Goal: Task Accomplishment & Management: Manage account settings

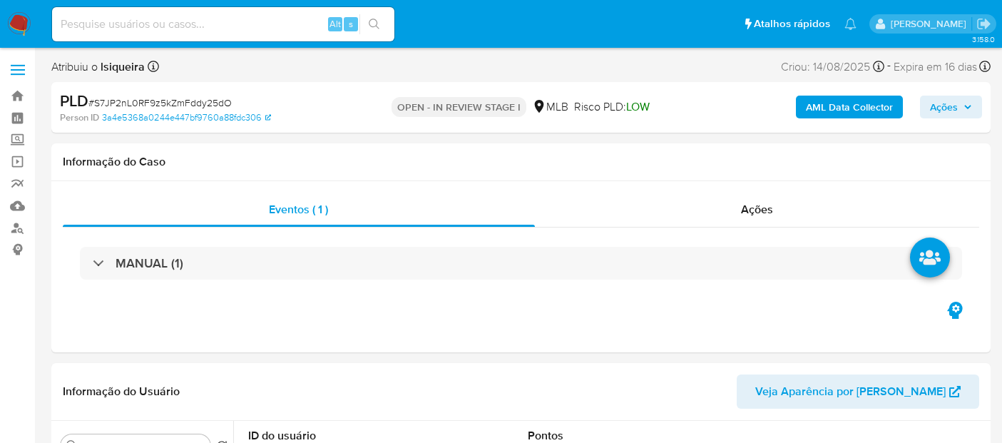
select select "10"
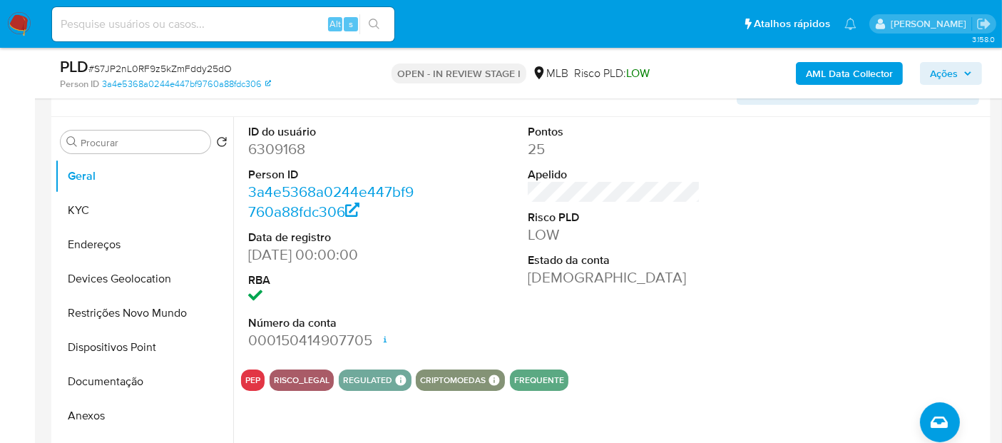
scroll to position [317, 0]
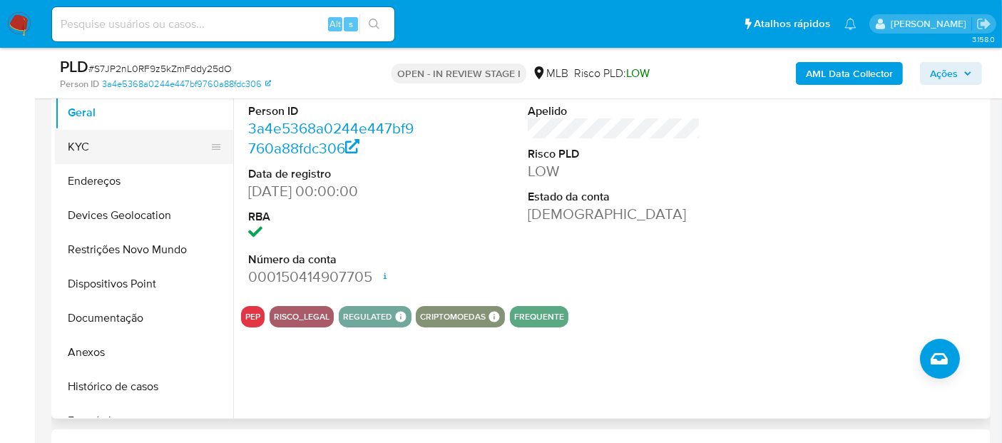
click at [107, 140] on button "KYC" at bounding box center [138, 147] width 167 height 34
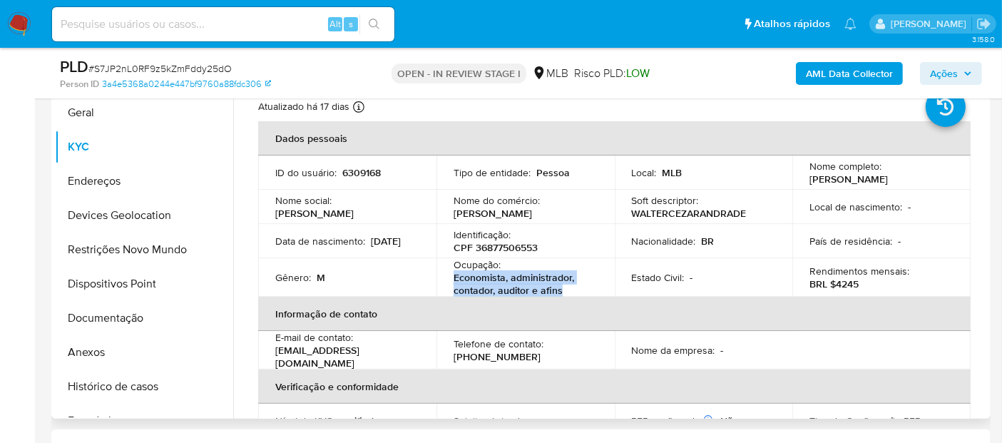
drag, startPoint x: 566, startPoint y: 289, endPoint x: 452, endPoint y: 283, distance: 114.3
click at [454, 283] on p "Economista, administrador, contador, auditor e afins" at bounding box center [523, 284] width 138 height 26
copy p "Economista, administrador, contador, auditor e afins"
click at [128, 317] on button "Documentação" at bounding box center [138, 318] width 167 height 34
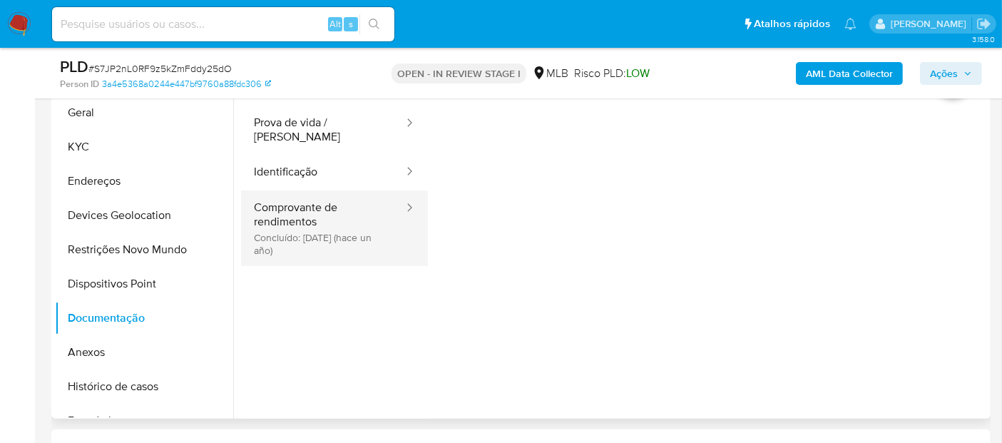
click at [303, 198] on button "Comprovante de rendimentos Concluído: 26/04/2024 (hace un año)" at bounding box center [323, 228] width 164 height 76
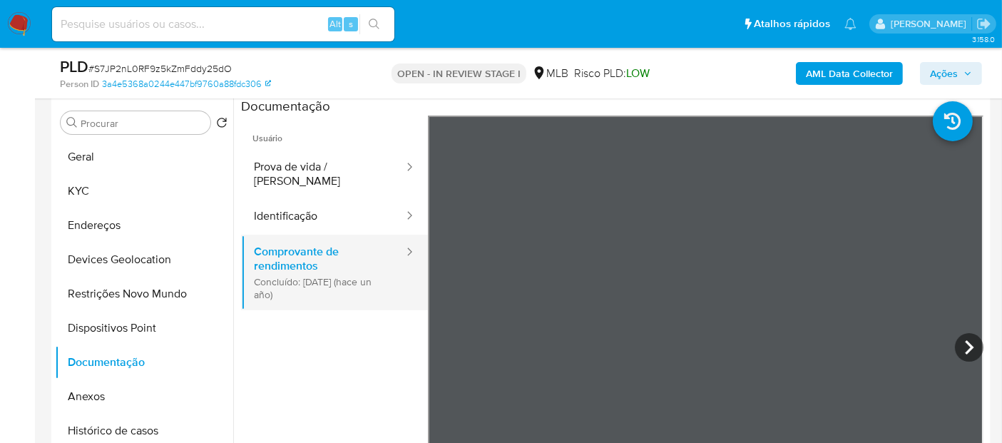
scroll to position [238, 0]
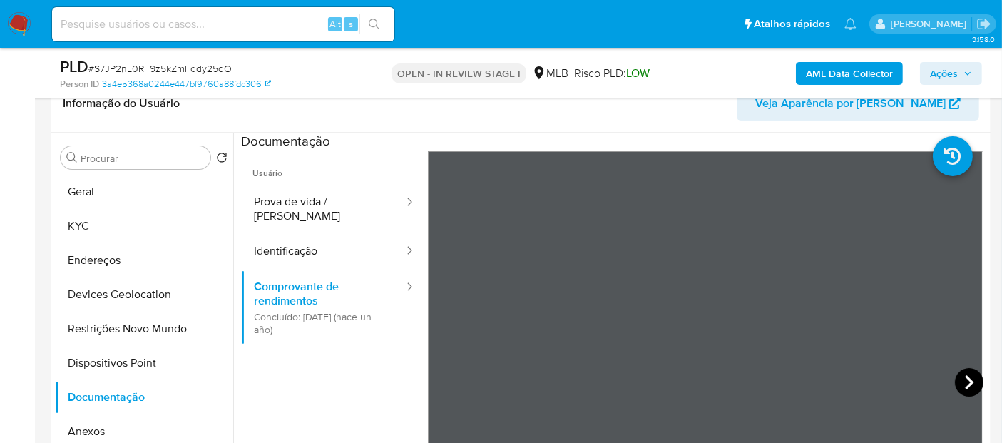
click at [964, 380] on icon at bounding box center [969, 382] width 29 height 29
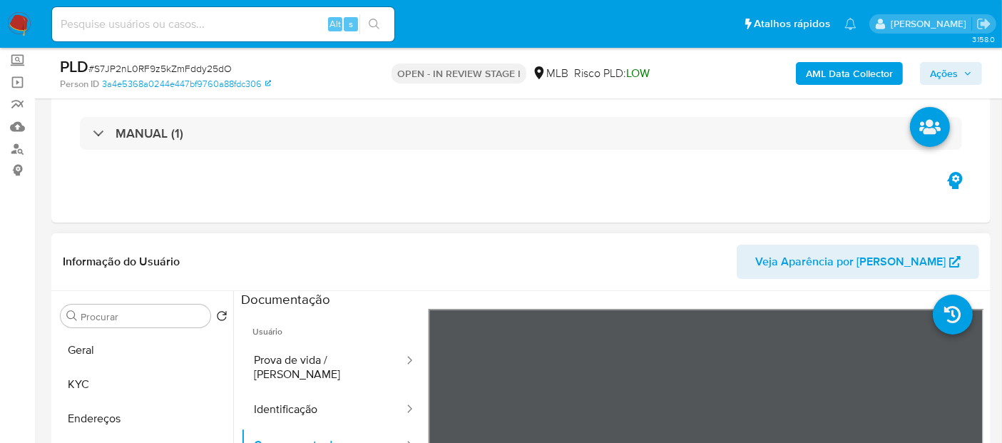
scroll to position [79, 0]
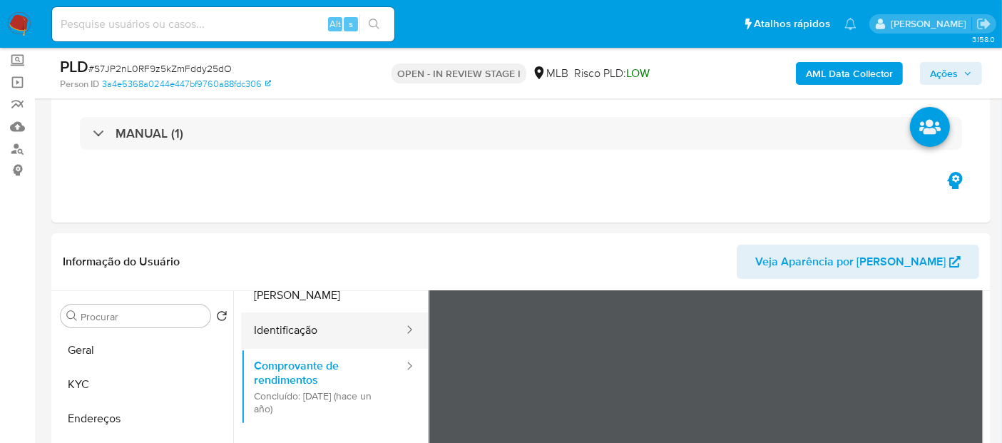
click at [294, 325] on button "Identificação" at bounding box center [323, 330] width 164 height 36
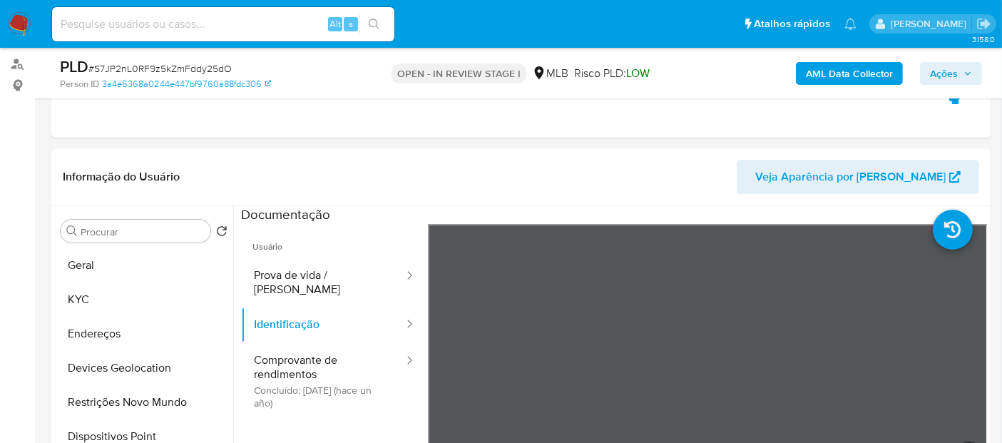
scroll to position [158, 0]
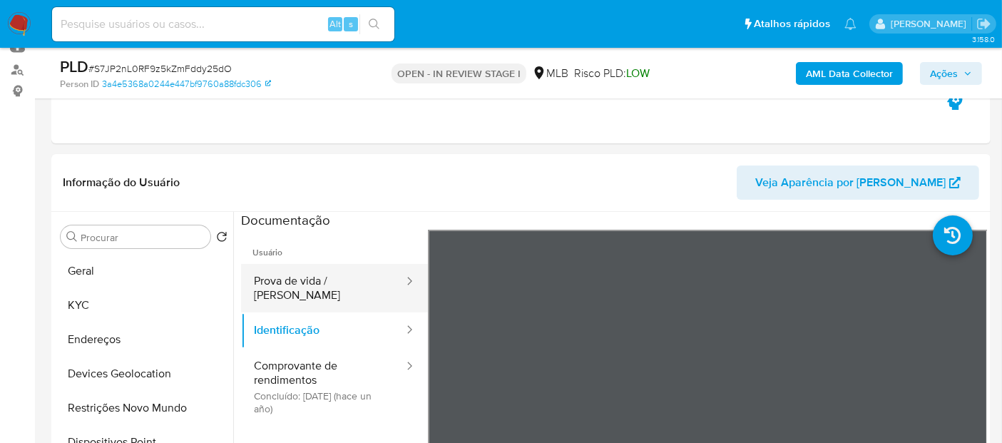
click at [334, 273] on button "Prova de vida / Selfie" at bounding box center [323, 288] width 164 height 48
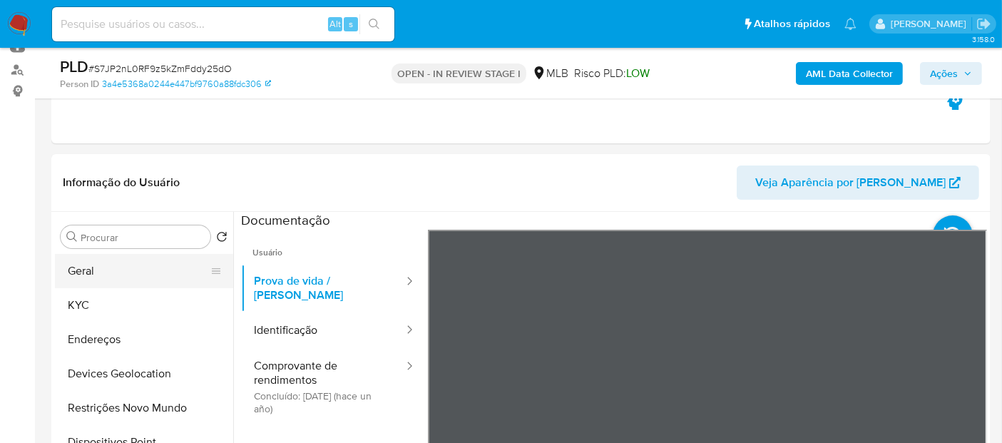
click at [103, 270] on button "Geral" at bounding box center [138, 271] width 167 height 34
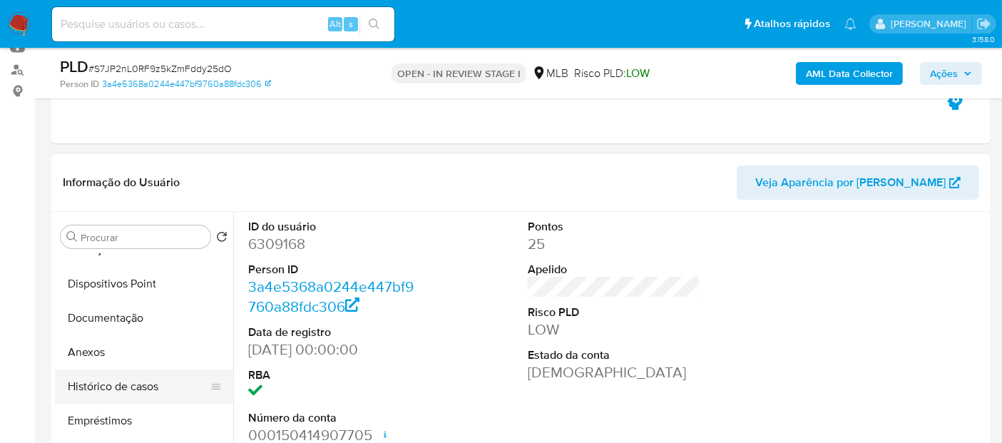
drag, startPoint x: 123, startPoint y: 391, endPoint x: 123, endPoint y: 376, distance: 15.0
click at [123, 387] on button "Histórico de casos" at bounding box center [138, 386] width 167 height 34
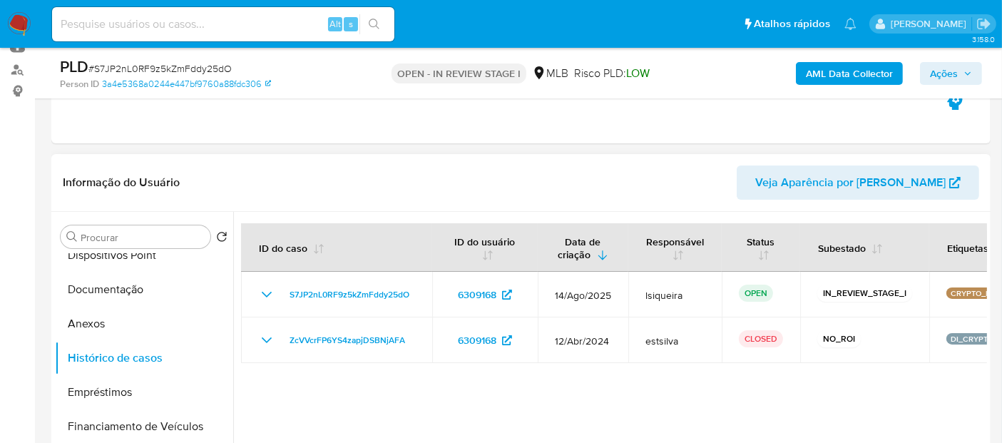
scroll to position [238, 0]
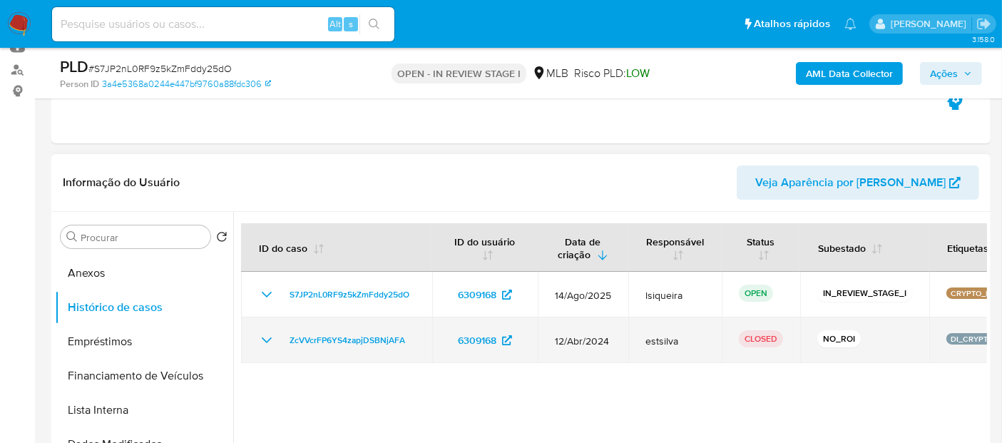
click at [270, 342] on icon "Mostrar/Ocultar" at bounding box center [266, 340] width 17 height 17
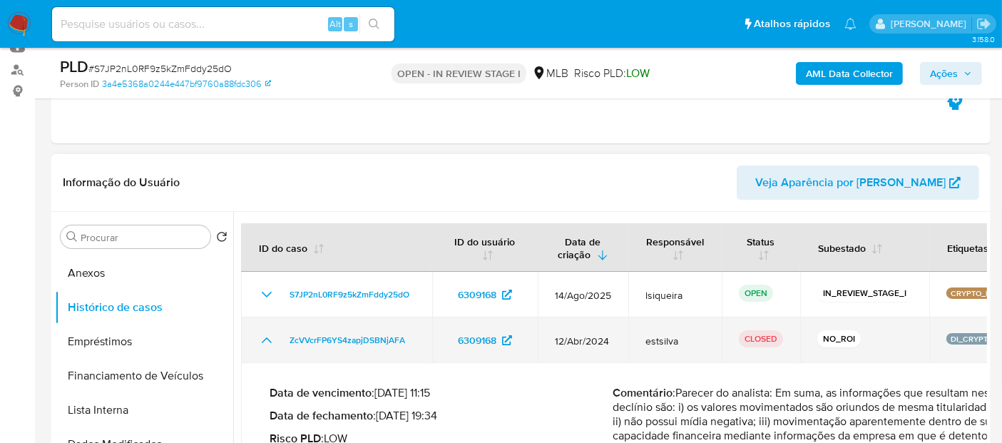
click at [270, 342] on icon "Mostrar/Ocultar" at bounding box center [266, 340] width 17 height 17
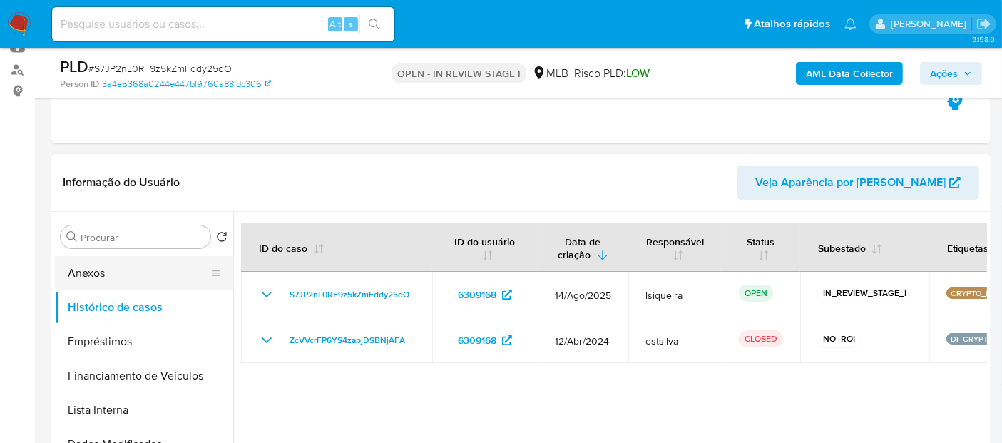
click at [99, 263] on button "Anexos" at bounding box center [138, 273] width 167 height 34
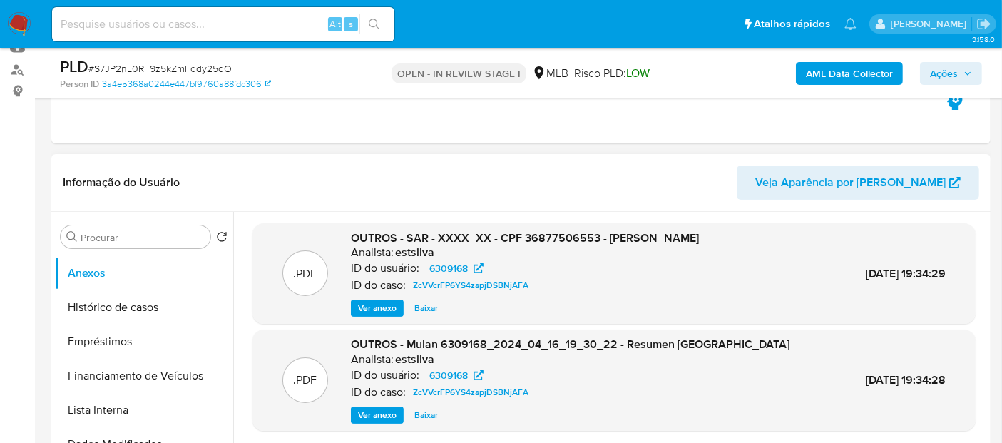
click at [365, 315] on span "Ver anexo" at bounding box center [377, 308] width 39 height 14
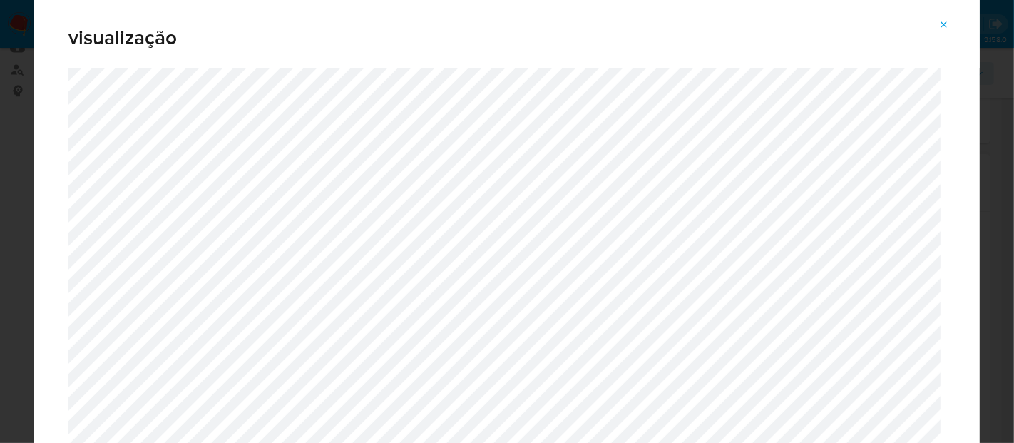
click at [951, 26] on button "Attachment preview" at bounding box center [944, 25] width 31 height 23
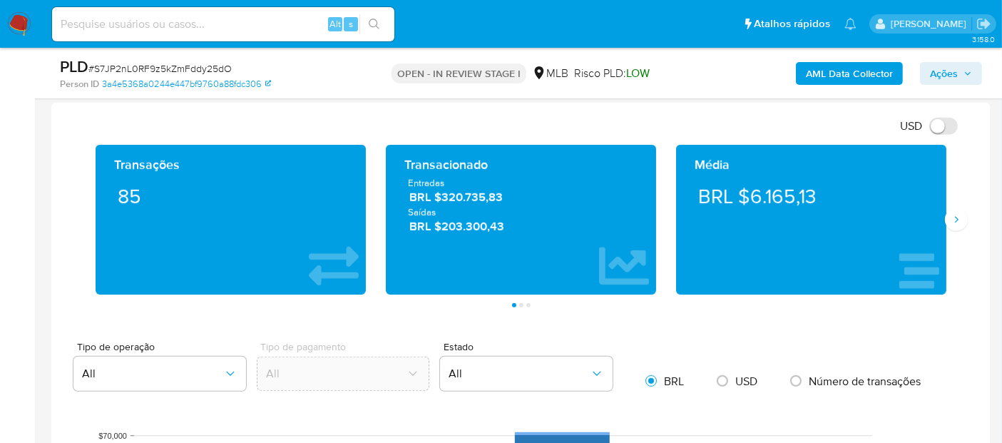
click at [958, 240] on div "Transações 85 Transacionado Entradas BRL $320.735,83 Saídas BRL $203.300,43 Méd…" at bounding box center [521, 226] width 916 height 163
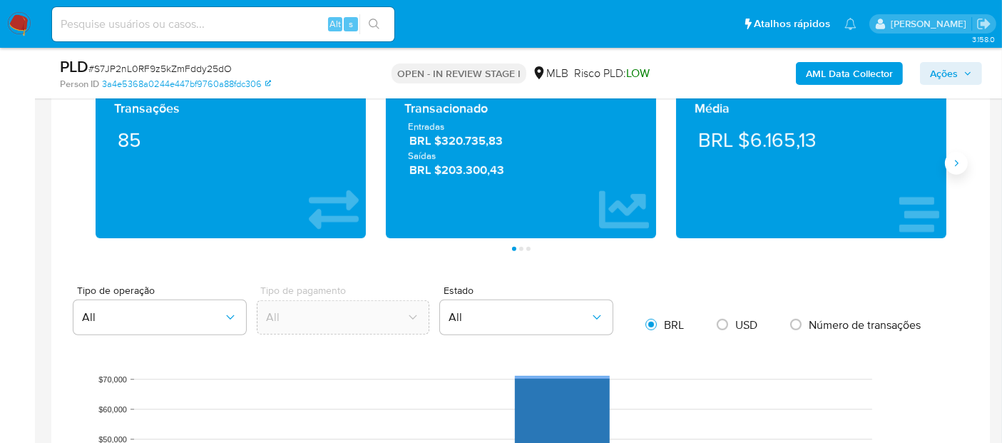
click at [956, 171] on button "Siguiente" at bounding box center [956, 163] width 23 height 23
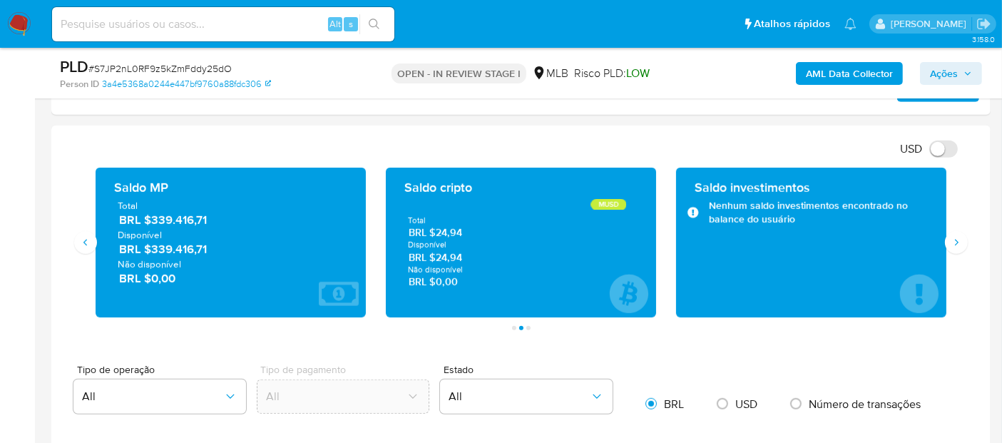
scroll to position [792, 0]
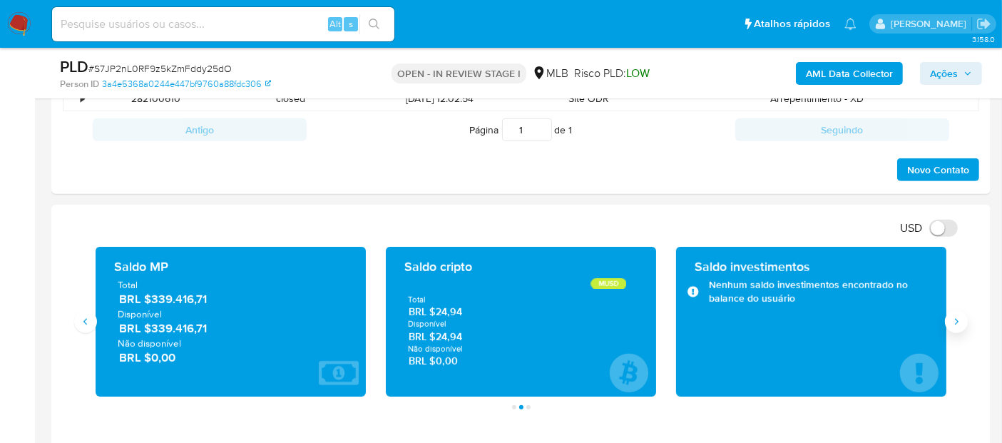
click at [962, 321] on button "Siguiente" at bounding box center [956, 321] width 23 height 23
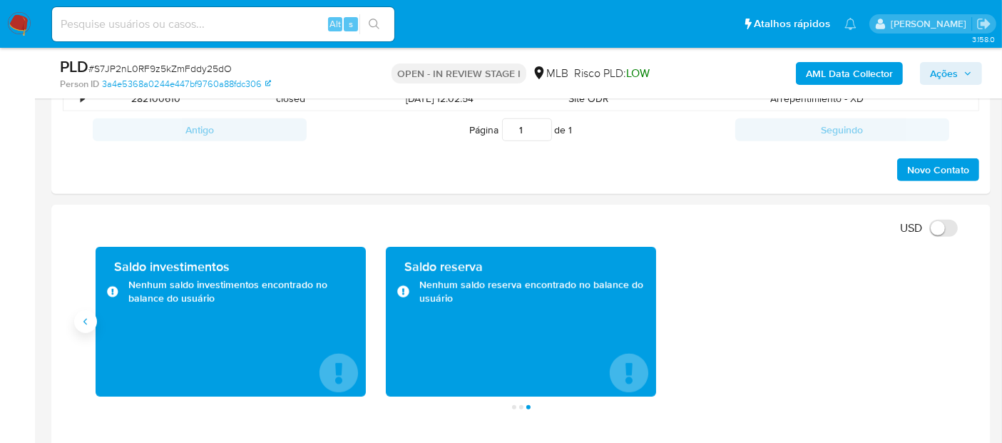
click at [90, 327] on button "Anterior" at bounding box center [85, 321] width 23 height 23
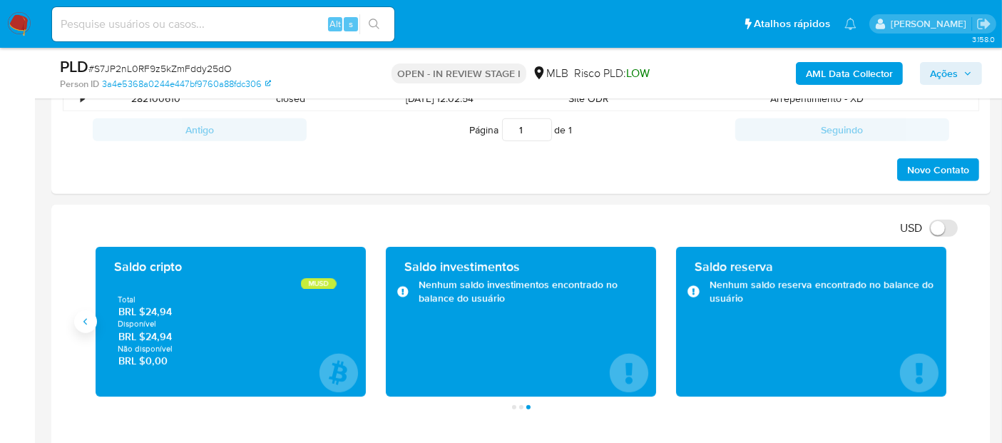
click at [90, 327] on button "Anterior" at bounding box center [85, 321] width 23 height 23
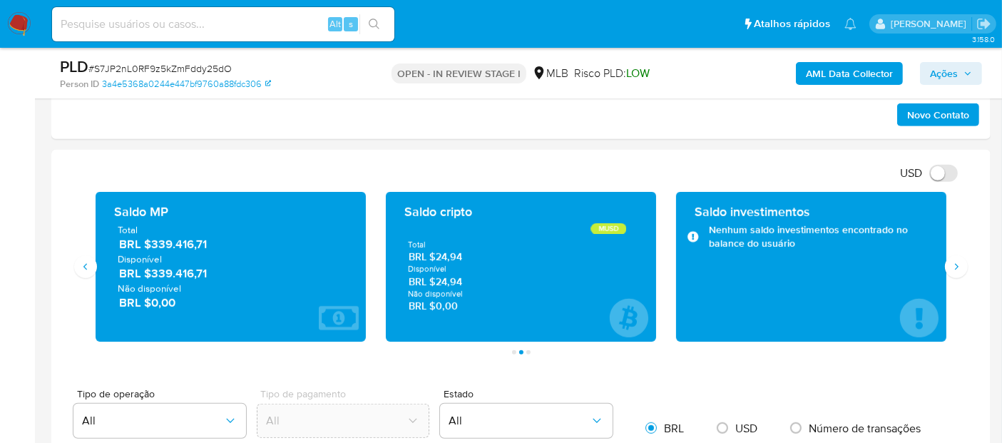
scroll to position [872, 0]
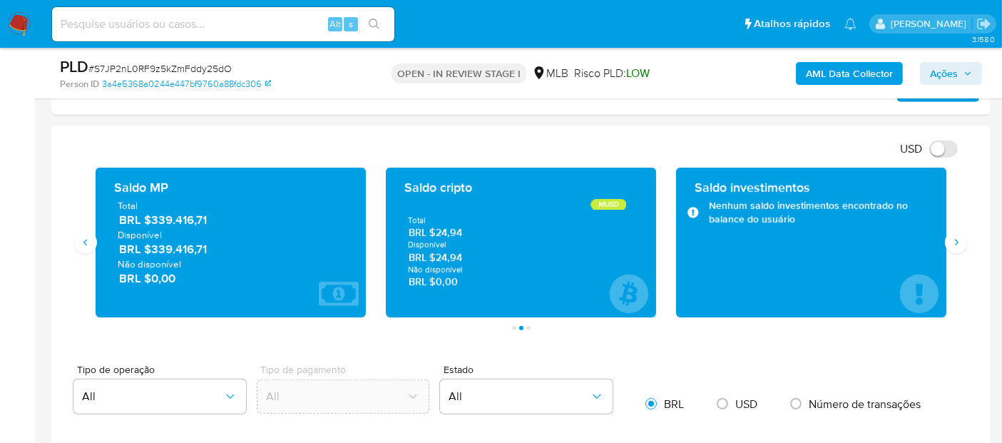
drag, startPoint x: 229, startPoint y: 250, endPoint x: 148, endPoint y: 251, distance: 80.6
click at [148, 251] on span "BRL $339.416,71" at bounding box center [231, 249] width 225 height 16
click at [937, 247] on div "Saldo investimentos Nenhum saldo investimentos encontrado no balance do usuário" at bounding box center [811, 243] width 270 height 150
click at [956, 245] on icon "Siguiente" at bounding box center [956, 242] width 11 height 11
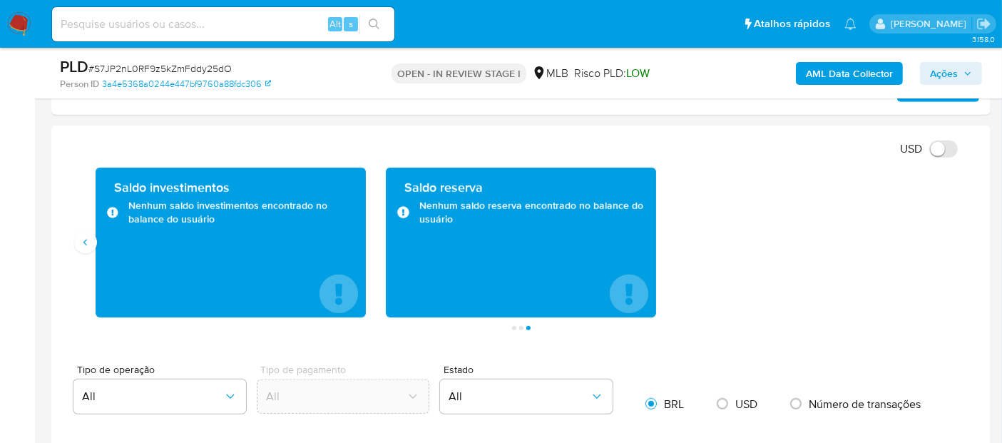
drag, startPoint x: 81, startPoint y: 245, endPoint x: 828, endPoint y: 262, distance: 747.6
click at [85, 245] on icon "Anterior" at bounding box center [85, 242] width 11 height 11
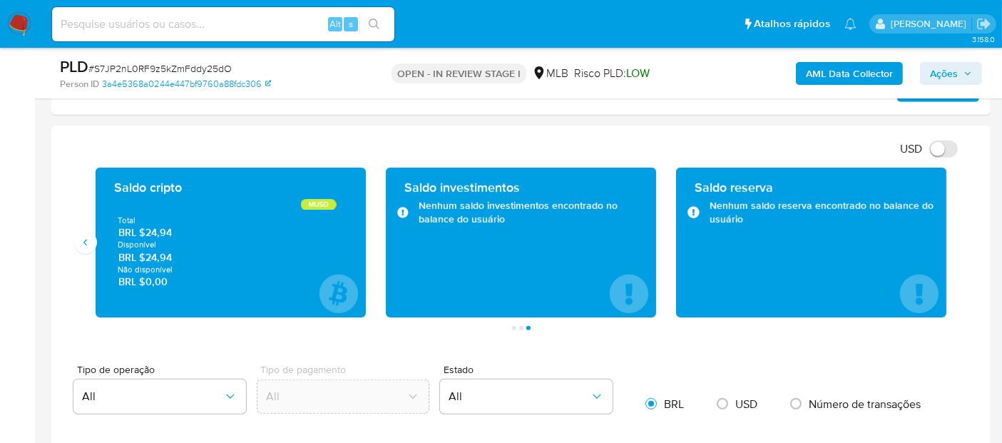
click at [844, 72] on b "AML Data Collector" at bounding box center [849, 73] width 87 height 23
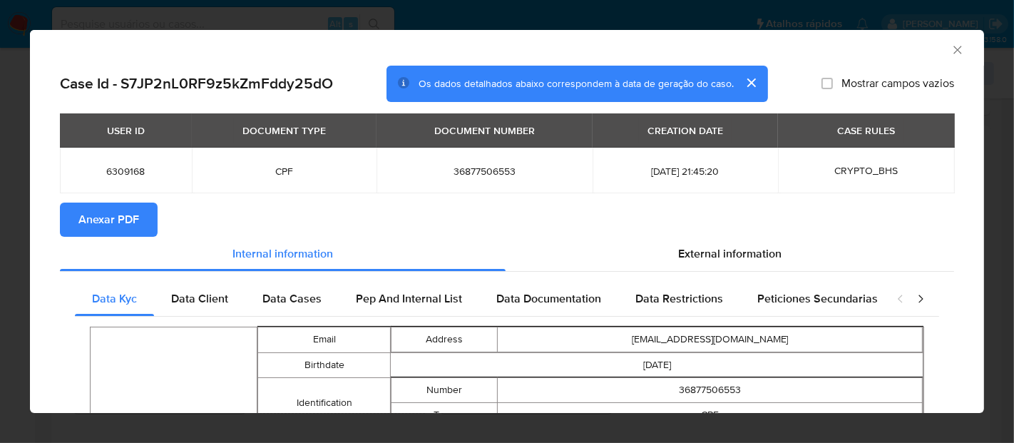
click at [93, 227] on span "Anexar PDF" at bounding box center [108, 219] width 61 height 31
click at [956, 45] on div "AML Data Collector" at bounding box center [507, 48] width 954 height 36
click at [951, 46] on icon "Fechar a janela" at bounding box center [958, 50] width 14 height 14
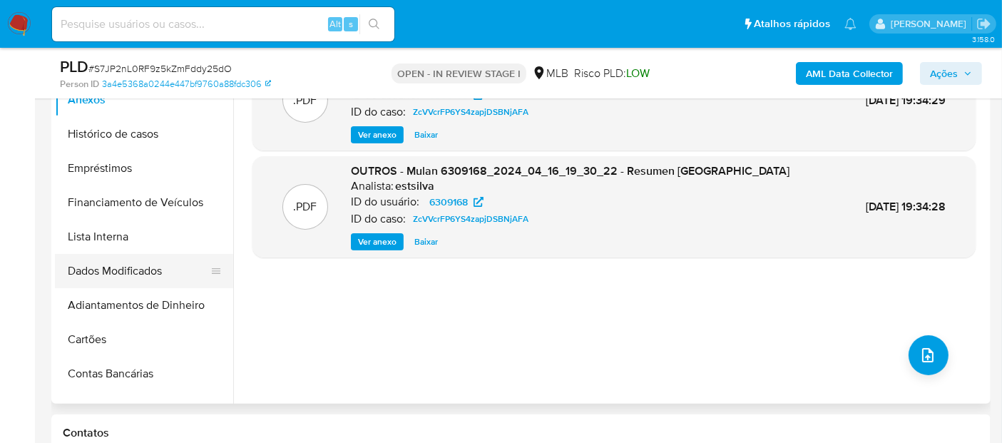
scroll to position [317, 0]
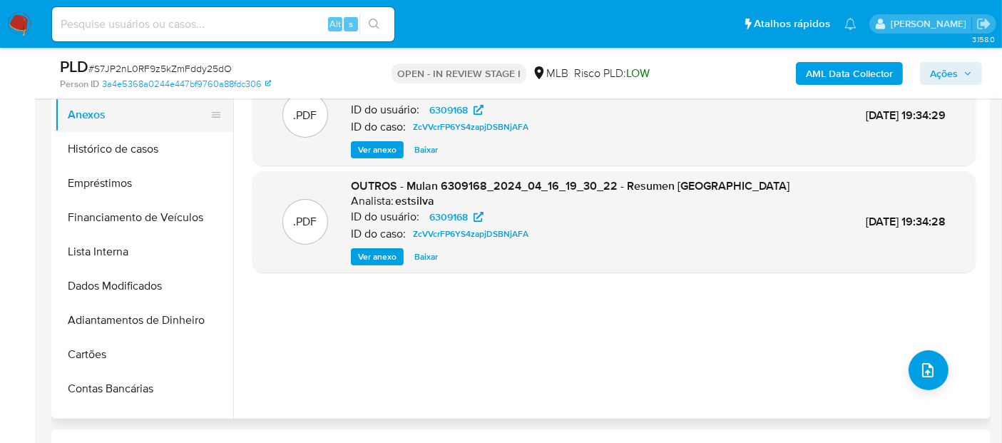
click at [132, 108] on button "Anexos" at bounding box center [138, 115] width 167 height 34
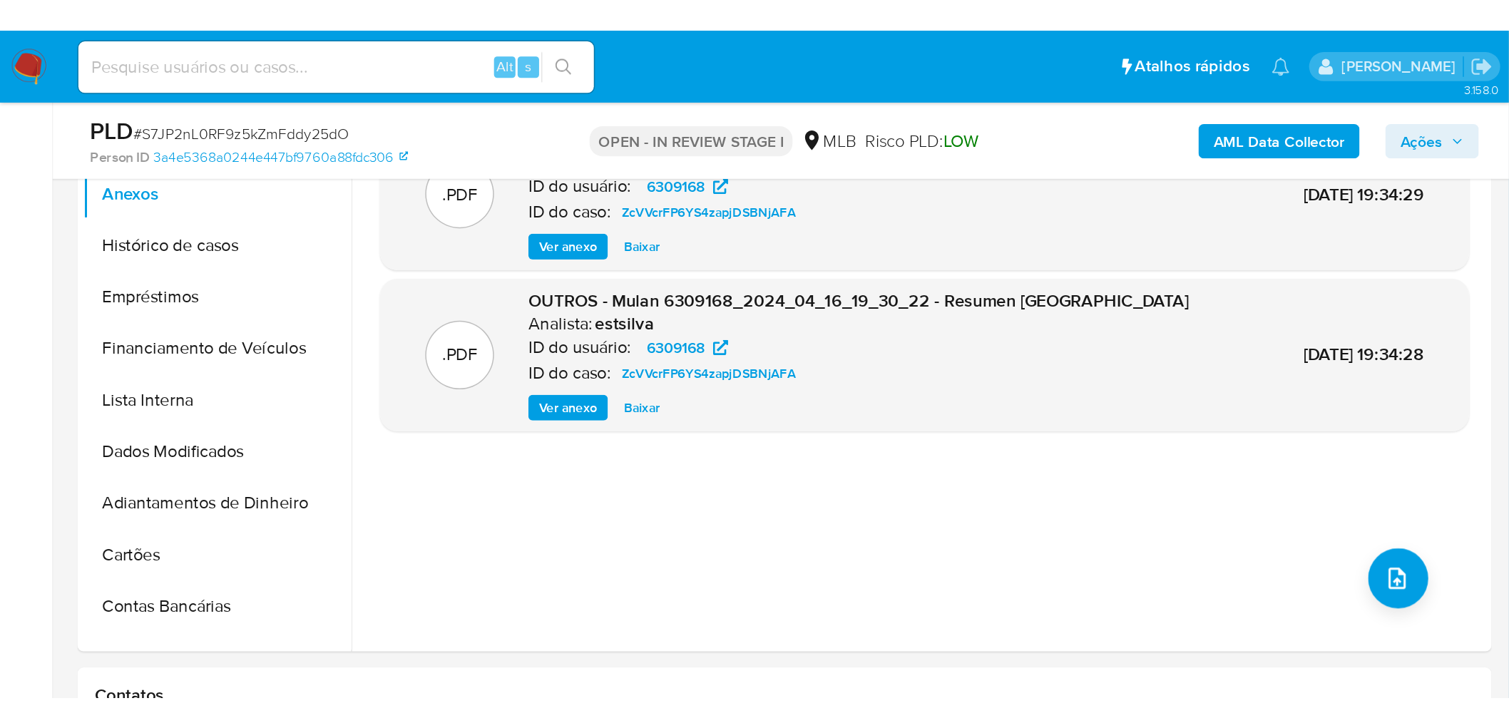
scroll to position [238, 0]
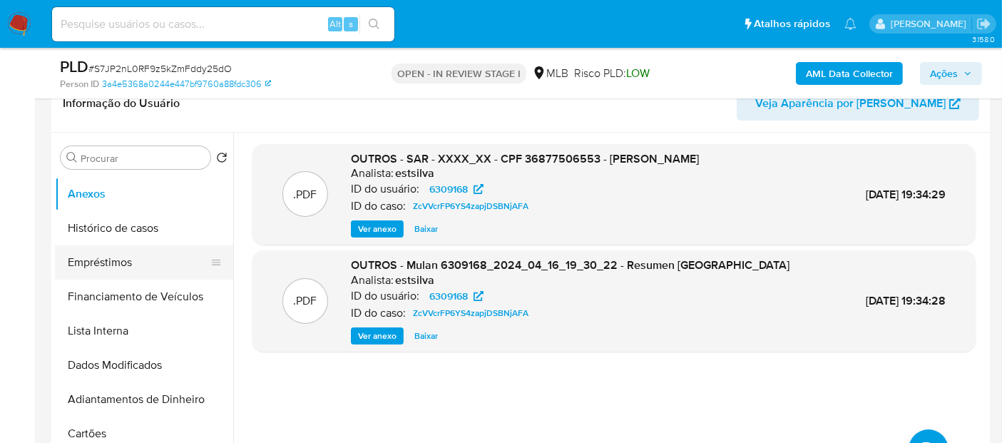
drag, startPoint x: 163, startPoint y: 274, endPoint x: 147, endPoint y: 243, distance: 34.4
click at [158, 269] on button "Empréstimos" at bounding box center [138, 262] width 167 height 34
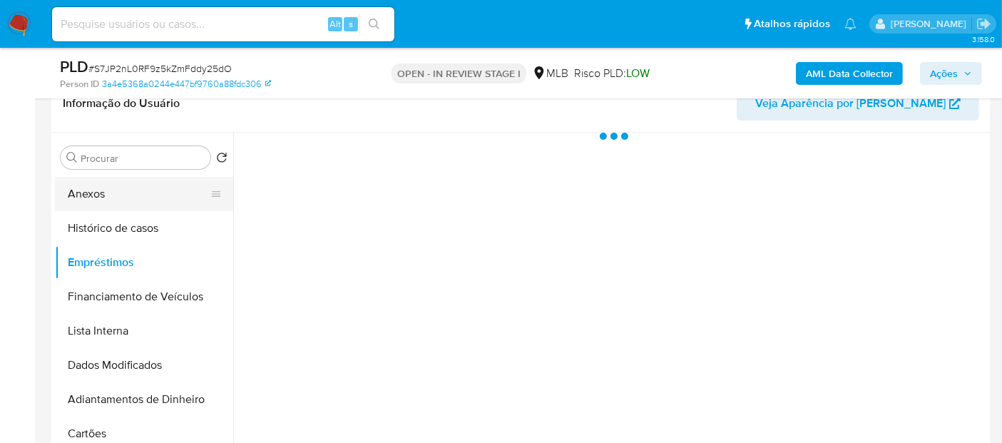
click at [130, 195] on button "Anexos" at bounding box center [138, 194] width 167 height 34
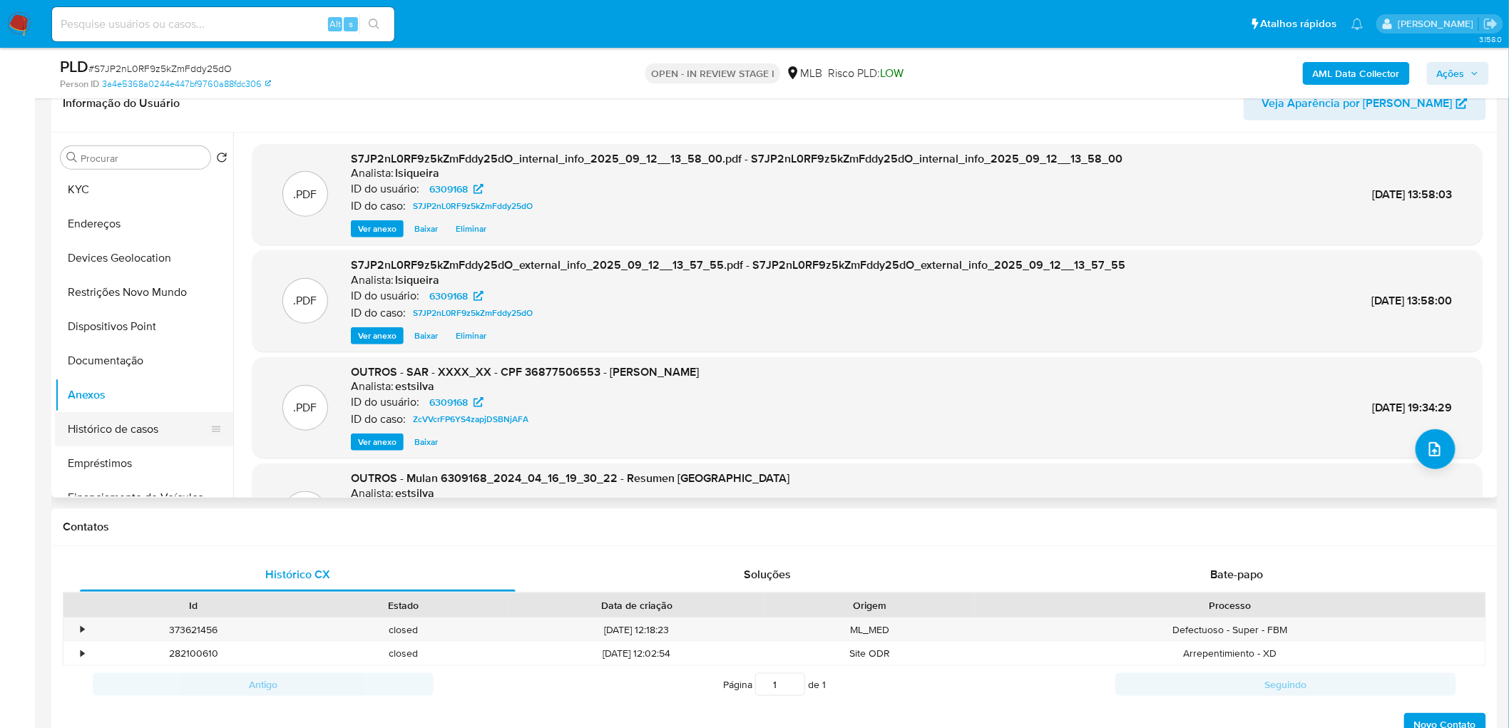
scroll to position [0, 0]
click at [119, 188] on button "Geral" at bounding box center [138, 192] width 167 height 34
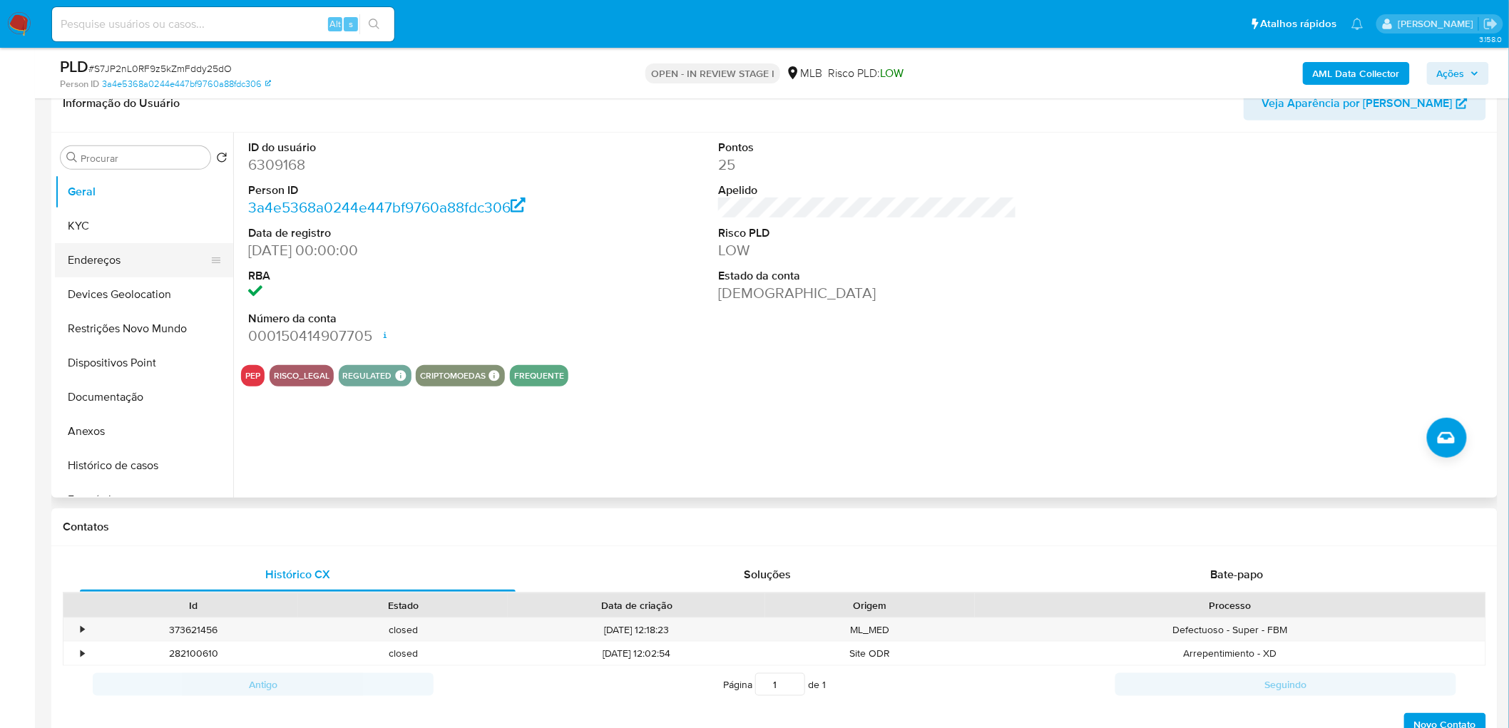
drag, startPoint x: 84, startPoint y: 221, endPoint x: 126, endPoint y: 254, distance: 52.8
click at [84, 220] on button "KYC" at bounding box center [144, 226] width 178 height 34
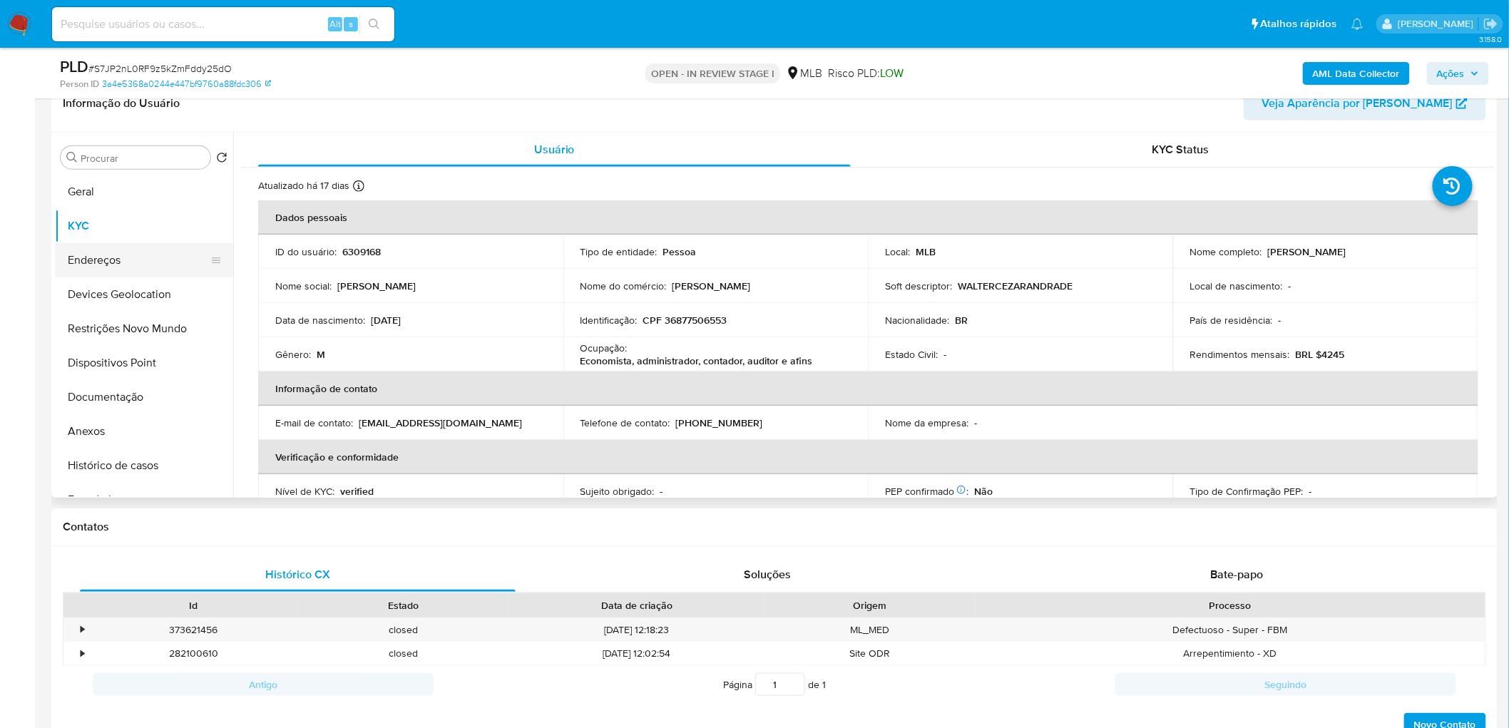
click at [144, 264] on button "Endereços" at bounding box center [138, 260] width 167 height 34
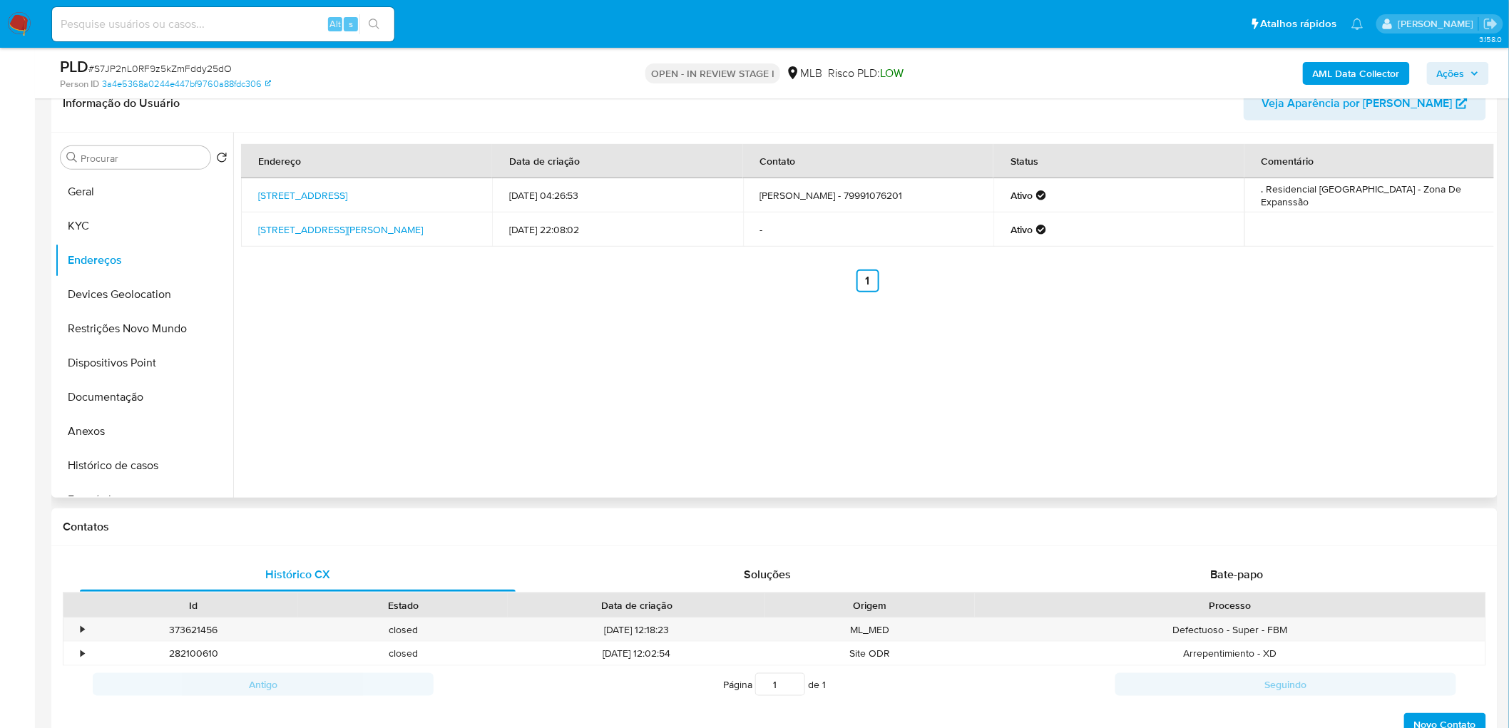
click at [560, 361] on div "Endereço Data de criação Contato Status Comentário Rua E 101, Aracaju, Sergipe,…" at bounding box center [863, 315] width 1261 height 365
click at [96, 296] on button "Devices Geolocation" at bounding box center [138, 294] width 167 height 34
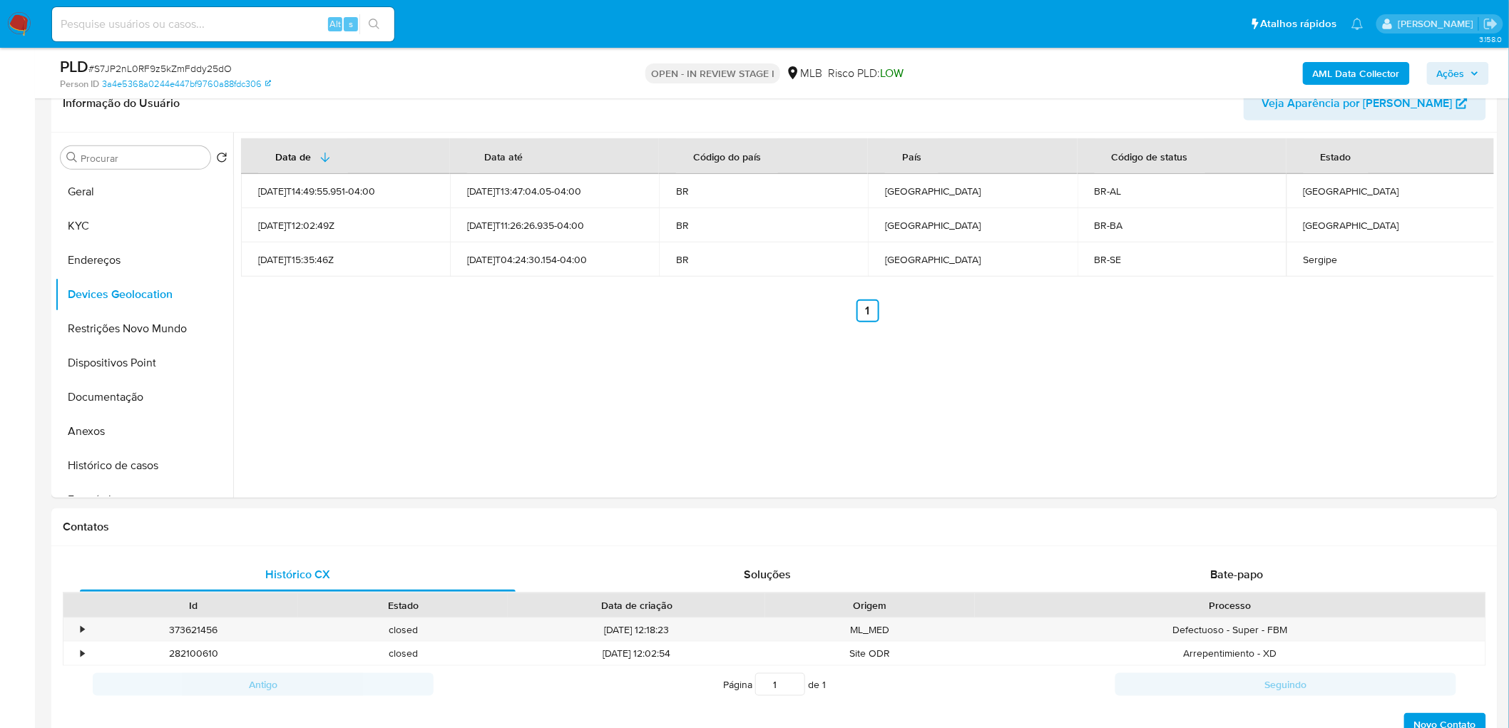
drag, startPoint x: 800, startPoint y: 479, endPoint x: 754, endPoint y: 503, distance: 51.7
click at [800, 442] on div "Data de Data até Código do país País Código de status Estado 2024-05-15T14:49:5…" at bounding box center [863, 315] width 1261 height 365
click at [422, 355] on div "Data de Data até Código do país País Código de status Estado 2024-05-15T14:49:5…" at bounding box center [863, 315] width 1261 height 365
click at [83, 329] on button "Restrições Novo Mundo" at bounding box center [138, 329] width 167 height 34
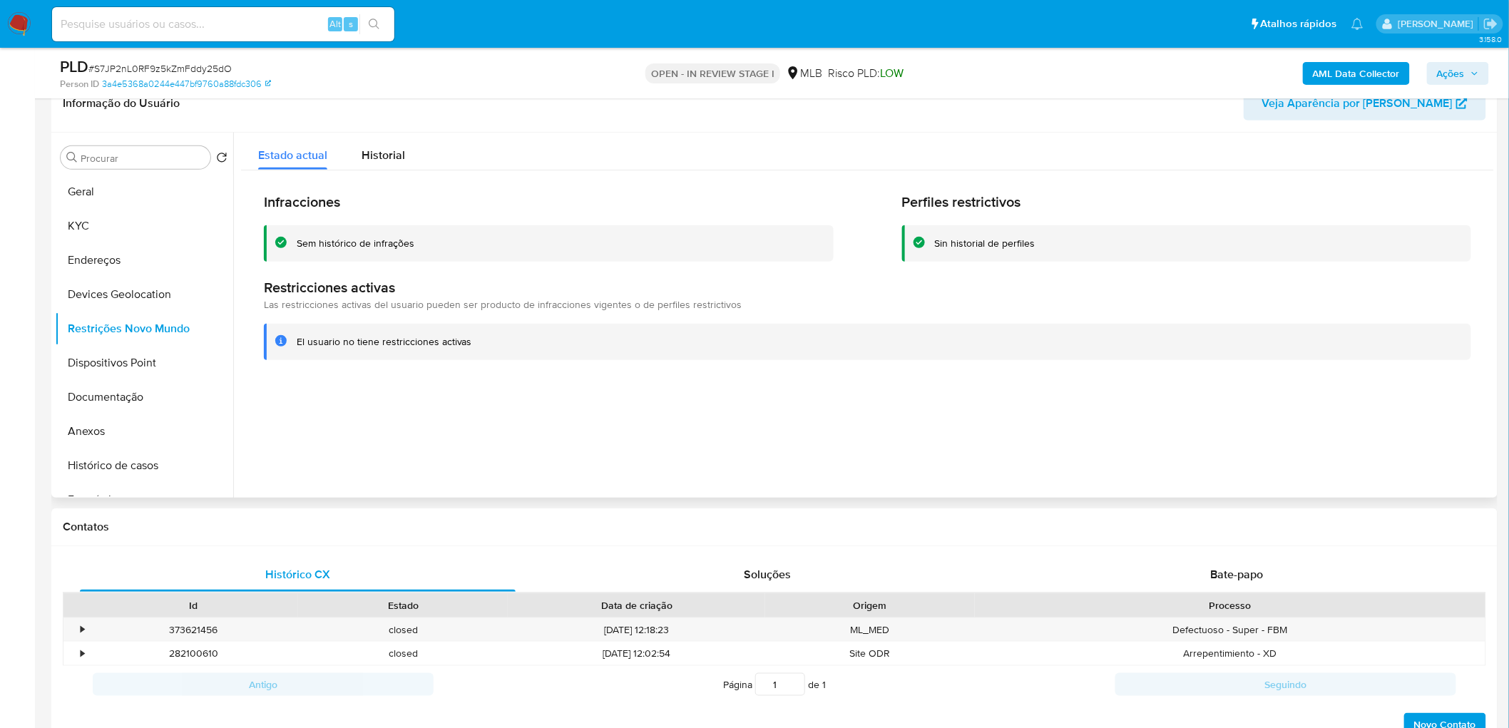
click at [472, 422] on div at bounding box center [863, 315] width 1261 height 365
click at [123, 350] on button "Dispositivos Point" at bounding box center [138, 363] width 167 height 34
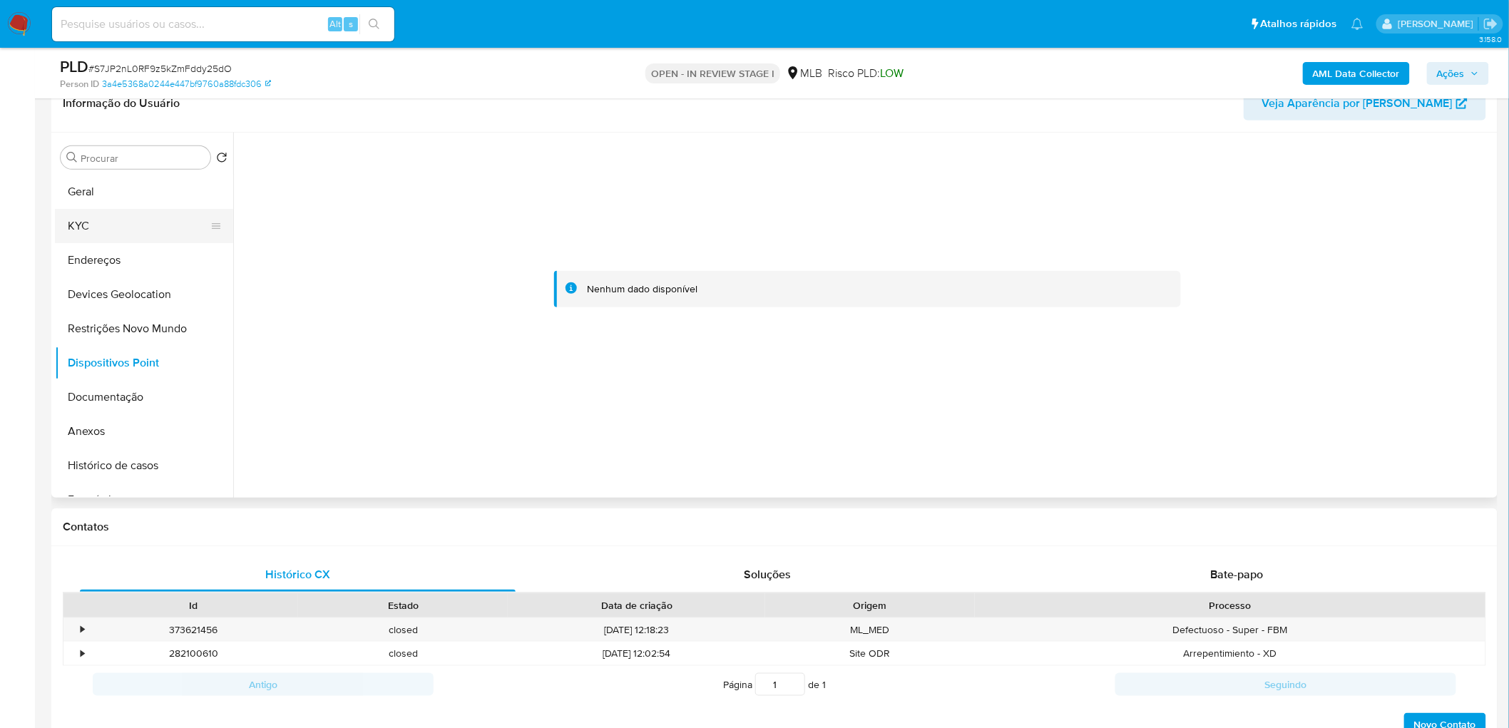
click at [105, 214] on button "KYC" at bounding box center [138, 226] width 167 height 34
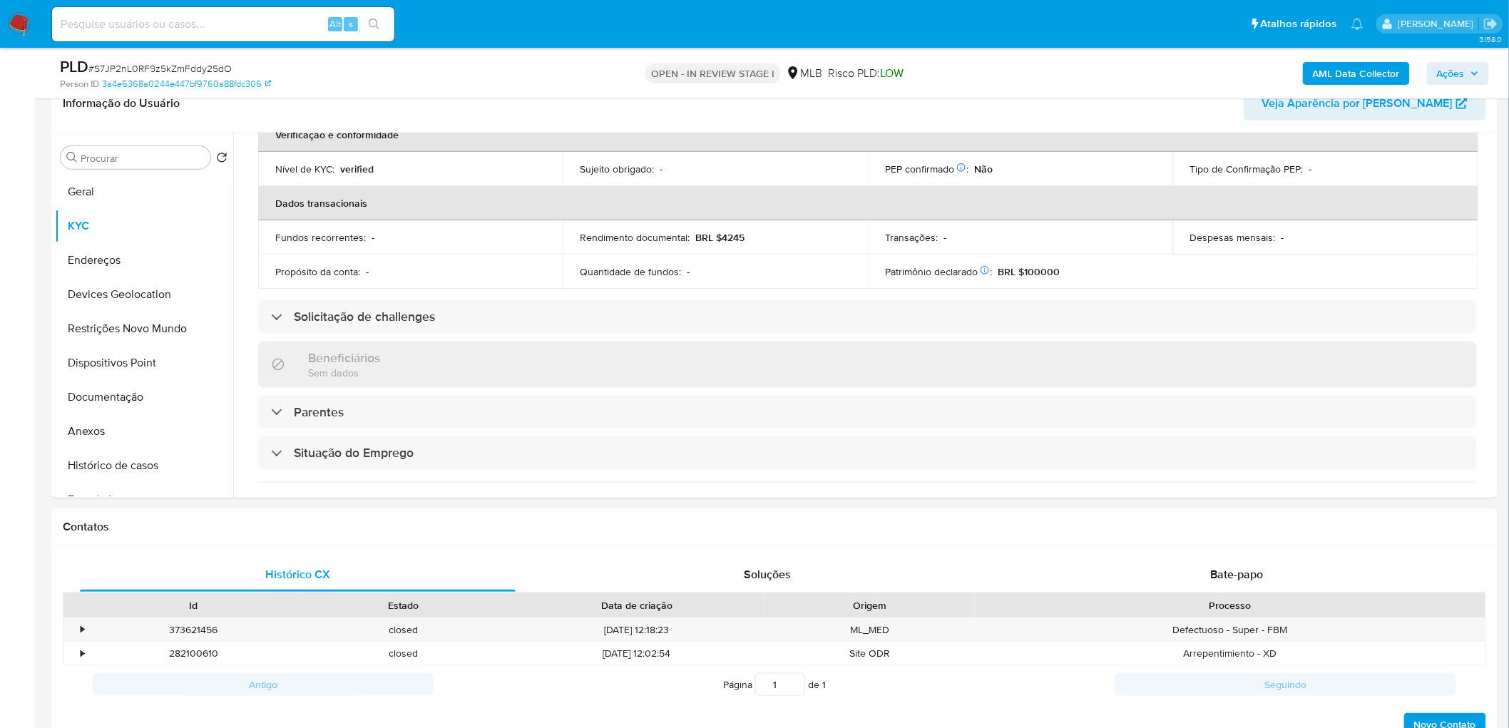
scroll to position [276, 0]
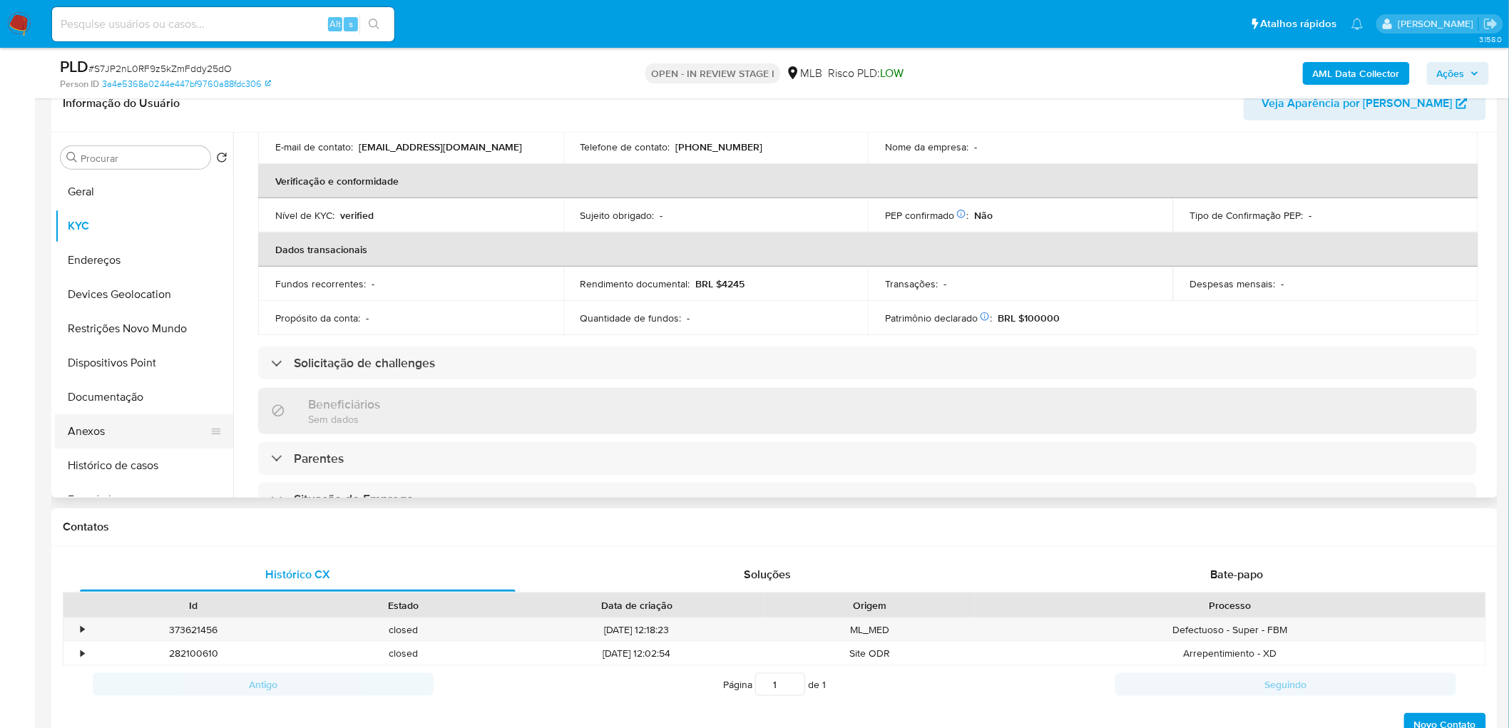
click at [118, 425] on button "Anexos" at bounding box center [138, 431] width 167 height 34
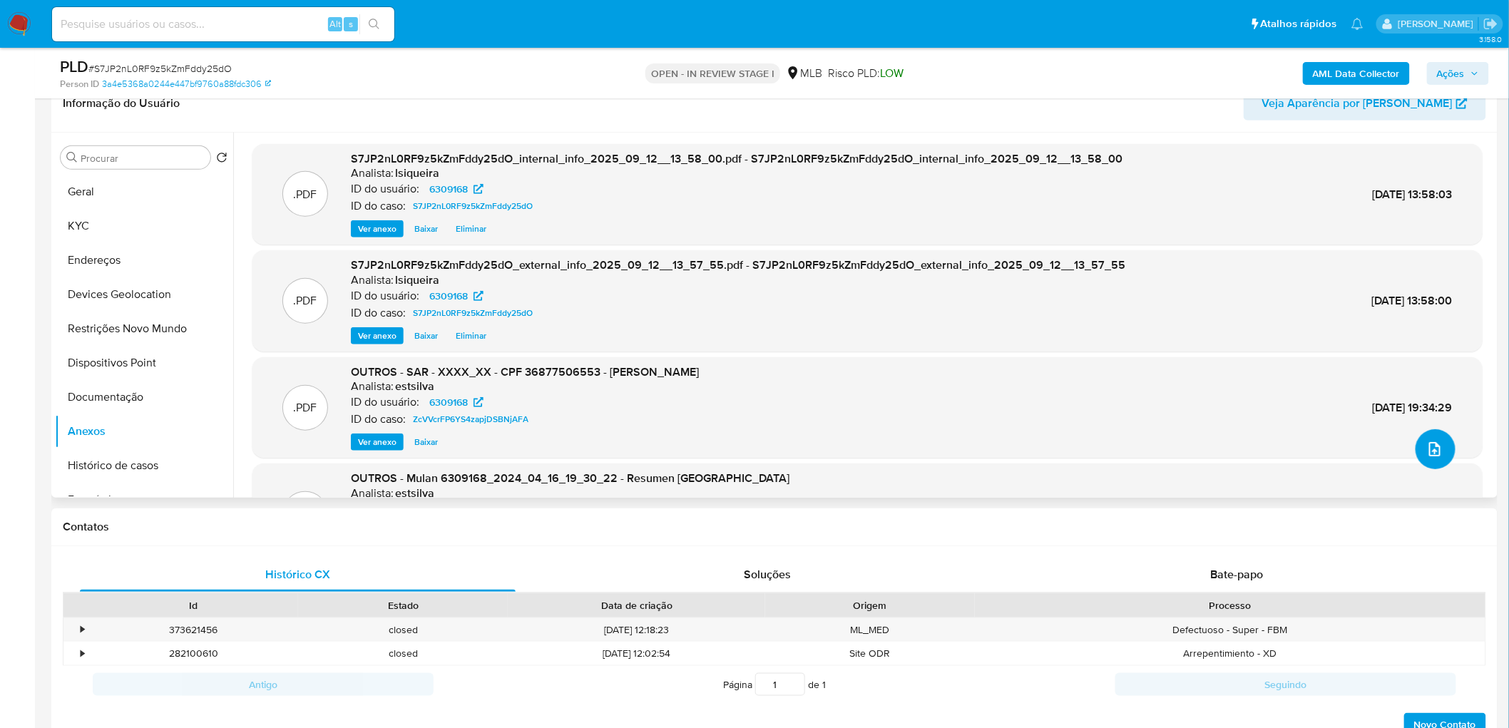
click at [1001, 442] on button "upload-file" at bounding box center [1436, 449] width 40 height 40
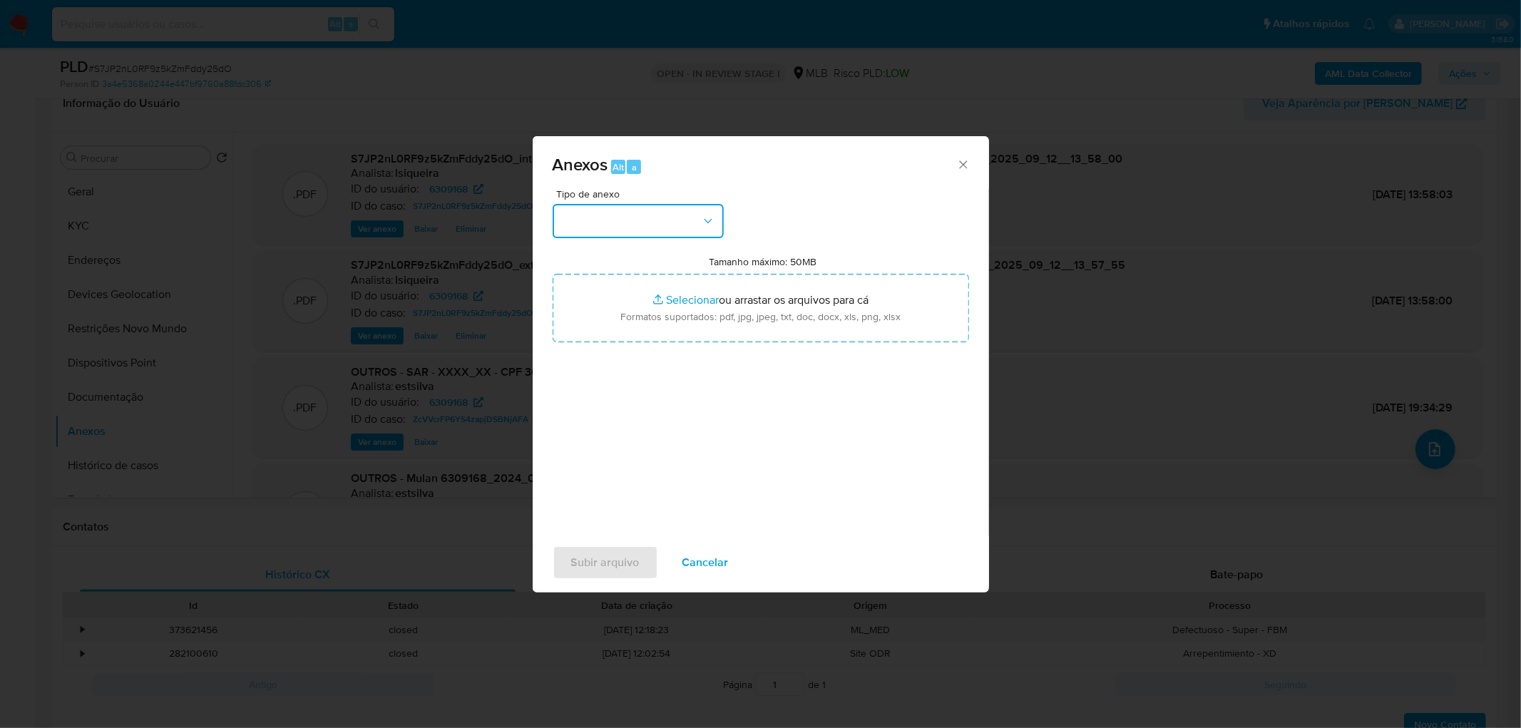
click at [678, 230] on button "button" at bounding box center [638, 221] width 171 height 34
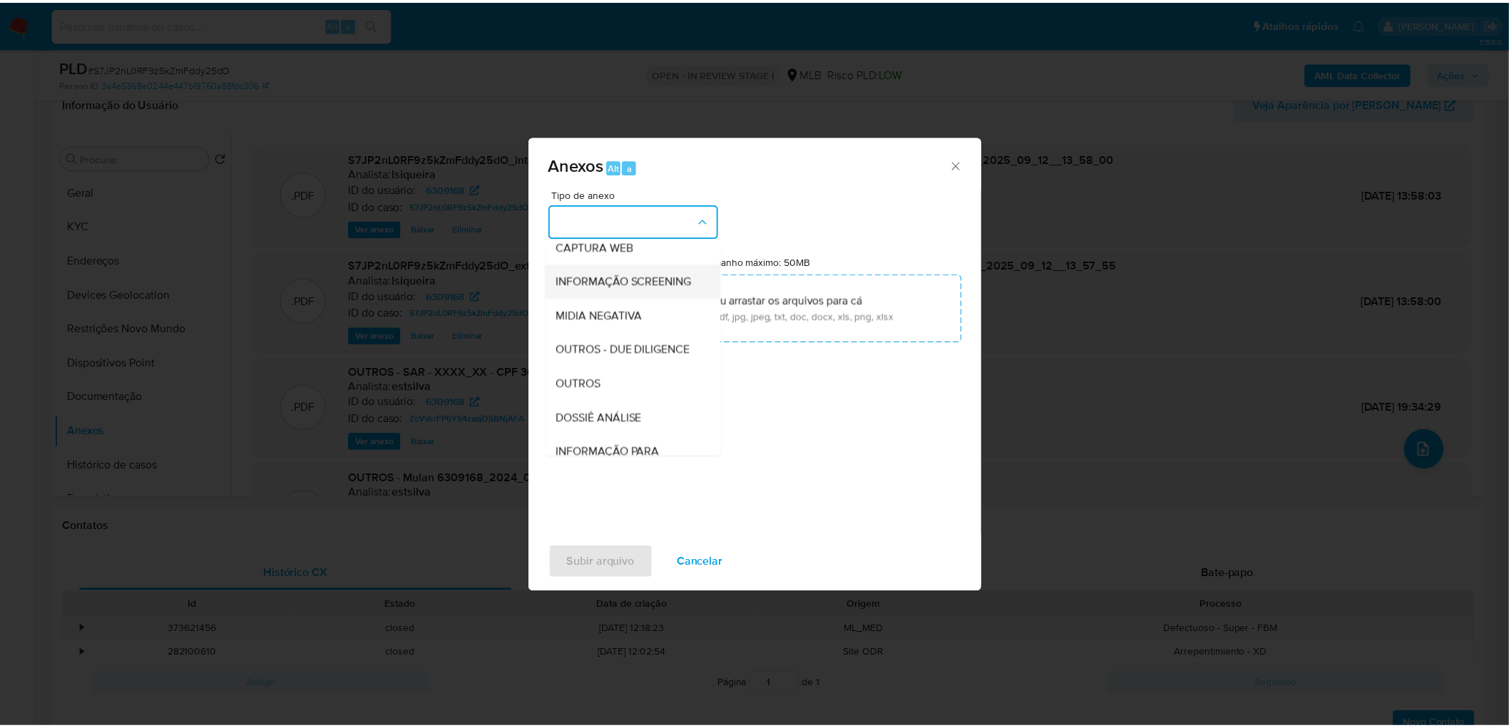
scroll to position [158, 0]
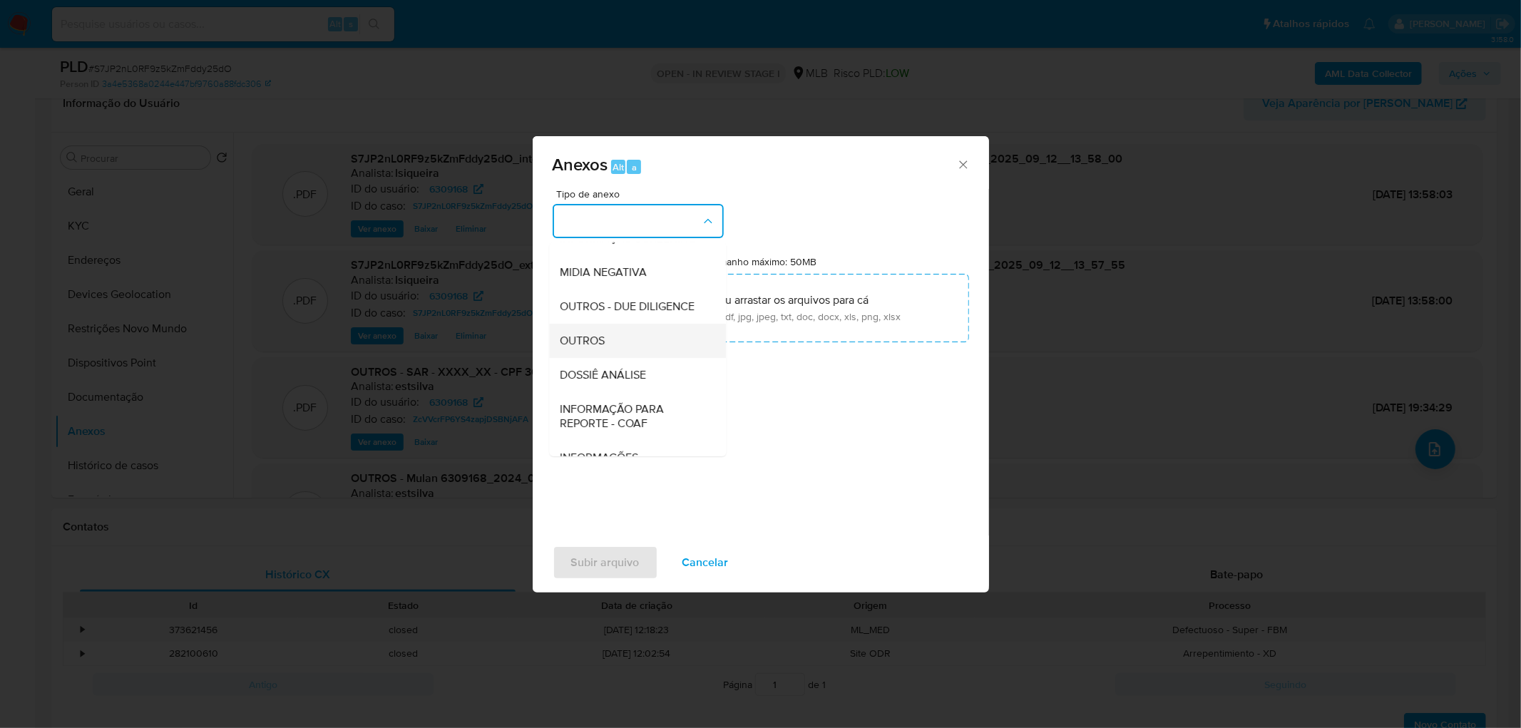
click at [605, 348] on span "OUTROS" at bounding box center [583, 341] width 45 height 14
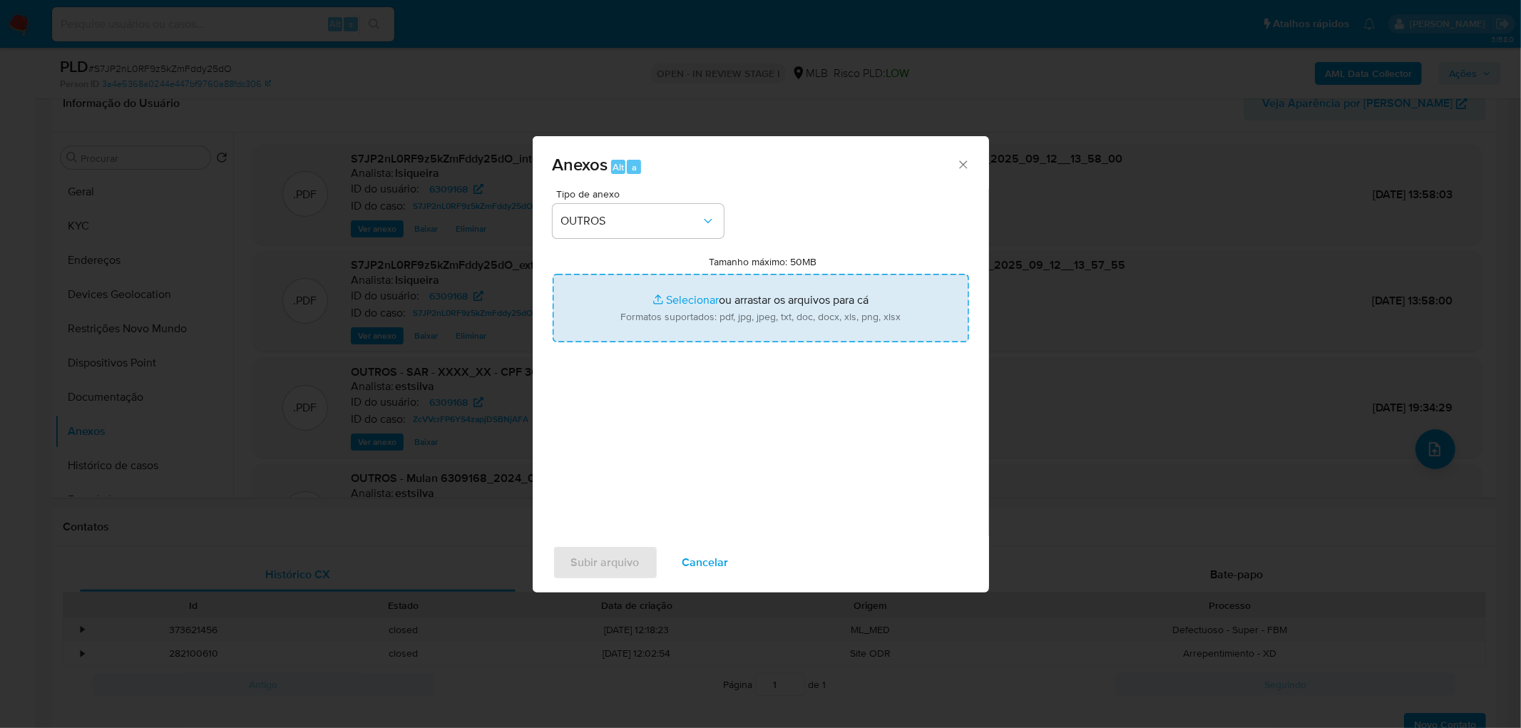
click at [717, 312] on input "Tamanho máximo: 50MB Selecionar arquivos" at bounding box center [761, 308] width 417 height 68
type input "C:\fakepath\ID- 6309168- CPF 36877506553 - WALTER CEZAR ANDRADE DE SANTANA.pdf"
click at [622, 442] on span "Subir arquivo" at bounding box center [605, 562] width 68 height 31
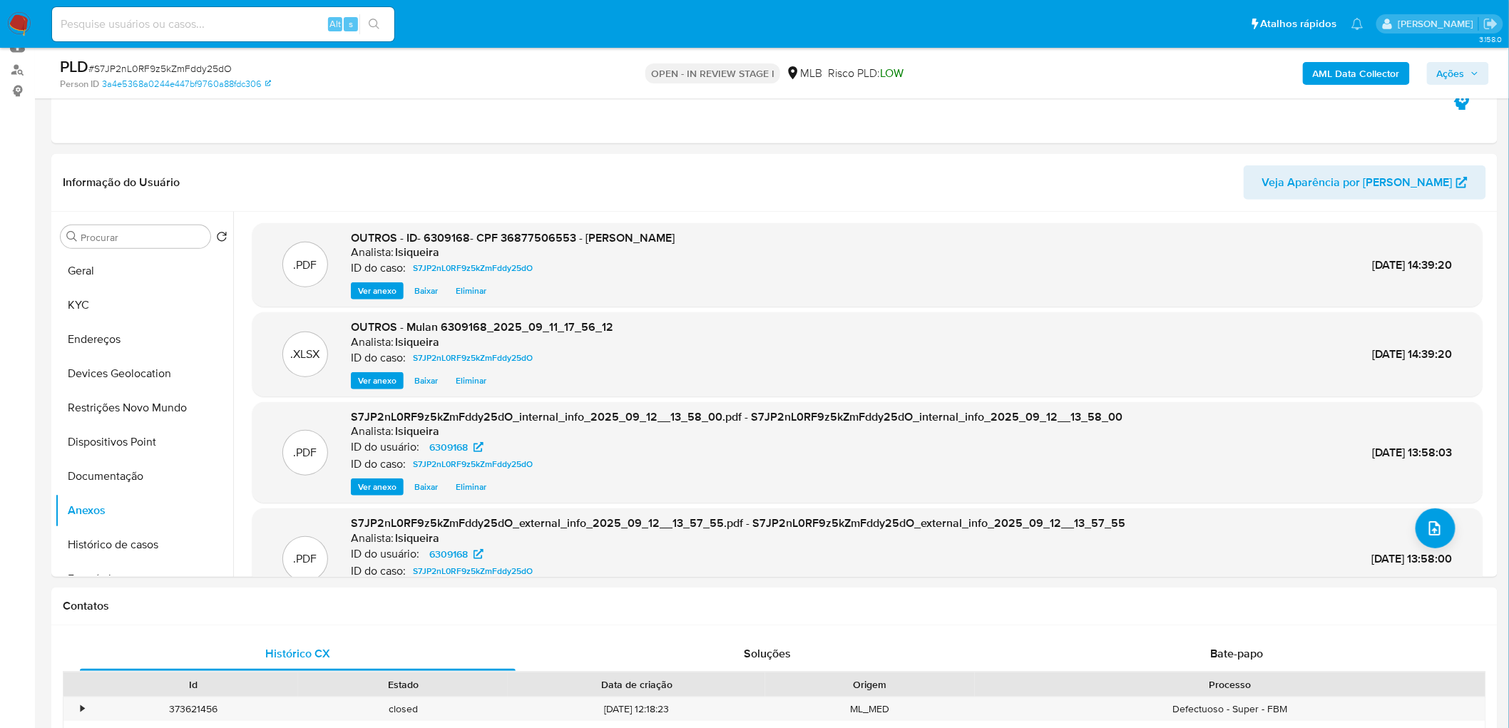
click at [1001, 67] on span "Ações" at bounding box center [1458, 73] width 42 height 20
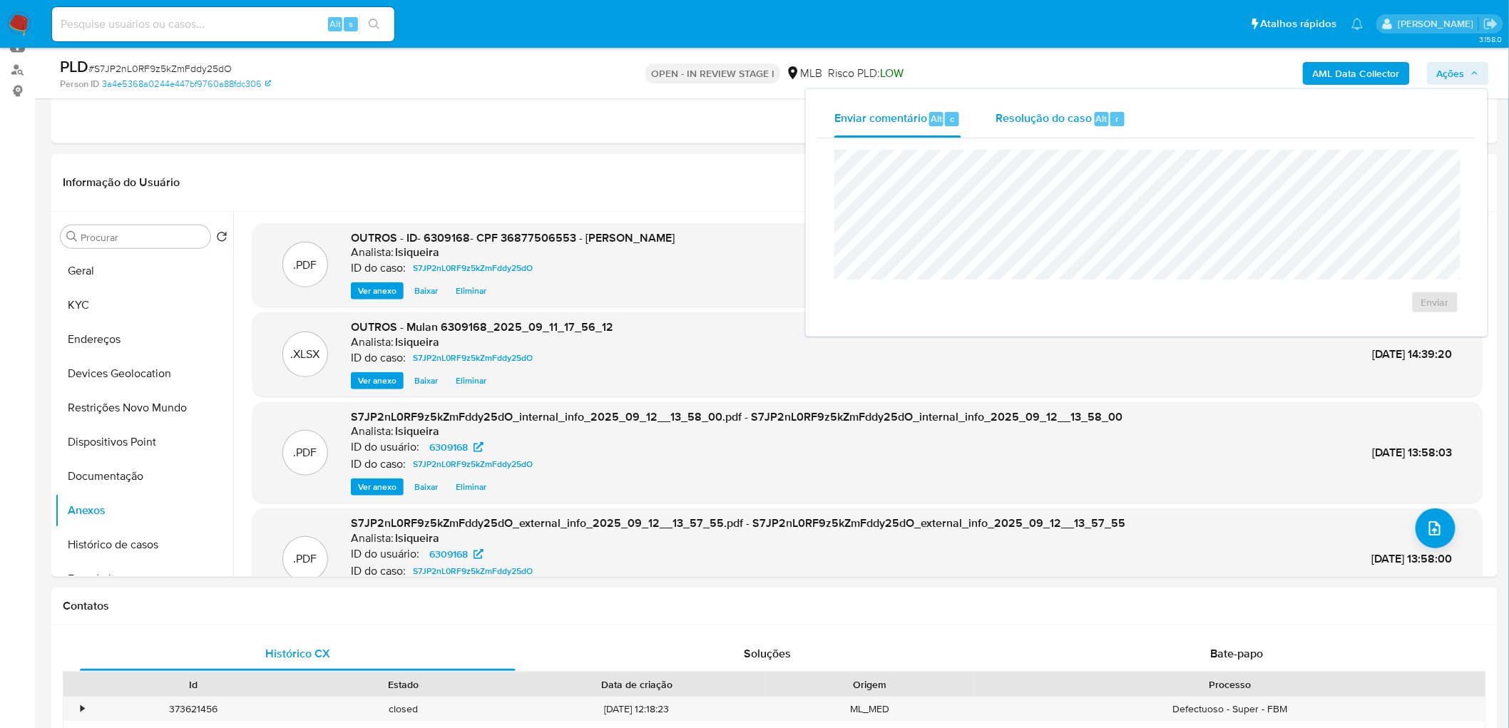
click at [1001, 125] on span "Resolução do caso" at bounding box center [1044, 118] width 96 height 16
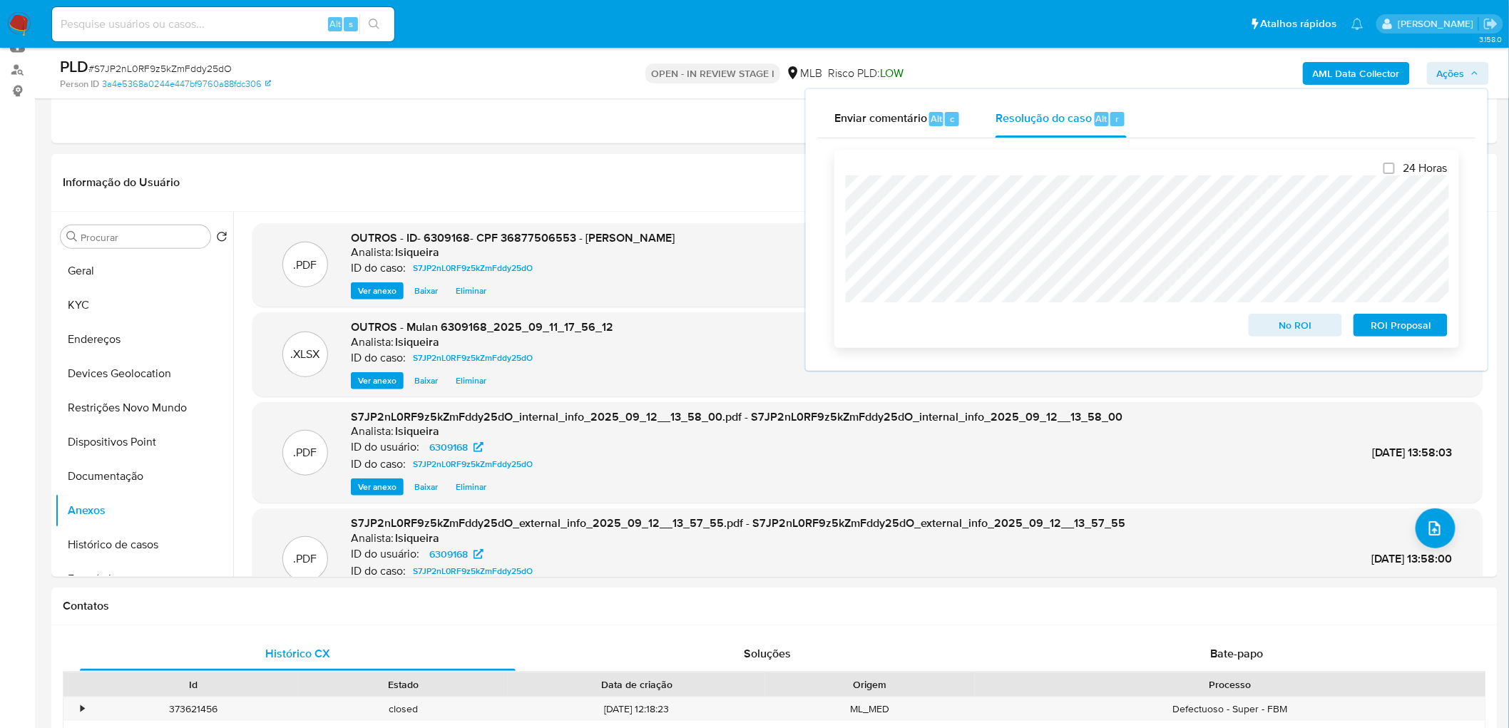
click at [1001, 325] on span "No ROI" at bounding box center [1296, 325] width 74 height 20
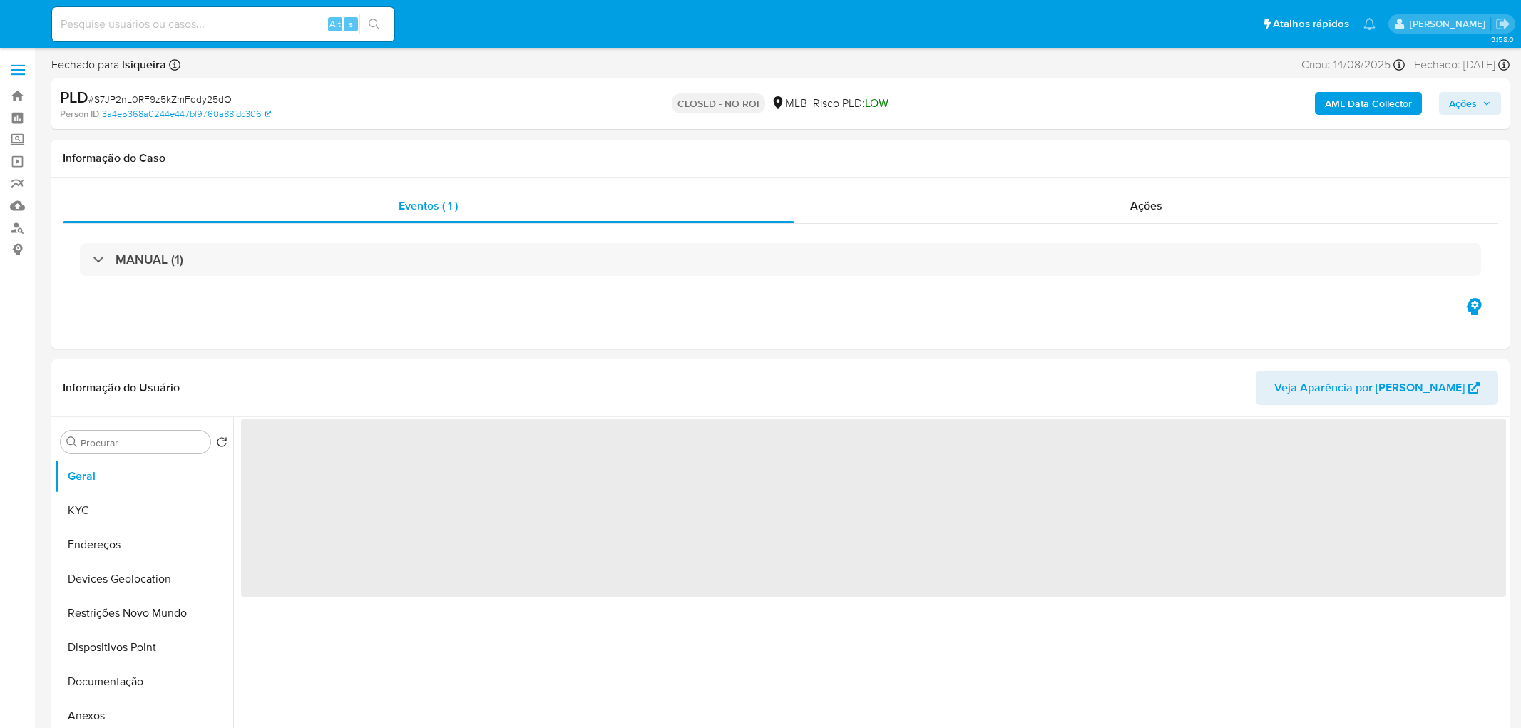
select select "10"
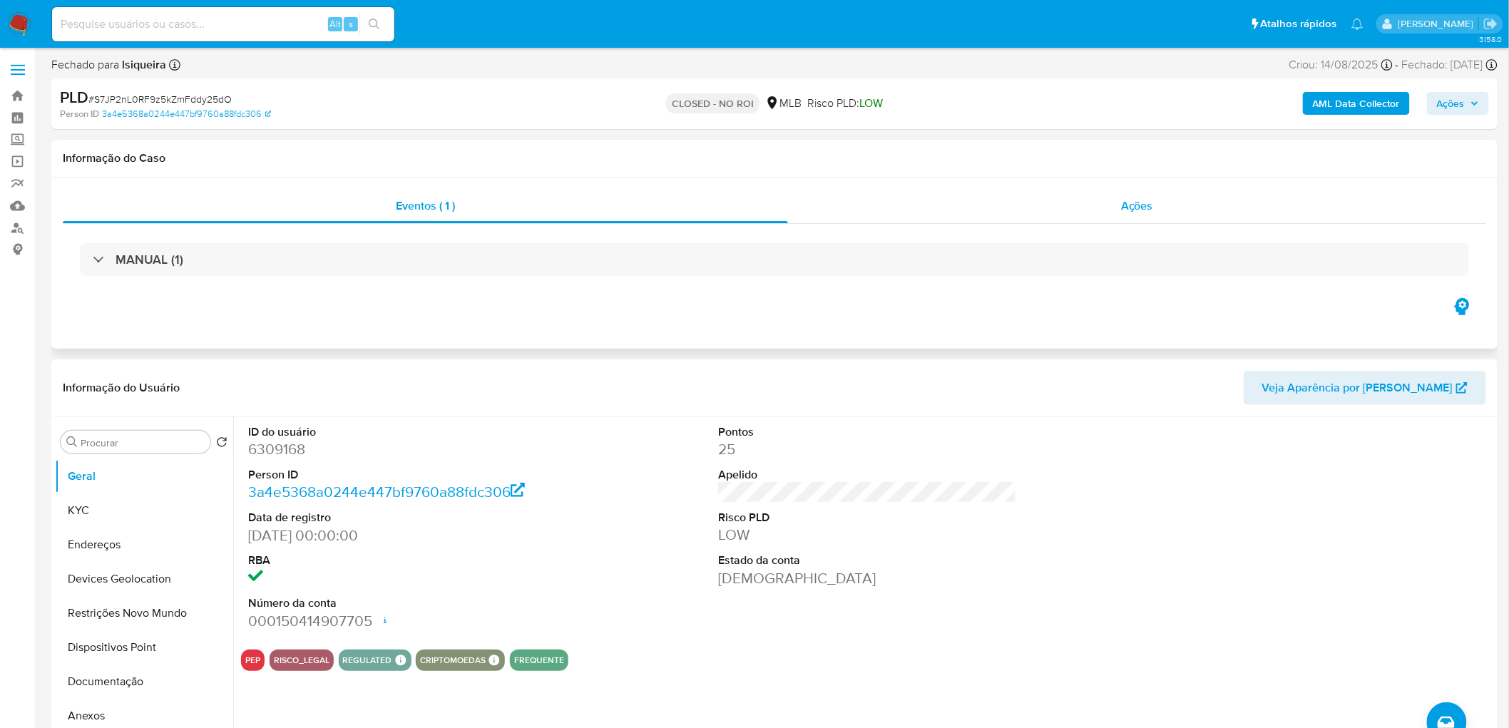
click at [1076, 198] on div "Ações" at bounding box center [1137, 206] width 698 height 34
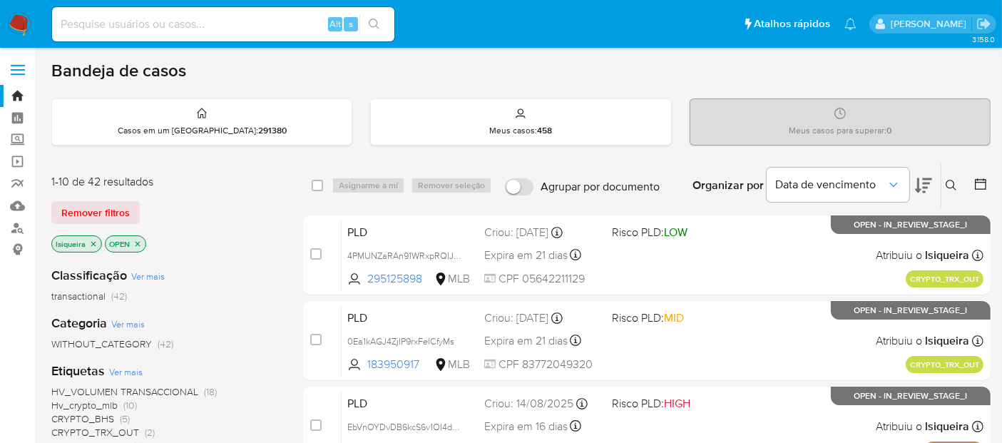
click at [177, 25] on input at bounding box center [223, 24] width 342 height 19
paste input "fkzX06fZvJTQvjajl2JM9RWa"
type input "fkzX06fZvJTQvjajl2JM9RWa"
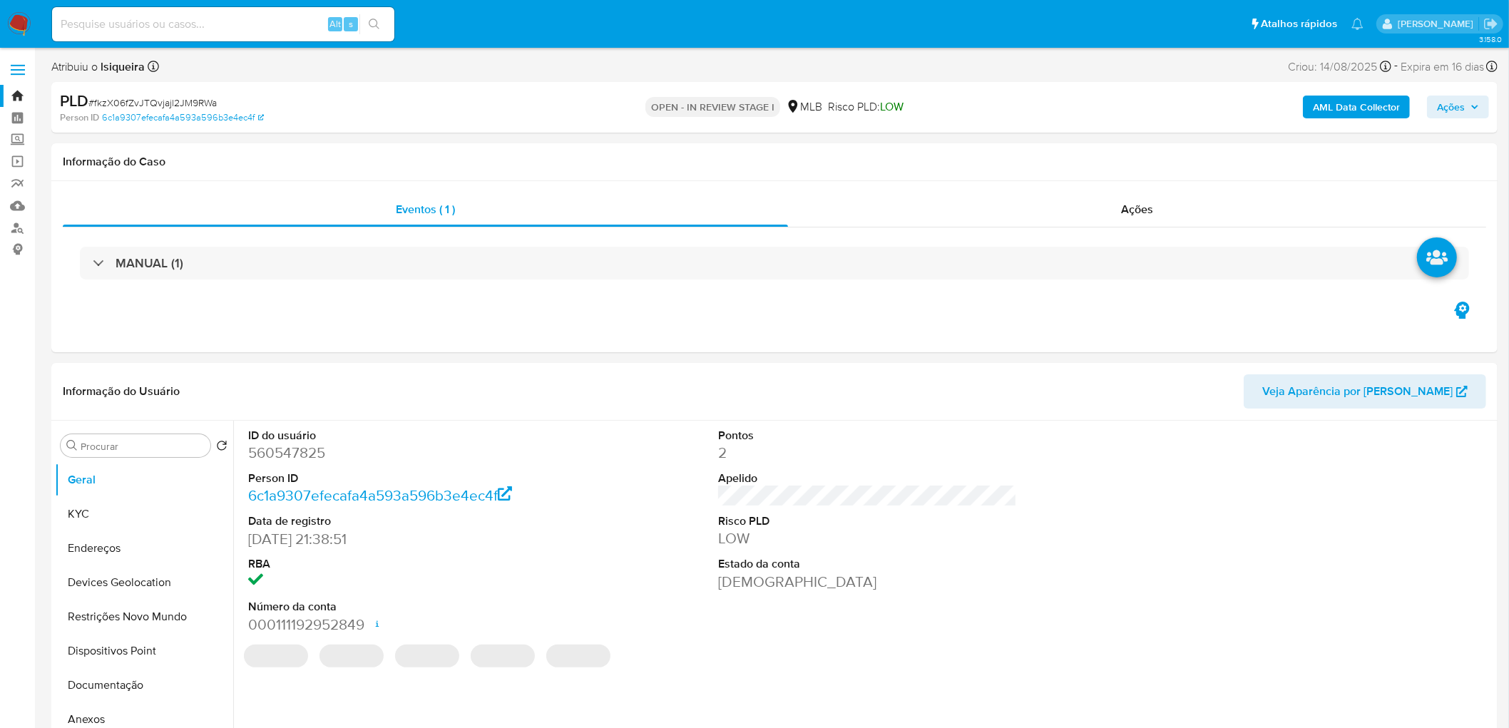
select select "10"
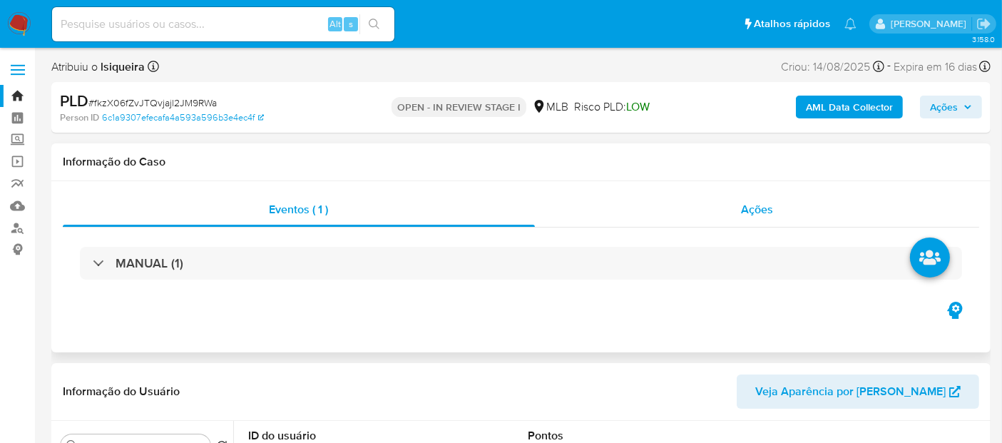
drag, startPoint x: 216, startPoint y: 1, endPoint x: 685, endPoint y: 220, distance: 517.9
click at [686, 220] on div "Ações" at bounding box center [757, 210] width 445 height 34
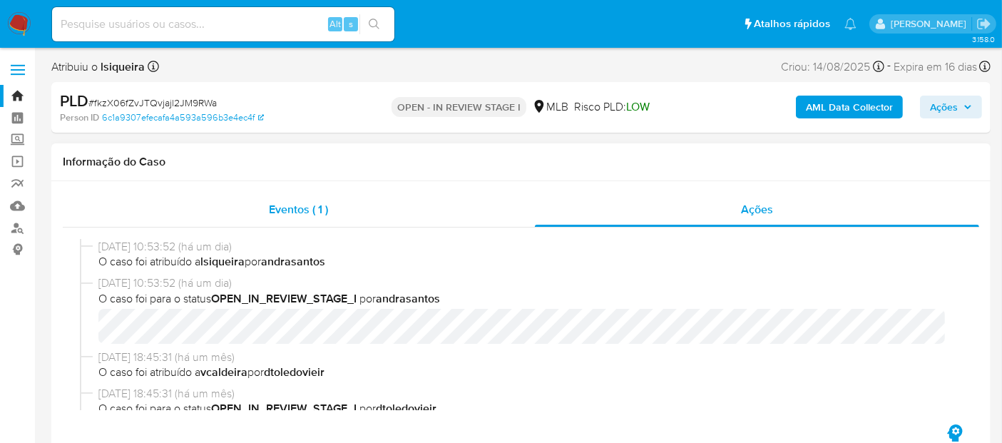
click at [381, 205] on div "Eventos ( 1 )" at bounding box center [299, 210] width 472 height 34
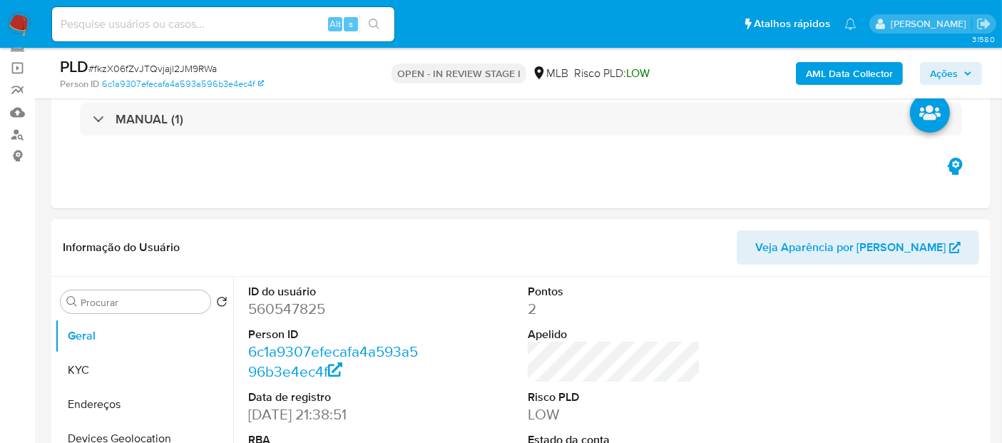
scroll to position [238, 0]
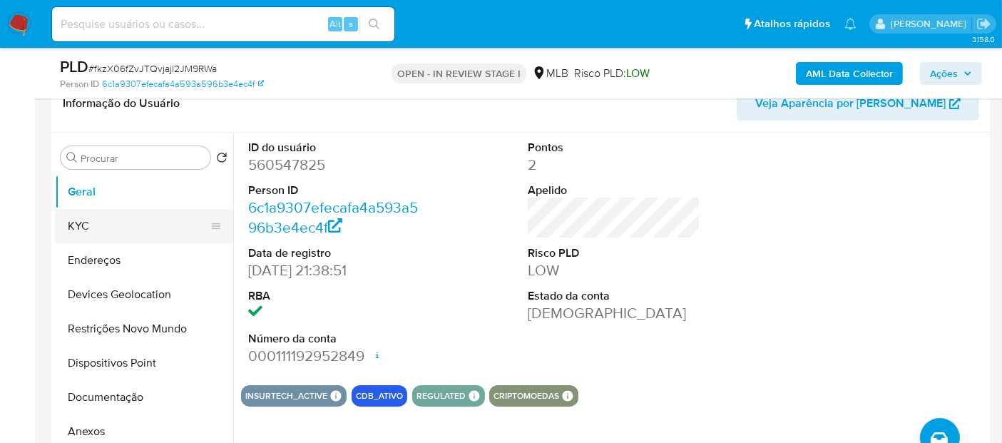
click at [111, 231] on button "KYC" at bounding box center [138, 226] width 167 height 34
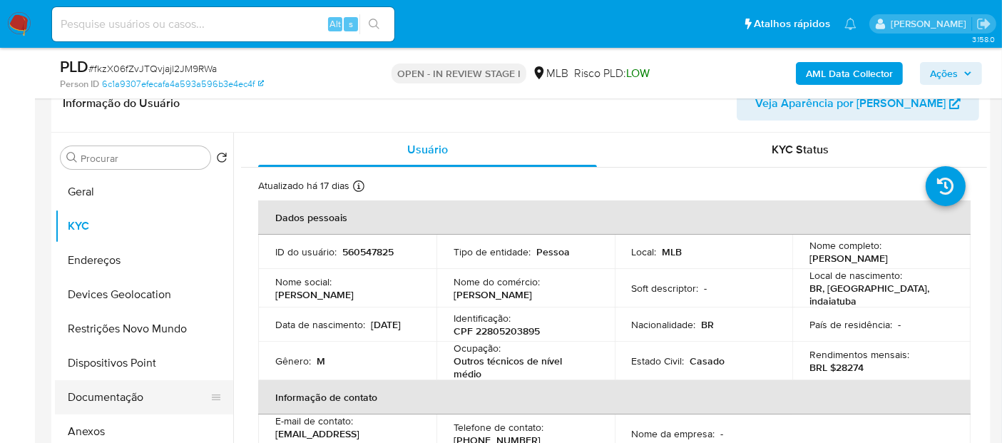
click at [134, 396] on button "Documentação" at bounding box center [138, 397] width 167 height 34
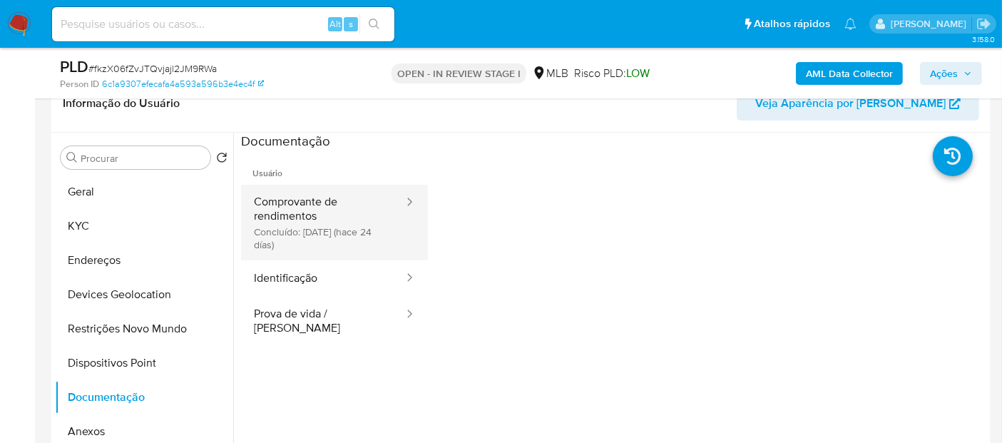
click at [329, 238] on button "Comprovante de rendimentos Concluído: 19/08/2025 (hace 24 días)" at bounding box center [323, 223] width 164 height 76
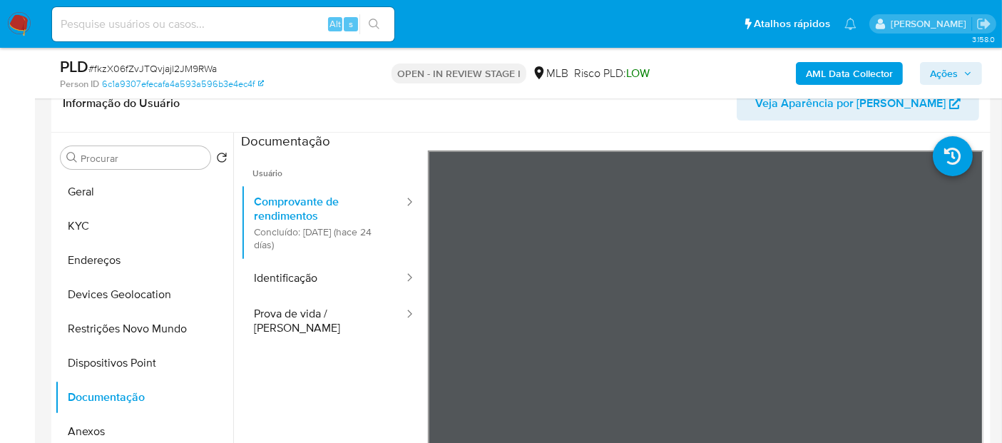
scroll to position [79, 0]
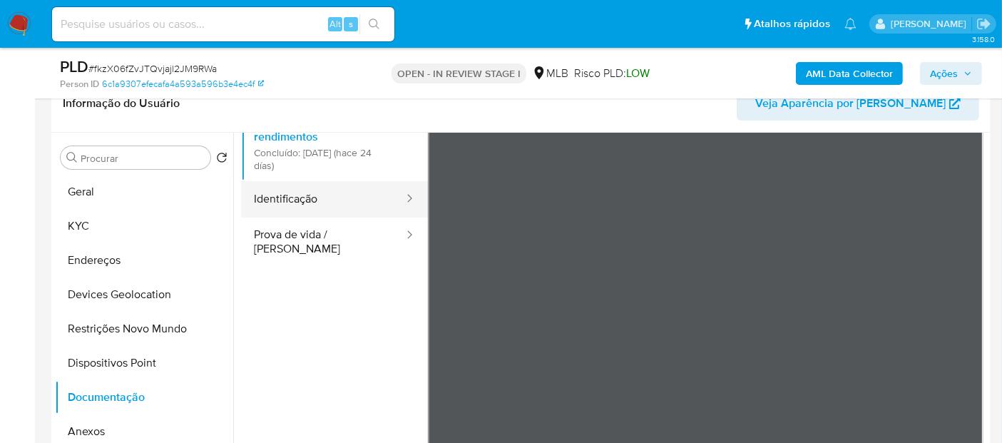
click at [340, 194] on button "Identificação" at bounding box center [323, 199] width 164 height 36
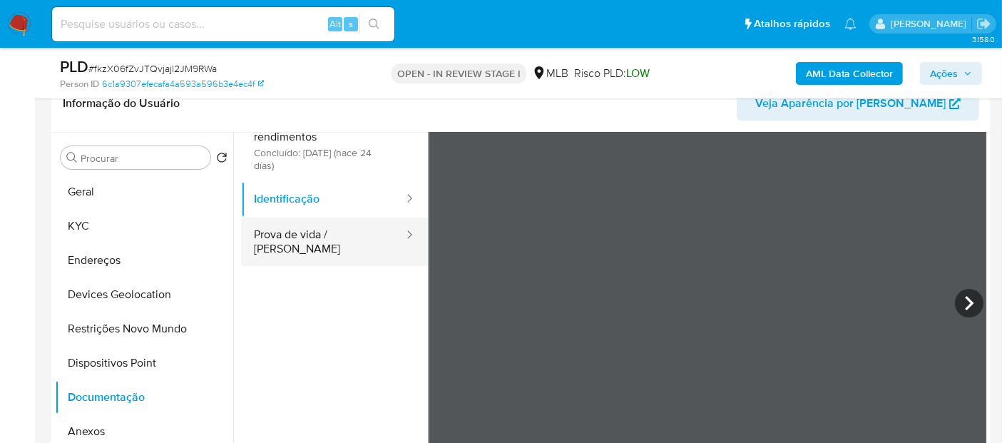
click at [310, 239] on button "Prova de vida / Selfie" at bounding box center [323, 242] width 164 height 48
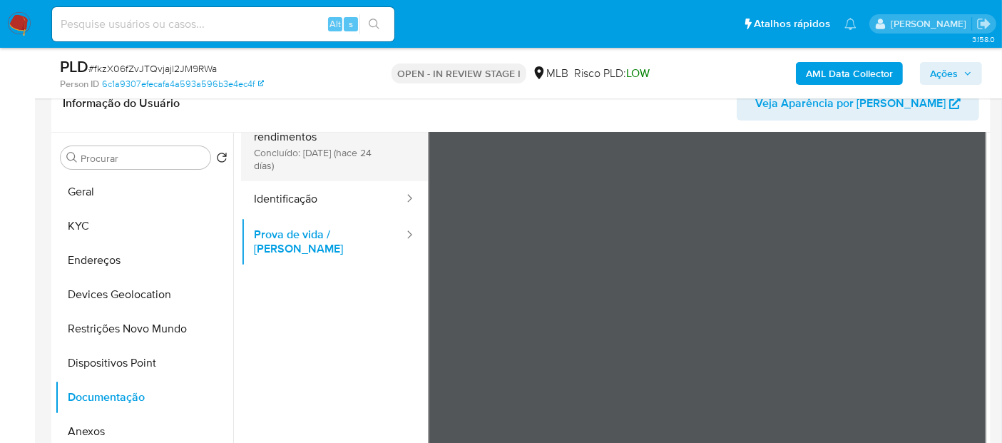
click at [335, 148] on button "Comprovante de rendimentos Concluído: 19/08/2025 (hace 24 días)" at bounding box center [323, 144] width 164 height 76
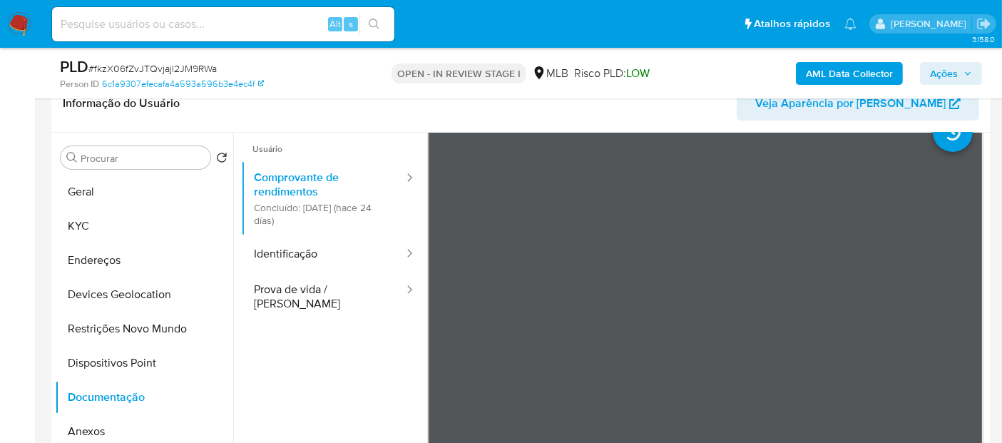
scroll to position [0, 0]
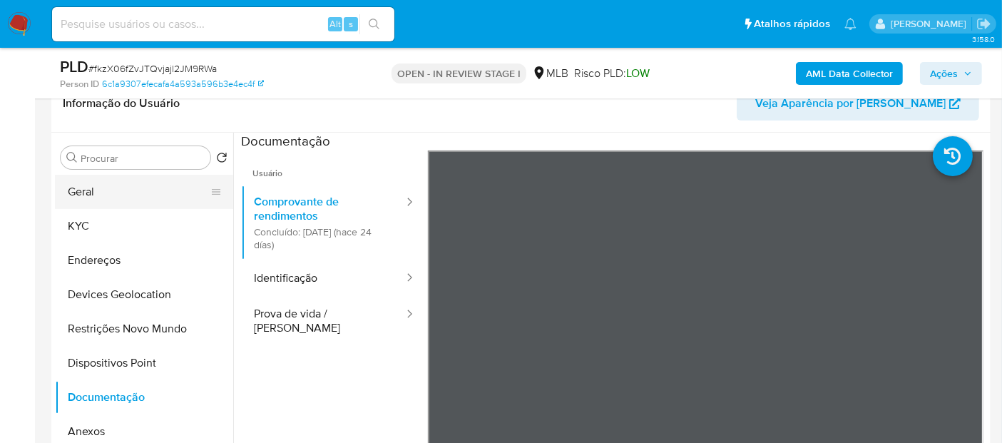
click at [96, 198] on button "Geral" at bounding box center [138, 192] width 167 height 34
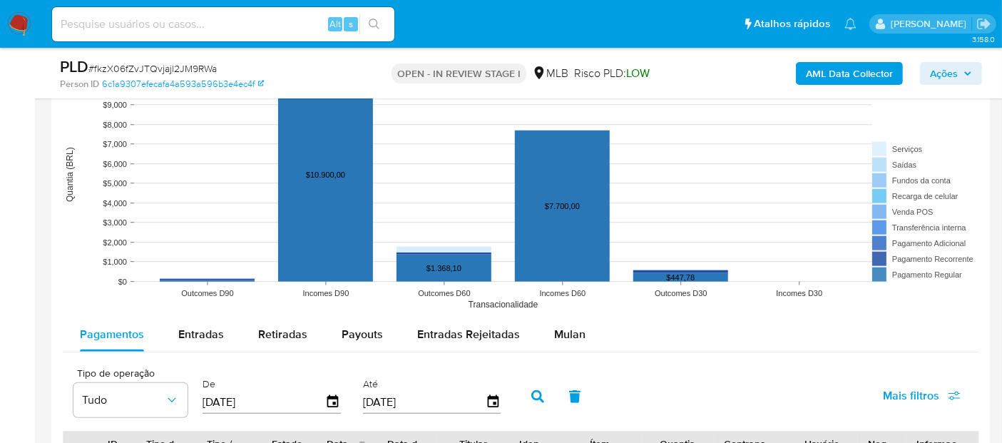
scroll to position [1267, 0]
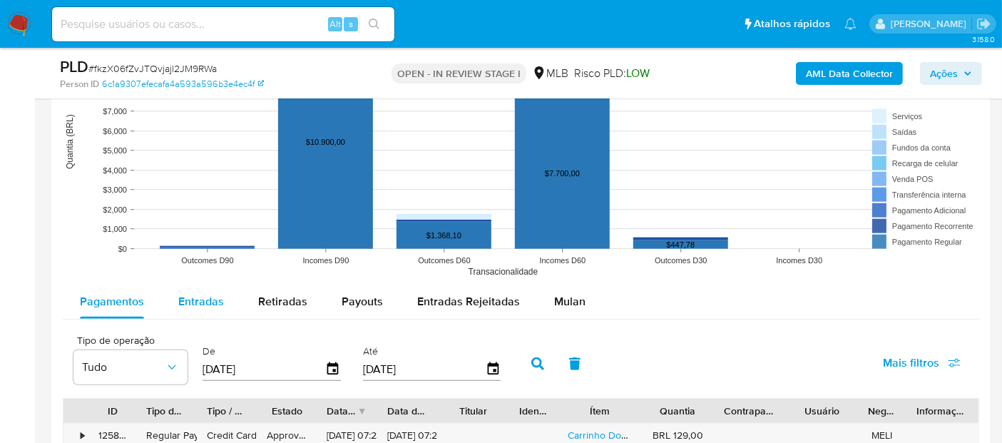
click at [200, 298] on span "Entradas" at bounding box center [201, 301] width 46 height 16
select select "10"
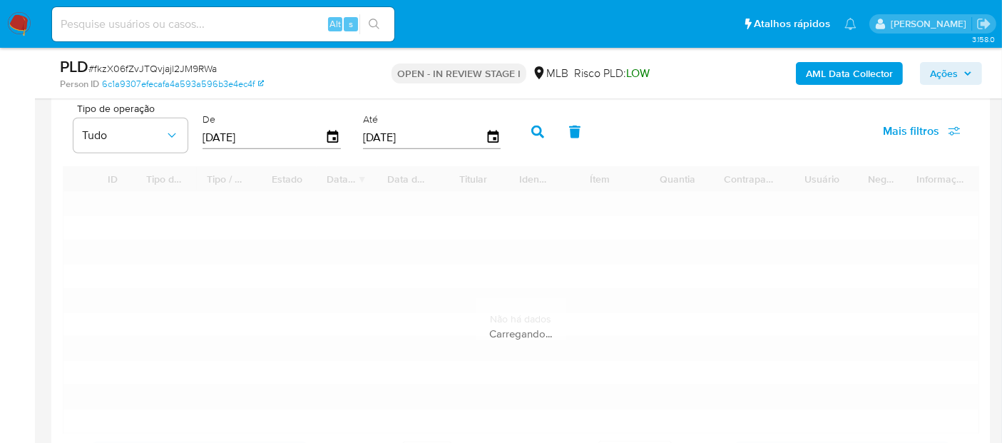
scroll to position [1506, 0]
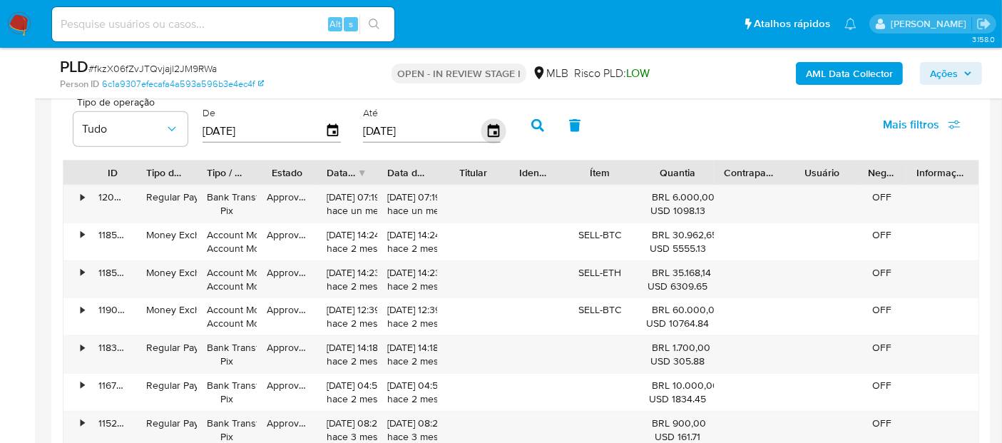
click at [488, 133] on icon "button" at bounding box center [492, 130] width 11 height 13
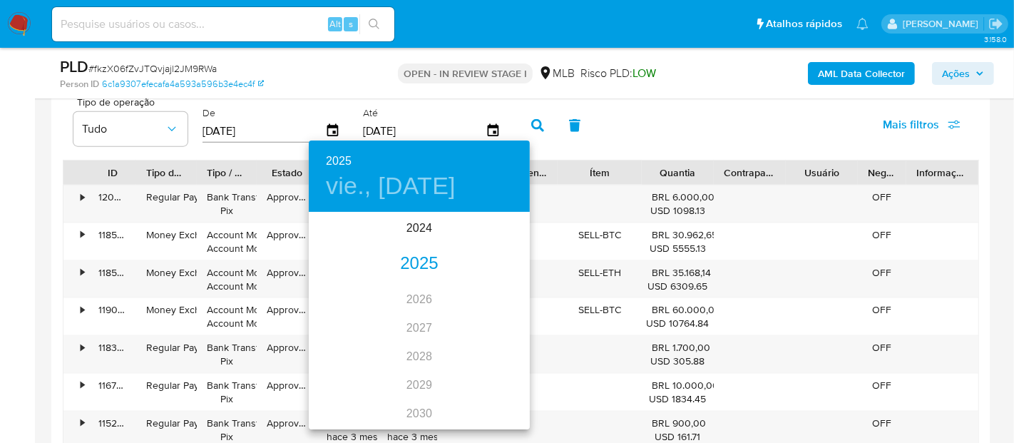
click at [398, 273] on div "2025" at bounding box center [419, 264] width 221 height 29
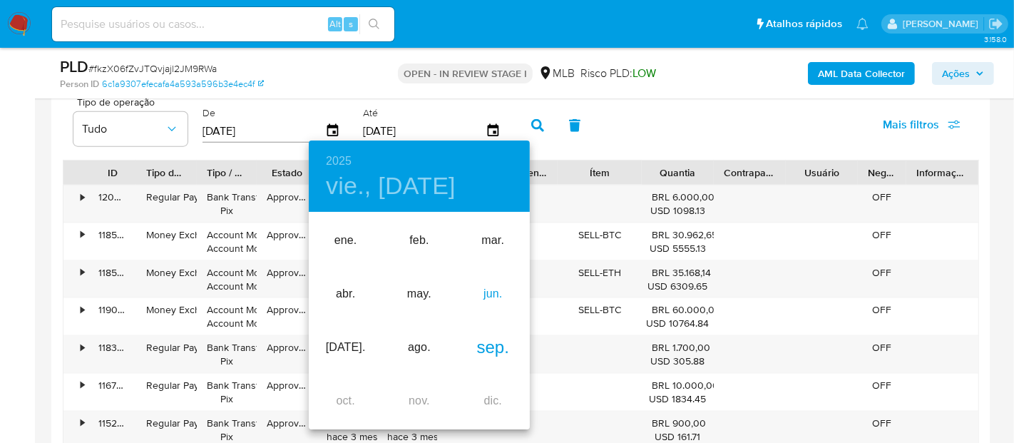
click at [483, 285] on div "jun." at bounding box center [492, 293] width 73 height 53
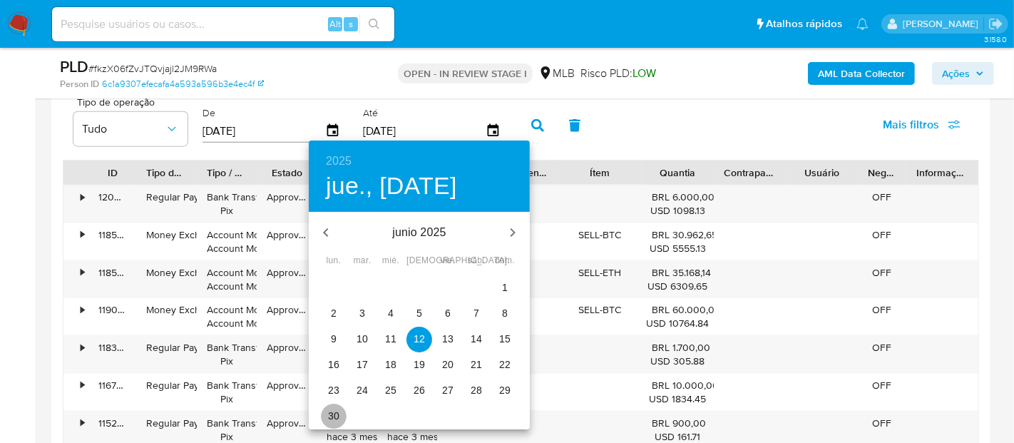
click at [330, 422] on p "30" at bounding box center [333, 416] width 11 height 14
type input "30/06/2025"
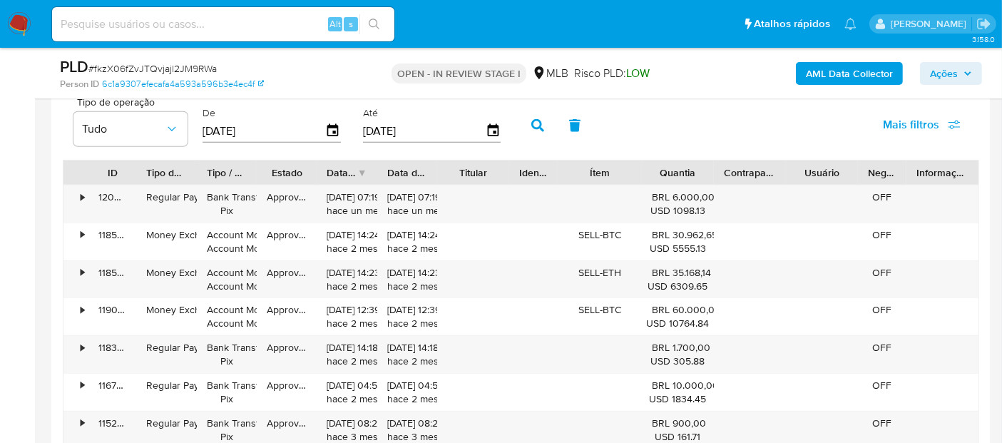
click at [532, 124] on icon "button" at bounding box center [537, 125] width 13 height 13
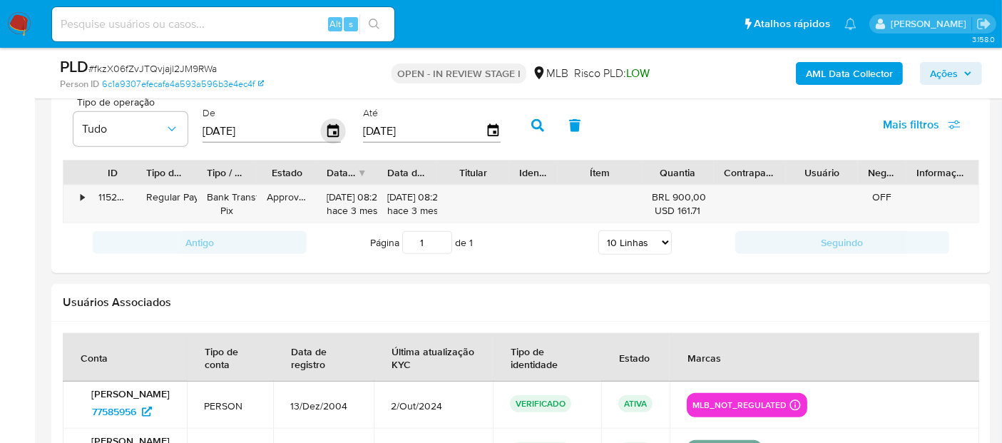
click at [322, 128] on icon "button" at bounding box center [333, 130] width 25 height 25
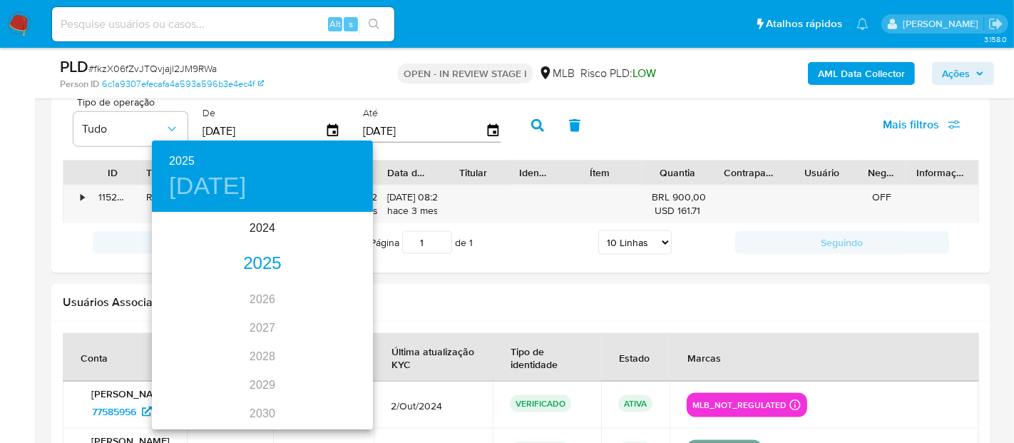
click at [262, 257] on div "2025" at bounding box center [262, 264] width 221 height 29
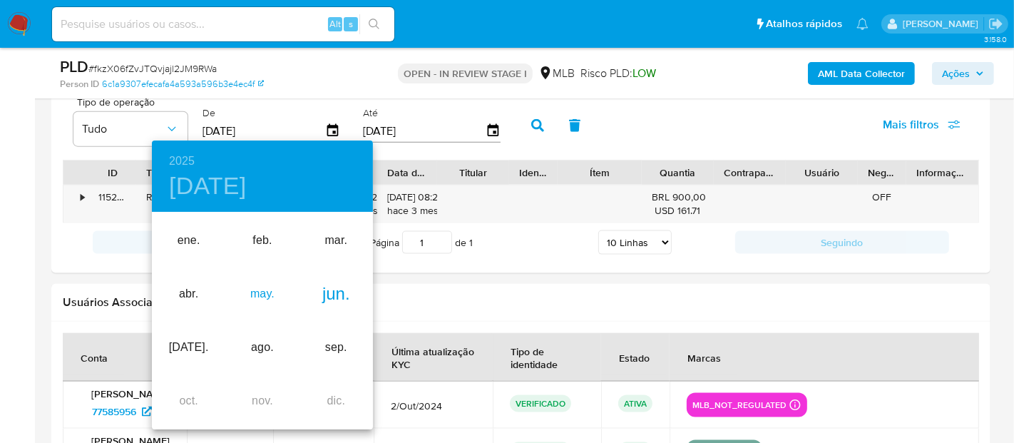
click at [247, 297] on div "may." at bounding box center [261, 293] width 73 height 53
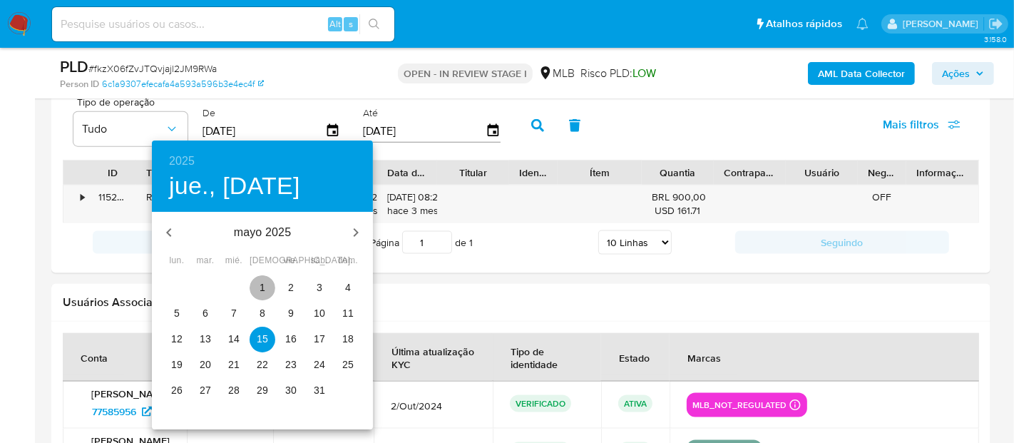
drag, startPoint x: 267, startPoint y: 284, endPoint x: 344, endPoint y: 245, distance: 86.1
click at [267, 284] on span "1" at bounding box center [263, 287] width 26 height 14
type input "01/05/2025"
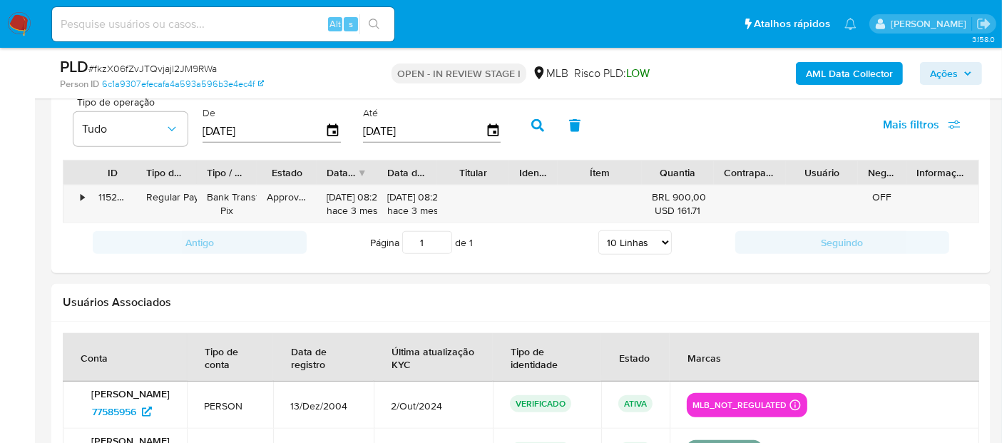
click at [531, 121] on icon "button" at bounding box center [537, 125] width 13 height 13
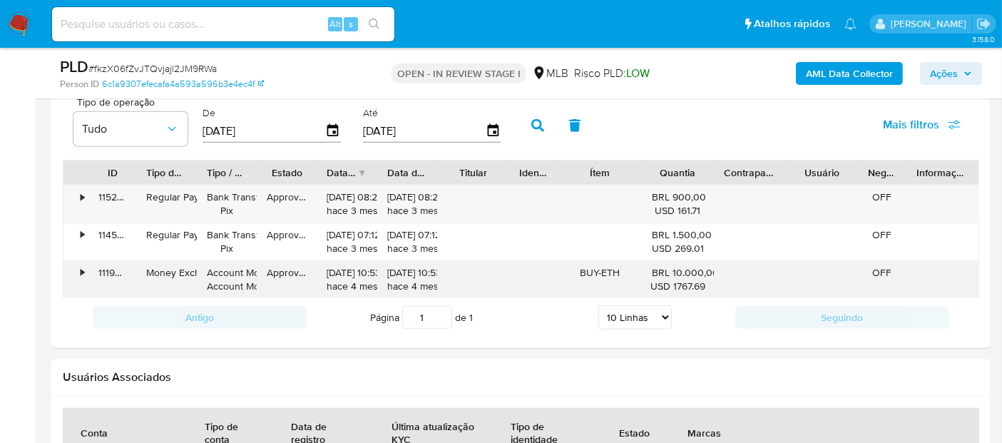
click at [81, 272] on div "•" at bounding box center [83, 273] width 4 height 14
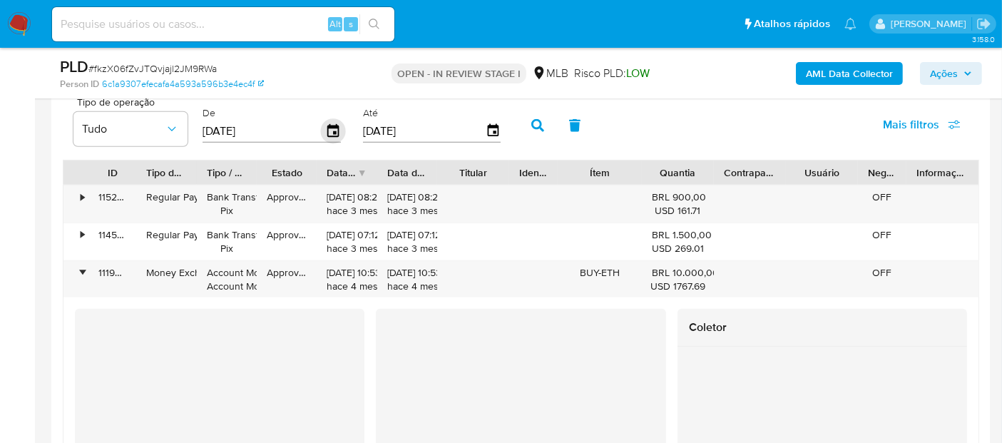
click at [332, 127] on icon "button" at bounding box center [333, 130] width 25 height 25
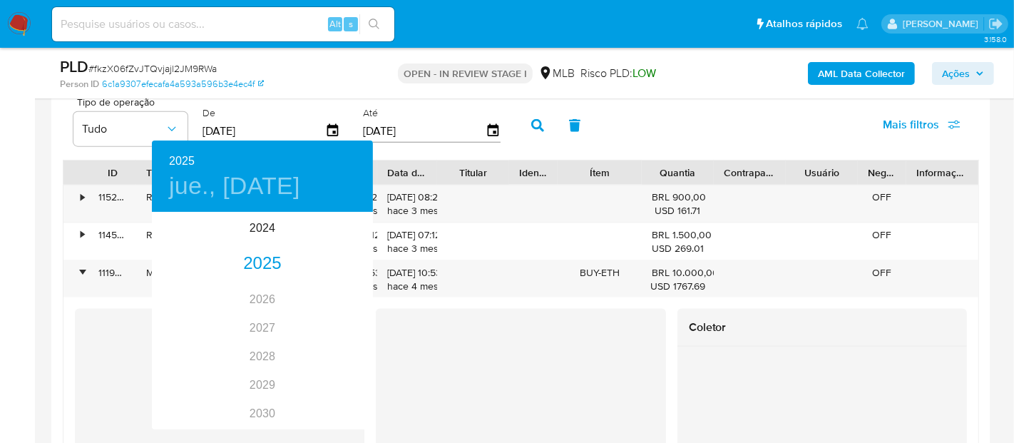
click at [929, 131] on div at bounding box center [507, 221] width 1014 height 443
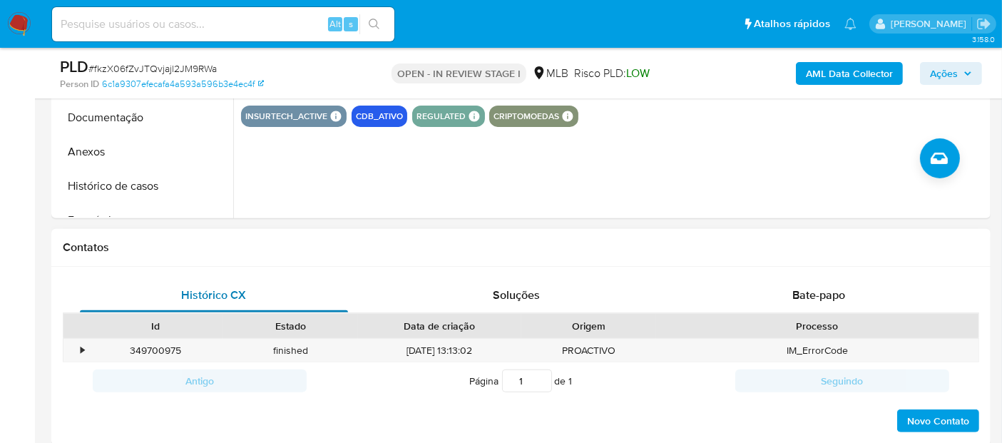
scroll to position [475, 0]
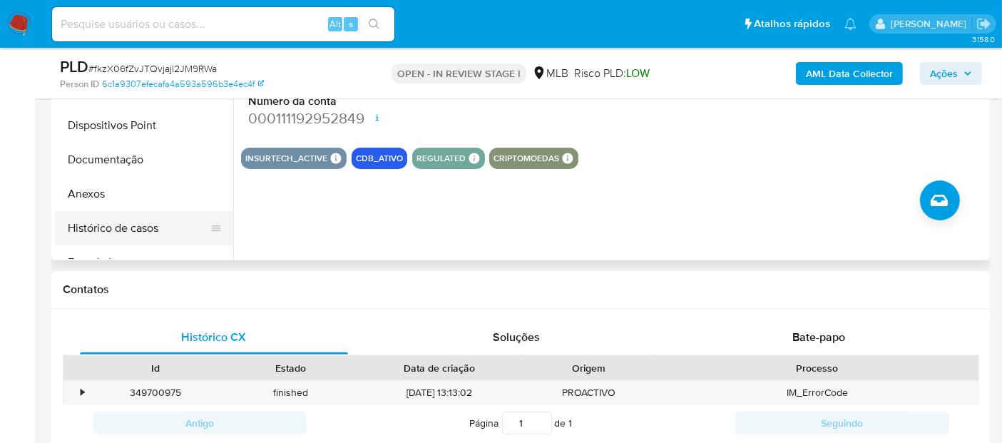
click at [103, 222] on button "Histórico de casos" at bounding box center [138, 228] width 167 height 34
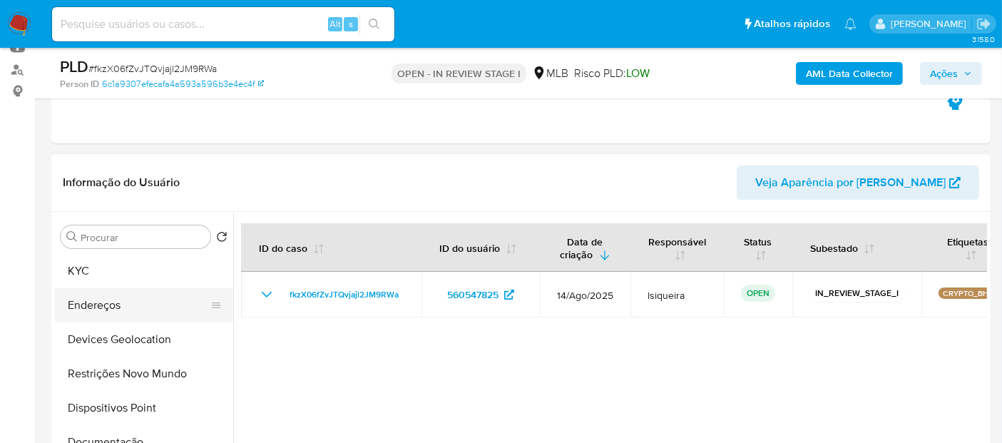
scroll to position [79, 0]
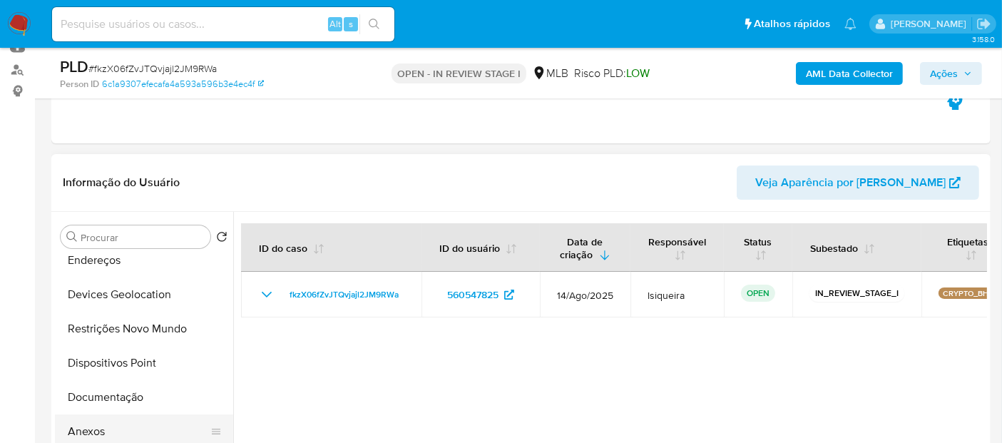
click at [116, 424] on button "Anexos" at bounding box center [138, 431] width 167 height 34
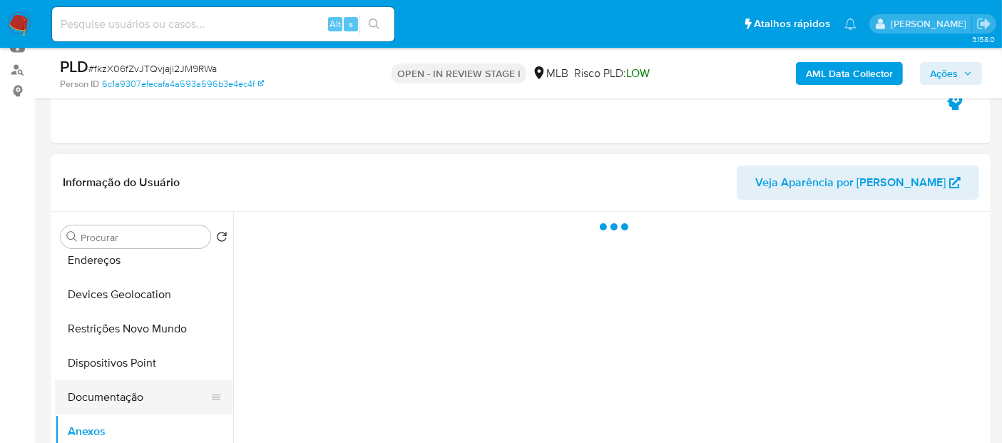
click at [118, 396] on button "Documentação" at bounding box center [138, 397] width 167 height 34
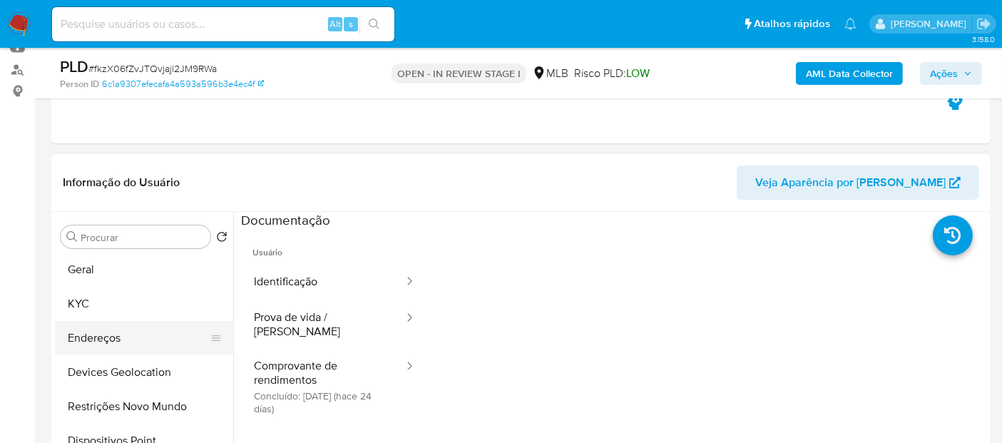
scroll to position [0, 0]
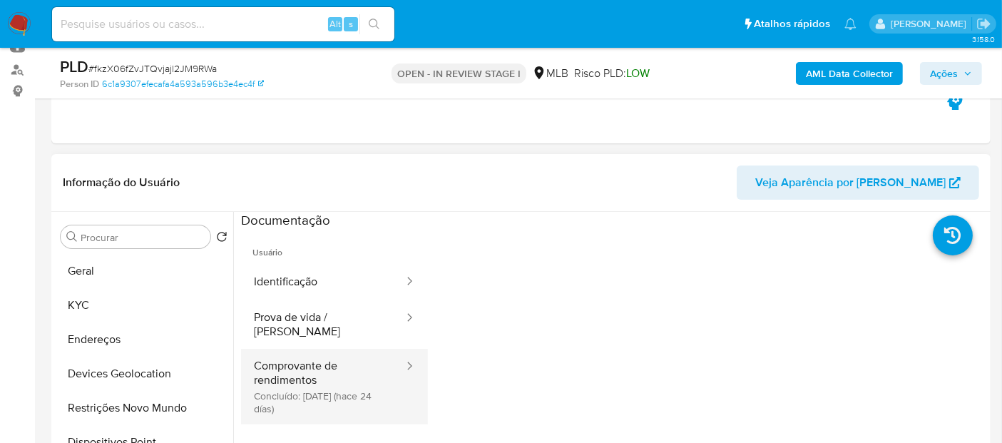
click at [264, 370] on button "Comprovante de rendimentos Concluído: 19/08/2025 (hace 24 días)" at bounding box center [323, 387] width 164 height 76
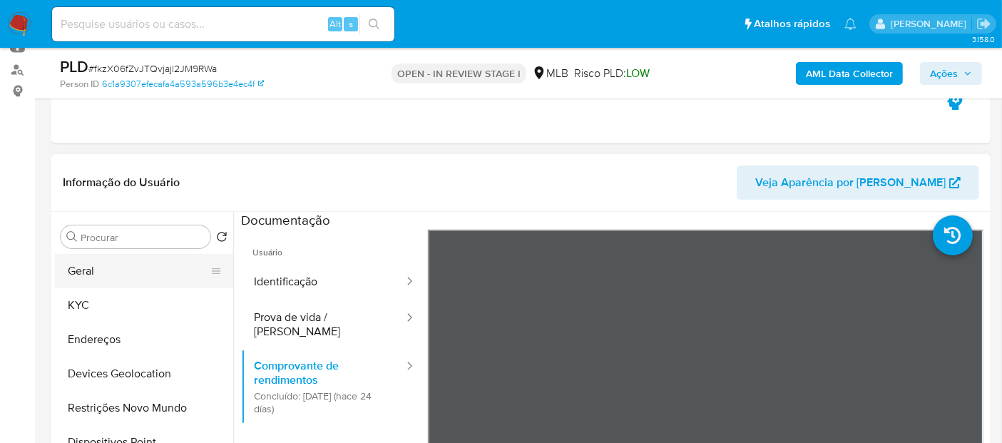
click at [130, 267] on button "Geral" at bounding box center [138, 271] width 167 height 34
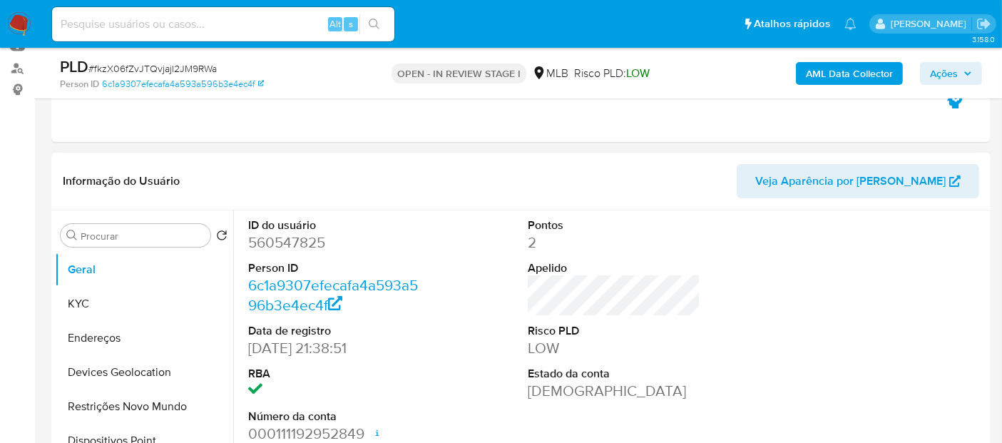
scroll to position [238, 0]
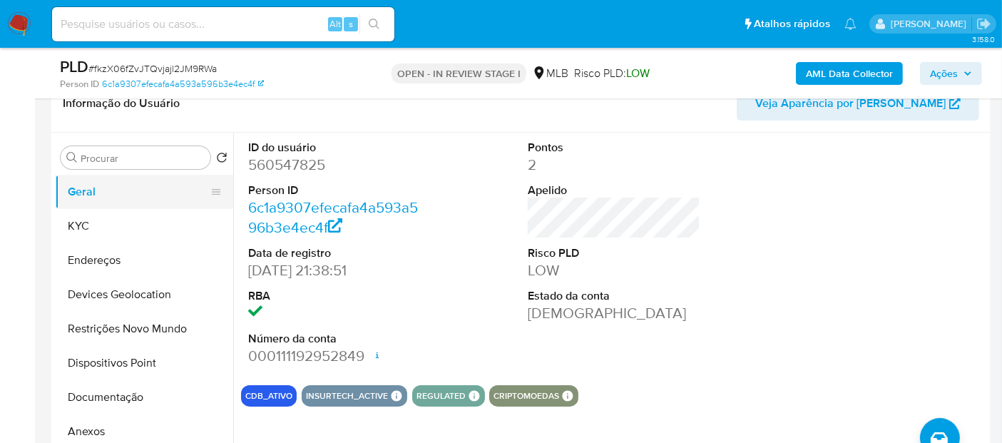
click at [116, 185] on button "Geral" at bounding box center [138, 192] width 167 height 34
click at [693, 329] on div "Pontos 2 Apelido Risco PLD LOW Estado da conta Ativa" at bounding box center [614, 253] width 187 height 241
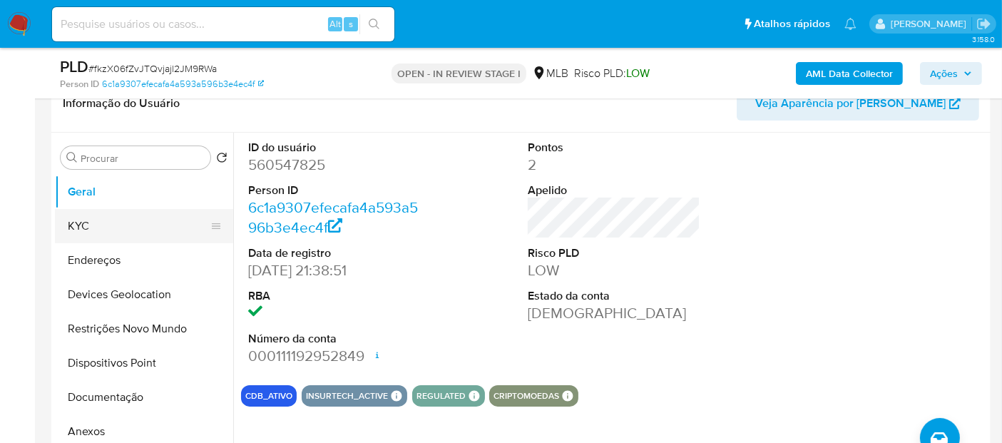
click at [153, 223] on button "KYC" at bounding box center [138, 226] width 167 height 34
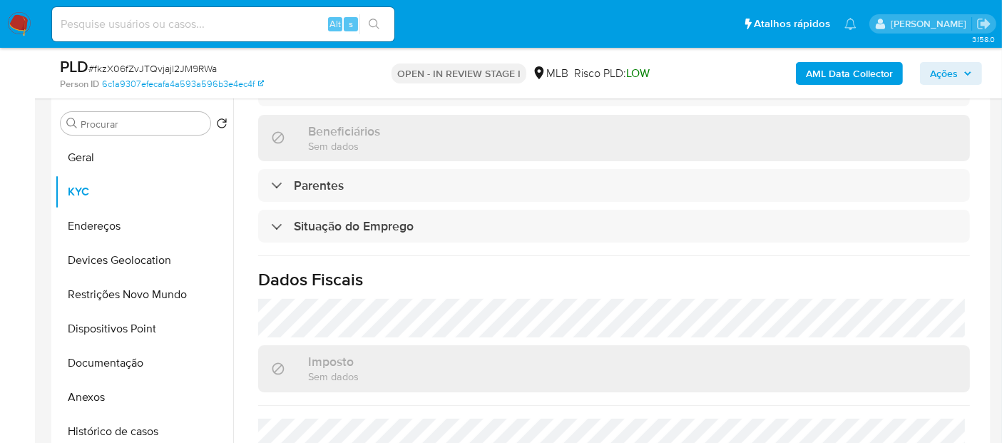
scroll to position [652, 0]
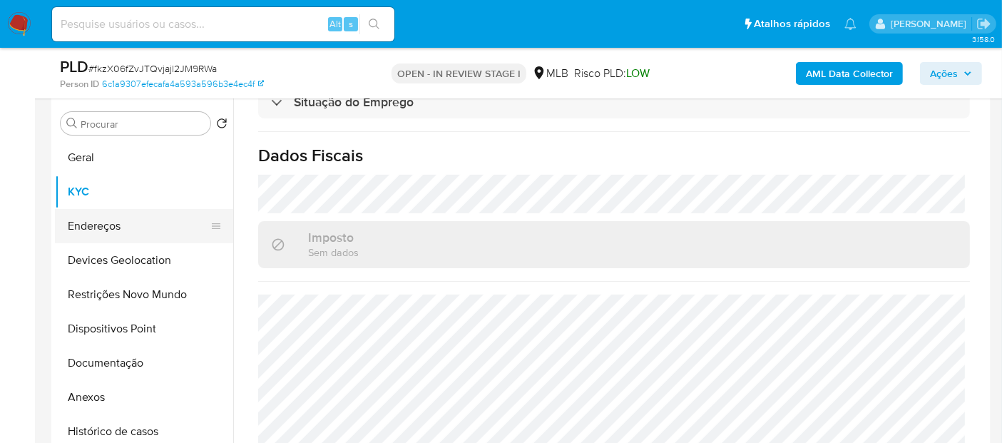
click at [130, 223] on button "Endereços" at bounding box center [138, 226] width 167 height 34
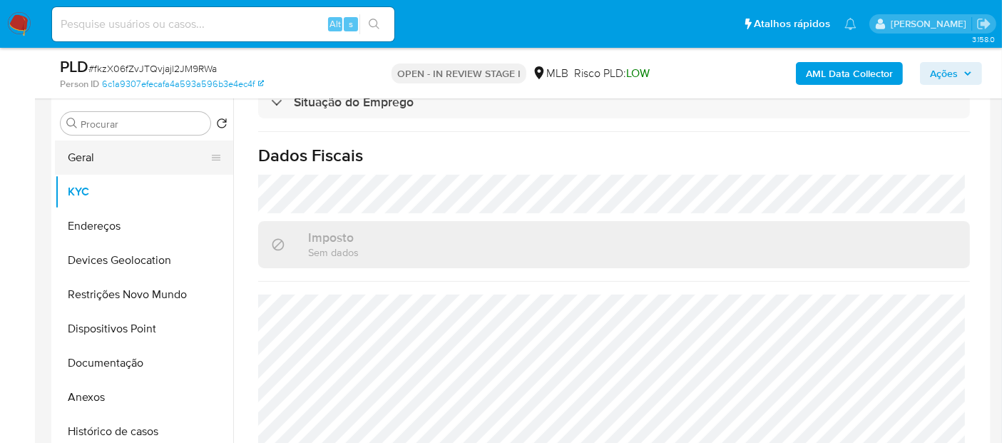
scroll to position [0, 0]
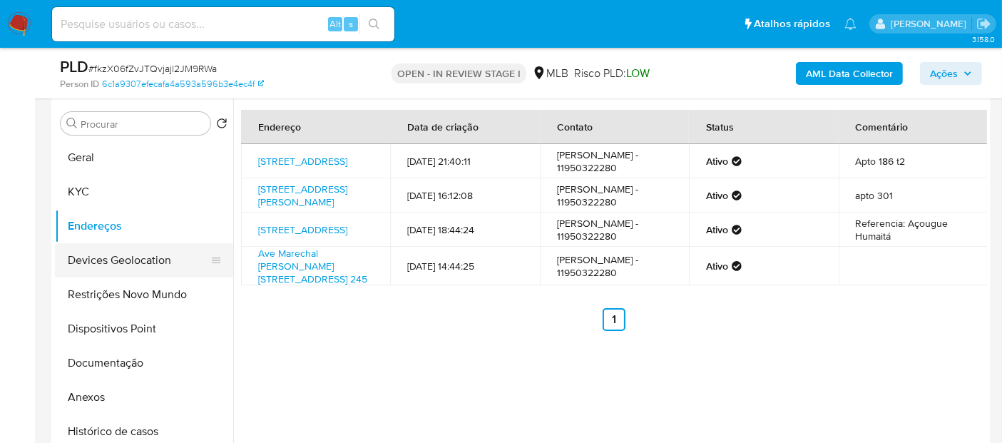
click at [141, 260] on button "Devices Geolocation" at bounding box center [138, 260] width 167 height 34
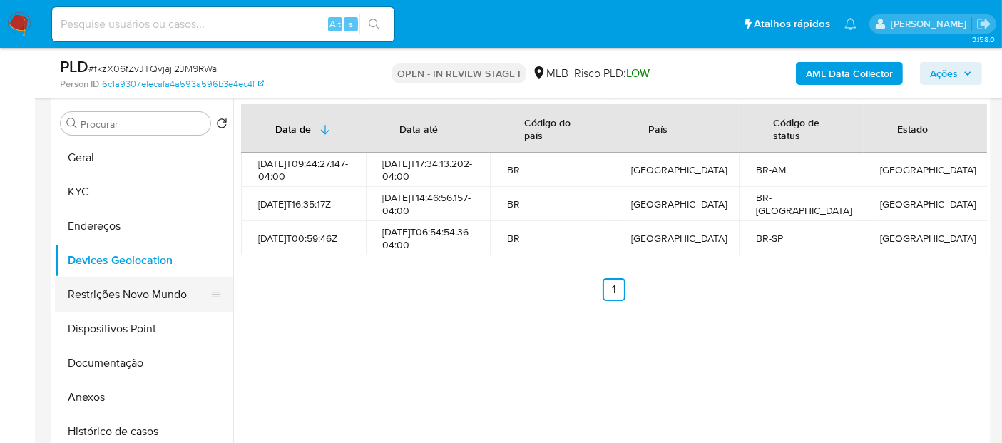
click at [129, 292] on button "Restrições Novo Mundo" at bounding box center [138, 294] width 167 height 34
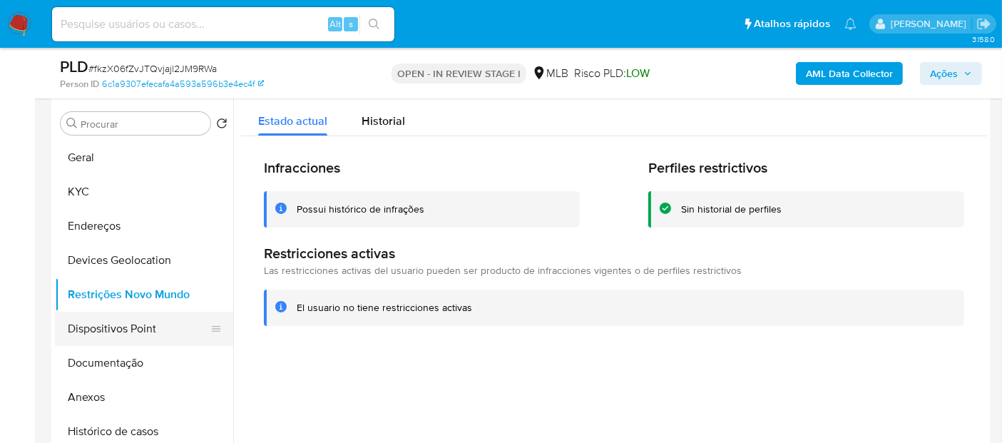
click at [72, 319] on button "Dispositivos Point" at bounding box center [138, 329] width 167 height 34
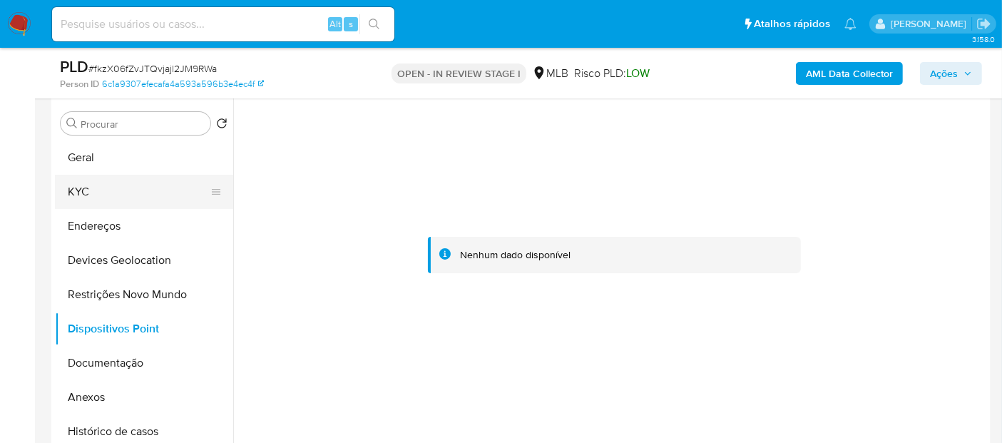
click at [134, 194] on button "KYC" at bounding box center [138, 192] width 167 height 34
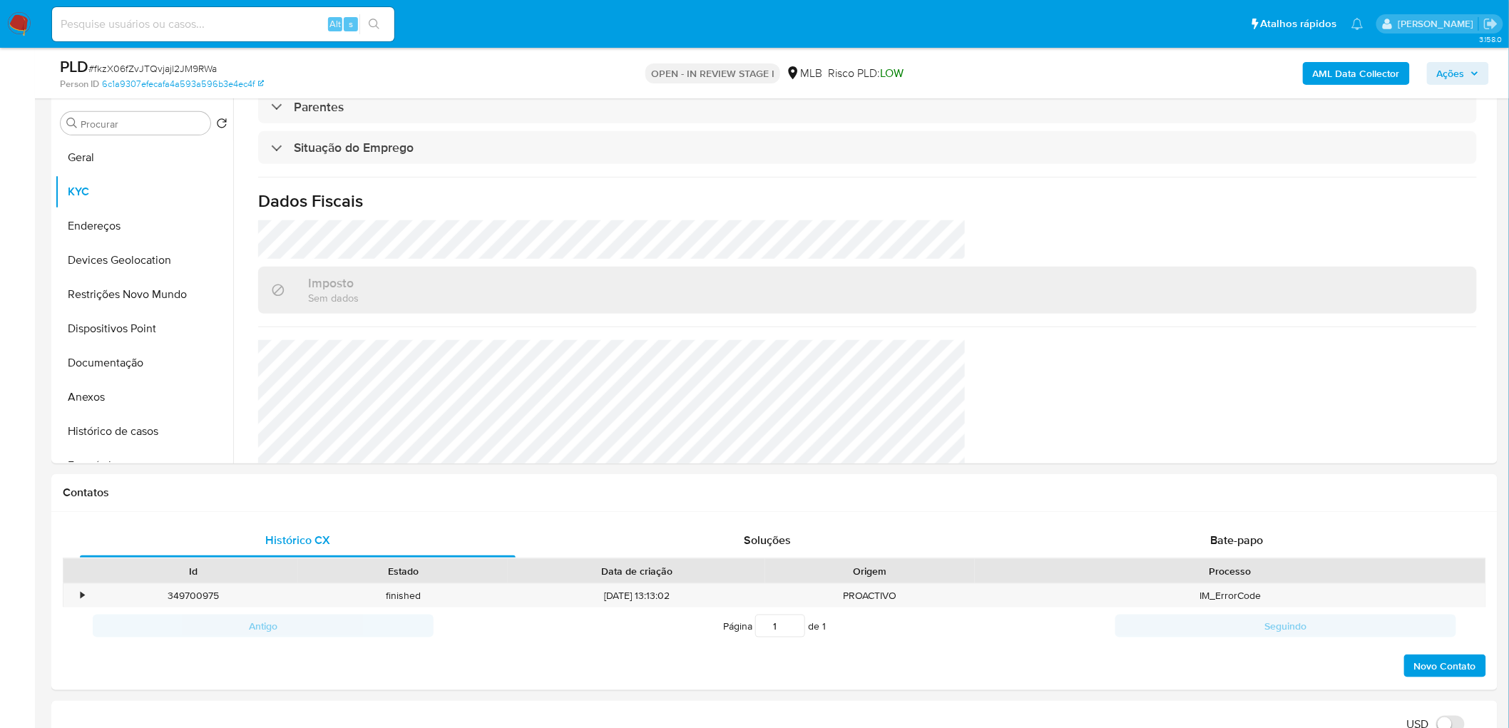
scroll to position [593, 0]
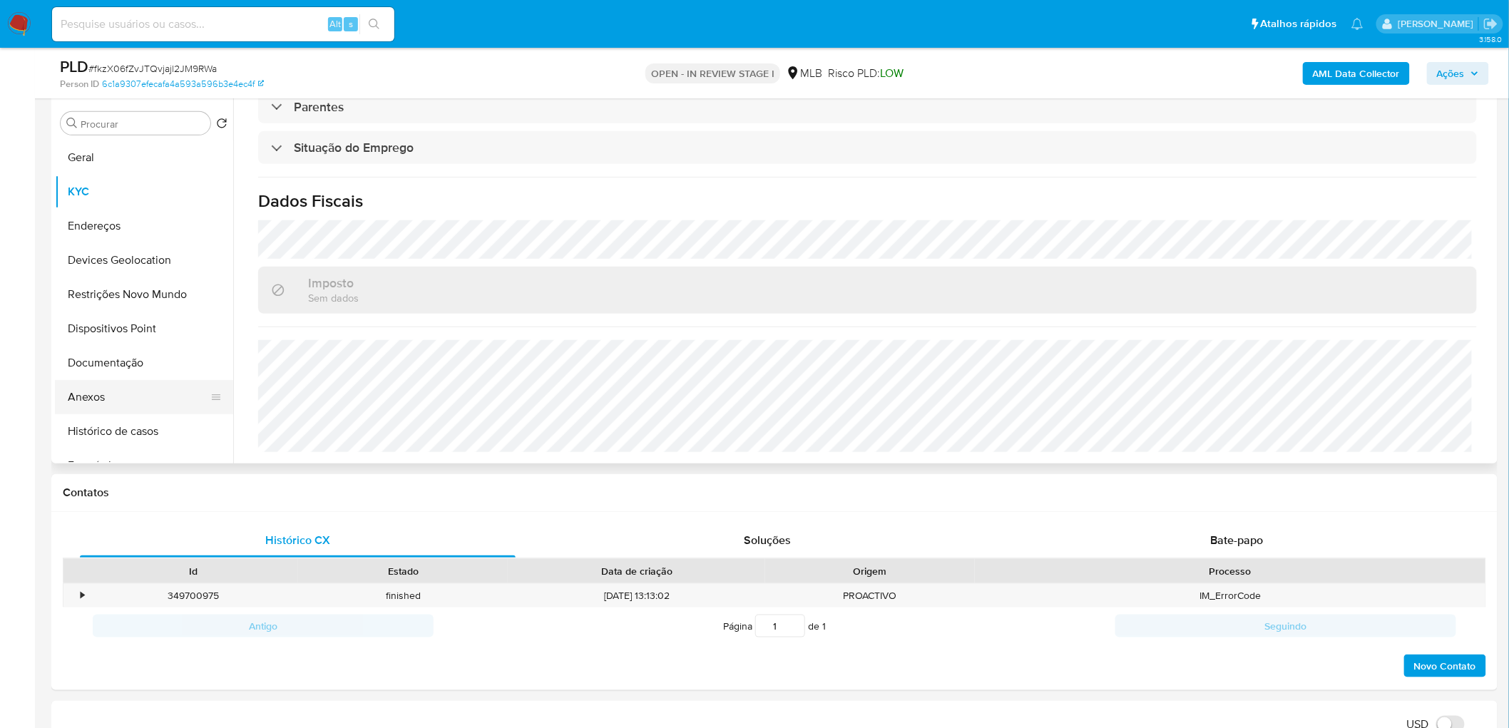
click at [131, 401] on button "Anexos" at bounding box center [138, 397] width 167 height 34
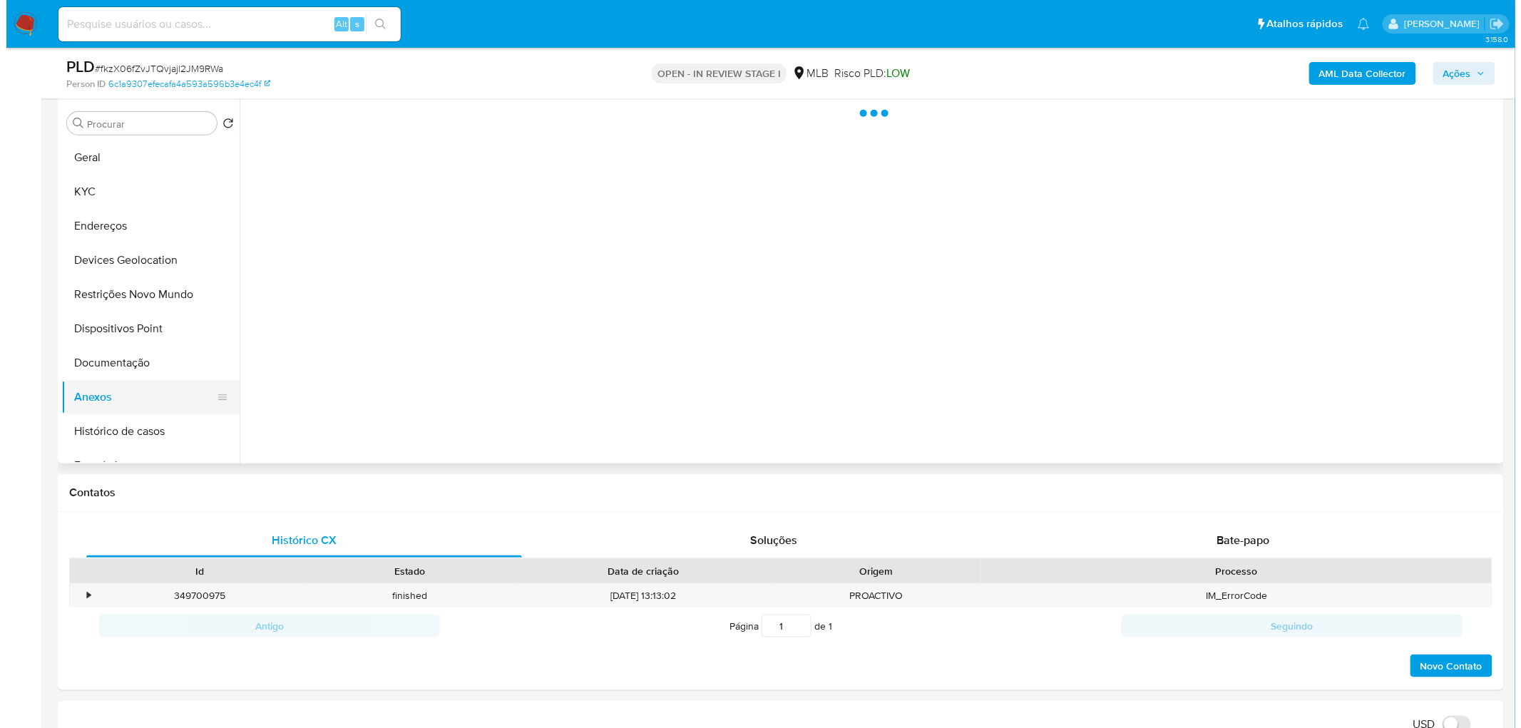
scroll to position [0, 0]
click at [1001, 60] on div "AML Data Collector Ações" at bounding box center [1252, 73] width 473 height 34
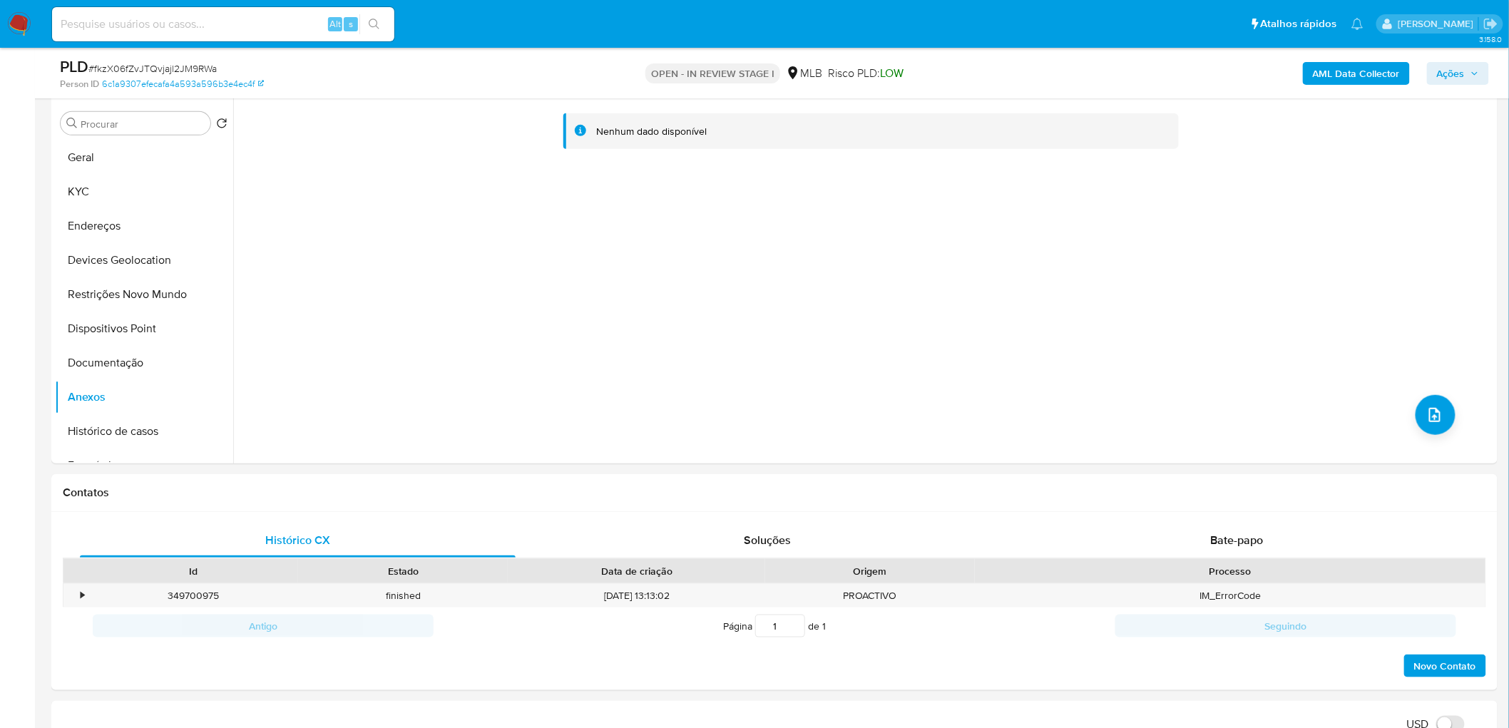
click at [1001, 75] on b "AML Data Collector" at bounding box center [1356, 73] width 87 height 23
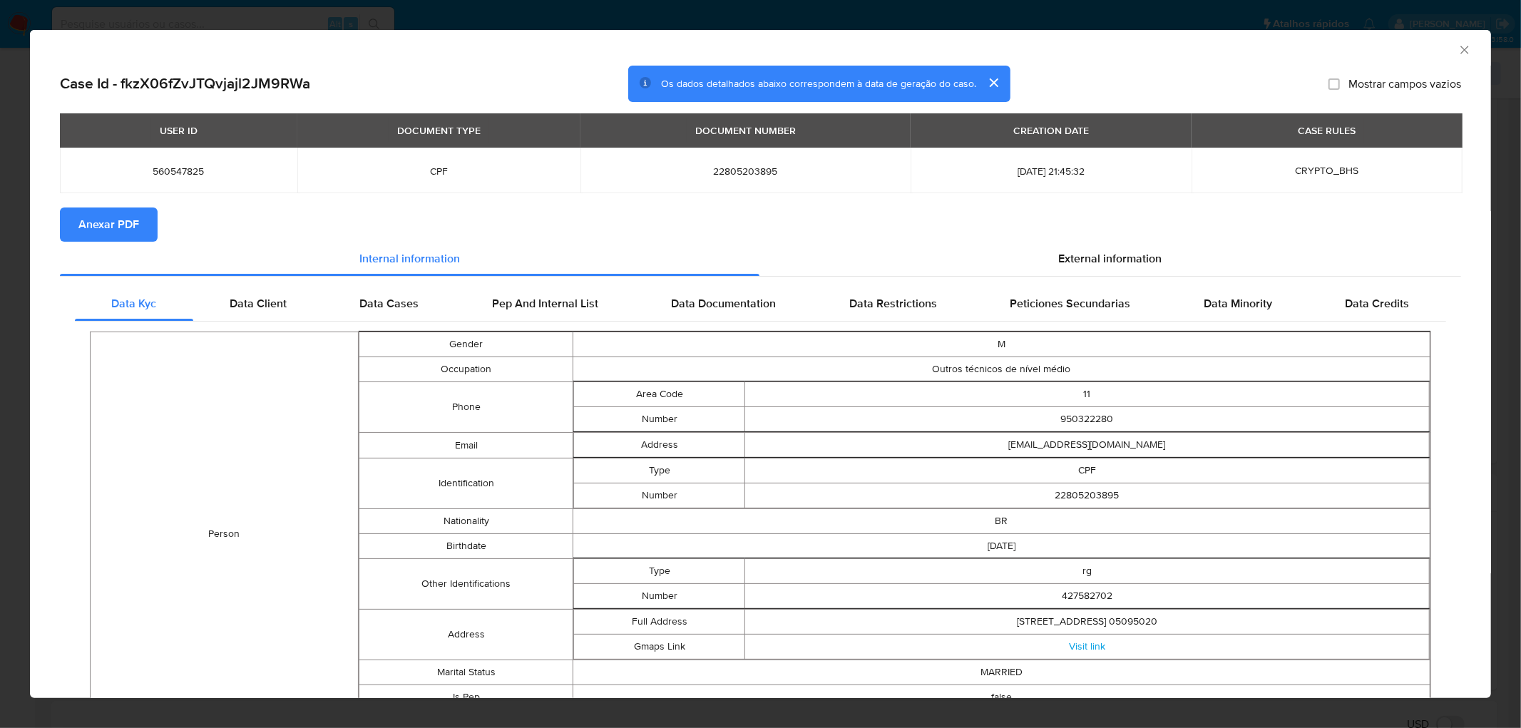
click at [103, 238] on span "Anexar PDF" at bounding box center [108, 224] width 61 height 31
click at [1001, 51] on icon "Fechar a janela" at bounding box center [1465, 50] width 14 height 14
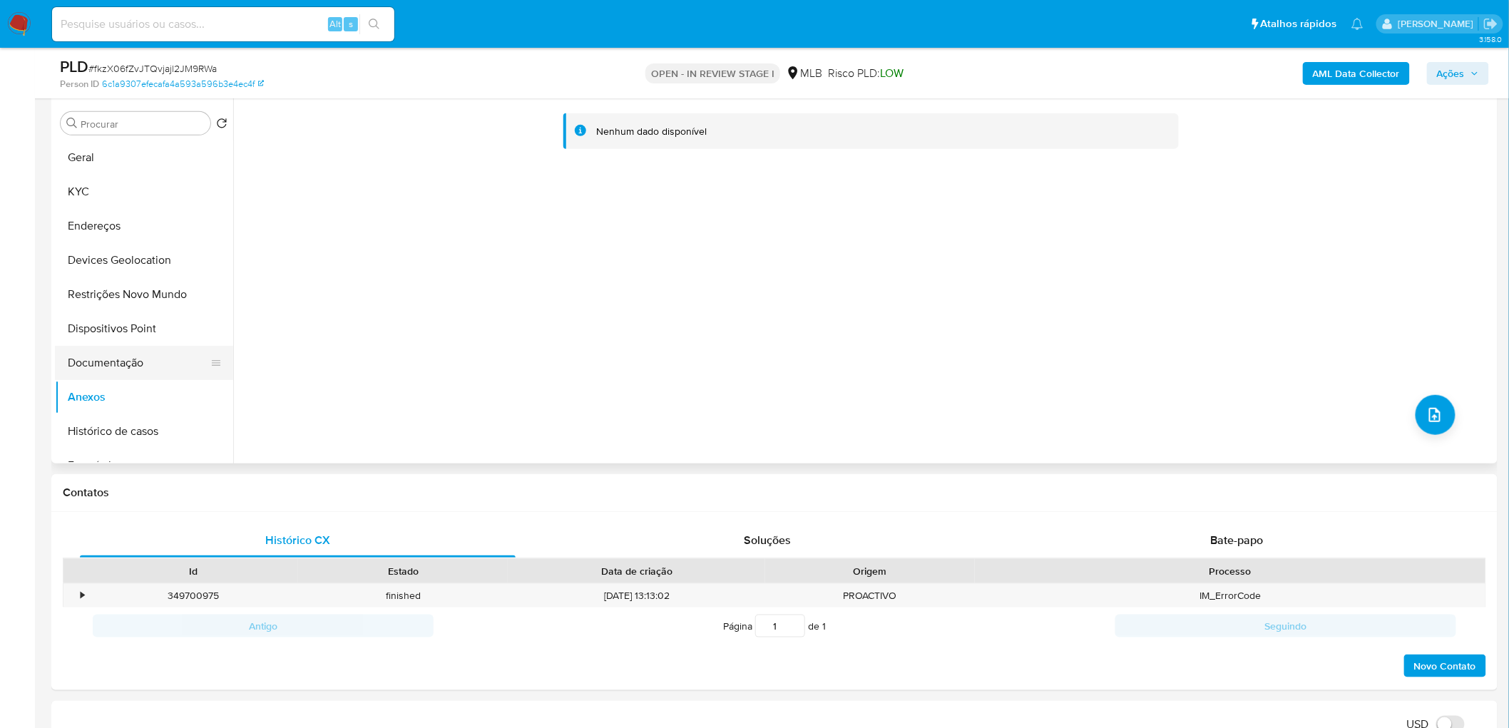
click at [90, 364] on button "Documentação" at bounding box center [138, 363] width 167 height 34
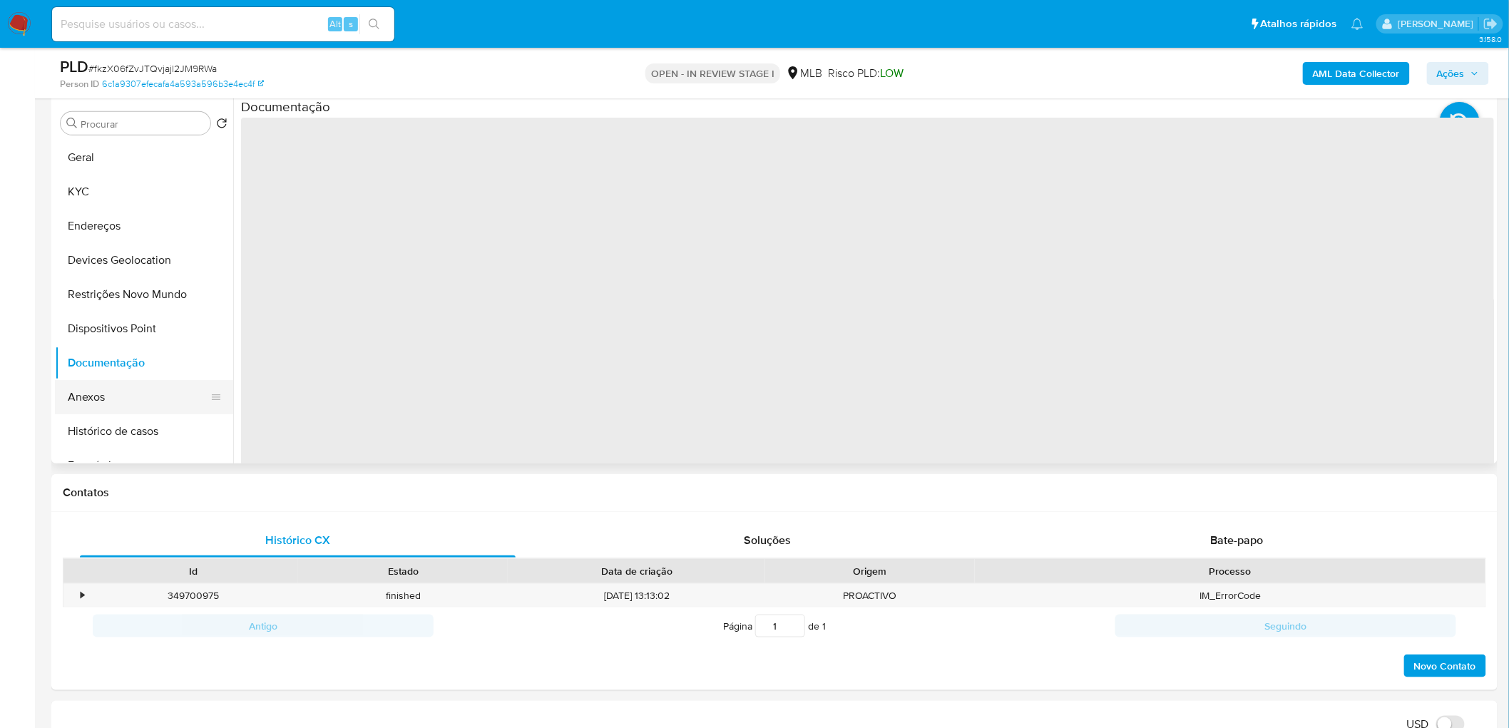
click at [87, 397] on button "Anexos" at bounding box center [138, 397] width 167 height 34
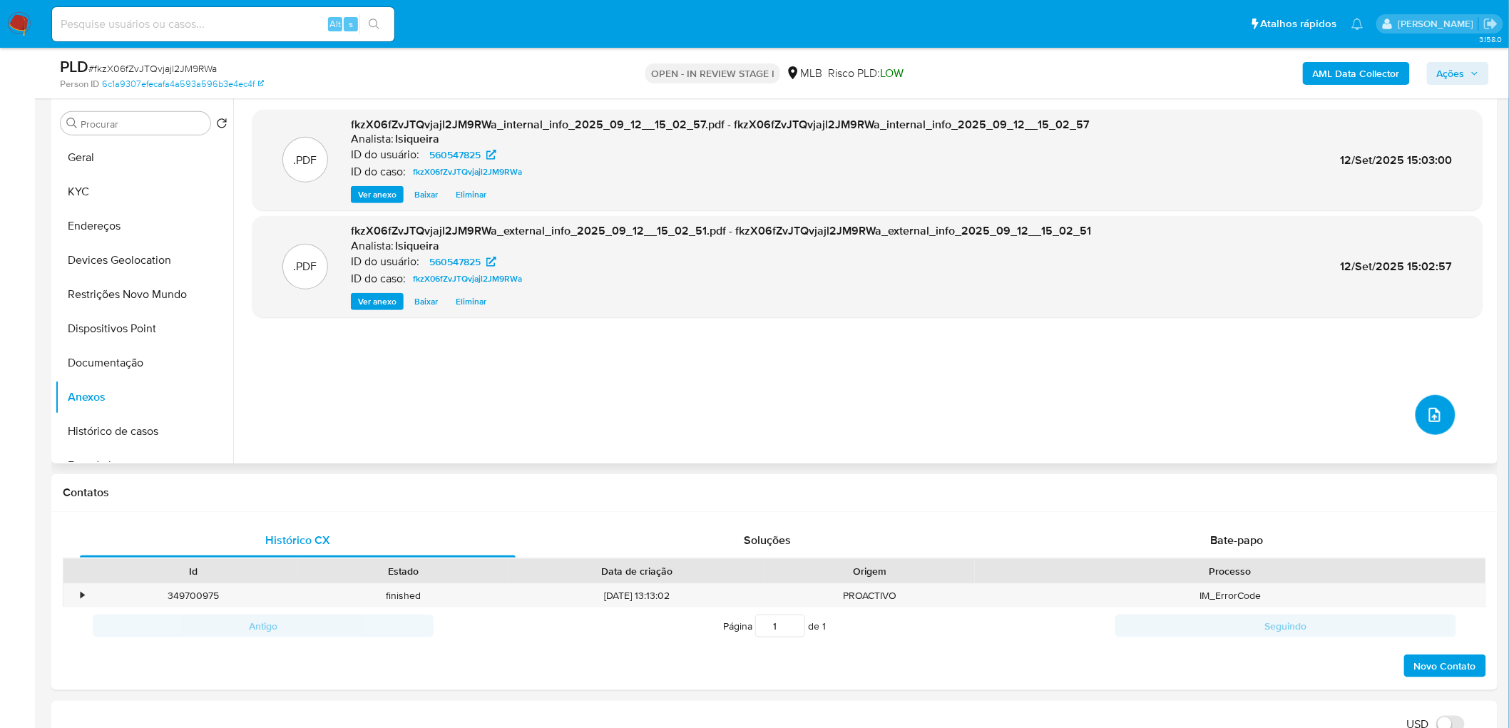
click at [1001, 414] on icon "upload-file" at bounding box center [1434, 415] width 17 height 17
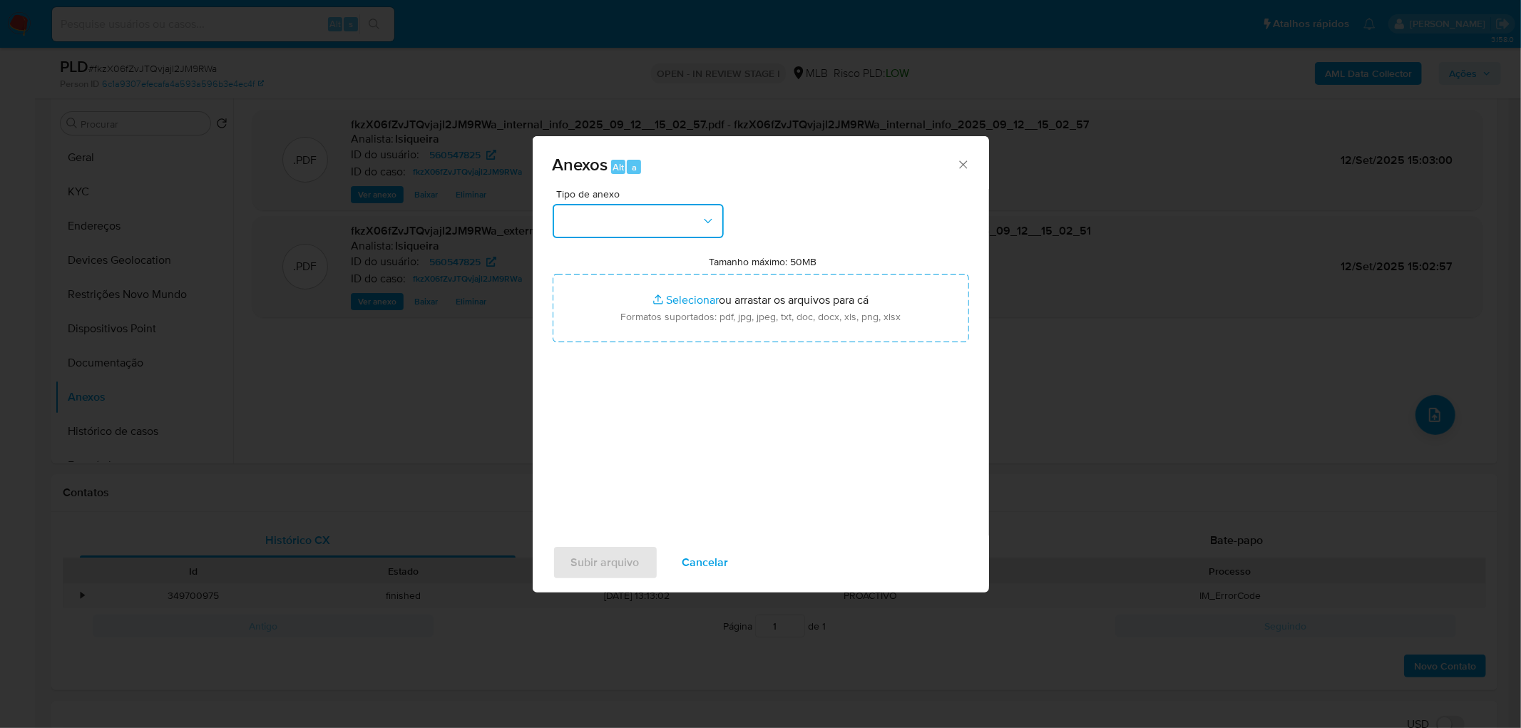
click at [678, 232] on button "button" at bounding box center [638, 221] width 171 height 34
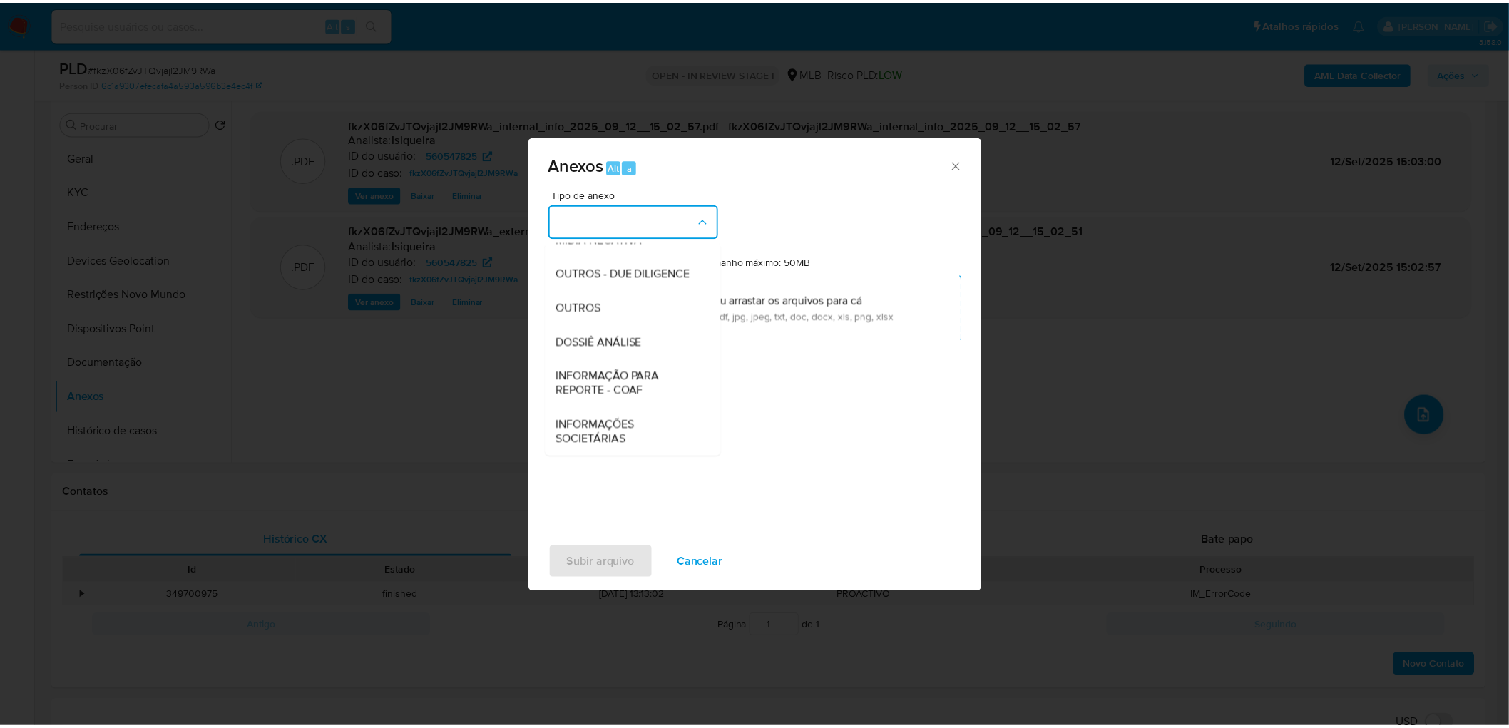
scroll to position [219, 0]
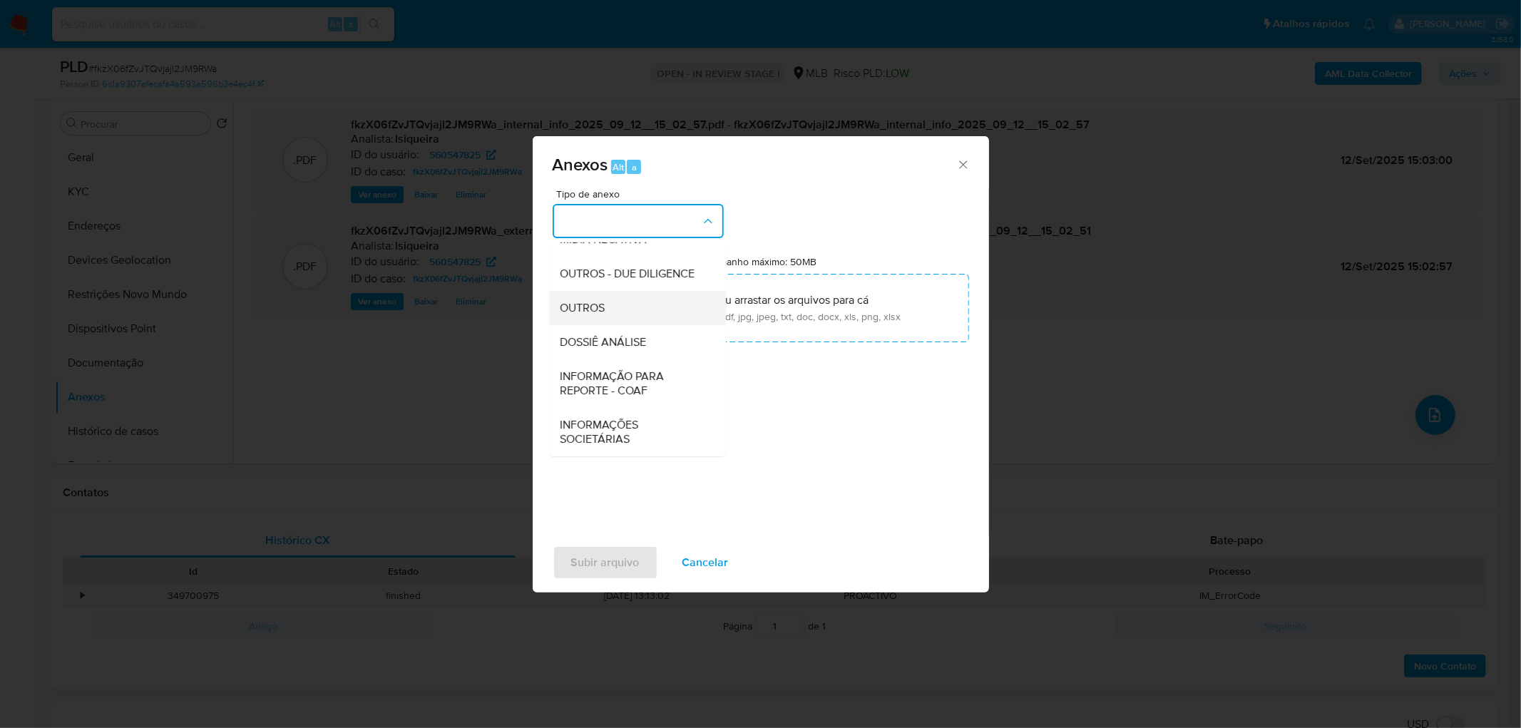
click at [624, 309] on div "OUTROS" at bounding box center [633, 308] width 145 height 34
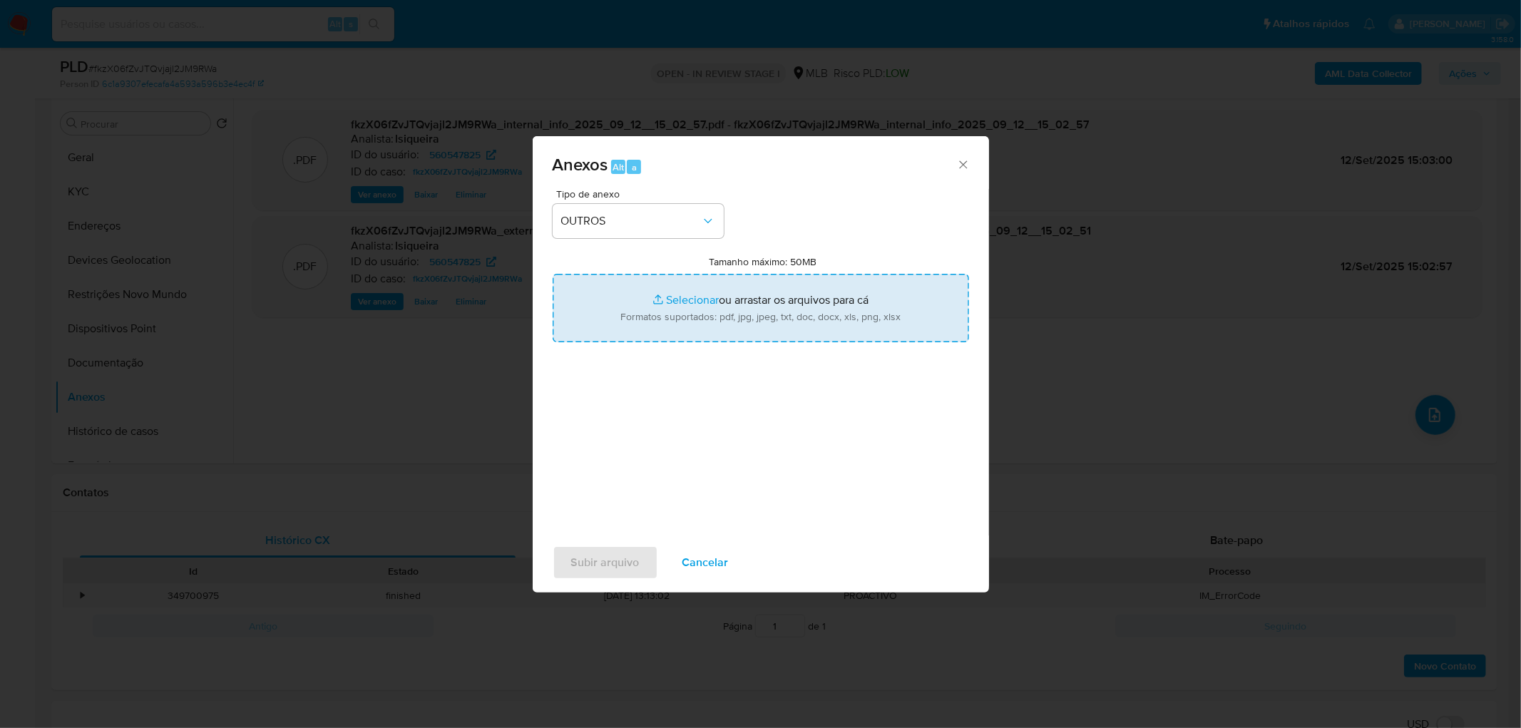
click at [645, 330] on input "Tamanho máximo: 50MB Selecionar arquivos" at bounding box center [761, 308] width 417 height 68
type input "C:\fakepath\Mulan 560547825_2025_09_11_17_56_37.xlsx"
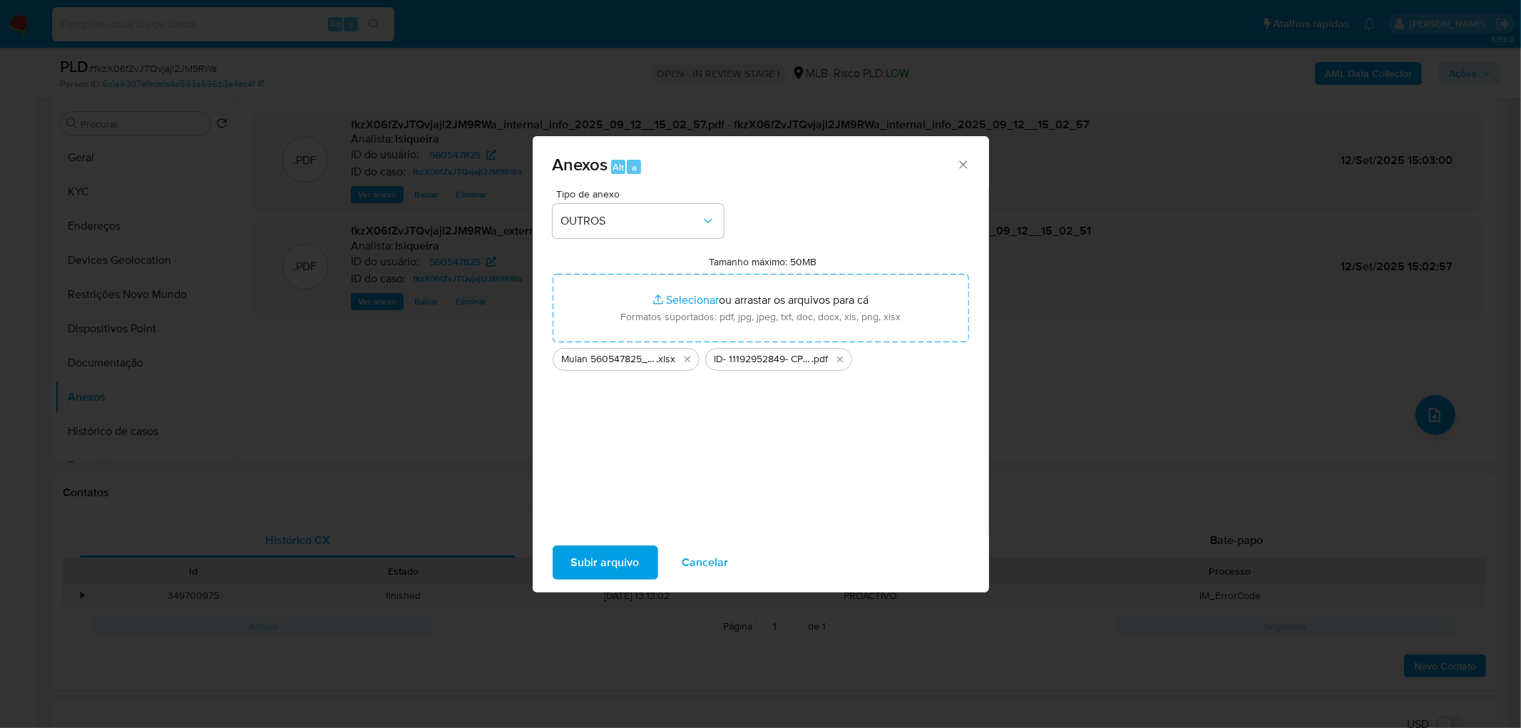
click at [671, 442] on div "Tipo de anexo OUTROS Tamanho máximo: 50MB Selecionar arquivos Selecionar ou arr…" at bounding box center [761, 357] width 417 height 337
click at [623, 442] on span "Subir arquivo" at bounding box center [605, 562] width 68 height 31
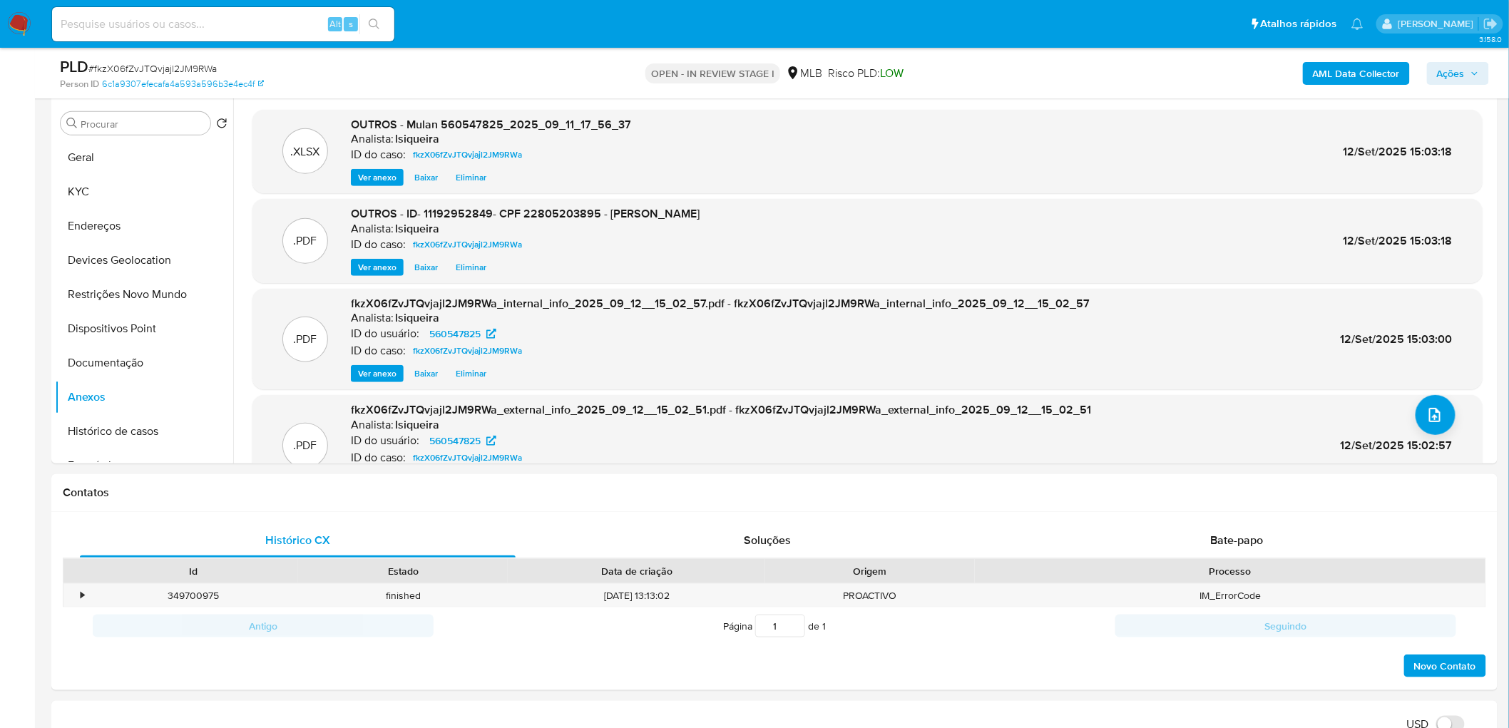
click at [1001, 74] on span "Ações" at bounding box center [1451, 73] width 28 height 23
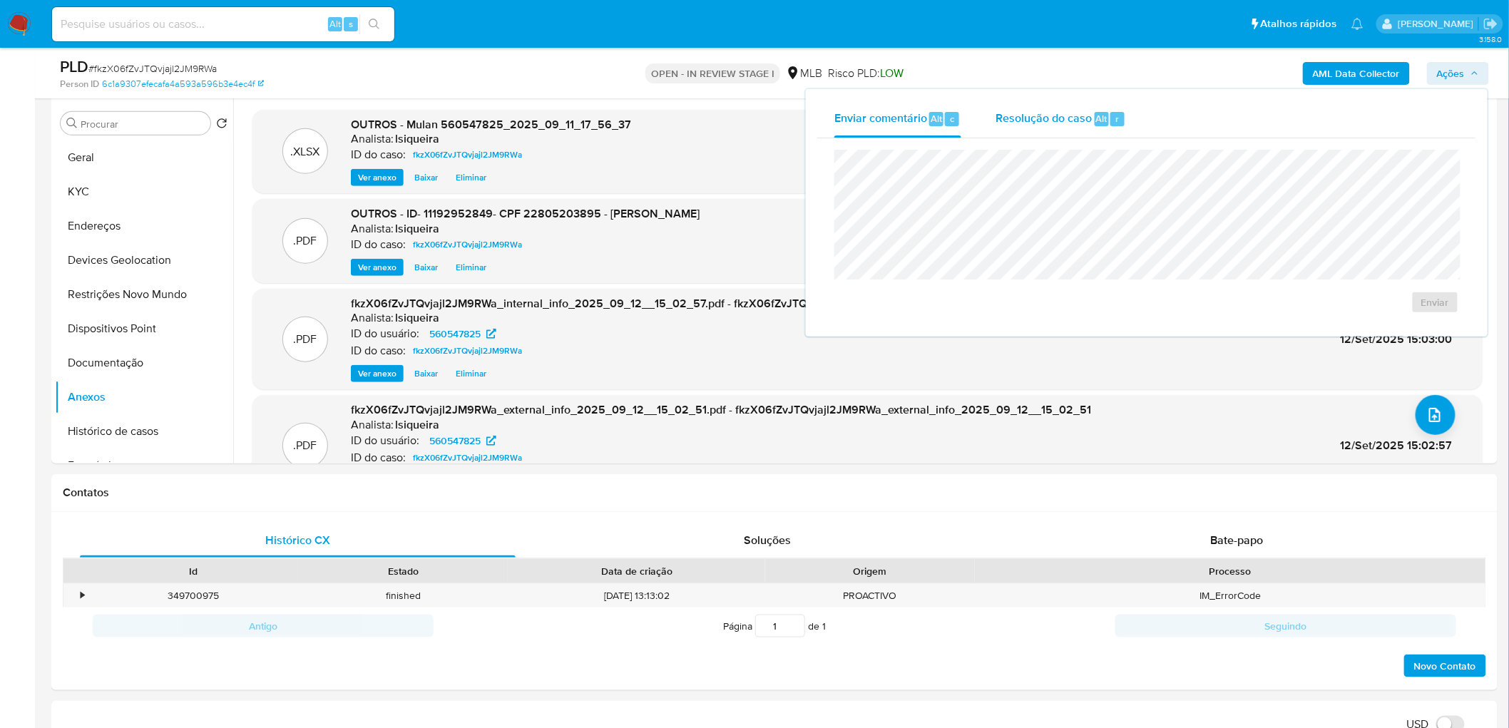
click at [1001, 125] on span "Resolução do caso" at bounding box center [1044, 118] width 96 height 16
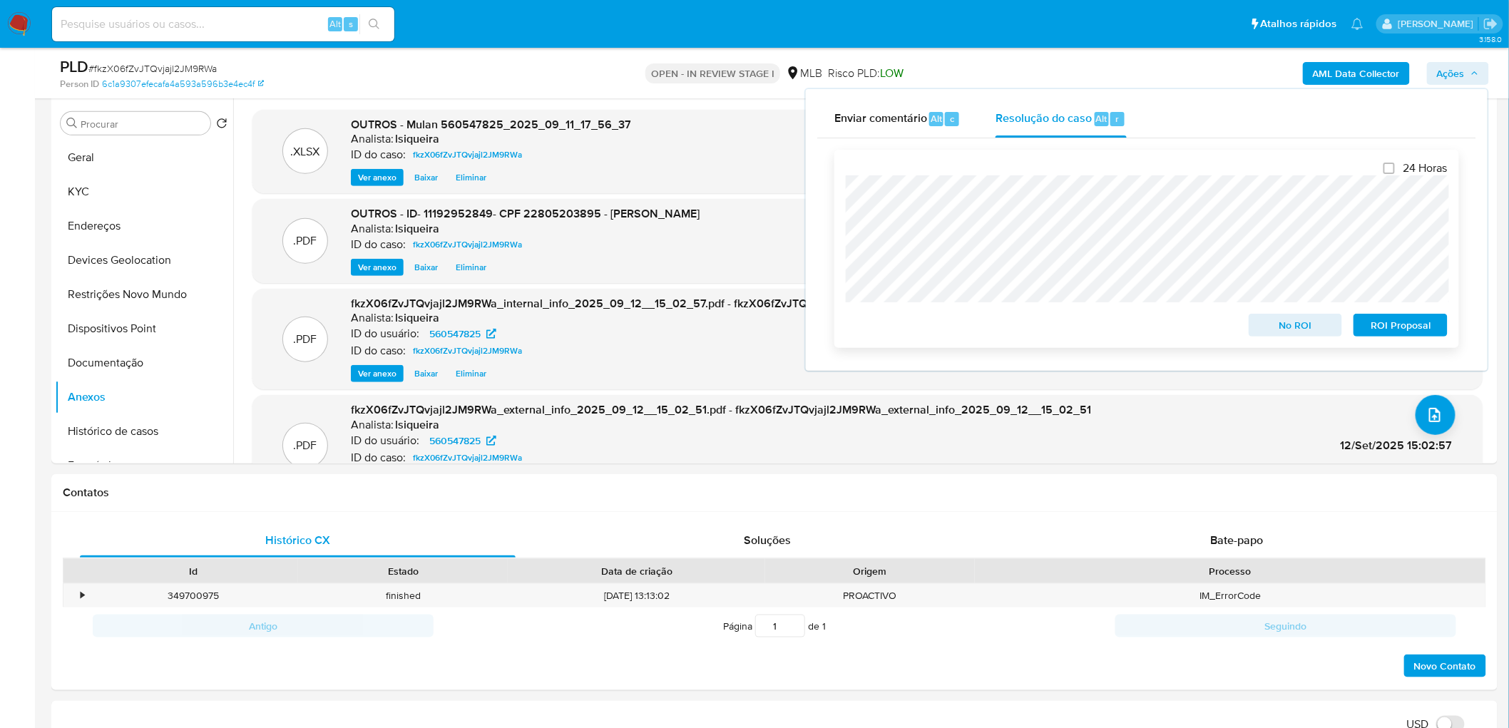
click at [1001, 325] on span "No ROI" at bounding box center [1296, 325] width 74 height 20
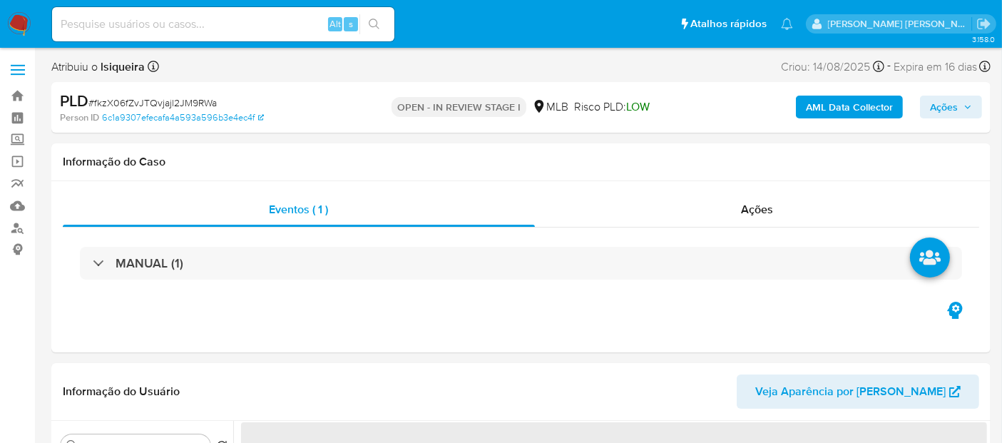
select select "10"
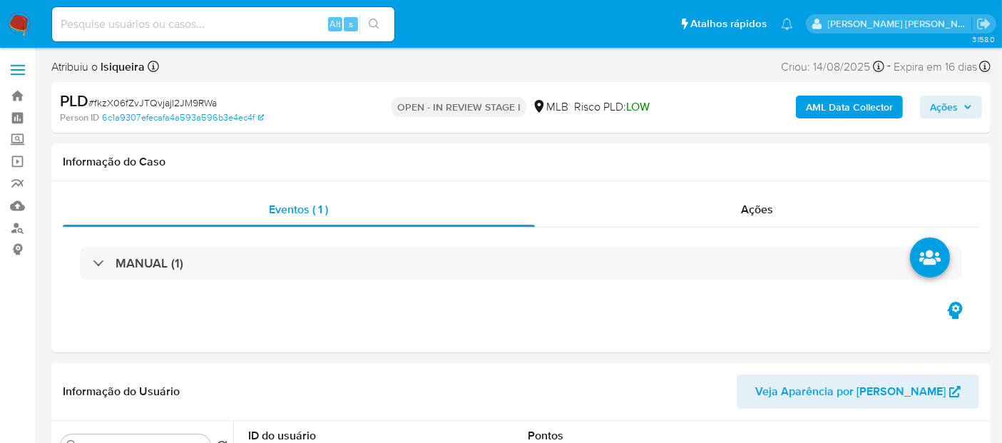
click at [14, 21] on img at bounding box center [19, 24] width 24 height 24
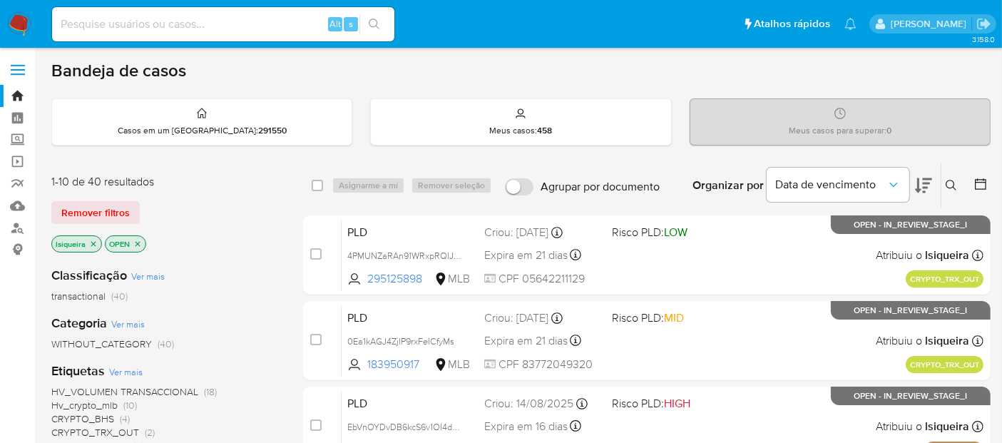
click at [19, 26] on img at bounding box center [19, 24] width 24 height 24
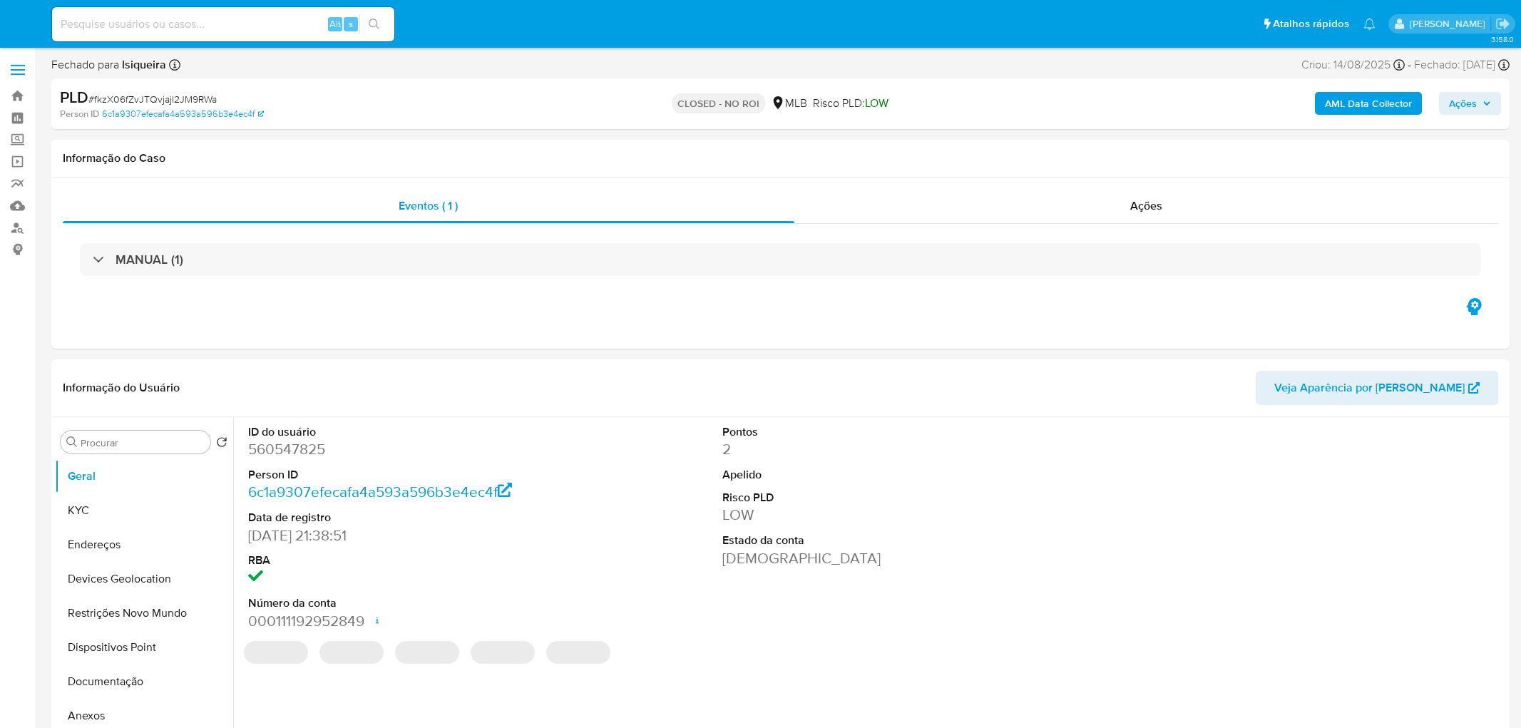
select select "10"
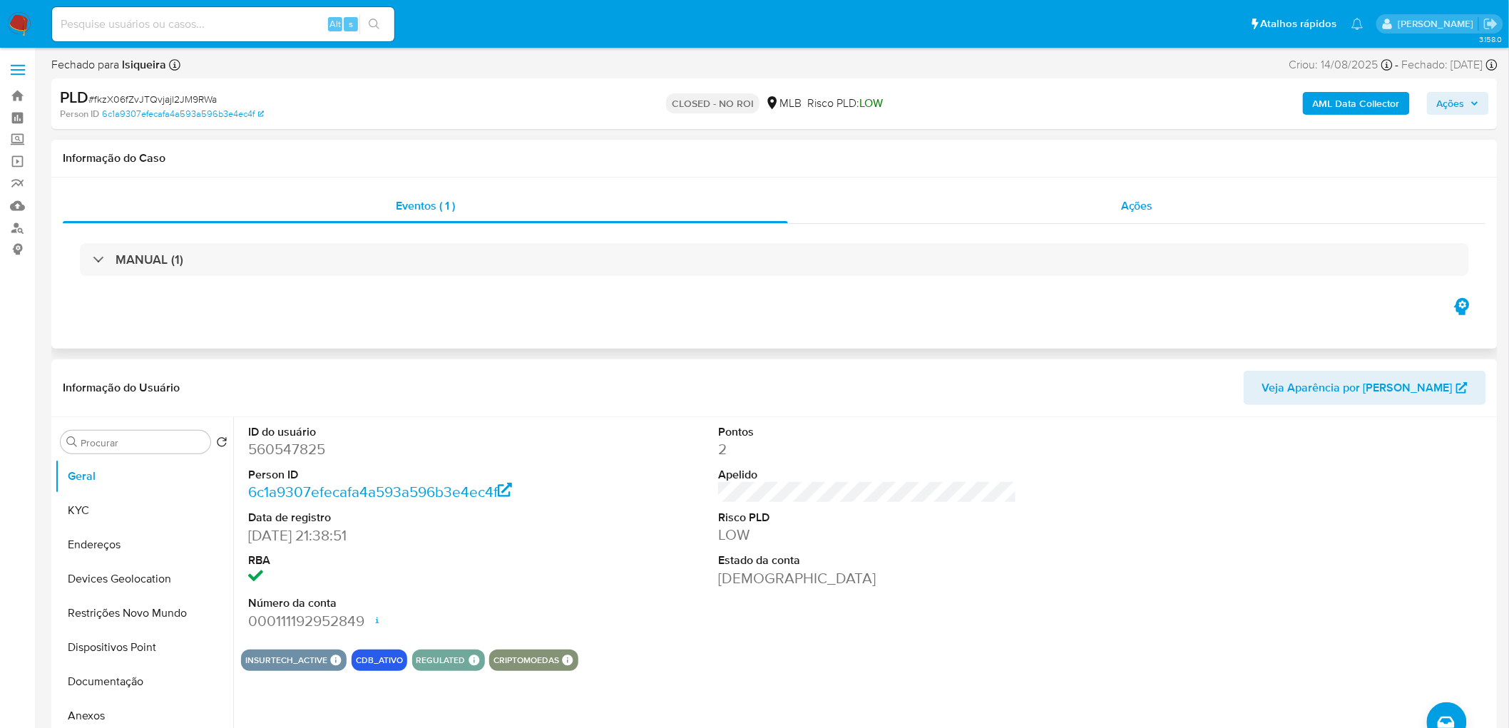
click at [1108, 218] on div "Ações" at bounding box center [1137, 206] width 698 height 34
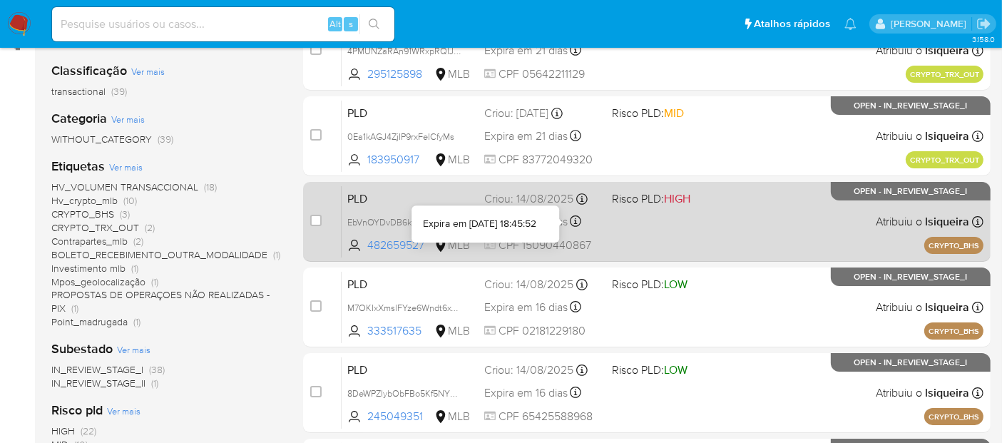
scroll to position [238, 0]
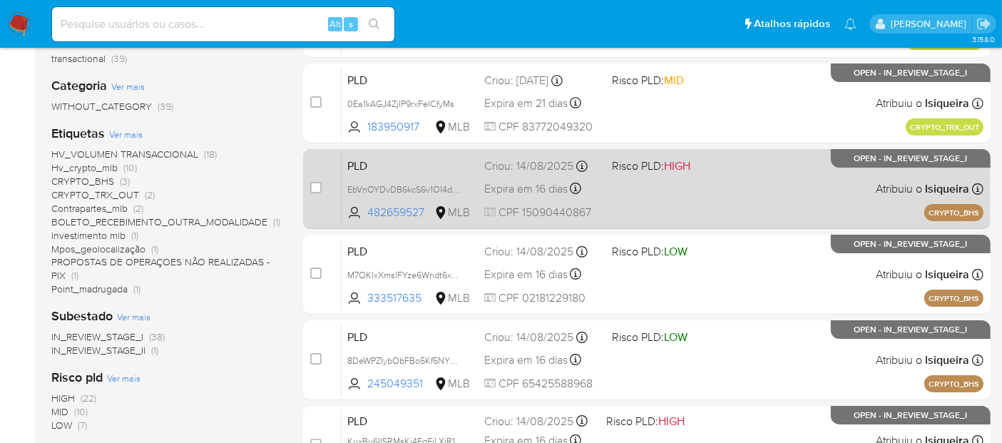
click at [751, 207] on div "PLD EbVnOYDvDB6kcS6v1OI4djN2 482659527 MLB Risco PLD: HIGH Criou: 14/08/2025 Cr…" at bounding box center [663, 189] width 642 height 72
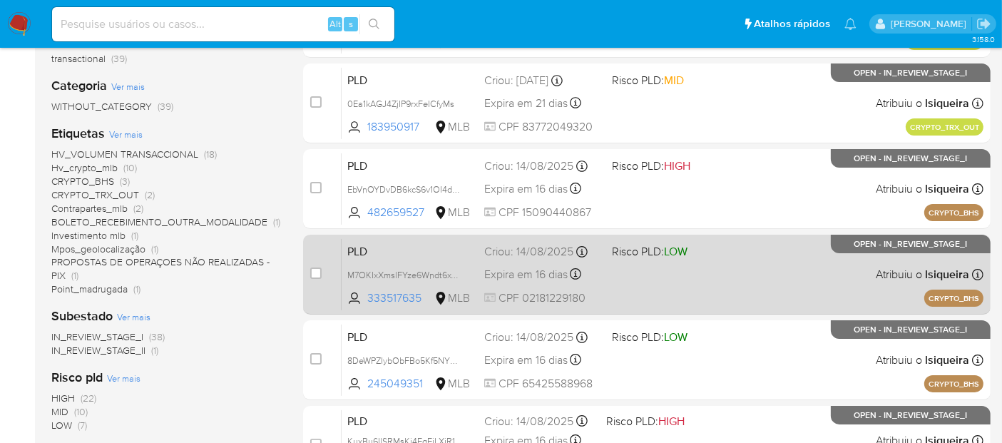
click at [743, 261] on div "PLD M7OKIxXmslFYze6Wndt6xT3r 333517635 MLB Risco PLD: LOW Criou: 14/08/2025 Cri…" at bounding box center [663, 274] width 642 height 72
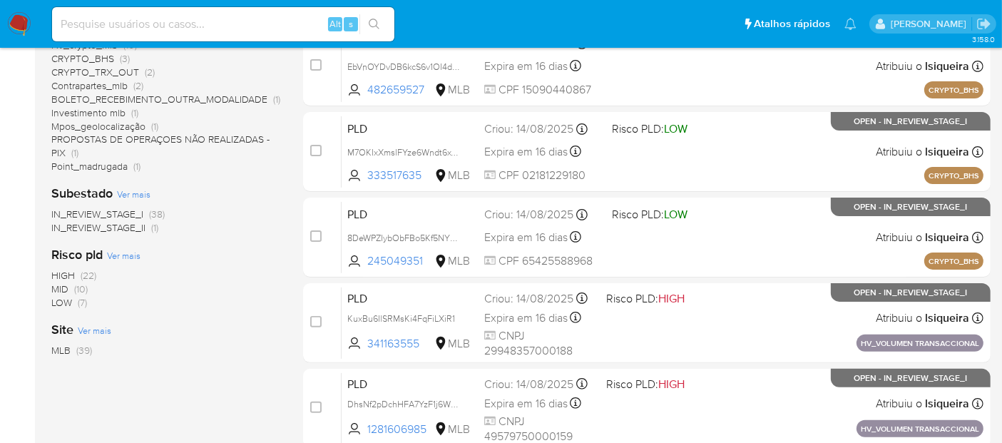
scroll to position [396, 0]
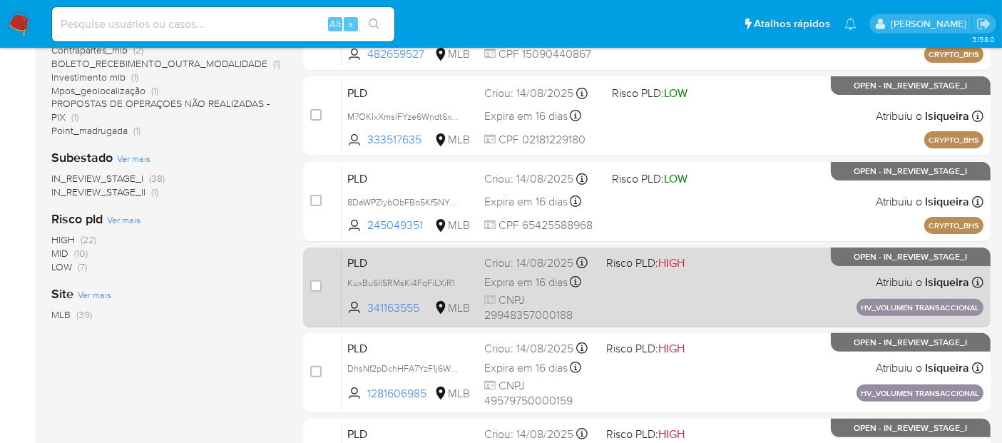
click at [794, 292] on div "PLD KuxBu6IlSRMsKi4FqFiLXiR1 341163555 MLB Risco PLD: HIGH Criou: 14/08/2025 Cr…" at bounding box center [663, 287] width 642 height 72
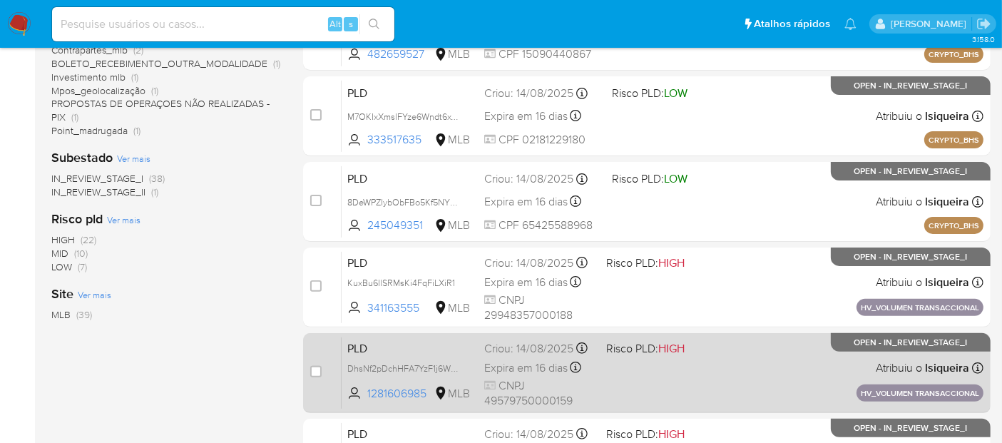
click at [772, 343] on div "PLD DhsNf2pDchHFA7YzF1j6WxE2 1281606985 MLB Risco PLD: HIGH Criou: 14/08/2025 C…" at bounding box center [663, 373] width 642 height 72
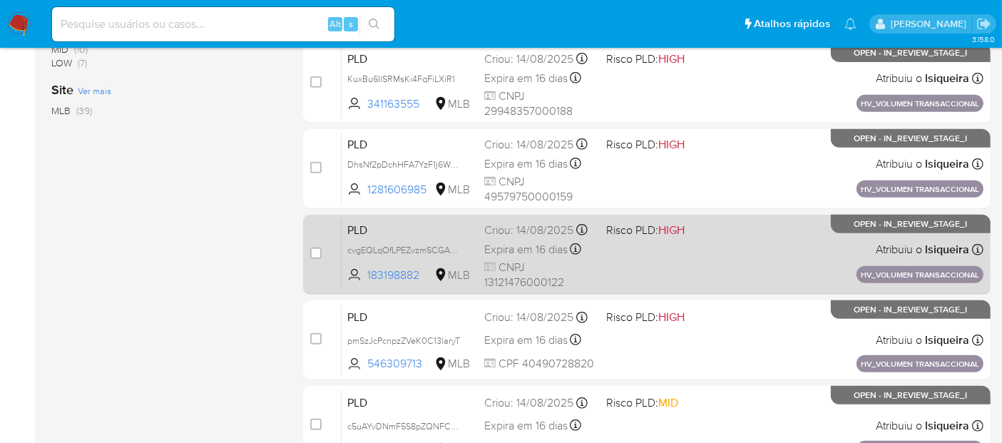
scroll to position [713, 0]
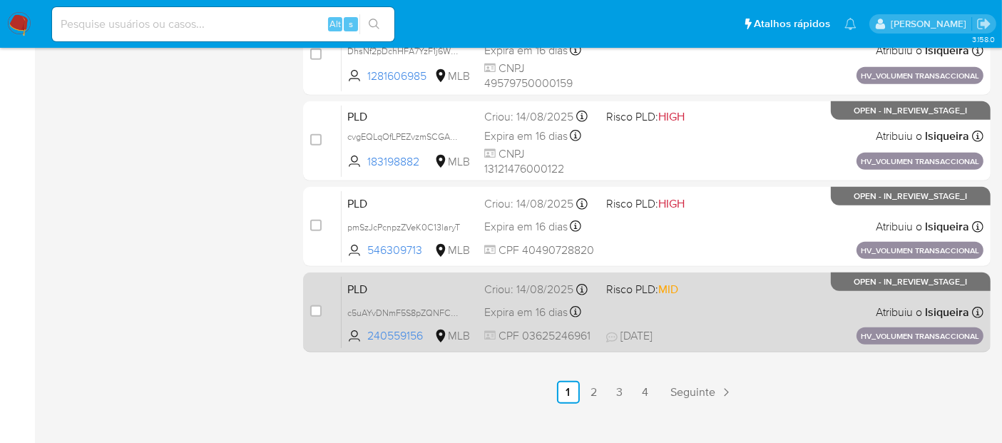
click at [757, 307] on div "PLD c5uAYvDNmF5S8pZQNFCkTQS2 240559156 MLB Risco PLD: MID Criou: 14/08/2025 Cri…" at bounding box center [663, 312] width 642 height 72
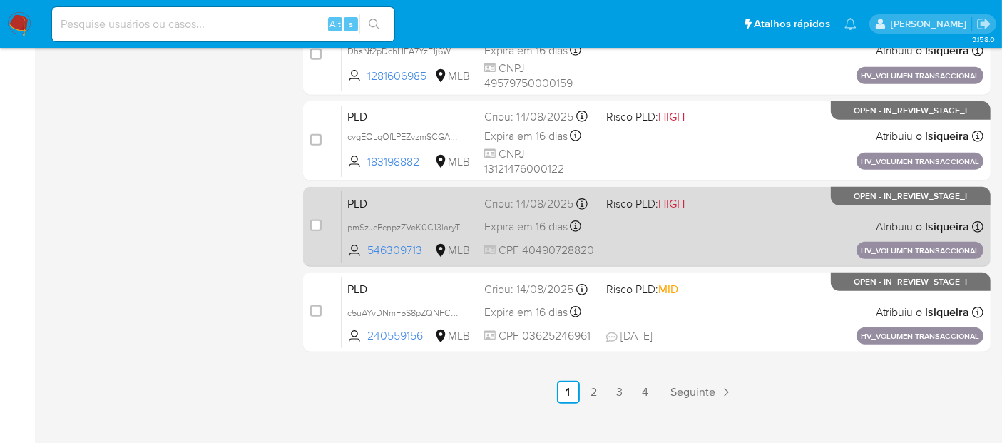
click at [757, 225] on div "PLD pmSzJcPcnpzZVeK0C13laryT 546309713 MLB Risco PLD: HIGH Criou: 14/08/2025 Cr…" at bounding box center [663, 226] width 642 height 72
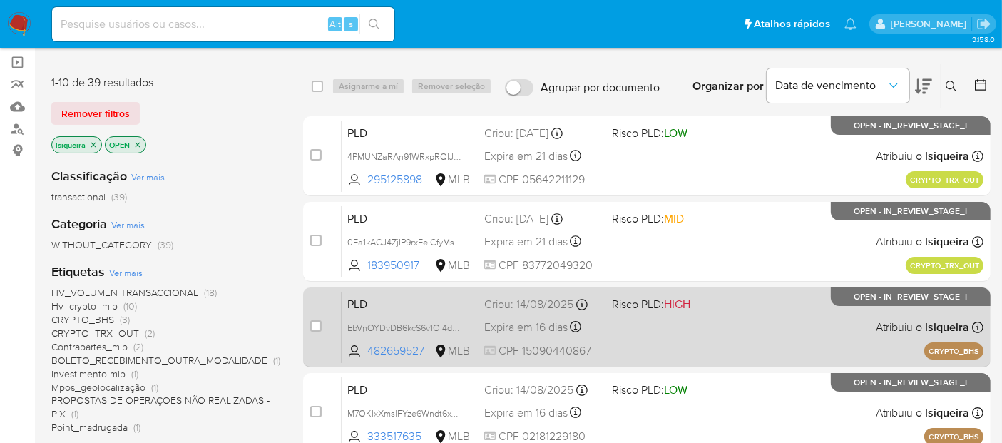
scroll to position [0, 0]
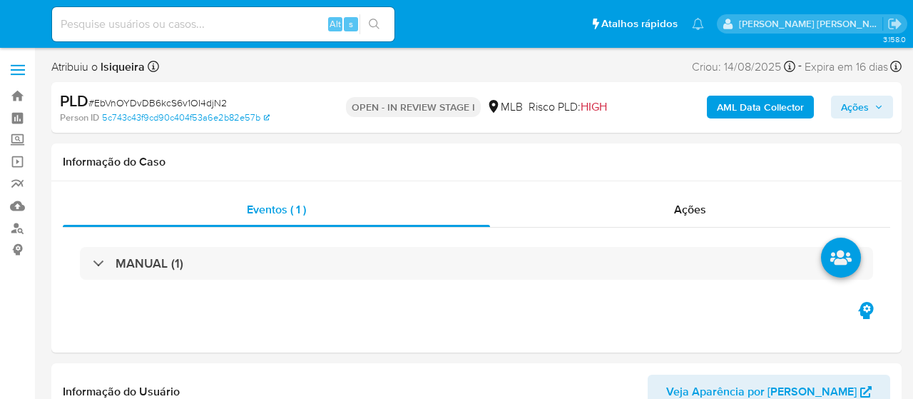
select select "10"
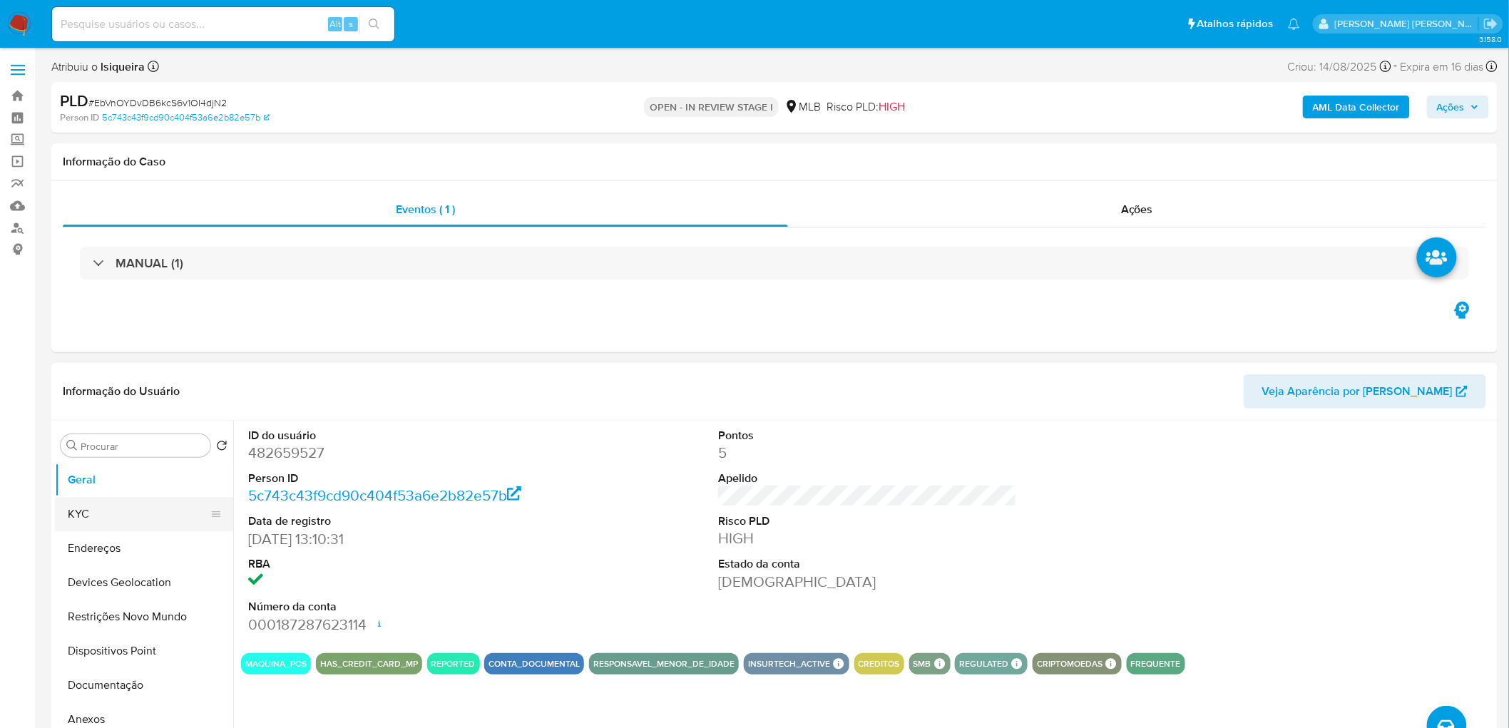
click at [106, 398] on button "KYC" at bounding box center [138, 514] width 167 height 34
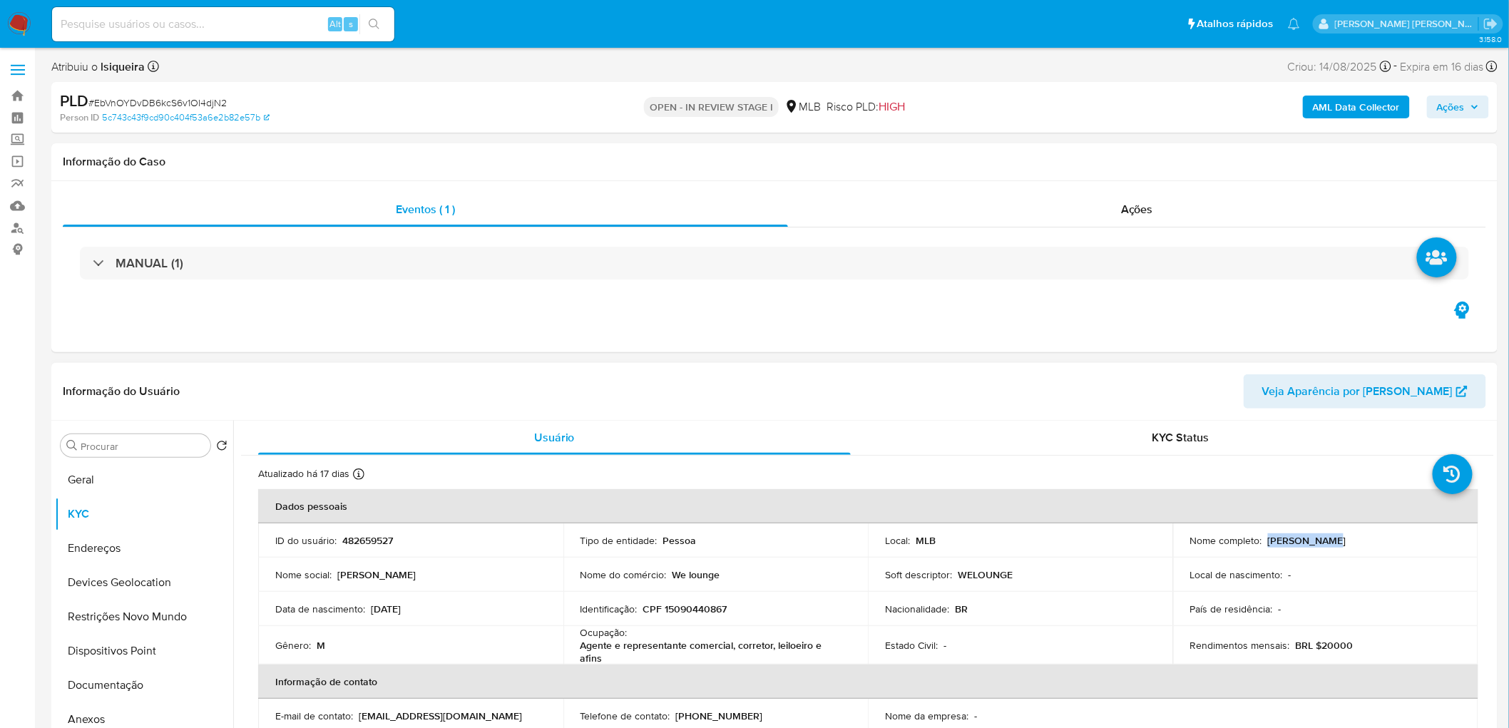
drag, startPoint x: 1356, startPoint y: 539, endPoint x: 1266, endPoint y: 536, distance: 89.9
click at [912, 398] on div "Nome completo : [PERSON_NAME]" at bounding box center [1325, 540] width 271 height 13
copy p "[PERSON_NAME]"
click at [912, 312] on div "Eventos ( 1 ) Ações MANUAL (1)" at bounding box center [774, 266] width 1446 height 171
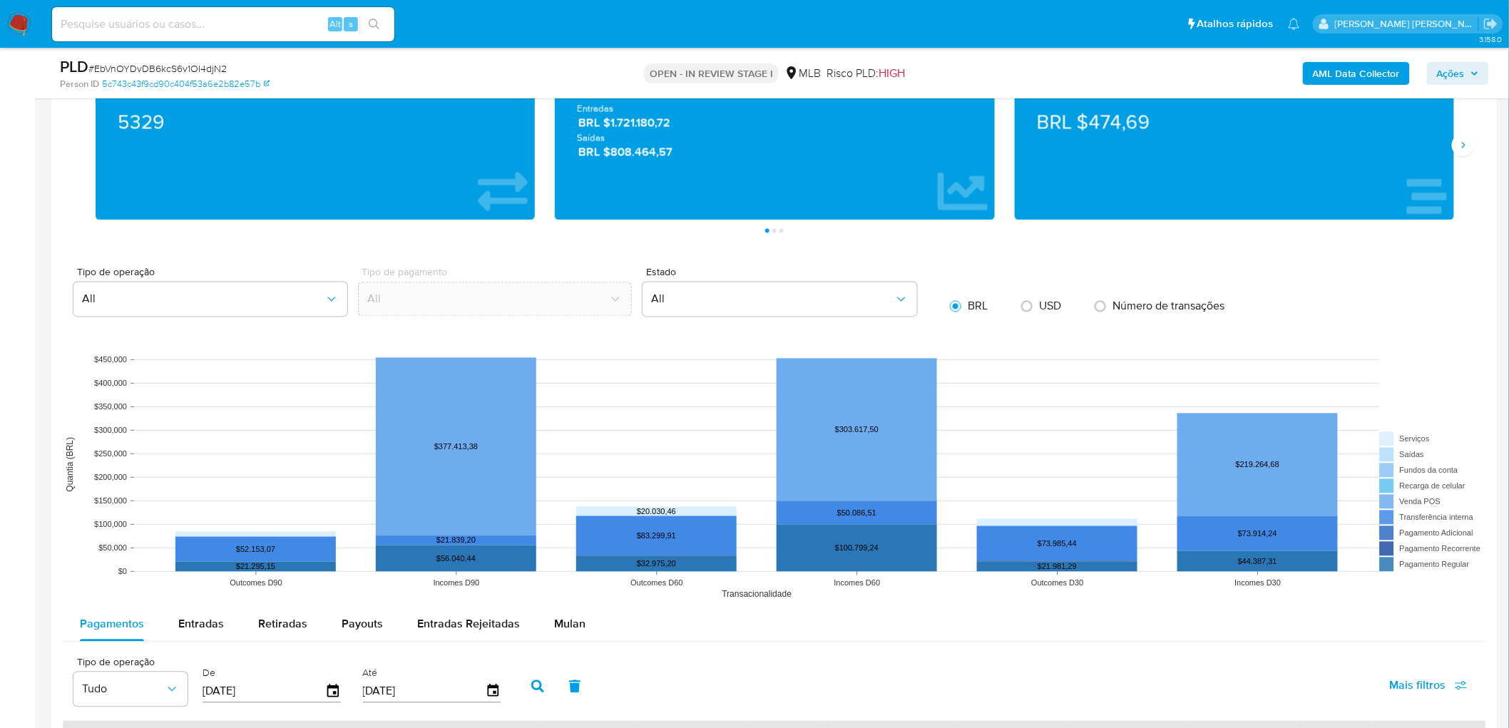
scroll to position [1109, 0]
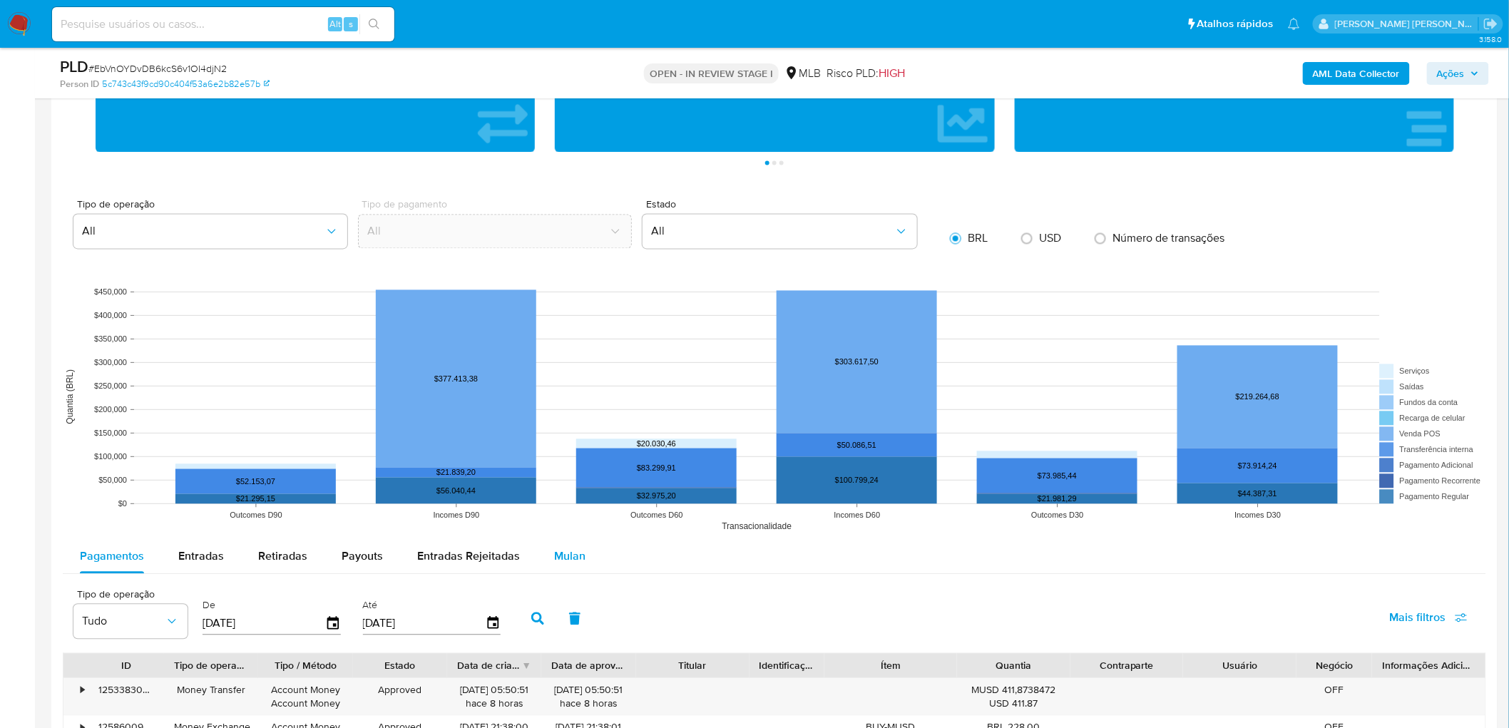
click at [567, 398] on span "Mulan" at bounding box center [569, 556] width 31 height 16
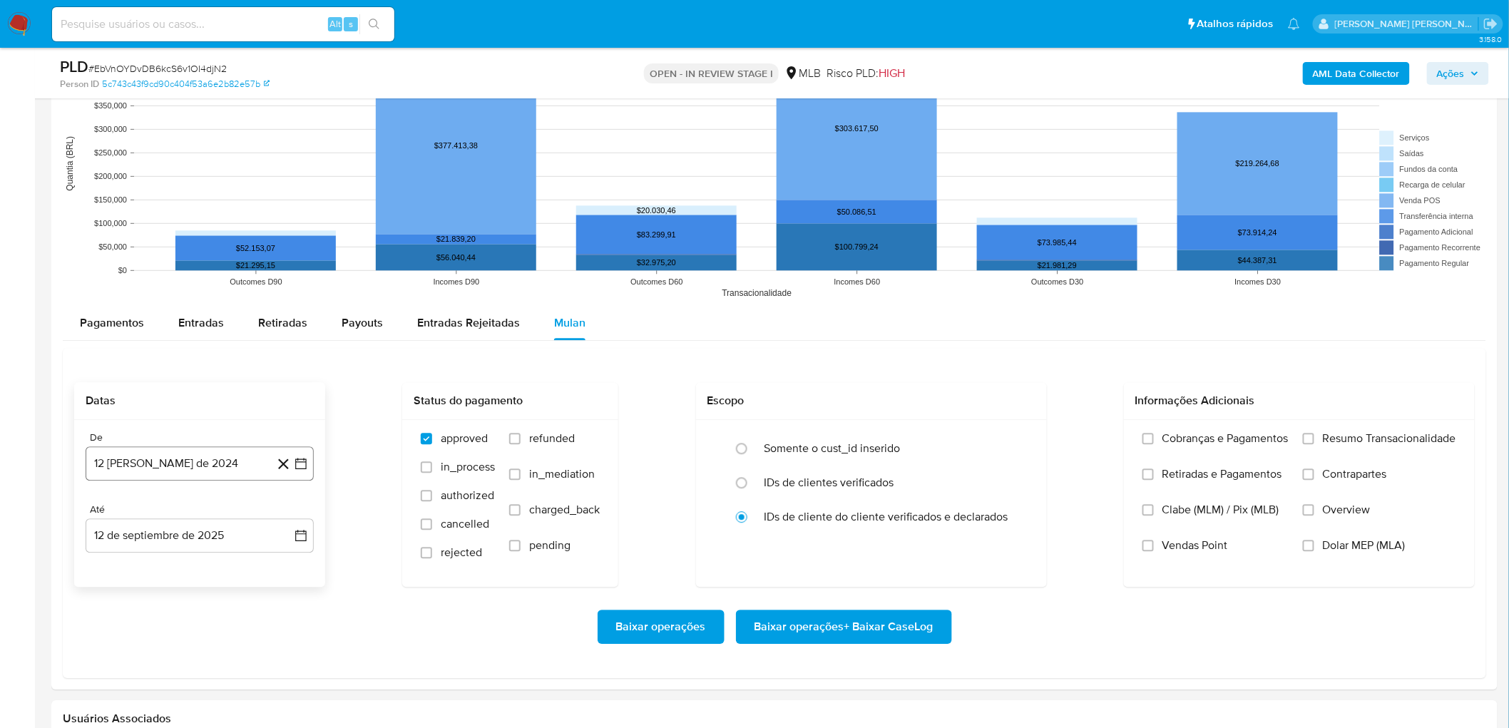
scroll to position [1347, 0]
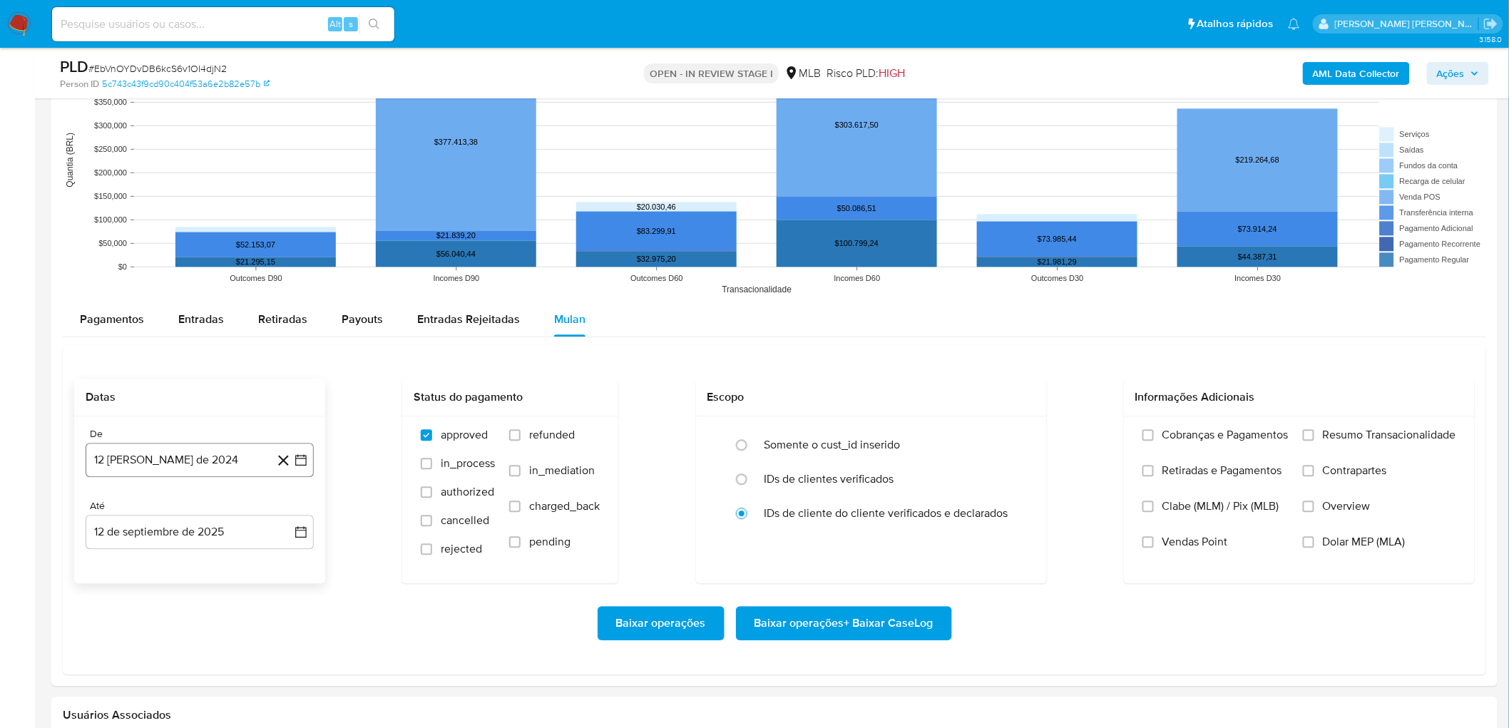
click at [188, 398] on button "12 [PERSON_NAME] de 2024" at bounding box center [200, 460] width 228 height 34
click at [184, 398] on span "agosto 2024" at bounding box center [192, 511] width 65 height 14
click at [290, 398] on icon "Año siguiente" at bounding box center [285, 511] width 17 height 17
click at [138, 398] on span "[DATE]" at bounding box center [136, 643] width 31 height 11
click at [144, 398] on table "lun lunes mar martes mié miércoles jue jueves vie viernes sáb sábado dom doming…" at bounding box center [200, 611] width 194 height 157
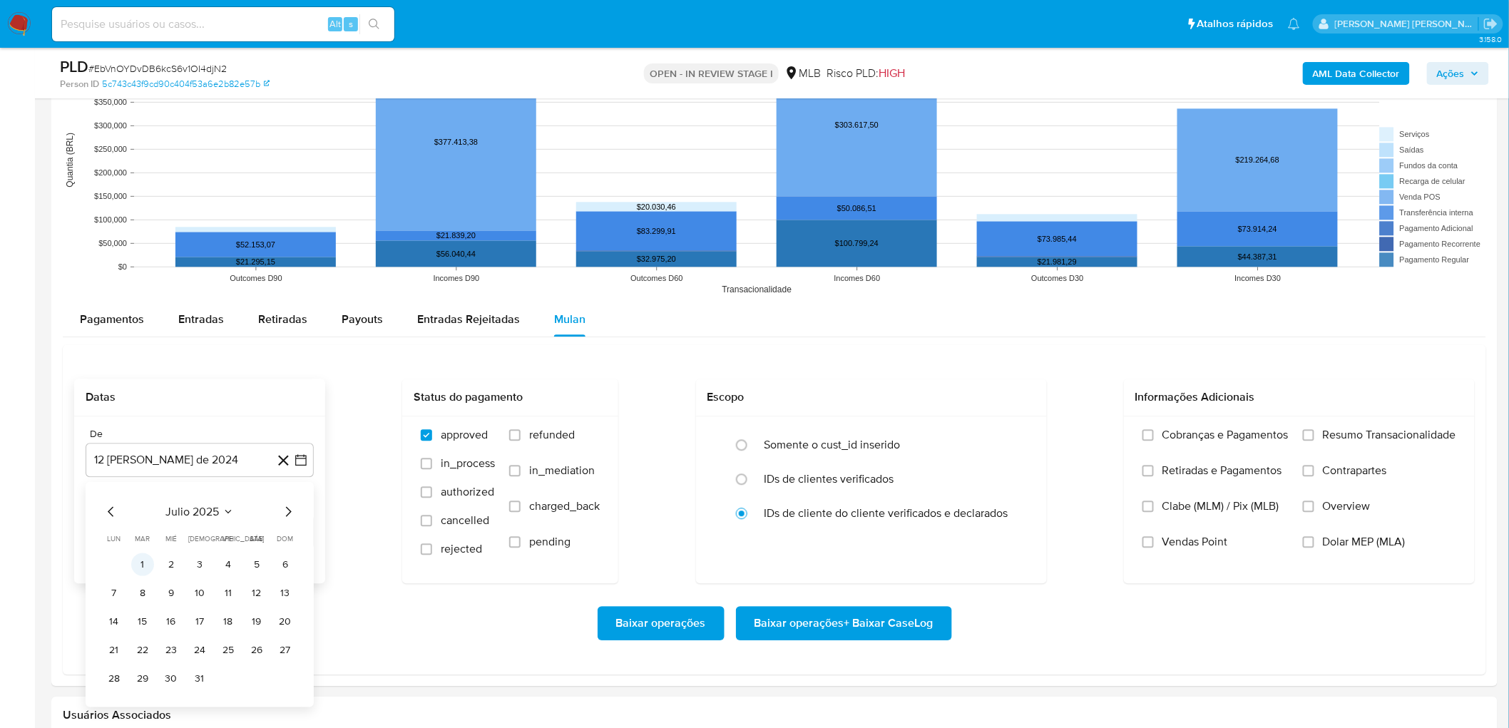
click at [144, 398] on button "1" at bounding box center [142, 564] width 23 height 23
click at [174, 398] on button "12 de septiembre de 2025" at bounding box center [200, 532] width 228 height 34
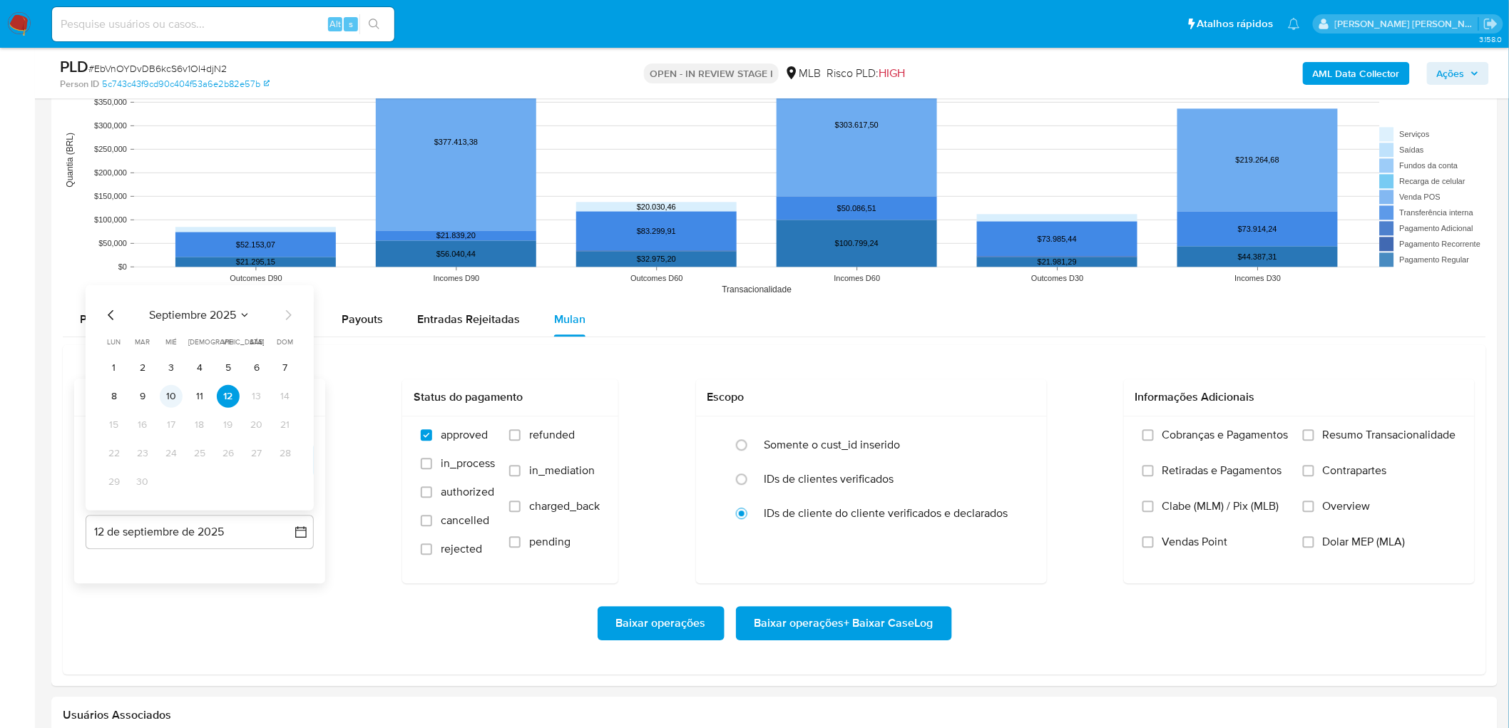
click at [172, 398] on button "10" at bounding box center [171, 395] width 23 height 23
click at [912, 398] on span "Resumo Transacionalidade" at bounding box center [1389, 435] width 133 height 14
click at [912, 398] on input "Resumo Transacionalidade" at bounding box center [1308, 434] width 11 height 11
drag, startPoint x: 1170, startPoint y: 543, endPoint x: 1077, endPoint y: 567, distance: 96.4
click at [912, 398] on span "Vendas Point" at bounding box center [1196, 542] width 66 height 14
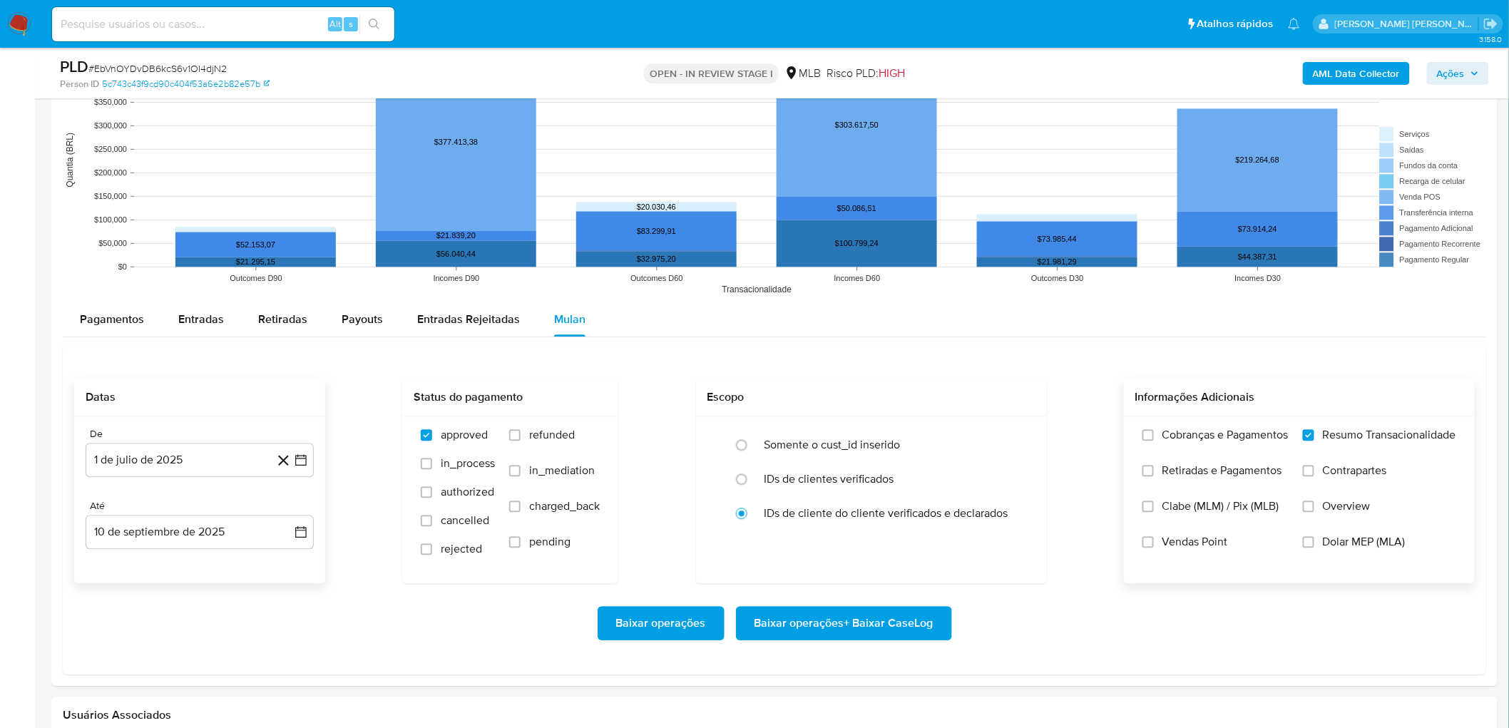
click at [912, 398] on span "Vendas Point" at bounding box center [1196, 542] width 66 height 14
click at [912, 398] on input "Vendas Point" at bounding box center [1148, 541] width 11 height 11
click at [813, 398] on span "Baixar operações + Baixar CaseLog" at bounding box center [844, 623] width 179 height 31
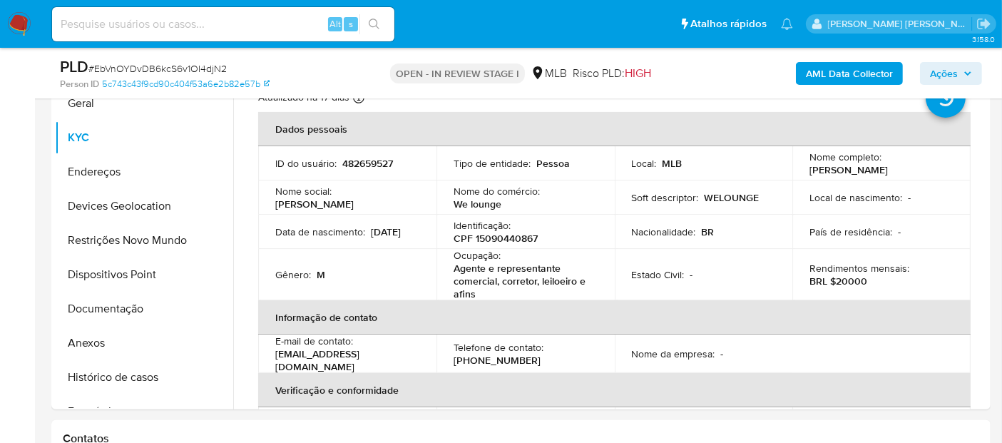
scroll to position [273, 0]
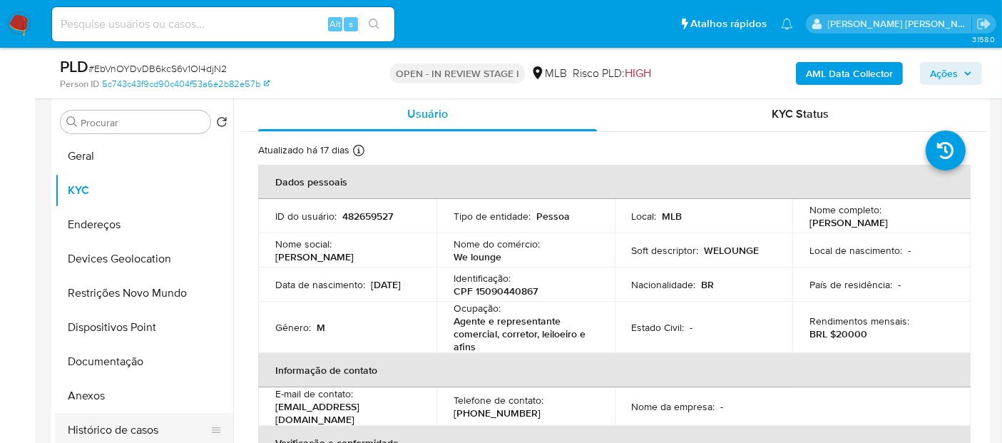
click at [117, 398] on button "Histórico de casos" at bounding box center [138, 430] width 167 height 34
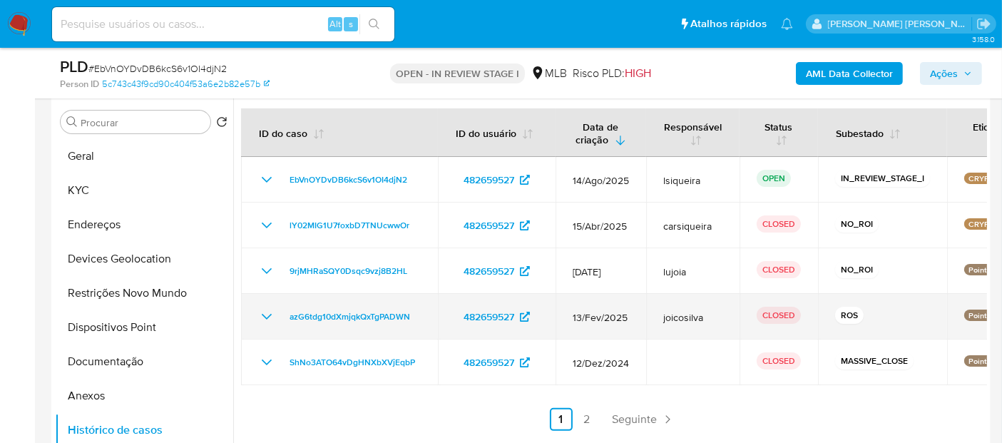
click at [270, 312] on icon "Mostrar/Ocultar" at bounding box center [266, 316] width 17 height 17
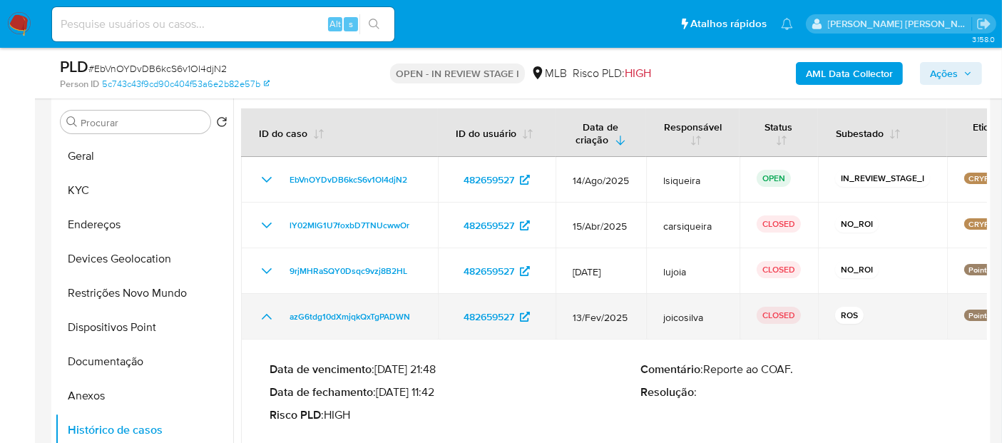
click at [262, 315] on icon "Mostrar/Ocultar" at bounding box center [266, 316] width 17 height 17
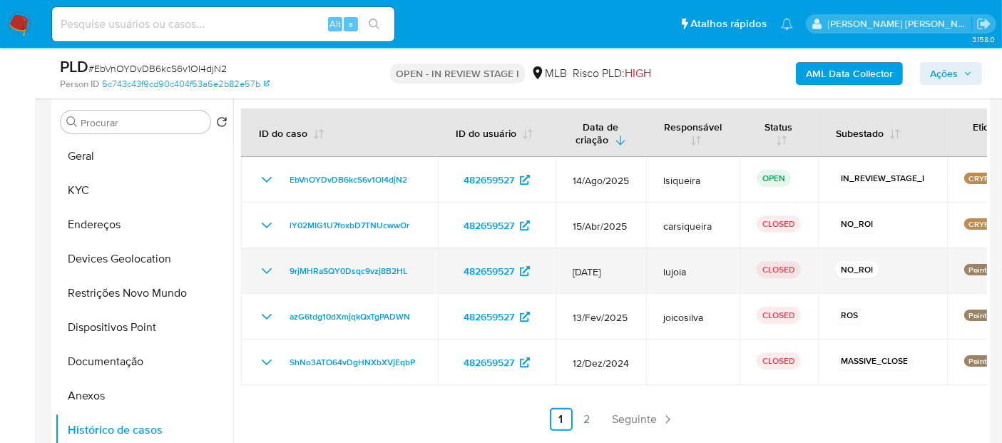
click at [272, 269] on icon "Mostrar/Ocultar" at bounding box center [266, 270] width 17 height 17
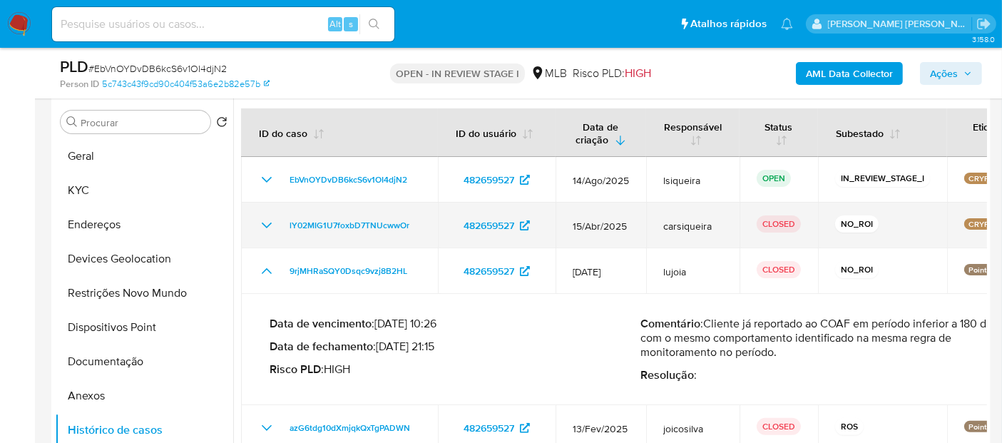
click at [270, 233] on td "lY02MIG1U7foxbD7TNUcwwOr" at bounding box center [339, 226] width 197 height 46
click at [269, 223] on icon "Mostrar/Ocultar" at bounding box center [267, 226] width 10 height 6
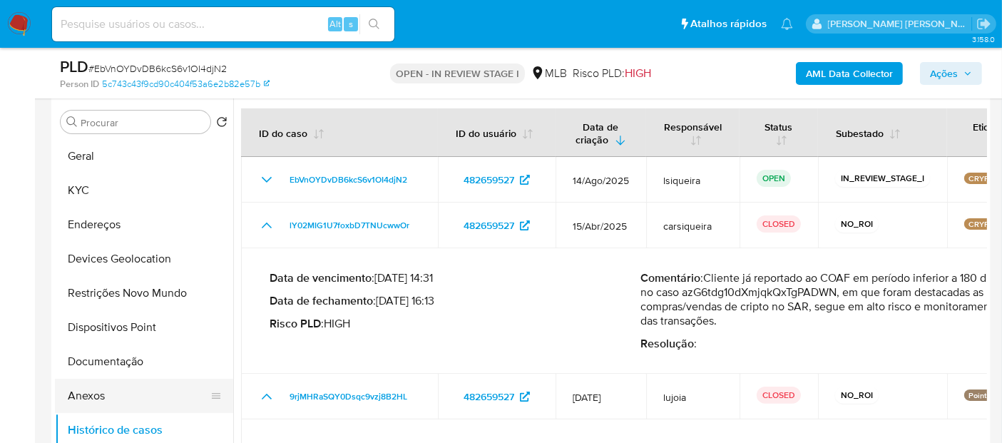
click at [116, 397] on button "Anexos" at bounding box center [138, 396] width 167 height 34
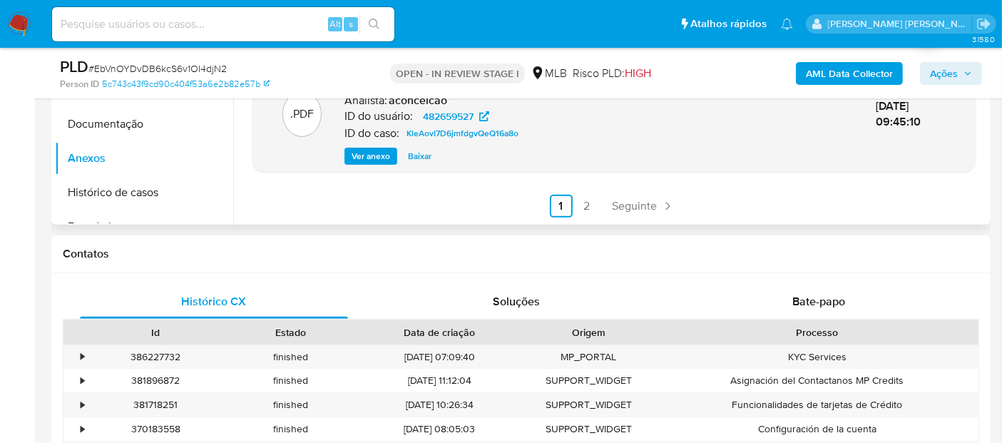
scroll to position [511, 0]
click at [576, 198] on link "2" at bounding box center [587, 205] width 23 height 23
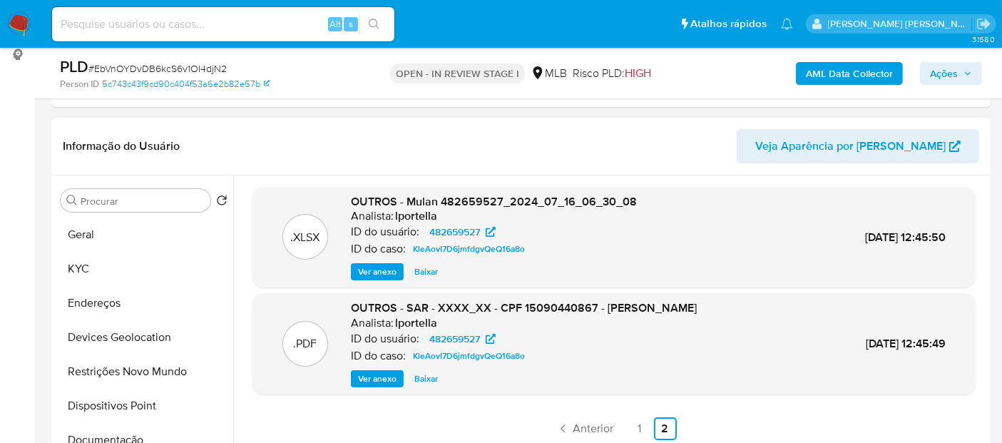
scroll to position [194, 0]
click at [633, 398] on link "1" at bounding box center [639, 429] width 23 height 23
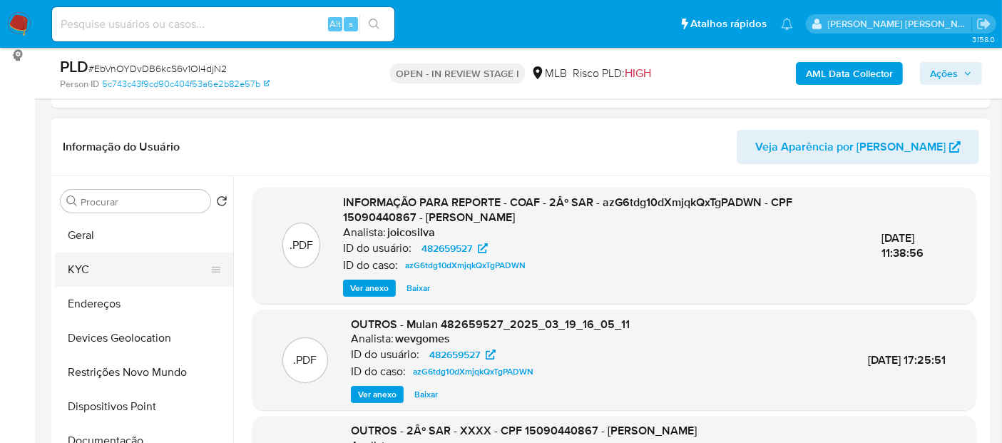
click at [113, 269] on button "KYC" at bounding box center [138, 269] width 167 height 34
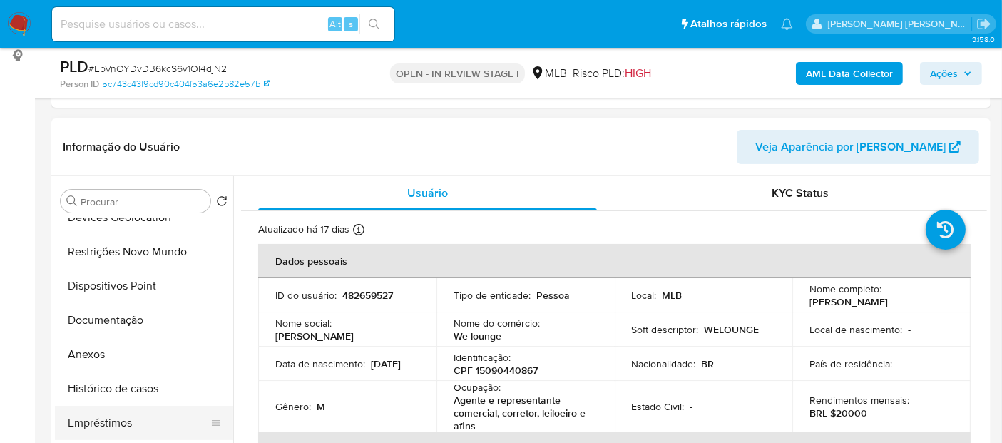
scroll to position [158, 0]
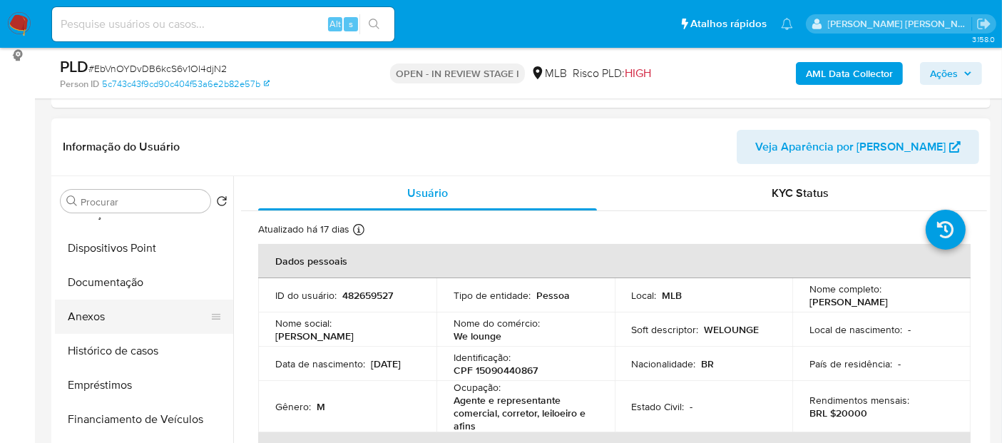
click at [124, 312] on button "Anexos" at bounding box center [138, 317] width 167 height 34
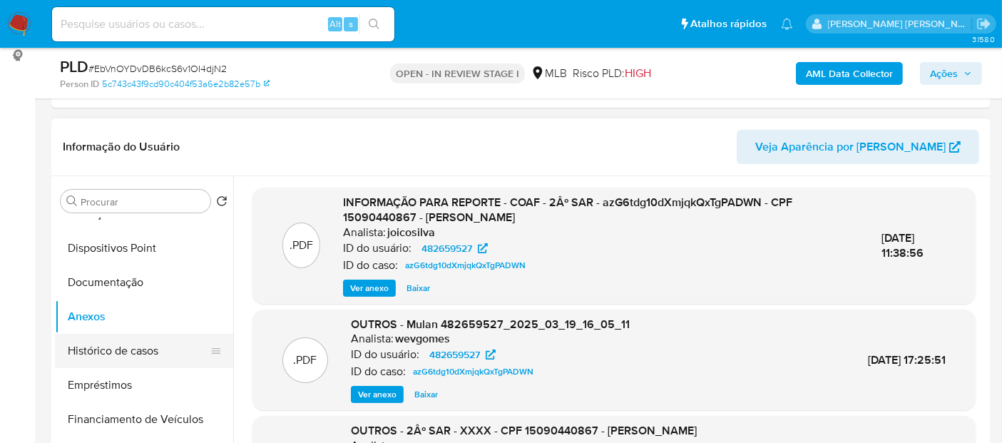
click at [126, 352] on button "Histórico de casos" at bounding box center [138, 351] width 167 height 34
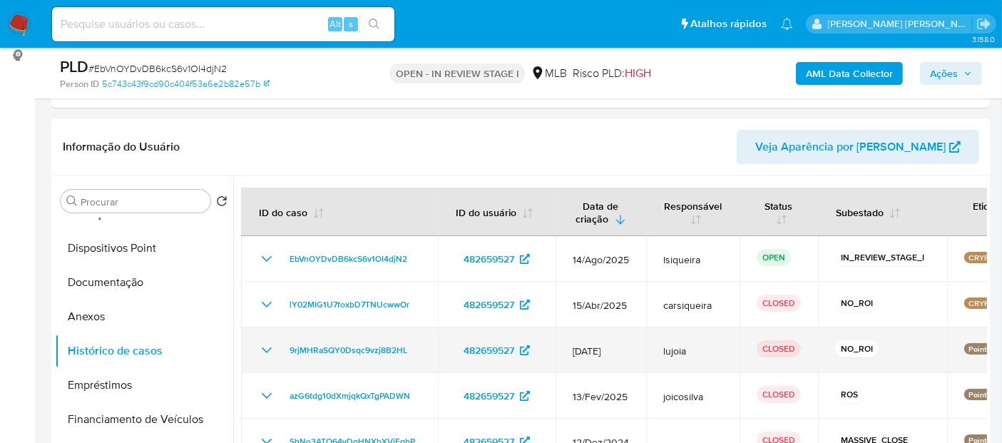
click at [264, 347] on icon "Mostrar/Ocultar" at bounding box center [266, 350] width 17 height 17
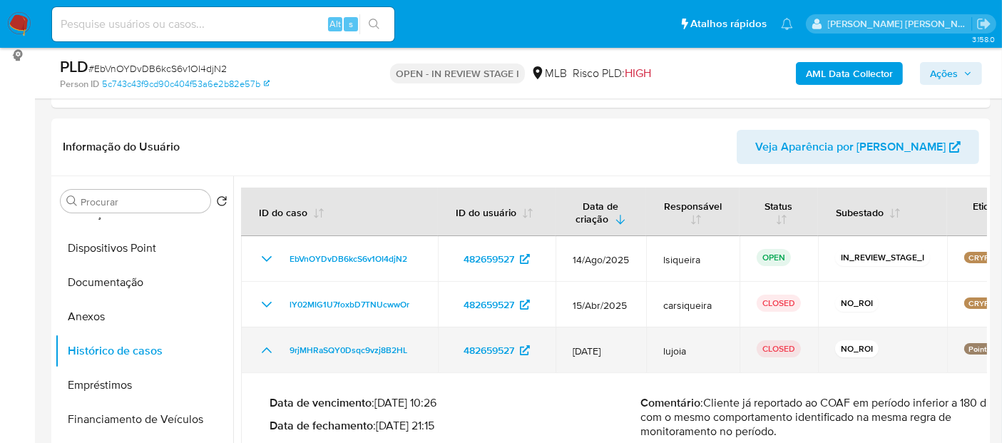
click at [264, 347] on icon "Mostrar/Ocultar" at bounding box center [266, 350] width 17 height 17
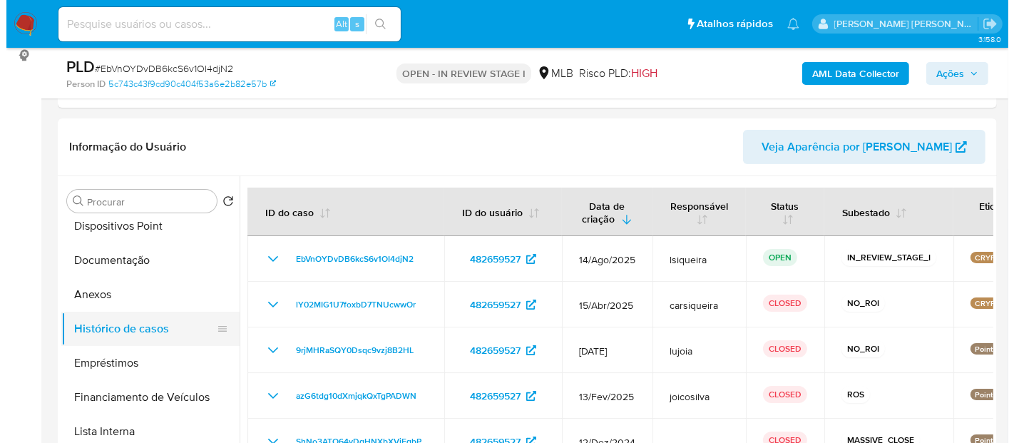
scroll to position [238, 0]
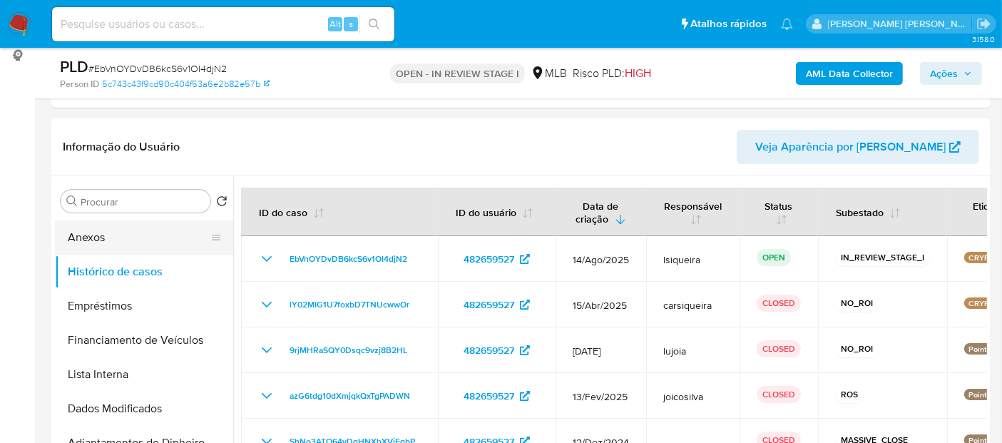
click at [126, 244] on button "Anexos" at bounding box center [138, 237] width 167 height 34
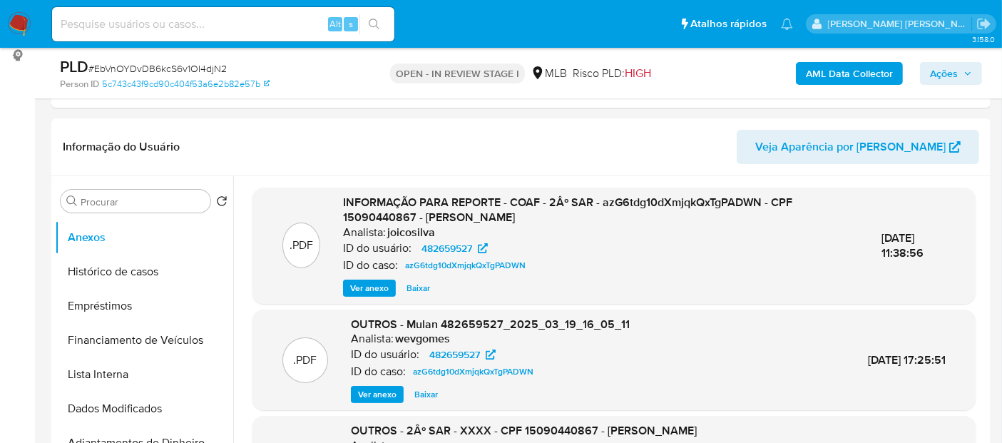
click at [366, 287] on span "Ver anexo" at bounding box center [369, 288] width 39 height 14
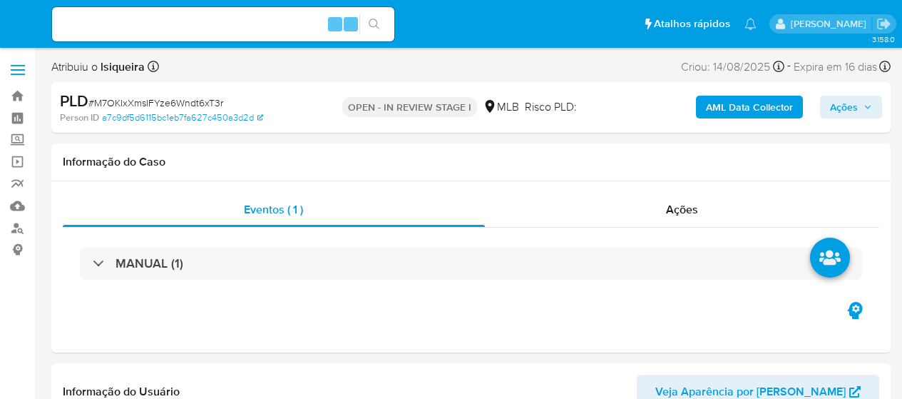
select select "10"
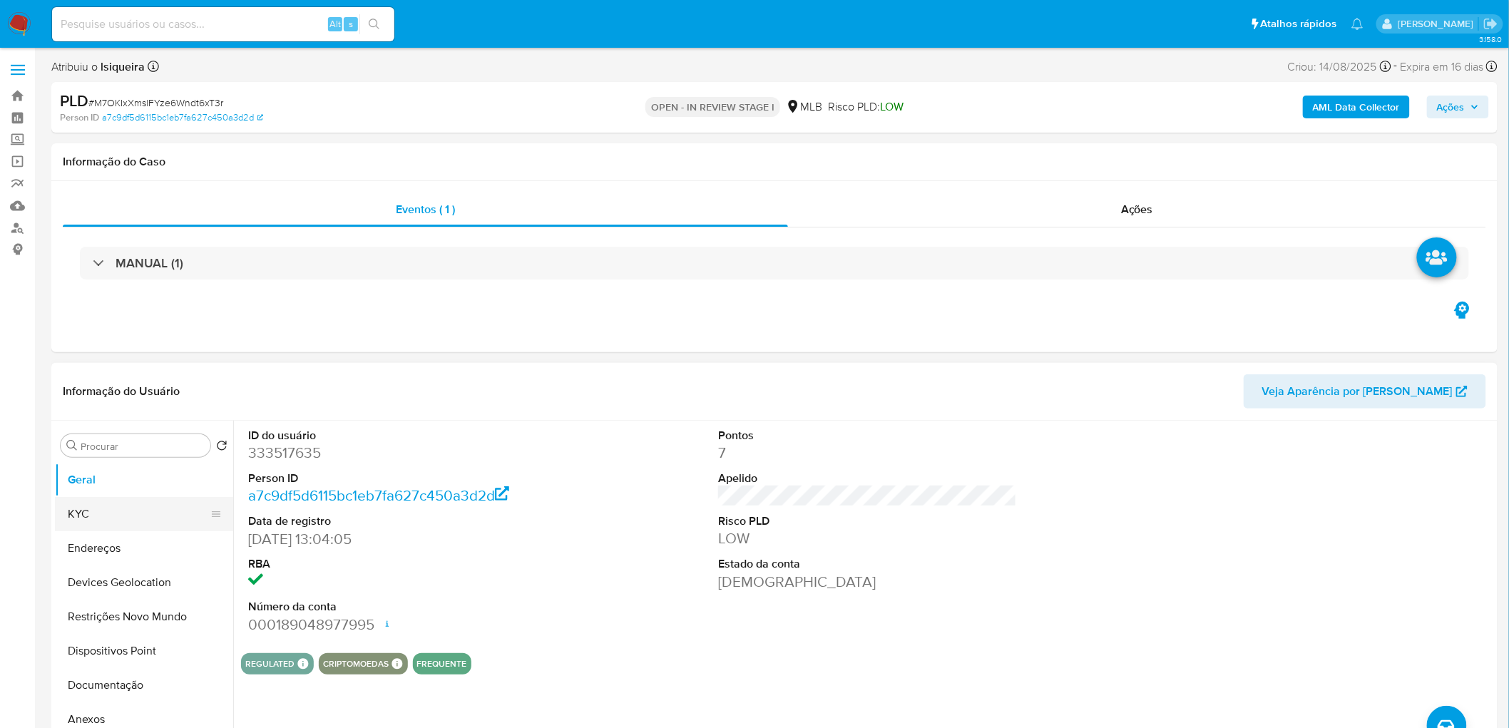
click at [82, 398] on button "KYC" at bounding box center [138, 514] width 167 height 34
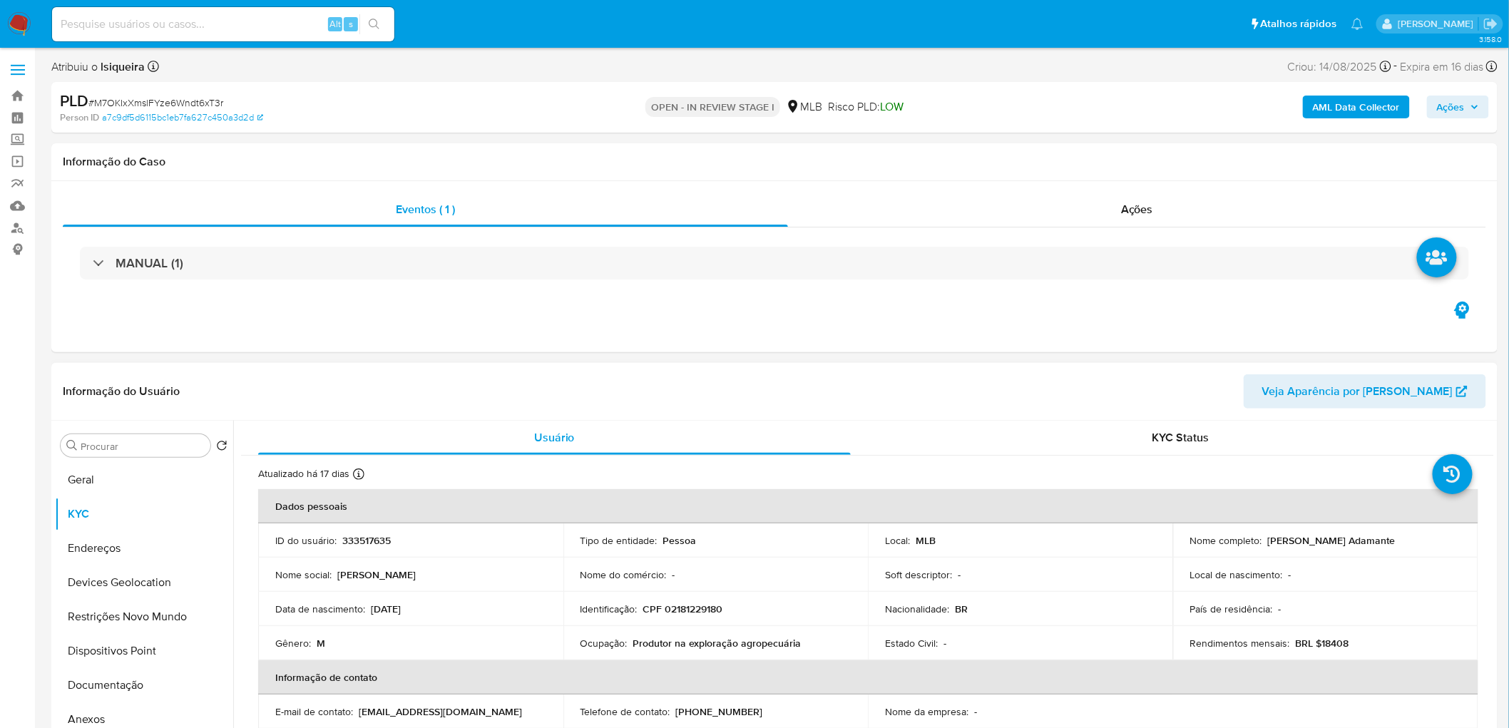
drag, startPoint x: 1399, startPoint y: 542, endPoint x: 1265, endPoint y: 539, distance: 134.8
click at [902, 398] on div "Nome completo : [PERSON_NAME]" at bounding box center [1325, 540] width 271 height 13
copy p "[PERSON_NAME] Adamante"
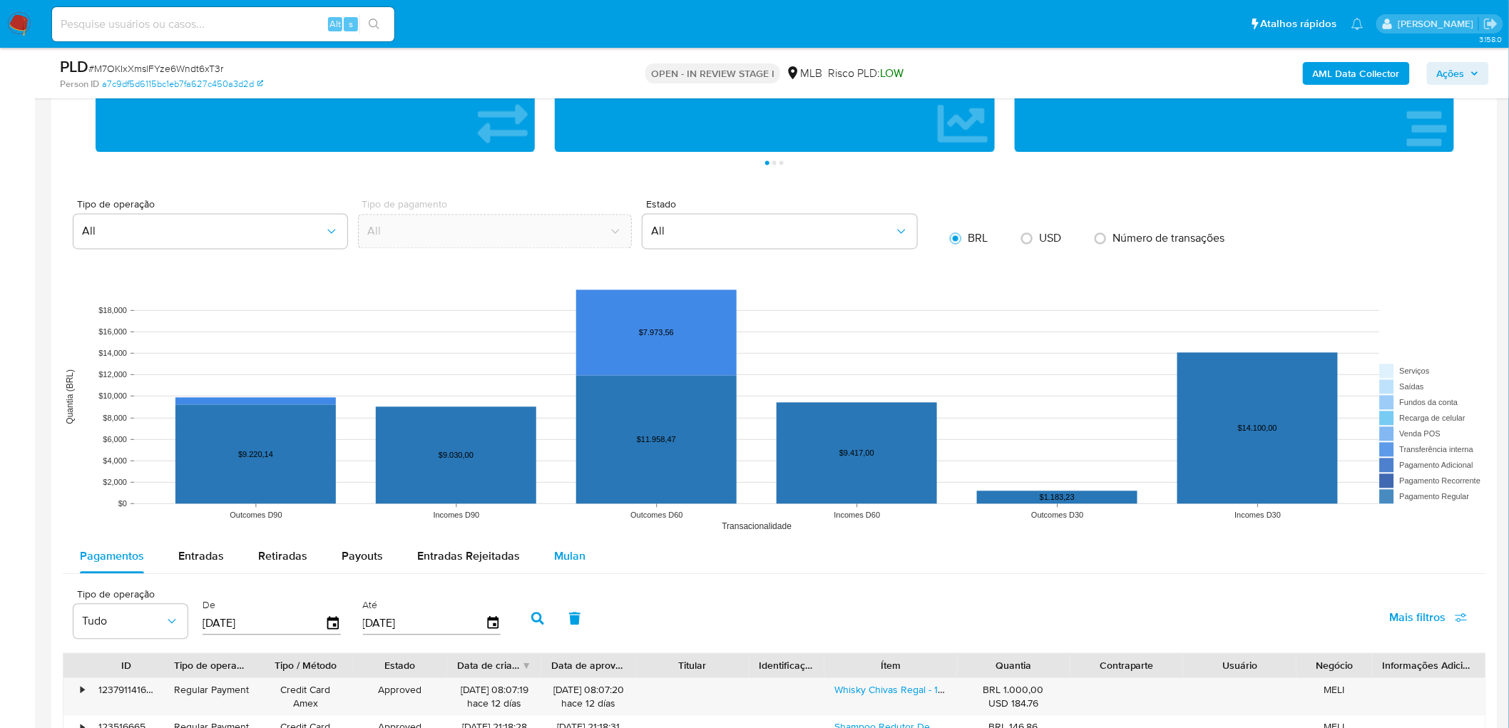
click at [580, 398] on button "Mulan" at bounding box center [570, 557] width 66 height 34
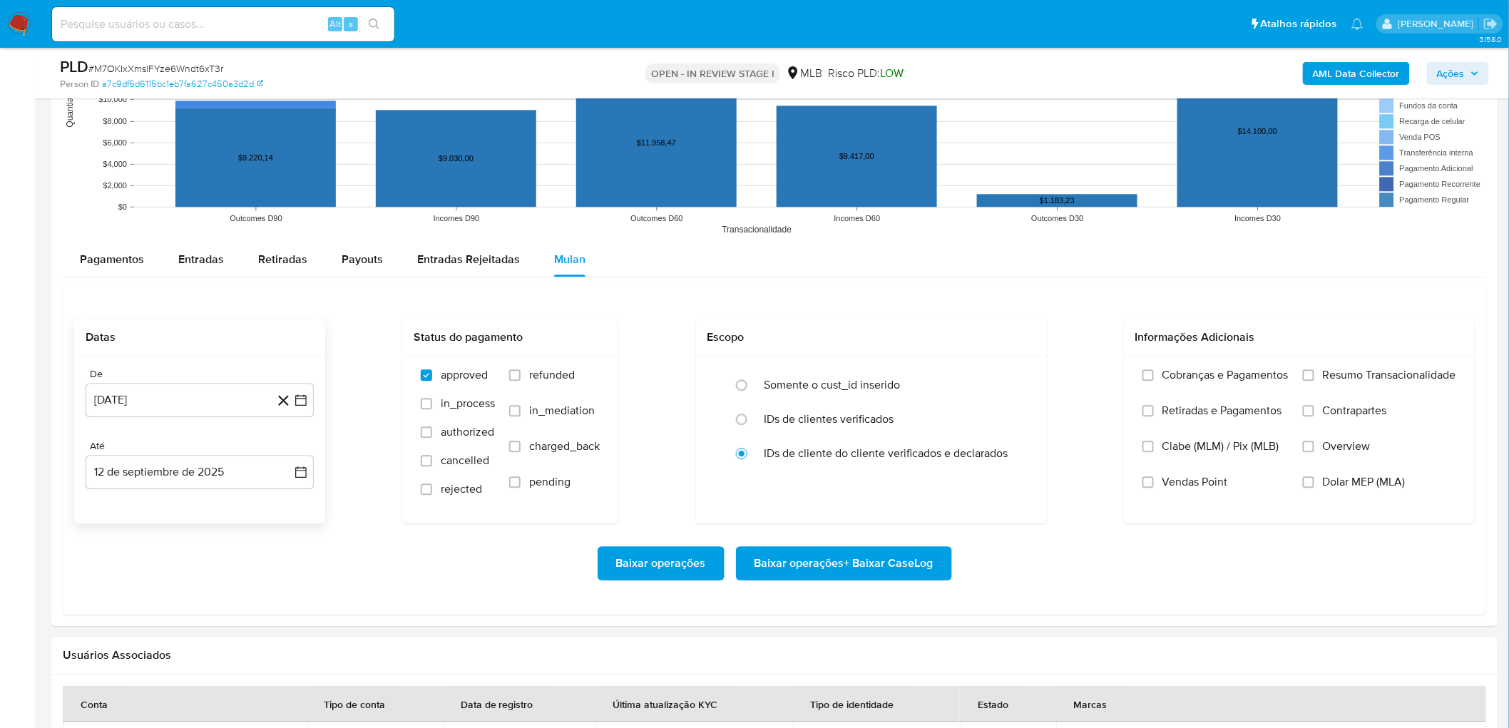
scroll to position [1426, 0]
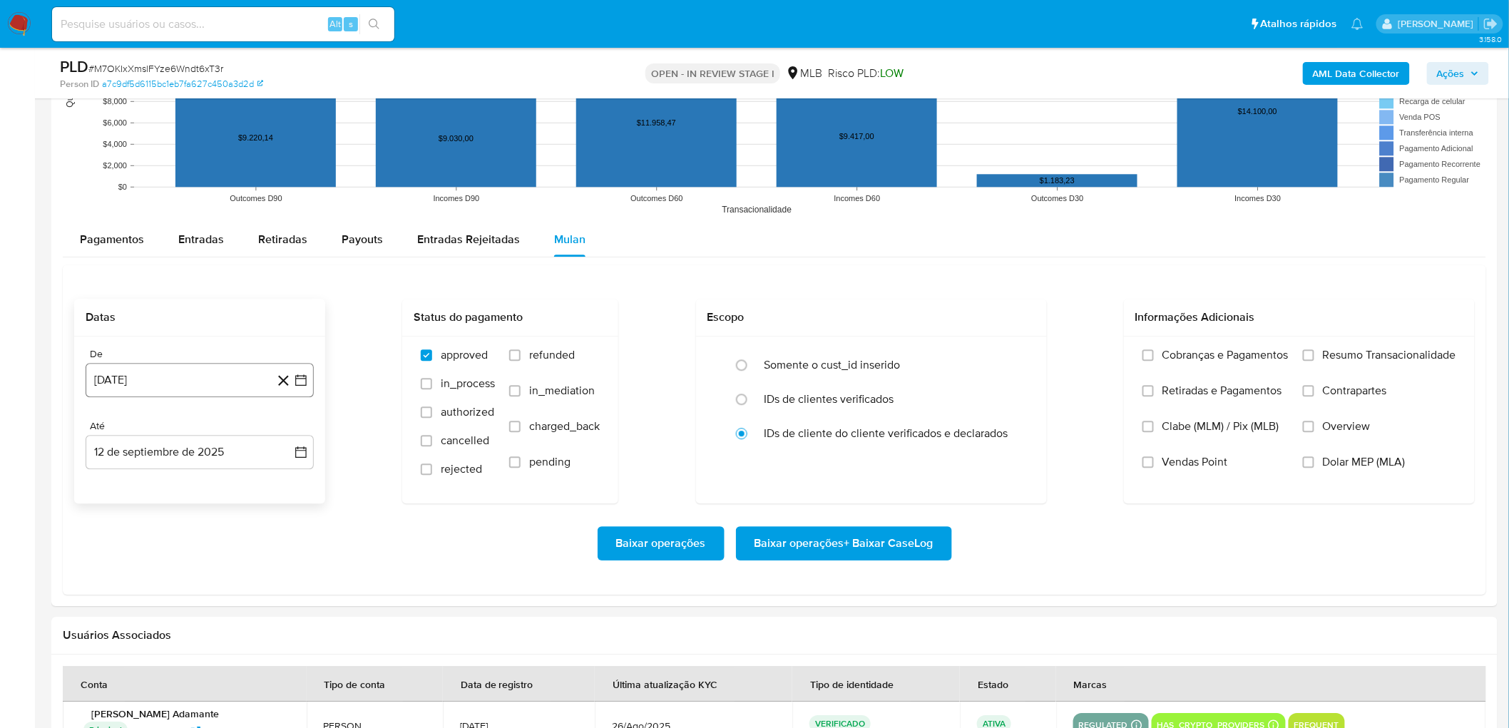
click at [163, 389] on button "[DATE]" at bounding box center [200, 380] width 228 height 34
click at [186, 398] on span "agosto 2024" at bounding box center [192, 431] width 65 height 14
click at [287, 398] on icon "Año siguiente" at bounding box center [285, 431] width 17 height 17
click at [137, 398] on span "[DATE]" at bounding box center [136, 563] width 31 height 11
click at [141, 398] on button "1" at bounding box center [142, 484] width 23 height 23
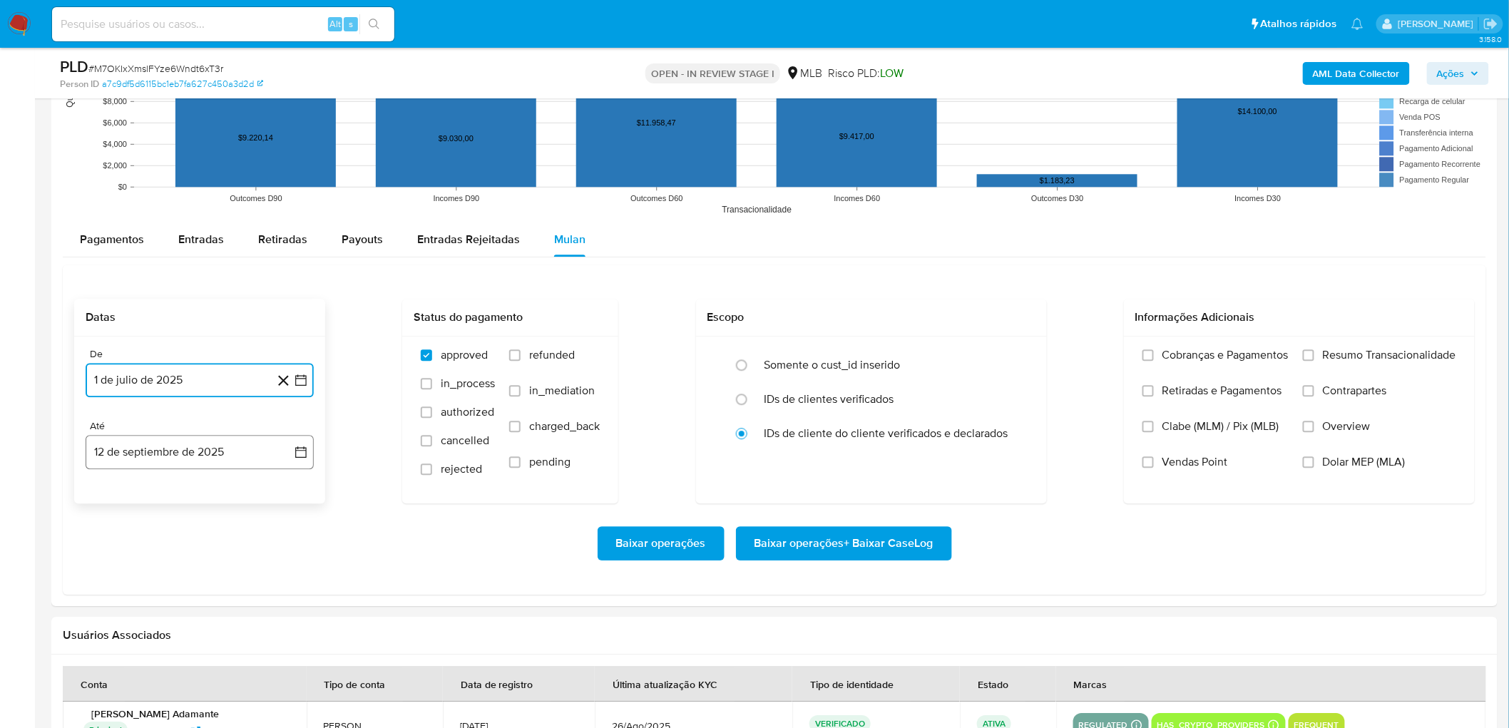
click at [195, 398] on button "12 de septiembre de 2025" at bounding box center [200, 452] width 228 height 34
click at [177, 398] on button "10" at bounding box center [171, 584] width 23 height 23
click at [902, 365] on label "Resumo Transacionalidade" at bounding box center [1379, 366] width 153 height 36
click at [902, 361] on input "Resumo Transacionalidade" at bounding box center [1308, 354] width 11 height 11
click at [902, 398] on span "Vendas Point" at bounding box center [1196, 462] width 66 height 14
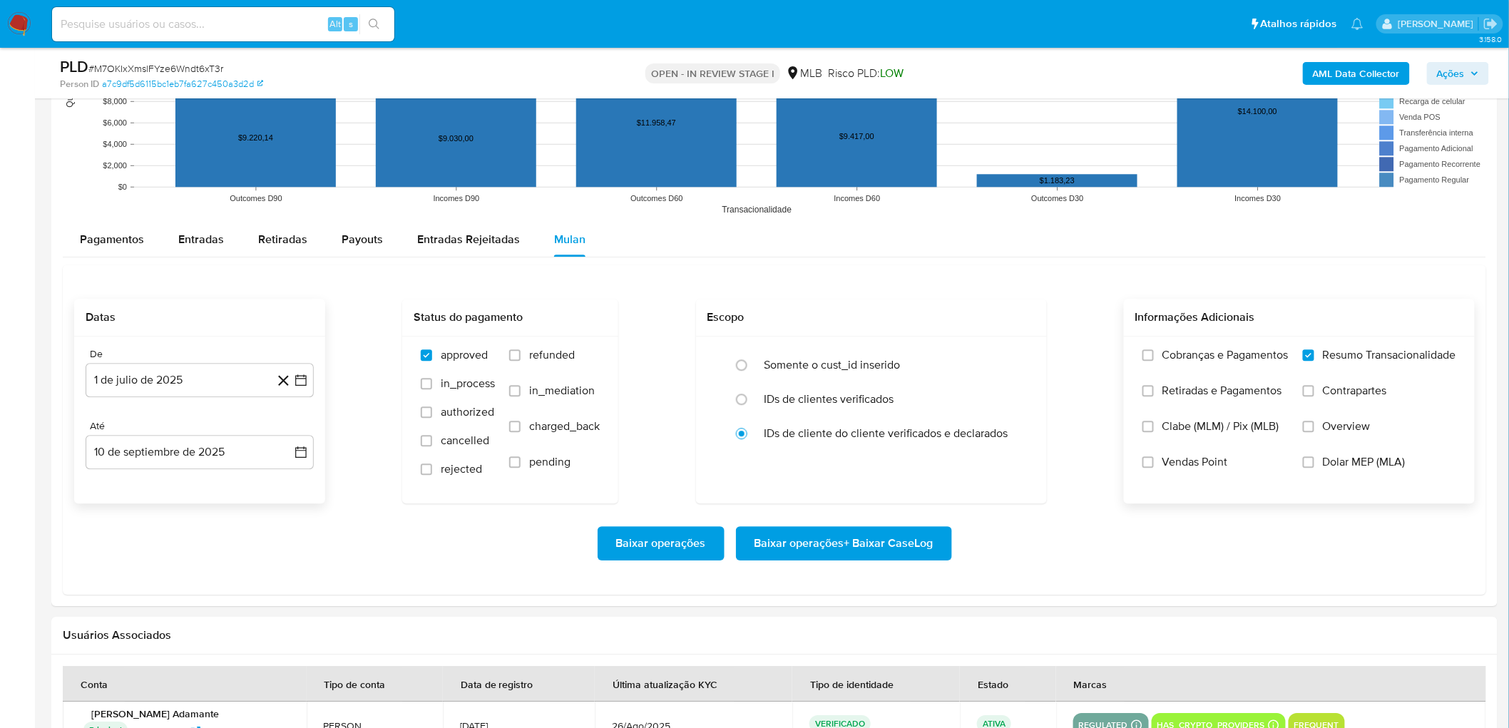
click at [902, 398] on input "Vendas Point" at bounding box center [1148, 461] width 11 height 11
click at [902, 398] on span "Baixar operações + Baixar CaseLog" at bounding box center [844, 543] width 179 height 31
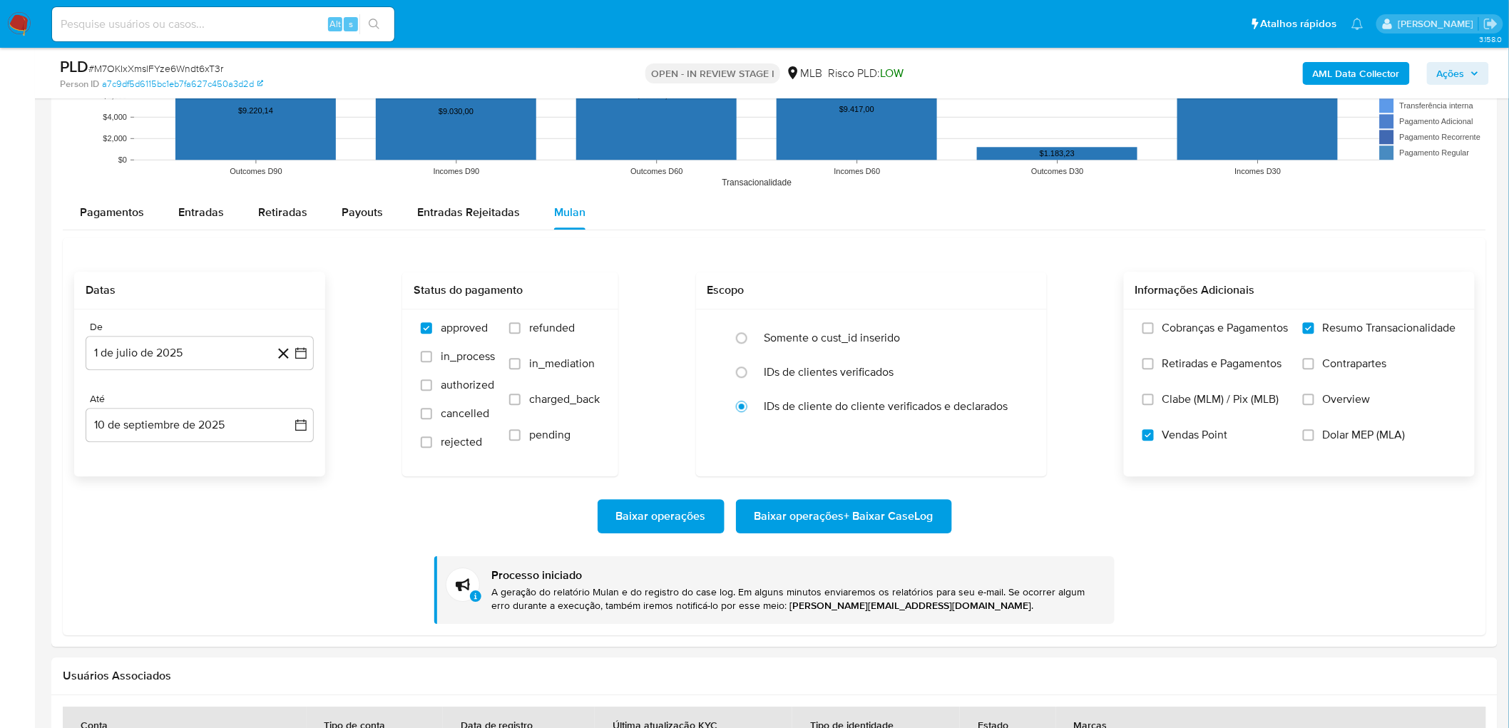
scroll to position [1267, 0]
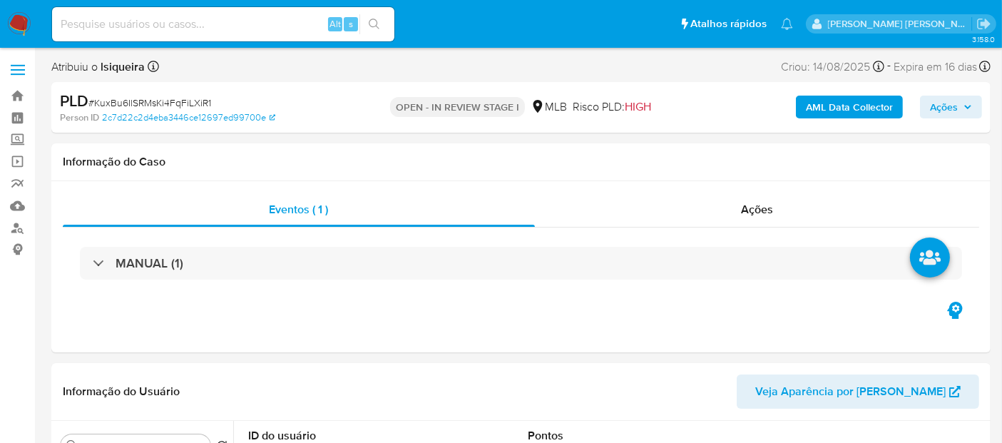
select select "10"
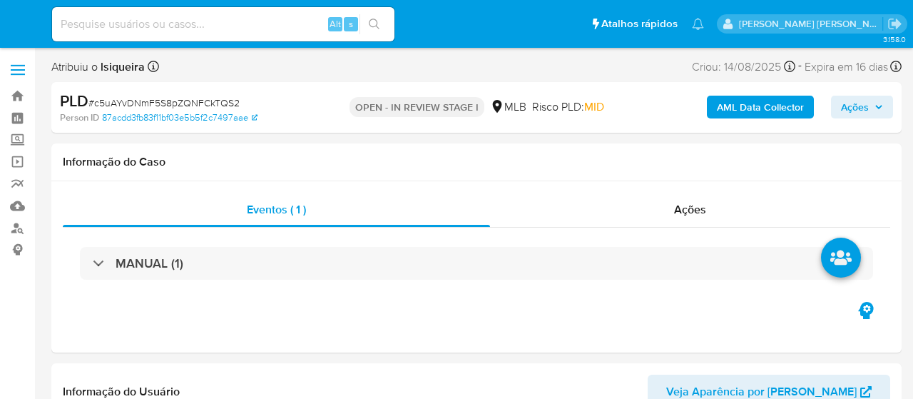
select select "10"
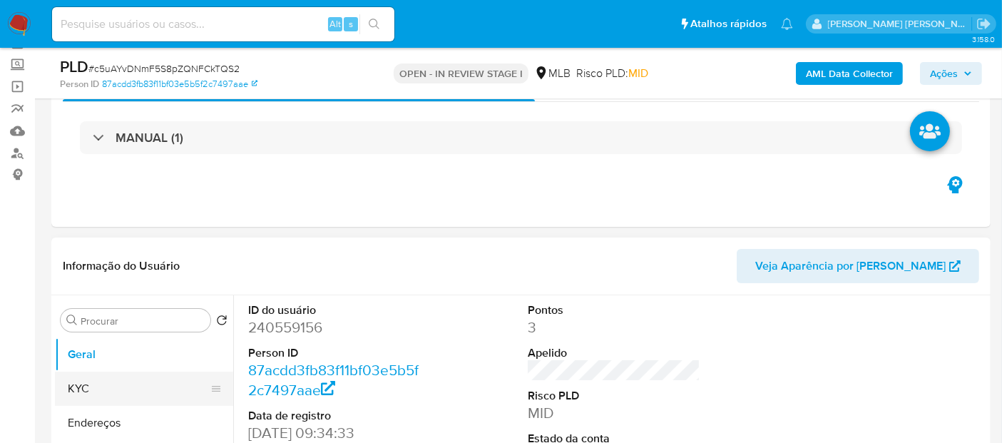
scroll to position [158, 0]
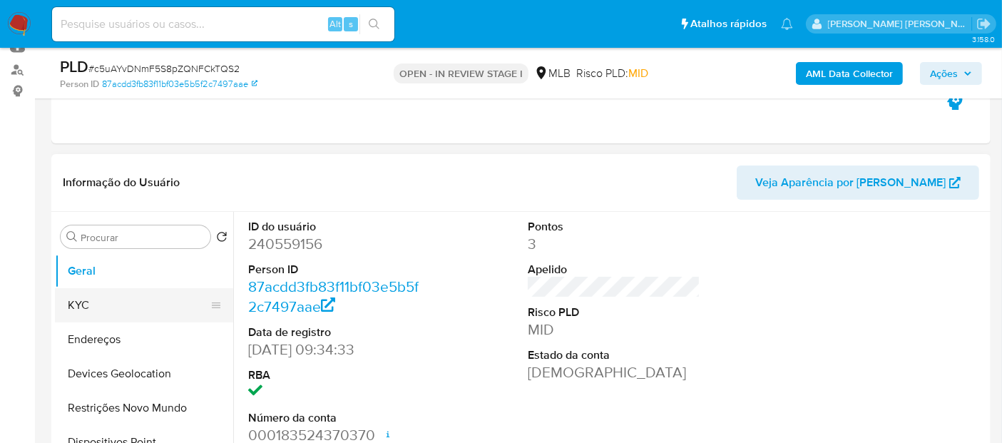
drag, startPoint x: 131, startPoint y: 300, endPoint x: 220, endPoint y: 310, distance: 89.6
click at [131, 300] on button "KYC" at bounding box center [138, 305] width 167 height 34
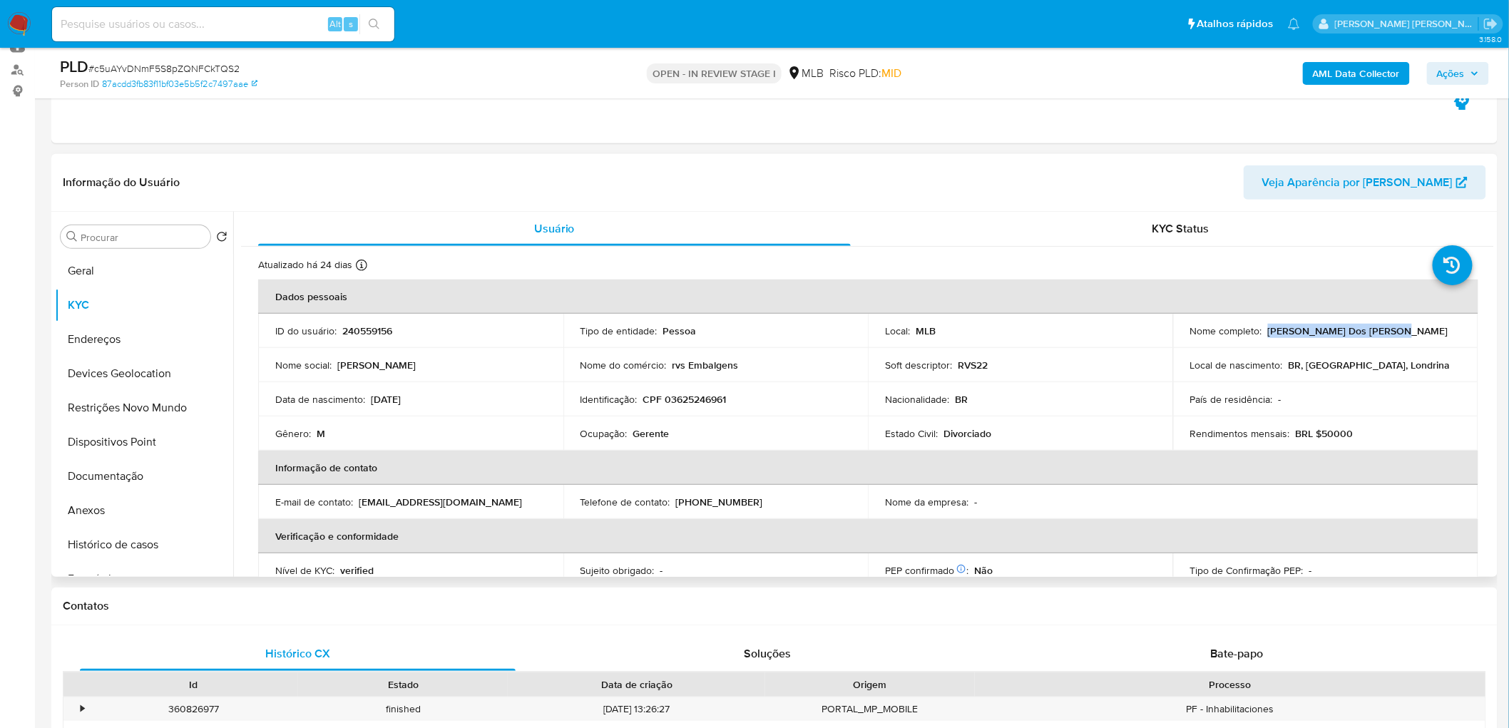
drag, startPoint x: 1379, startPoint y: 332, endPoint x: 1263, endPoint y: 331, distance: 116.3
click at [912, 331] on div "Nome completo : [PERSON_NAME] Dos [PERSON_NAME]" at bounding box center [1325, 331] width 271 height 13
copy p "Rodrigo Vieira Dos Santos"
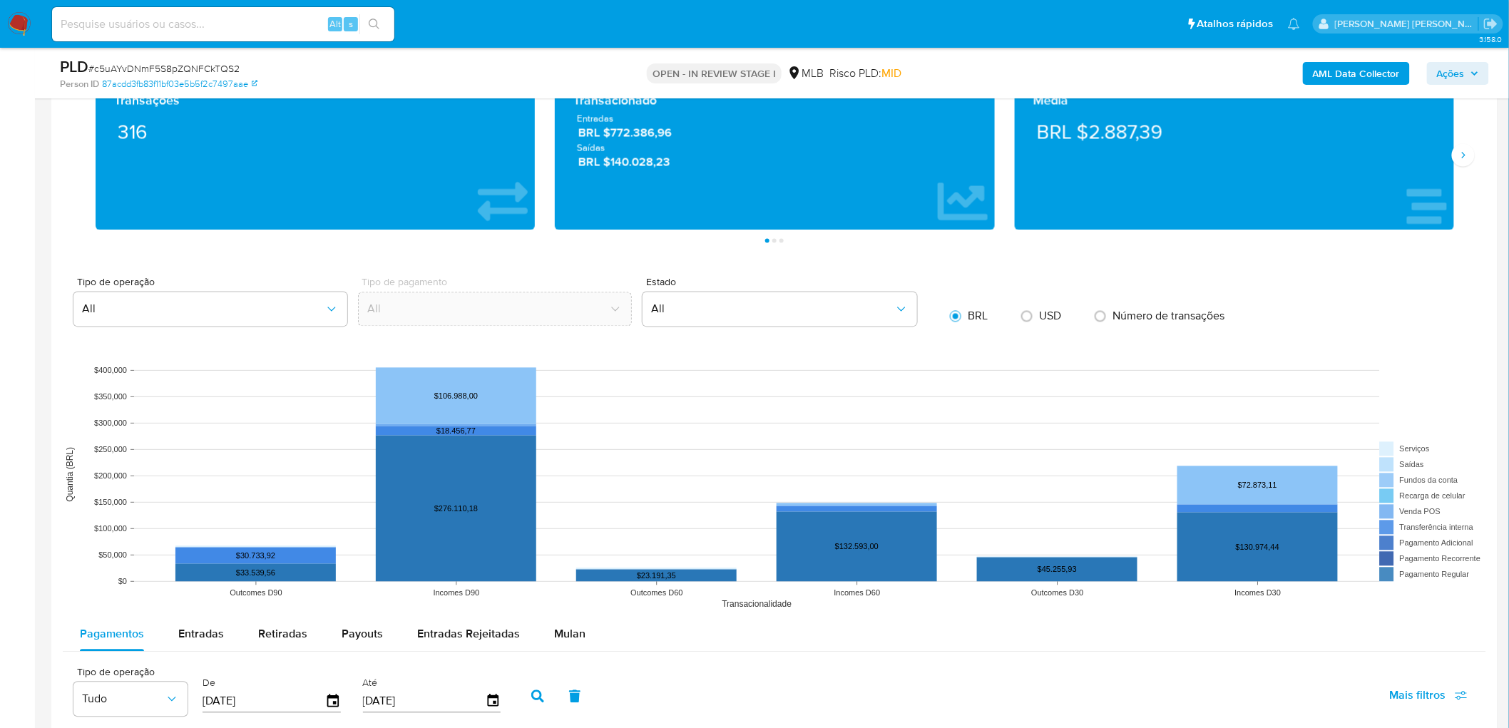
scroll to position [1109, 0]
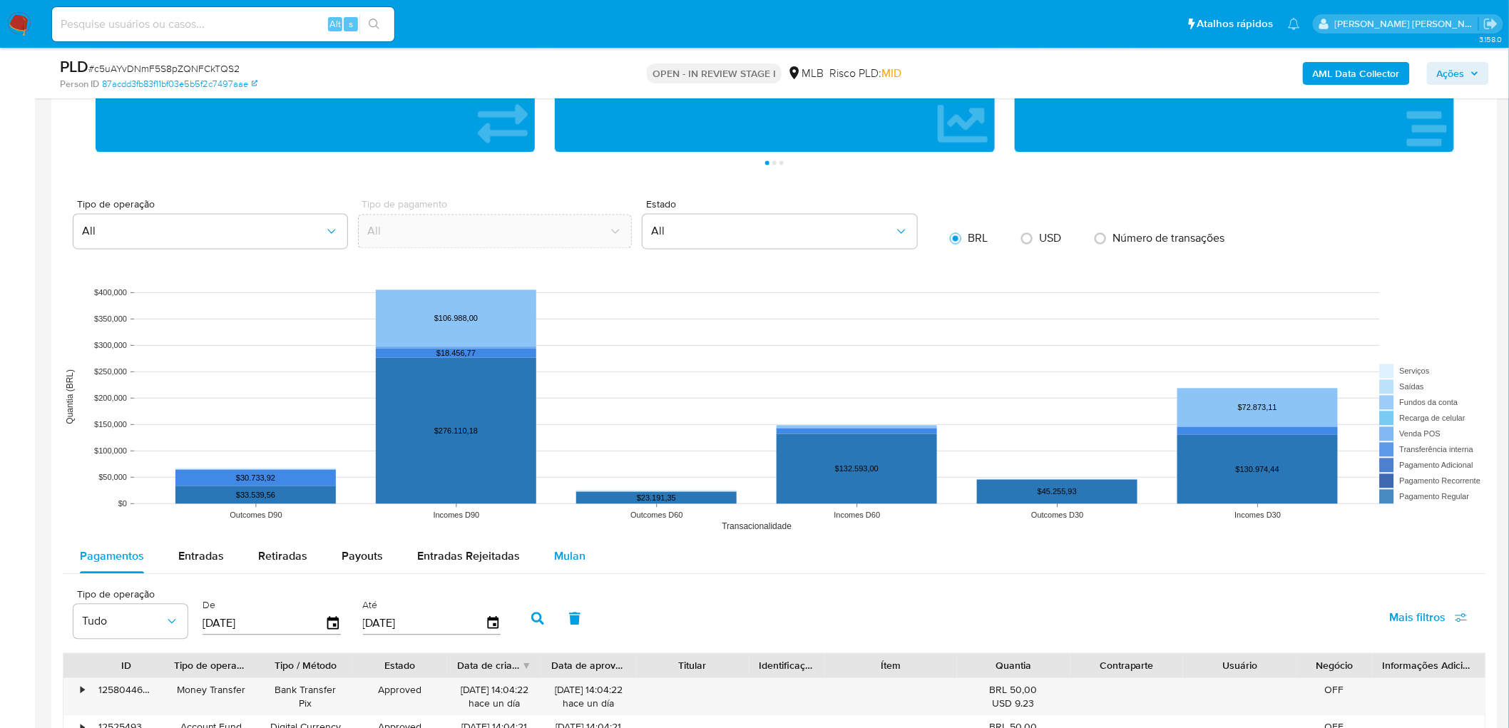
click at [580, 398] on button "Mulan" at bounding box center [570, 557] width 66 height 34
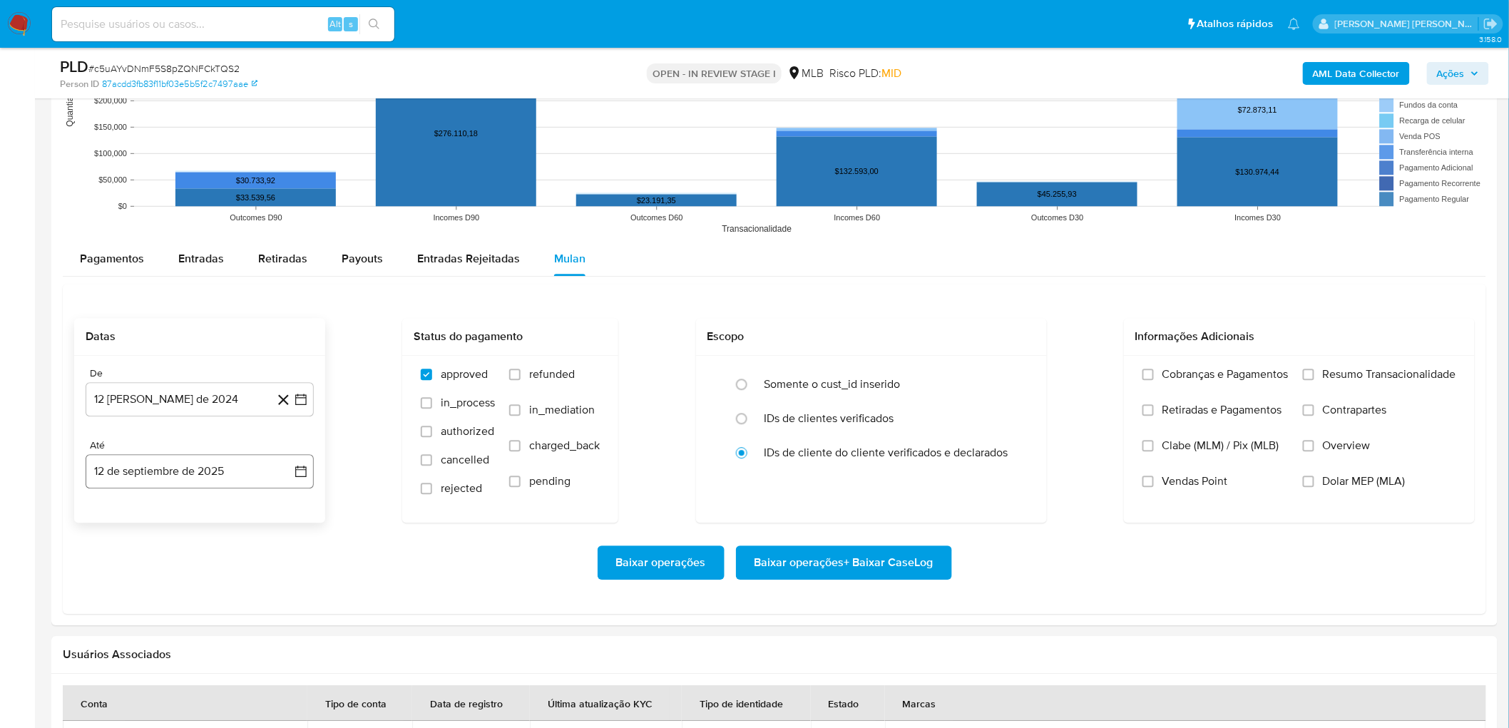
scroll to position [1426, 0]
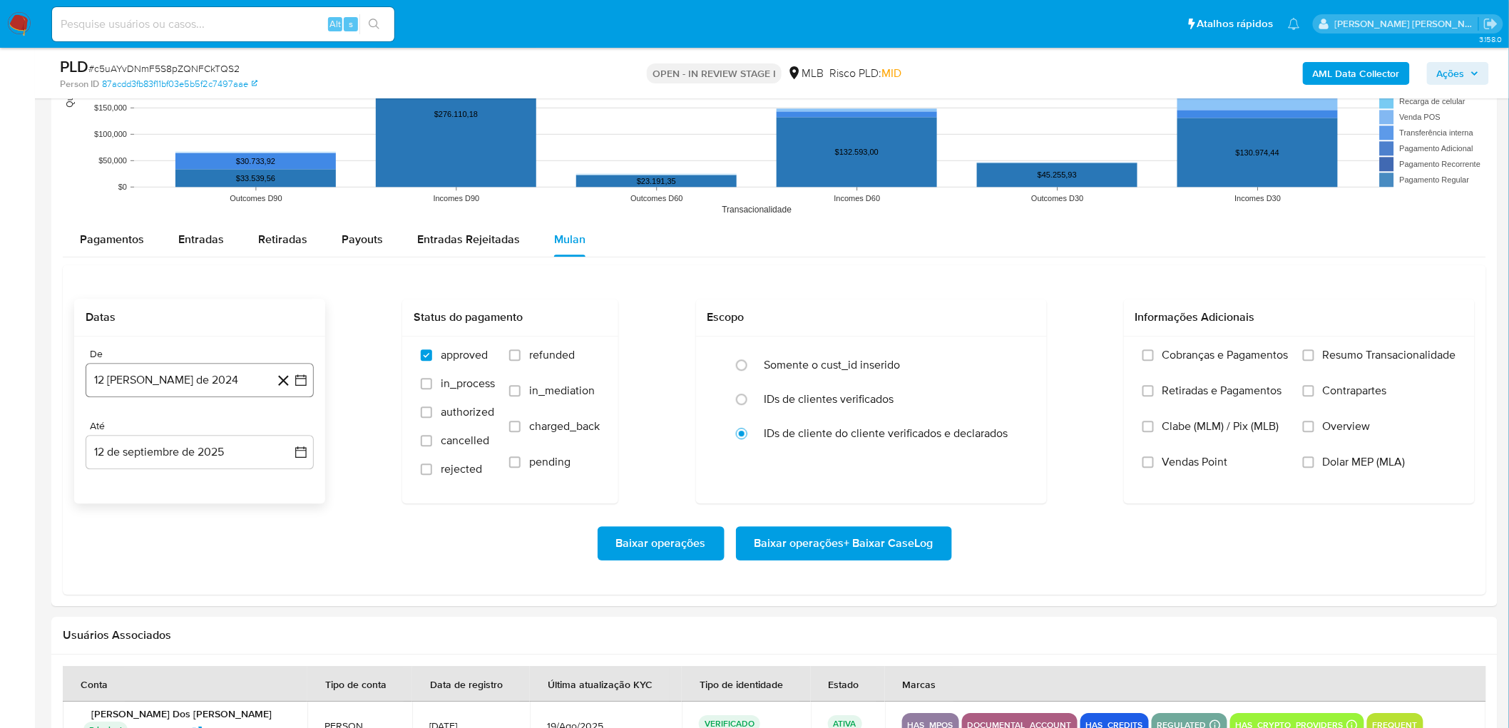
click at [157, 378] on button "[DATE]" at bounding box center [200, 380] width 228 height 34
click at [178, 398] on span "agosto 2024" at bounding box center [192, 431] width 65 height 14
click at [286, 398] on icon "Año siguiente" at bounding box center [285, 431] width 17 height 17
click at [130, 398] on span "[DATE]" at bounding box center [136, 563] width 31 height 11
click at [136, 398] on button "1" at bounding box center [142, 484] width 23 height 23
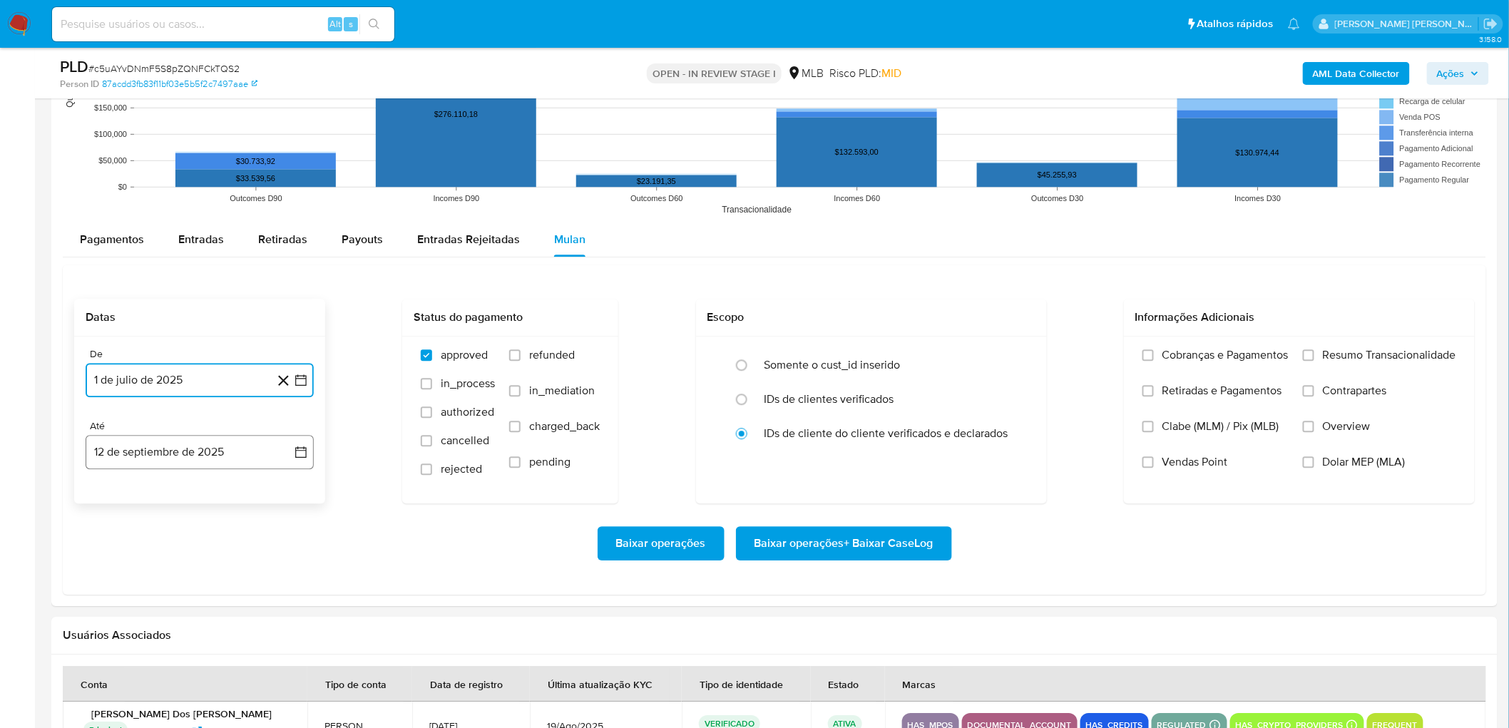
click at [184, 398] on button "12 de septiembre de 2025" at bounding box center [200, 452] width 228 height 34
click at [173, 398] on button "10" at bounding box center [171, 584] width 23 height 23
click at [912, 351] on span "Resumo Transacionalidade" at bounding box center [1389, 355] width 133 height 14
click at [912, 351] on input "Resumo Transacionalidade" at bounding box center [1308, 354] width 11 height 11
click at [912, 398] on span "Vendas Point" at bounding box center [1196, 462] width 66 height 14
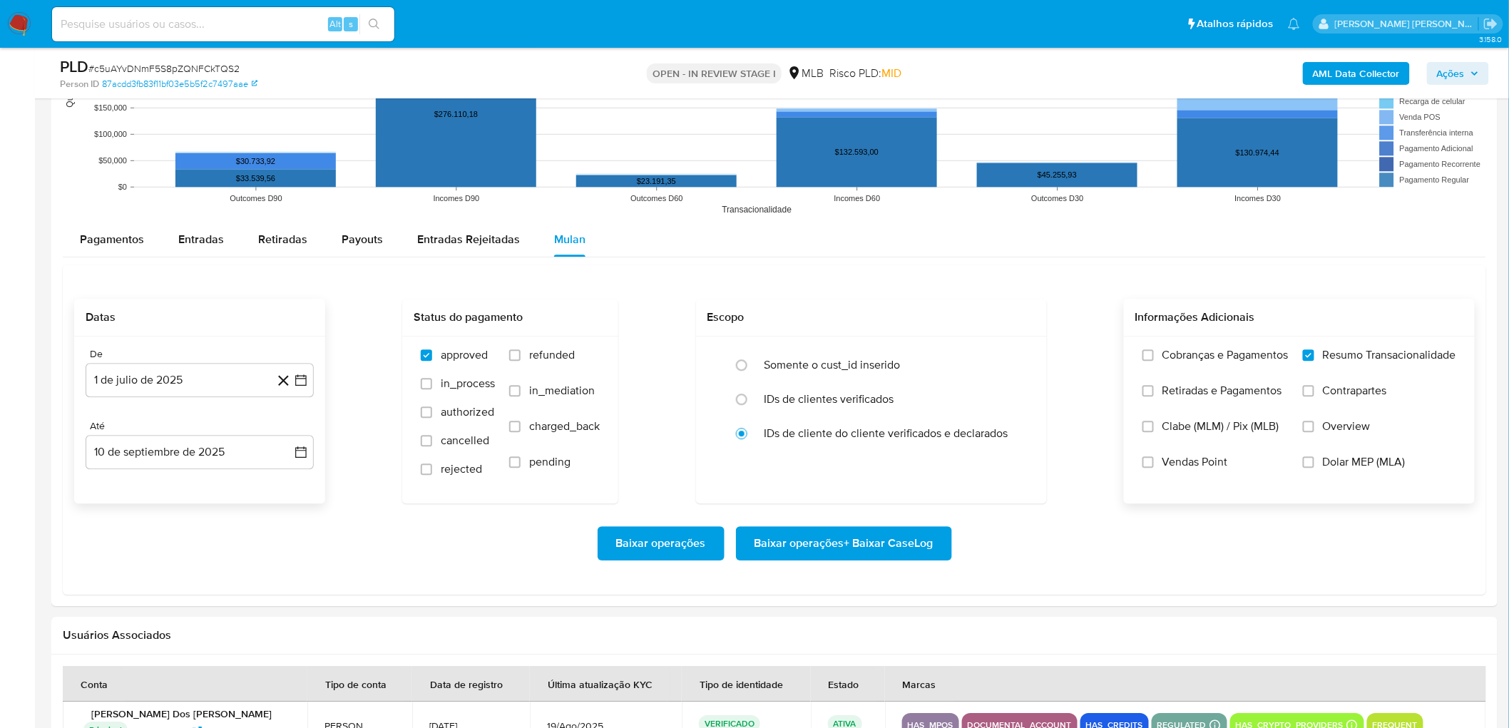
click at [912, 398] on input "Vendas Point" at bounding box center [1148, 461] width 11 height 11
click at [897, 398] on span "Baixar operações + Baixar CaseLog" at bounding box center [844, 543] width 179 height 31
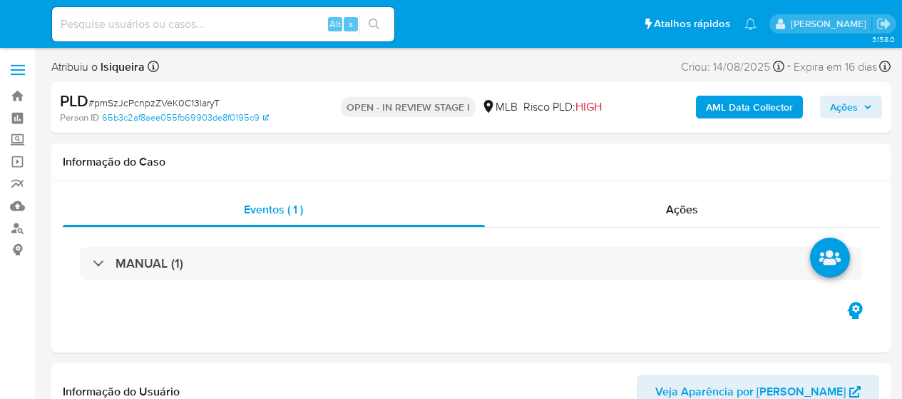
select select "10"
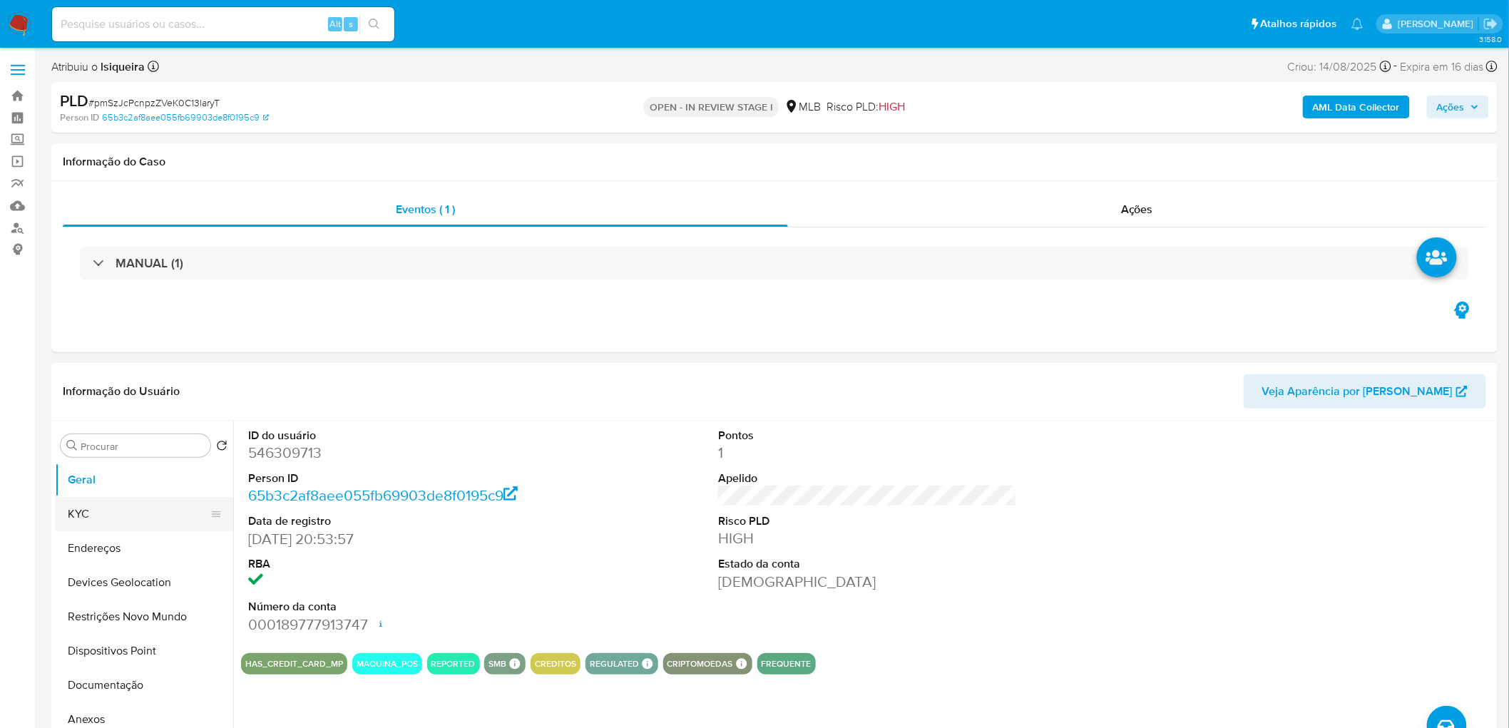
click at [131, 398] on button "KYC" at bounding box center [138, 514] width 167 height 34
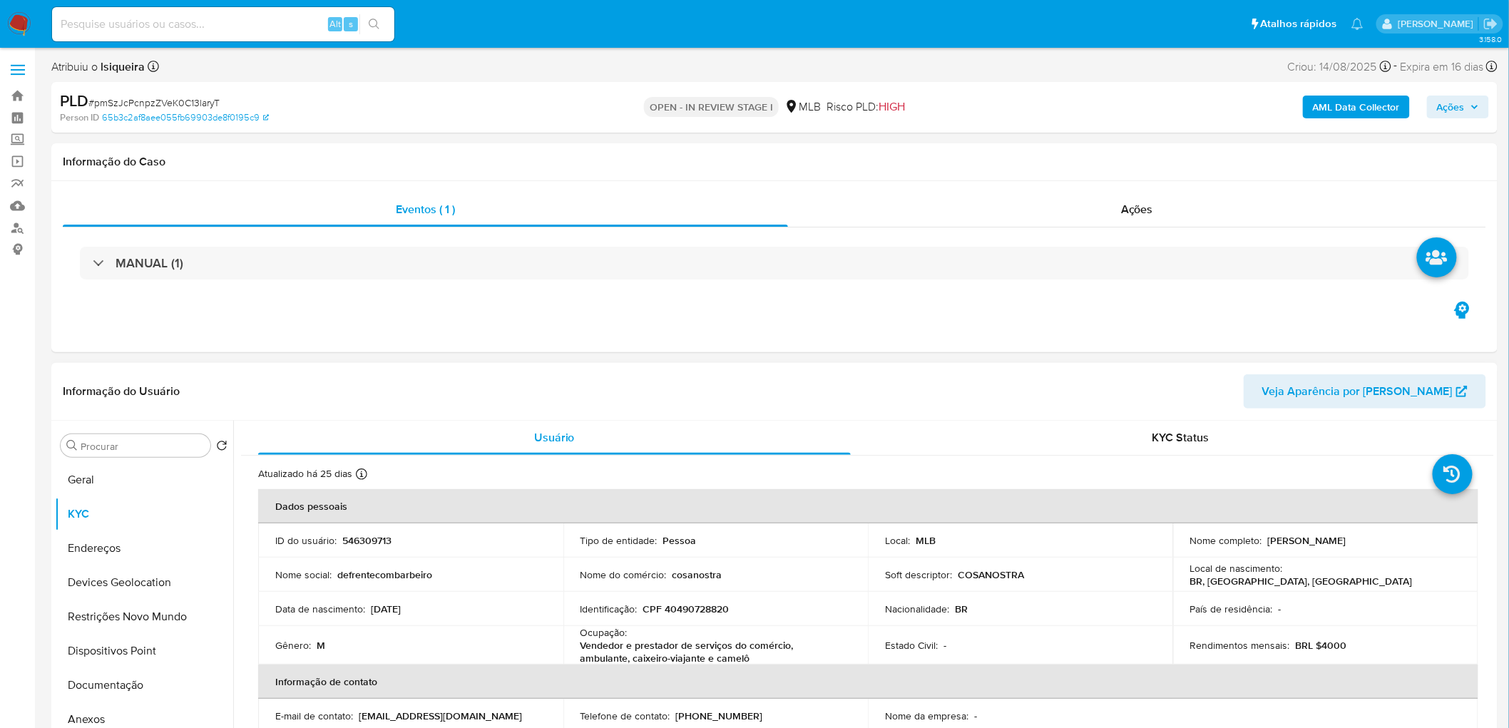
drag, startPoint x: 1302, startPoint y: 541, endPoint x: 1264, endPoint y: 541, distance: 37.8
click at [902, 398] on div "Nome completo : [PERSON_NAME]" at bounding box center [1325, 540] width 271 height 13
copy p "[PERSON_NAME]"
click at [822, 364] on div "Informação do Usuário Veja Aparência por [PERSON_NAME]" at bounding box center [774, 392] width 1446 height 58
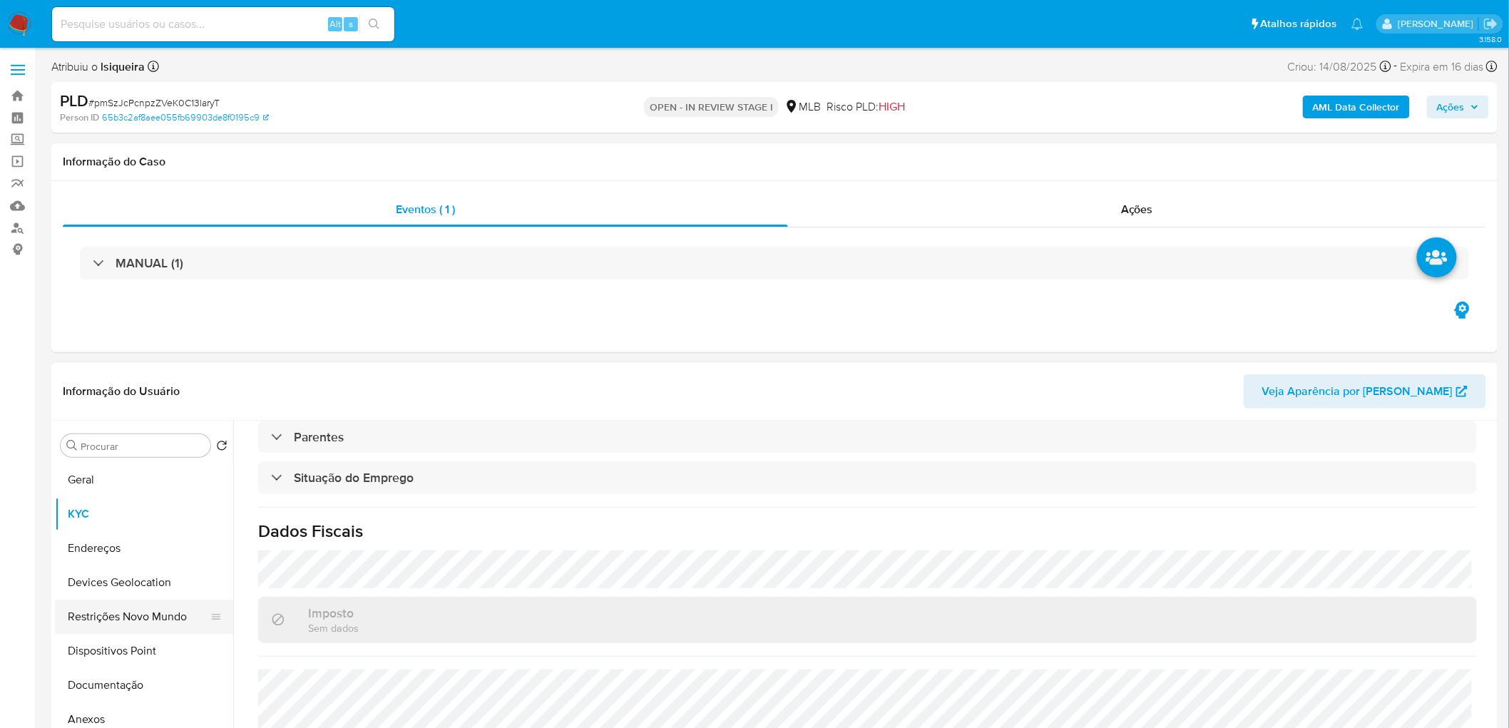
scroll to position [598, 0]
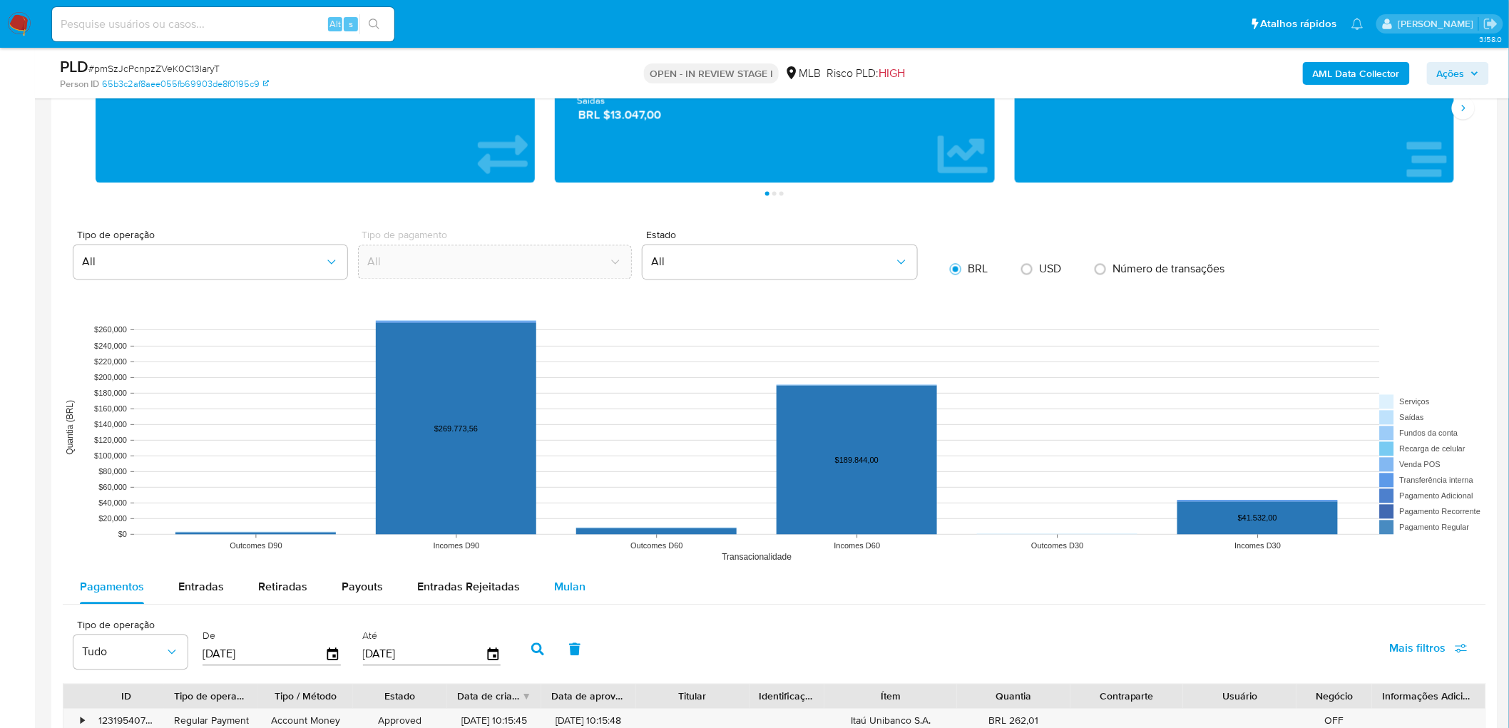
click at [568, 398] on span "Mulan" at bounding box center [569, 587] width 31 height 16
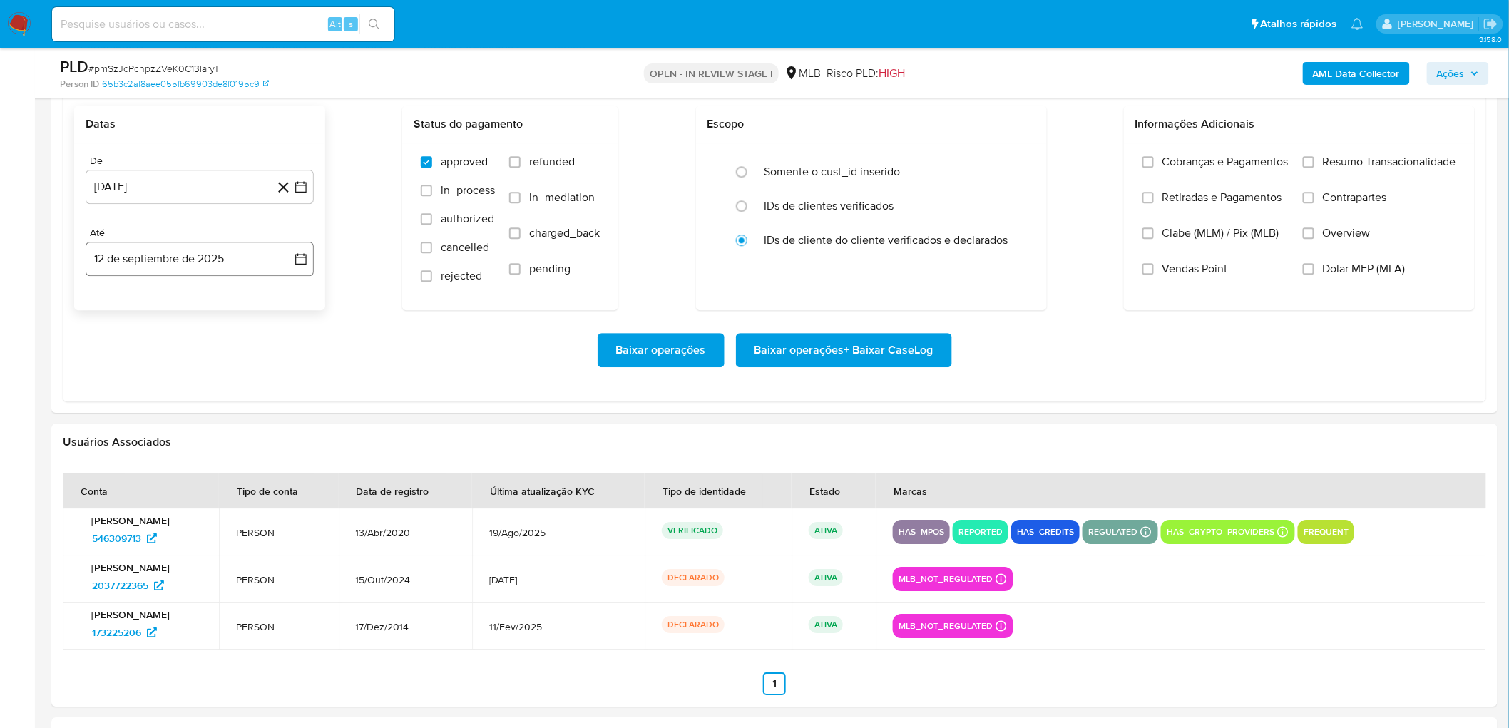
scroll to position [1585, 0]
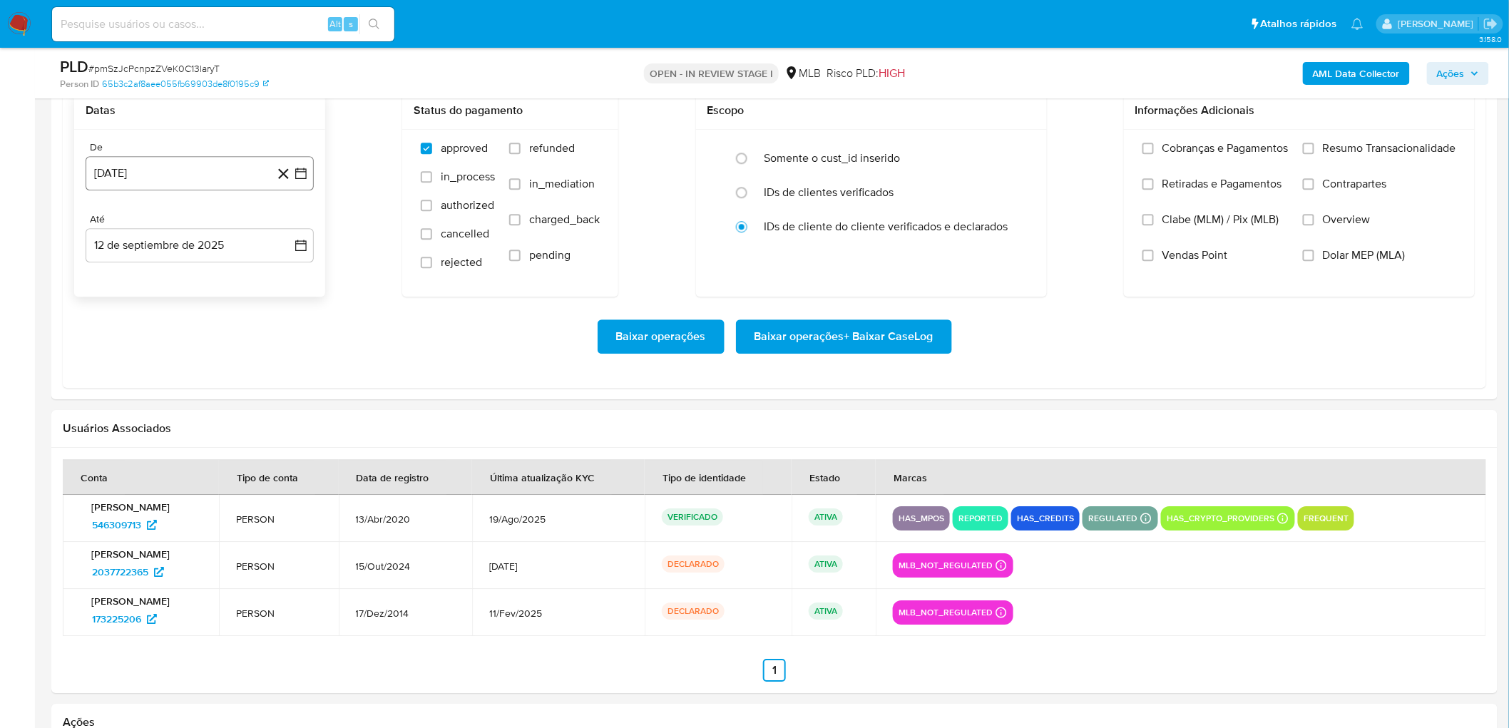
click at [188, 173] on button "[DATE]" at bounding box center [200, 173] width 228 height 34
click at [193, 221] on span "agosto 2024" at bounding box center [192, 225] width 65 height 14
click at [284, 227] on icon "Año siguiente" at bounding box center [285, 224] width 17 height 17
click at [143, 359] on button "[DATE]" at bounding box center [137, 356] width 40 height 23
click at [140, 273] on button "1" at bounding box center [142, 277] width 23 height 23
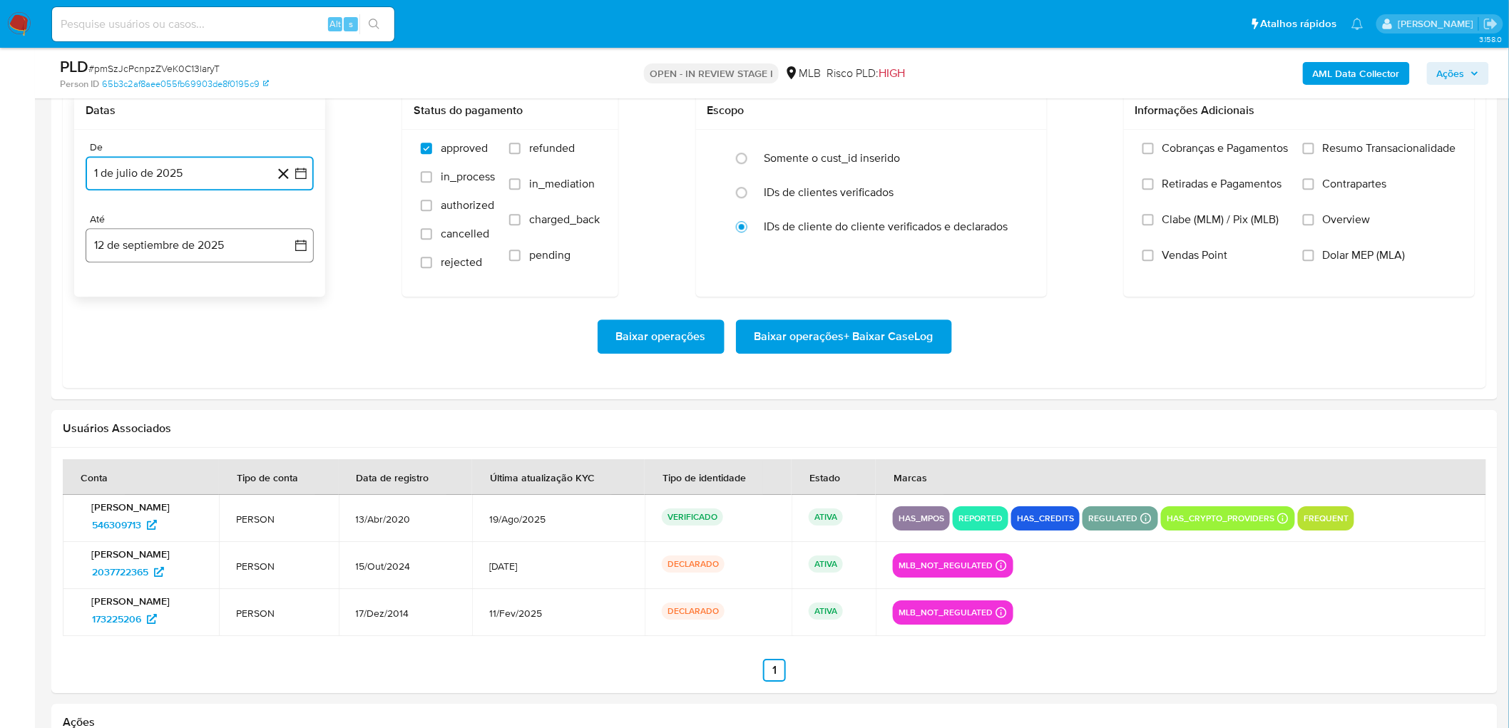
click at [190, 247] on button "12 de septiembre de 2025" at bounding box center [200, 245] width 228 height 34
click at [167, 379] on button "10" at bounding box center [171, 378] width 23 height 23
click at [902, 153] on span "Resumo Transacionalidade" at bounding box center [1389, 148] width 133 height 14
click at [902, 153] on input "Resumo Transacionalidade" at bounding box center [1308, 148] width 11 height 11
click at [902, 258] on span "Vendas Point" at bounding box center [1196, 255] width 66 height 14
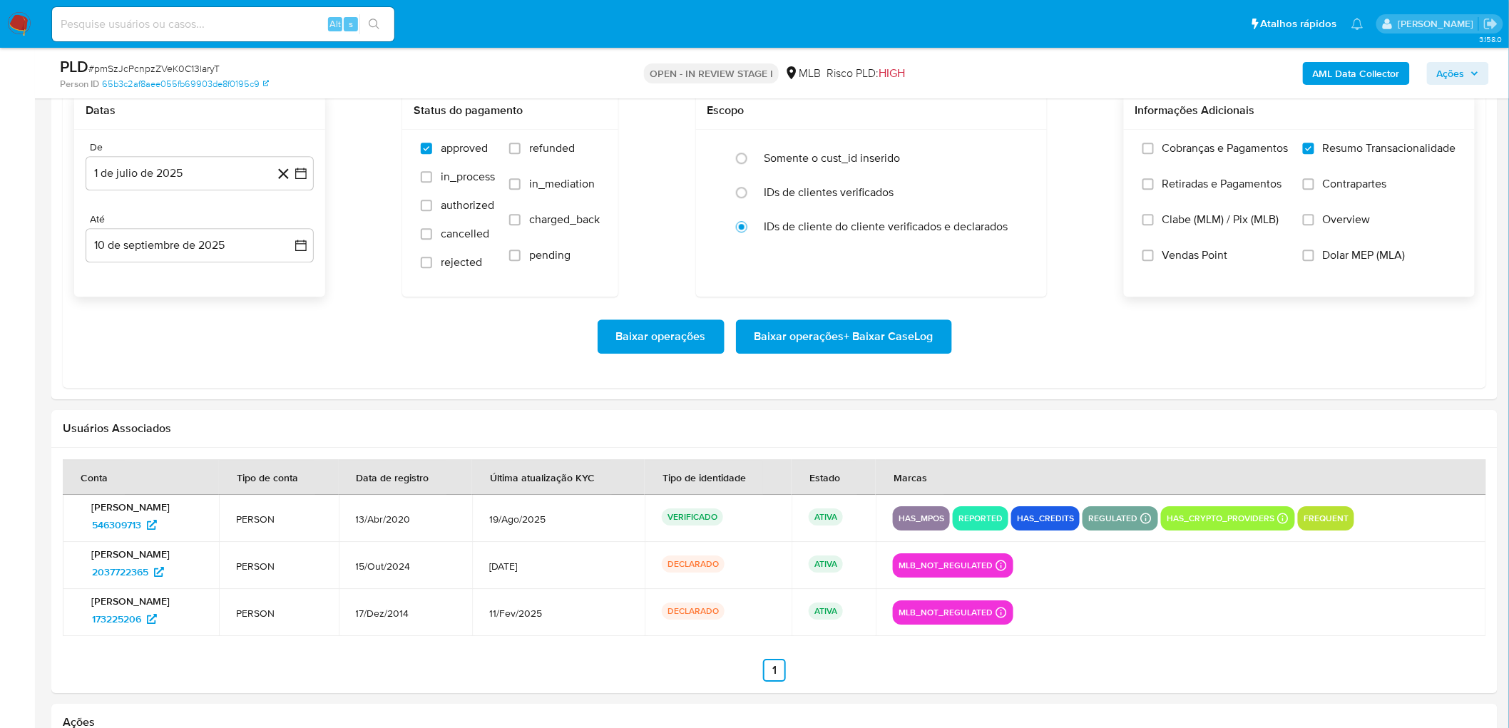
click at [902, 258] on input "Vendas Point" at bounding box center [1148, 255] width 11 height 11
click at [796, 343] on span "Baixar operações + Baixar CaseLog" at bounding box center [844, 336] width 179 height 31
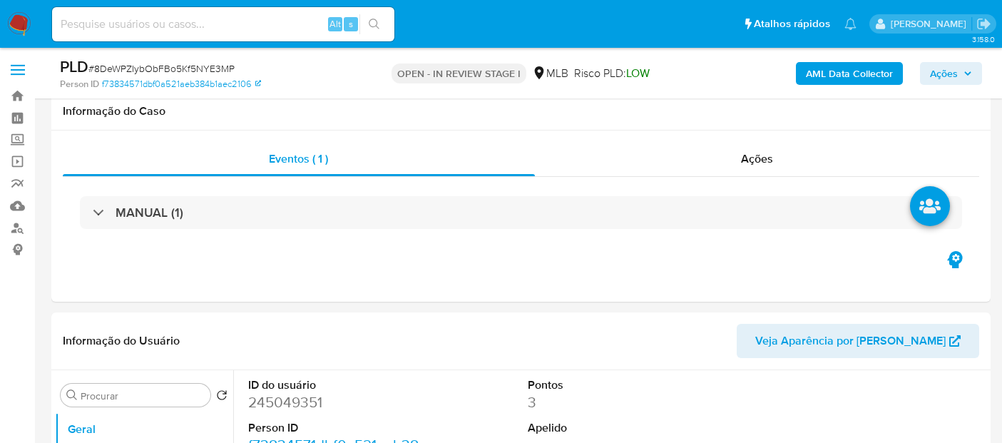
select select "10"
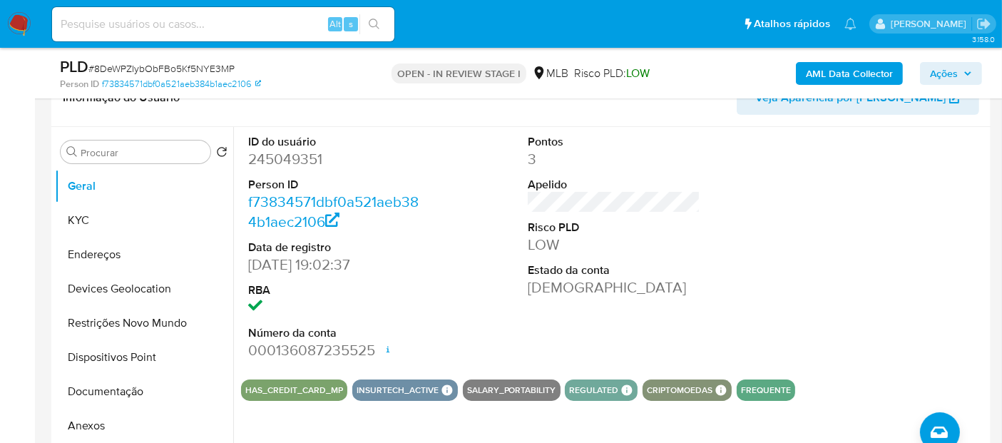
scroll to position [238, 0]
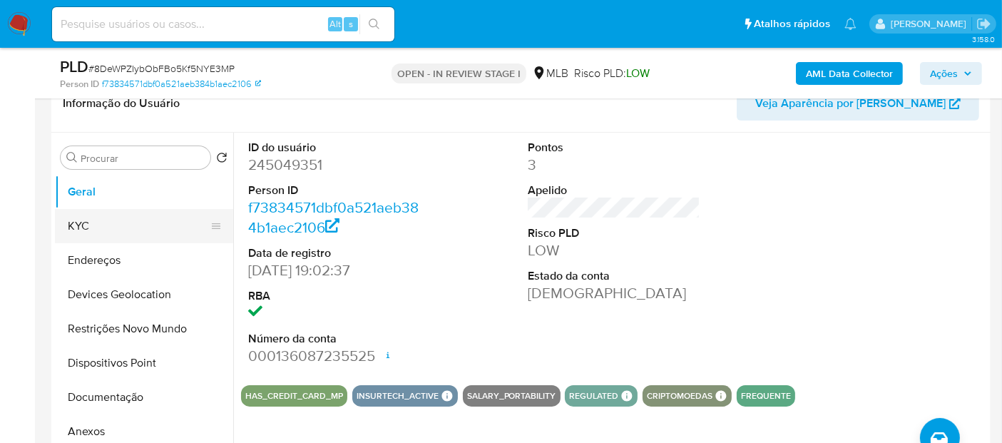
click at [114, 218] on button "KYC" at bounding box center [138, 226] width 167 height 34
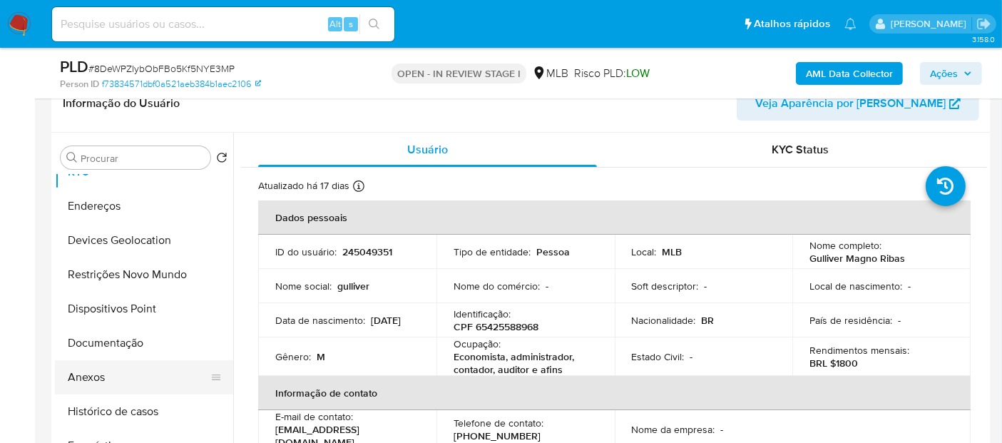
scroll to position [79, 0]
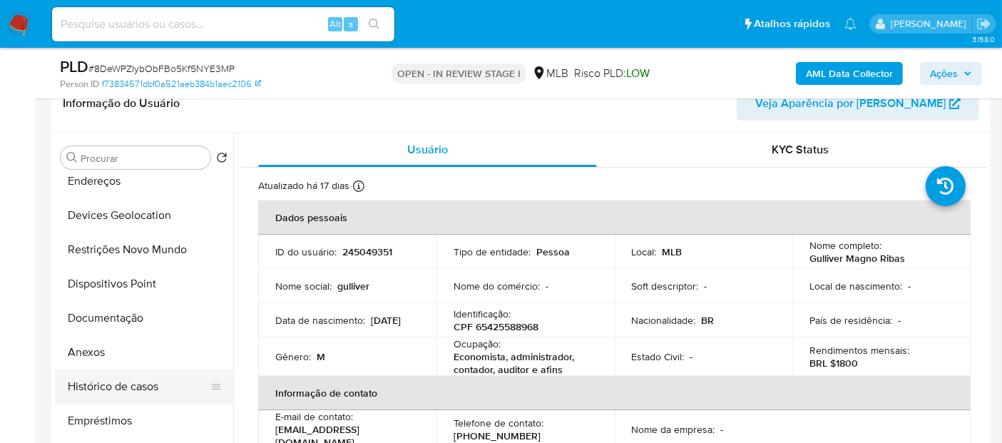
click at [113, 380] on button "Histórico de casos" at bounding box center [138, 386] width 167 height 34
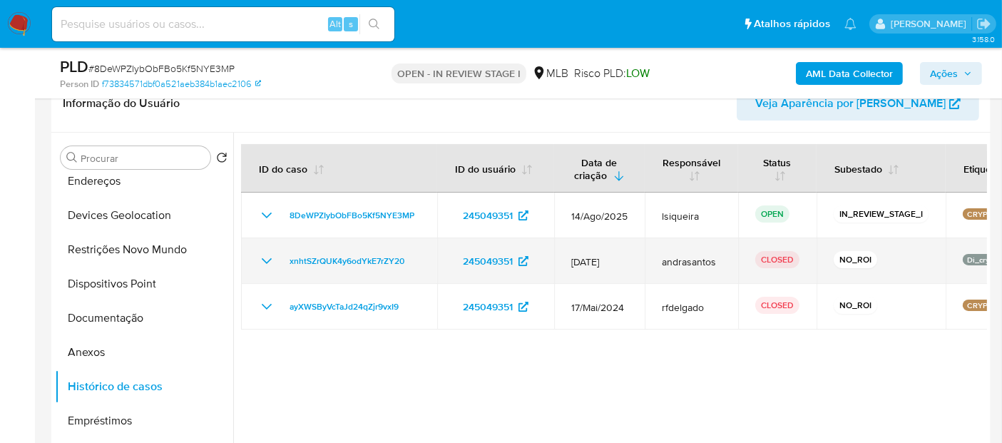
click at [252, 255] on td "xnhtSZrQUK4y6odYkE7rZY20" at bounding box center [339, 261] width 196 height 46
click at [259, 260] on icon "Mostrar/Ocultar" at bounding box center [266, 260] width 17 height 17
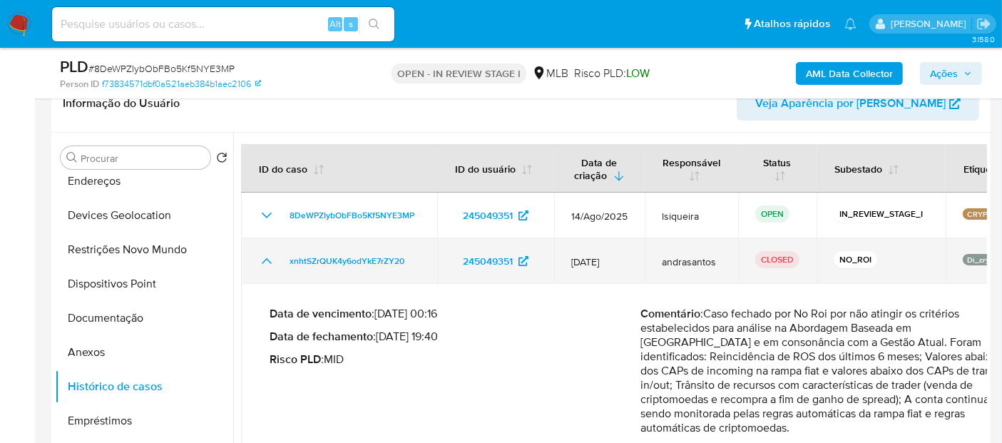
click at [259, 260] on icon "Mostrar/Ocultar" at bounding box center [266, 260] width 17 height 17
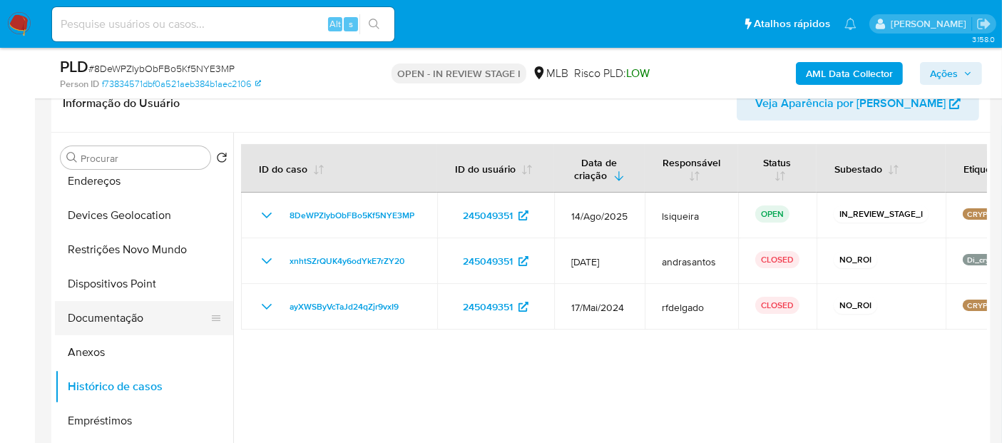
click at [118, 313] on button "Documentação" at bounding box center [138, 318] width 167 height 34
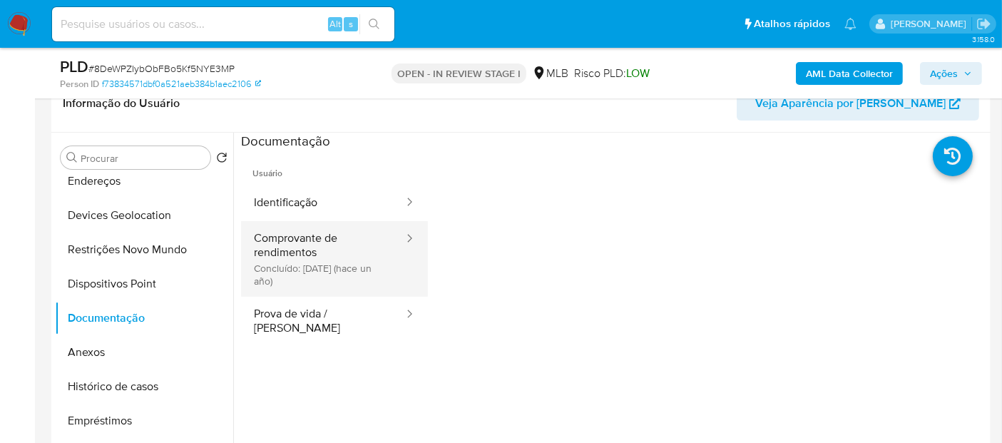
click at [316, 247] on button "Comprovante de rendimentos Concluído: 16/04/2024 (hace un año)" at bounding box center [323, 259] width 164 height 76
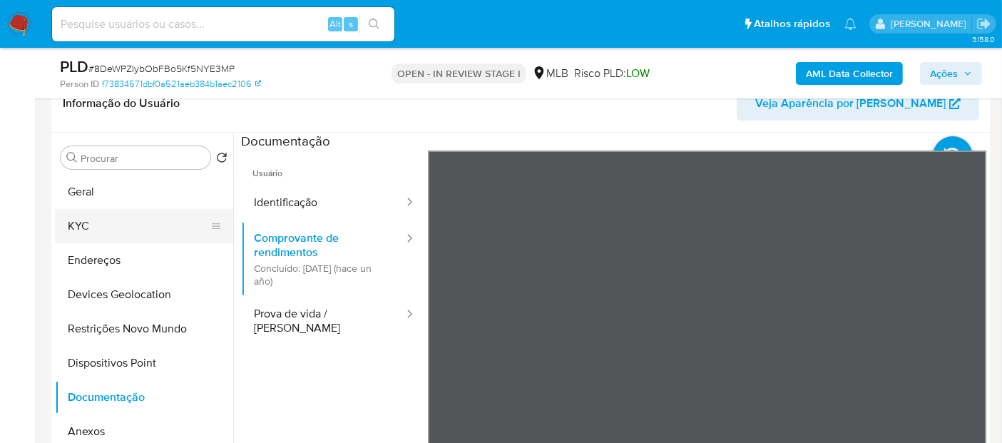
scroll to position [158, 0]
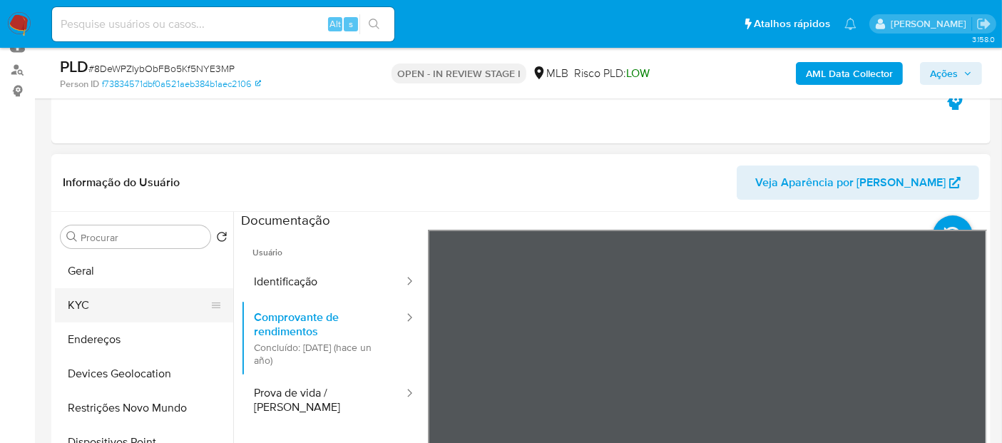
click at [108, 290] on button "KYC" at bounding box center [138, 305] width 167 height 34
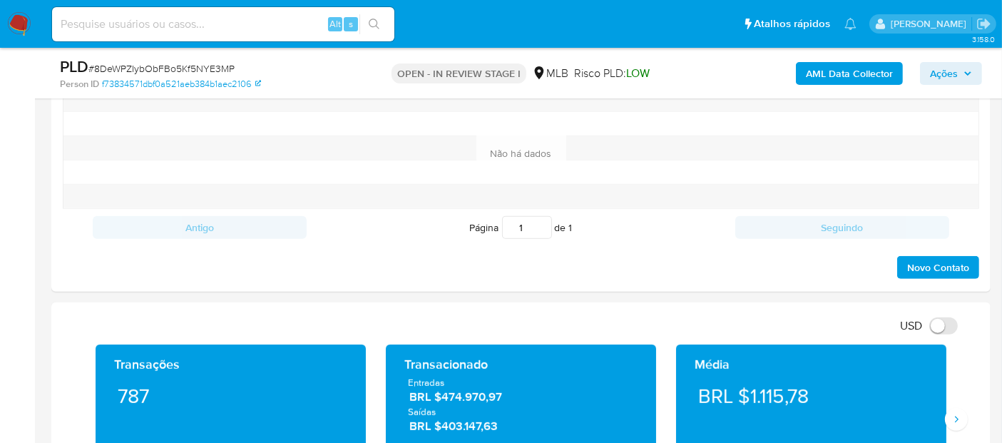
scroll to position [792, 0]
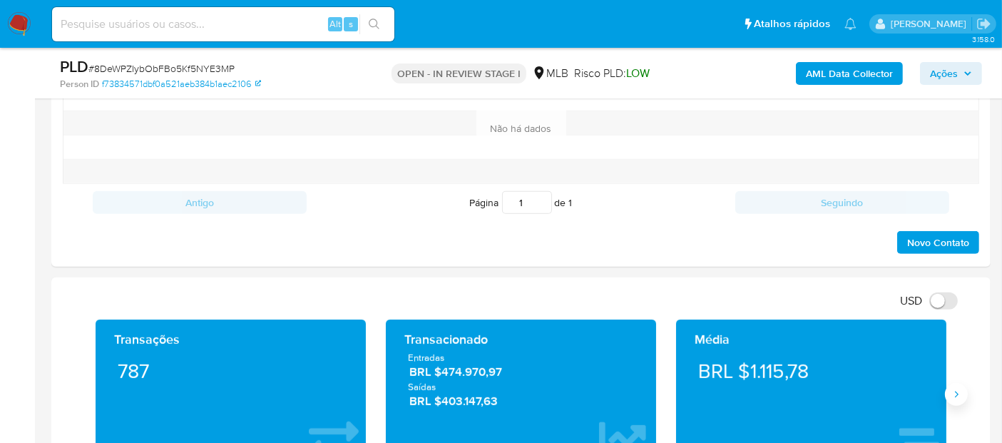
click at [956, 391] on icon "Siguiente" at bounding box center [957, 394] width 4 height 6
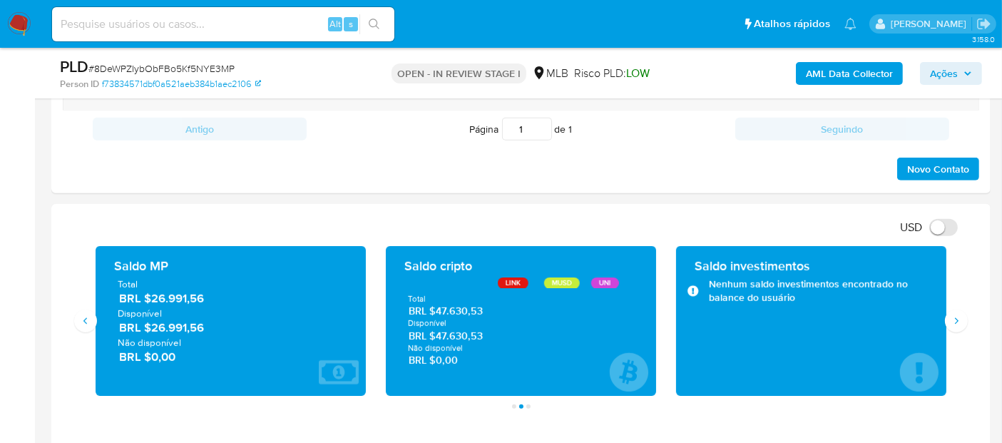
scroll to position [872, 0]
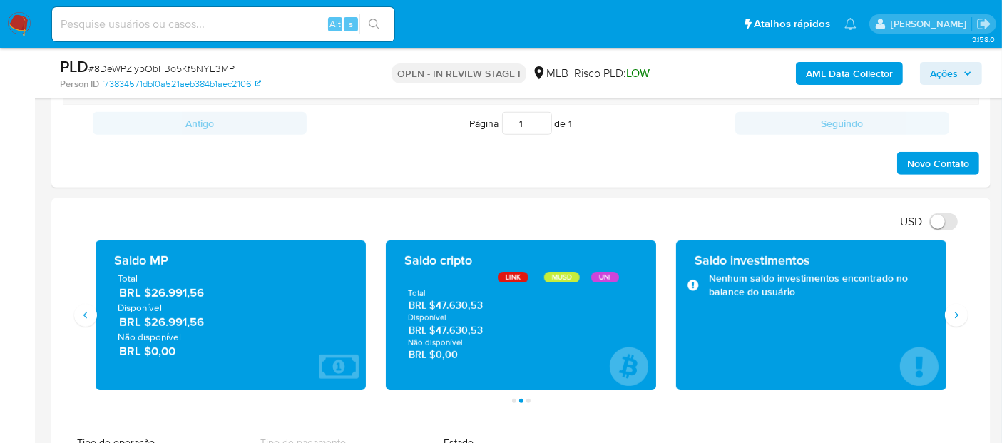
drag, startPoint x: 495, startPoint y: 327, endPoint x: 436, endPoint y: 327, distance: 59.2
click at [436, 327] on span "BRL $47.630,53" at bounding box center [521, 330] width 225 height 14
drag, startPoint x: 218, startPoint y: 321, endPoint x: 156, endPoint y: 321, distance: 61.3
click at [156, 321] on span "BRL $26.991,56" at bounding box center [231, 322] width 225 height 16
click at [954, 314] on icon "Siguiente" at bounding box center [956, 315] width 11 height 11
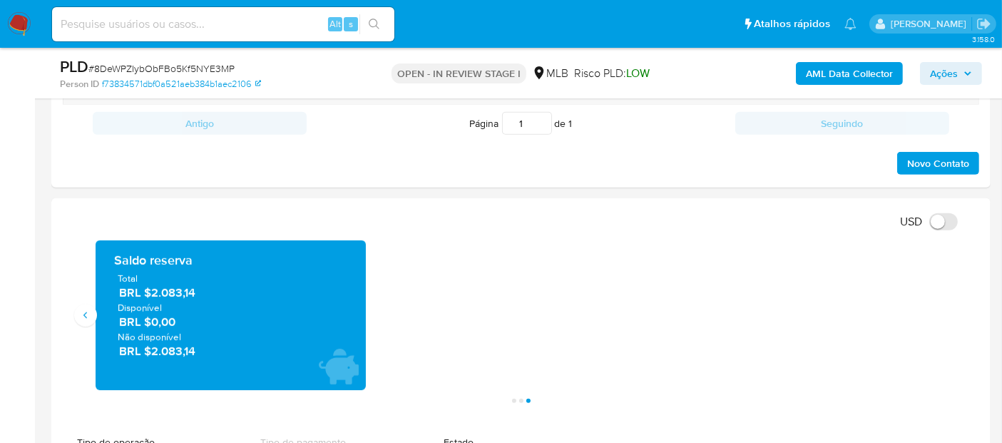
drag, startPoint x: 222, startPoint y: 293, endPoint x: 149, endPoint y: 294, distance: 72.8
click at [149, 294] on span "BRL $2.083,14" at bounding box center [231, 293] width 225 height 16
click at [82, 320] on button "Anterior" at bounding box center [85, 315] width 23 height 23
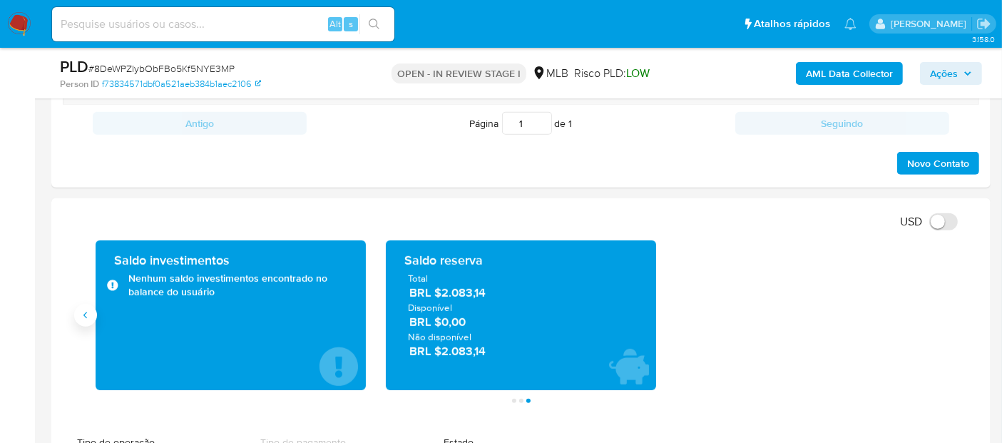
click at [82, 320] on button "Anterior" at bounding box center [85, 315] width 23 height 23
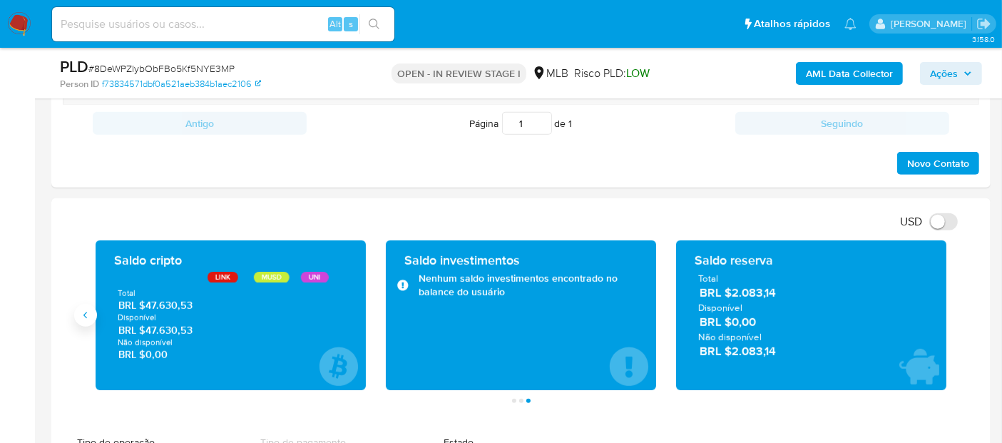
click at [82, 320] on button "Anterior" at bounding box center [85, 315] width 23 height 23
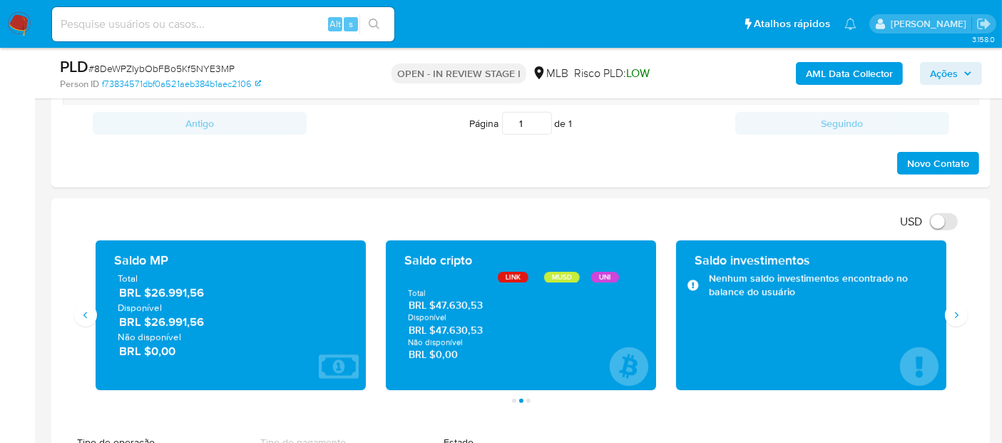
click at [517, 275] on div "LINK" at bounding box center [513, 277] width 31 height 11
click at [518, 277] on icon "currency-selected-icon" at bounding box center [521, 276] width 7 height 7
click at [563, 276] on div "MUSD" at bounding box center [562, 277] width 36 height 11
click at [563, 276] on div "MUSD" at bounding box center [562, 277] width 37 height 11
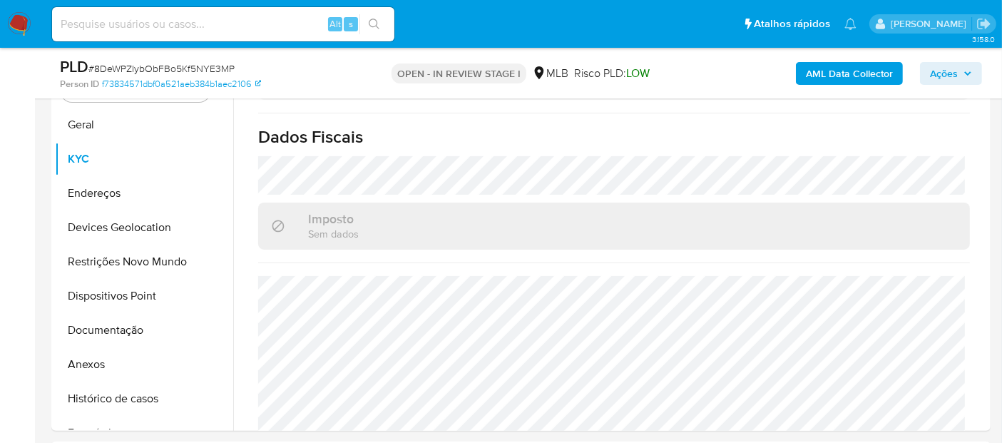
scroll to position [315, 0]
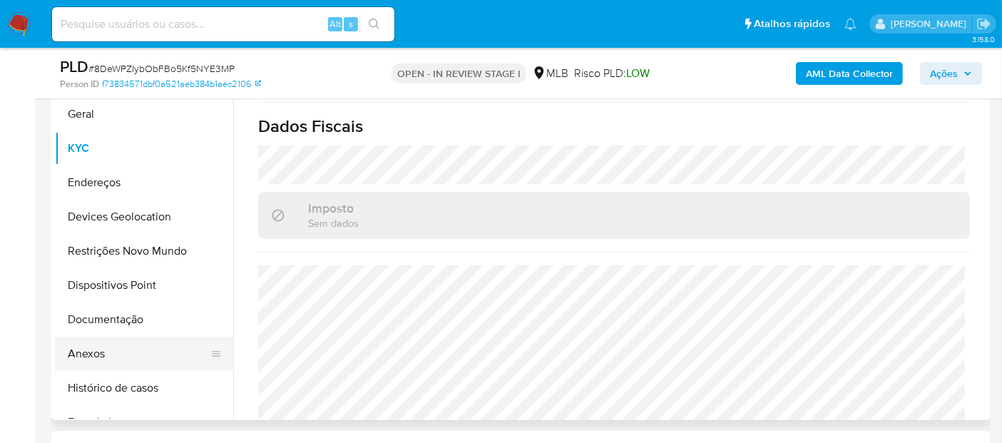
click at [121, 359] on button "Anexos" at bounding box center [138, 354] width 167 height 34
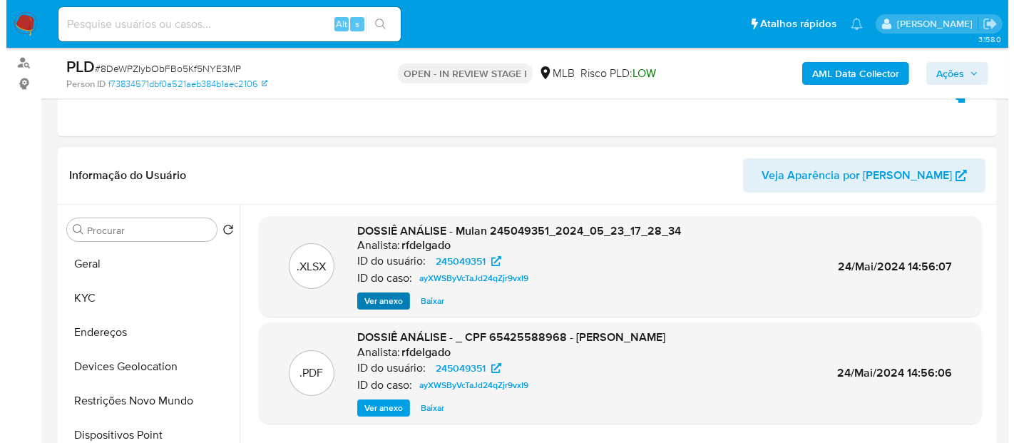
scroll to position [236, 0]
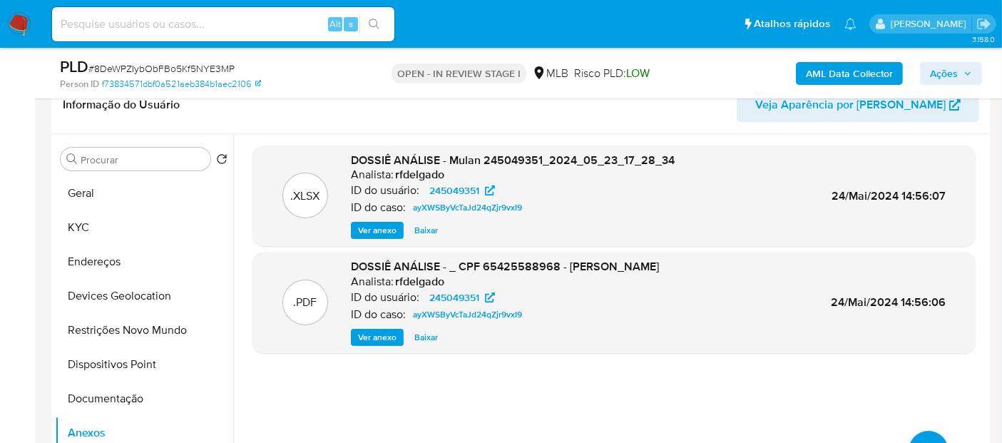
click at [379, 332] on span "Ver anexo" at bounding box center [377, 337] width 39 height 14
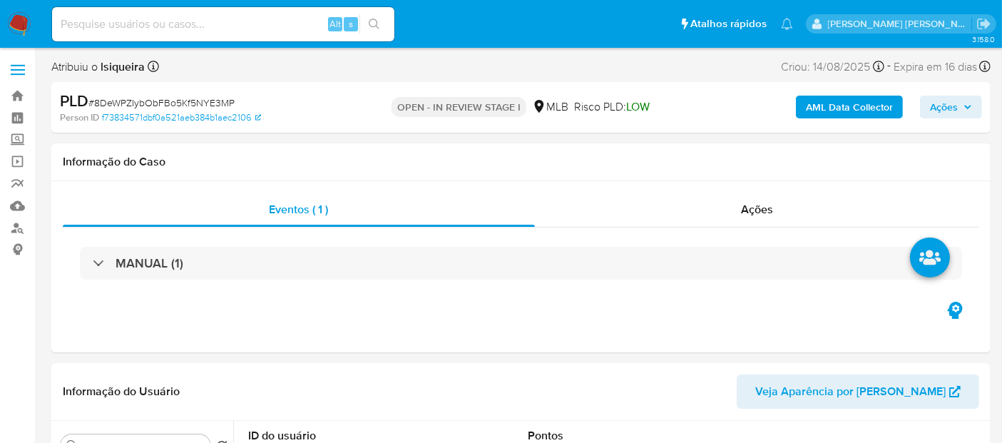
select select "10"
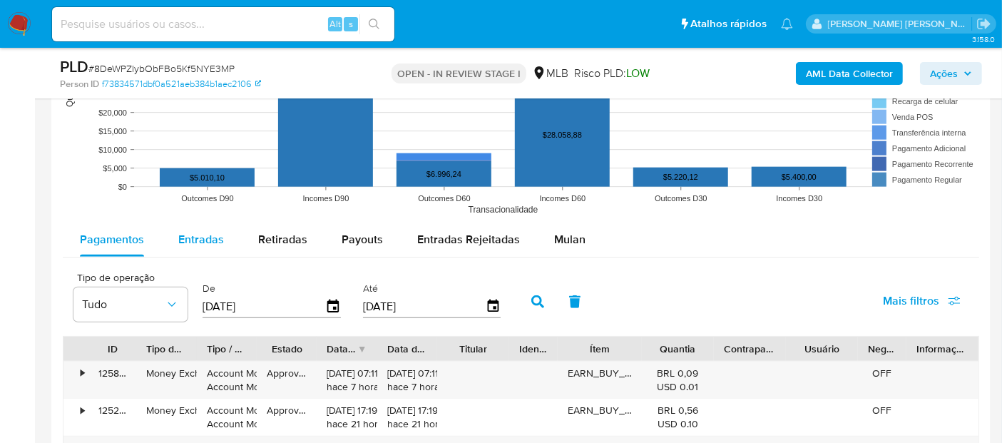
drag, startPoint x: 203, startPoint y: 241, endPoint x: 228, endPoint y: 252, distance: 28.1
click at [203, 241] on span "Entradas" at bounding box center [201, 239] width 46 height 16
select select "10"
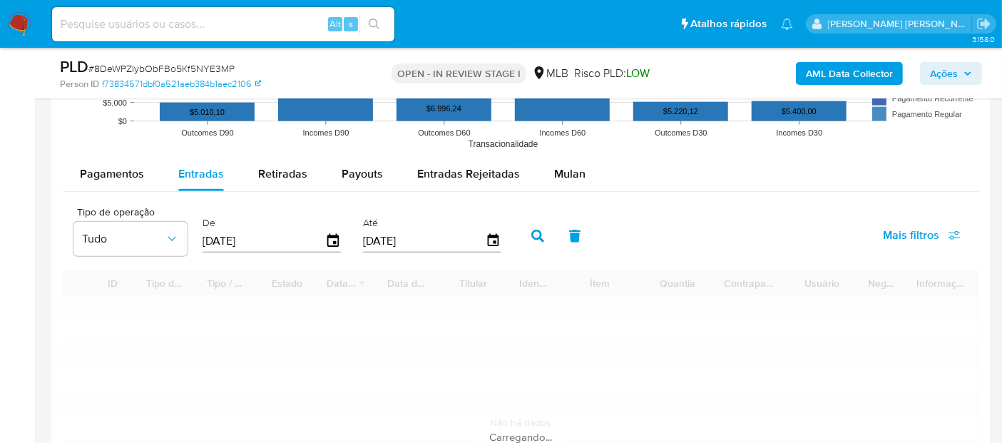
scroll to position [1585, 0]
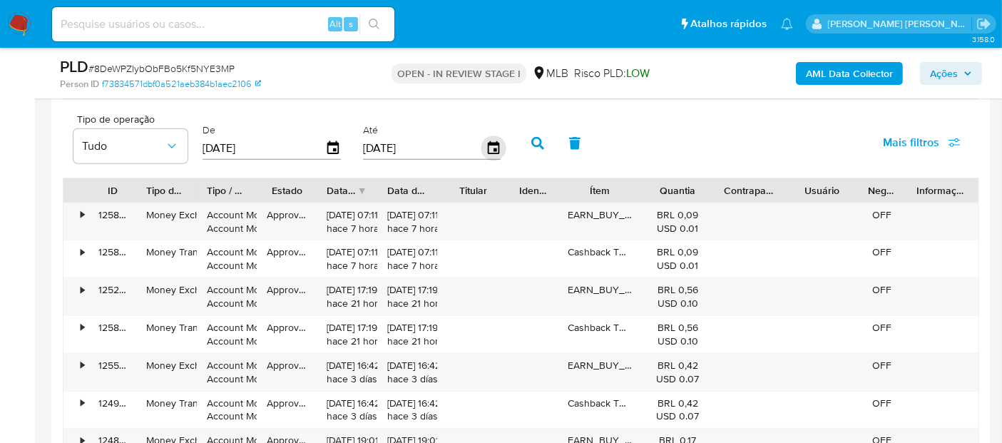
click at [484, 149] on icon "button" at bounding box center [493, 148] width 25 height 25
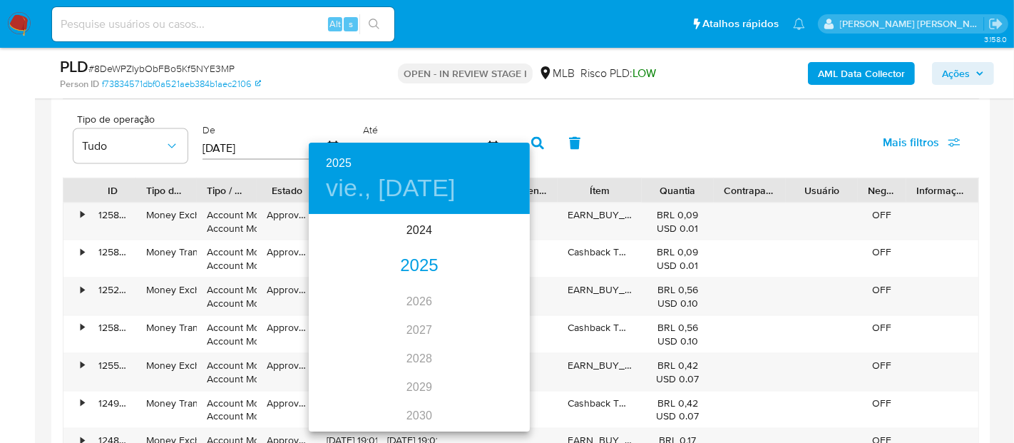
click at [425, 261] on div "2025" at bounding box center [419, 266] width 221 height 29
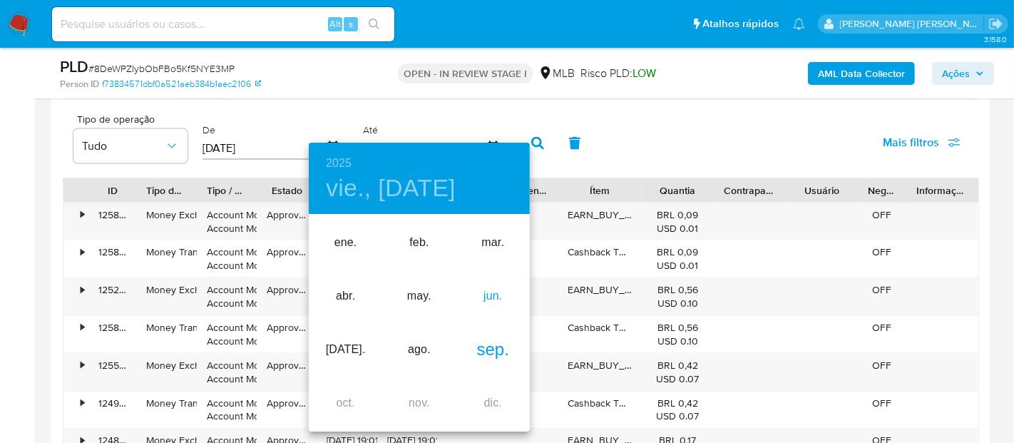
click at [491, 302] on div "jun." at bounding box center [492, 296] width 73 height 53
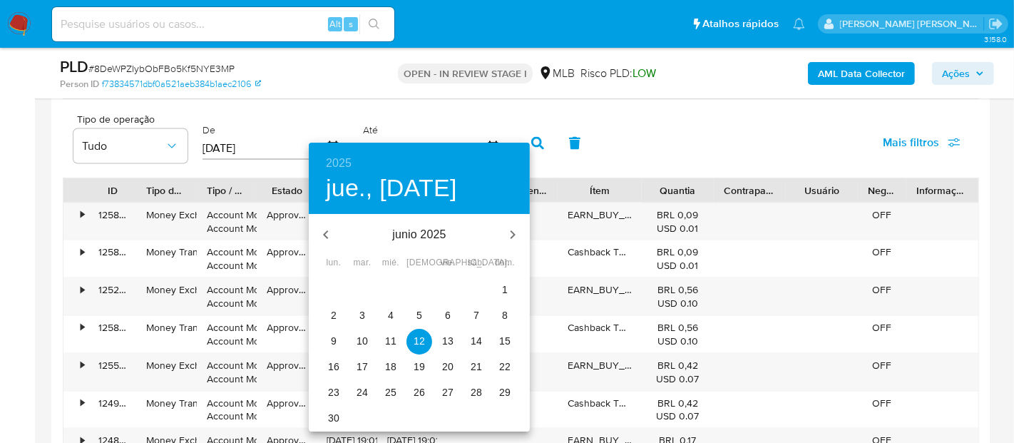
click at [332, 419] on p "30" at bounding box center [333, 418] width 11 height 14
type input "30/06/2025"
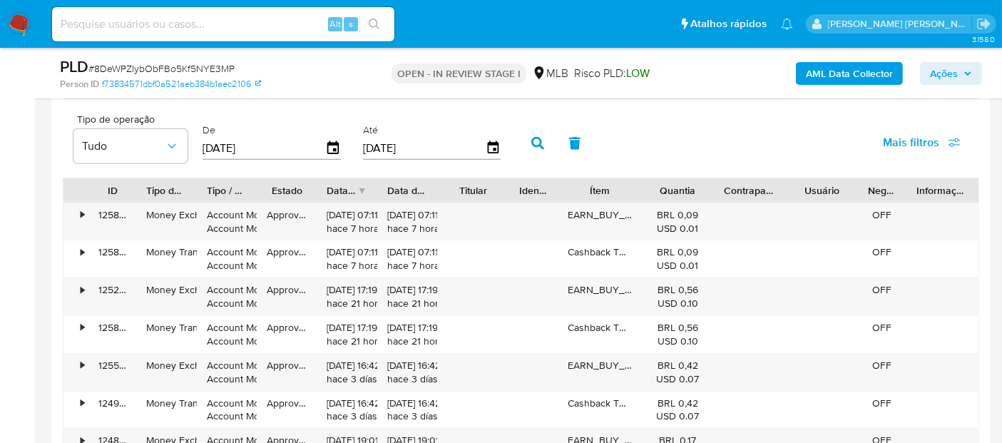
click at [538, 136] on button "button" at bounding box center [537, 143] width 37 height 34
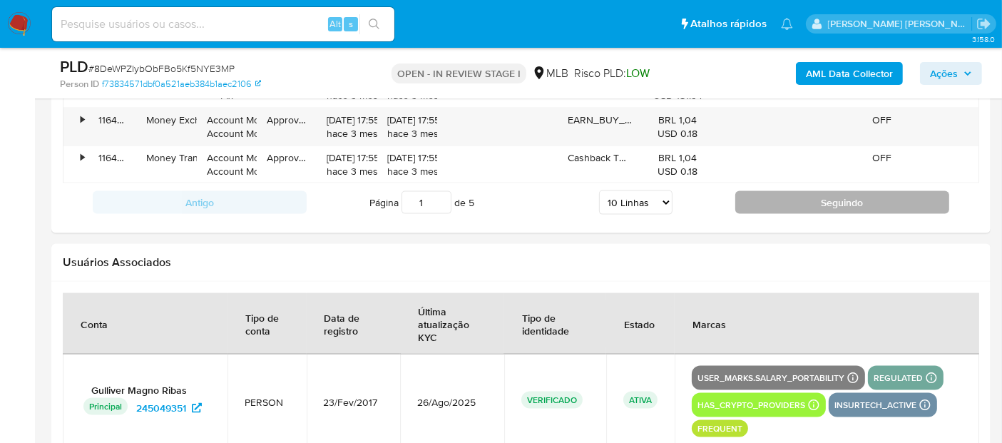
click at [768, 204] on button "Seguindo" at bounding box center [842, 202] width 214 height 23
type input "2"
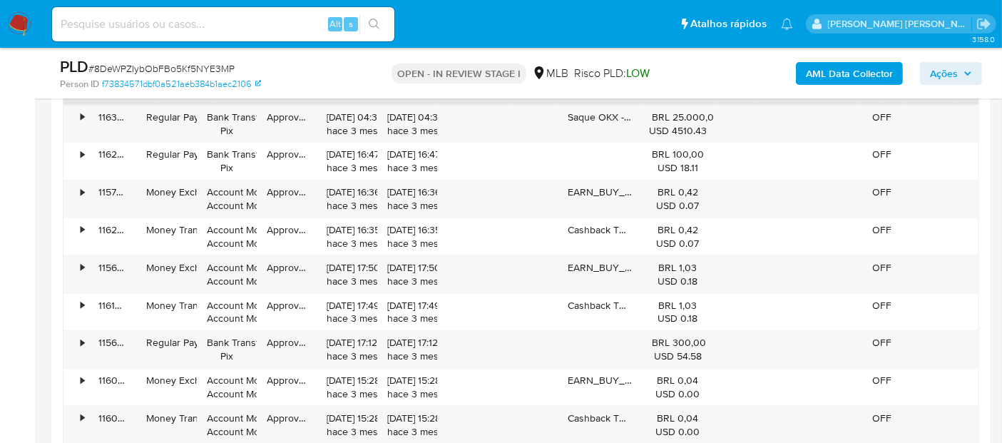
scroll to position [1664, 0]
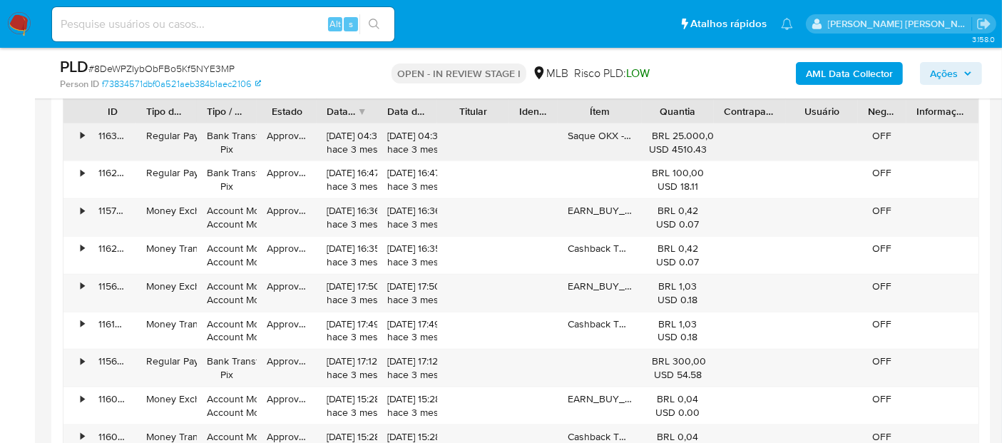
click at [83, 129] on div "•" at bounding box center [83, 136] width 4 height 14
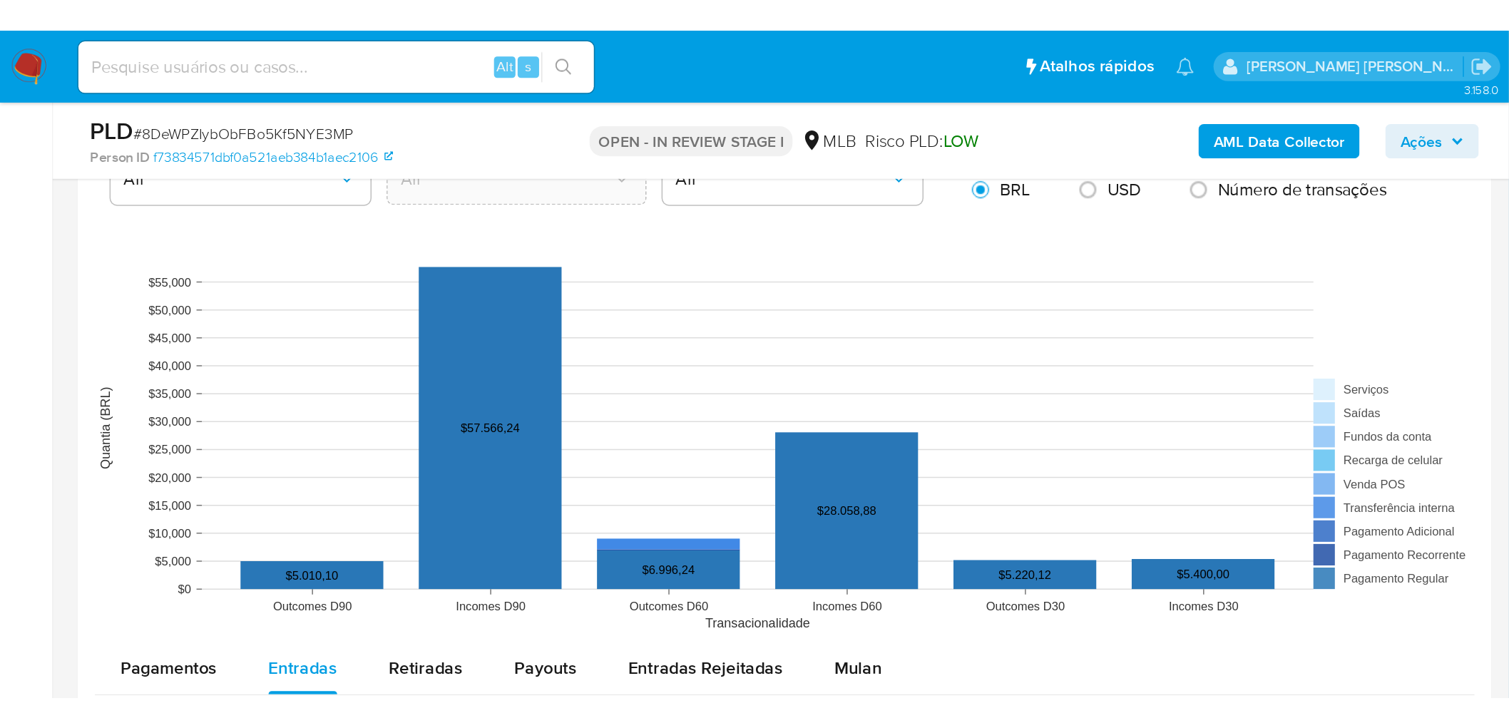
scroll to position [1188, 0]
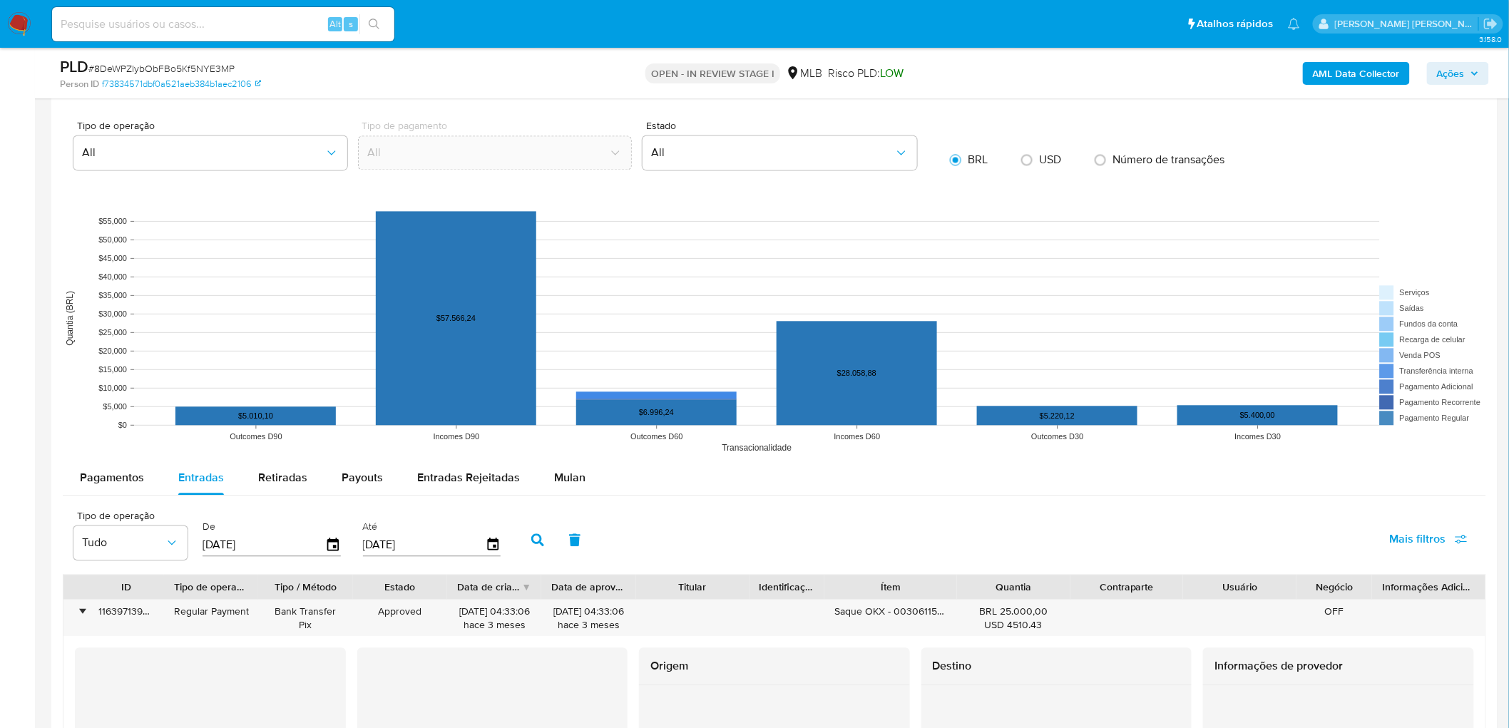
click at [1013, 80] on b "AML Data Collector" at bounding box center [1356, 73] width 87 height 23
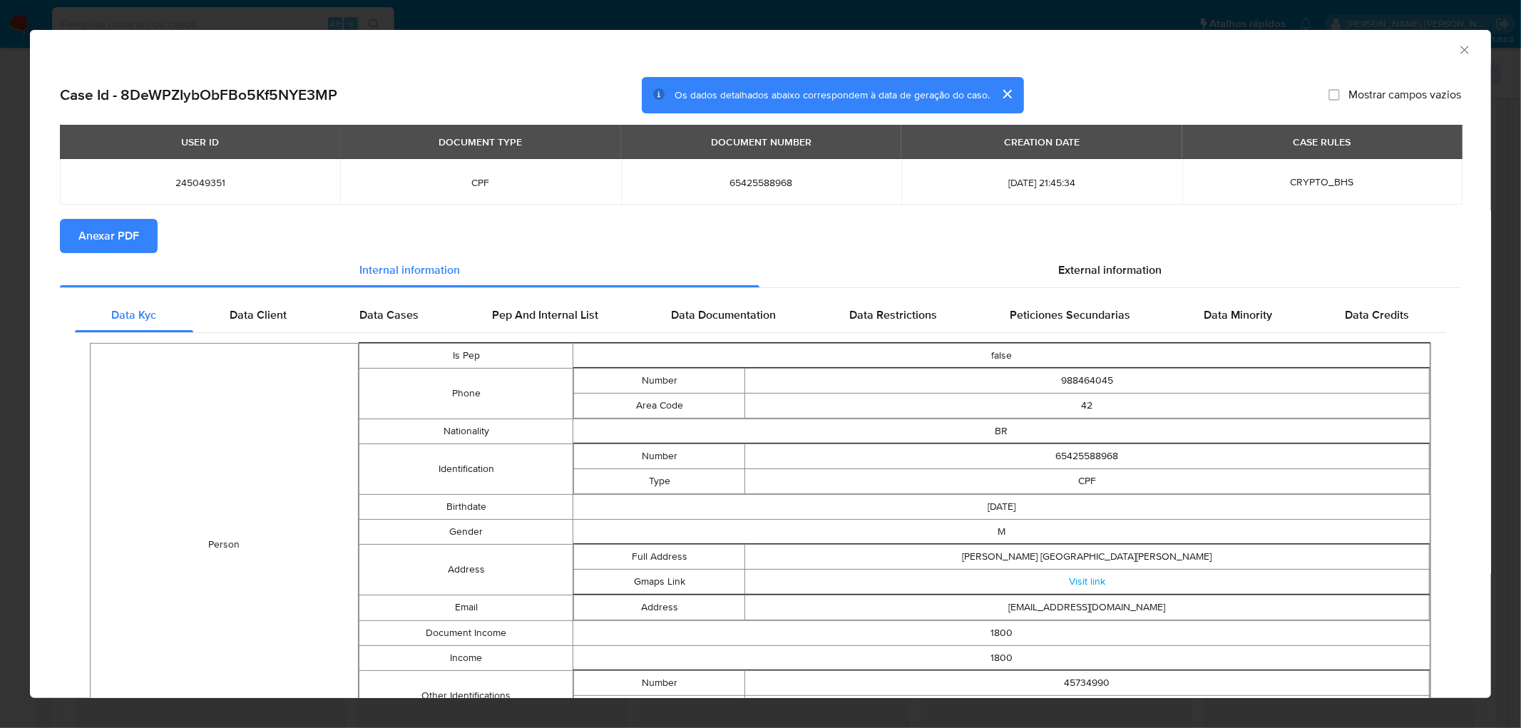
click at [122, 235] on span "Anexar PDF" at bounding box center [108, 235] width 61 height 31
click at [1013, 51] on icon "Fechar a janela" at bounding box center [1465, 50] width 14 height 14
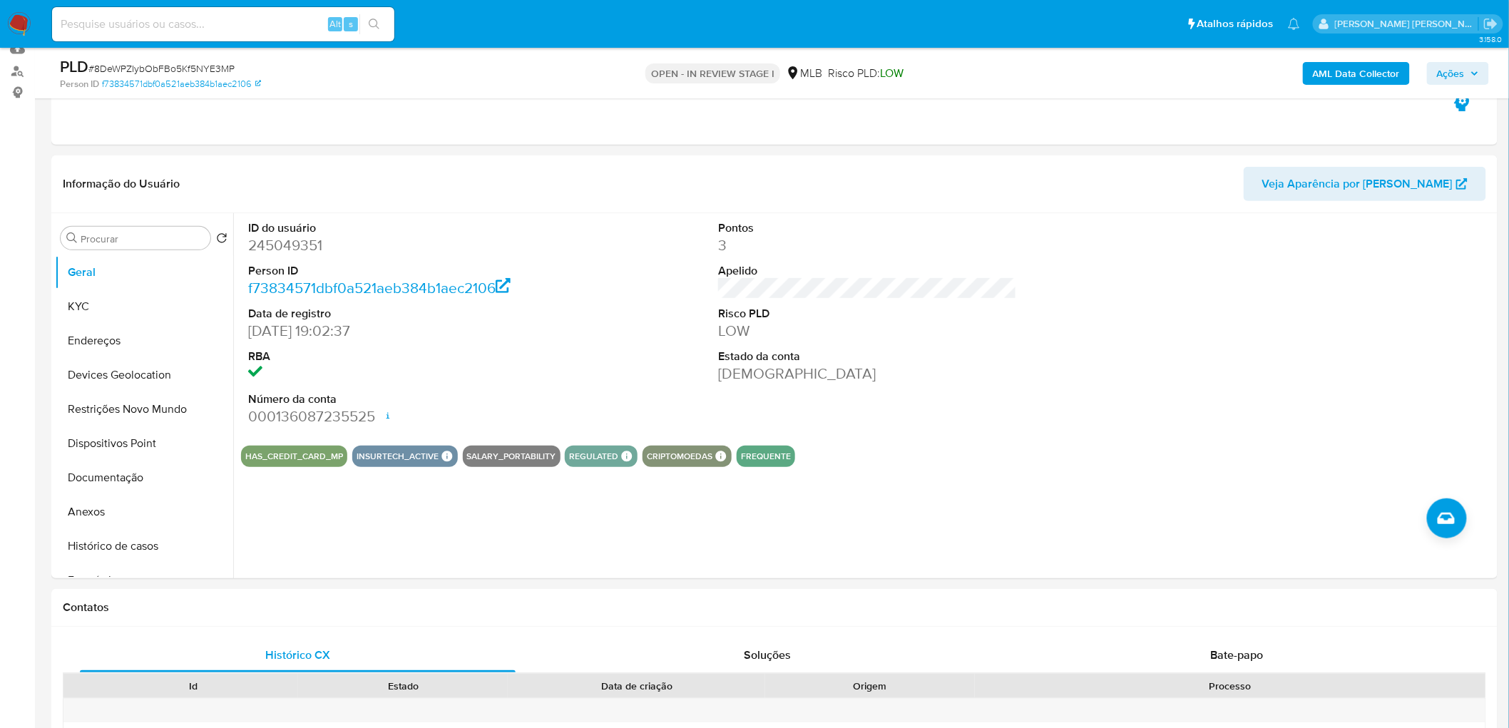
scroll to position [146, 0]
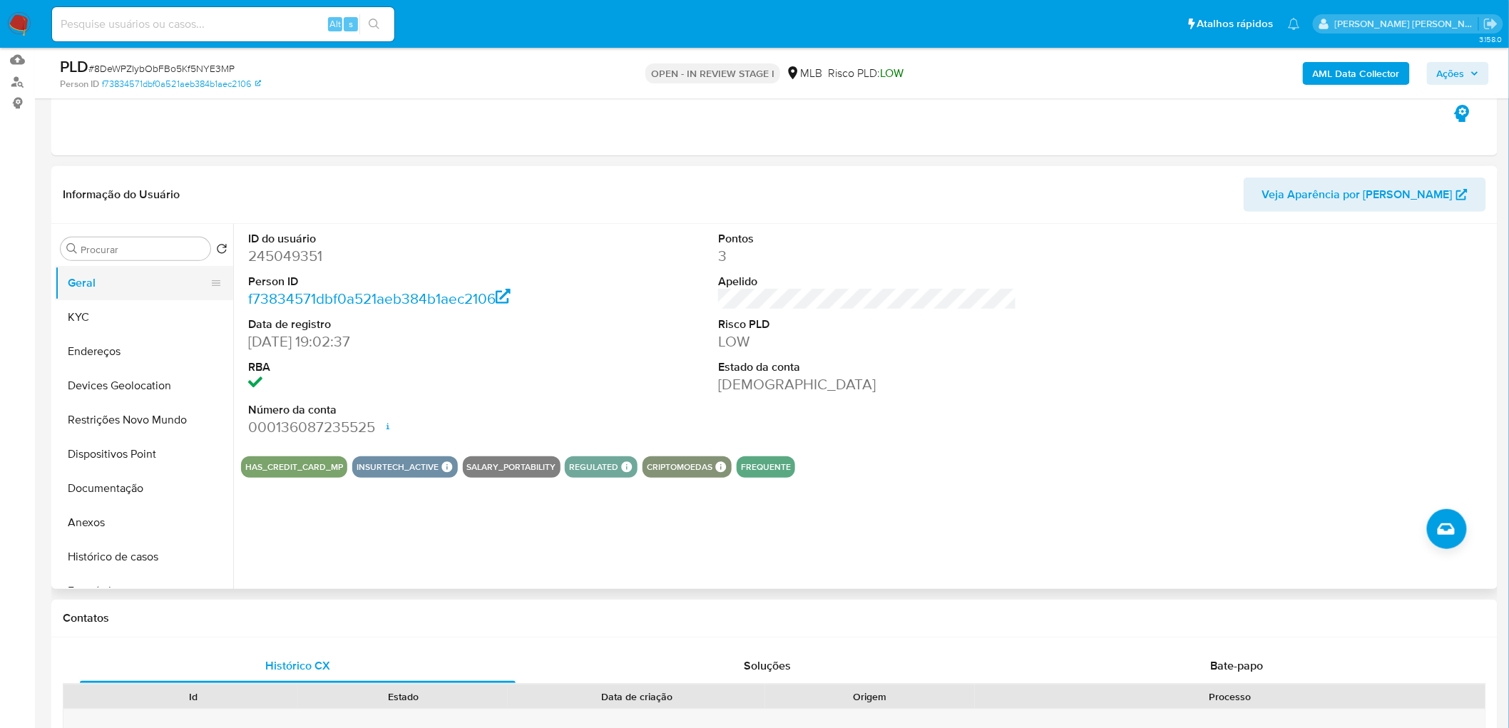
click at [140, 295] on button "Geral" at bounding box center [138, 283] width 167 height 34
click at [108, 327] on button "KYC" at bounding box center [138, 317] width 167 height 34
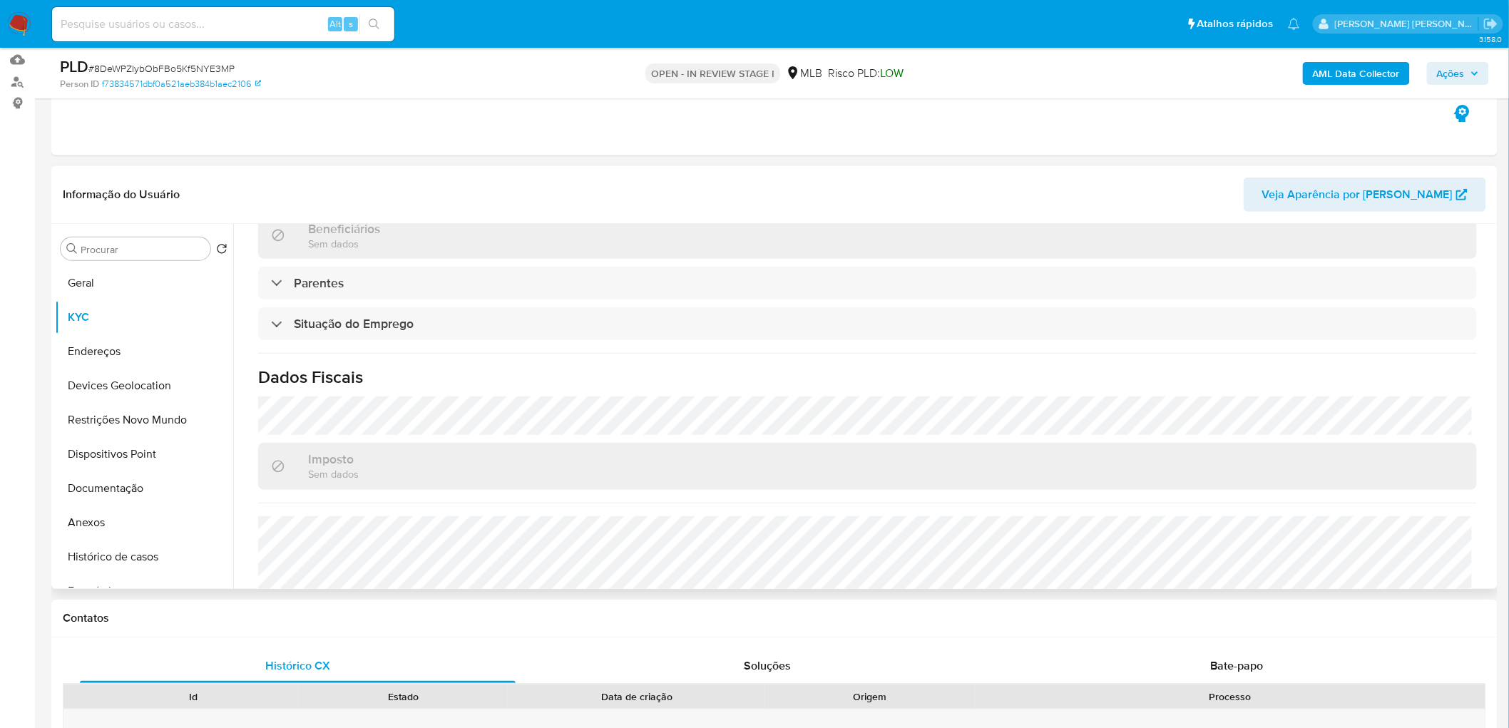
scroll to position [514, 0]
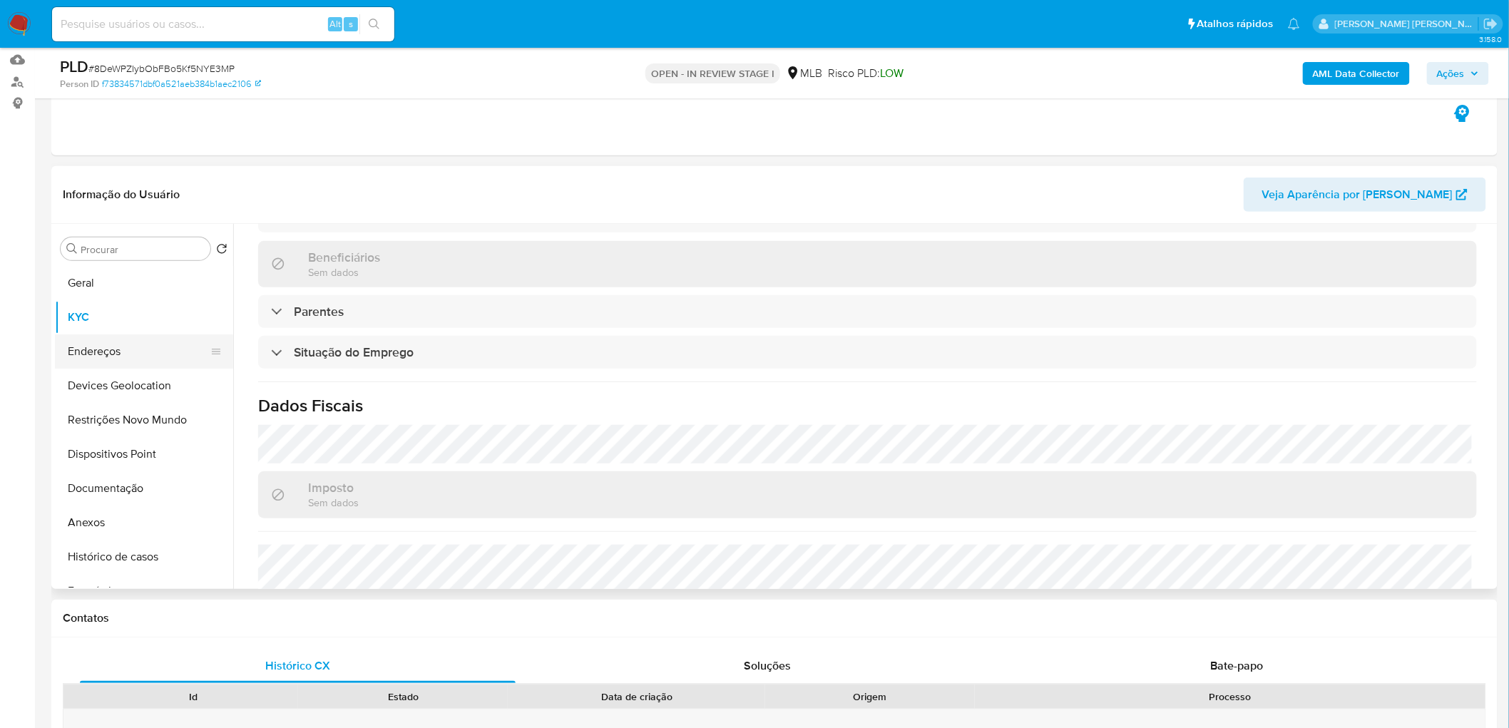
drag, startPoint x: 136, startPoint y: 354, endPoint x: 114, endPoint y: 364, distance: 24.3
click at [136, 354] on button "Endereços" at bounding box center [138, 352] width 167 height 34
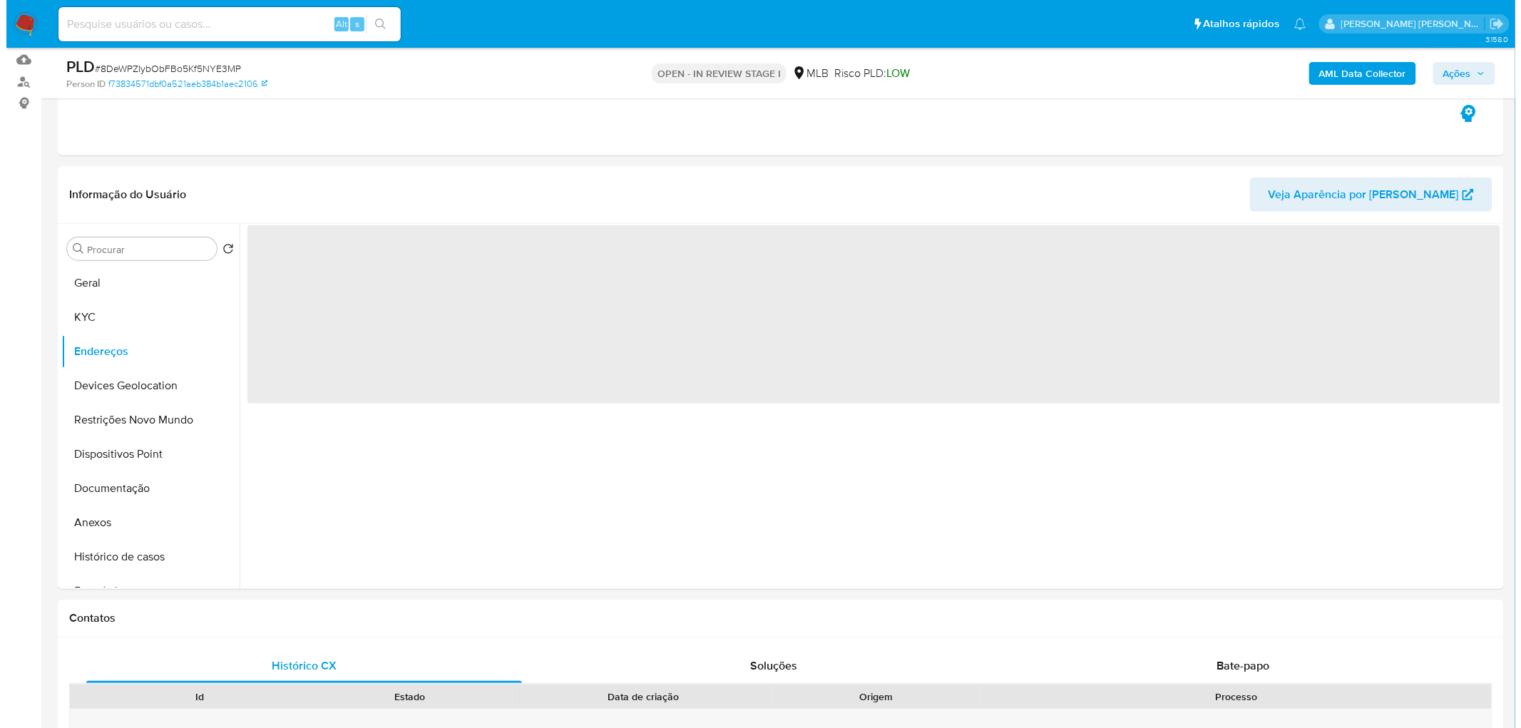
scroll to position [0, 0]
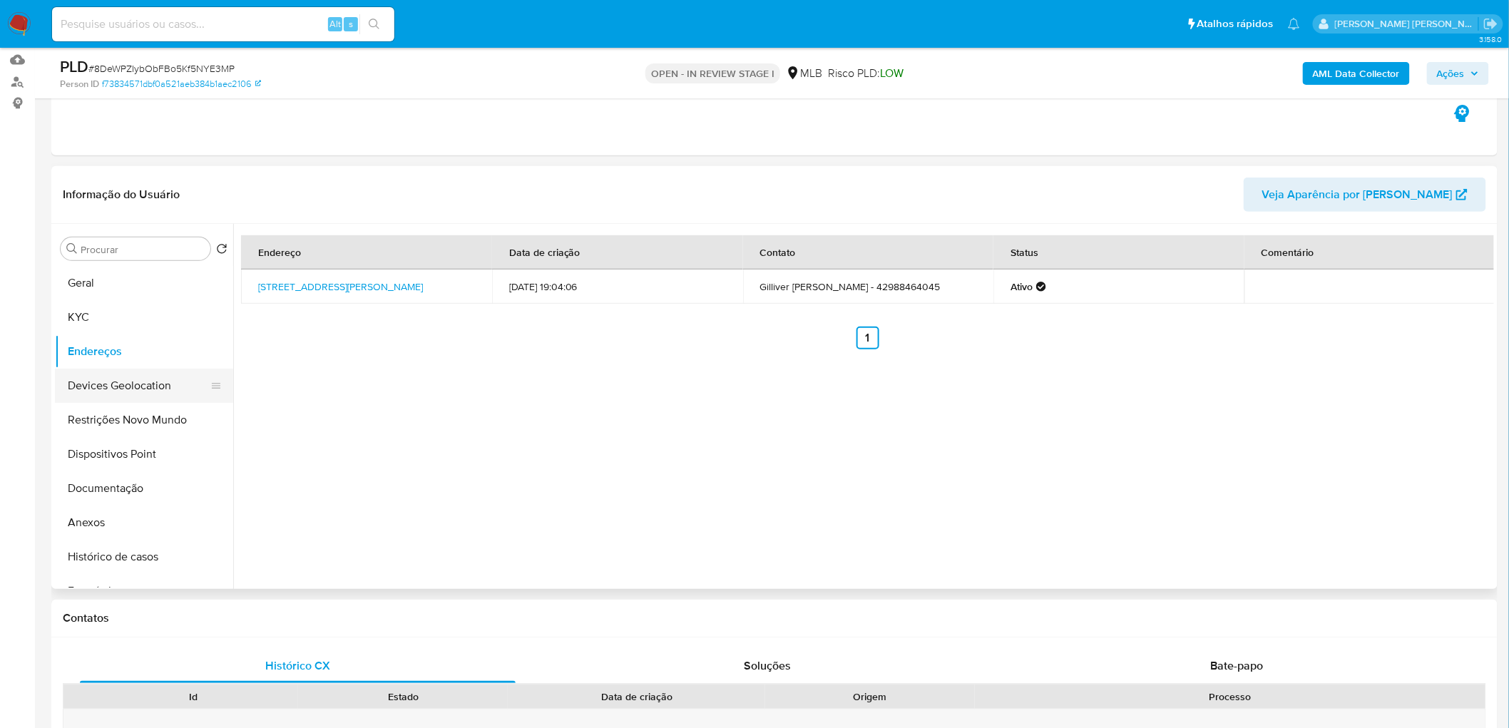
click at [101, 387] on button "Devices Geolocation" at bounding box center [138, 386] width 167 height 34
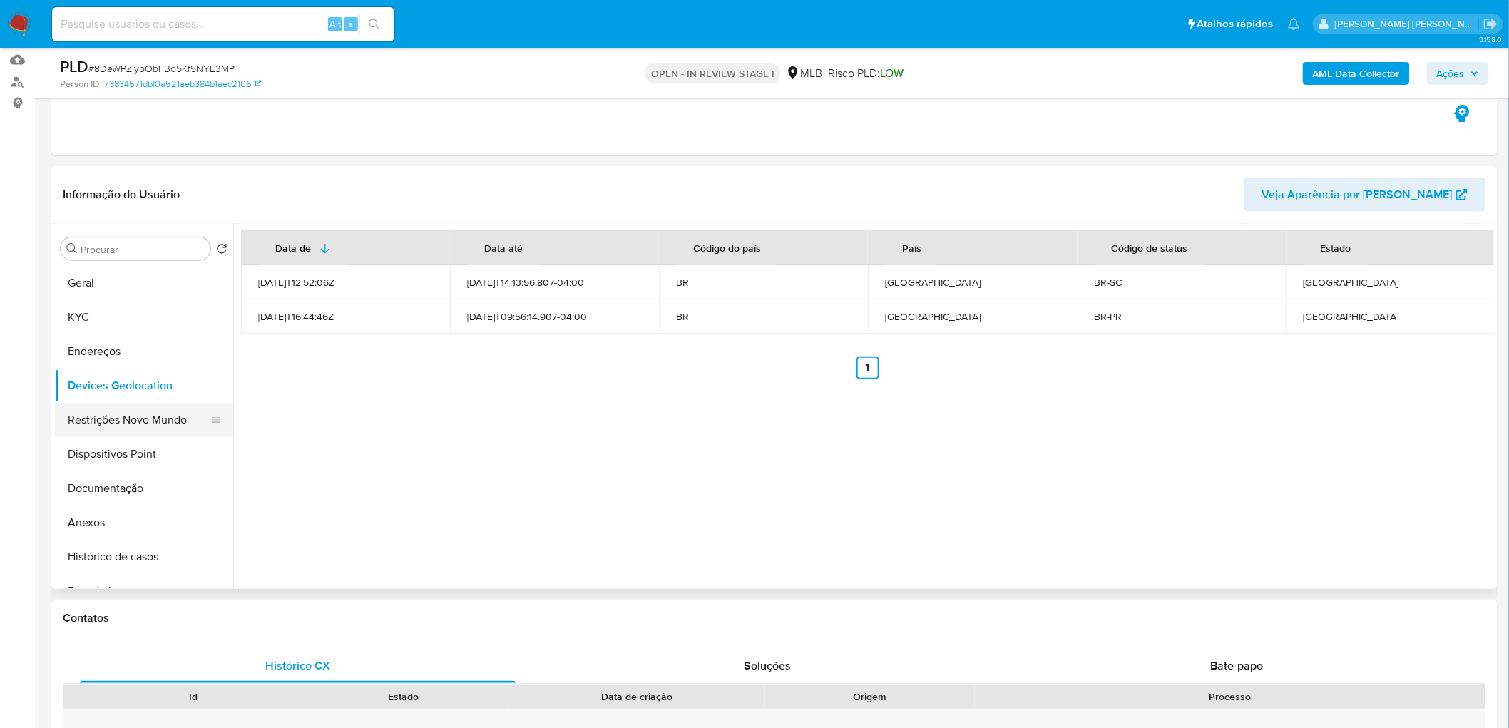
drag, startPoint x: 147, startPoint y: 427, endPoint x: 103, endPoint y: 436, distance: 44.5
click at [147, 427] on button "Restrições Novo Mundo" at bounding box center [138, 420] width 167 height 34
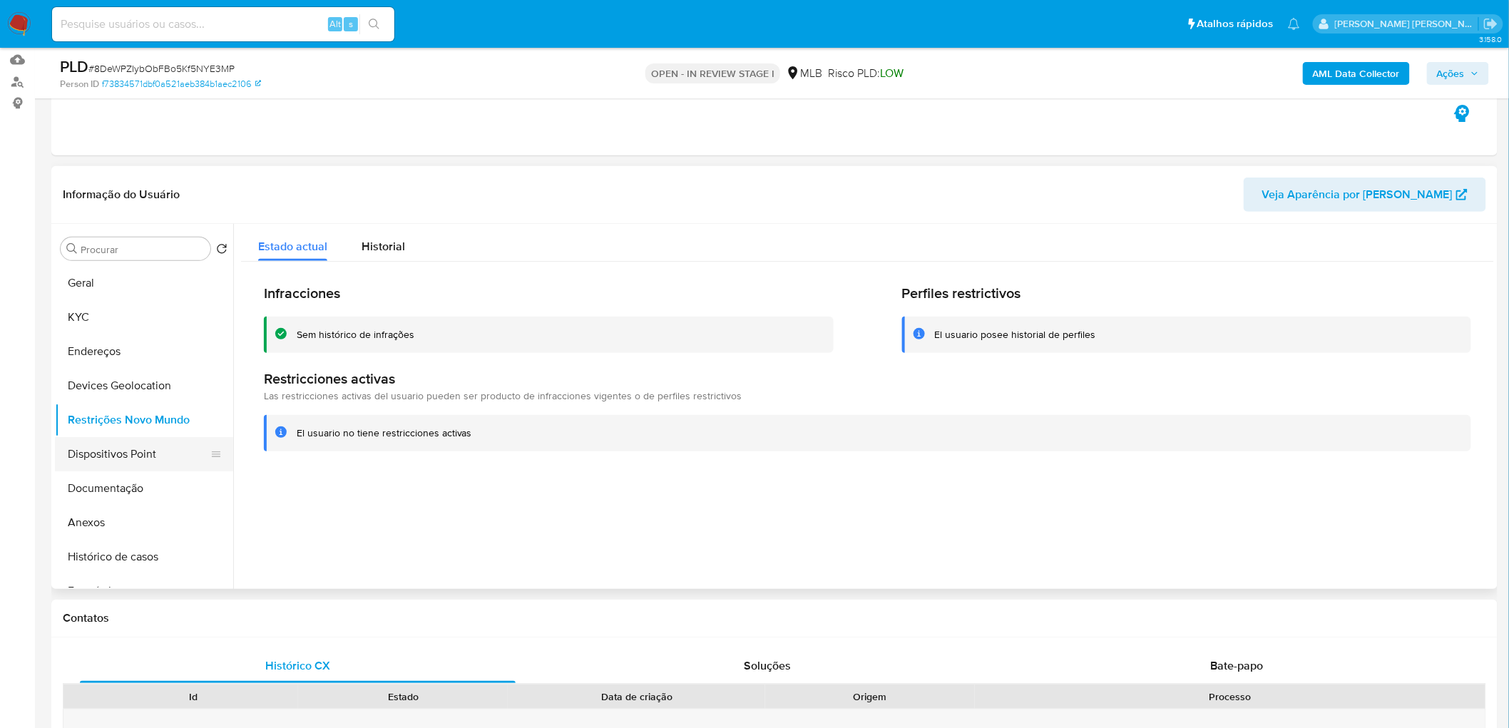
drag, startPoint x: 605, startPoint y: 505, endPoint x: 101, endPoint y: 459, distance: 505.6
click at [101, 442] on button "Dispositivos Point" at bounding box center [138, 454] width 167 height 34
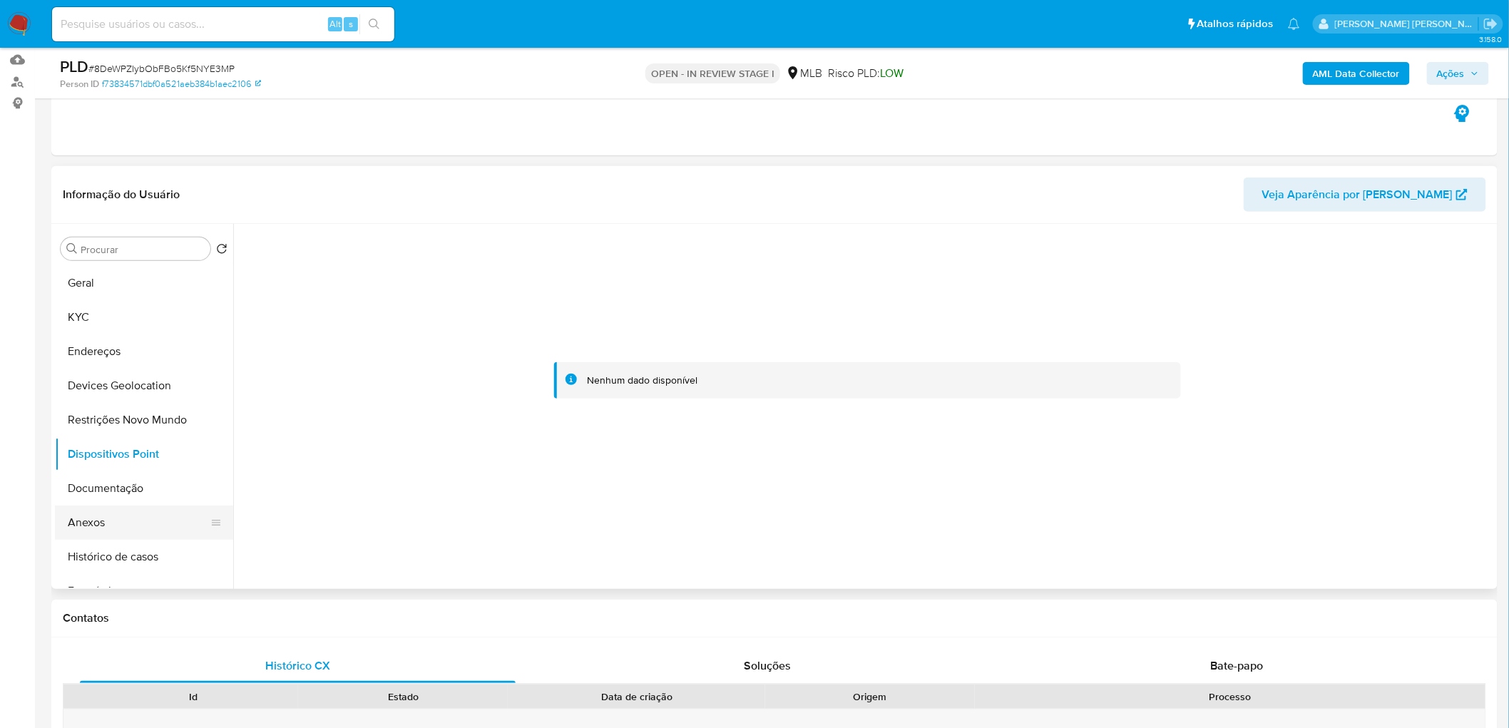
click at [117, 442] on button "Anexos" at bounding box center [138, 523] width 167 height 34
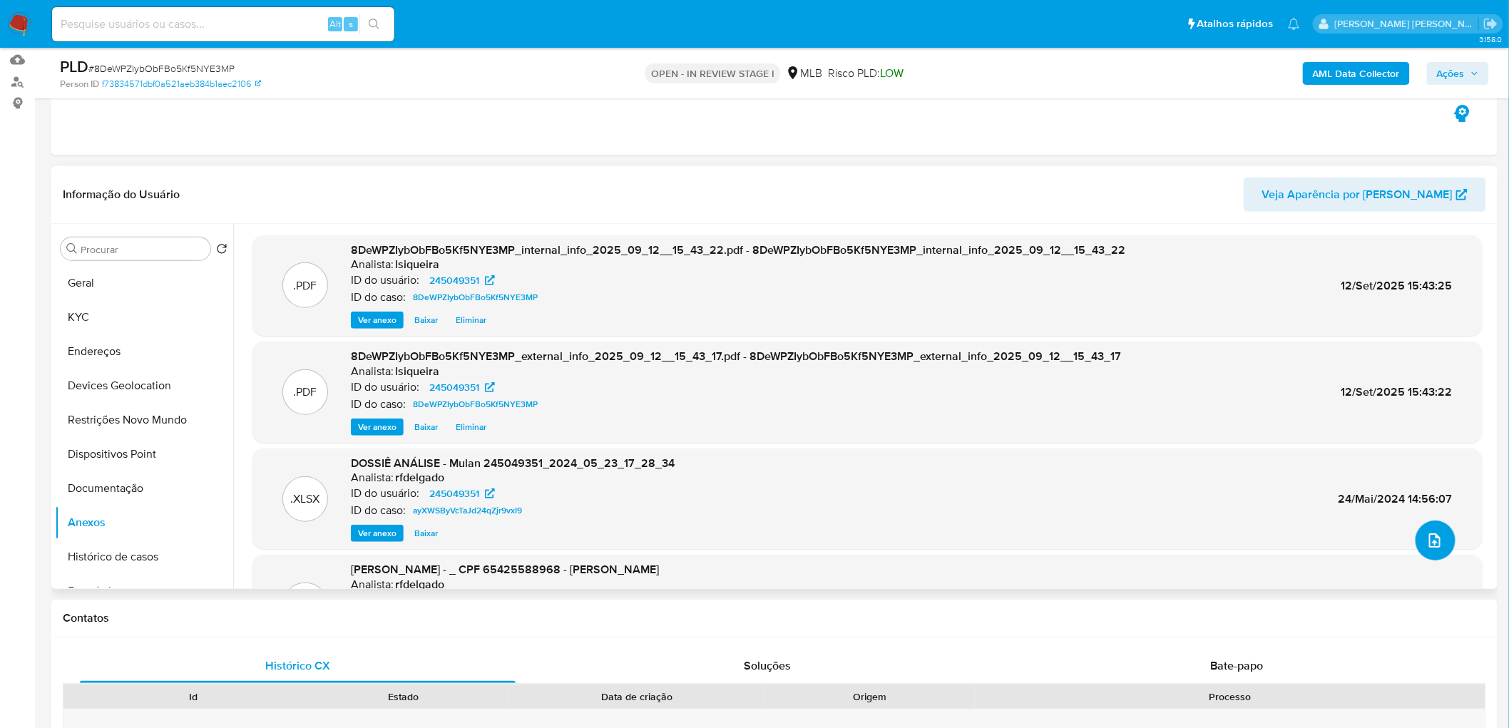
click at [1013, 442] on icon "upload-file" at bounding box center [1434, 540] width 17 height 17
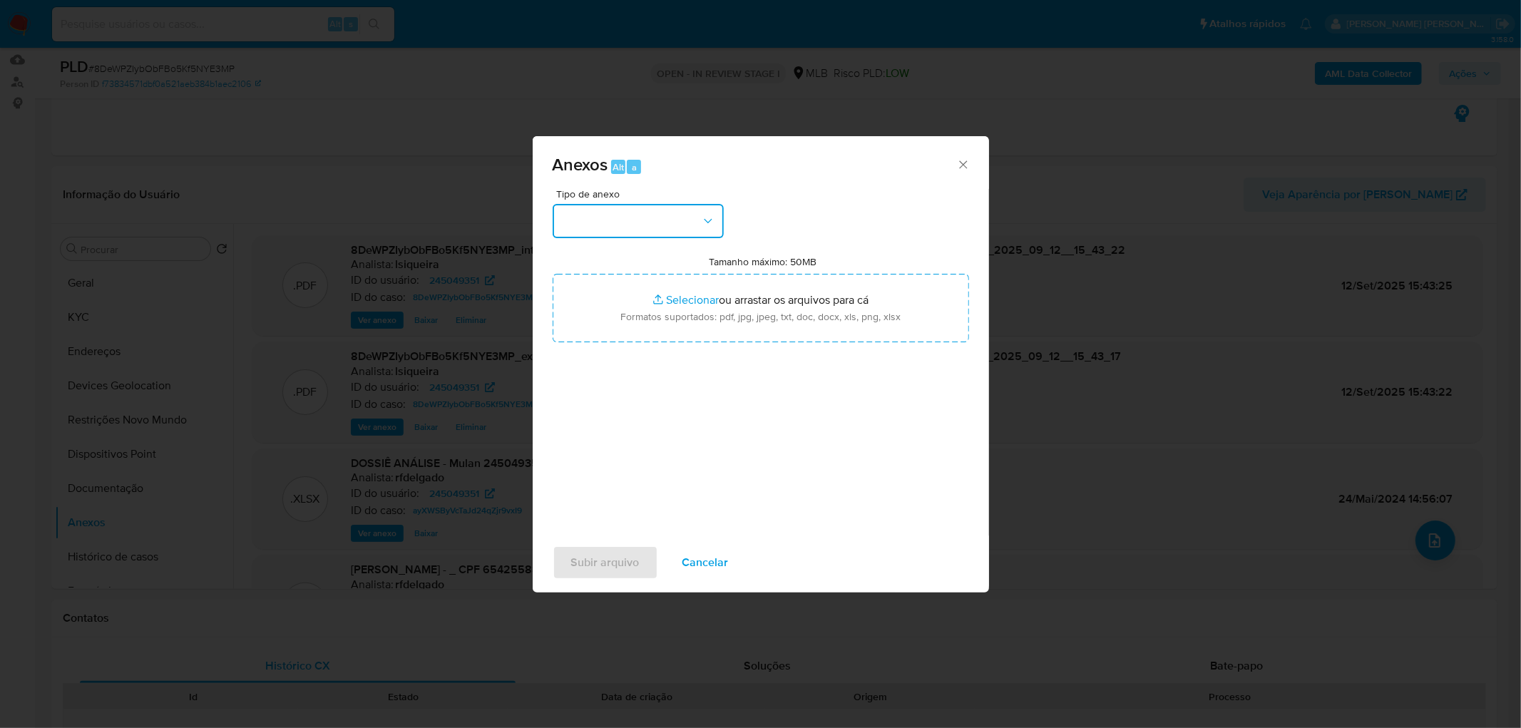
click at [674, 230] on button "button" at bounding box center [638, 221] width 171 height 34
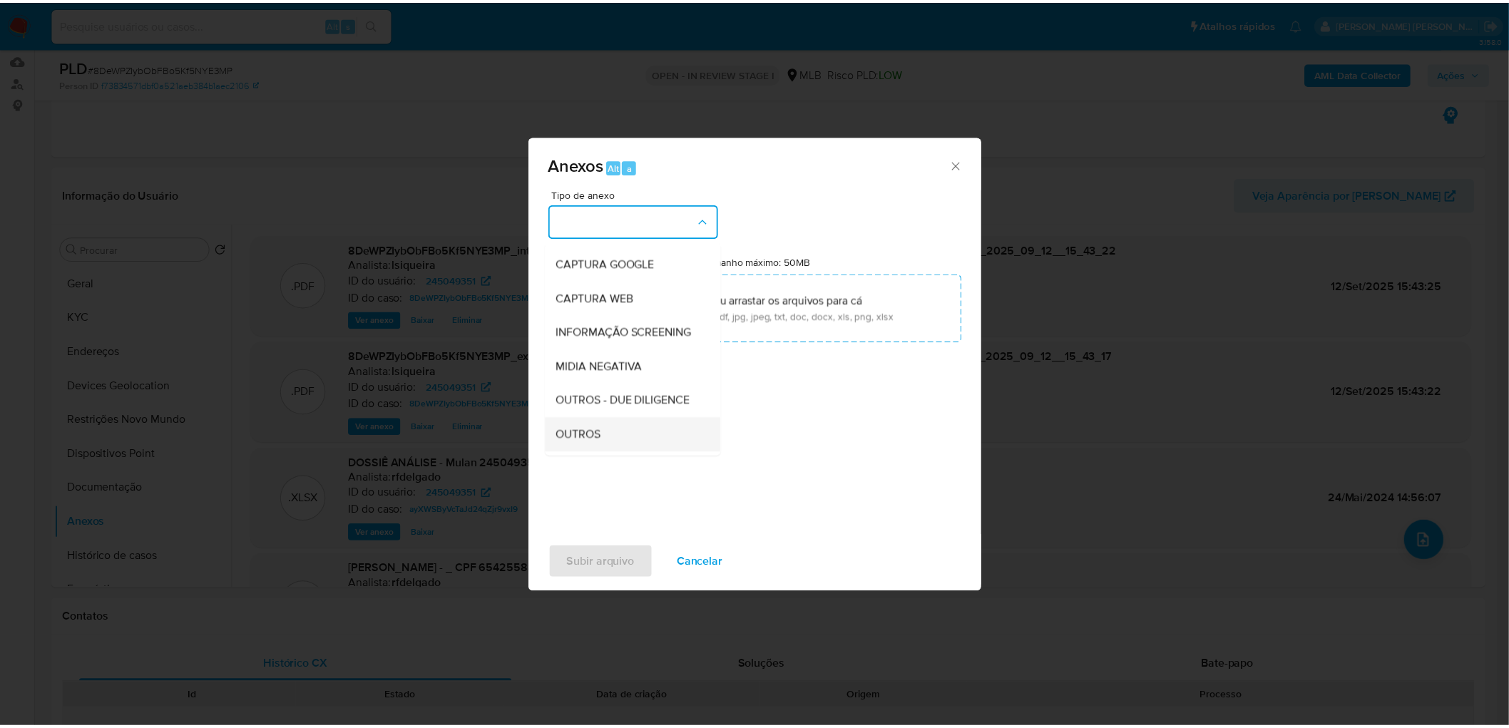
scroll to position [158, 0]
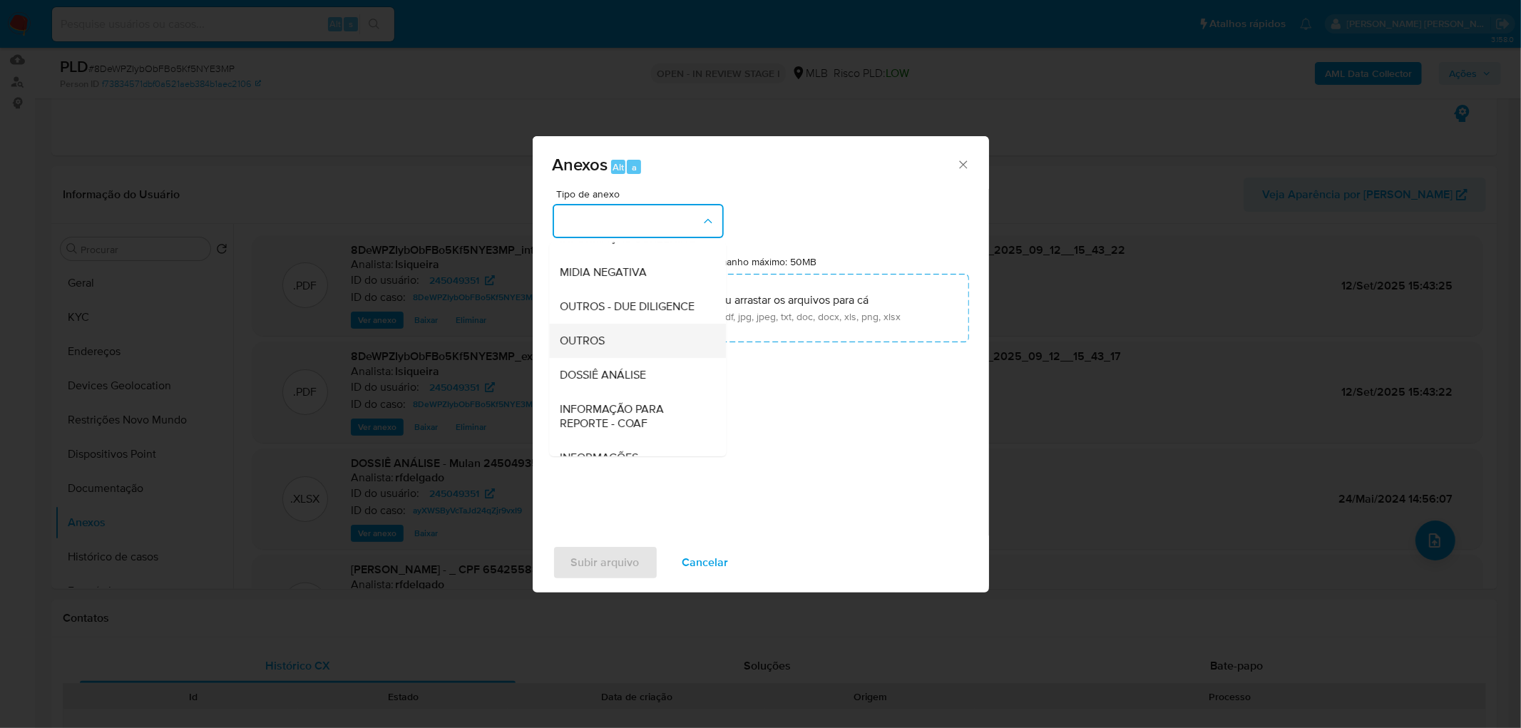
click at [589, 358] on div "OUTROS" at bounding box center [633, 341] width 145 height 34
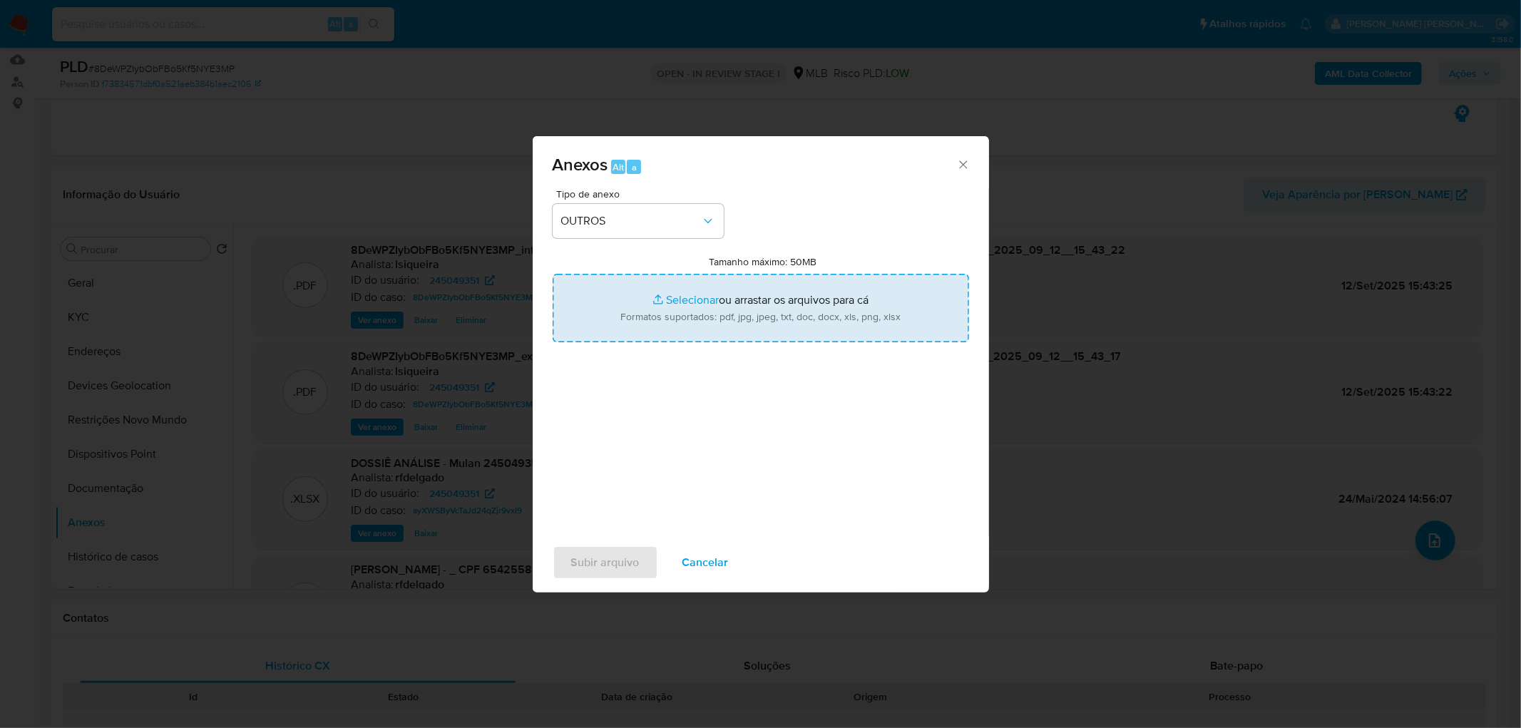
click at [653, 325] on input "Tamanho máximo: 50MB Selecionar arquivos" at bounding box center [761, 308] width 417 height 68
type input "C:\fakepath\Mulan 245049351_2025_09_11_17_56_47.xlsx"
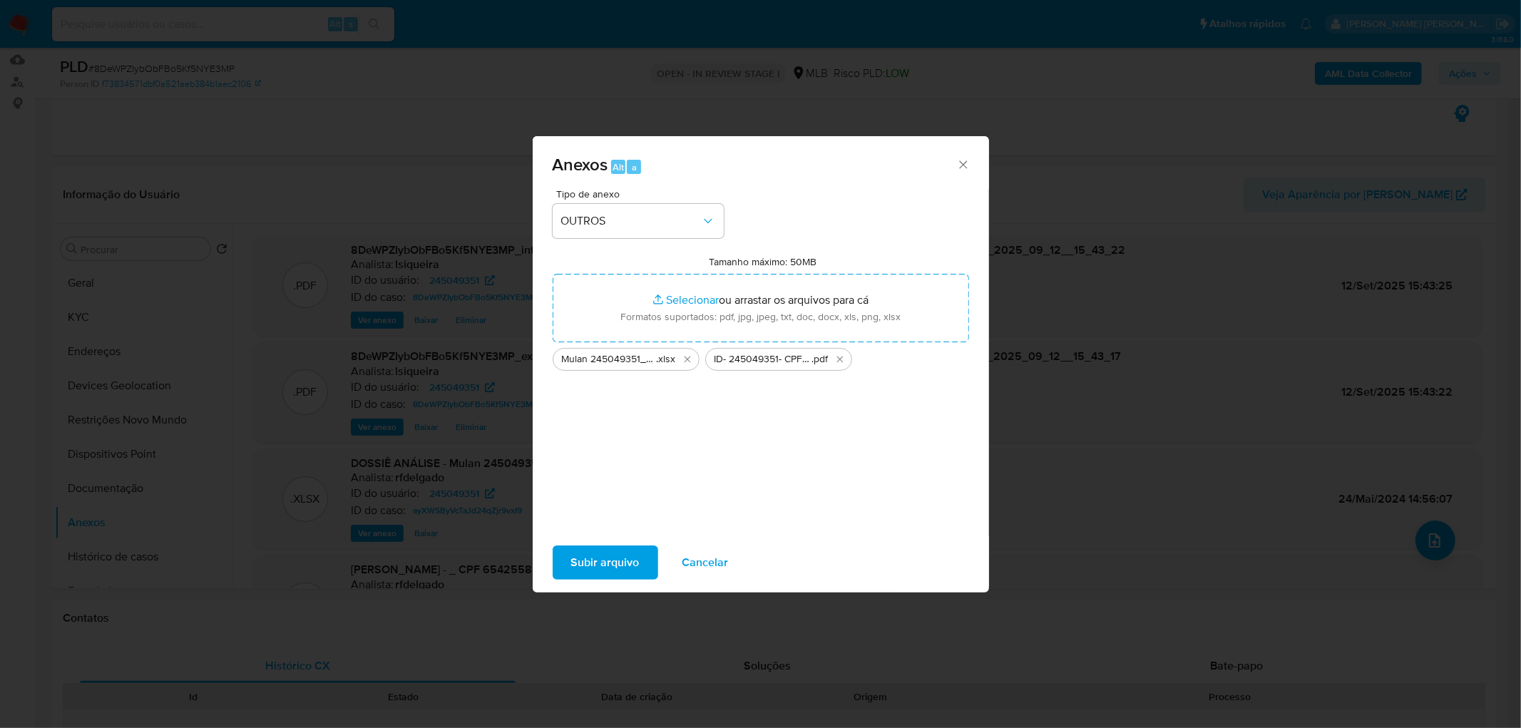
click at [603, 442] on span "Subir arquivo" at bounding box center [605, 562] width 68 height 31
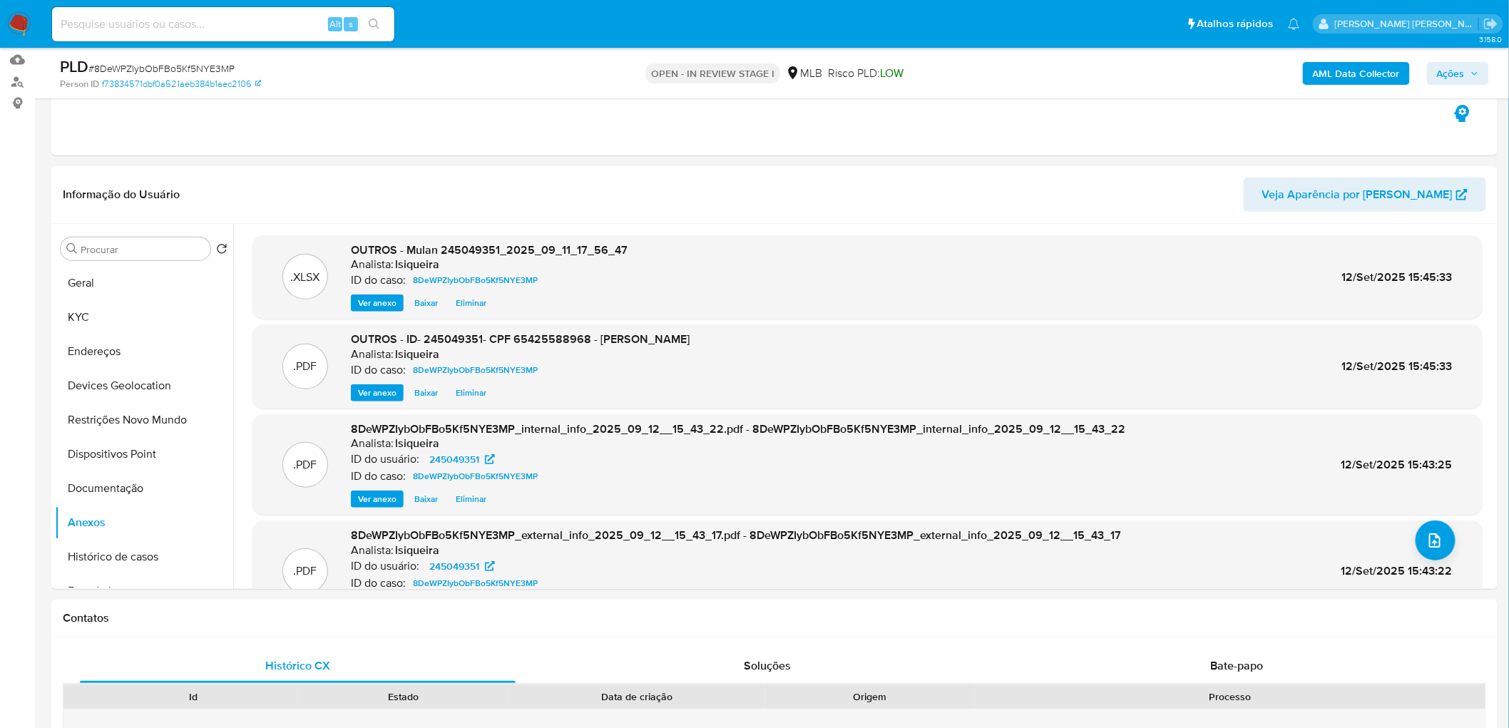
click at [1013, 74] on icon "button" at bounding box center [1475, 73] width 6 height 4
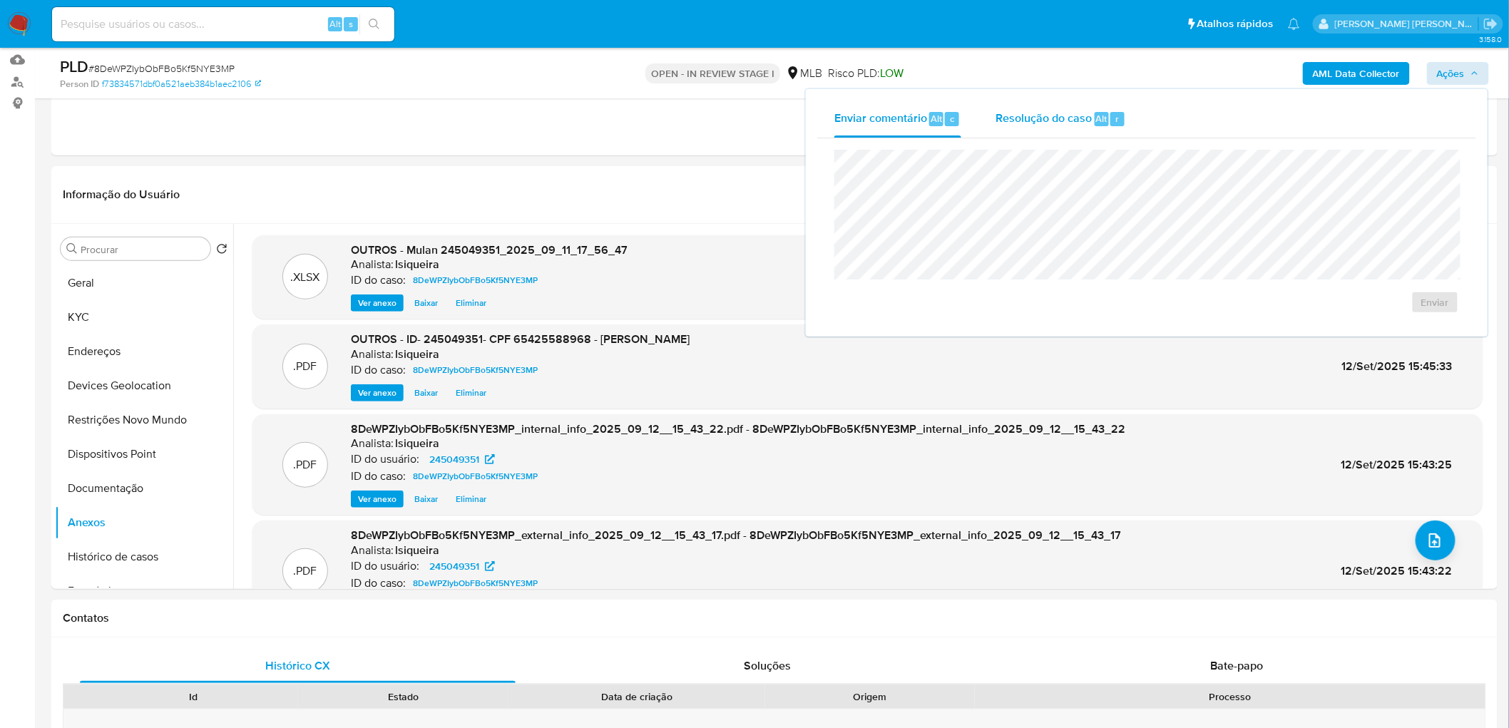
click at [1013, 130] on div "Resolução do caso Alt r" at bounding box center [1061, 119] width 131 height 37
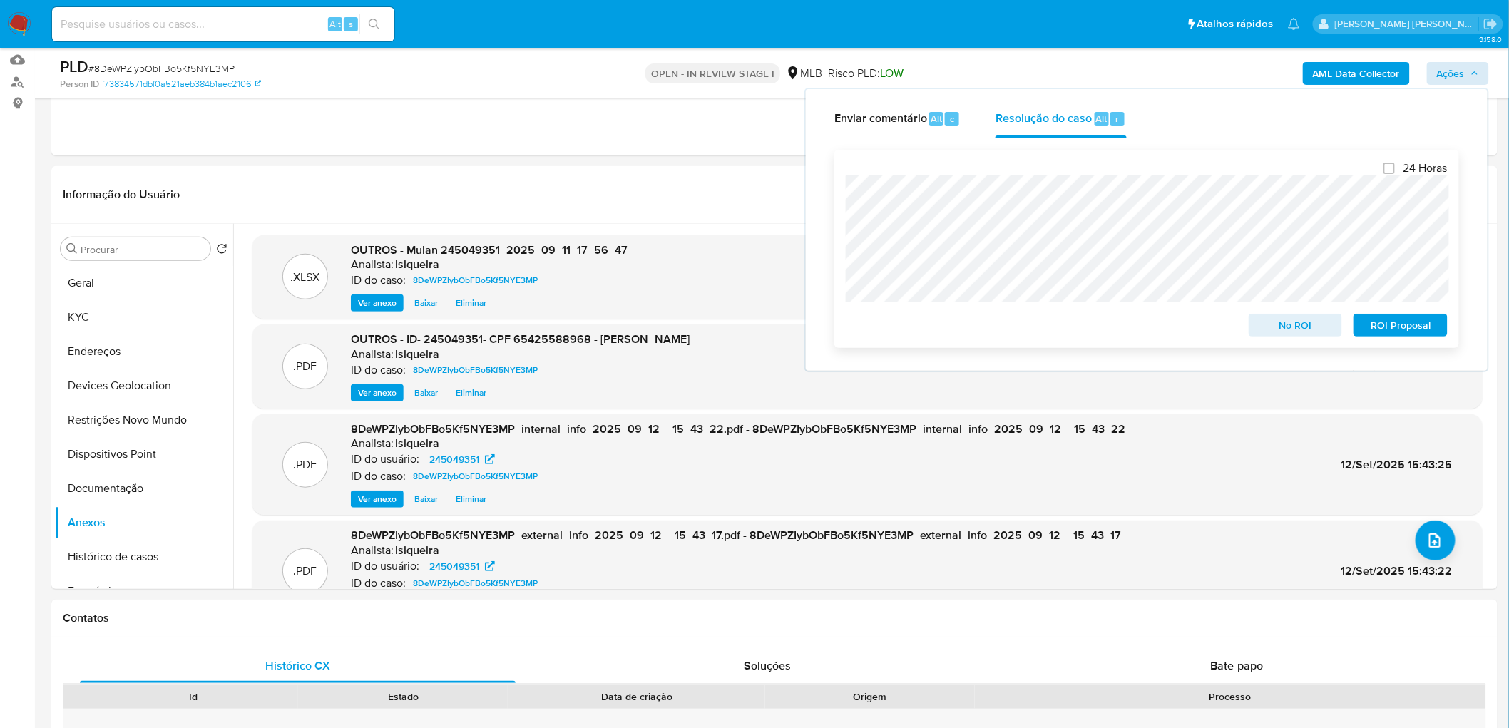
click at [1013, 325] on span "No ROI" at bounding box center [1296, 325] width 74 height 20
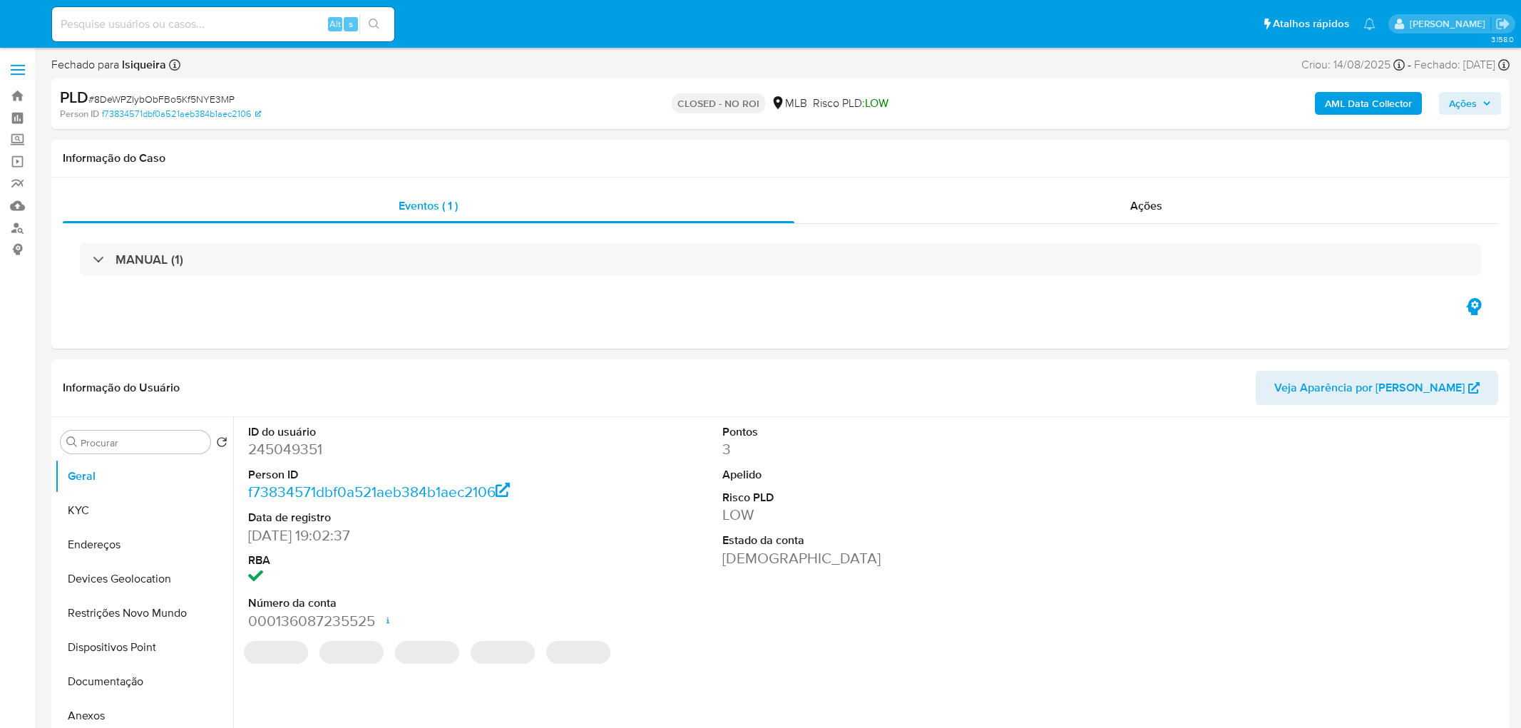
select select "10"
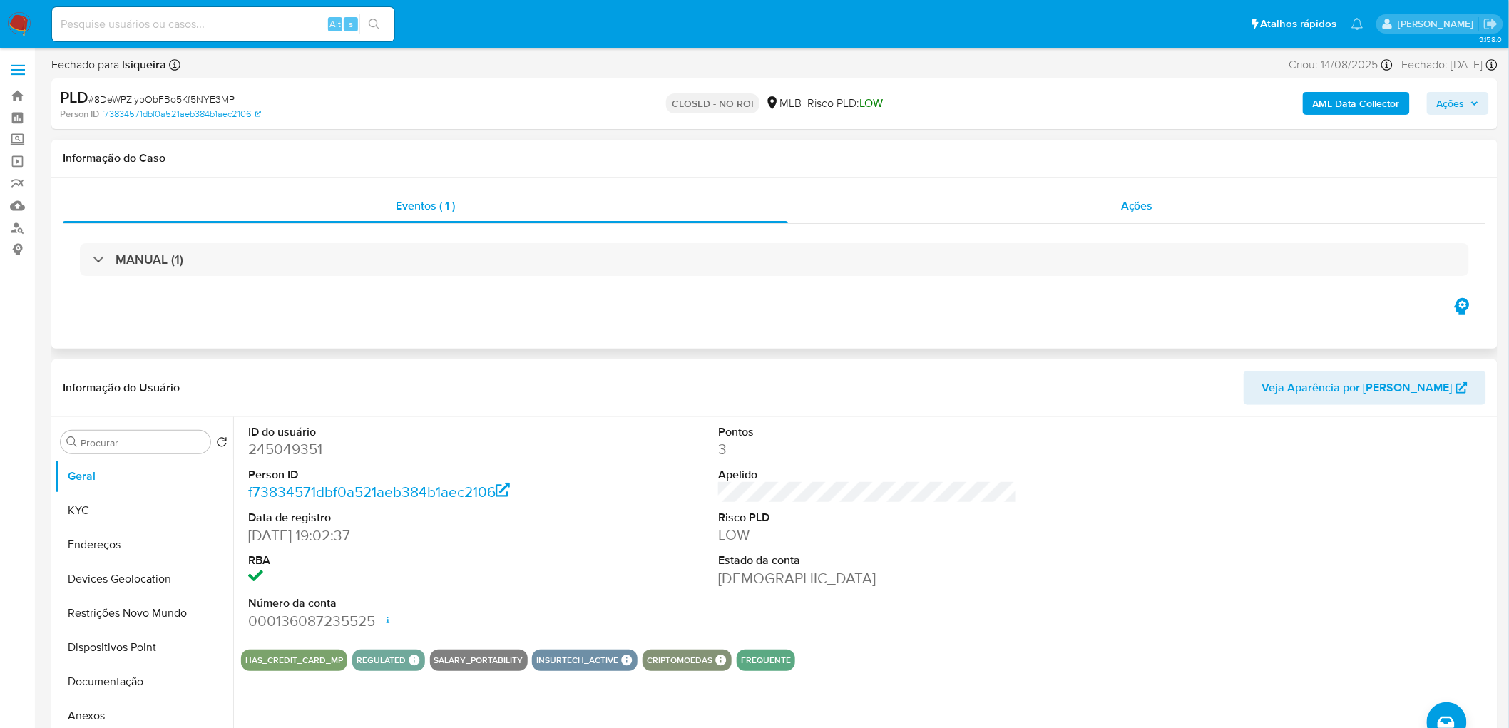
click at [1138, 221] on div "Ações" at bounding box center [1137, 206] width 698 height 34
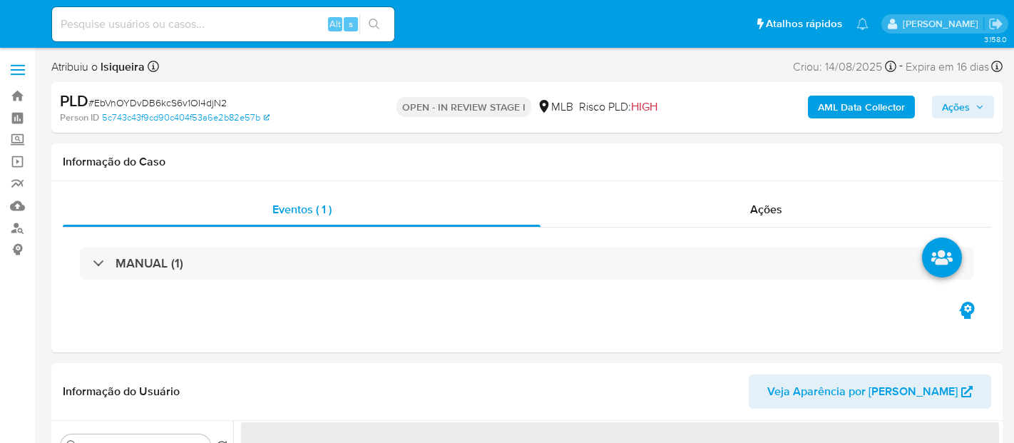
select select "10"
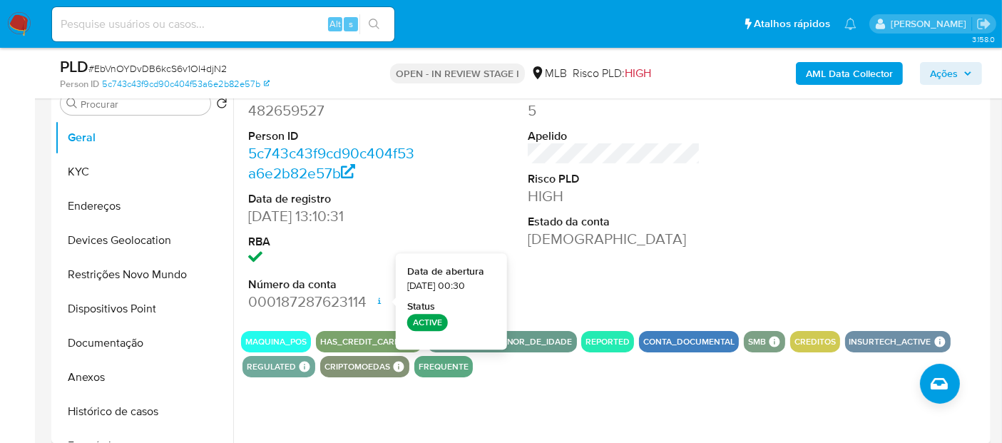
scroll to position [317, 0]
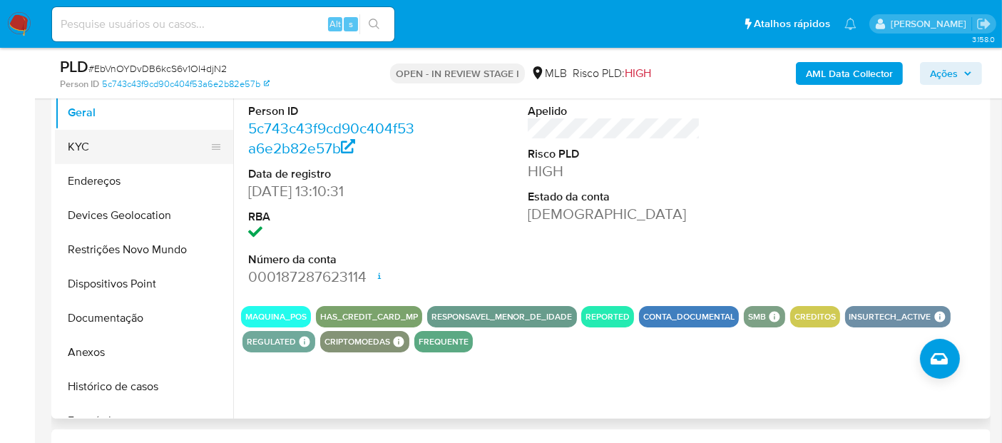
click at [126, 143] on button "KYC" at bounding box center [138, 147] width 167 height 34
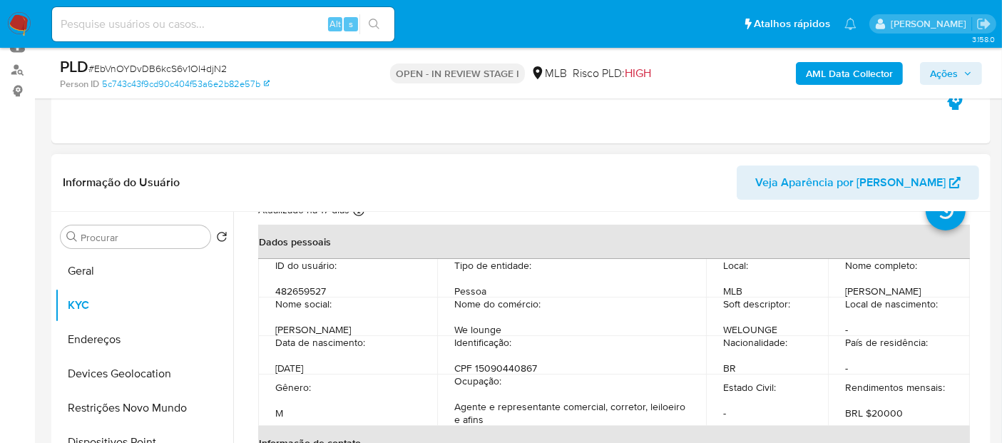
scroll to position [158, 0]
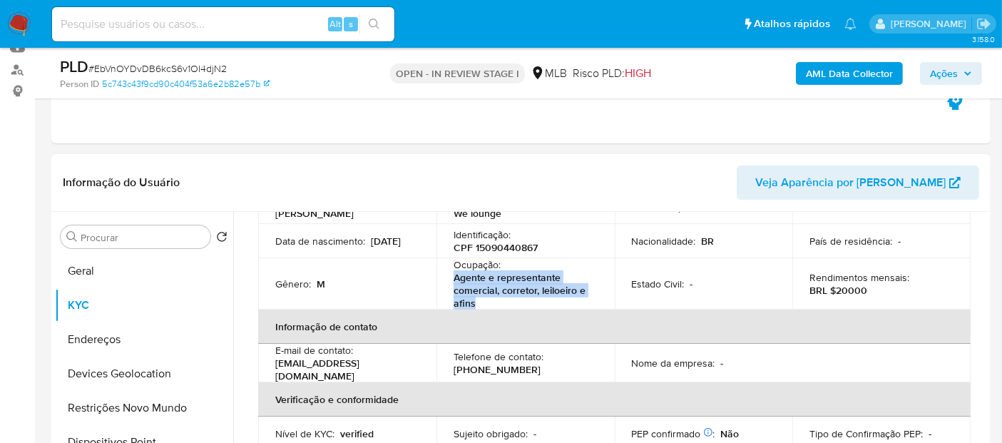
drag, startPoint x: 501, startPoint y: 305, endPoint x: 454, endPoint y: 274, distance: 56.8
click at [454, 274] on p "Agente e representante comercial, corretor, leiloeiro e afins" at bounding box center [523, 290] width 138 height 39
copy p "Agente e representante comercial, corretor, leiloeiro e afins"
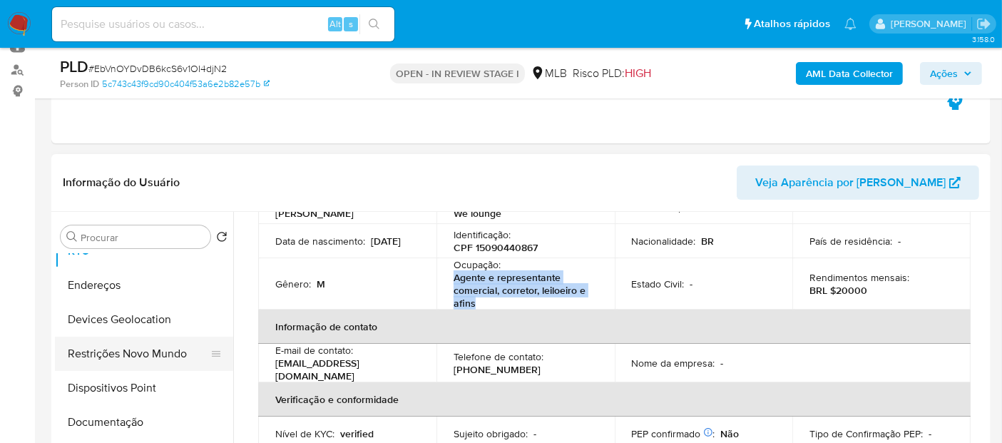
scroll to position [79, 0]
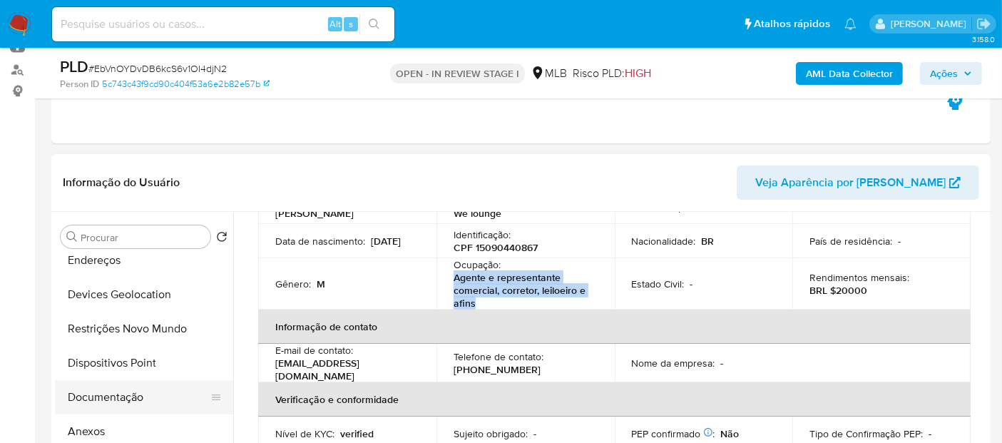
click at [103, 398] on button "Documentação" at bounding box center [138, 397] width 167 height 34
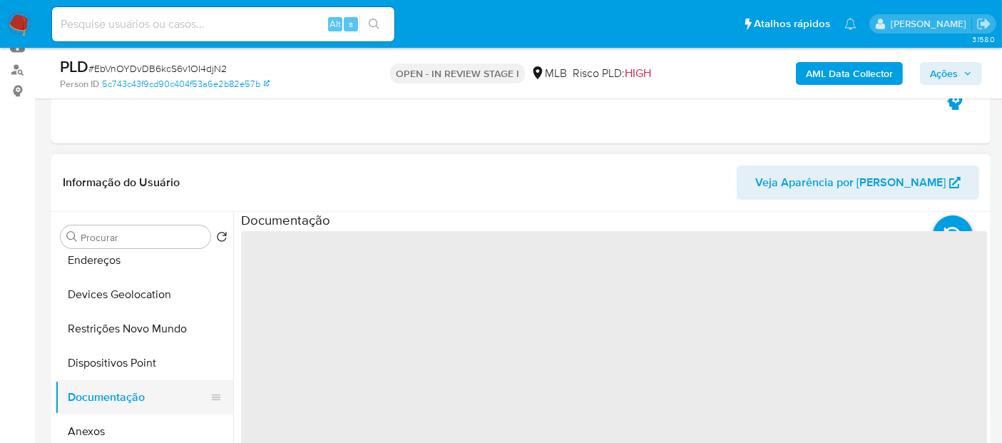
scroll to position [0, 0]
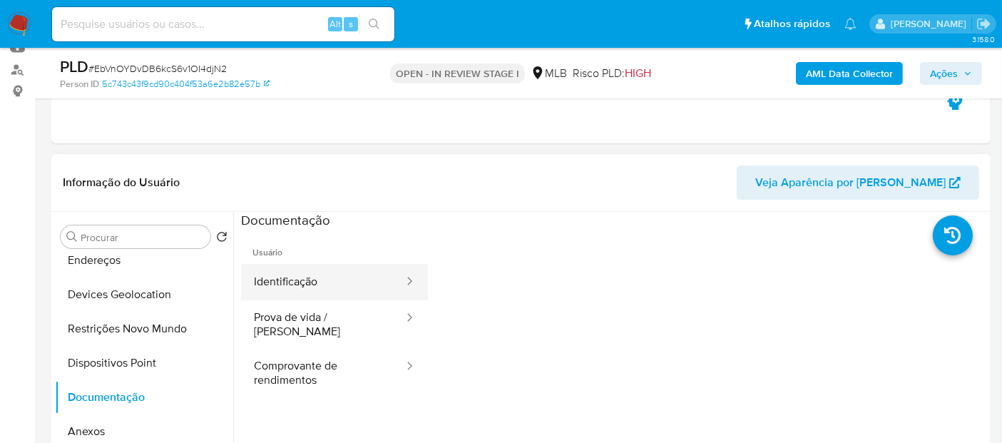
click at [329, 283] on button "Identificação" at bounding box center [323, 282] width 164 height 36
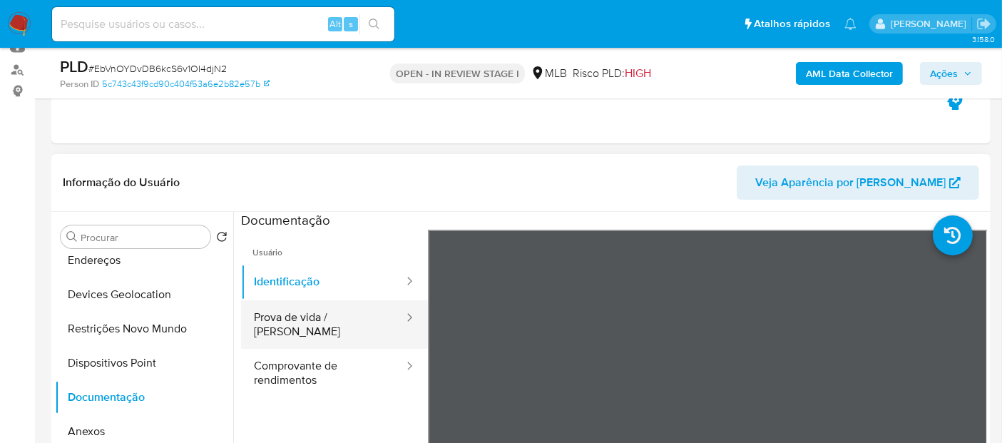
click at [315, 328] on button "Prova de vida / Selfie" at bounding box center [323, 324] width 164 height 48
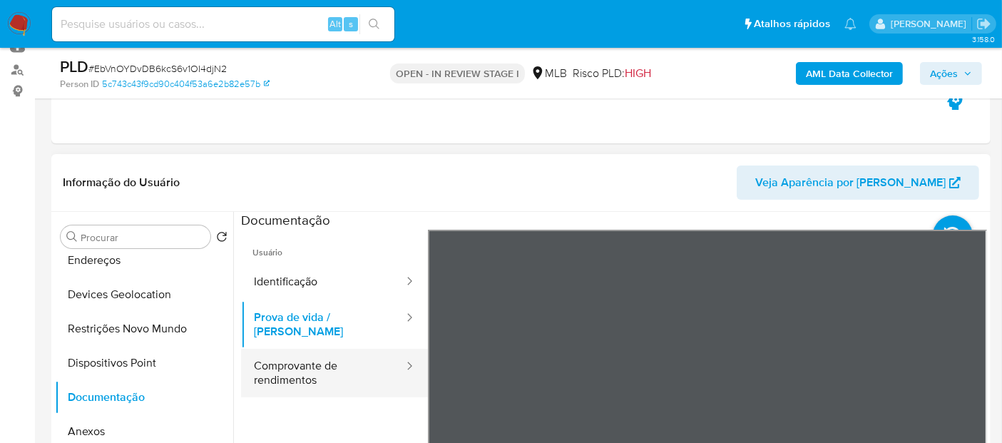
click at [307, 361] on button "Comprovante de rendimentos" at bounding box center [323, 373] width 164 height 48
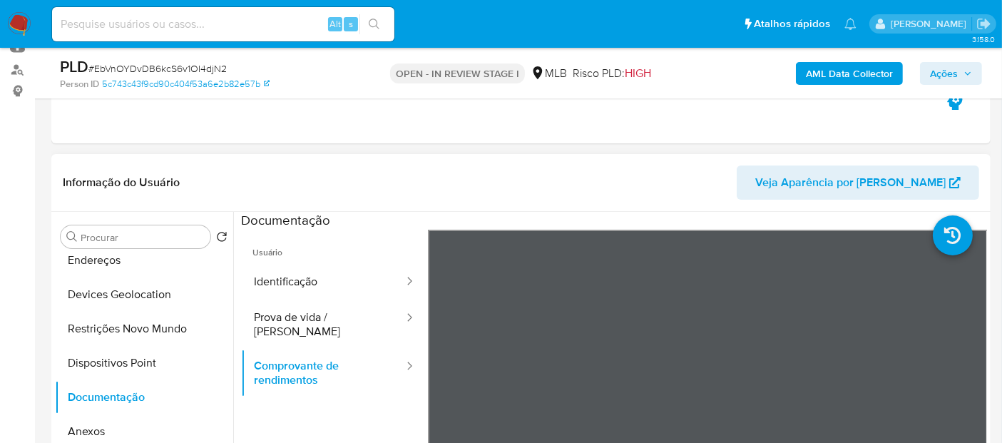
click at [625, 184] on div "Informação do Usuário Veja Aparência por Pessoa Procurar Retornar ao pedido pad…" at bounding box center [520, 365] width 939 height 423
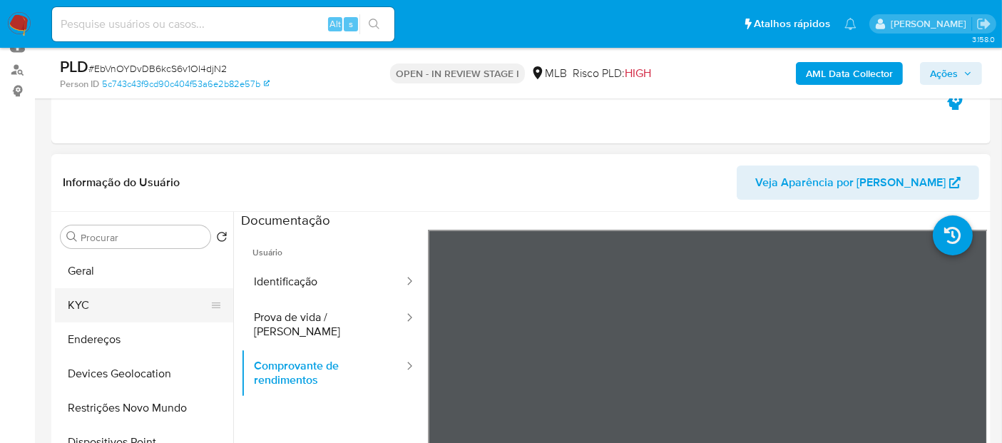
click at [118, 300] on button "KYC" at bounding box center [138, 305] width 167 height 34
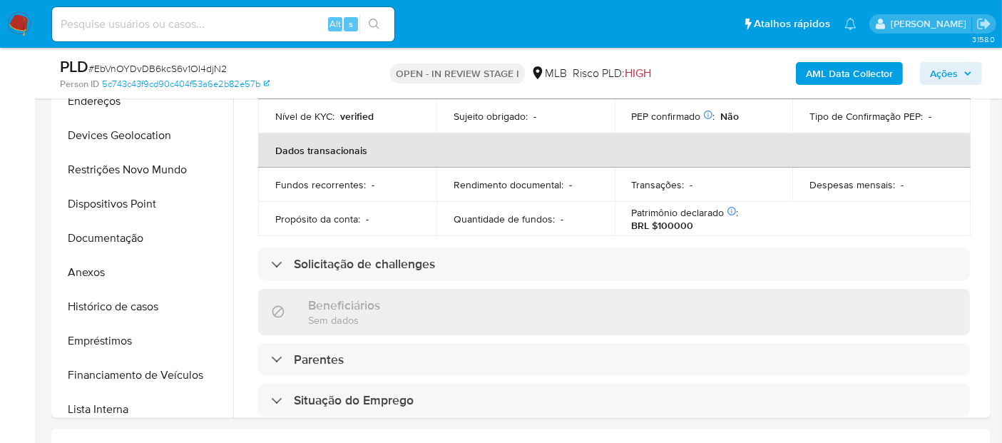
scroll to position [792, 0]
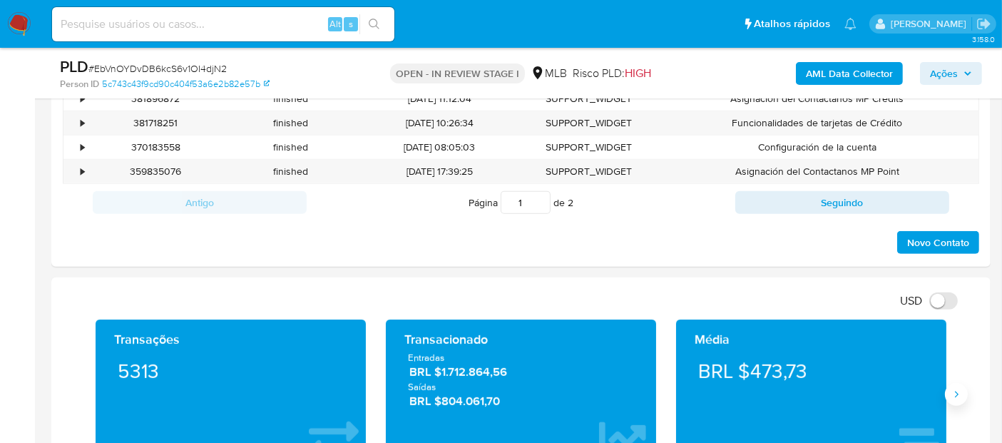
click at [956, 398] on button "Siguiente" at bounding box center [956, 394] width 23 height 23
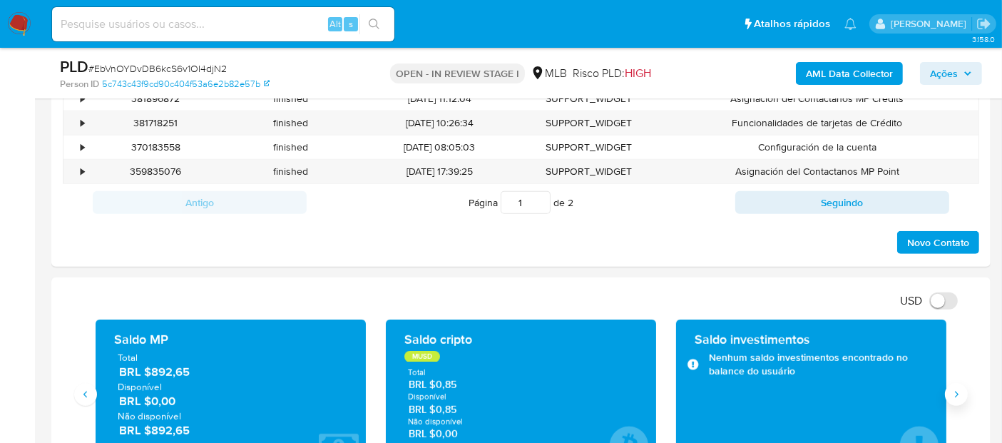
click at [956, 398] on button "Siguiente" at bounding box center [956, 394] width 23 height 23
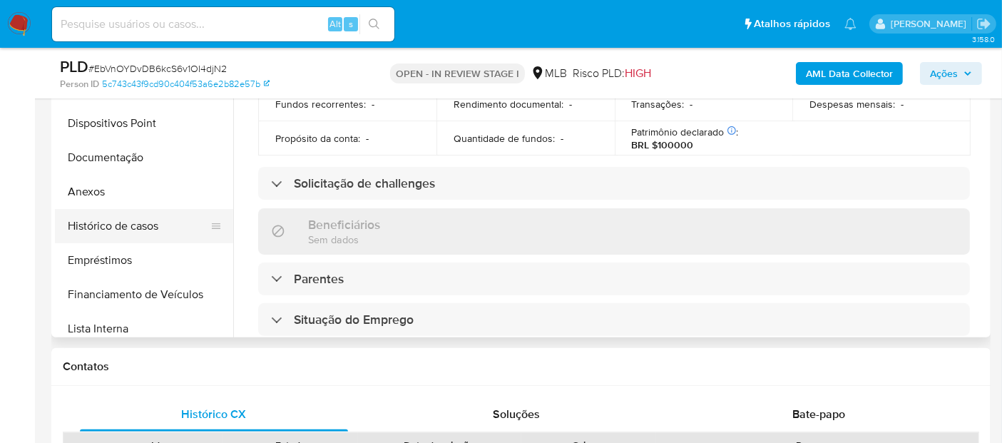
scroll to position [396, 0]
click at [148, 226] on button "Histórico de casos" at bounding box center [138, 228] width 167 height 34
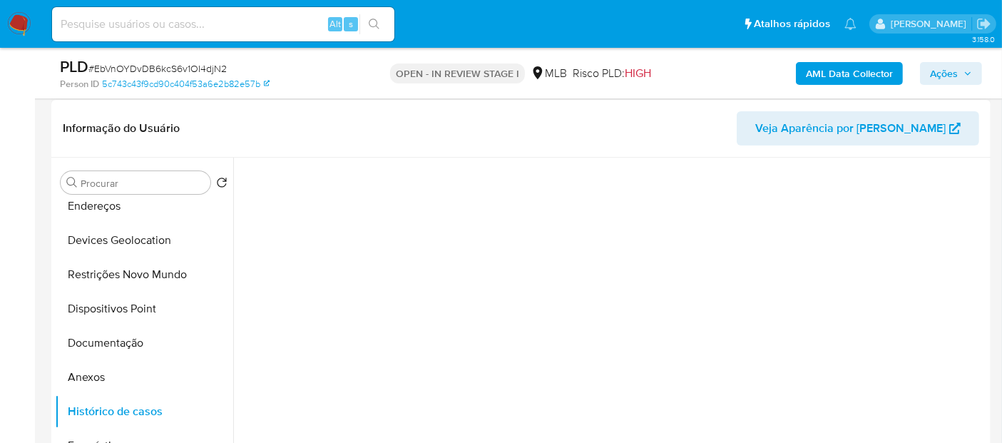
scroll to position [238, 0]
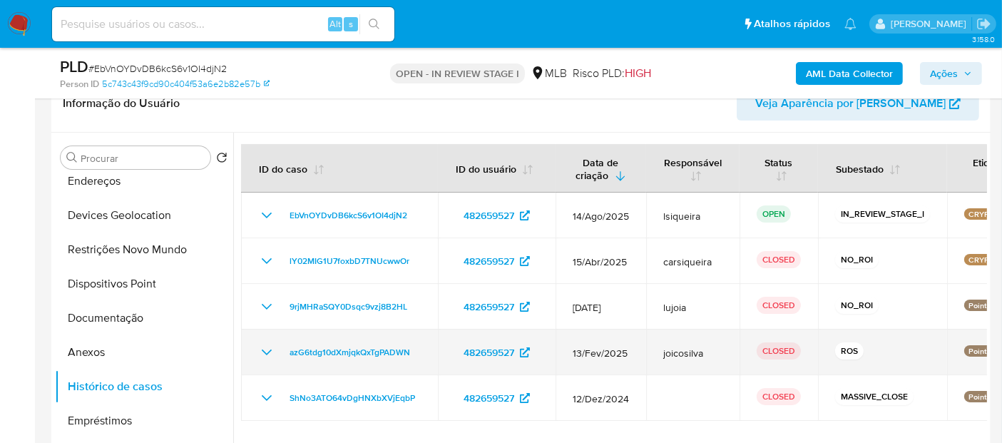
click at [260, 348] on icon "Mostrar/Ocultar" at bounding box center [266, 352] width 17 height 17
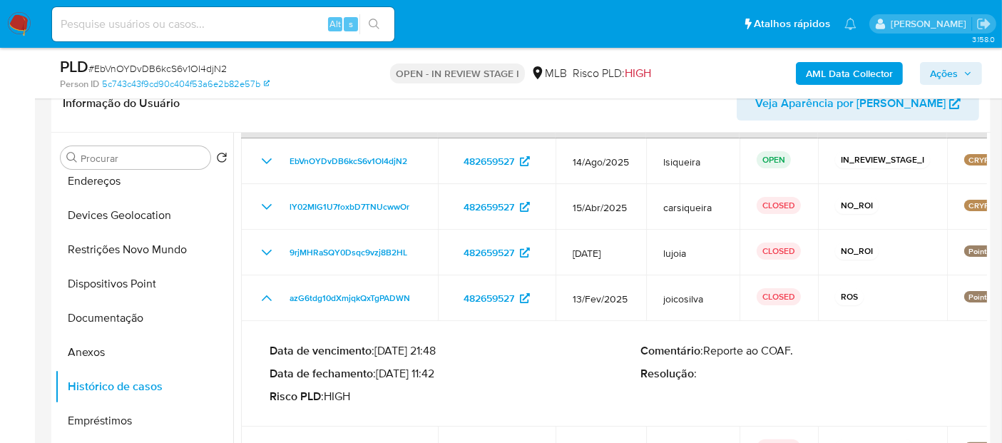
scroll to position [79, 0]
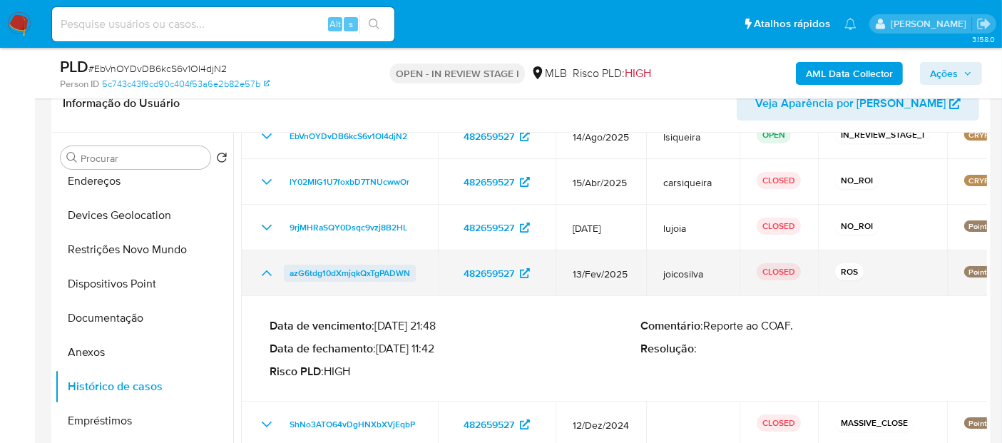
drag, startPoint x: 428, startPoint y: 272, endPoint x: 287, endPoint y: 268, distance: 141.3
click at [287, 268] on td "azG6tdg10dXmjqkQxTgPADWN" at bounding box center [339, 273] width 197 height 46
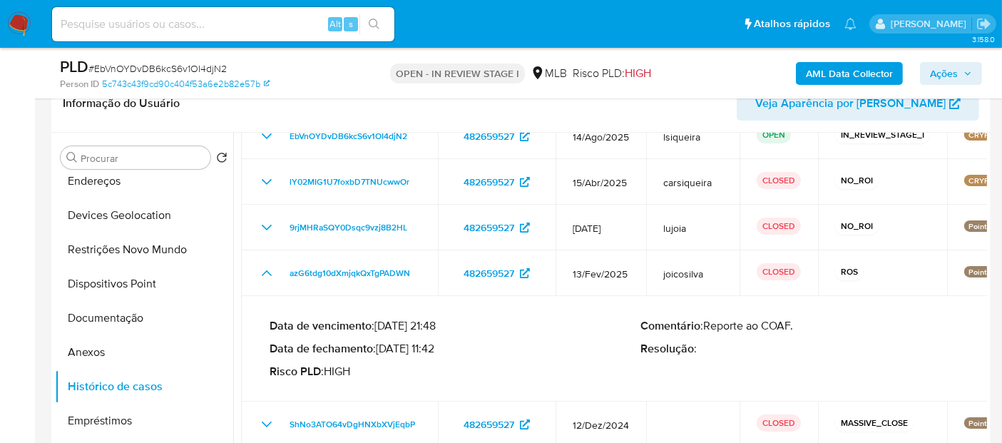
drag, startPoint x: 438, startPoint y: 349, endPoint x: 384, endPoint y: 347, distance: 53.5
click at [384, 347] on p "Data de fechamento : 21/03/2025 11:42" at bounding box center [456, 349] width 372 height 14
click at [145, 327] on button "Documentação" at bounding box center [138, 318] width 167 height 34
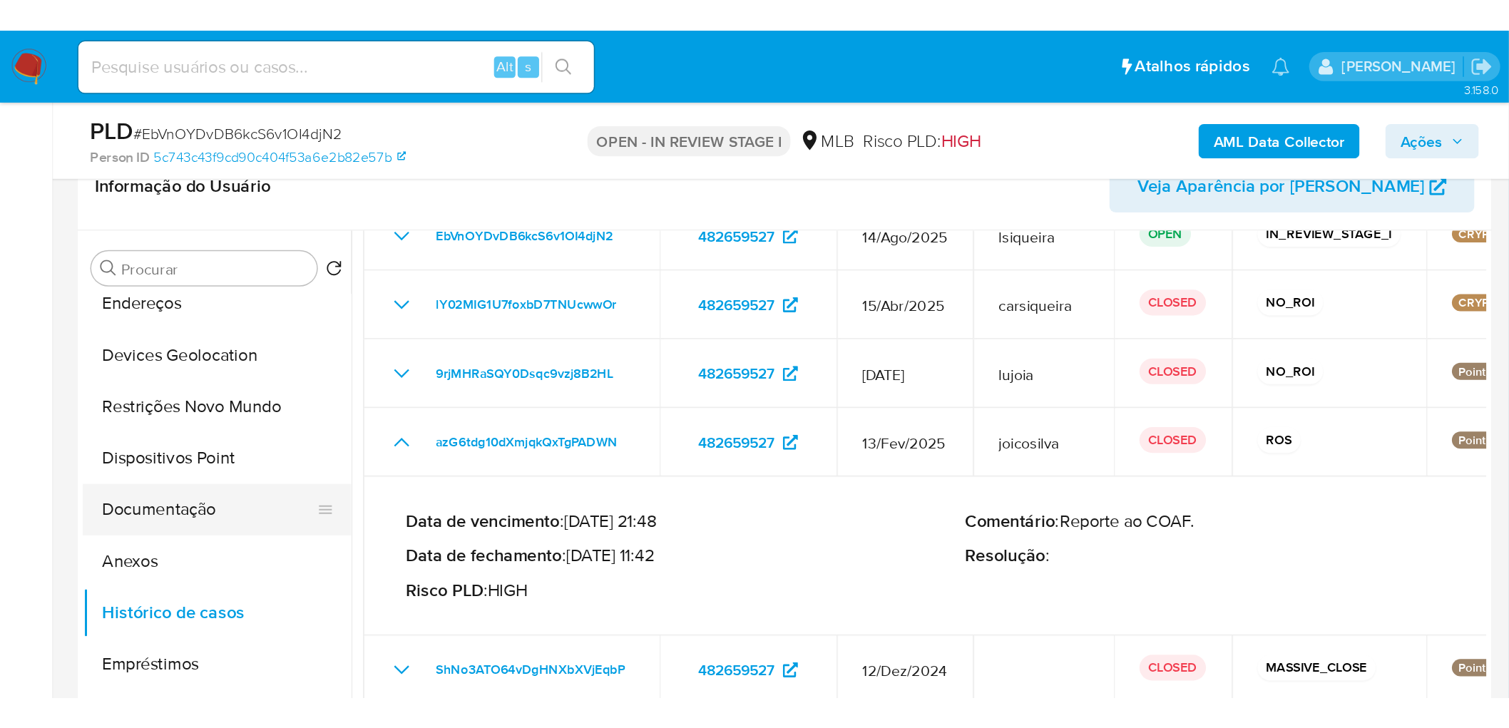
scroll to position [0, 0]
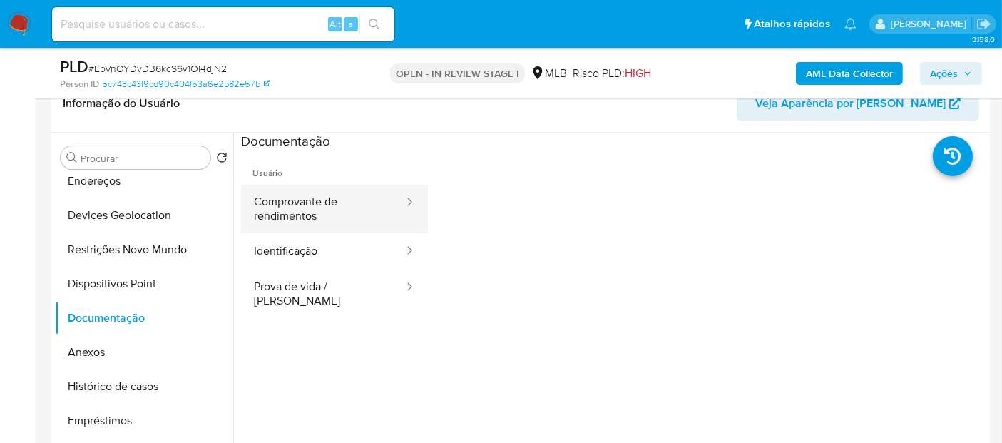
click at [337, 218] on button "Comprovante de rendimentos" at bounding box center [323, 209] width 164 height 48
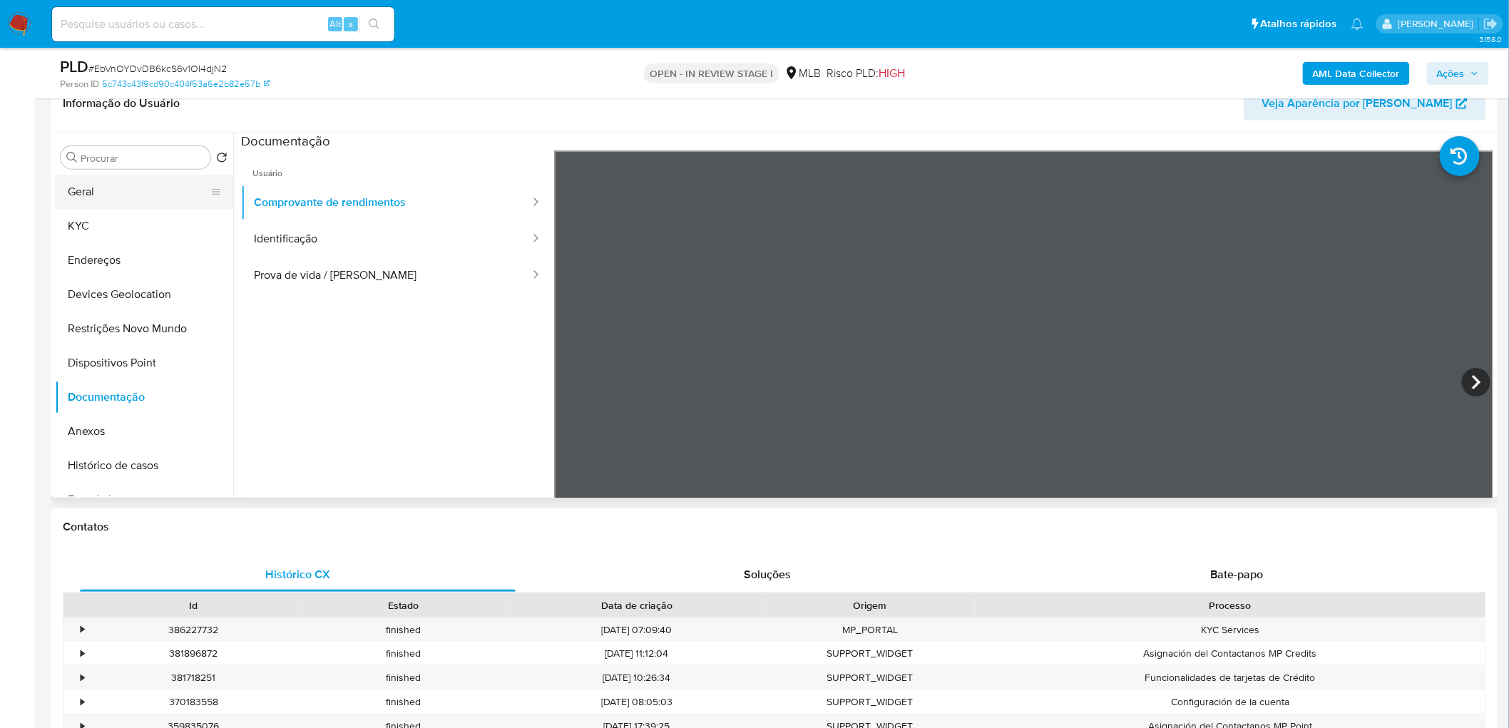
click at [133, 196] on button "Geral" at bounding box center [138, 192] width 167 height 34
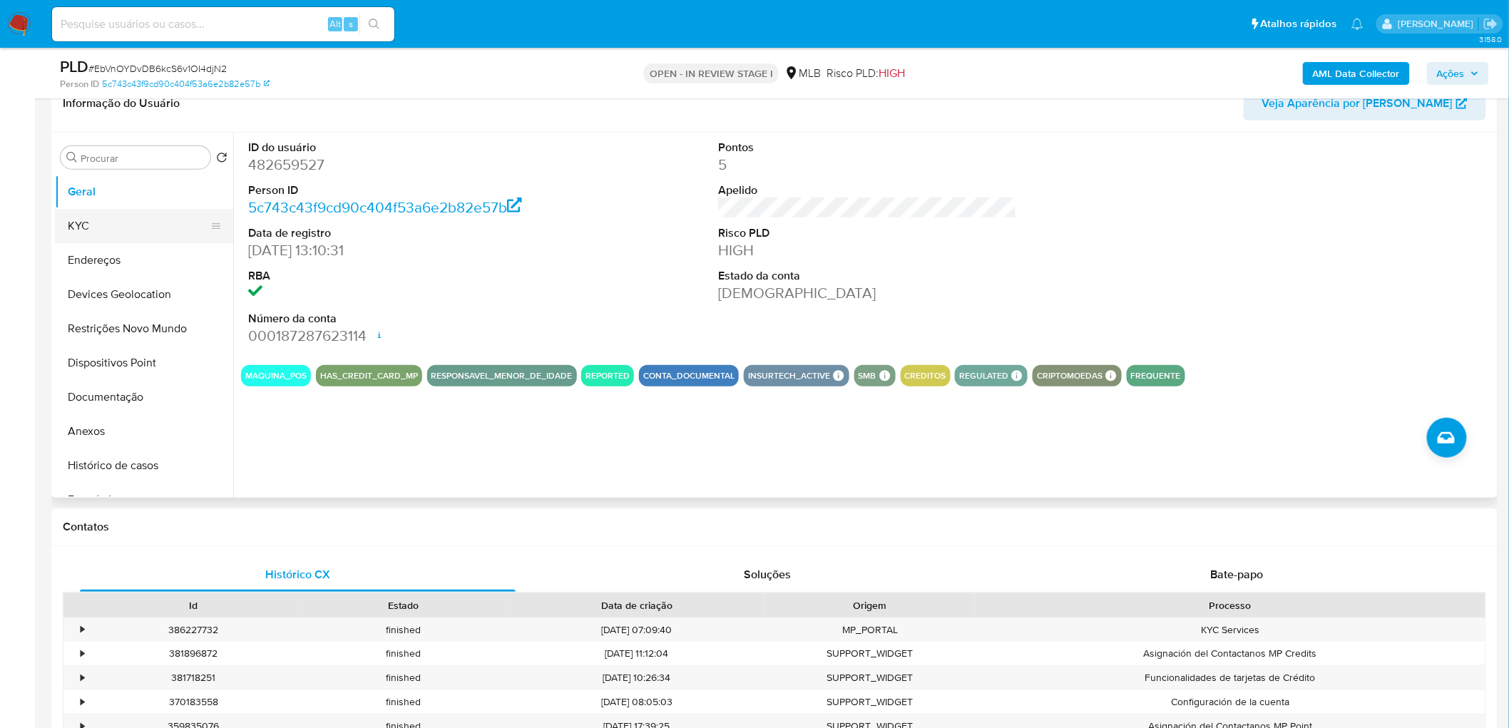
click at [88, 225] on button "KYC" at bounding box center [138, 226] width 167 height 34
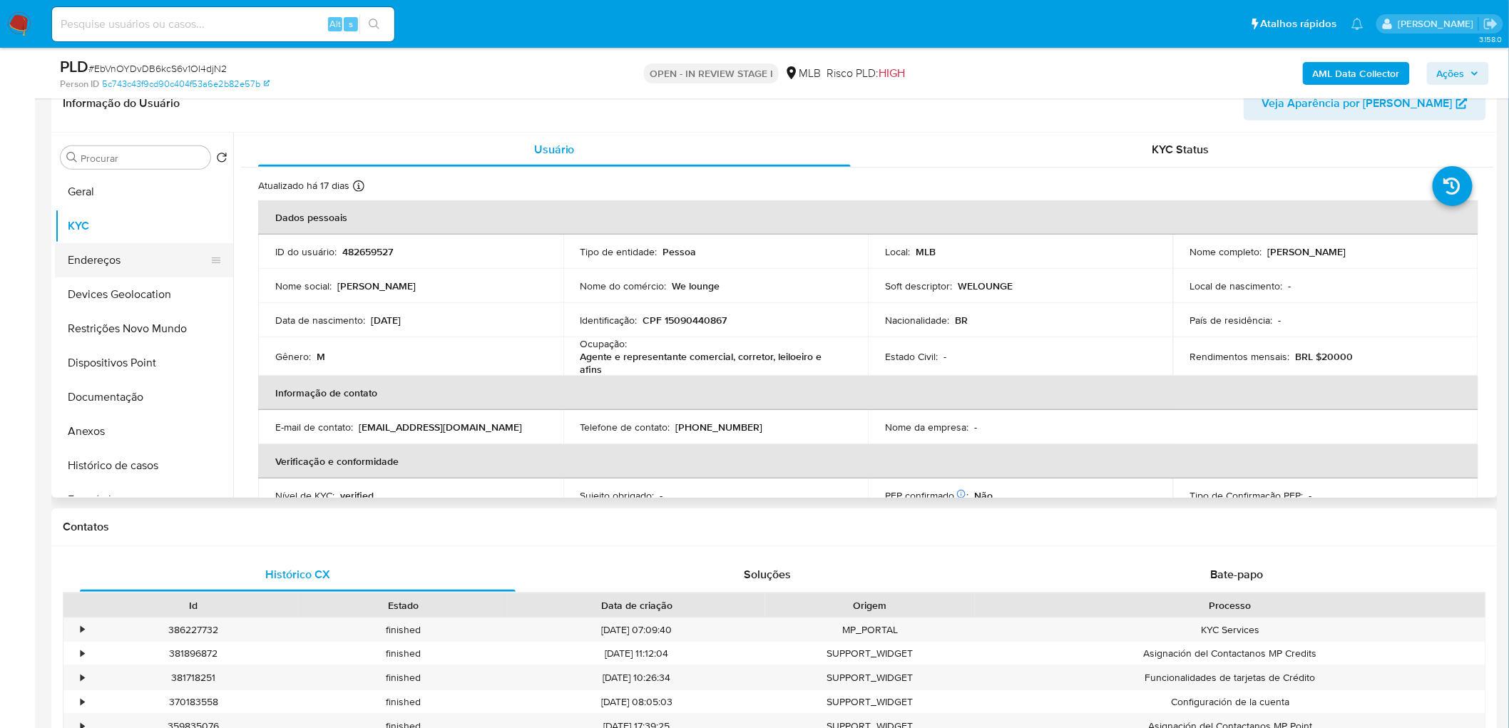
click at [143, 255] on button "Endereços" at bounding box center [138, 260] width 167 height 34
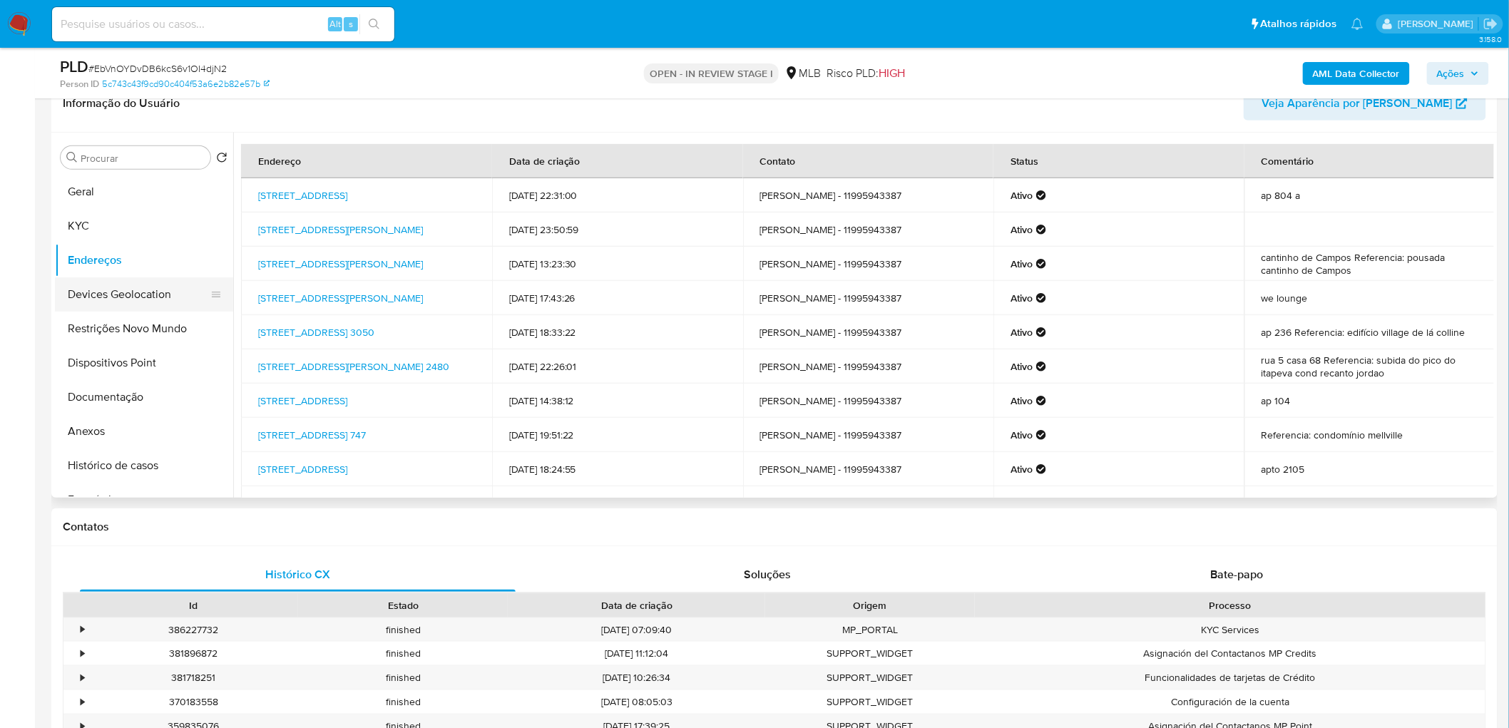
click at [146, 300] on button "Devices Geolocation" at bounding box center [138, 294] width 167 height 34
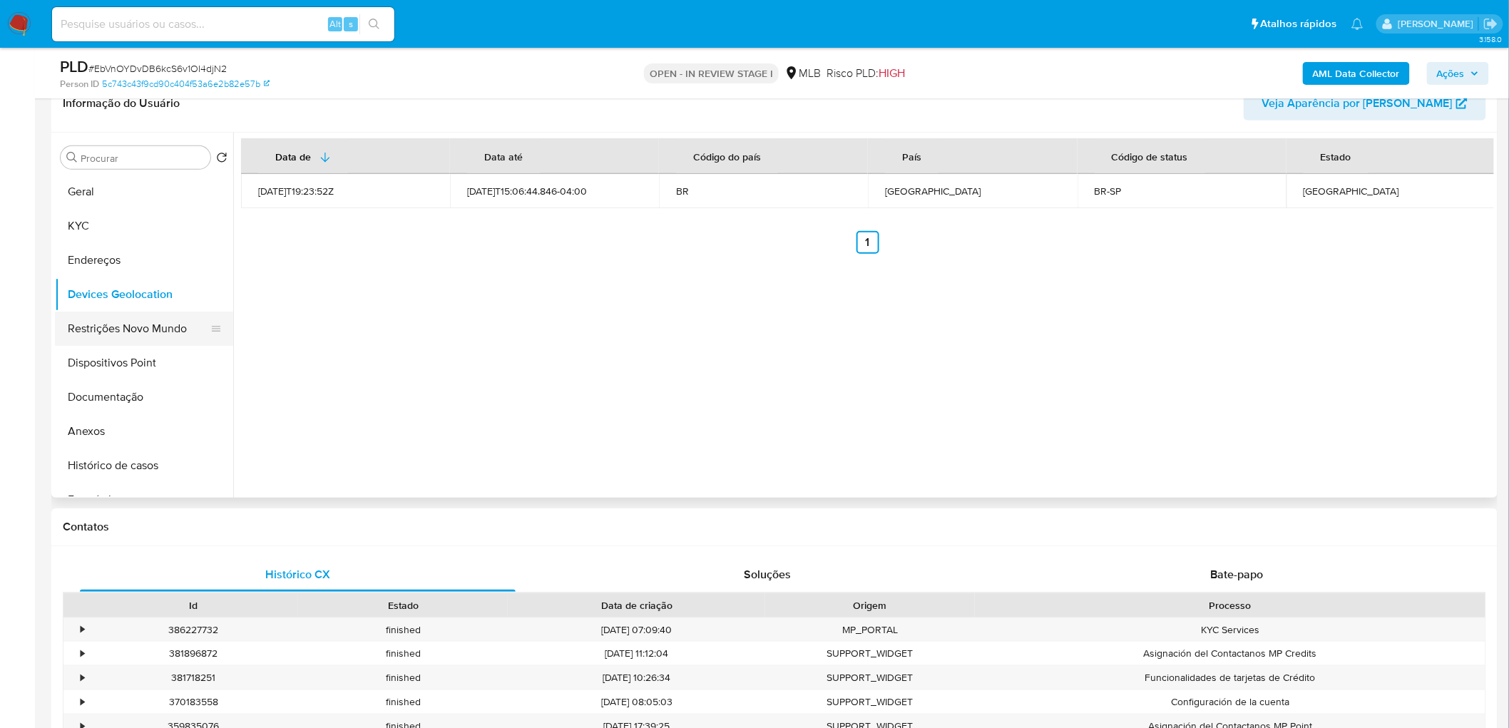
click at [165, 330] on button "Restrições Novo Mundo" at bounding box center [138, 329] width 167 height 34
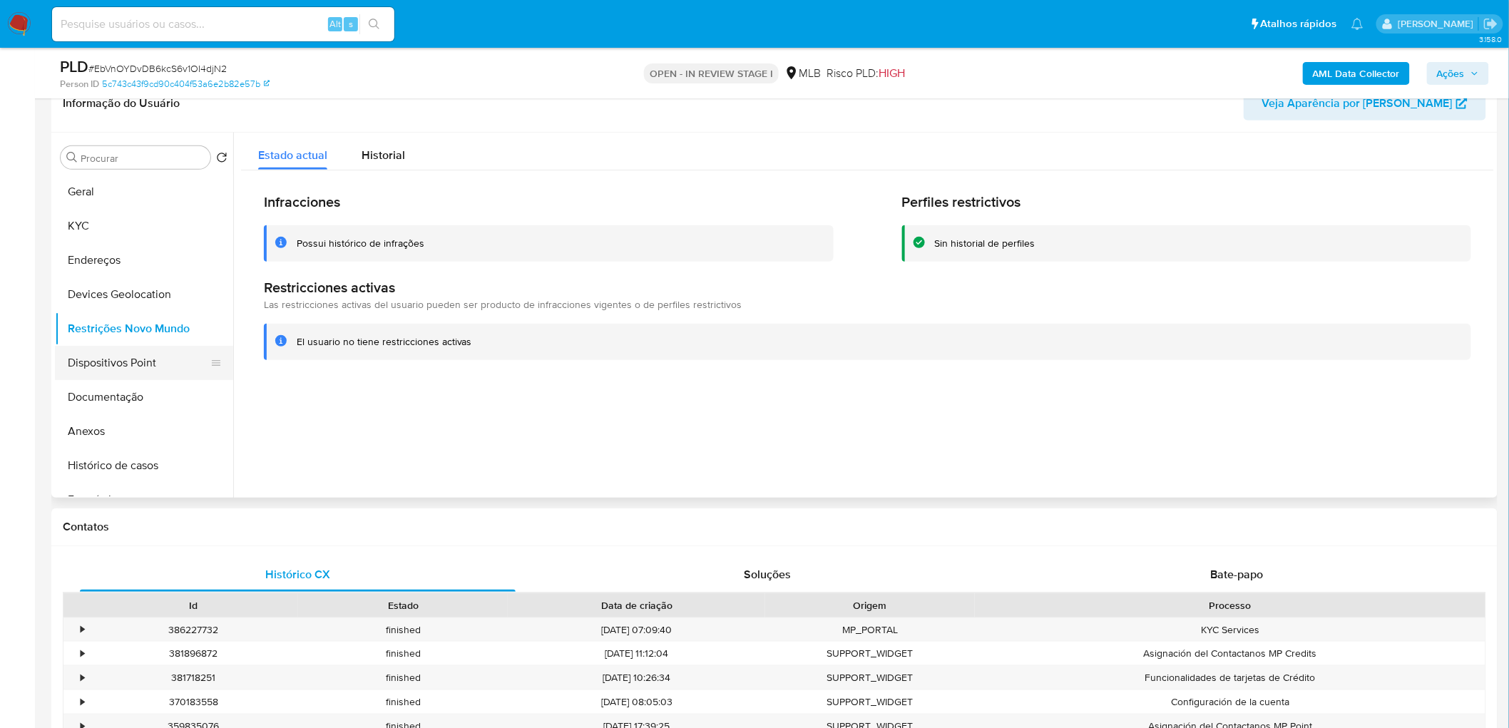
click at [96, 365] on button "Dispositivos Point" at bounding box center [138, 363] width 167 height 34
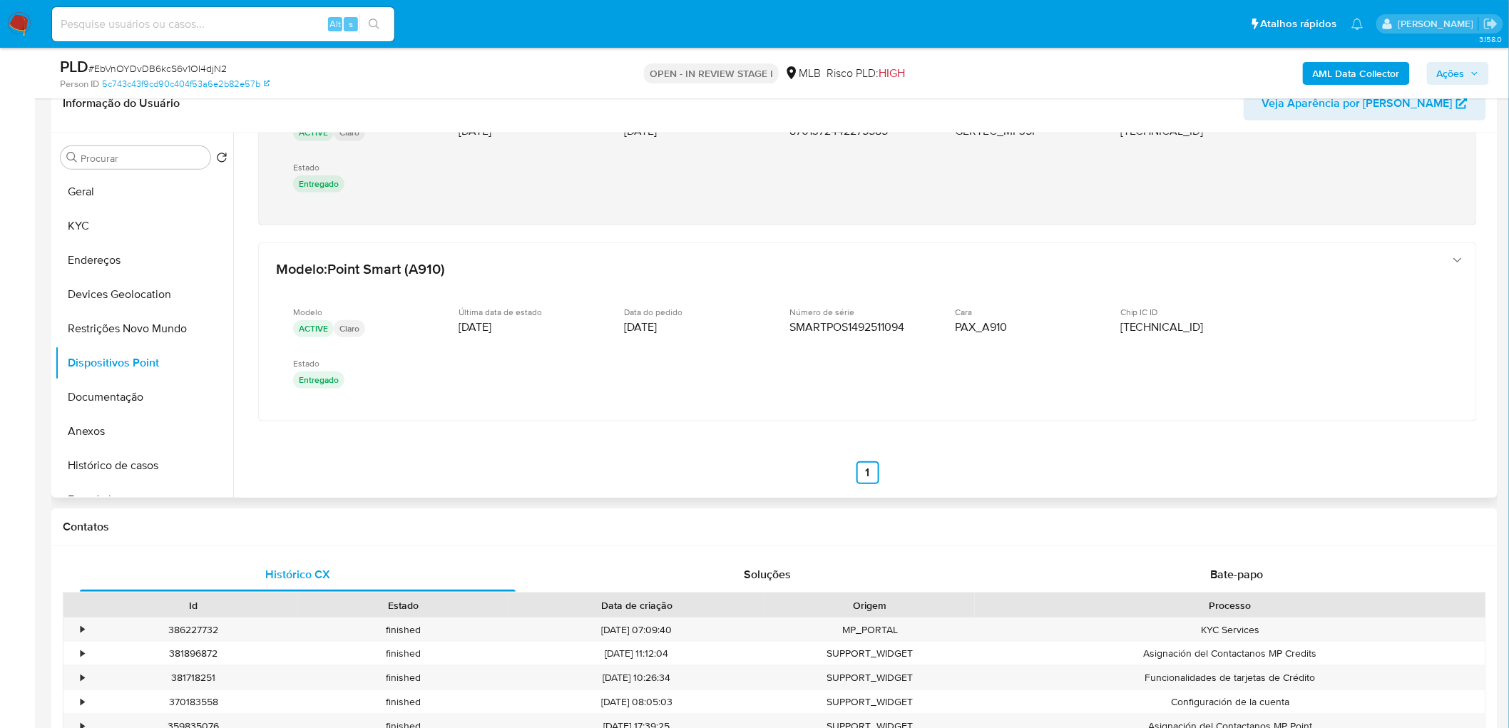
scroll to position [699, 0]
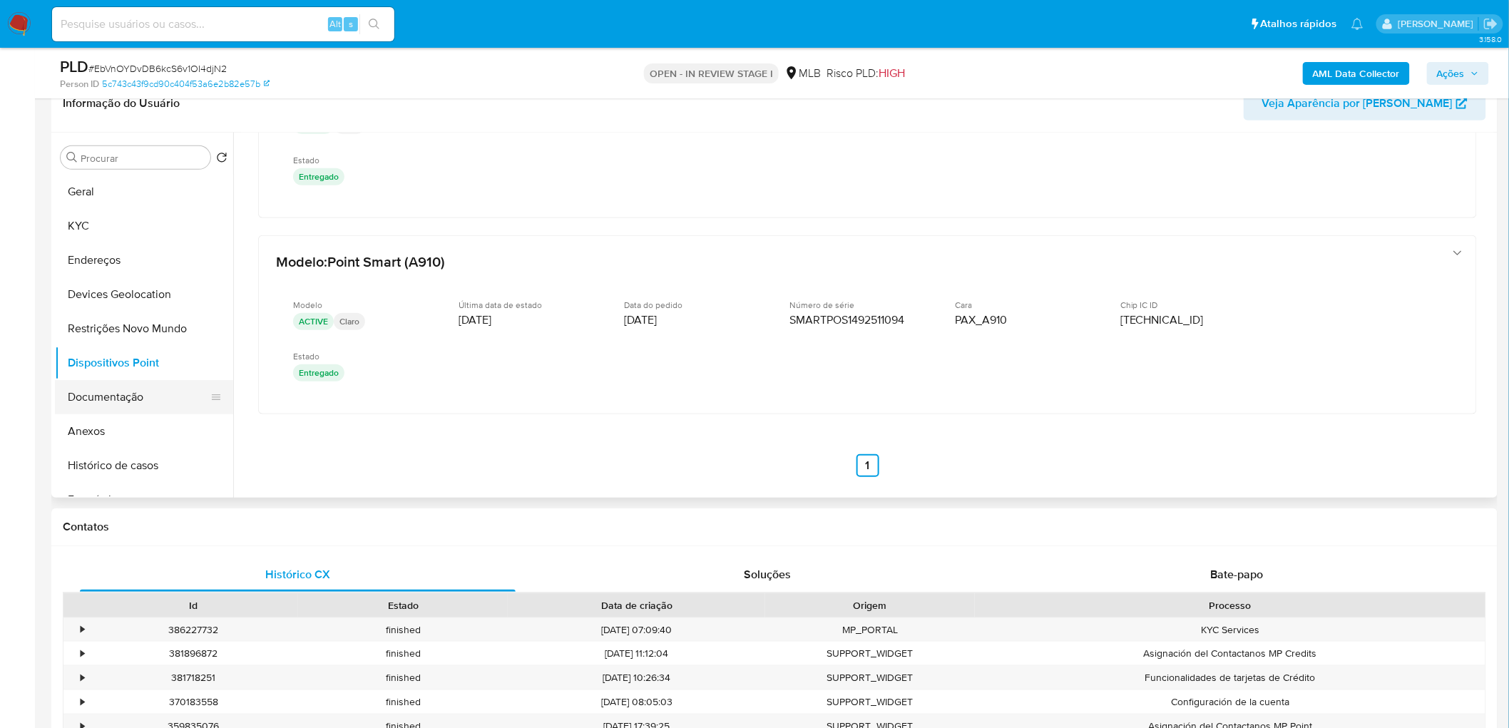
click at [140, 398] on button "Documentação" at bounding box center [138, 397] width 167 height 34
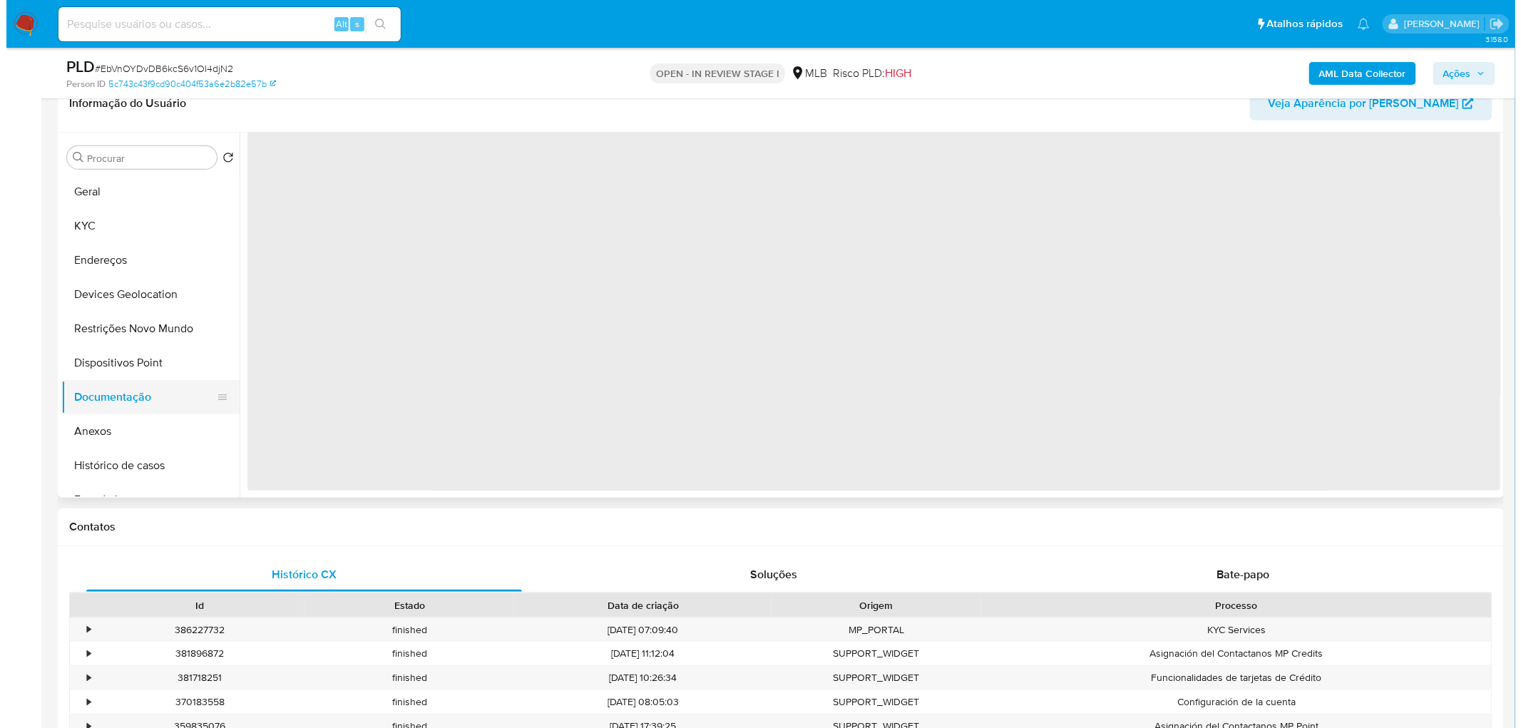
scroll to position [0, 0]
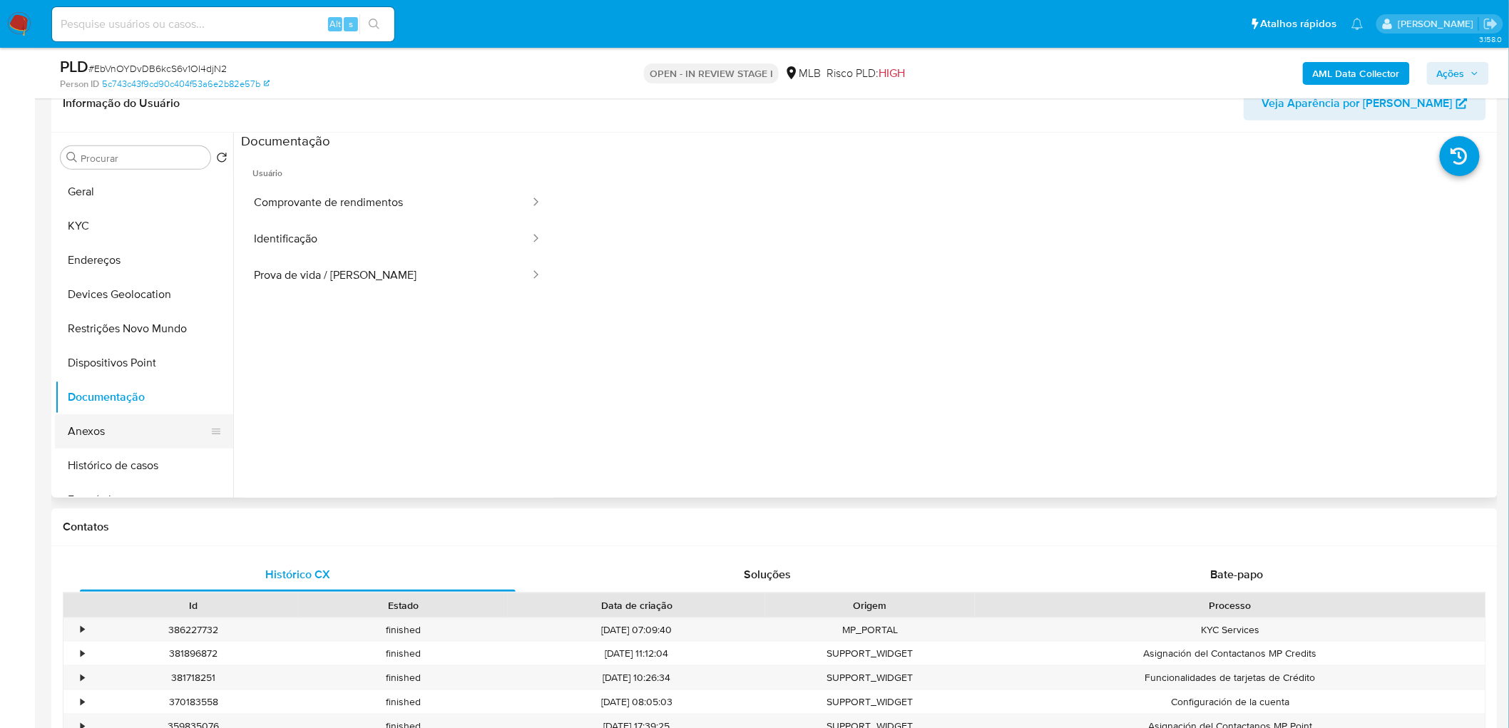
click at [111, 432] on button "Anexos" at bounding box center [138, 431] width 167 height 34
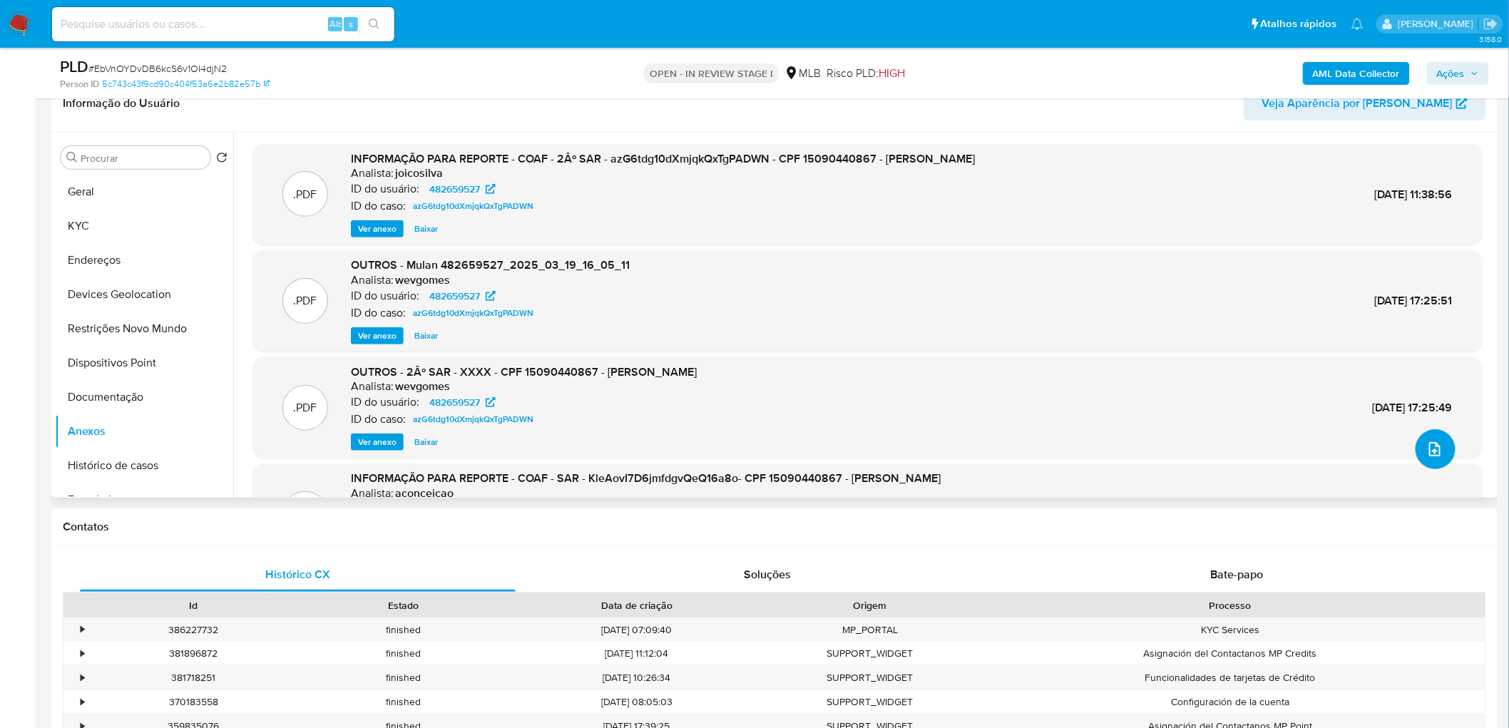
click at [1013, 442] on span "upload-file" at bounding box center [1434, 449] width 17 height 17
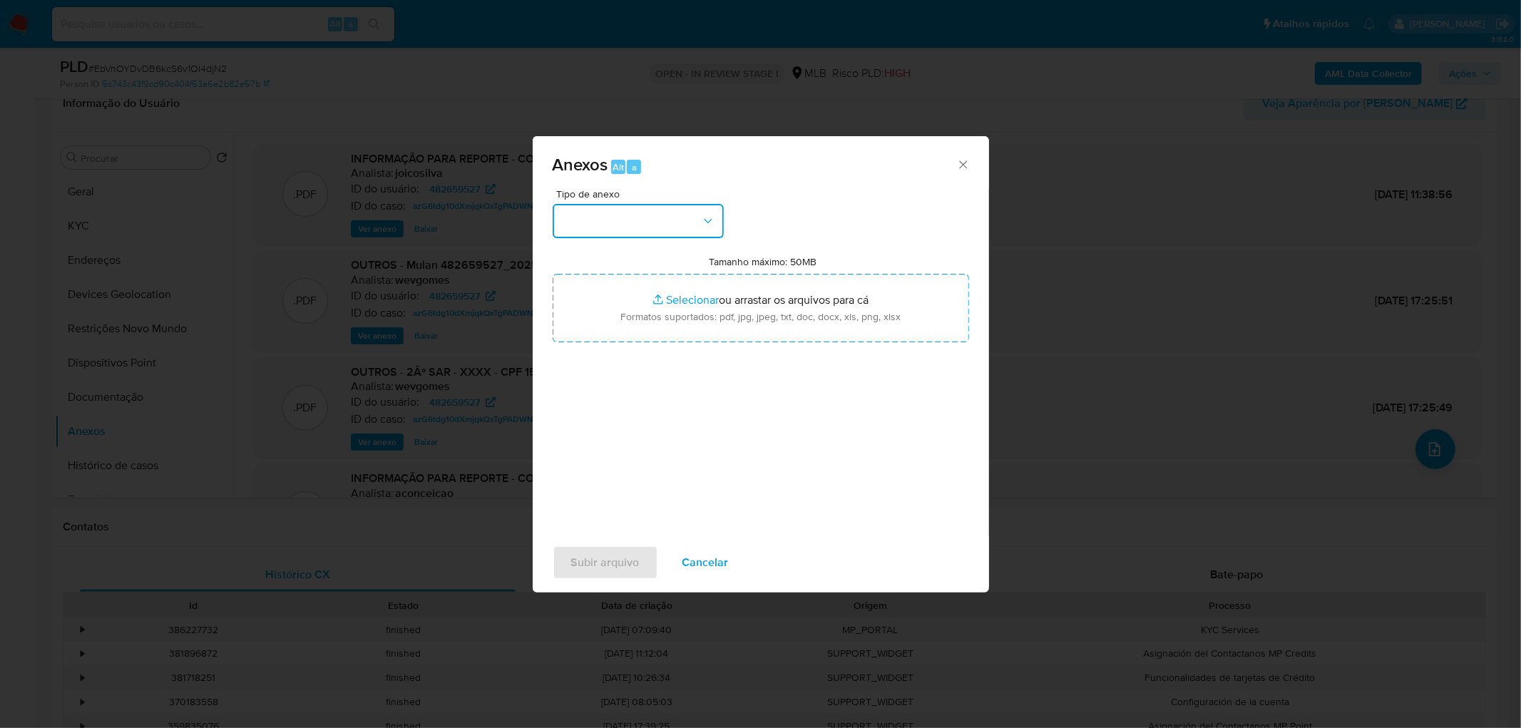
click at [649, 227] on button "button" at bounding box center [638, 221] width 171 height 34
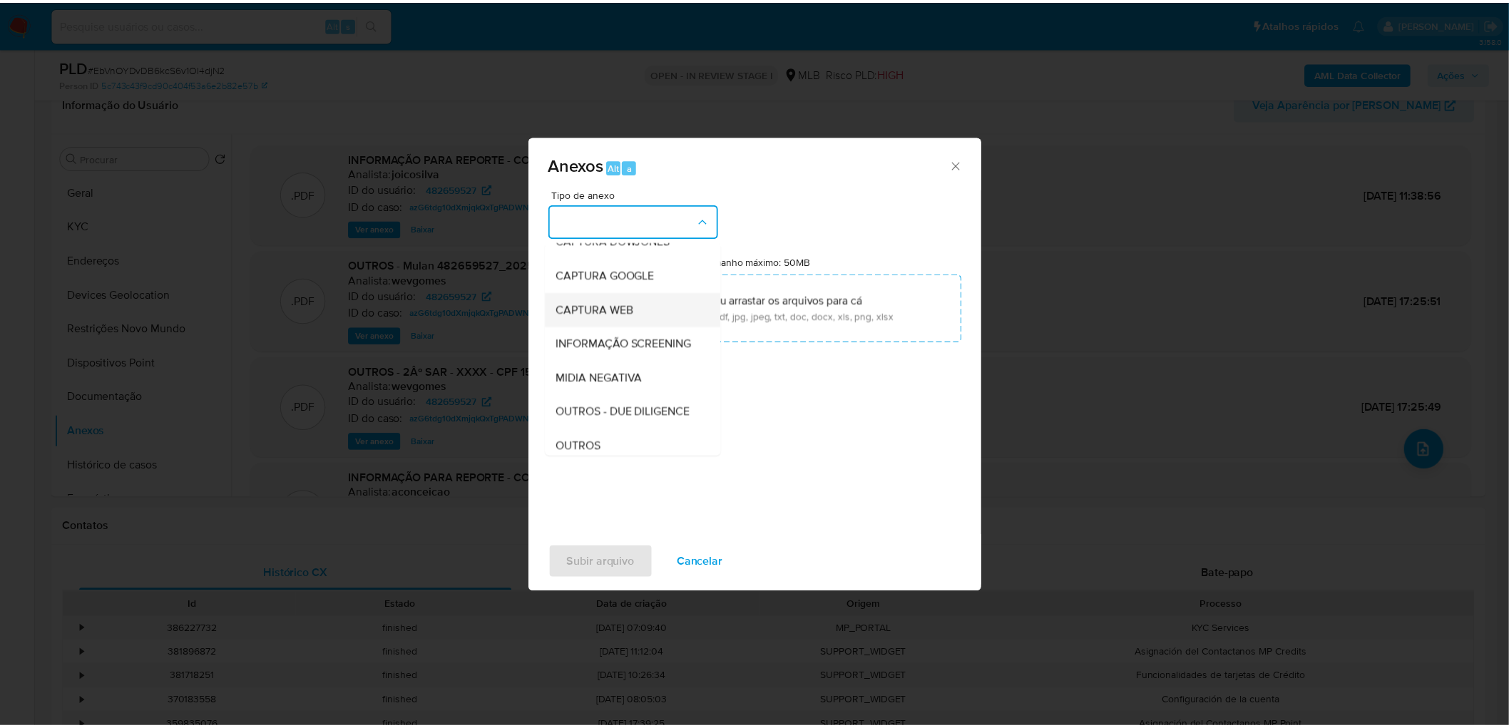
scroll to position [79, 0]
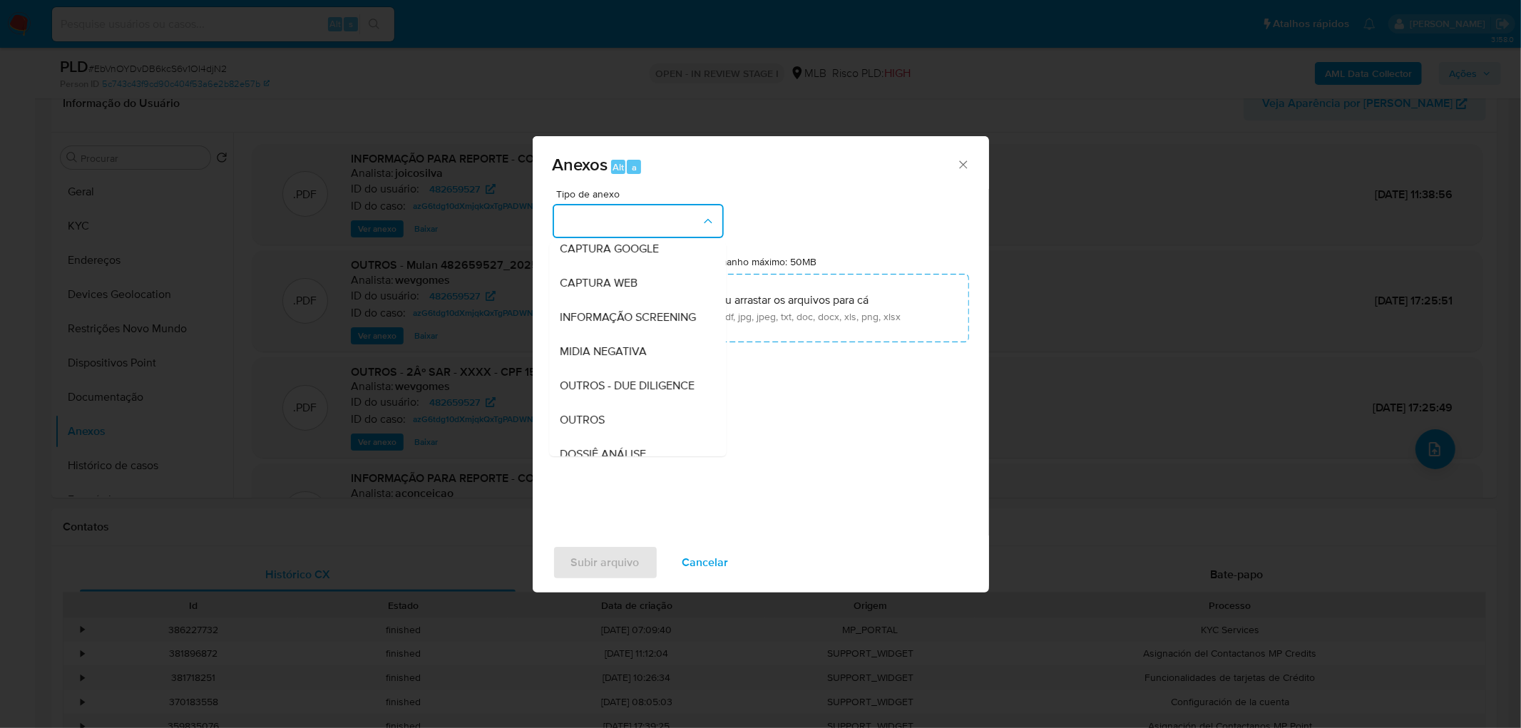
click at [571, 427] on span "OUTROS" at bounding box center [583, 420] width 45 height 14
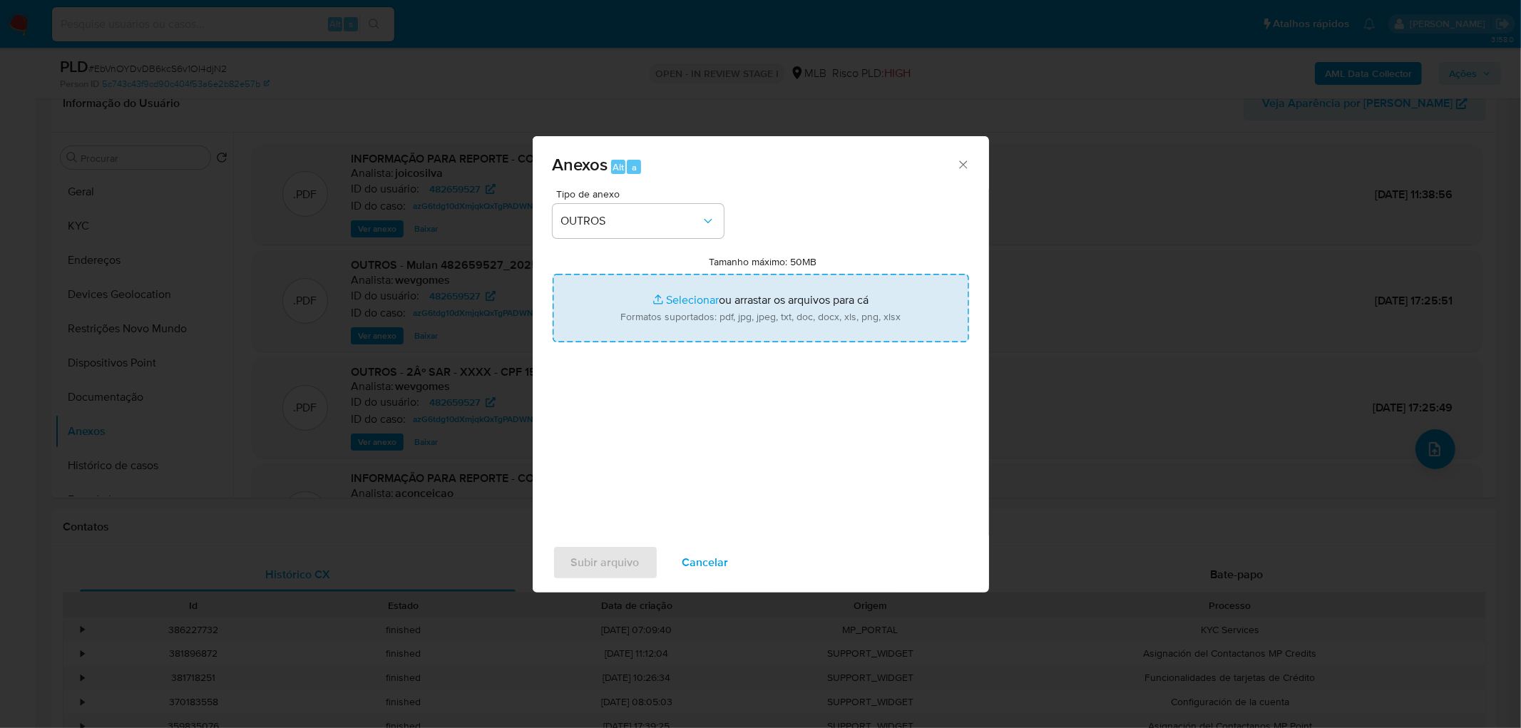
click at [735, 297] on input "Tamanho máximo: 50MB Selecionar arquivos" at bounding box center [761, 308] width 417 height 68
click at [665, 287] on input "Tamanho máximo: 50MB Selecionar arquivos" at bounding box center [761, 308] width 417 height 68
type input "C:\fakepath\Mulan 482659527_2025_09_12_14_26_08.xlsx"
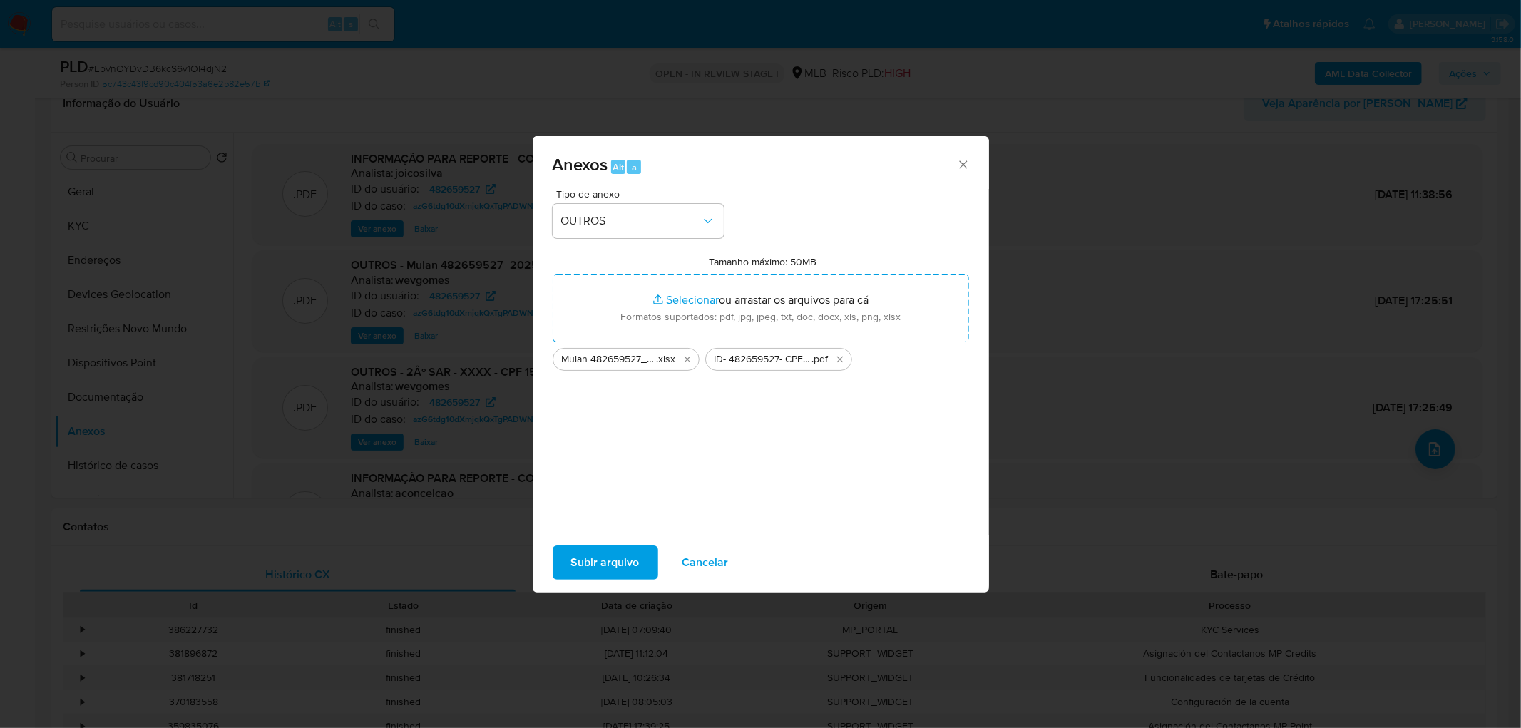
click at [599, 442] on span "Subir arquivo" at bounding box center [605, 562] width 68 height 31
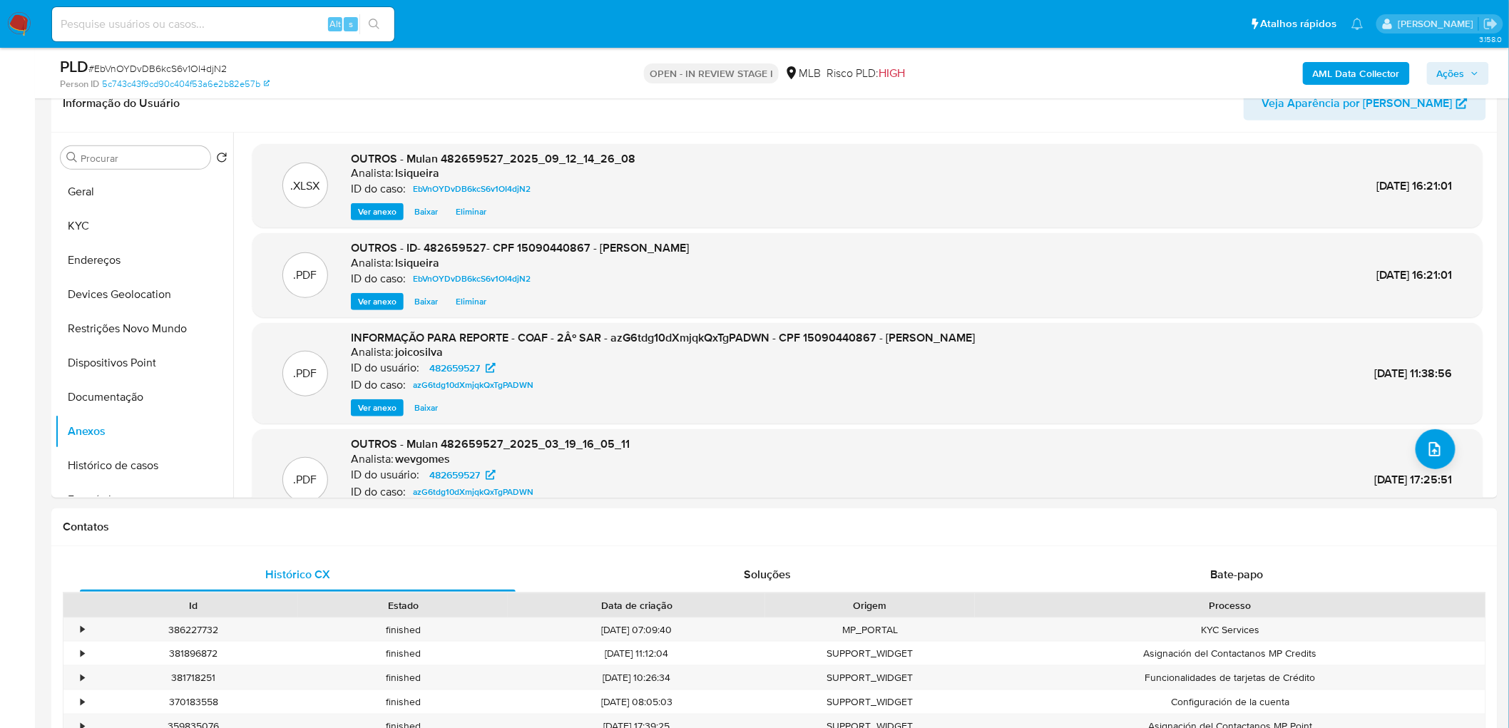
click at [1013, 77] on span "Ações" at bounding box center [1451, 73] width 28 height 23
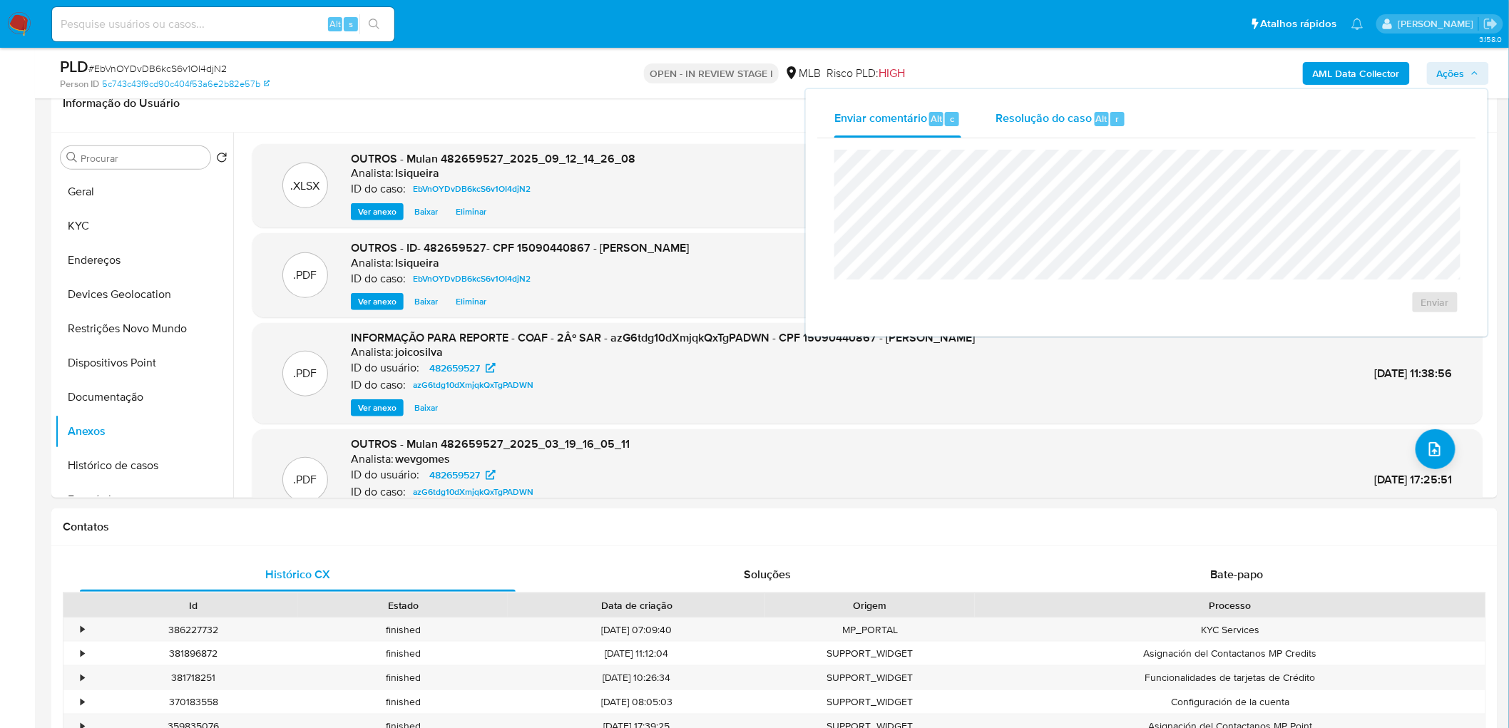
click at [1013, 121] on span "Alt" at bounding box center [1101, 119] width 11 height 14
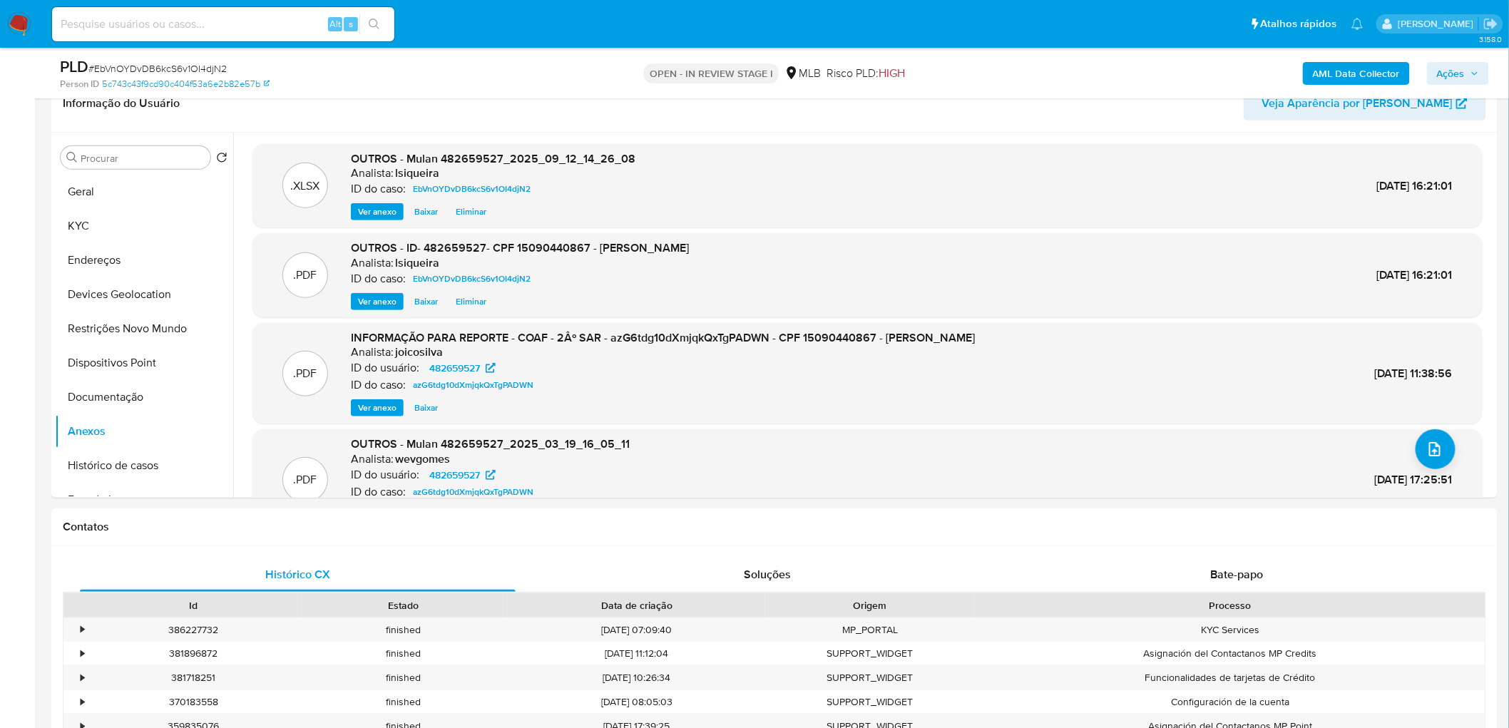
click at [1013, 58] on div "AML Data Collector Ações" at bounding box center [1252, 73] width 473 height 34
click at [1013, 62] on button "Ações" at bounding box center [1458, 73] width 62 height 23
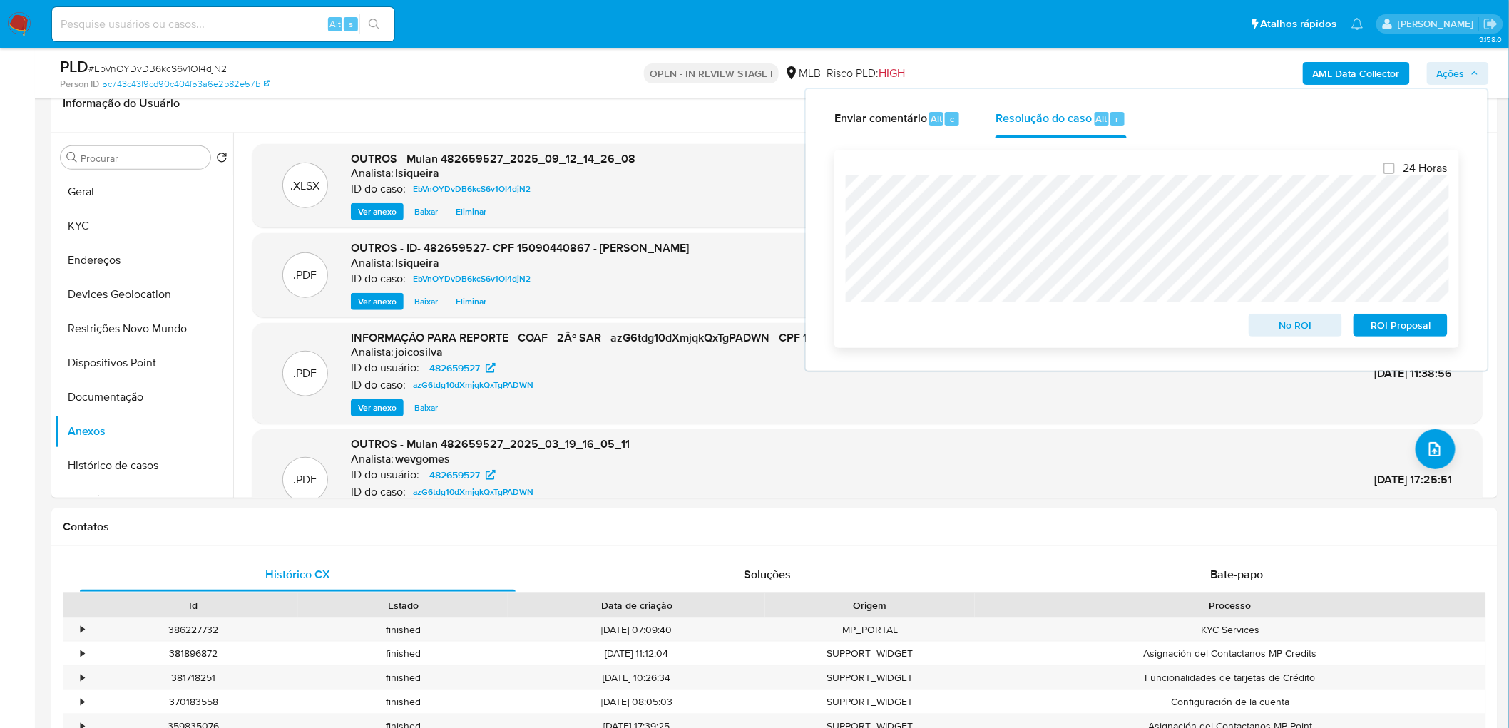
click at [1013, 318] on span "No ROI" at bounding box center [1296, 325] width 74 height 20
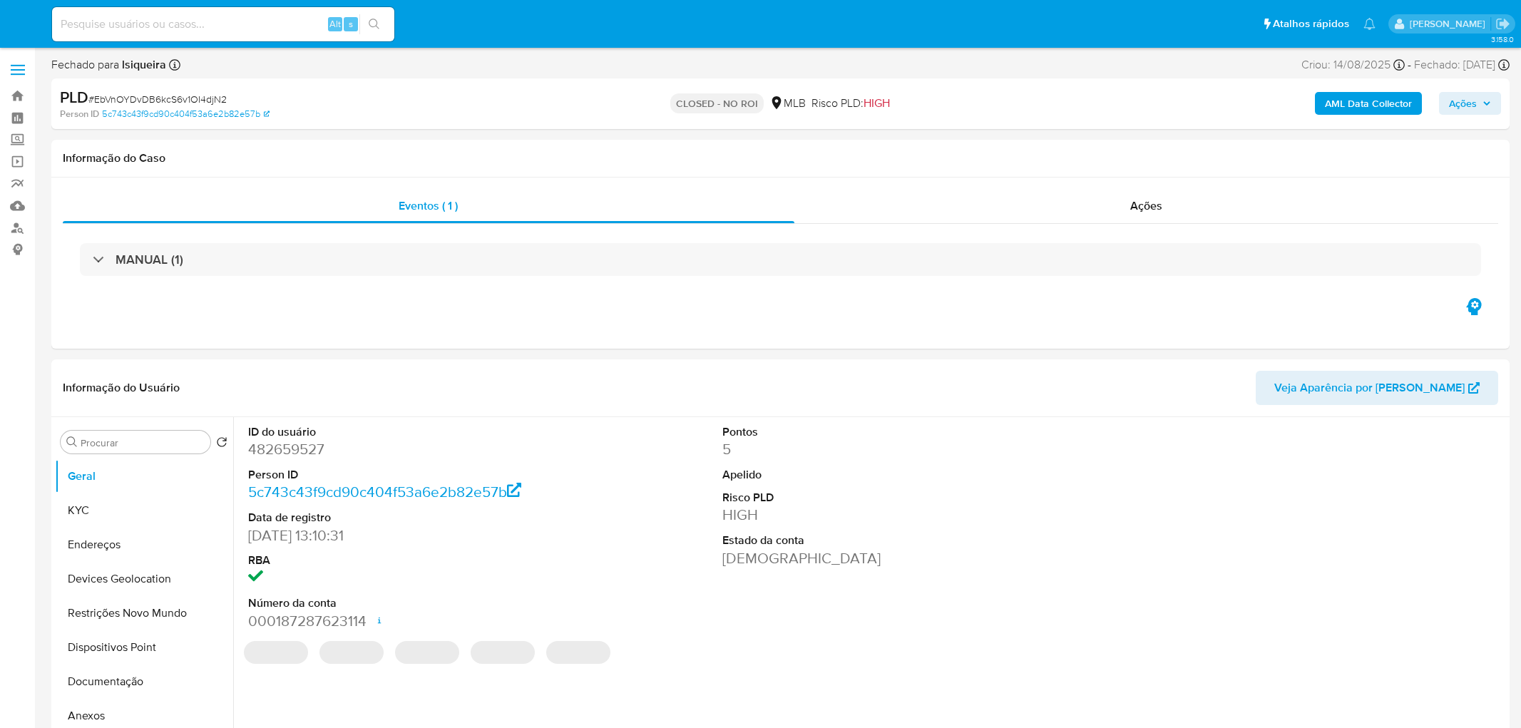
select select "10"
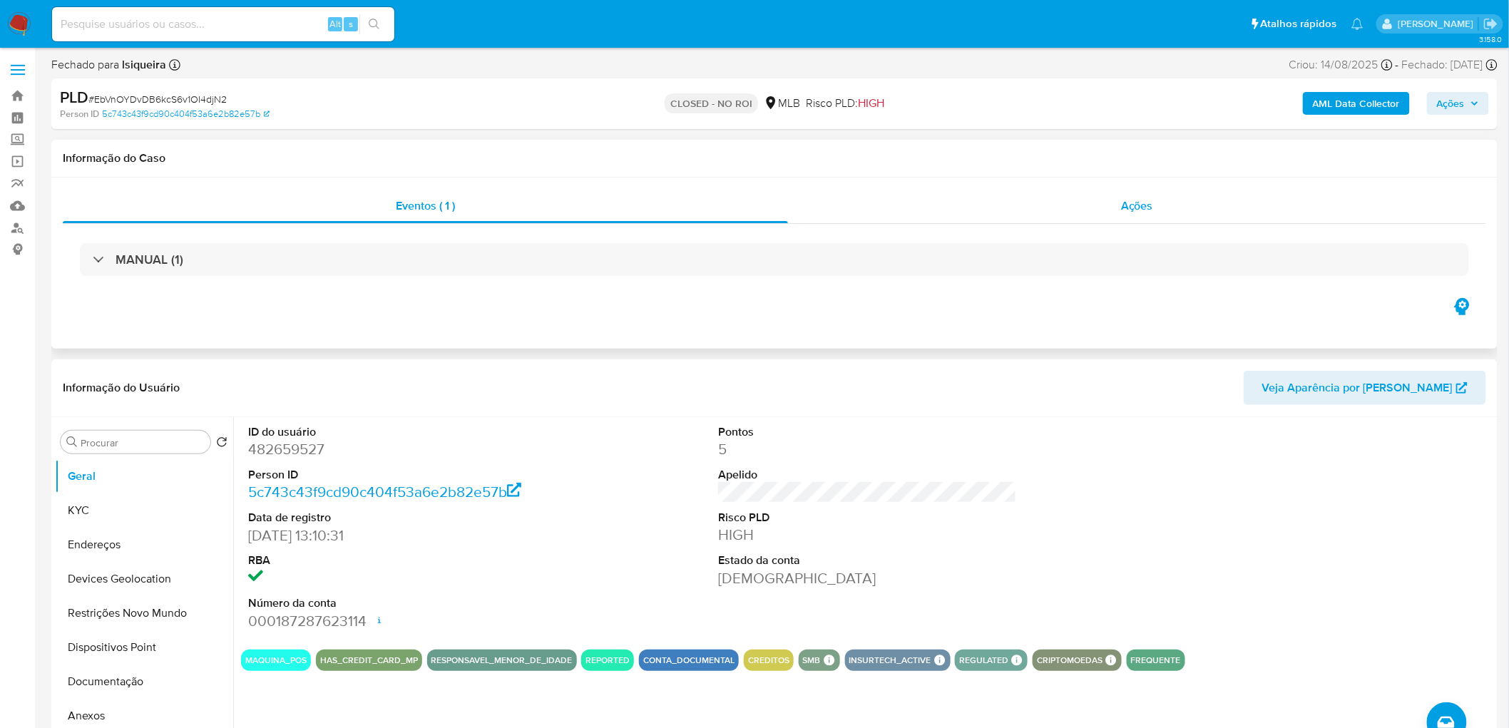
click at [1128, 208] on span "Ações" at bounding box center [1137, 206] width 32 height 16
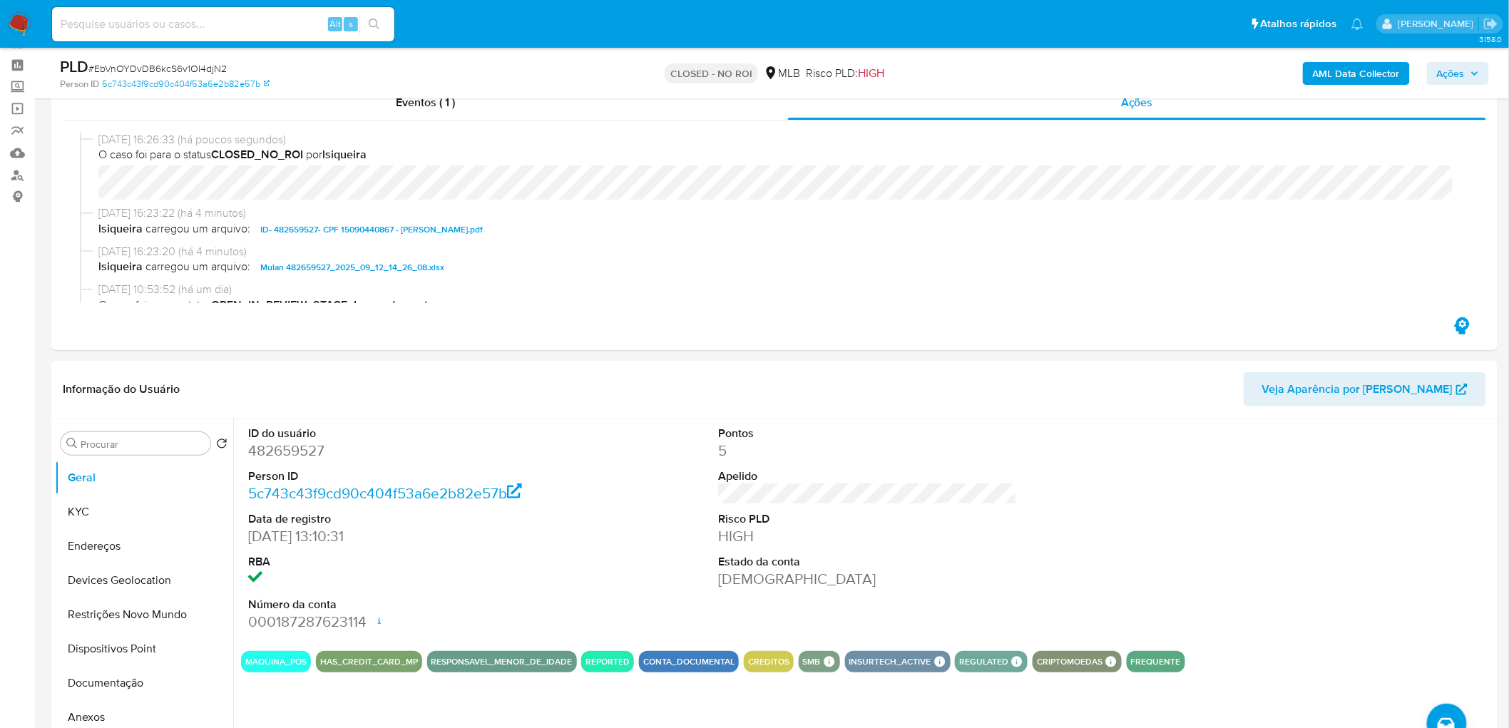
scroll to position [79, 0]
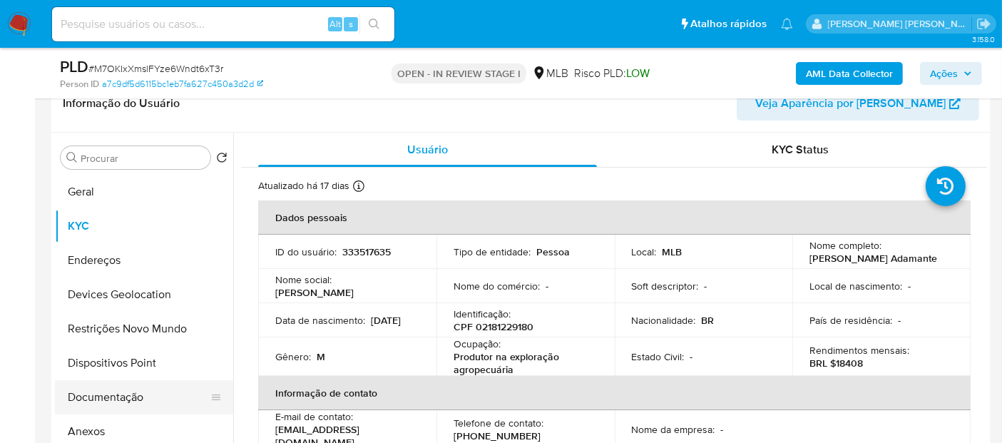
scroll to position [79, 0]
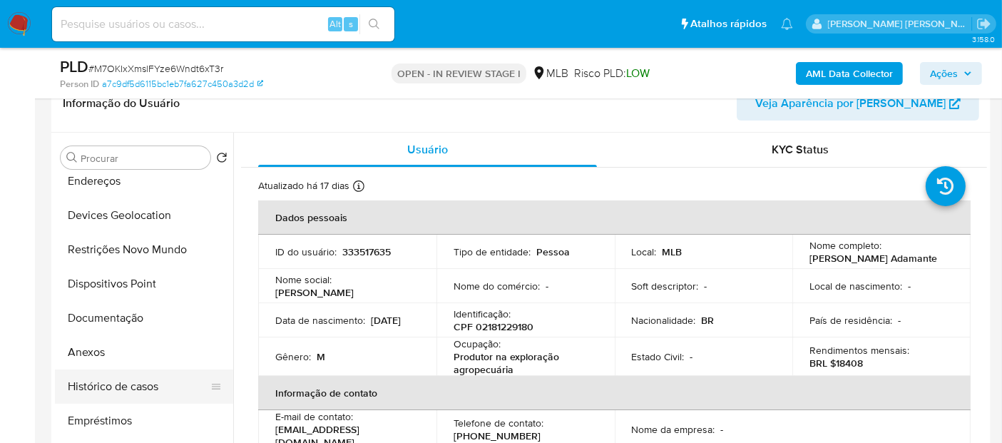
click at [137, 390] on button "Histórico de casos" at bounding box center [138, 386] width 167 height 34
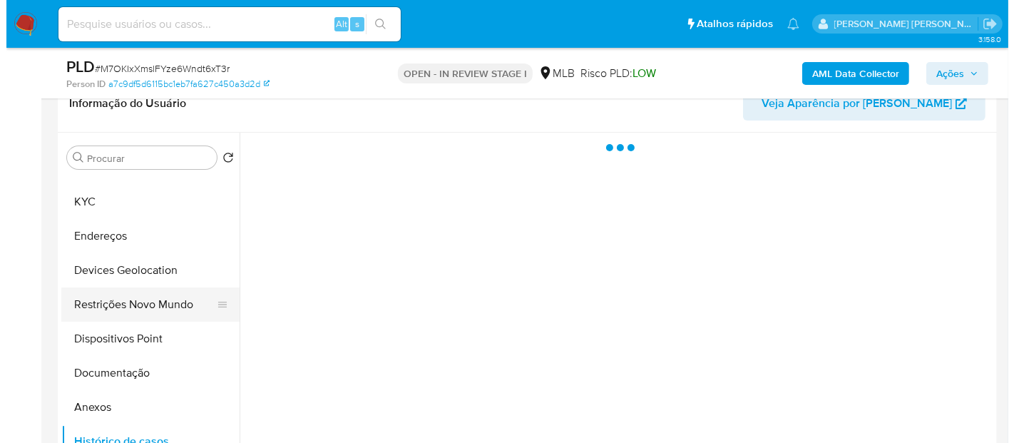
scroll to position [0, 0]
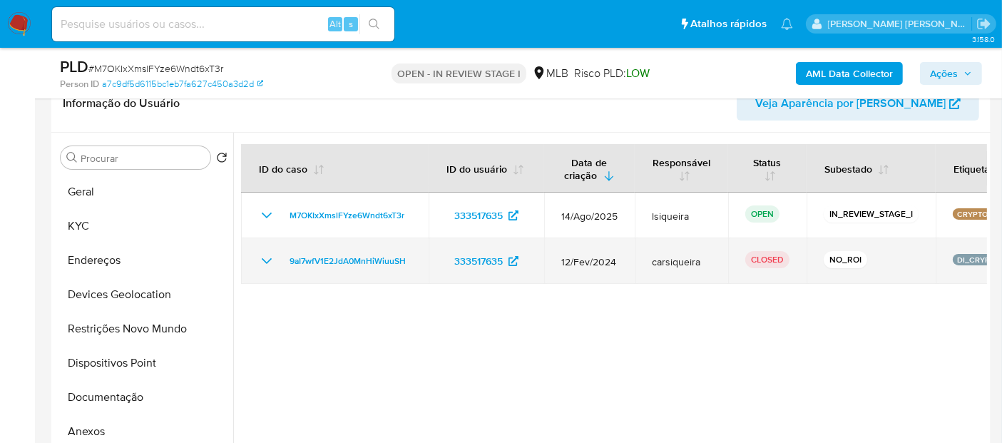
click at [261, 263] on icon "Mostrar/Ocultar" at bounding box center [266, 260] width 17 height 17
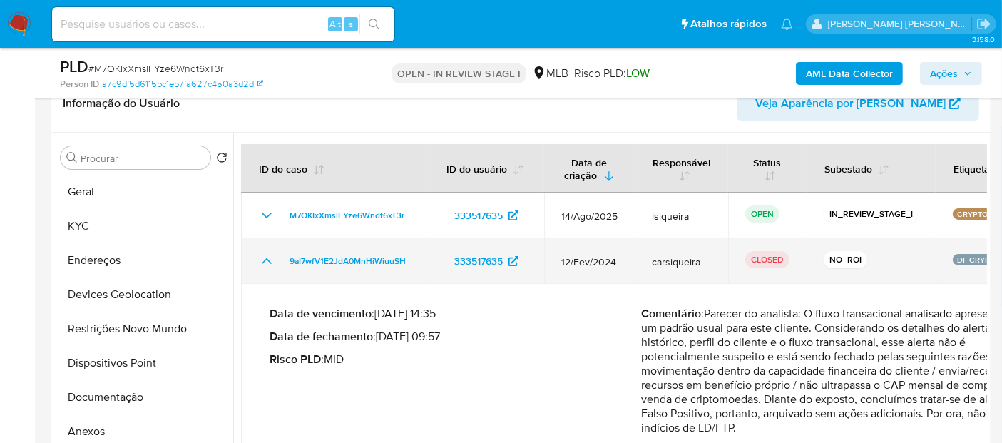
click at [261, 263] on icon "Mostrar/Ocultar" at bounding box center [266, 260] width 17 height 17
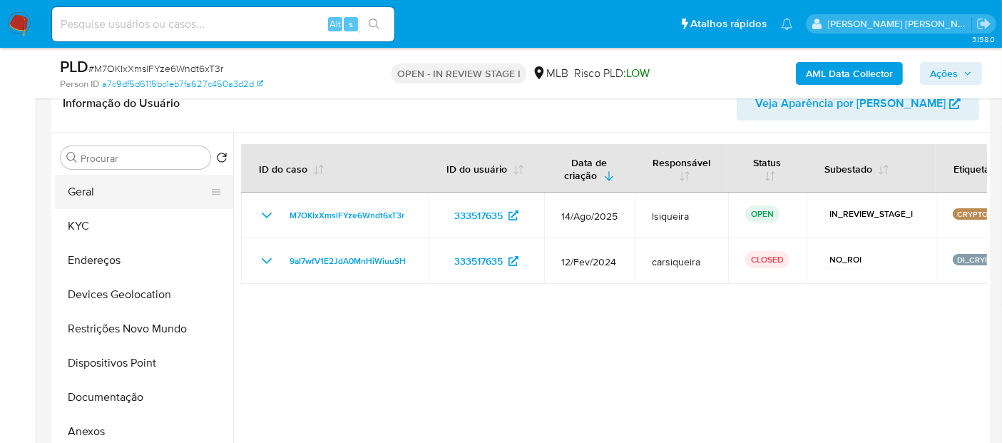
click at [124, 188] on button "Geral" at bounding box center [138, 192] width 167 height 34
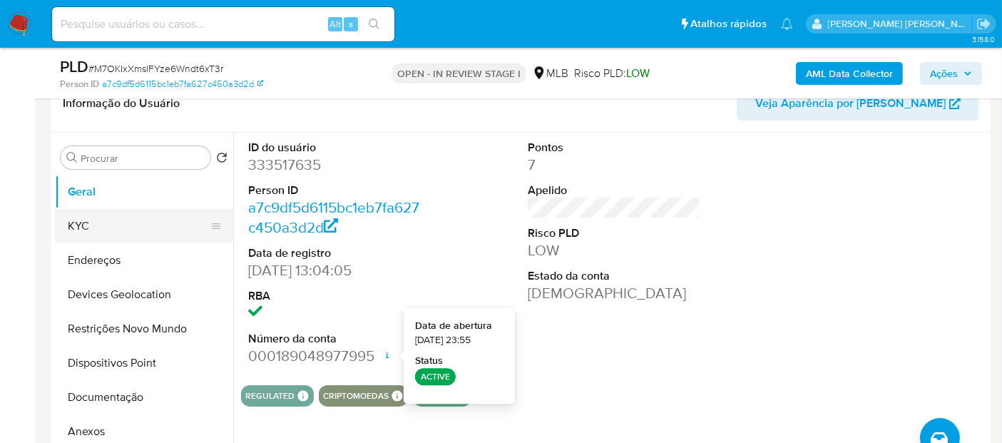
click at [103, 225] on button "KYC" at bounding box center [138, 226] width 167 height 34
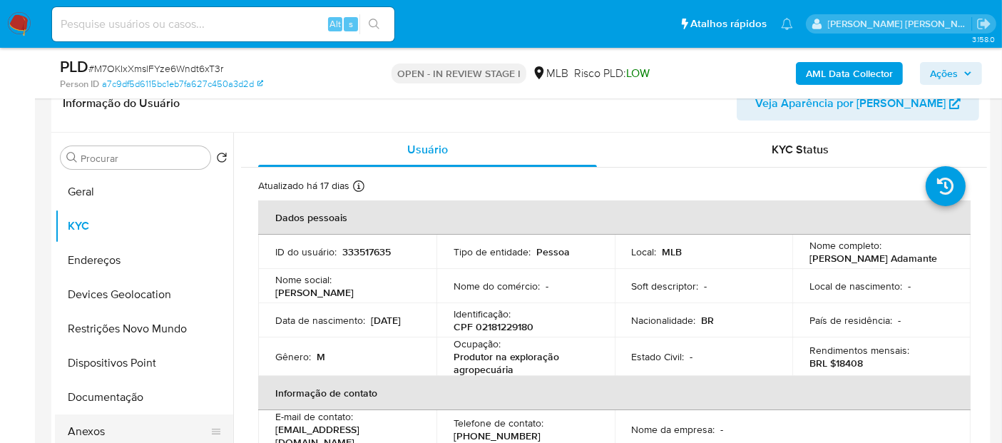
click at [136, 422] on button "Anexos" at bounding box center [138, 431] width 167 height 34
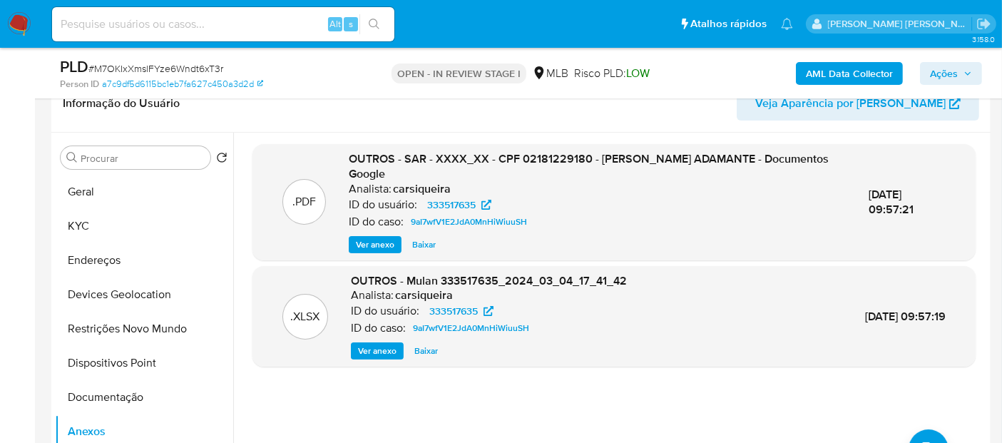
click at [366, 250] on span "Ver anexo" at bounding box center [375, 245] width 39 height 14
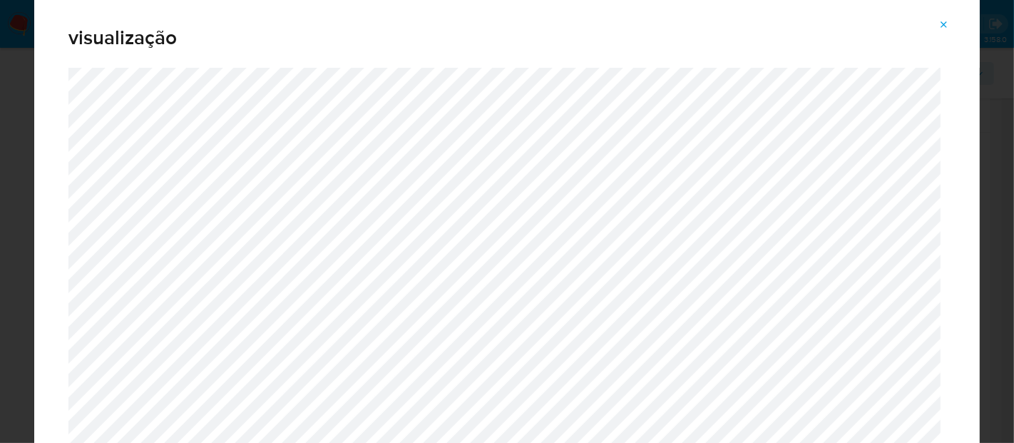
click at [961, 25] on div "visualização" at bounding box center [507, 31] width 946 height 74
click at [948, 22] on icon "Attachment preview" at bounding box center [944, 24] width 11 height 11
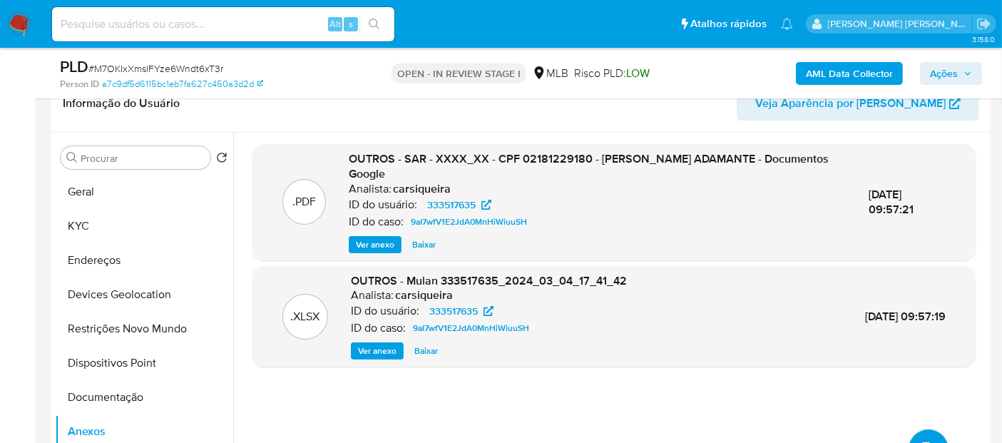
click at [372, 240] on span "Ver anexo" at bounding box center [375, 245] width 39 height 14
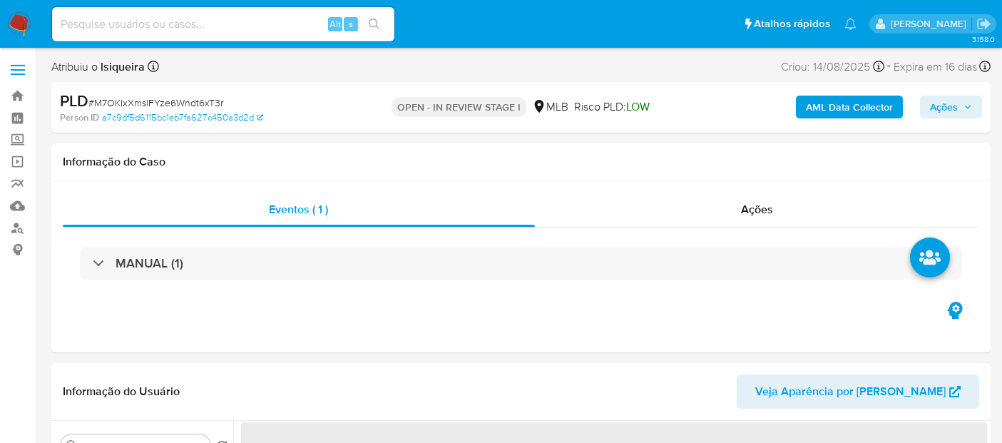
select select "10"
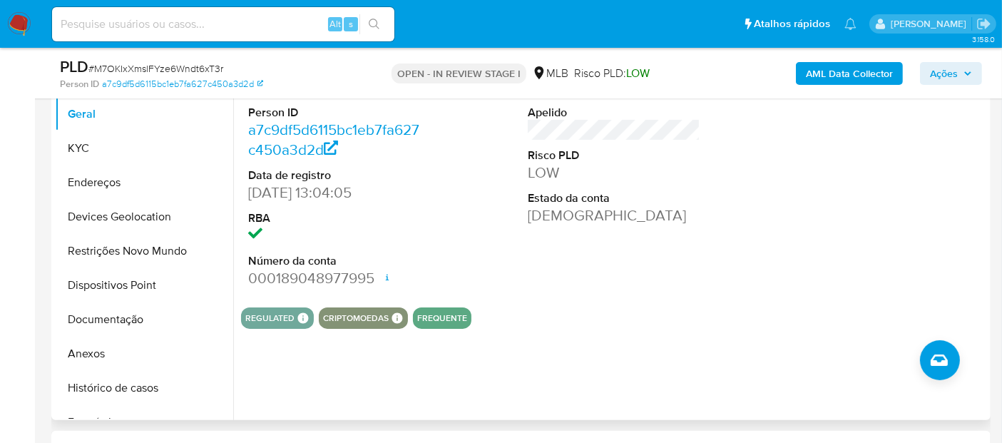
scroll to position [317, 0]
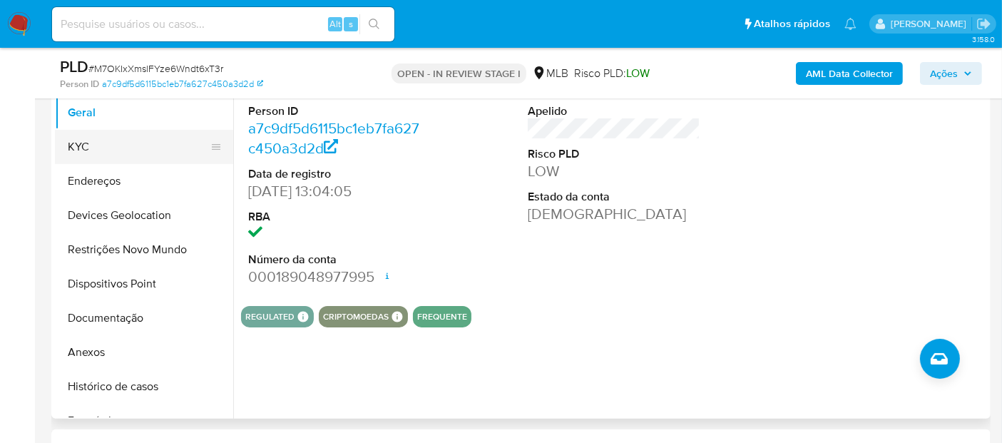
click at [144, 139] on button "KYC" at bounding box center [138, 147] width 167 height 34
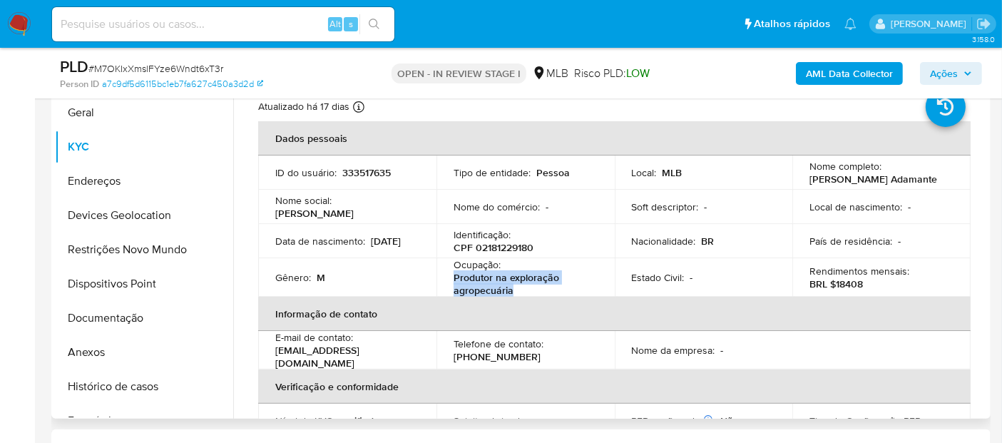
drag, startPoint x: 506, startPoint y: 285, endPoint x: 453, endPoint y: 277, distance: 53.5
click at [454, 277] on p "Produtor na exploração agropecuária" at bounding box center [523, 284] width 138 height 26
copy p "Produtor na exploração agropecuária"
click at [160, 320] on button "Documentação" at bounding box center [138, 318] width 167 height 34
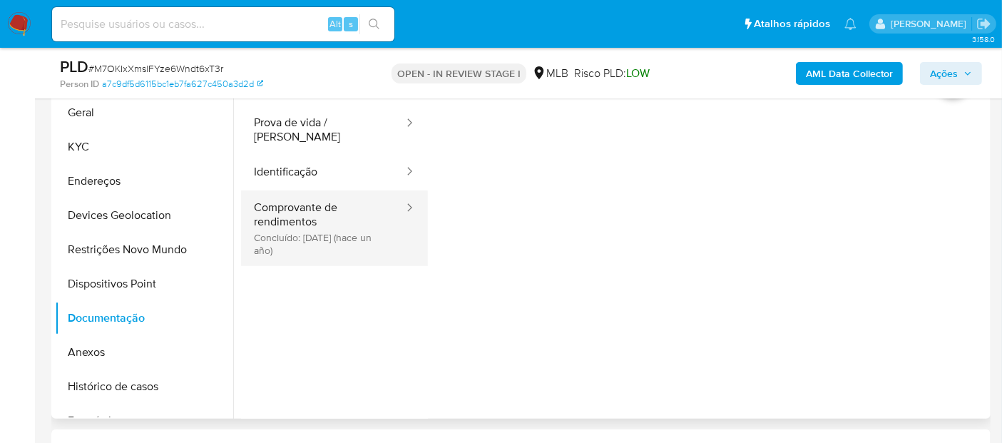
click at [320, 225] on button "Comprovante de rendimentos Concluído: [DATE] (hace un año)" at bounding box center [323, 228] width 164 height 76
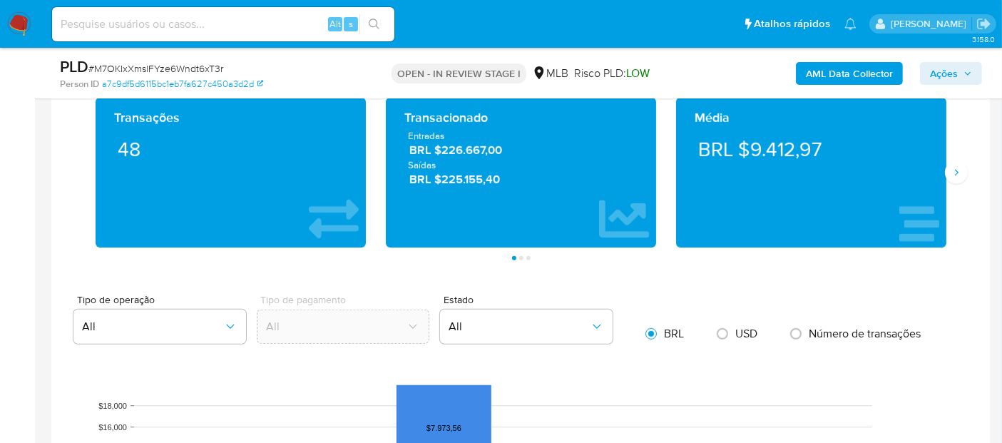
scroll to position [959, 0]
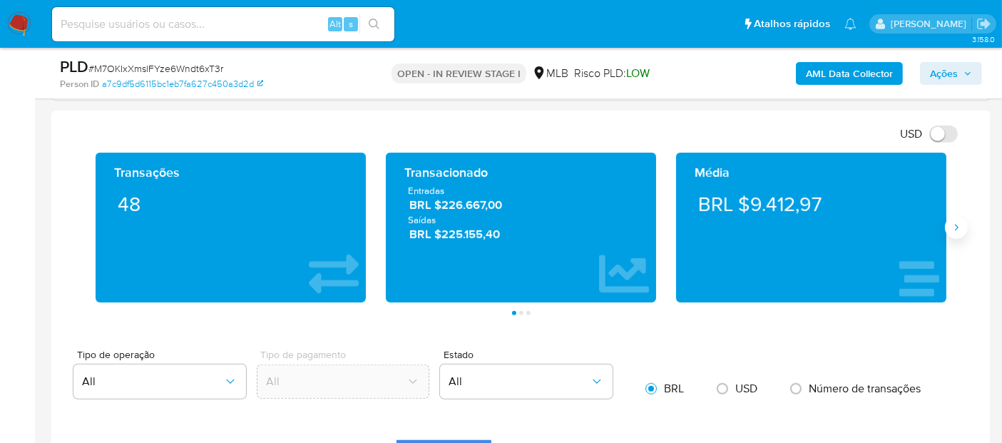
click at [954, 225] on icon "Siguiente" at bounding box center [956, 227] width 11 height 11
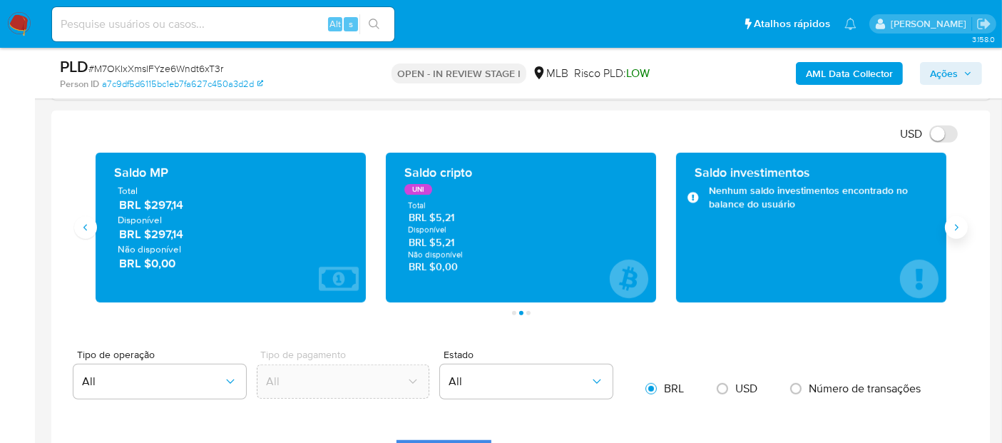
click at [954, 225] on icon "Siguiente" at bounding box center [956, 227] width 11 height 11
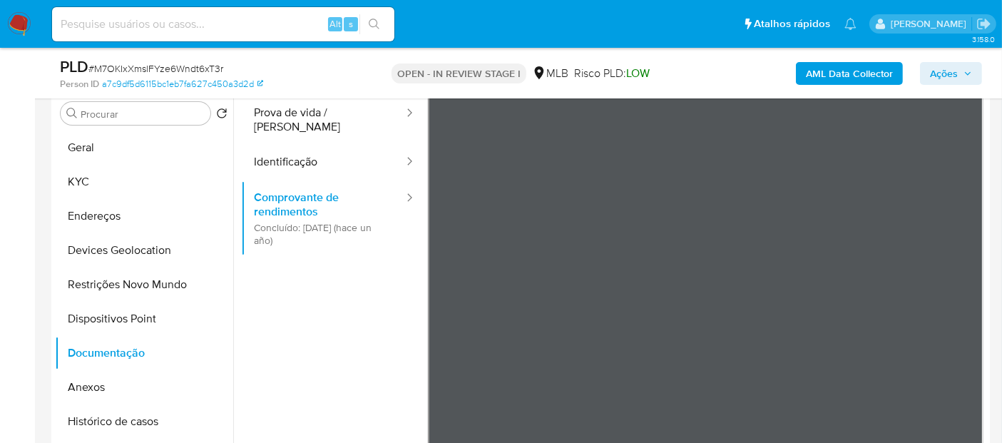
scroll to position [246, 0]
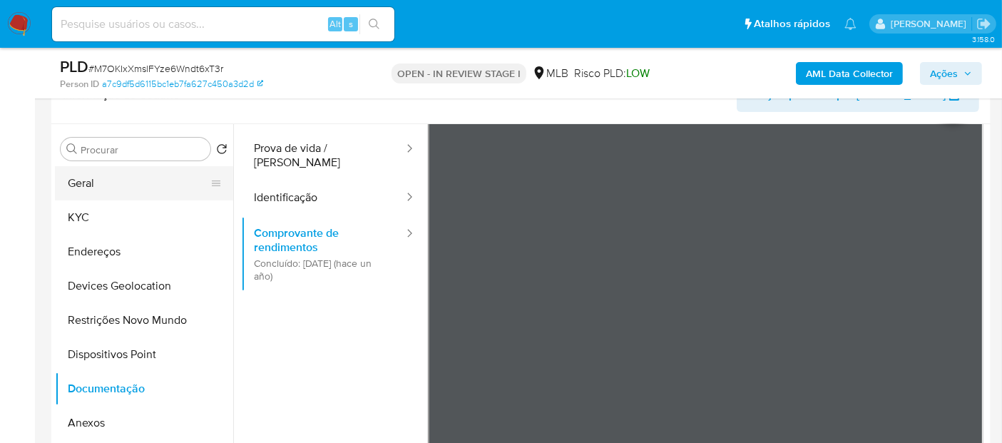
click at [133, 178] on button "Geral" at bounding box center [138, 183] width 167 height 34
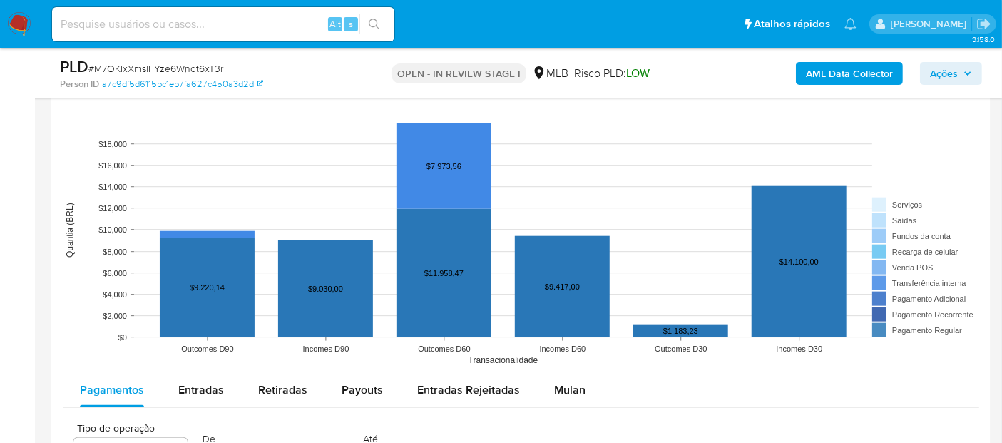
scroll to position [1277, 0]
click at [210, 384] on span "Entradas" at bounding box center [201, 389] width 46 height 16
select select "10"
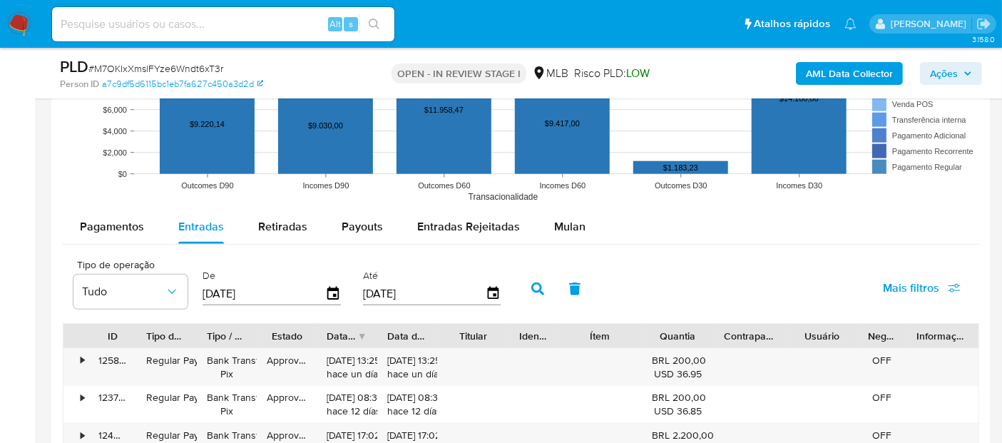
scroll to position [1435, 0]
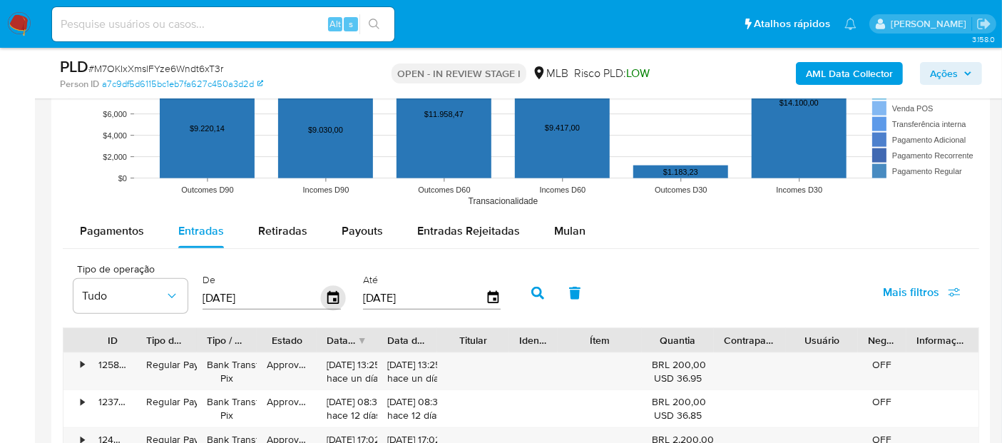
click at [324, 297] on icon "button" at bounding box center [333, 298] width 25 height 25
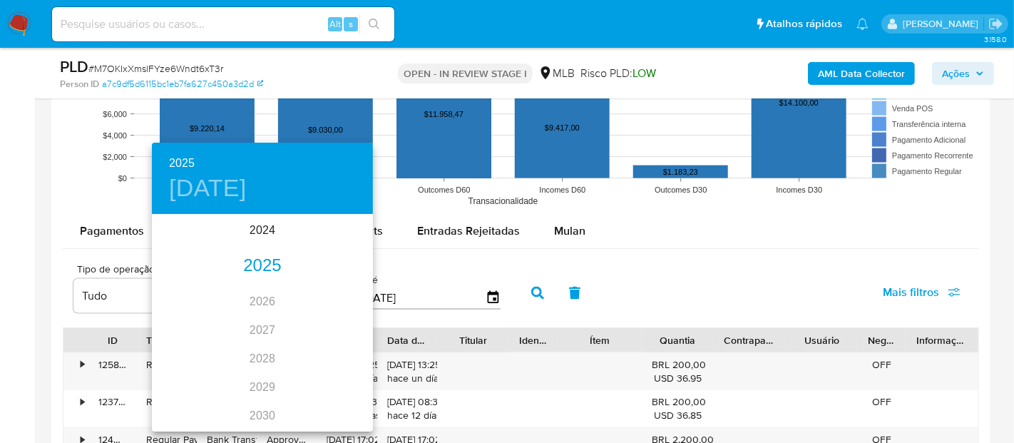
click at [301, 270] on div "2025" at bounding box center [262, 266] width 221 height 29
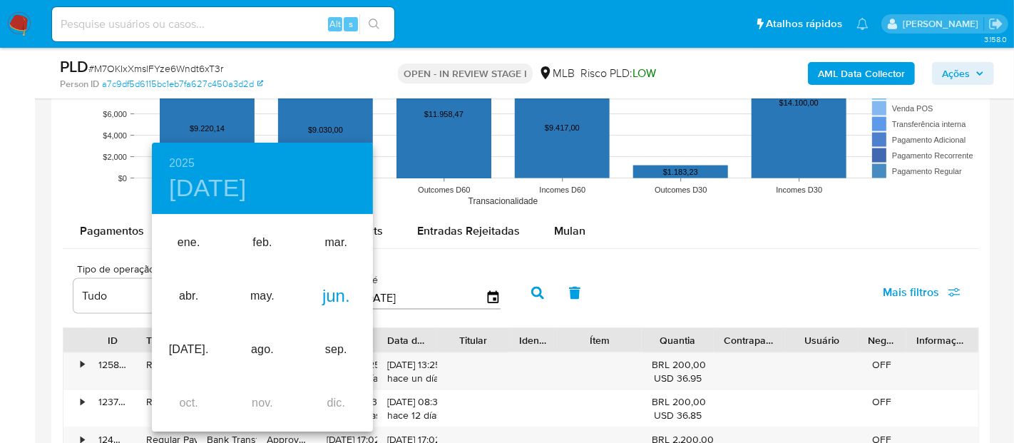
click at [332, 299] on div "jun." at bounding box center [336, 296] width 73 height 53
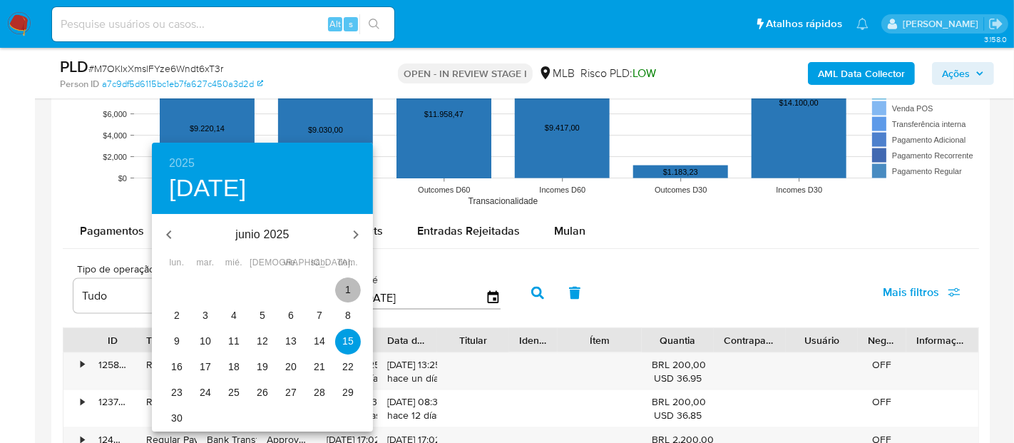
click at [350, 290] on p "1" at bounding box center [348, 289] width 6 height 14
type input "01/06/2025"
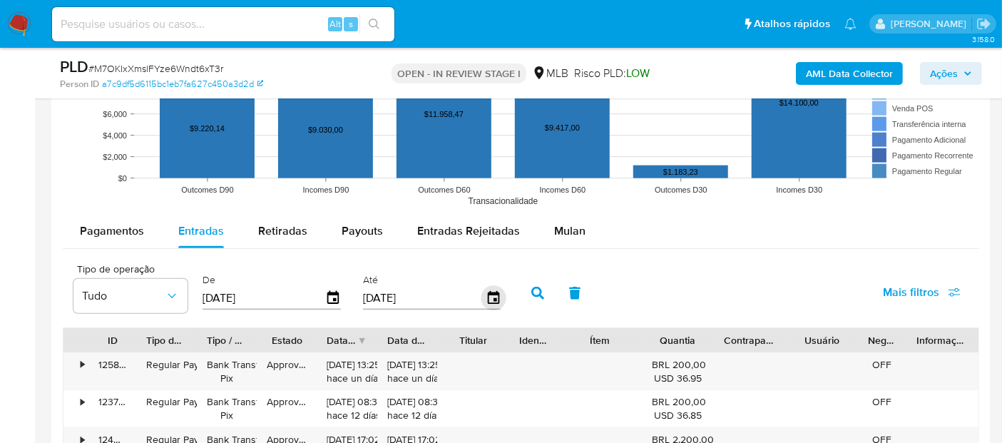
click at [483, 296] on icon "button" at bounding box center [493, 298] width 25 height 25
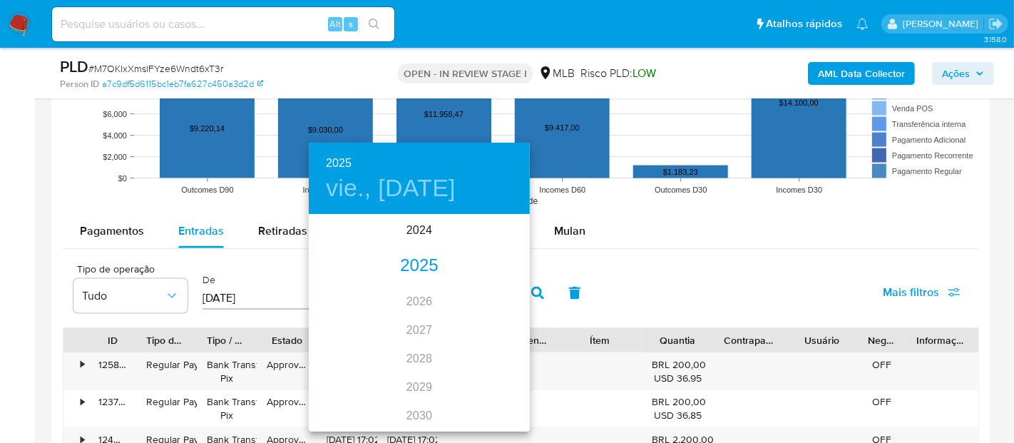
click at [409, 272] on div "2025" at bounding box center [419, 266] width 221 height 29
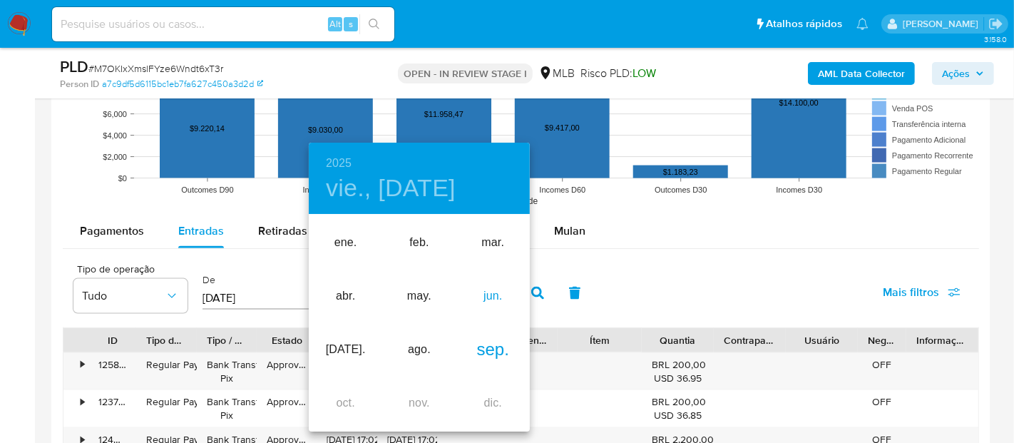
click at [494, 298] on div "jun." at bounding box center [492, 296] width 73 height 53
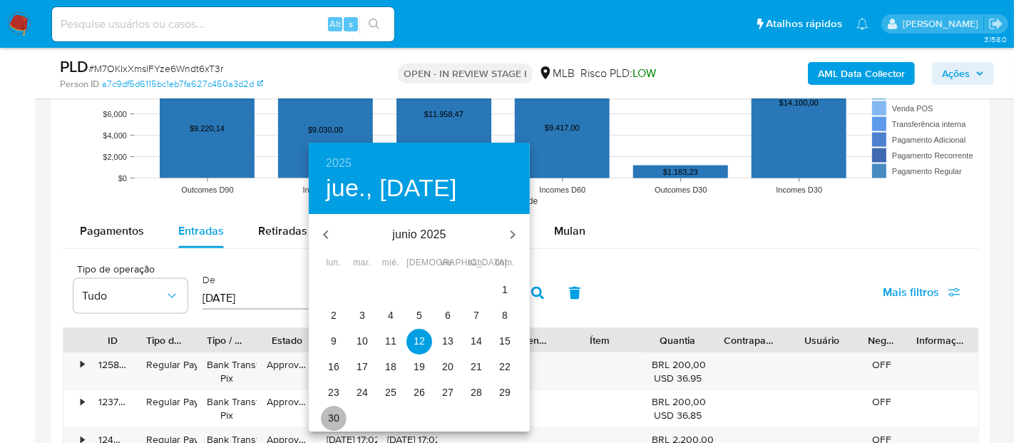
click at [334, 414] on p "30" at bounding box center [333, 418] width 11 height 14
type input "30/06/2025"
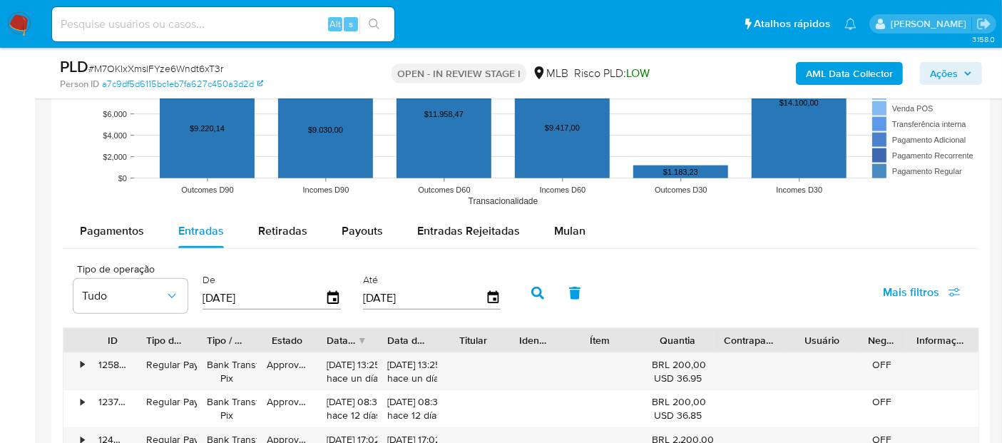
click at [529, 282] on button "button" at bounding box center [537, 293] width 37 height 34
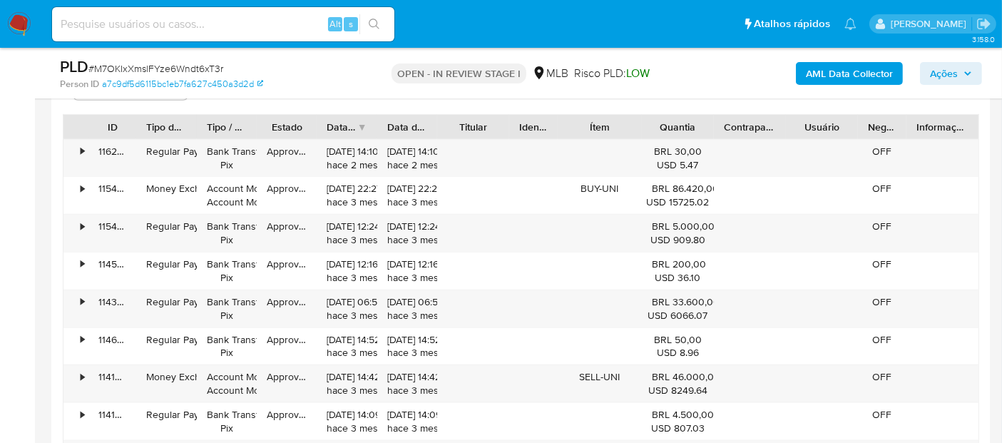
scroll to position [1673, 0]
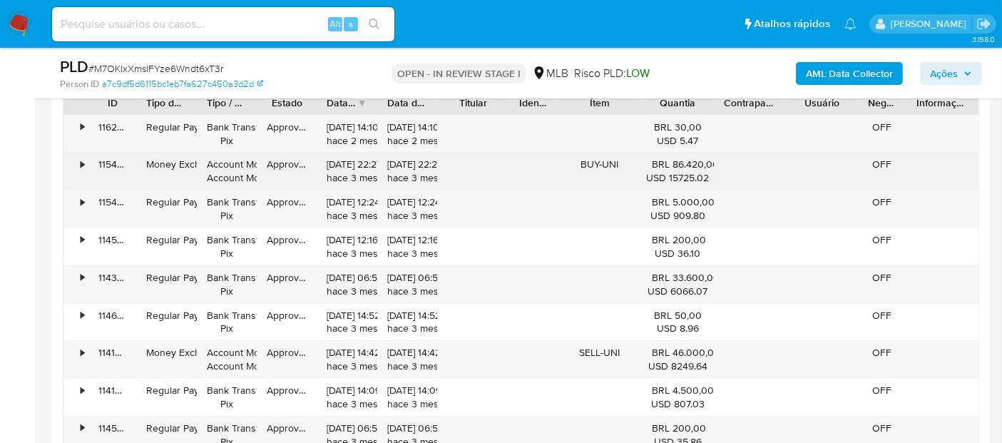
click at [81, 163] on div "•" at bounding box center [83, 165] width 4 height 14
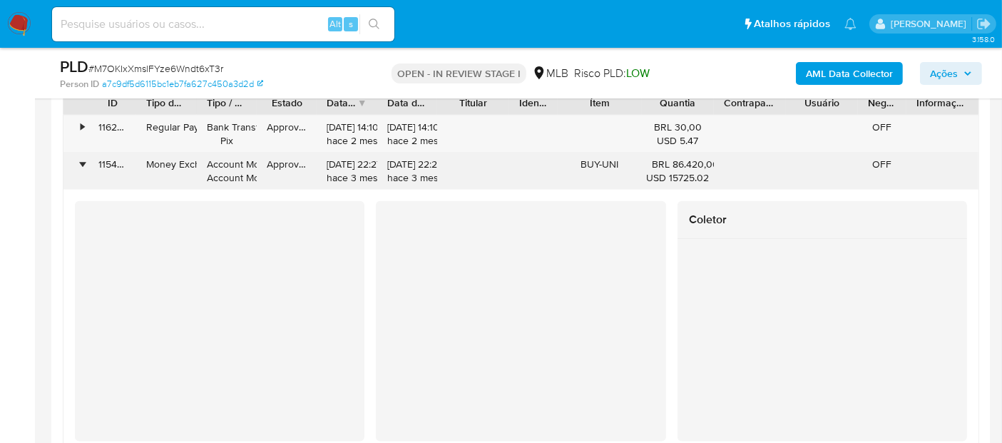
click at [81, 163] on div "•" at bounding box center [83, 165] width 4 height 14
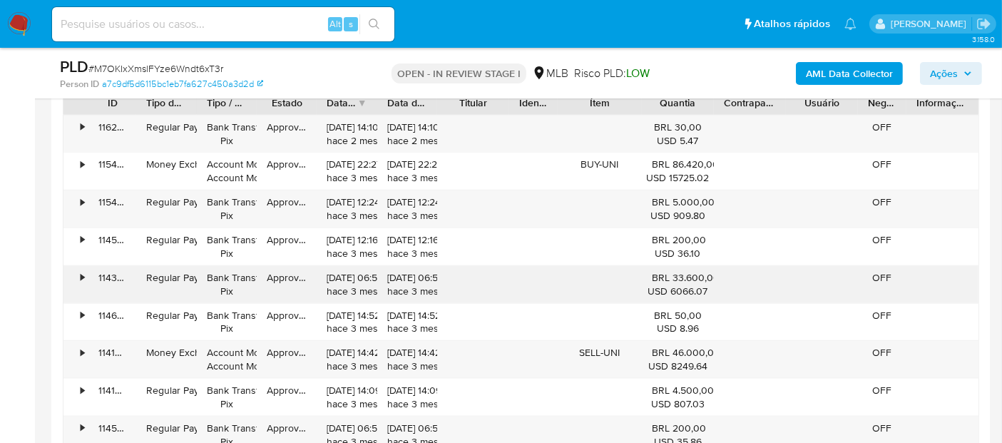
click at [81, 279] on div "•" at bounding box center [83, 278] width 4 height 14
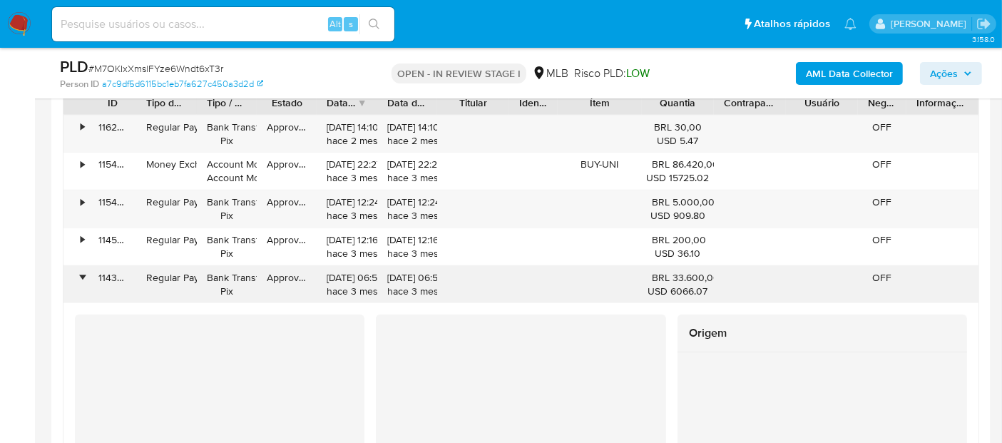
click at [82, 271] on div "•" at bounding box center [83, 278] width 4 height 14
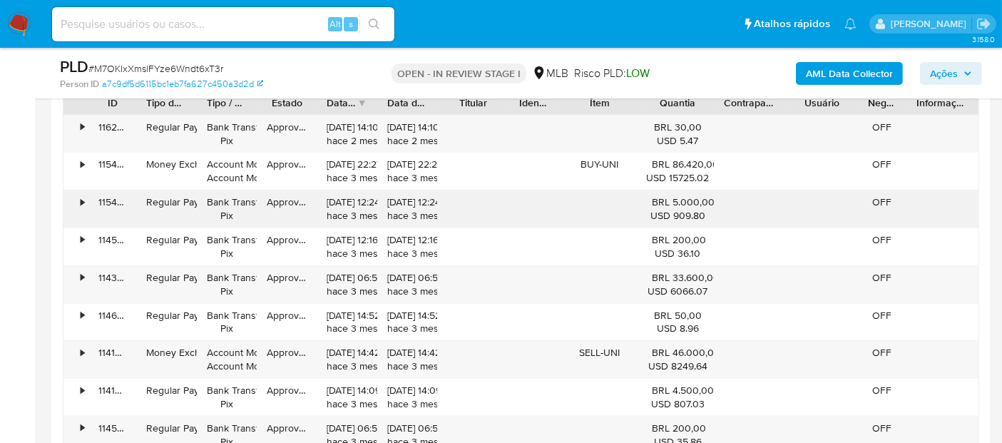
click at [83, 200] on div "•" at bounding box center [83, 202] width 4 height 14
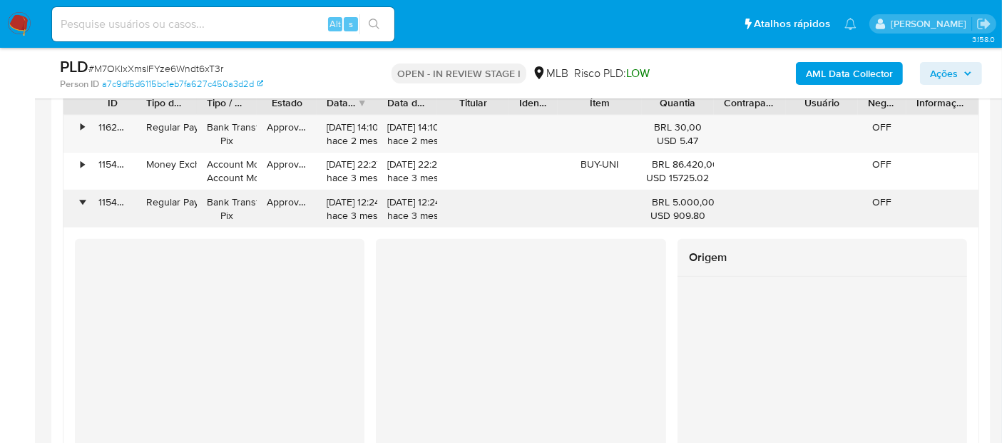
click at [82, 200] on div "•" at bounding box center [83, 202] width 4 height 14
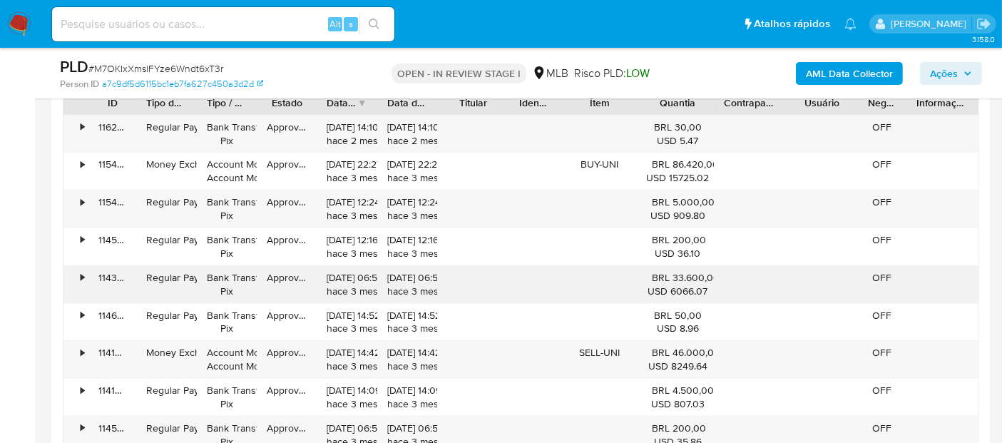
scroll to position [1514, 0]
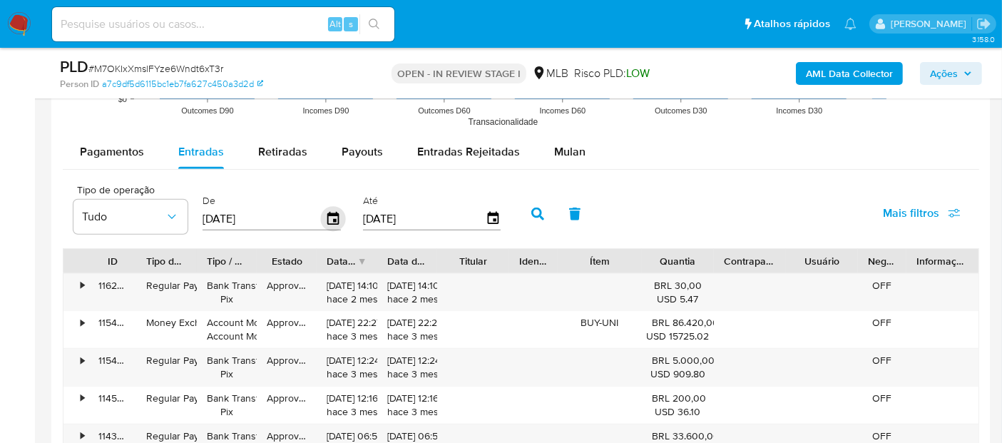
click at [328, 217] on icon "button" at bounding box center [333, 219] width 25 height 25
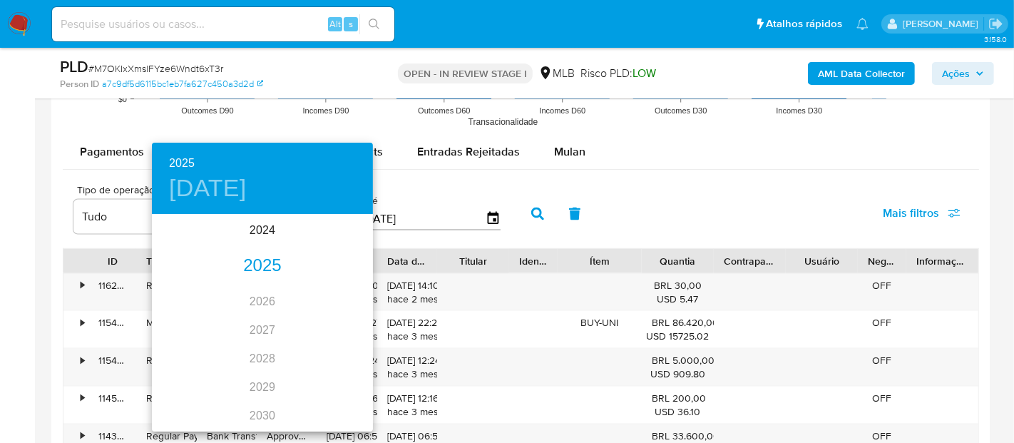
click at [260, 267] on div "2025" at bounding box center [262, 266] width 221 height 29
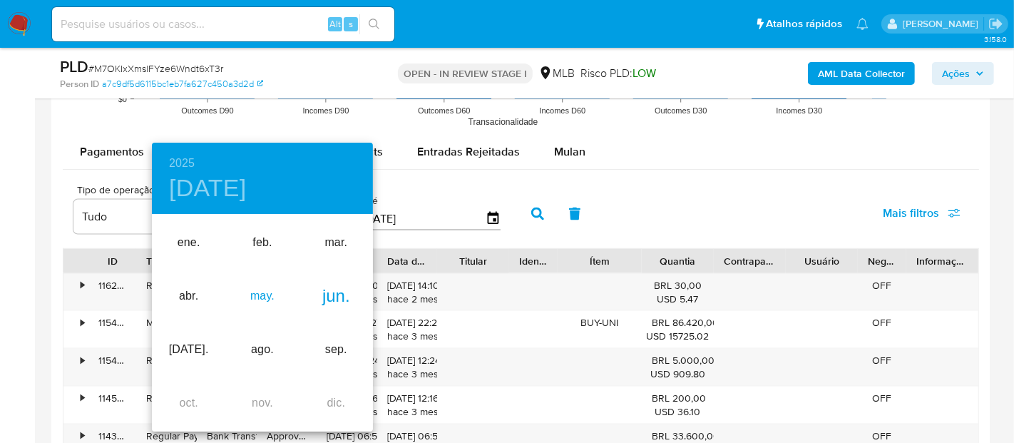
click at [265, 293] on div "may." at bounding box center [261, 296] width 73 height 53
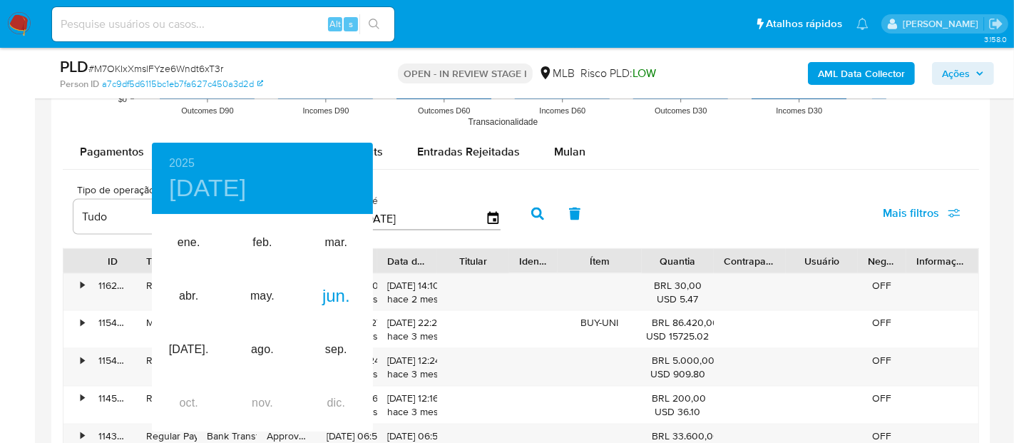
type input "01/05/2025"
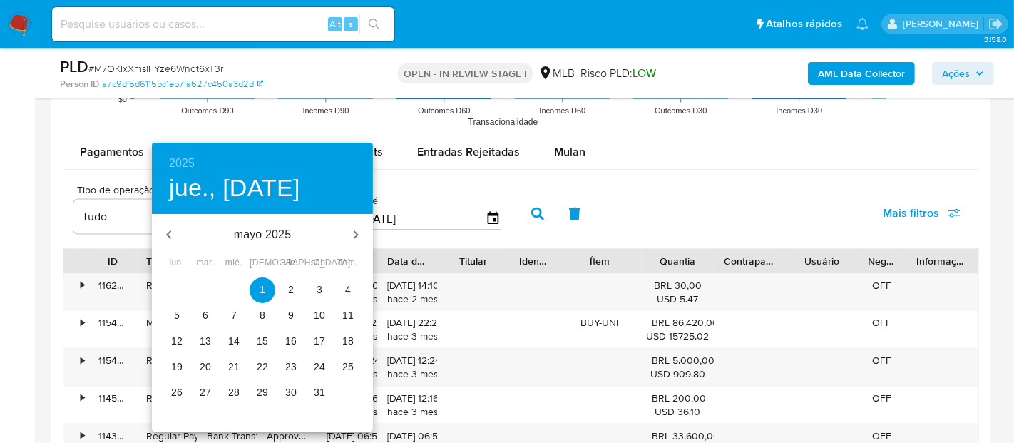
click at [261, 288] on p "1" at bounding box center [263, 289] width 6 height 14
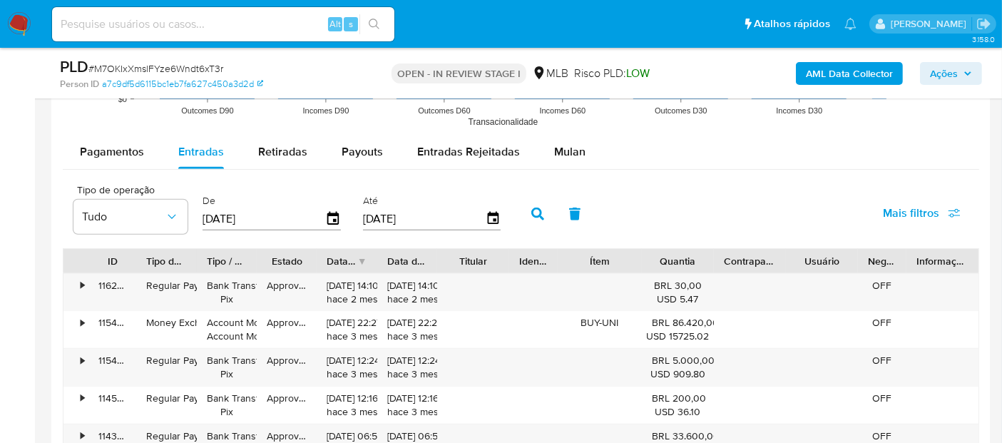
click at [521, 215] on button "button" at bounding box center [537, 214] width 37 height 34
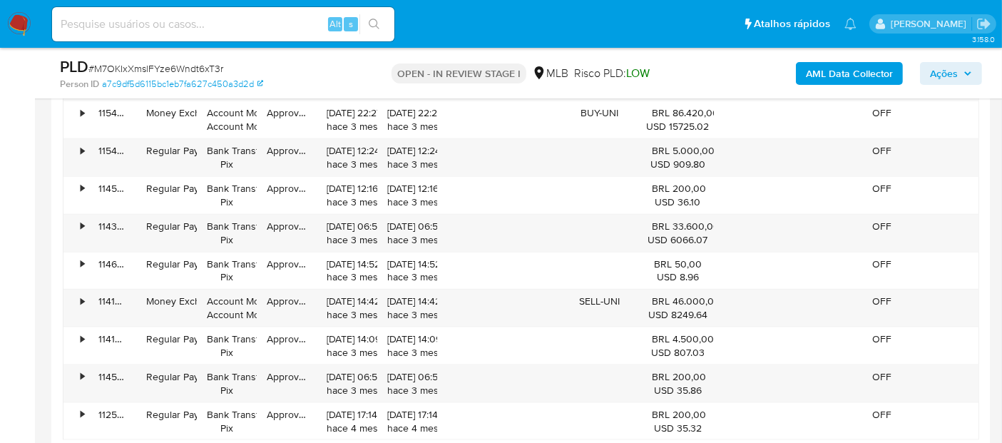
scroll to position [1752, 0]
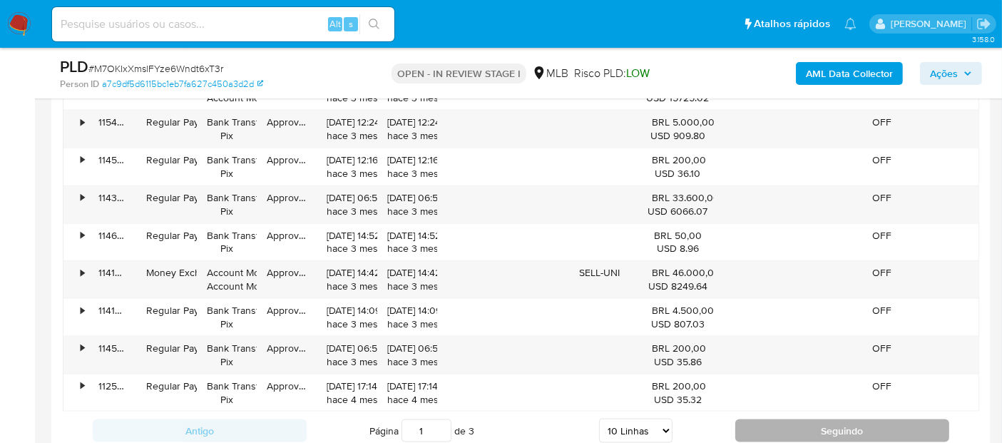
click at [814, 432] on button "Seguindo" at bounding box center [842, 430] width 214 height 23
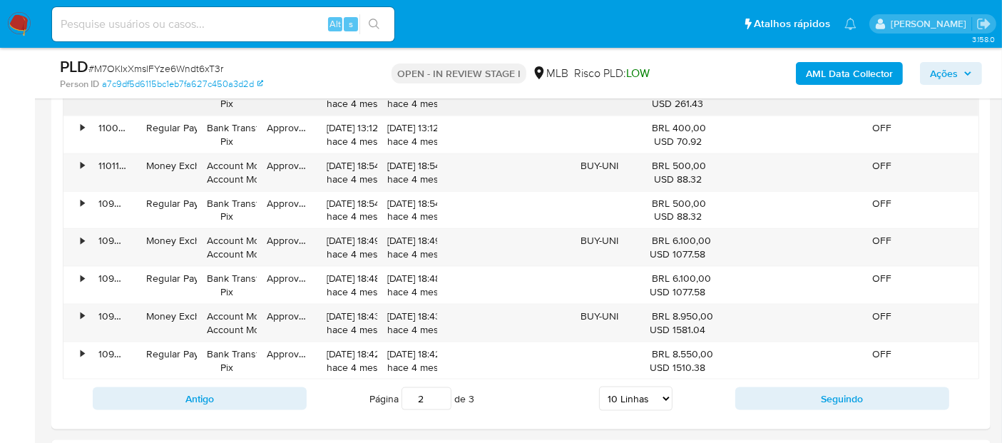
scroll to position [1832, 0]
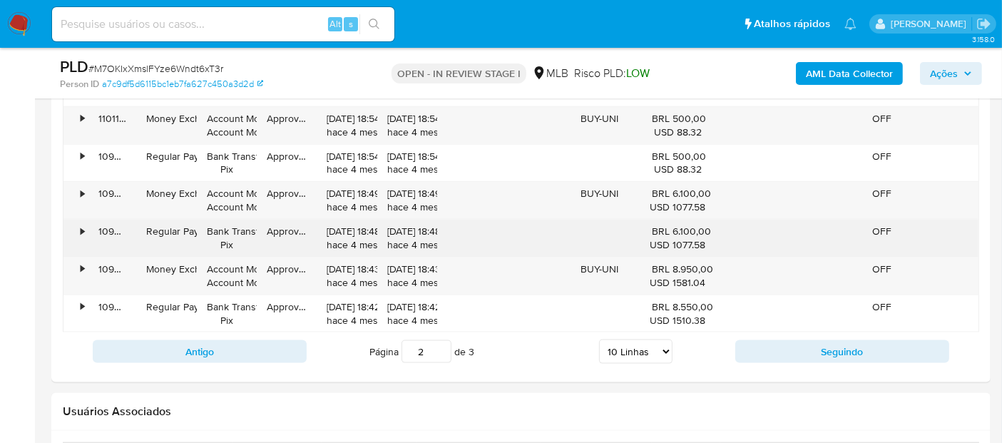
click at [78, 230] on div "•" at bounding box center [75, 238] width 25 height 37
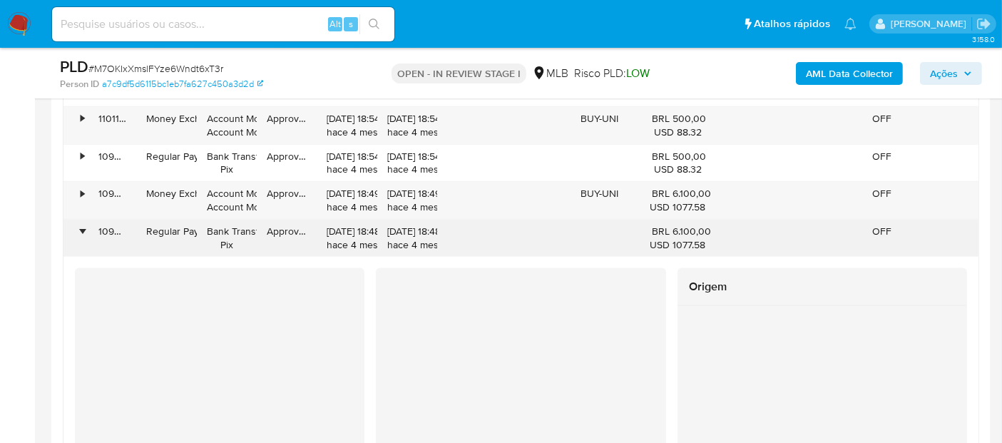
click at [78, 230] on div "•" at bounding box center [75, 238] width 25 height 37
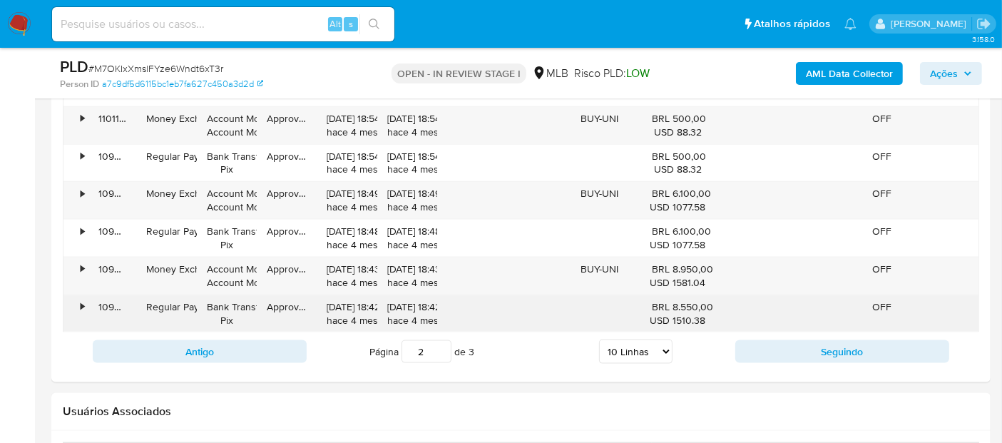
click at [81, 302] on div "•" at bounding box center [83, 307] width 4 height 14
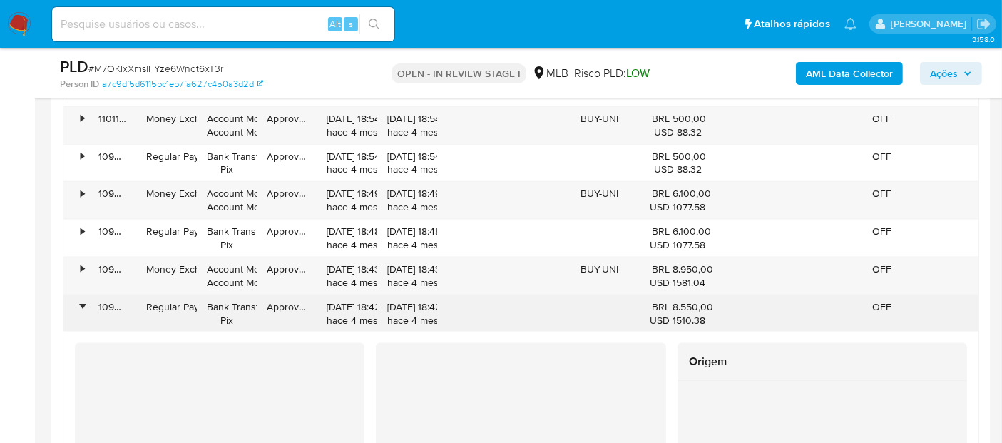
click at [81, 302] on div "•" at bounding box center [83, 307] width 4 height 14
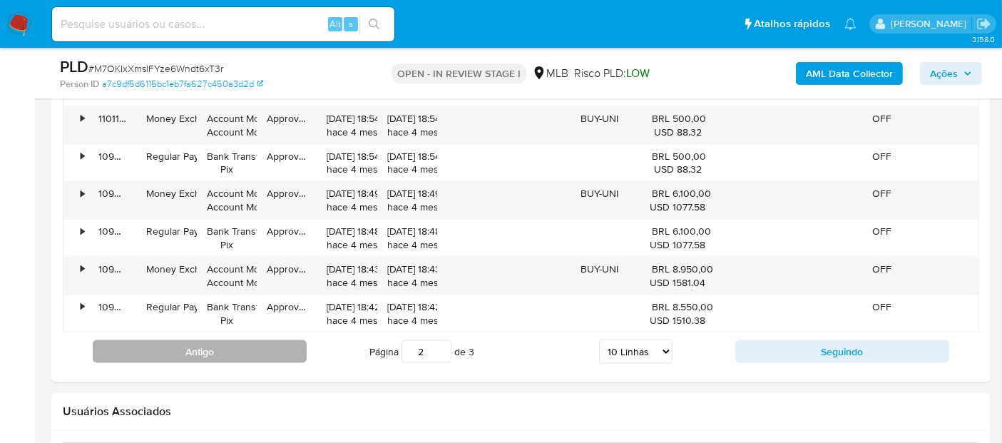
click at [225, 357] on button "Antigo" at bounding box center [200, 351] width 214 height 23
type input "1"
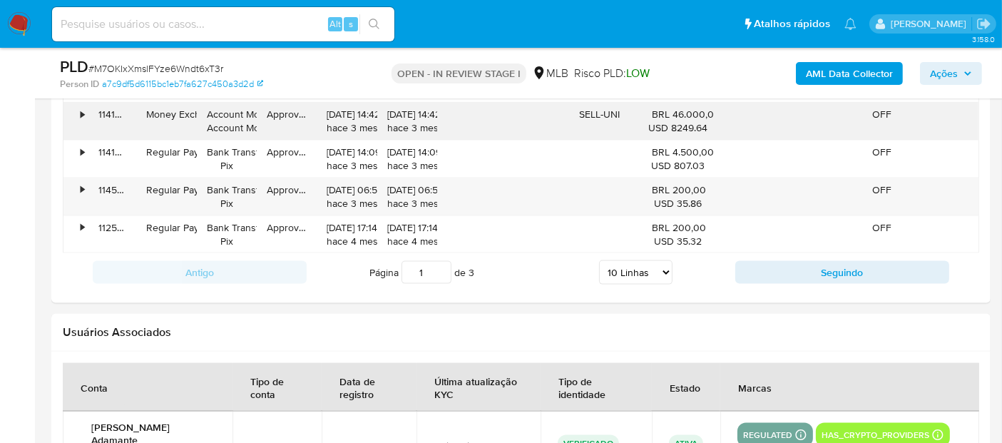
scroll to position [1752, 0]
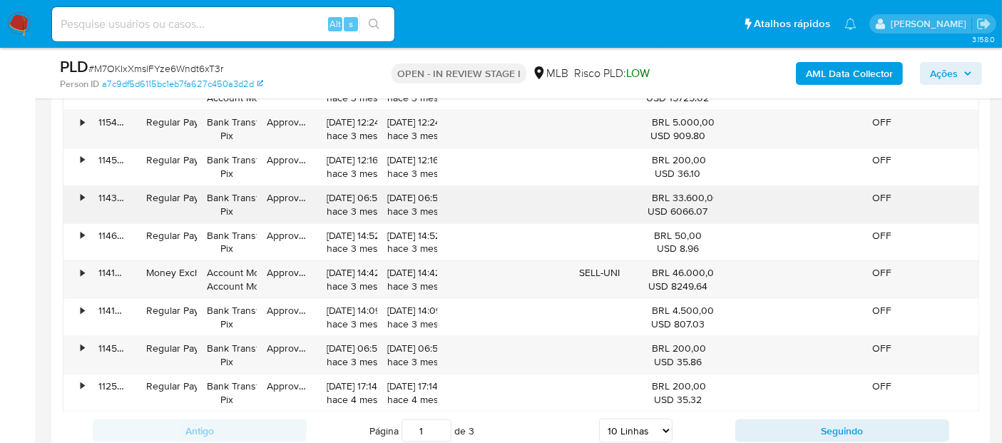
click at [68, 195] on div "•" at bounding box center [75, 204] width 25 height 37
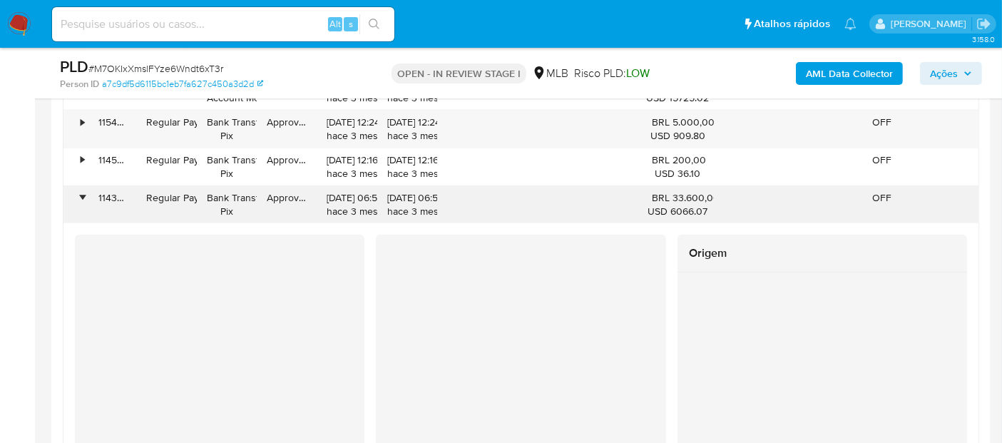
click at [76, 194] on div "•" at bounding box center [75, 204] width 25 height 37
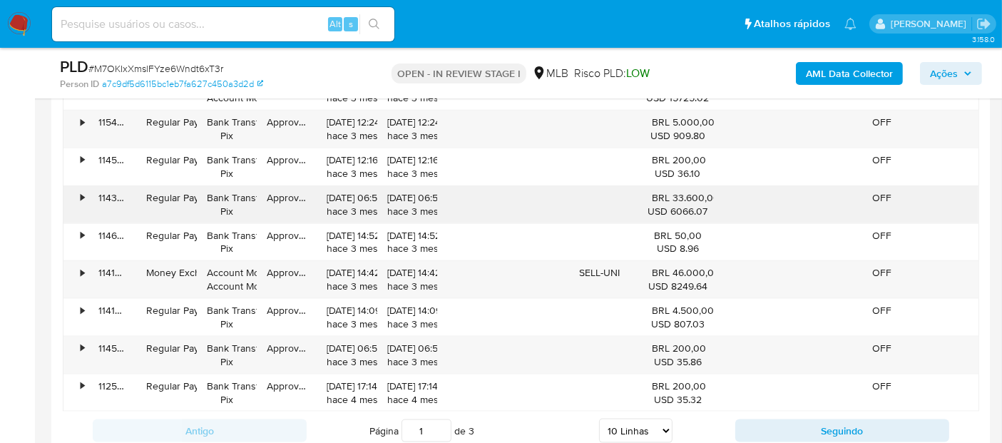
click at [76, 194] on div "•" at bounding box center [75, 204] width 25 height 37
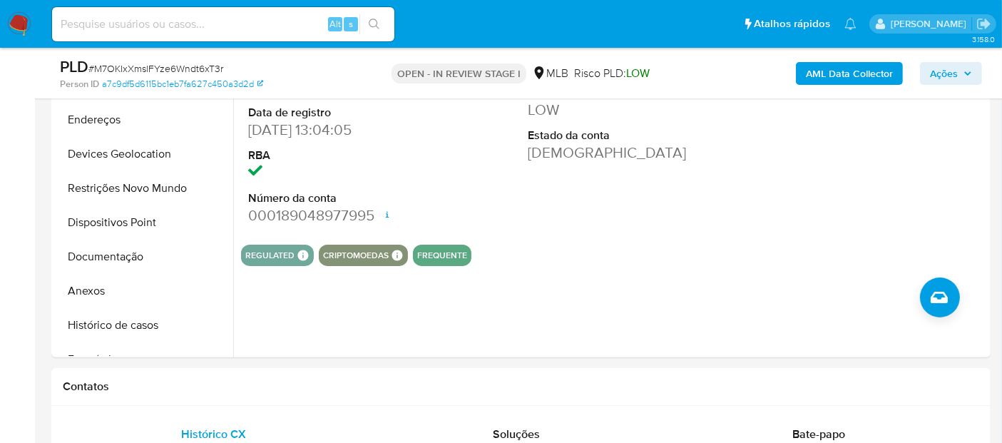
scroll to position [224, 0]
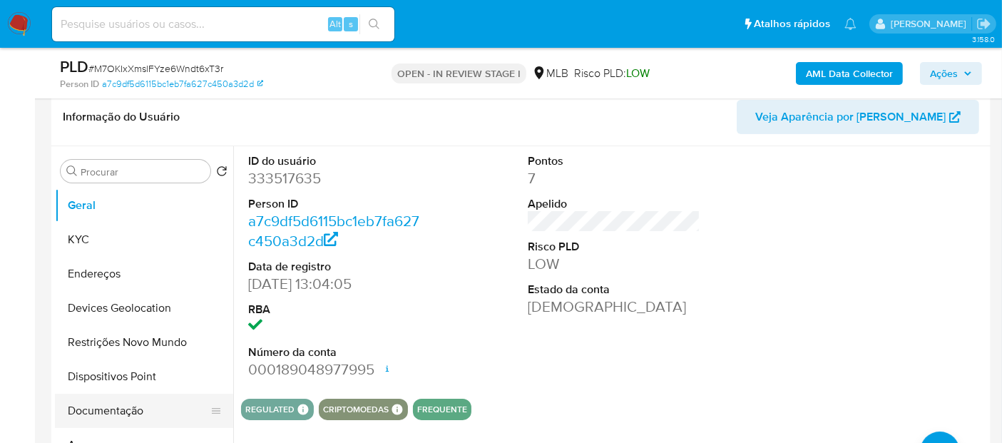
click at [89, 414] on button "Documentação" at bounding box center [138, 411] width 167 height 34
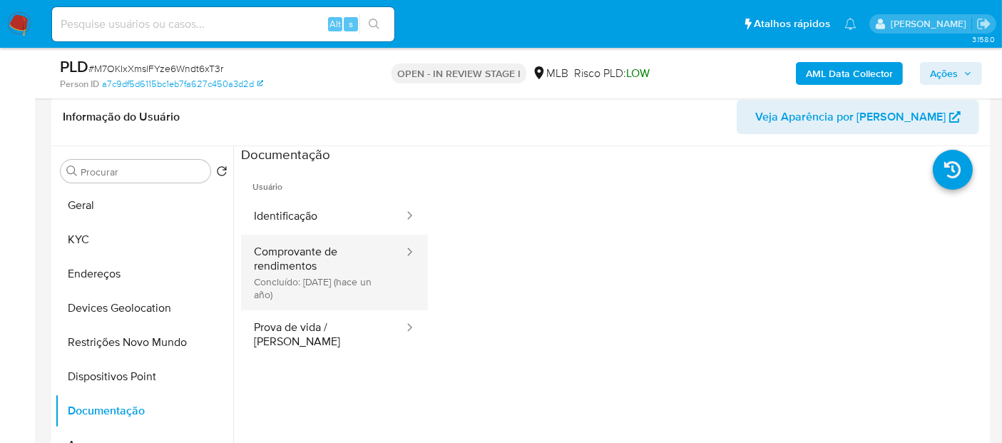
click at [315, 295] on button "Comprovante de rendimentos Concluído: 08/05/2024 (hace un año)" at bounding box center [323, 273] width 164 height 76
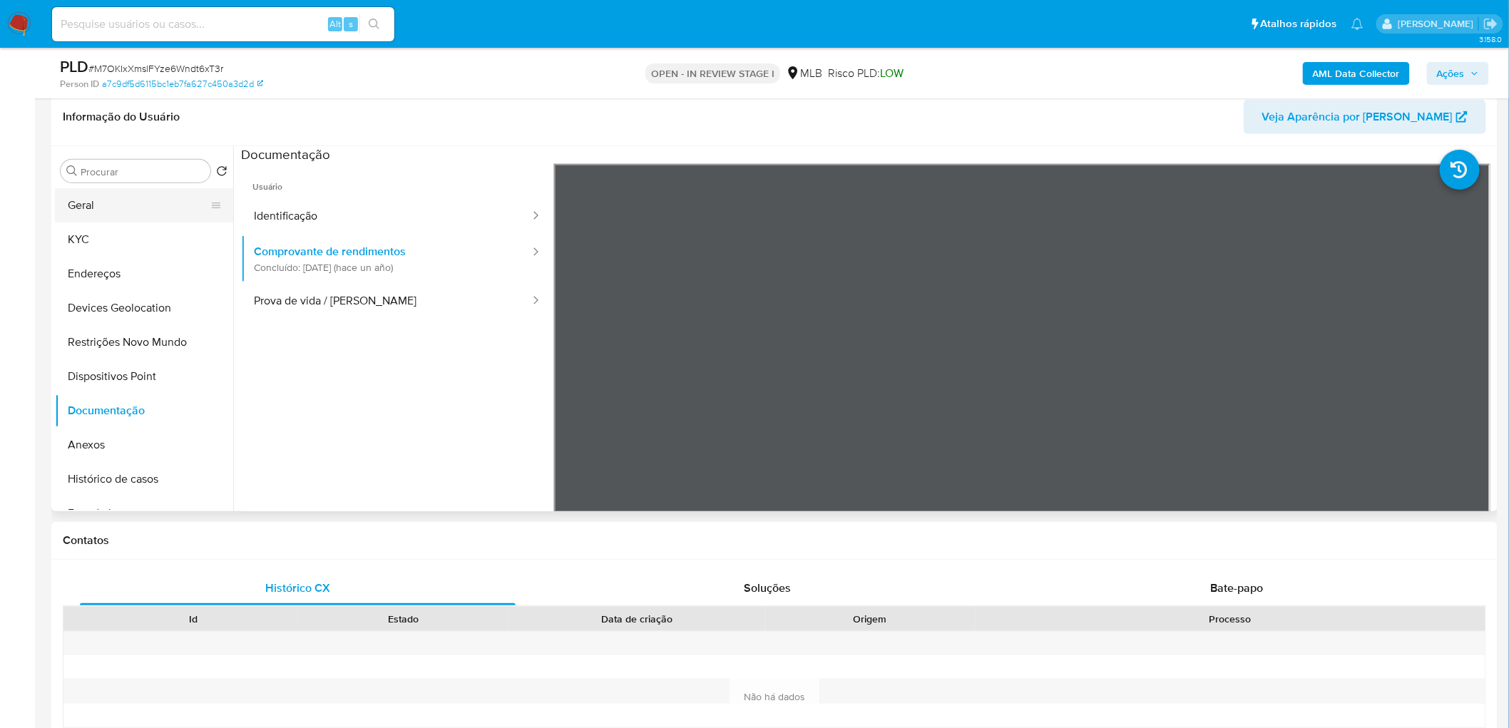
click at [68, 205] on button "Geral" at bounding box center [138, 205] width 167 height 34
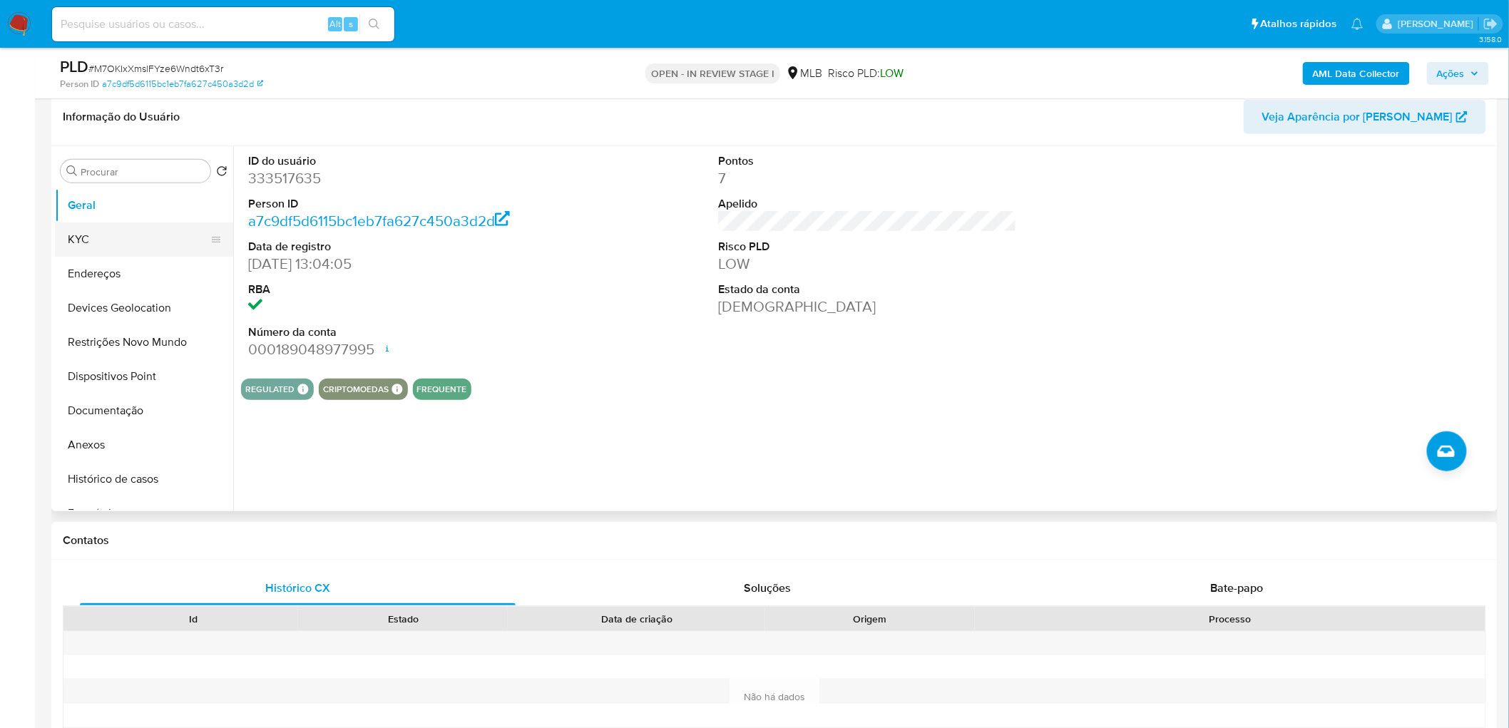
click at [145, 230] on button "KYC" at bounding box center [138, 240] width 167 height 34
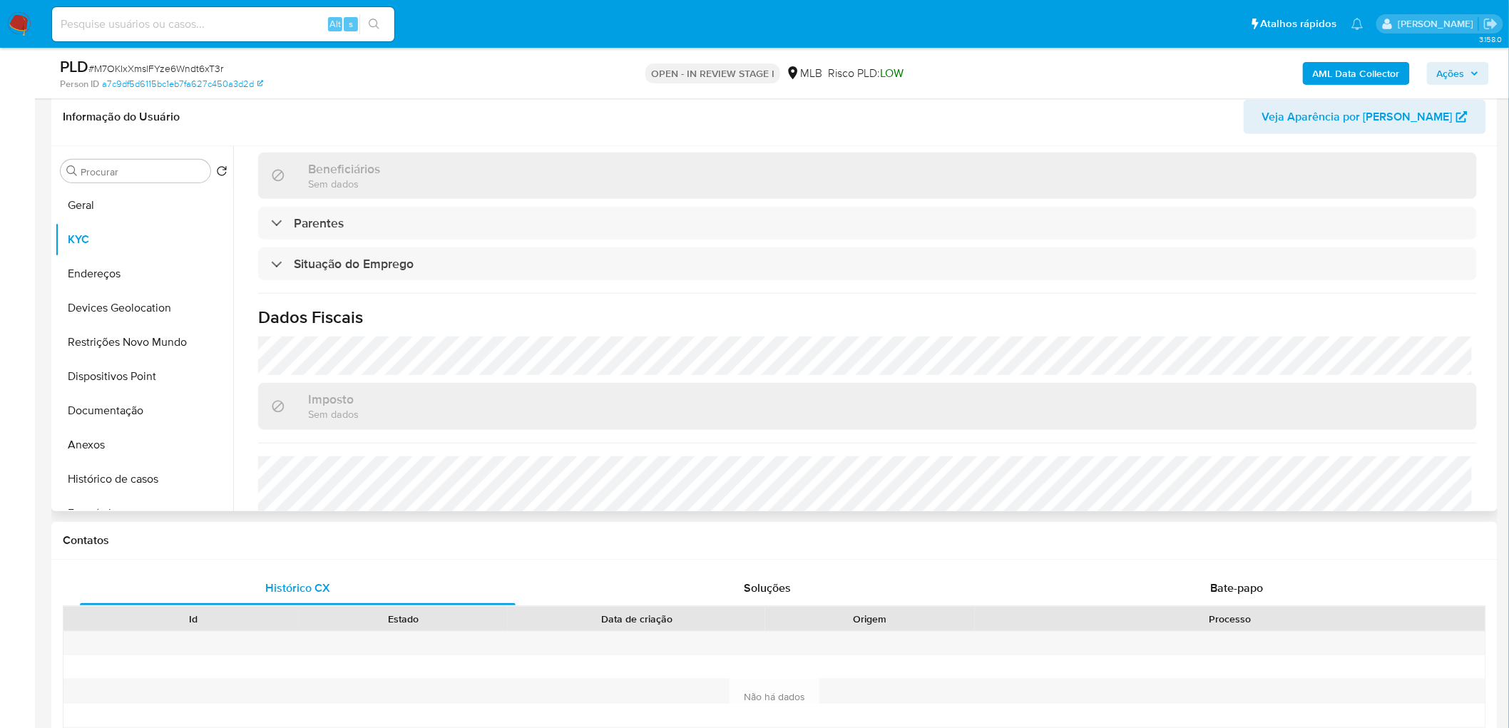
scroll to position [593, 0]
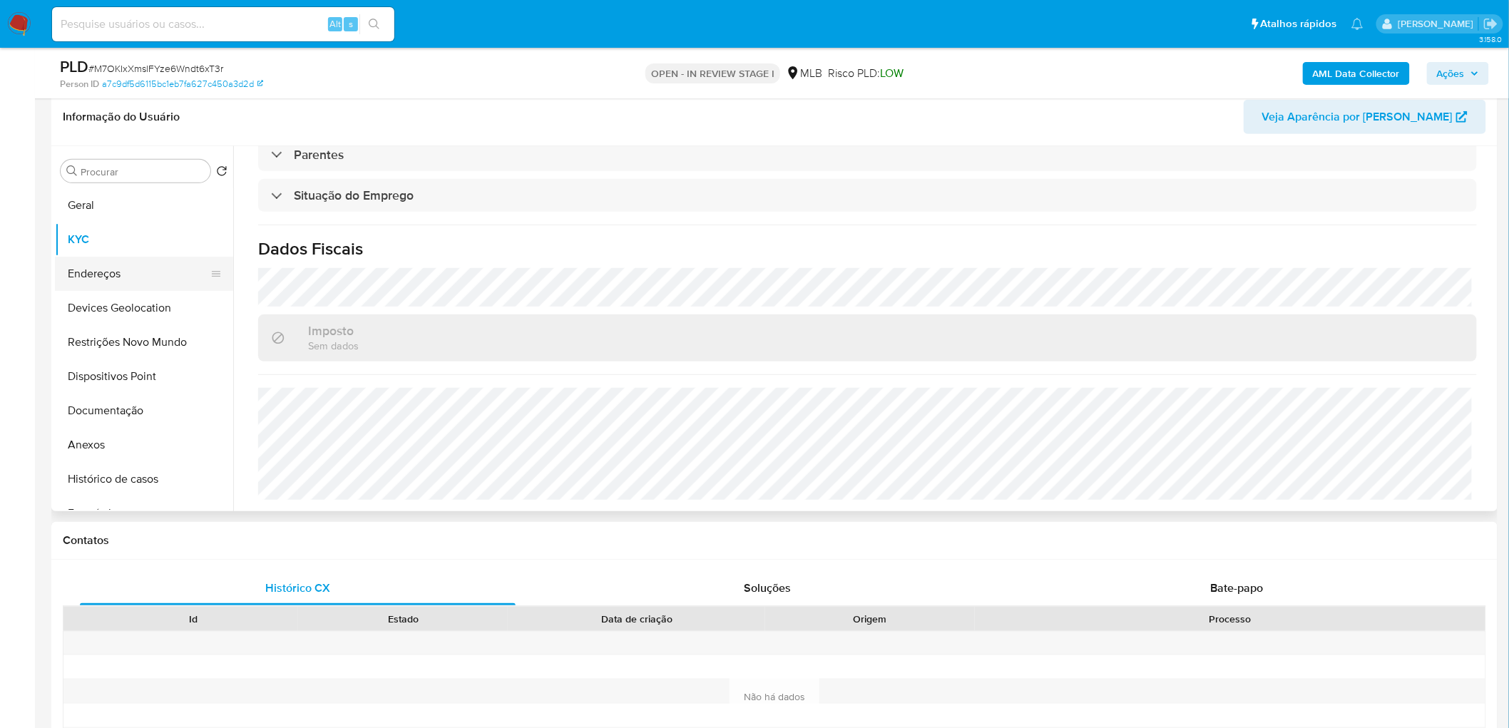
click at [98, 275] on button "Endereços" at bounding box center [138, 274] width 167 height 34
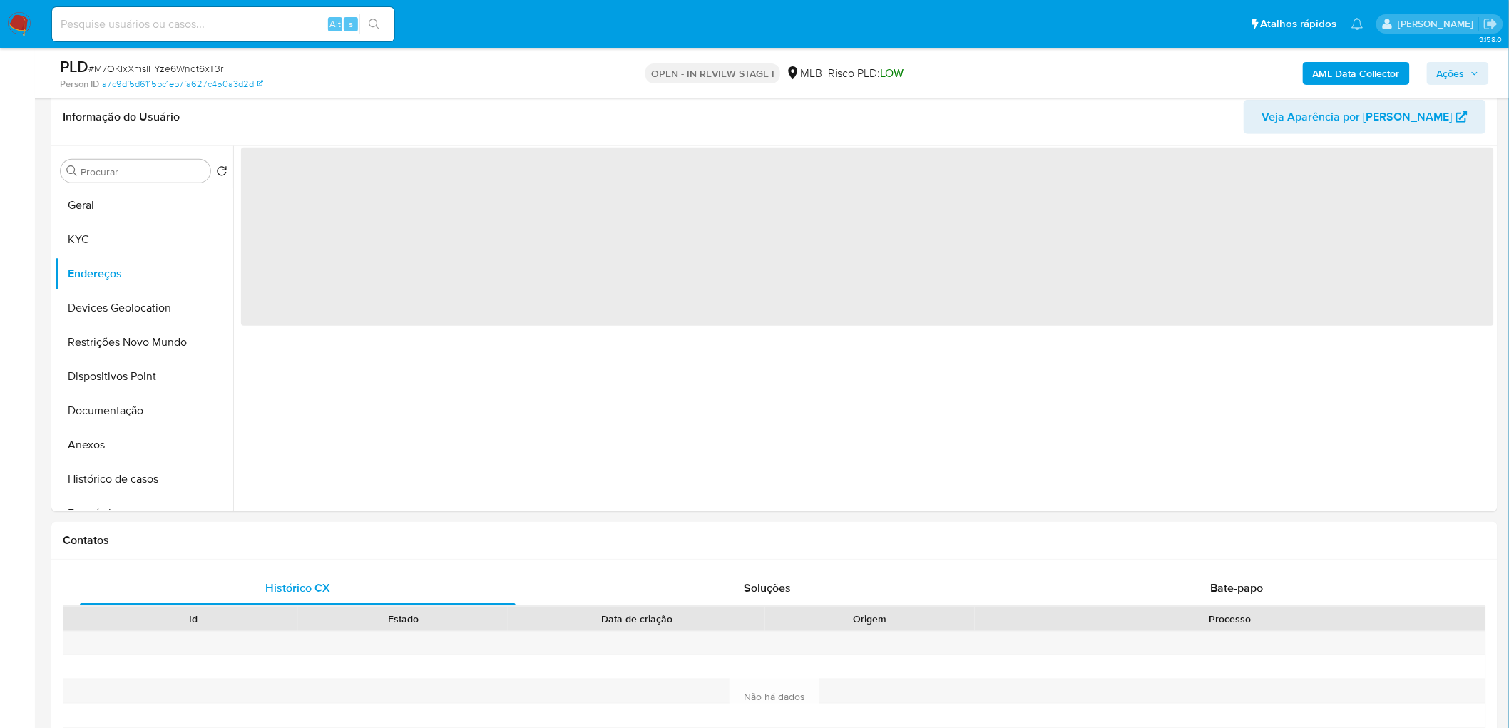
scroll to position [0, 0]
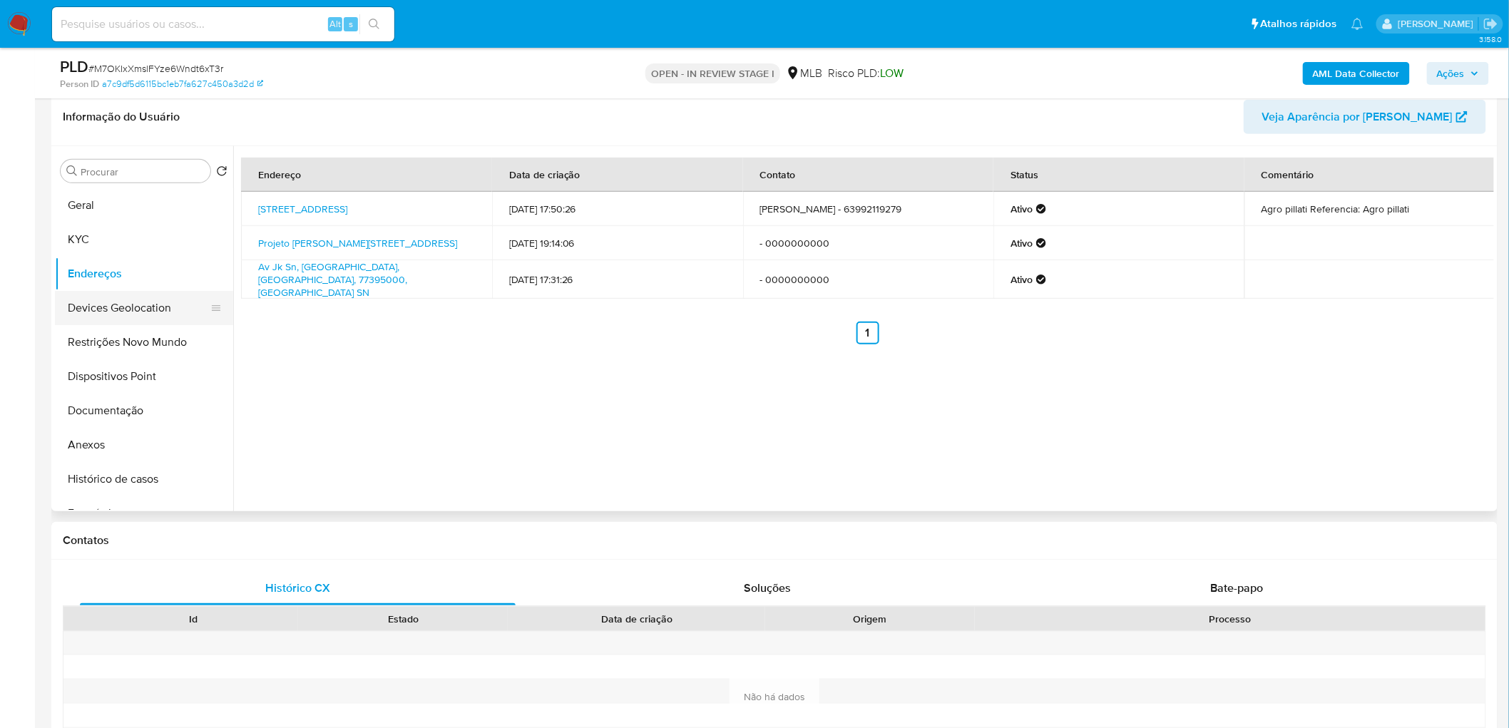
click at [146, 310] on button "Devices Geolocation" at bounding box center [138, 308] width 167 height 34
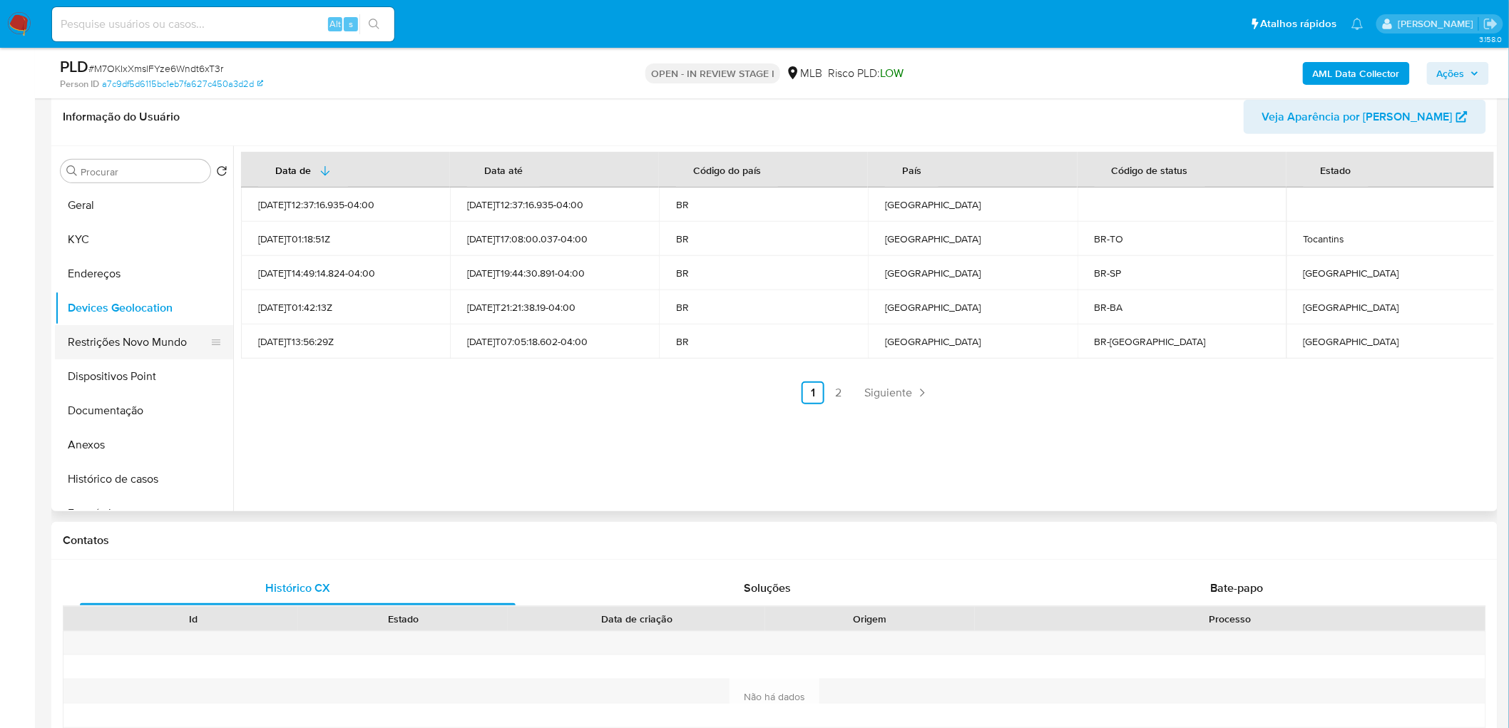
click at [122, 344] on button "Restrições Novo Mundo" at bounding box center [138, 342] width 167 height 34
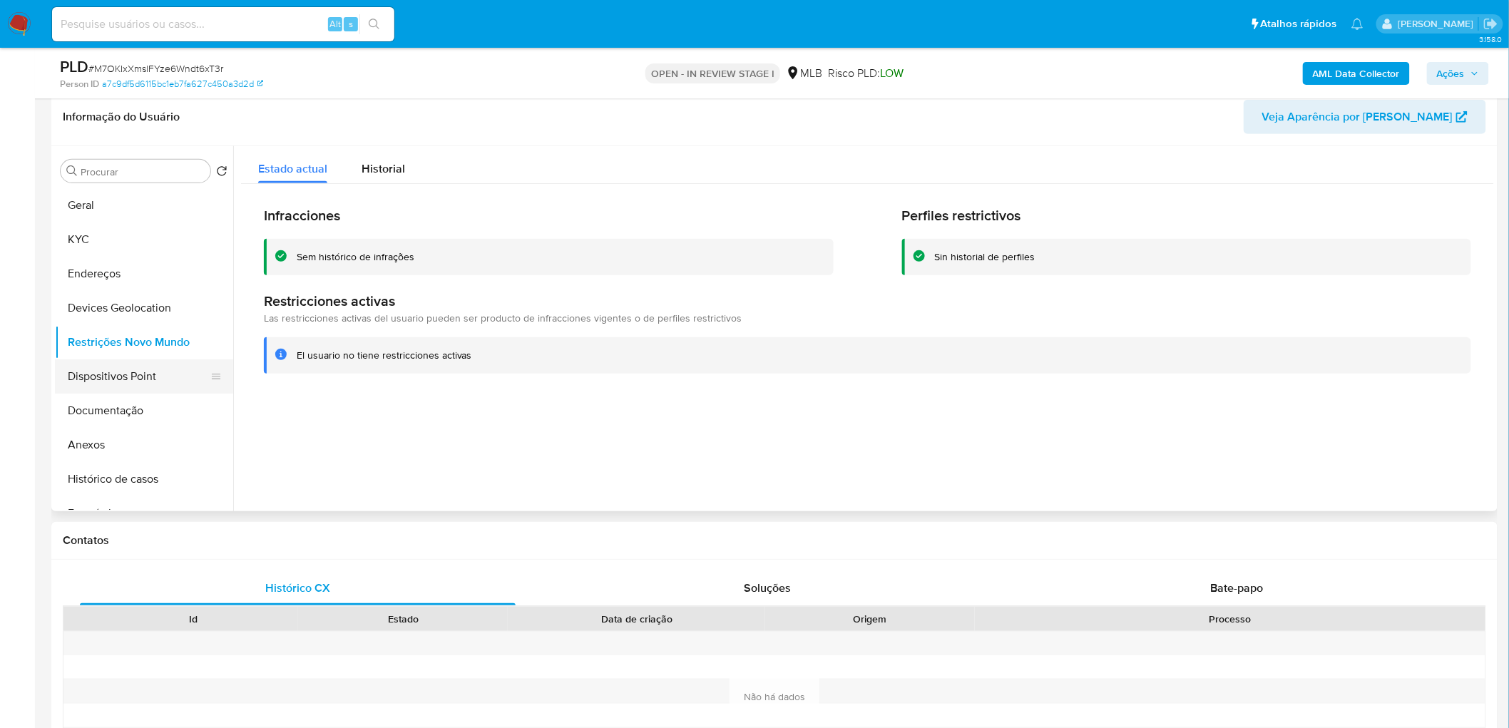
click at [74, 372] on button "Dispositivos Point" at bounding box center [138, 376] width 167 height 34
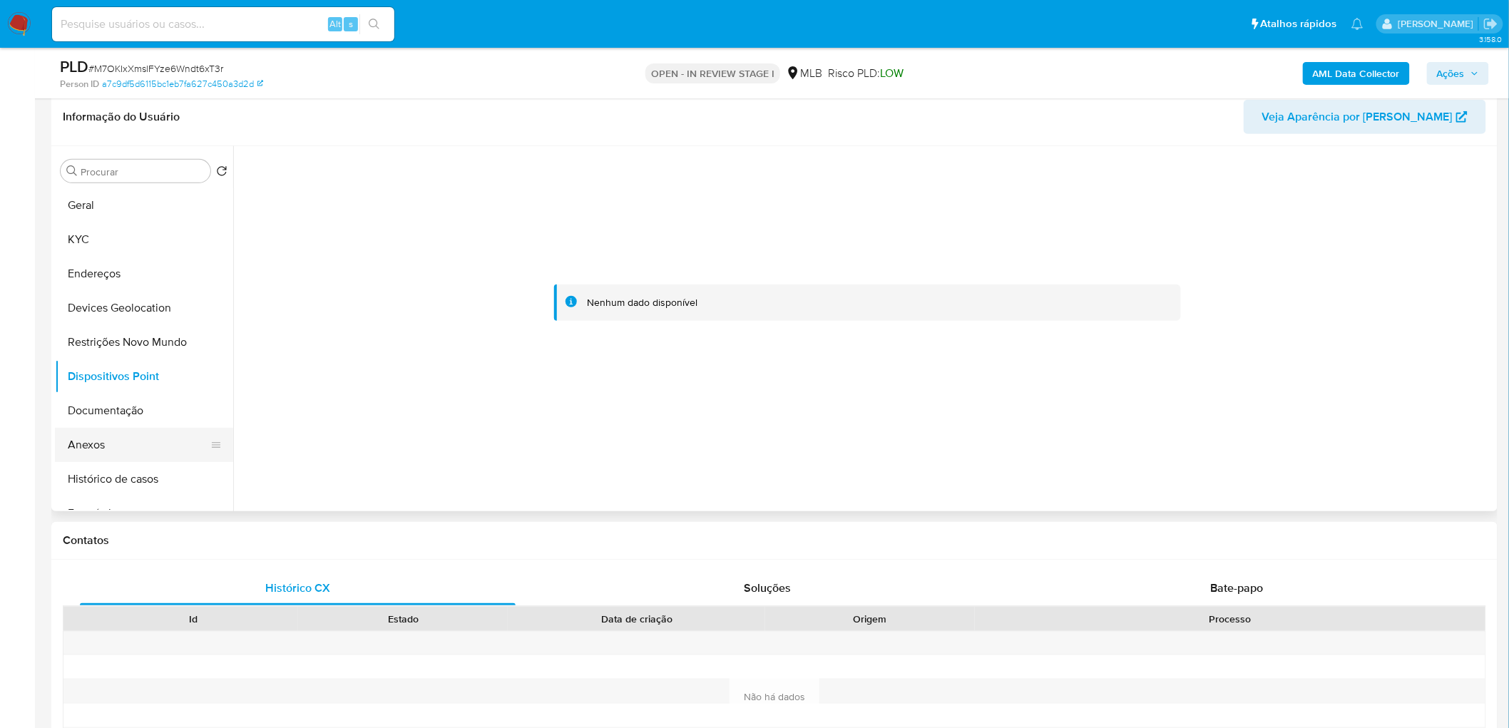
click at [98, 442] on button "Anexos" at bounding box center [138, 445] width 167 height 34
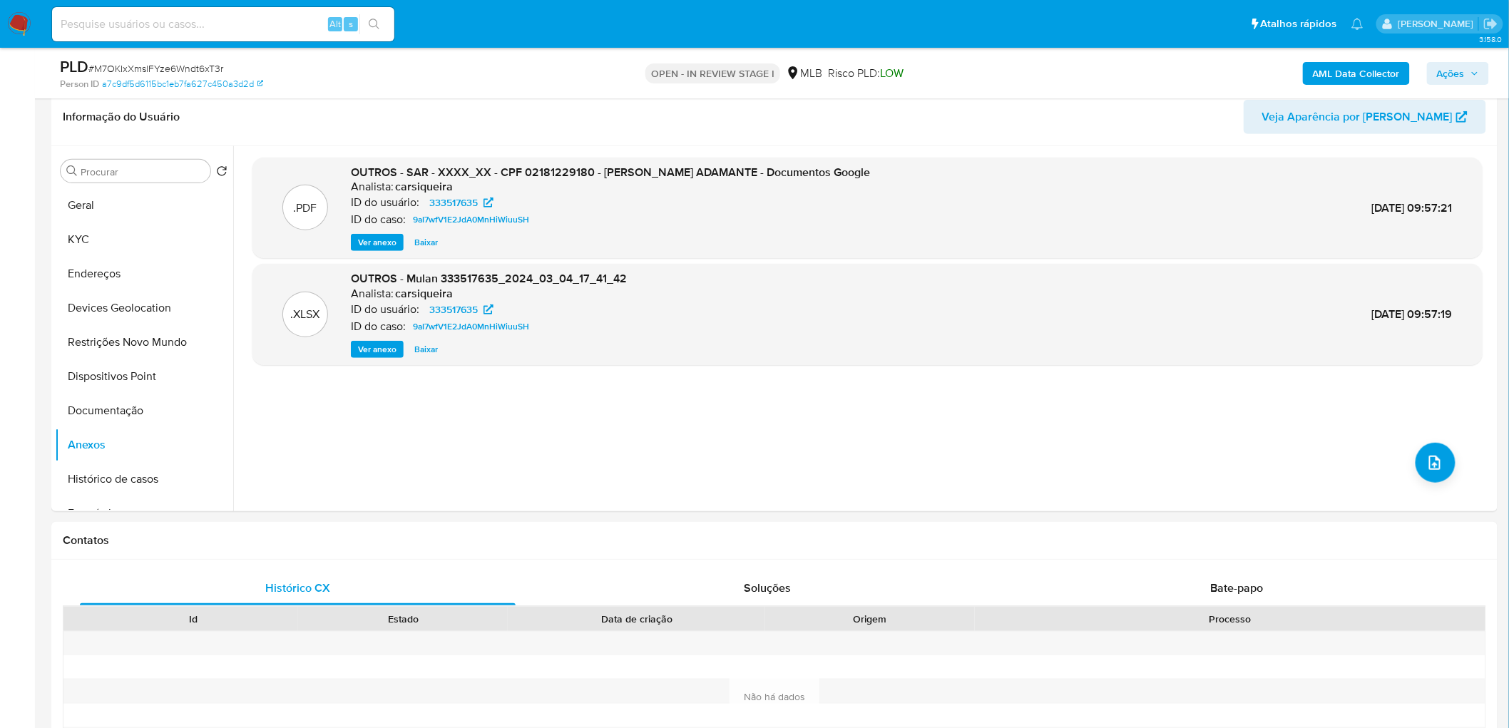
click at [1001, 75] on b "AML Data Collector" at bounding box center [1356, 73] width 87 height 23
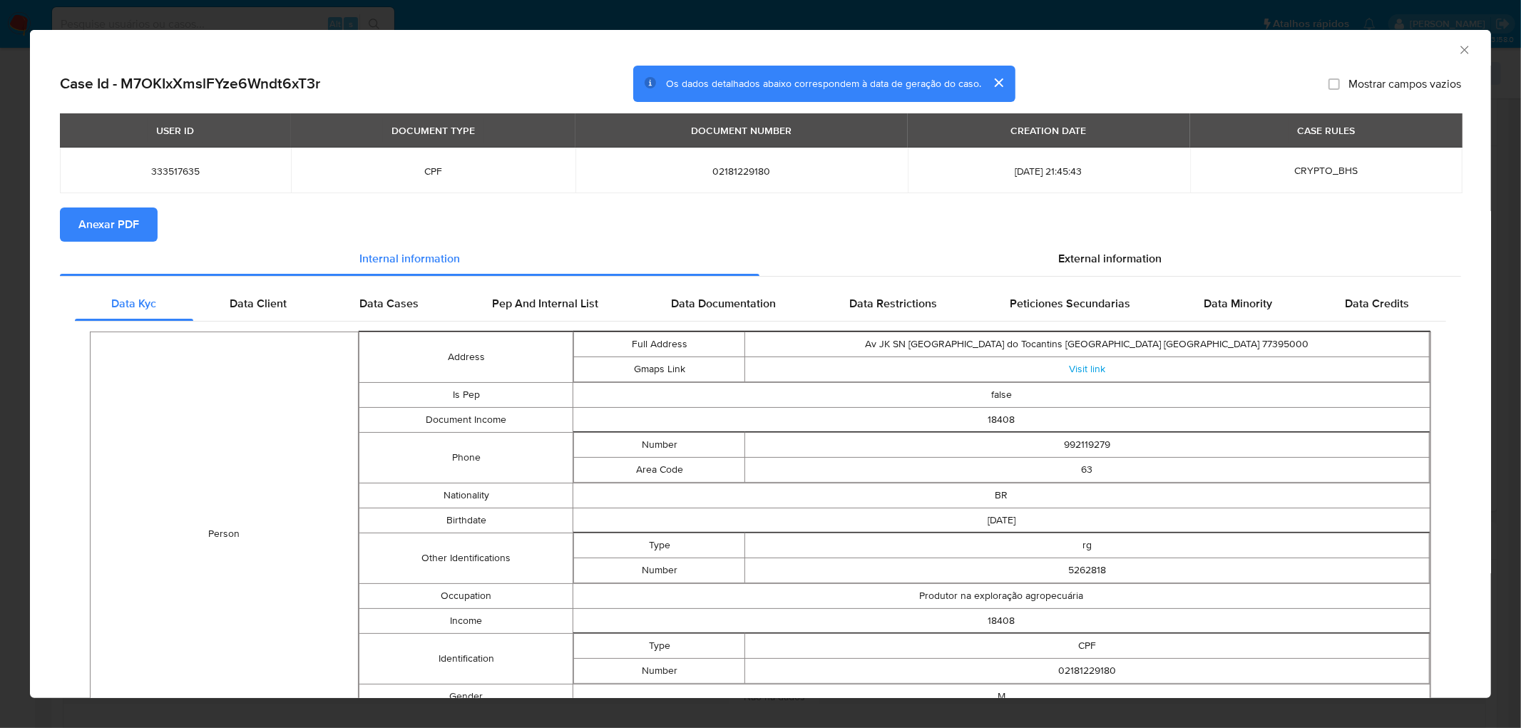
click at [121, 226] on span "Anexar PDF" at bounding box center [108, 224] width 61 height 31
click at [1001, 52] on icon "Fechar a janela" at bounding box center [1465, 50] width 14 height 14
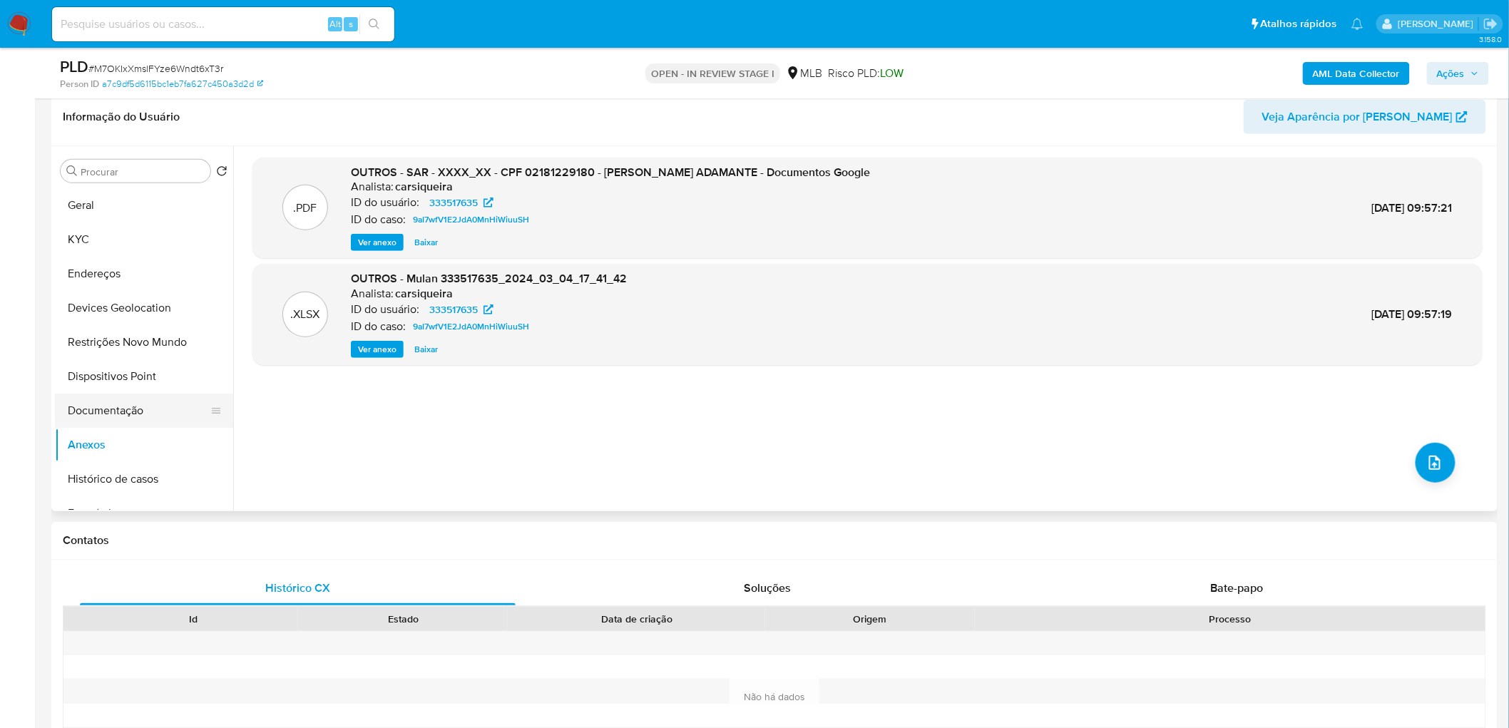
click at [164, 404] on button "Documentação" at bounding box center [138, 411] width 167 height 34
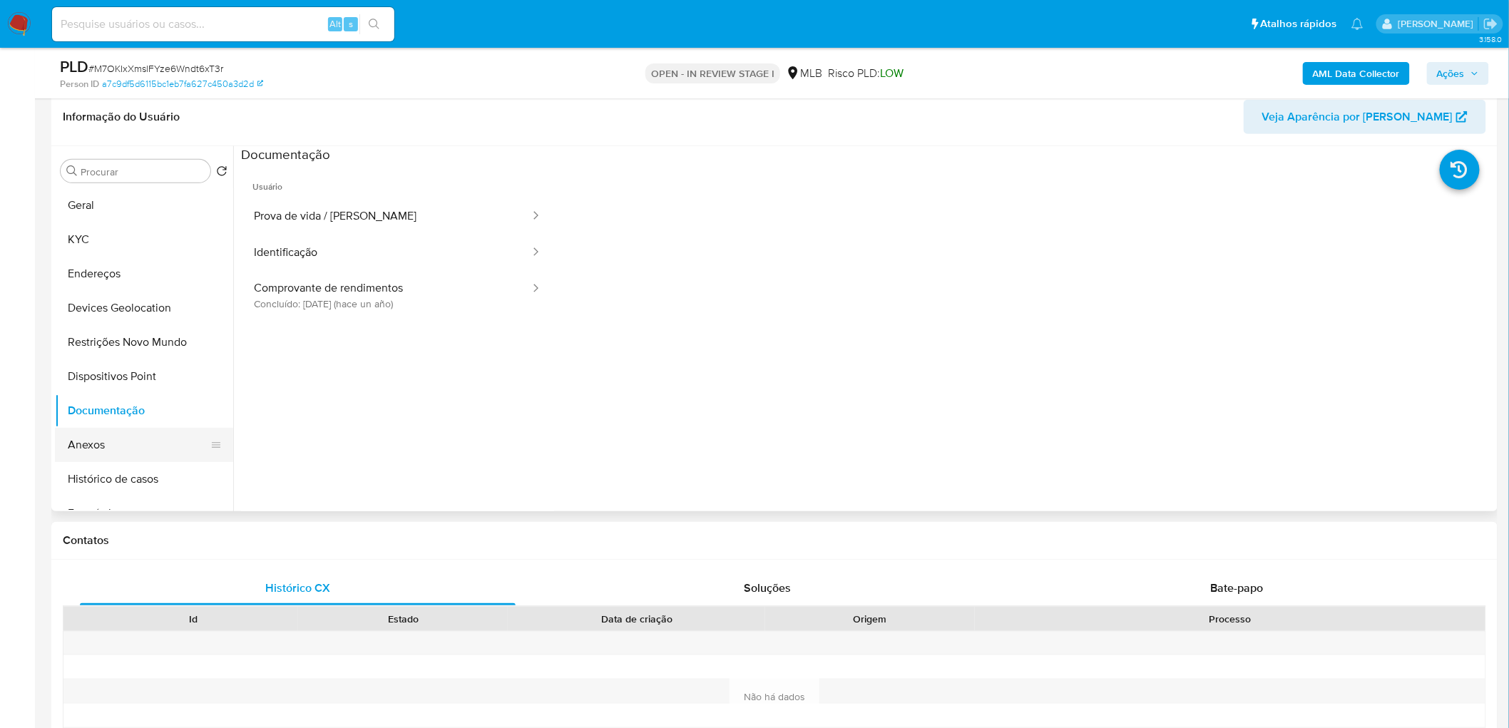
click at [143, 442] on button "Anexos" at bounding box center [138, 445] width 167 height 34
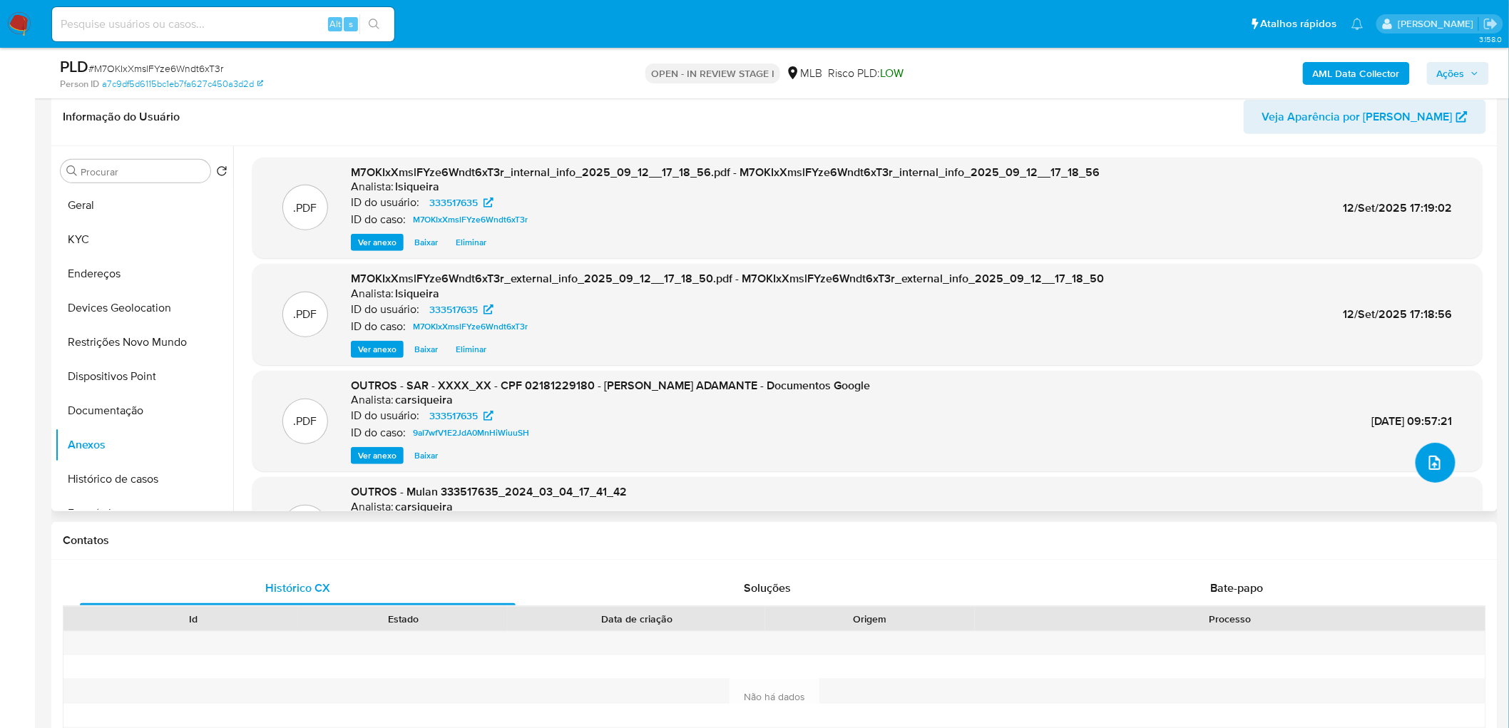
click at [1001, 442] on button "upload-file" at bounding box center [1436, 463] width 40 height 40
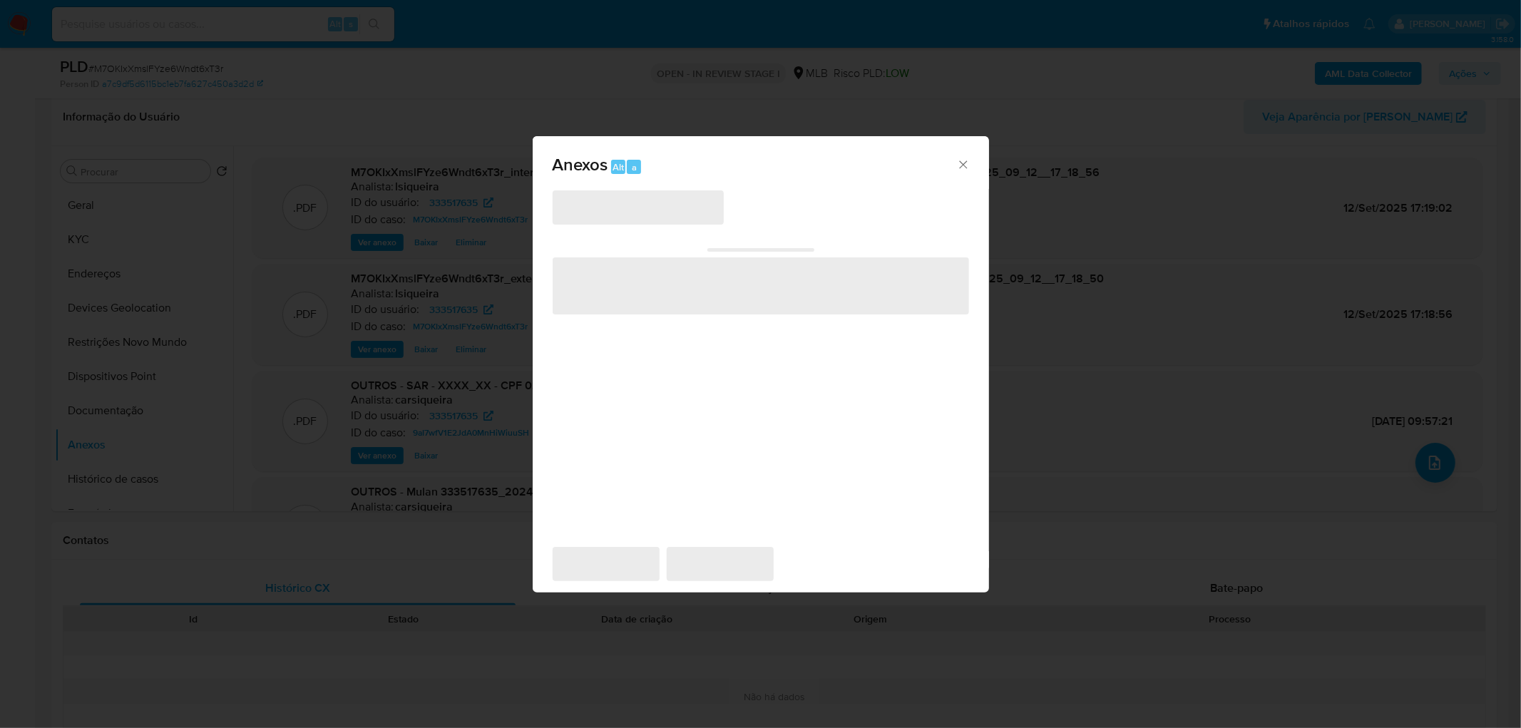
click at [965, 164] on icon "Fechar" at bounding box center [963, 165] width 14 height 14
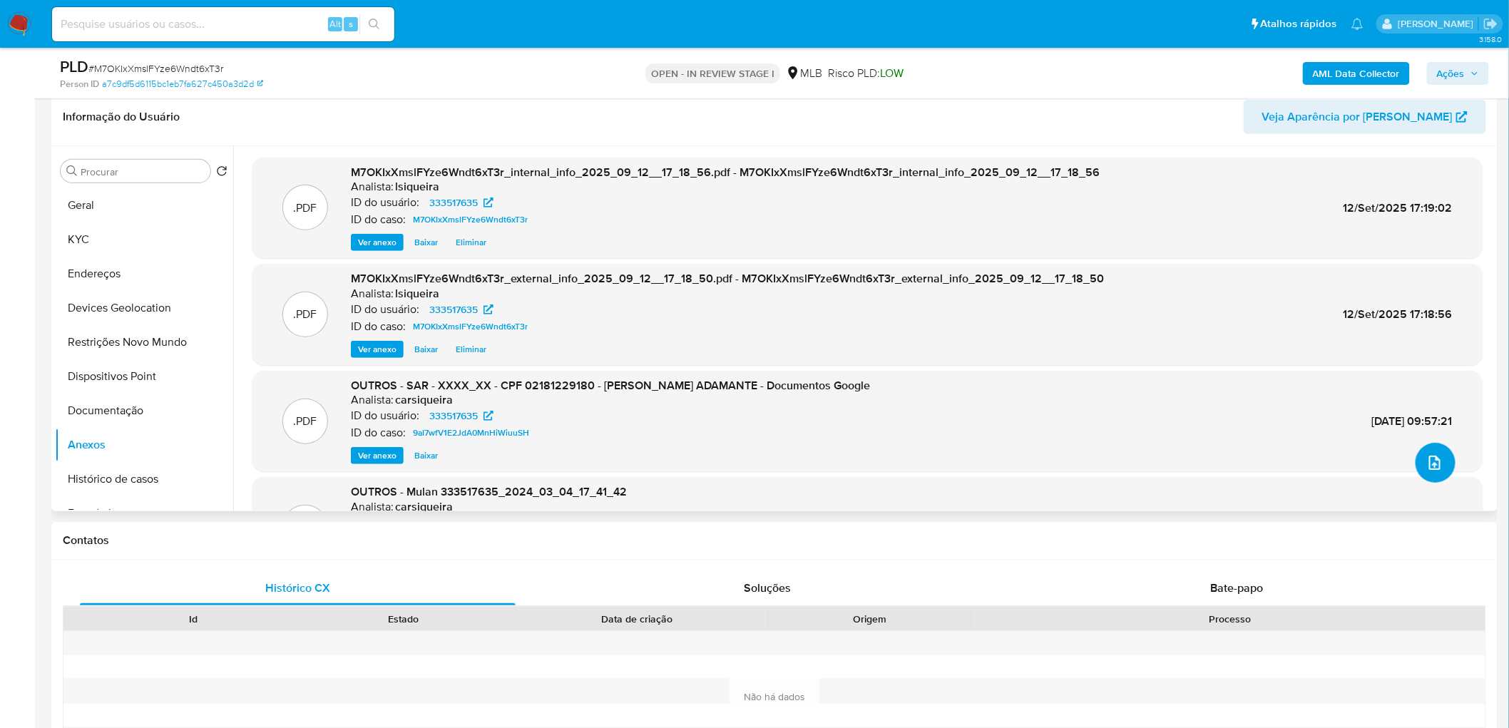
click at [1001, 442] on icon "upload-file" at bounding box center [1434, 462] width 17 height 17
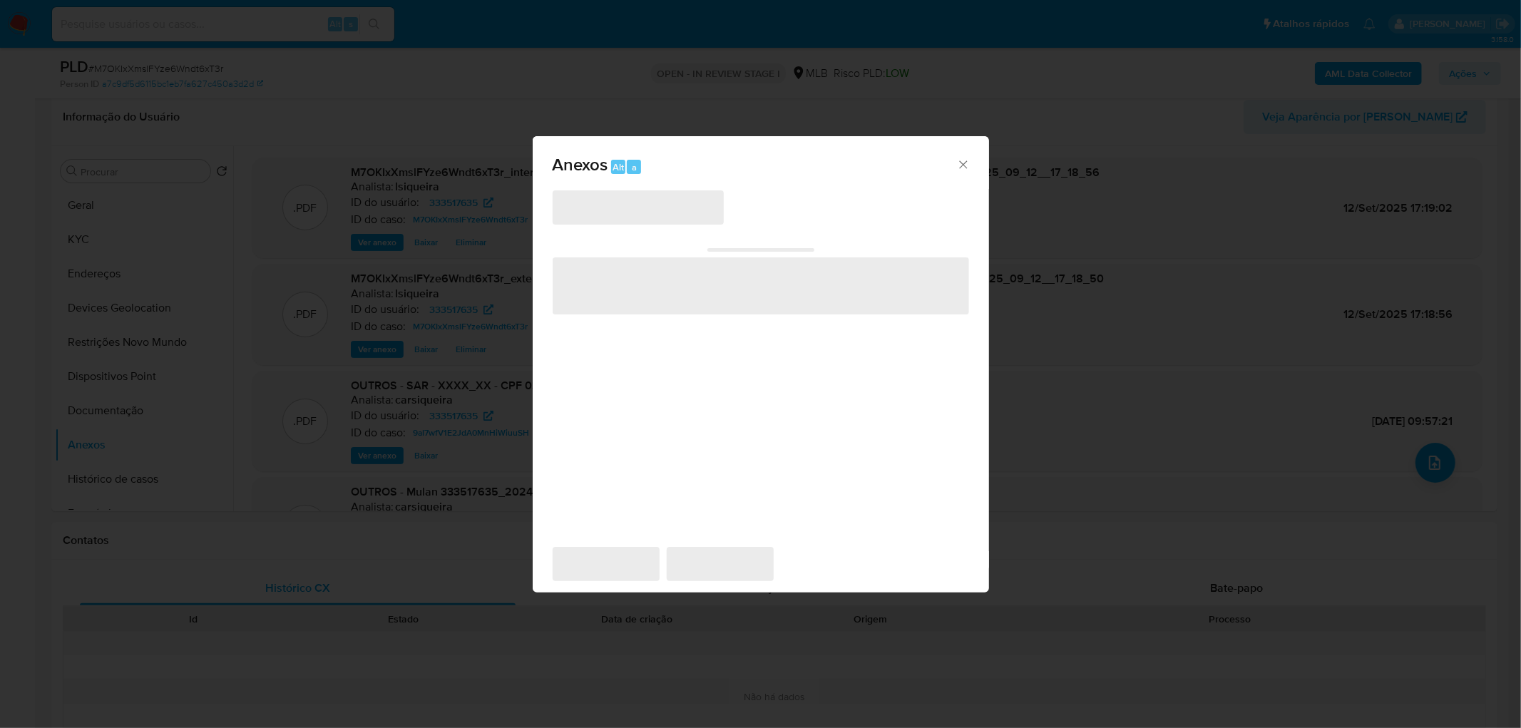
click at [621, 225] on div "‌ ‌ ‌ ‌ ‌" at bounding box center [761, 360] width 417 height 342
click at [958, 170] on icon "Fechar" at bounding box center [963, 165] width 14 height 14
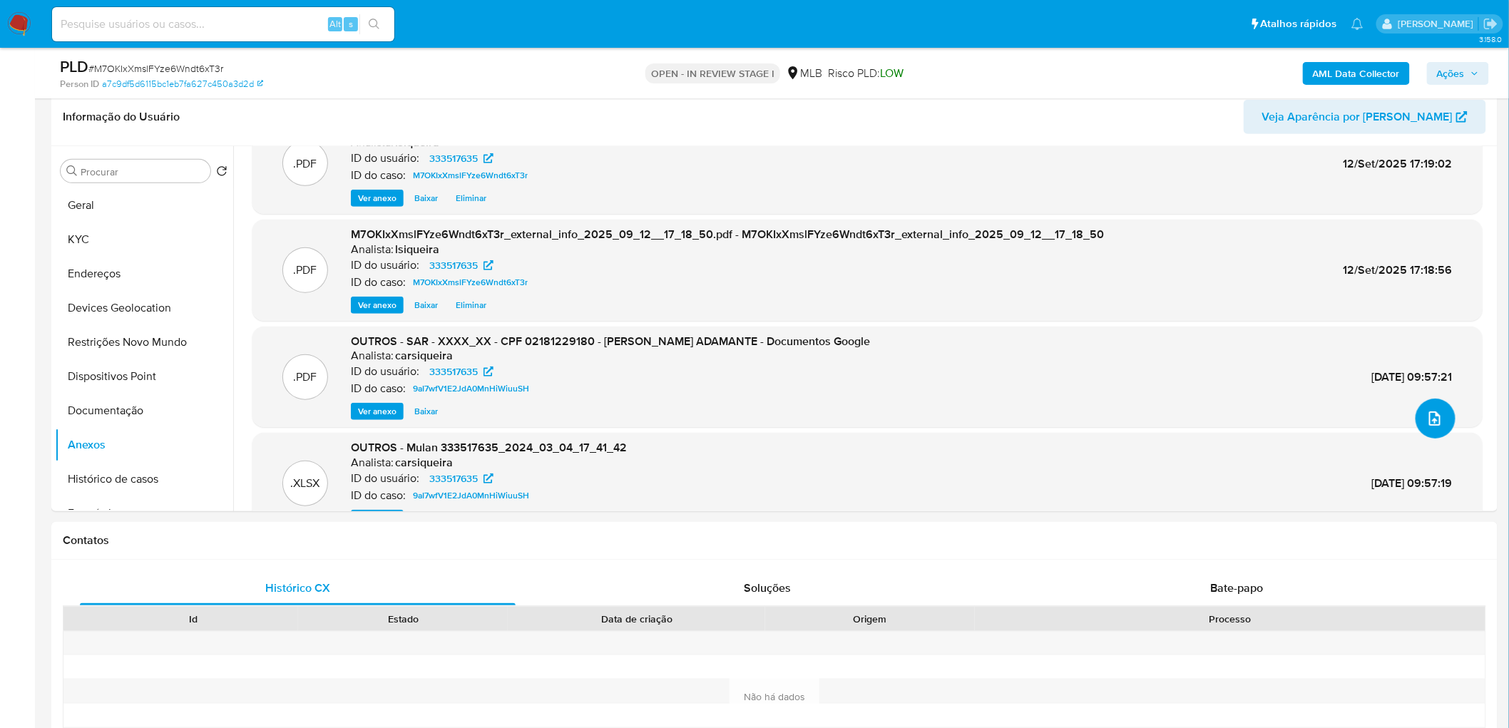
scroll to position [79, 0]
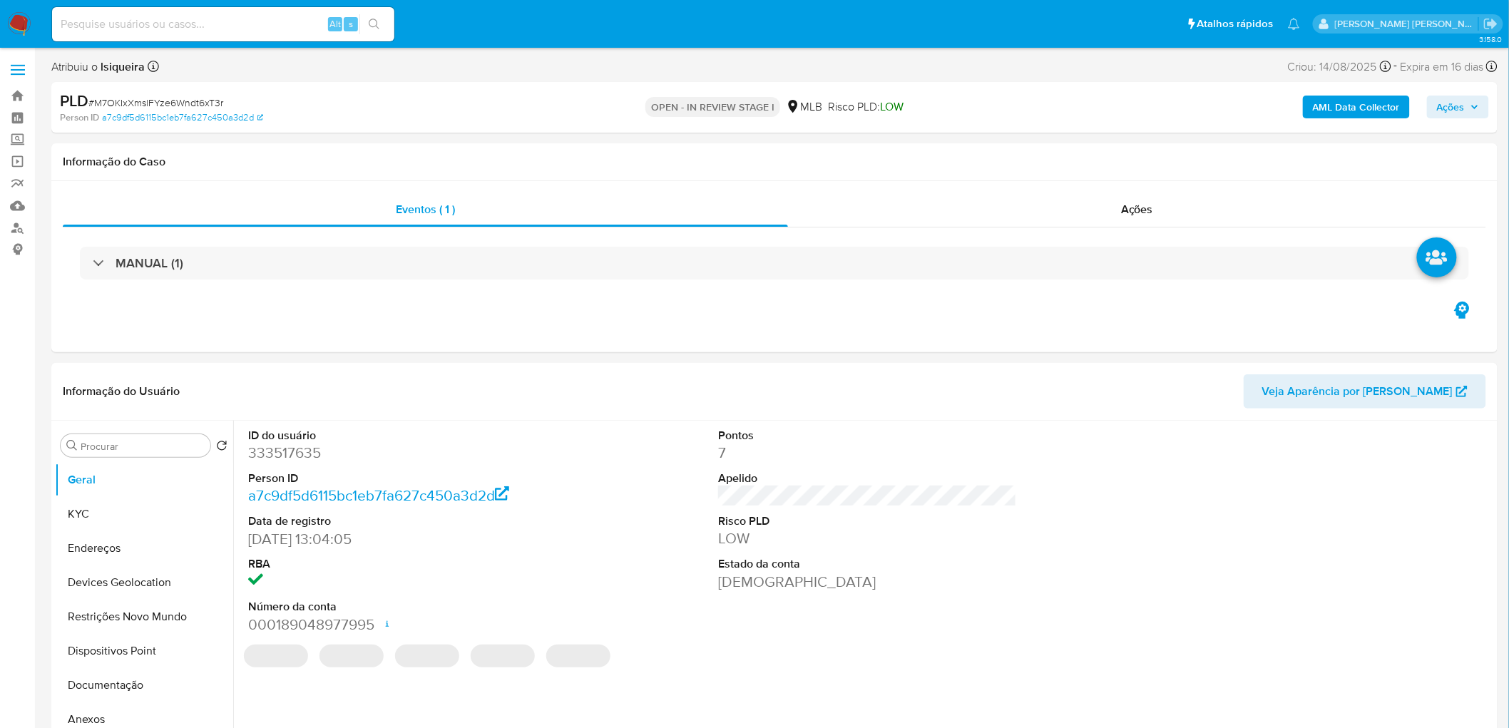
select select "10"
click at [122, 710] on button "Anexos" at bounding box center [138, 720] width 167 height 34
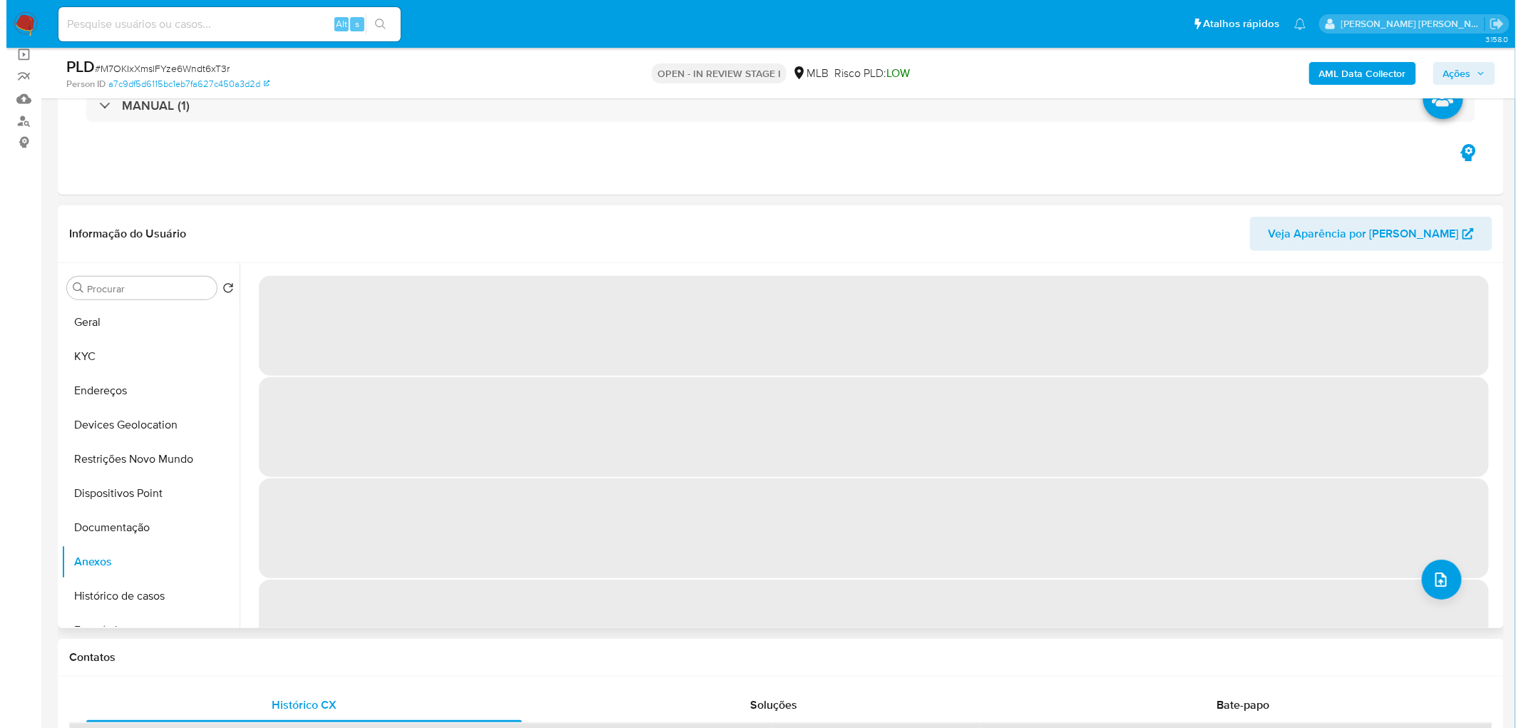
scroll to position [158, 0]
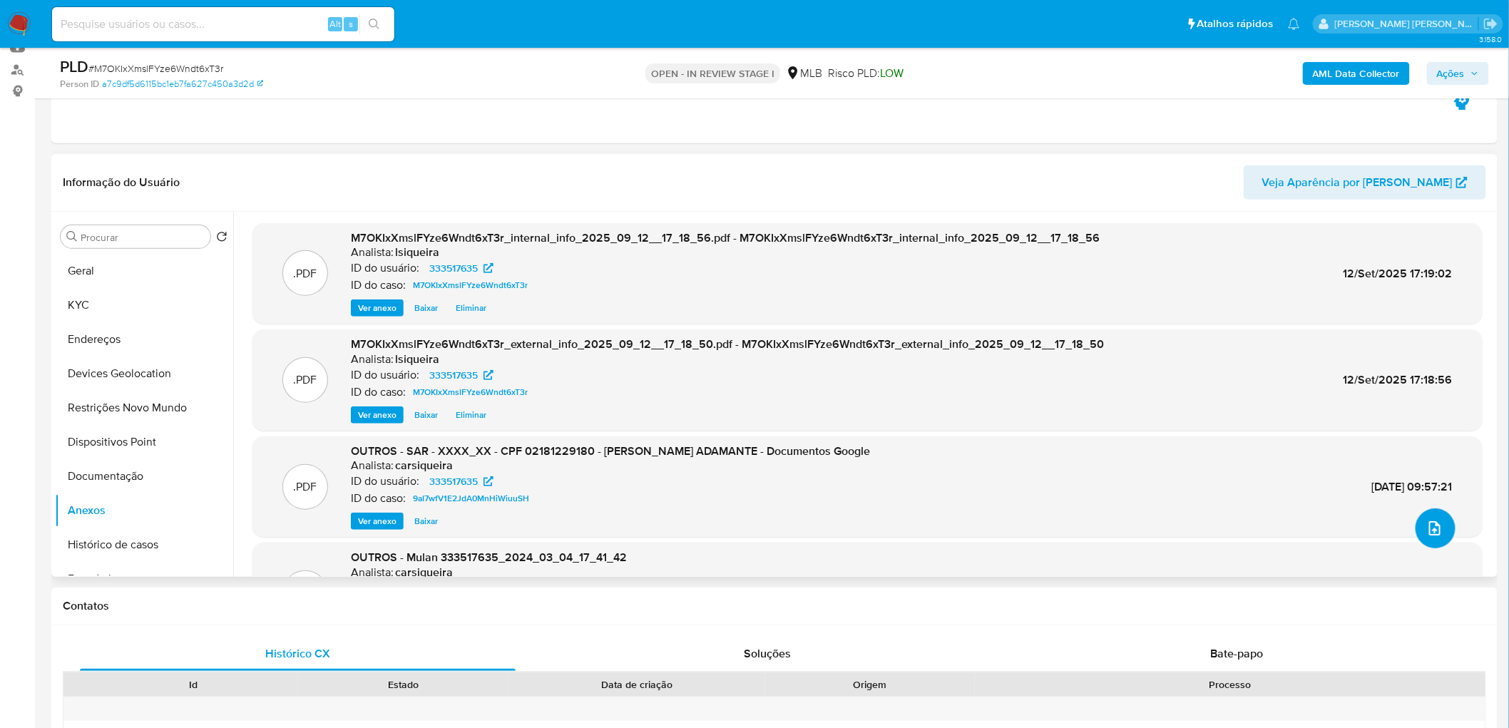
click at [1426, 525] on icon "upload-file" at bounding box center [1434, 528] width 17 height 17
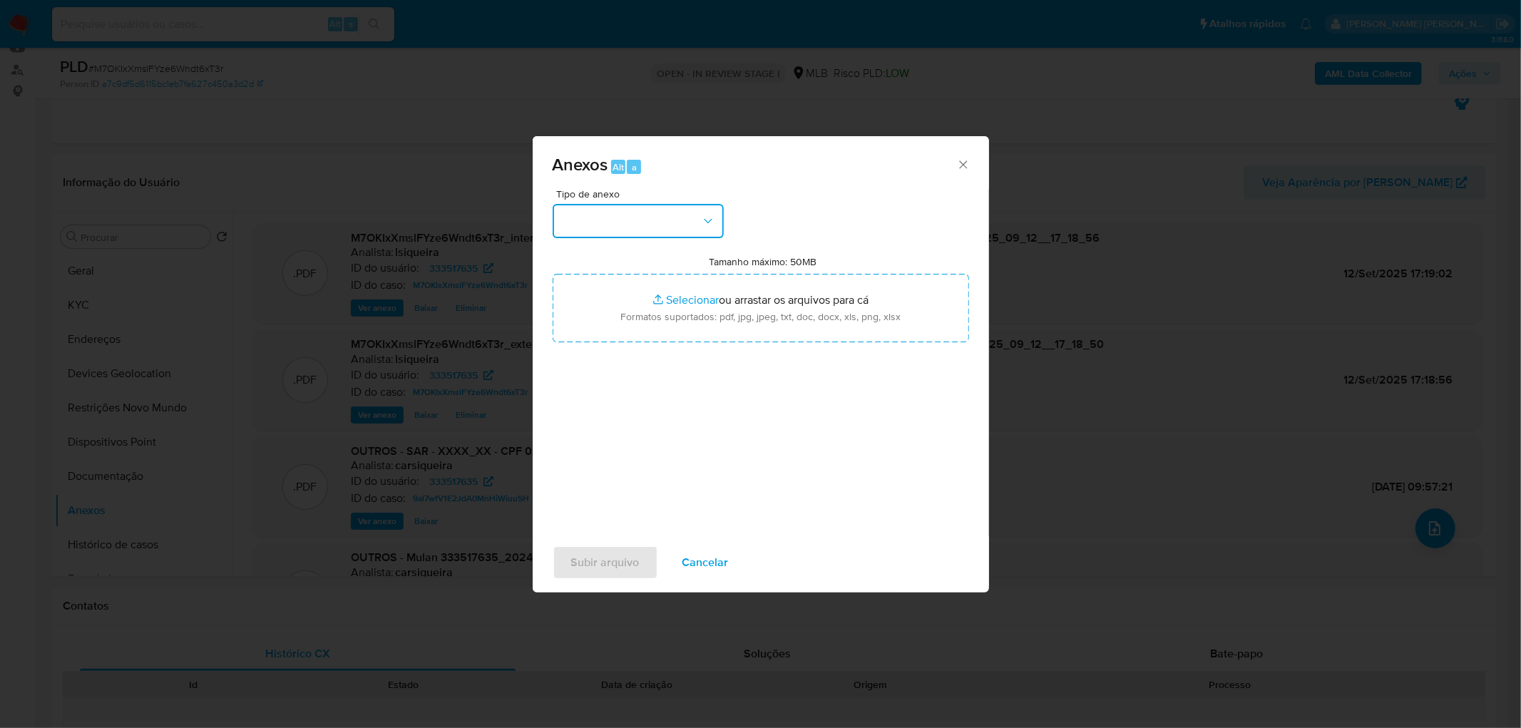
click at [660, 211] on button "button" at bounding box center [638, 221] width 171 height 34
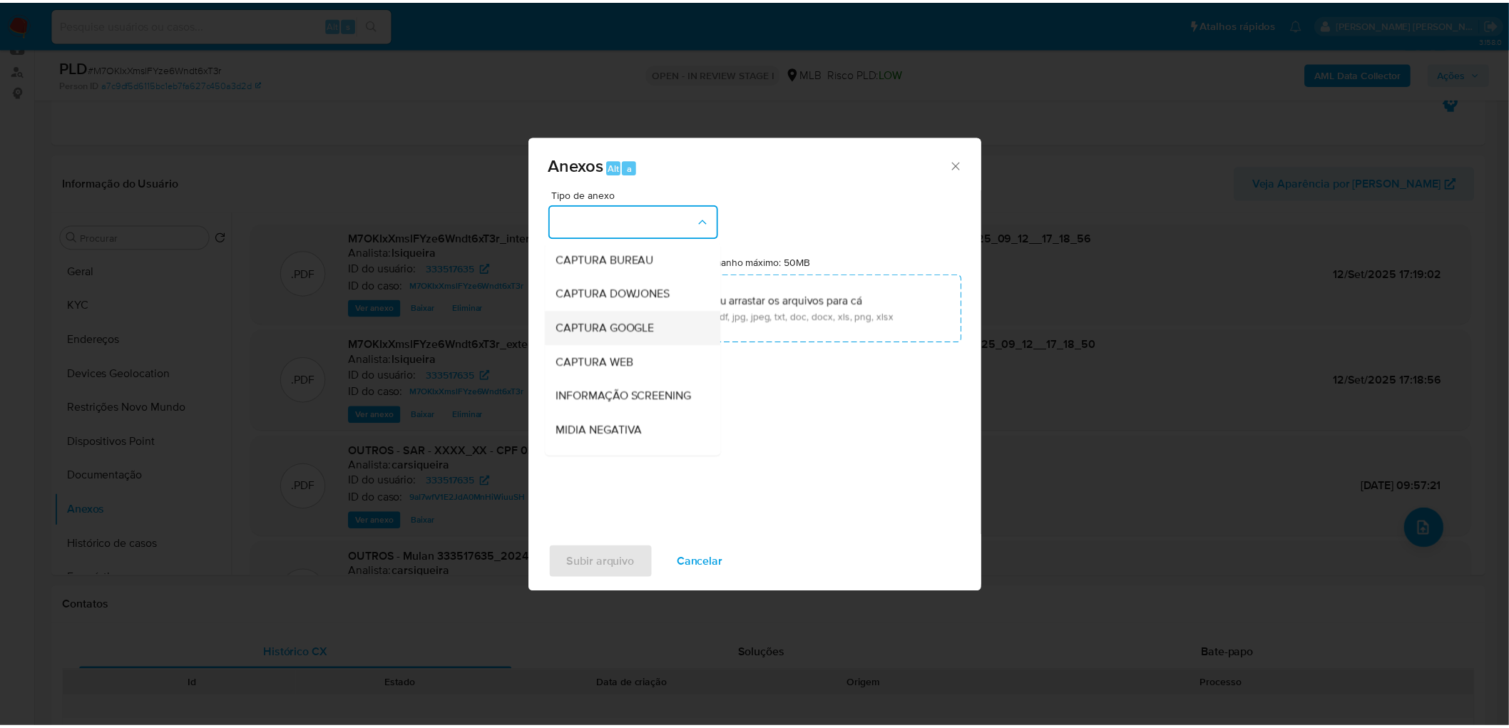
scroll to position [79, 0]
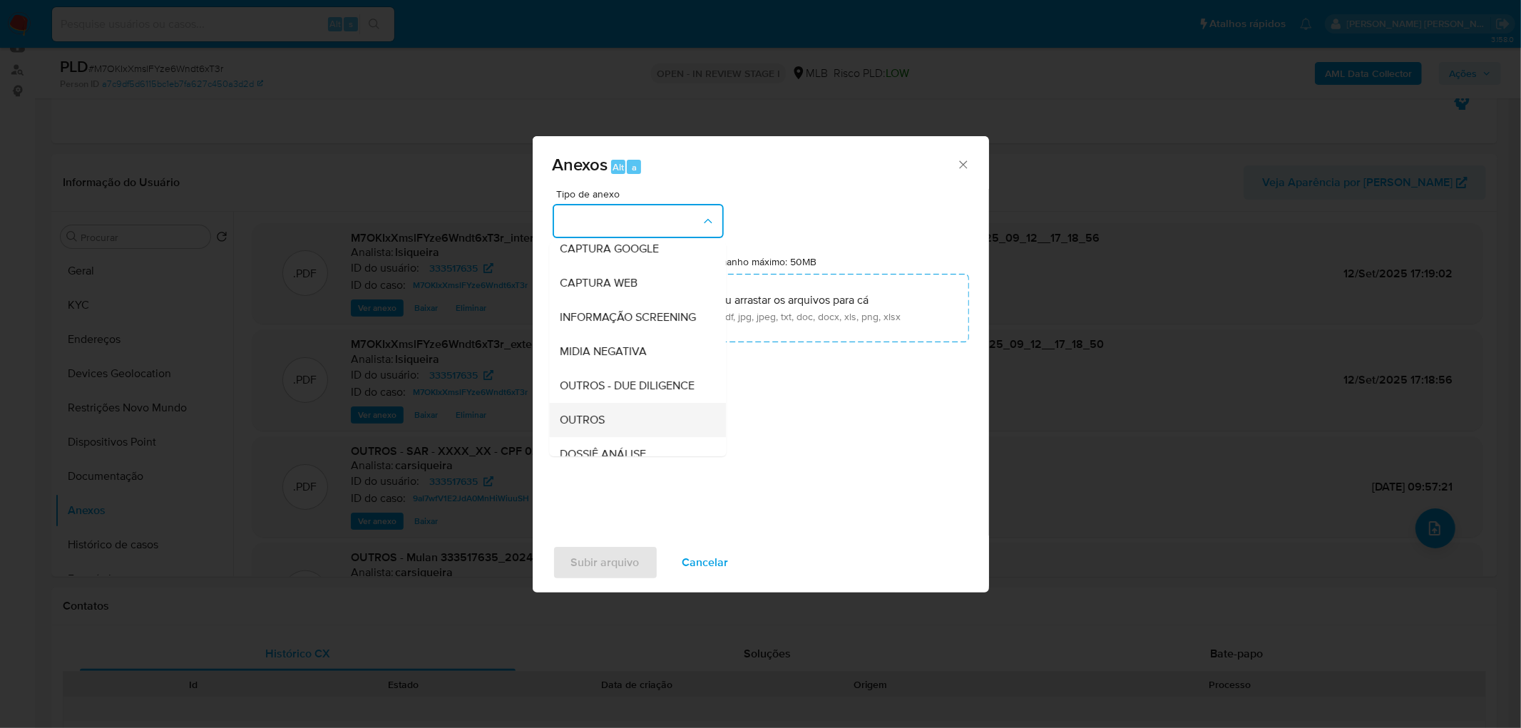
click at [585, 427] on span "OUTROS" at bounding box center [583, 420] width 45 height 14
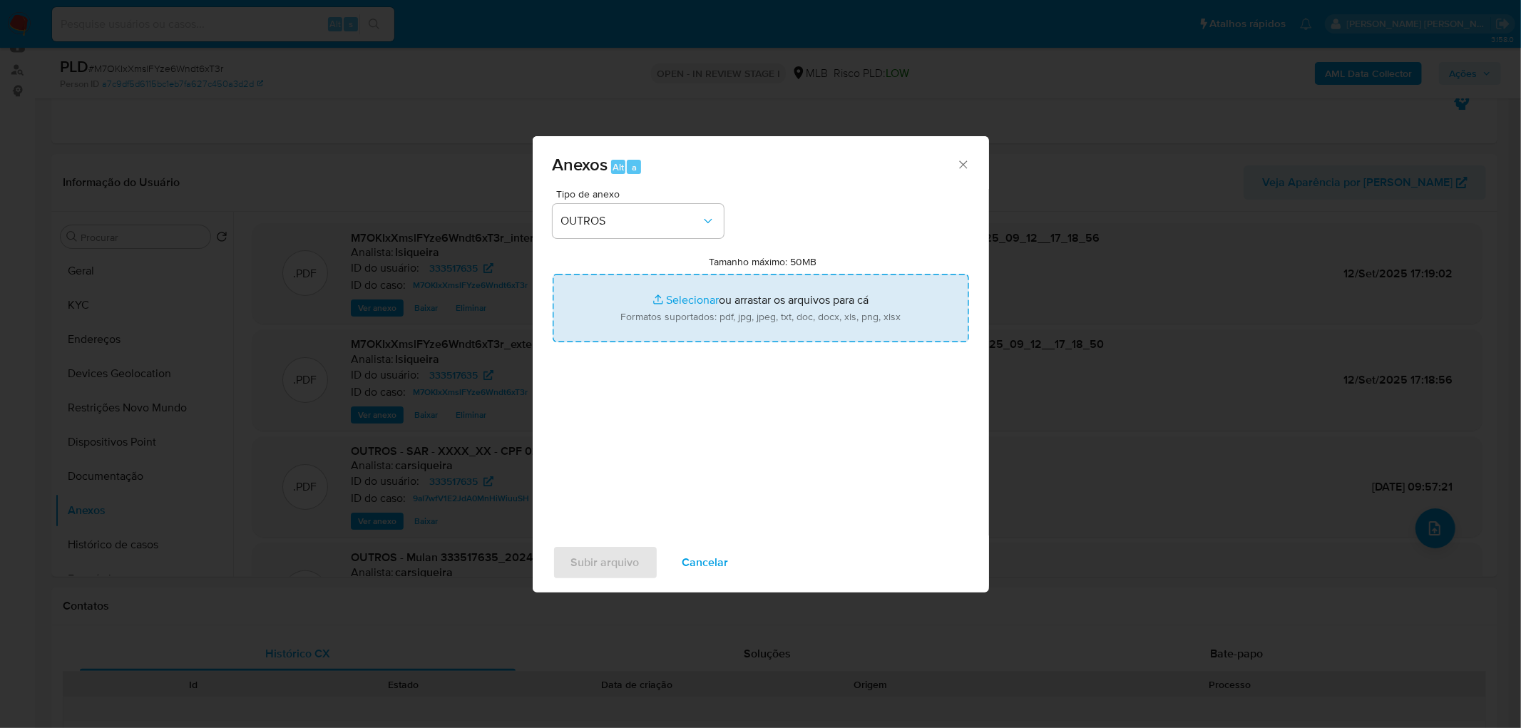
click at [718, 302] on input "Tamanho máximo: 50MB Selecionar arquivos" at bounding box center [761, 308] width 417 height 68
type input "C:\fakepath\Mulan 333517635_2025_09_12_14_26_31.xlsx"
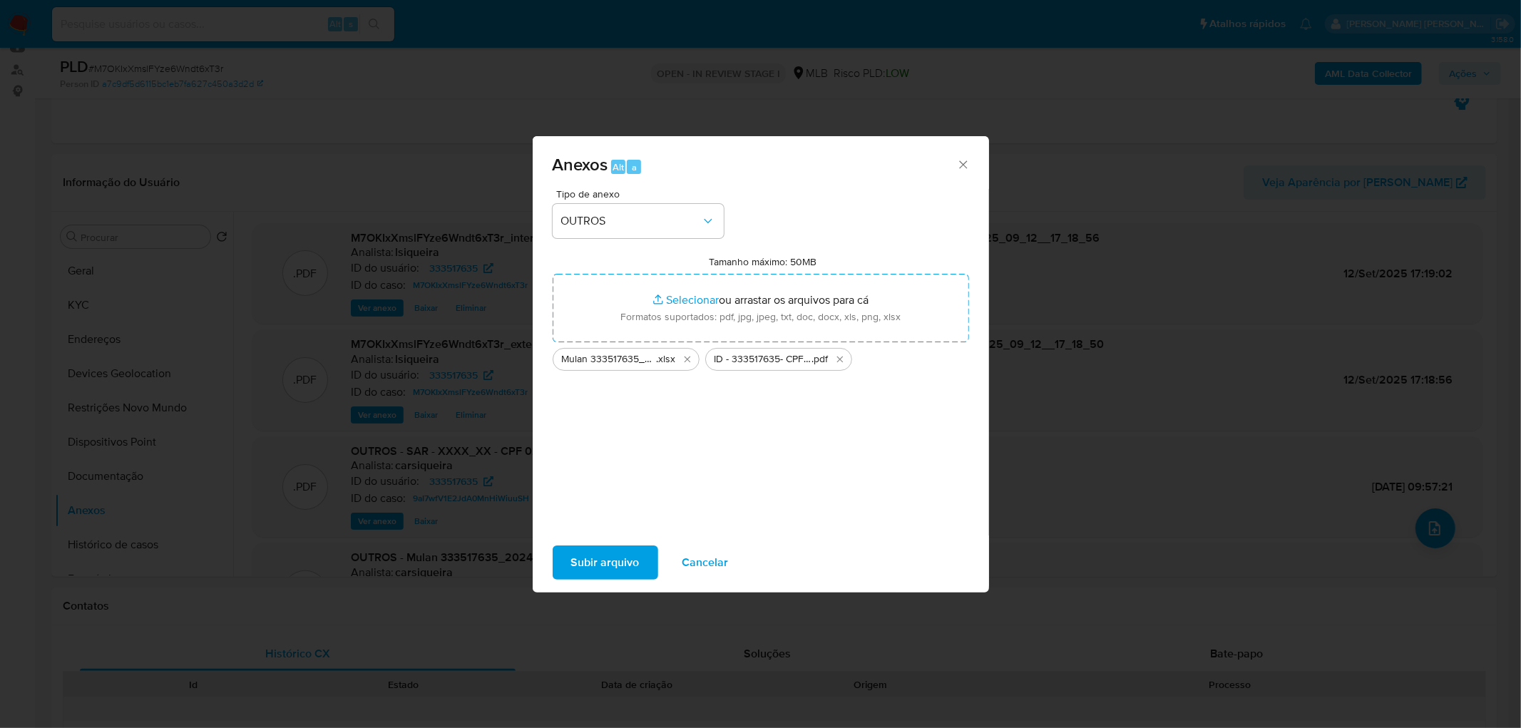
drag, startPoint x: 718, startPoint y: 302, endPoint x: 621, endPoint y: 558, distance: 274.1
click at [621, 558] on span "Subir arquivo" at bounding box center [605, 562] width 68 height 31
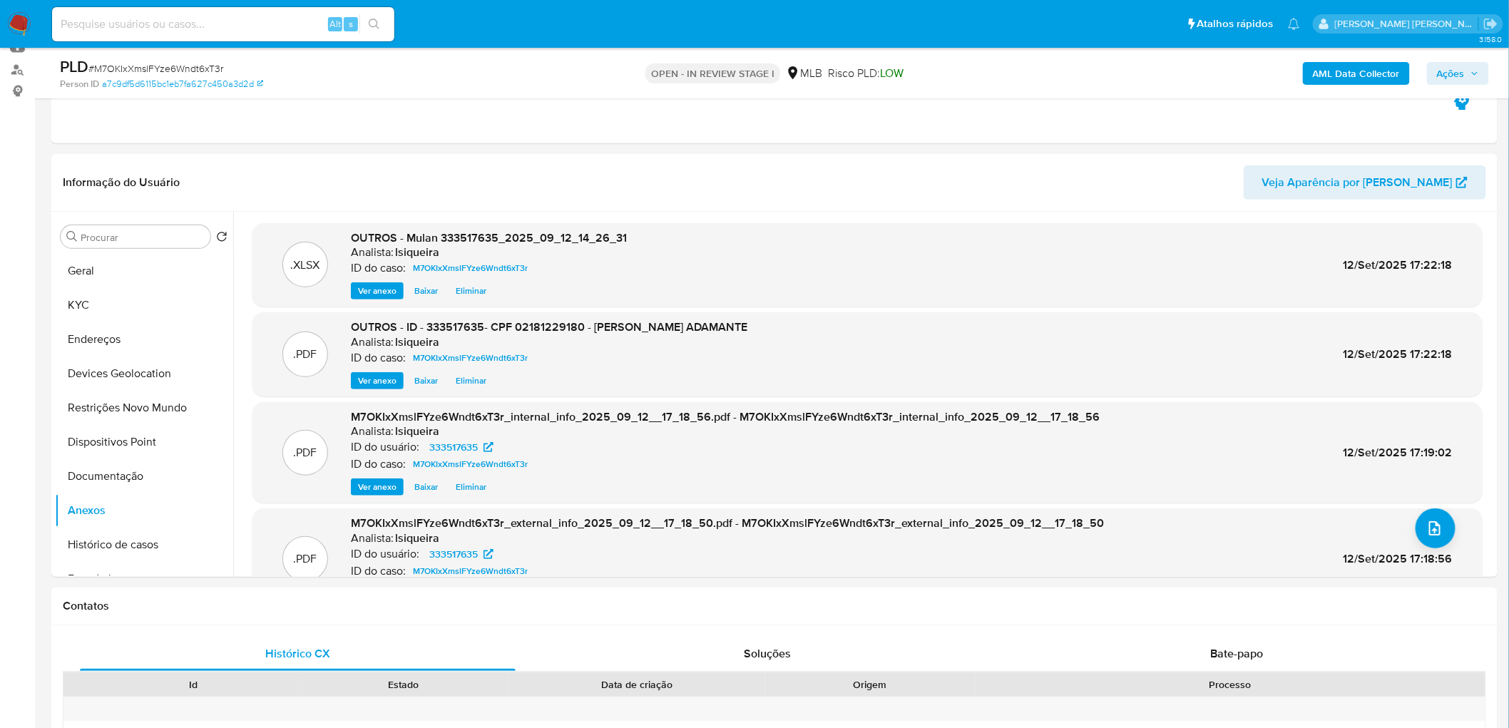
click at [1478, 71] on icon "button" at bounding box center [1475, 73] width 9 height 9
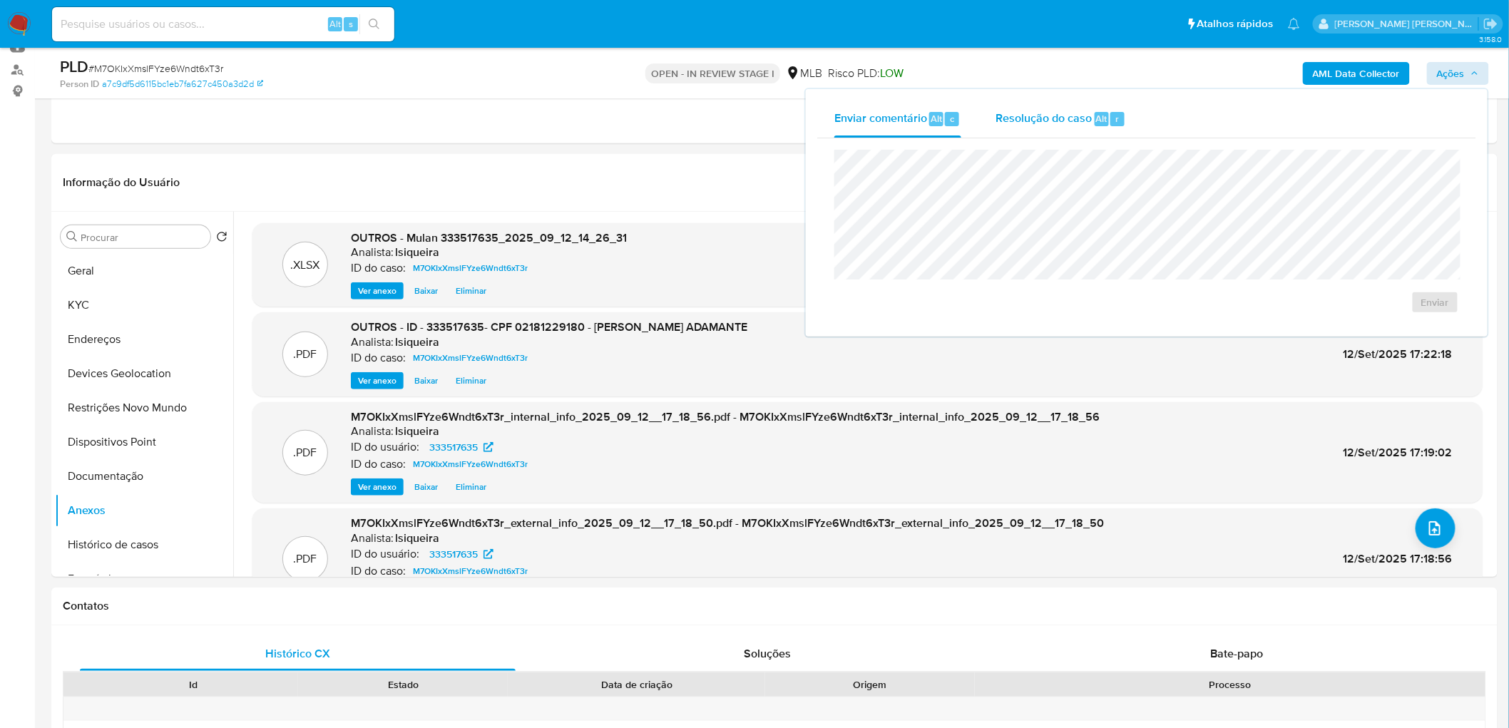
click at [1060, 120] on span "Resolução do caso" at bounding box center [1044, 118] width 96 height 16
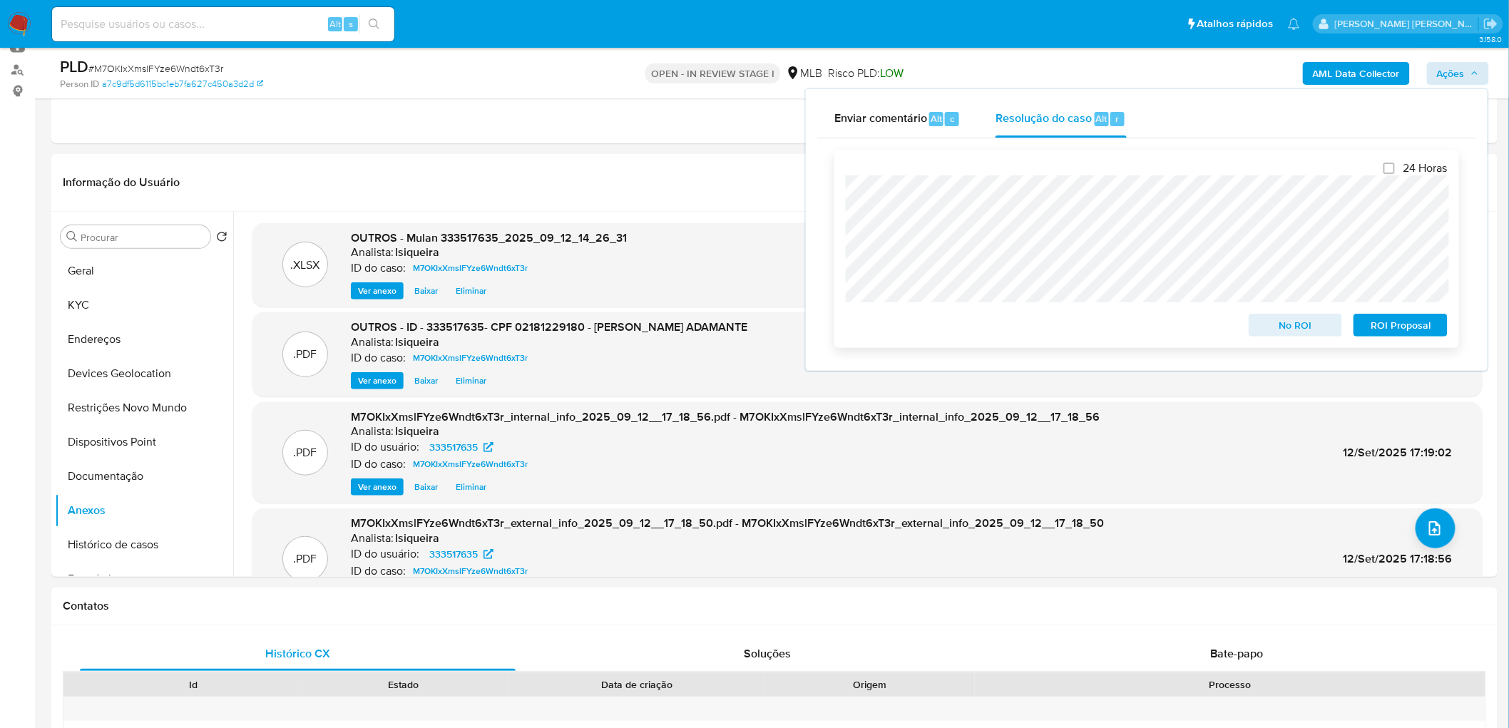
click at [1296, 325] on span "No ROI" at bounding box center [1296, 325] width 74 height 20
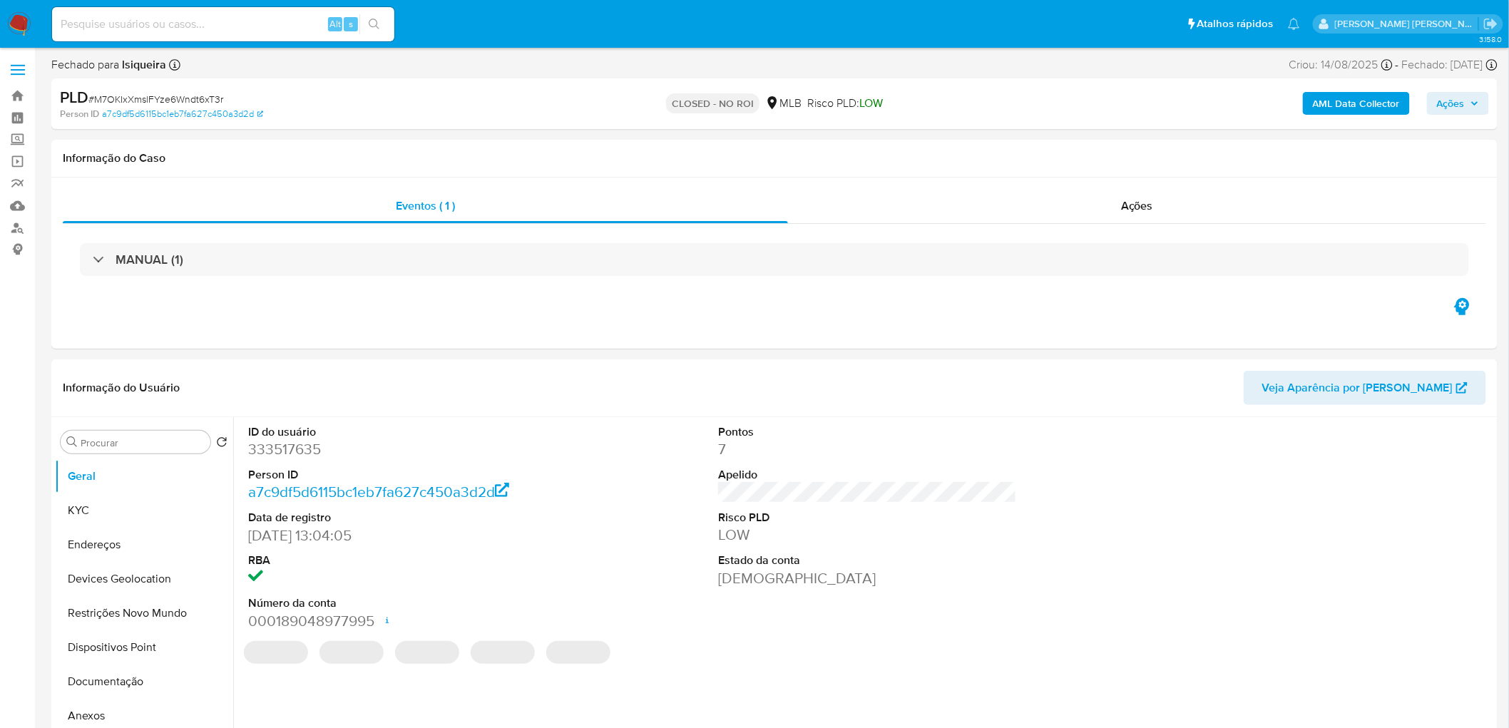
select select "10"
click at [999, 224] on div "MANUAL (1)" at bounding box center [775, 259] width 1424 height 71
click at [989, 210] on div "Ações" at bounding box center [1137, 206] width 698 height 34
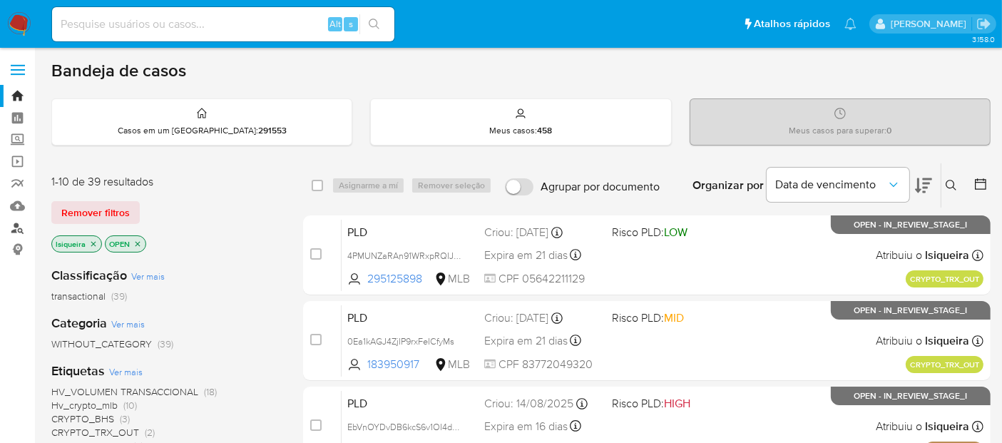
click at [19, 226] on link "Localizador de pessoas" at bounding box center [85, 228] width 170 height 22
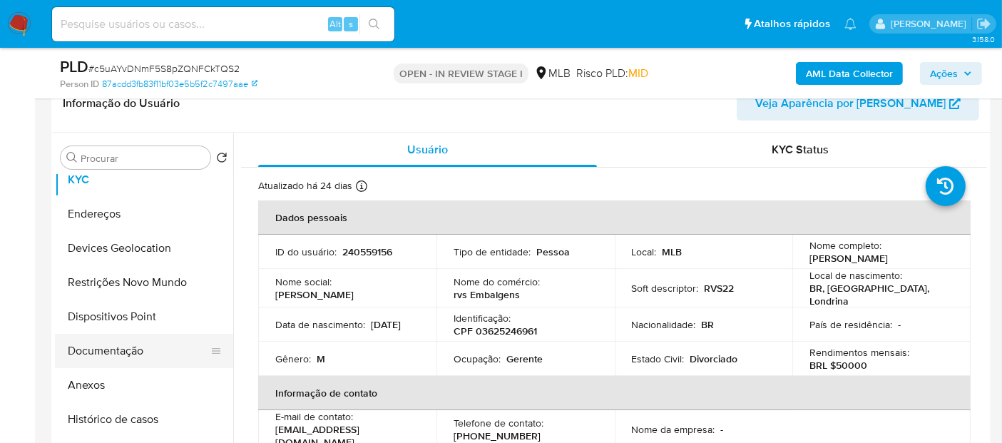
scroll to position [79, 0]
drag, startPoint x: 158, startPoint y: 384, endPoint x: 155, endPoint y: 342, distance: 42.2
click at [158, 384] on button "Histórico de casos" at bounding box center [144, 386] width 178 height 34
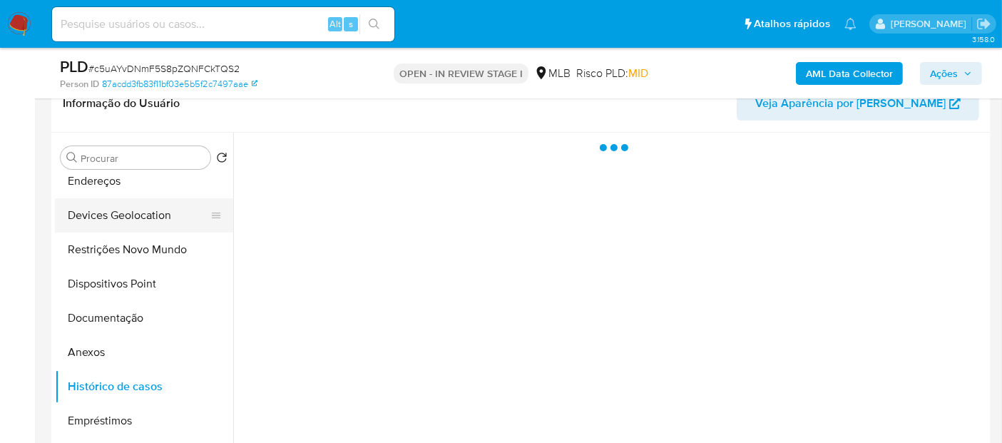
scroll to position [0, 0]
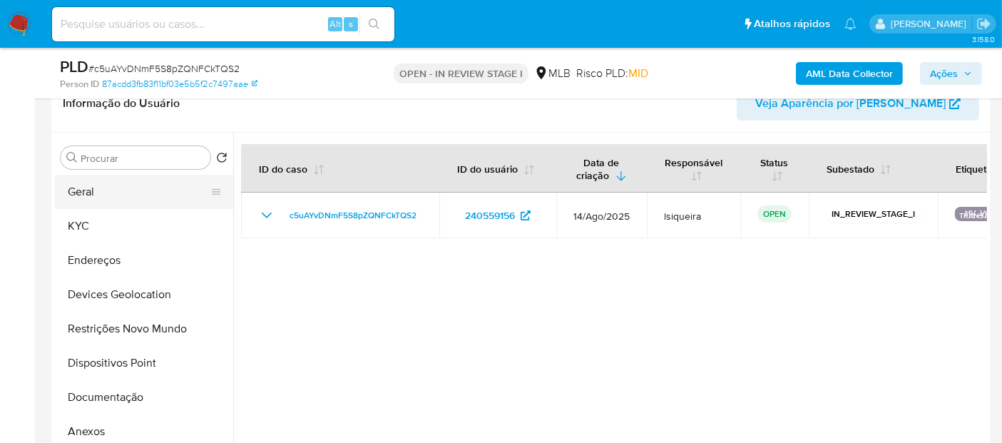
click at [150, 198] on button "Geral" at bounding box center [138, 192] width 167 height 34
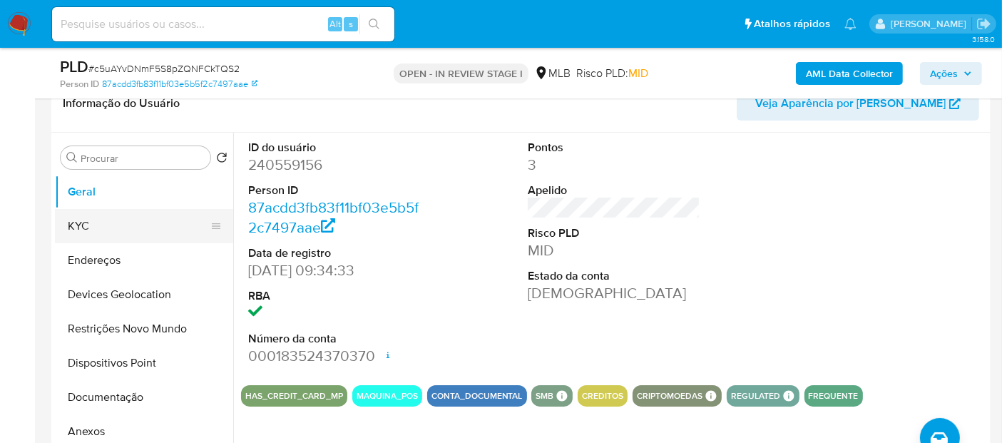
click at [103, 223] on button "KYC" at bounding box center [138, 226] width 167 height 34
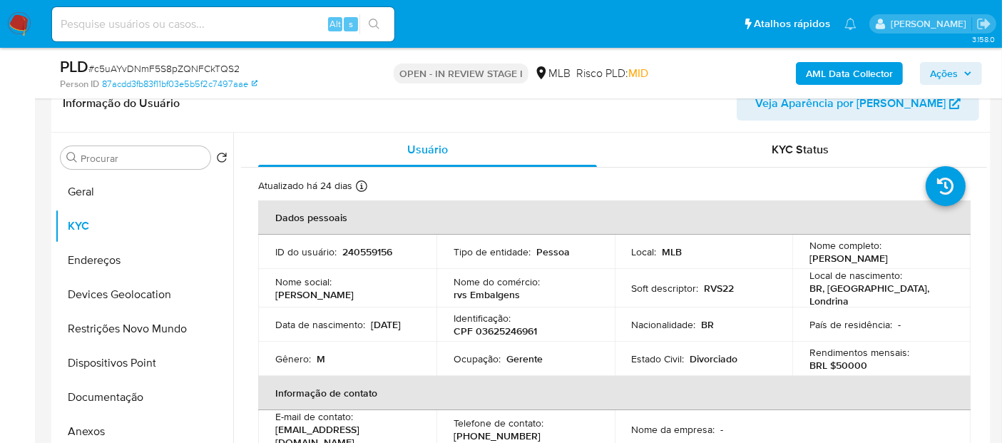
click at [521, 353] on p "Gerente" at bounding box center [524, 358] width 36 height 13
copy p "Gerente"
click at [114, 394] on button "Documentação" at bounding box center [138, 397] width 167 height 34
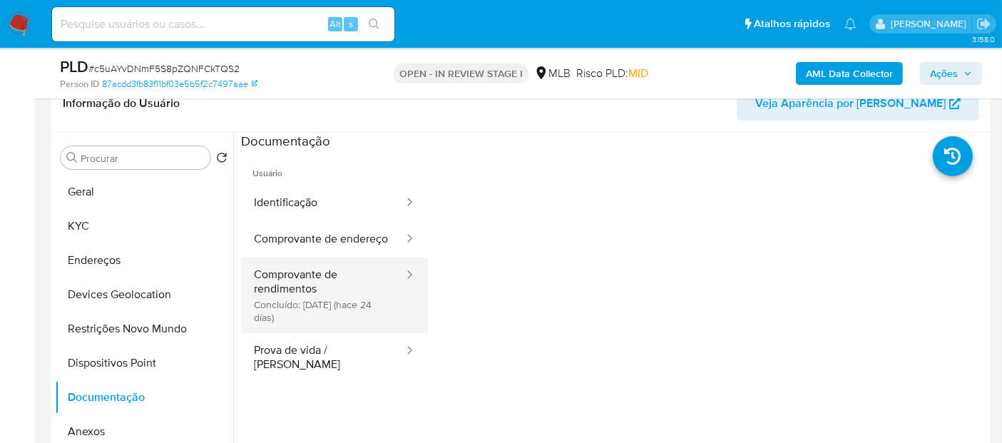
click at [310, 310] on button "Comprovante de rendimentos Concluído: [DATE] (hace 24 días)" at bounding box center [323, 295] width 164 height 76
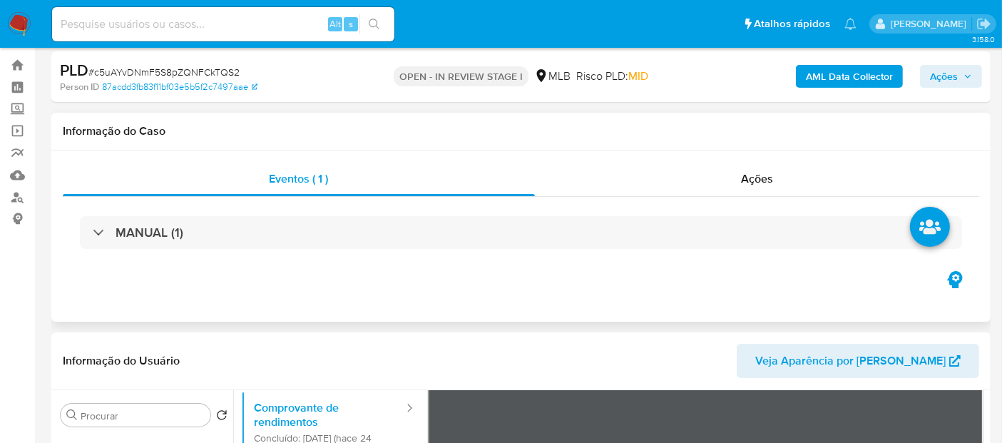
scroll to position [79, 0]
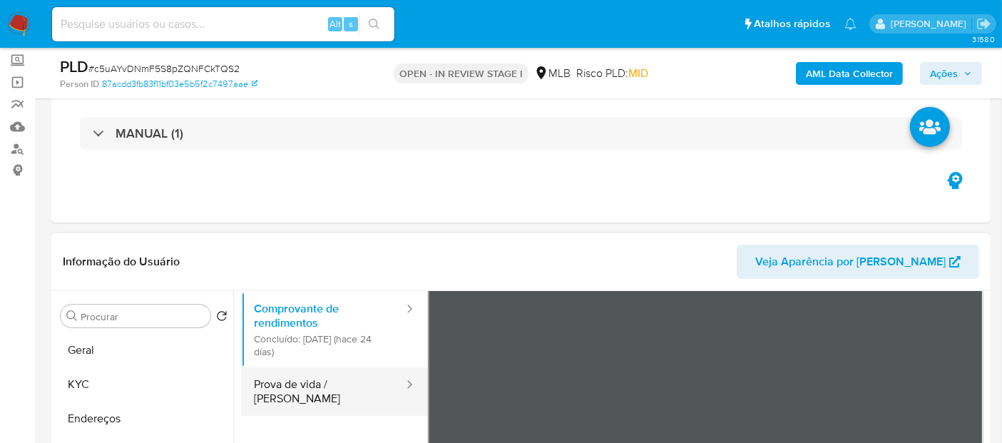
click at [341, 398] on button "Prova de vida / [PERSON_NAME]" at bounding box center [323, 391] width 164 height 48
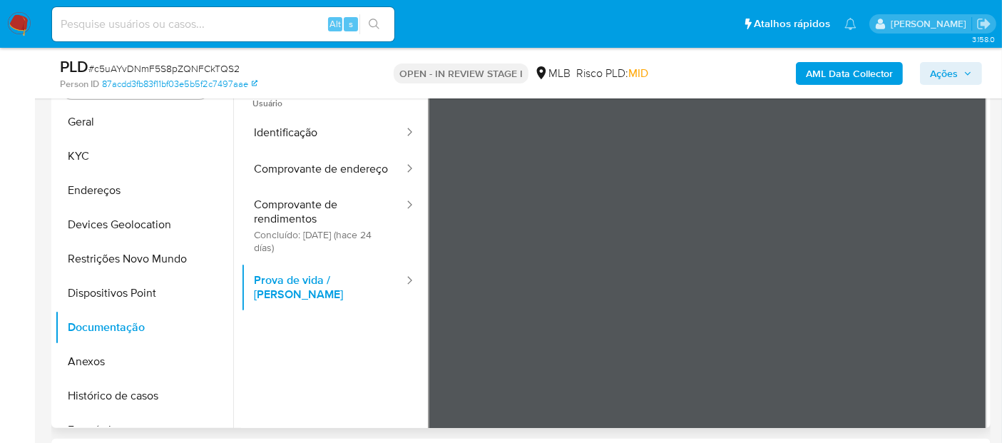
scroll to position [317, 0]
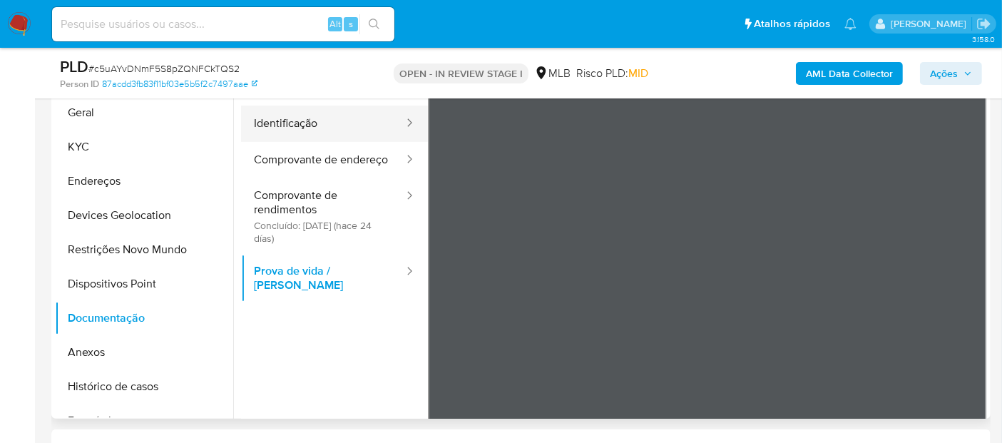
click at [332, 136] on button "Identificação" at bounding box center [323, 124] width 164 height 36
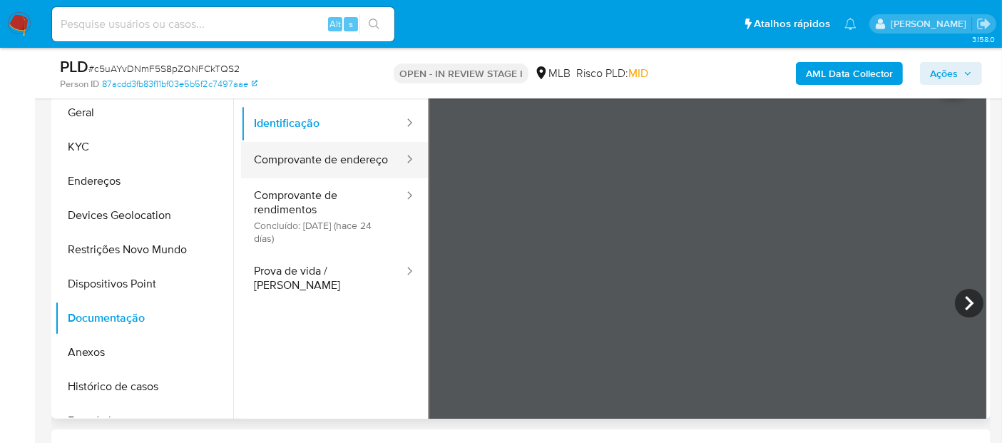
click at [314, 172] on button "Comprovante de endereço" at bounding box center [323, 160] width 164 height 36
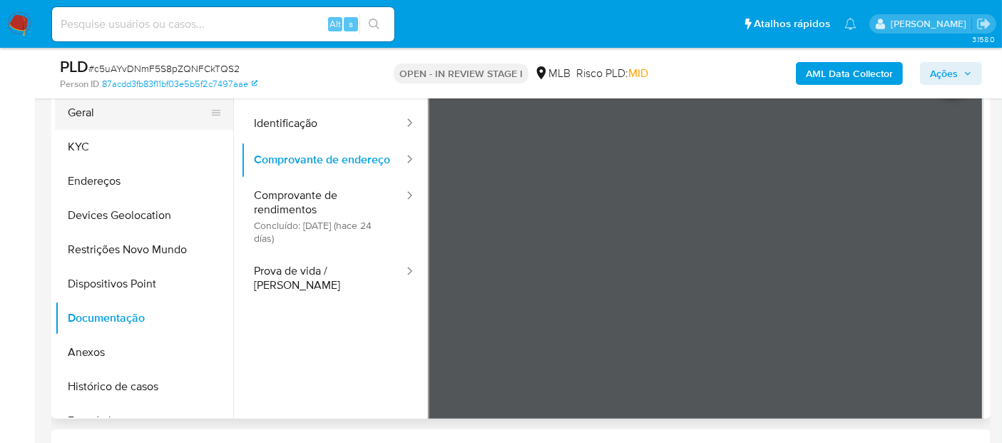
click at [153, 121] on button "Geral" at bounding box center [138, 113] width 167 height 34
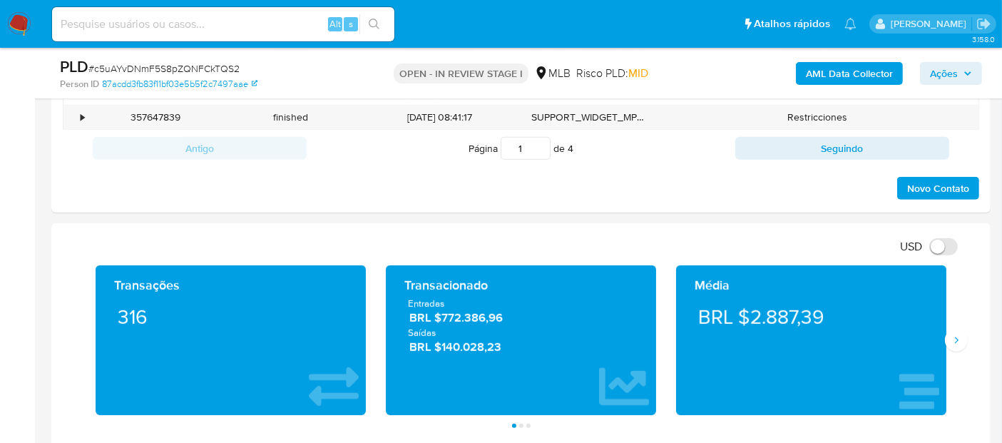
scroll to position [872, 0]
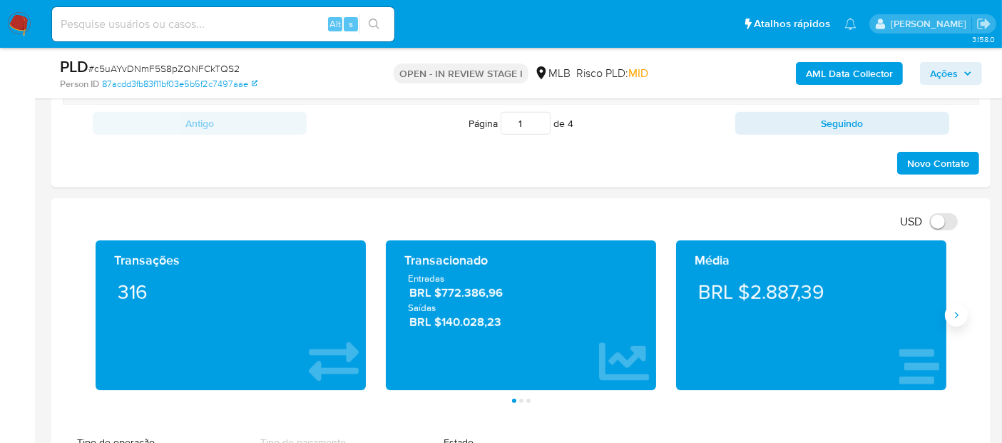
click at [954, 312] on icon "Siguiente" at bounding box center [956, 315] width 11 height 11
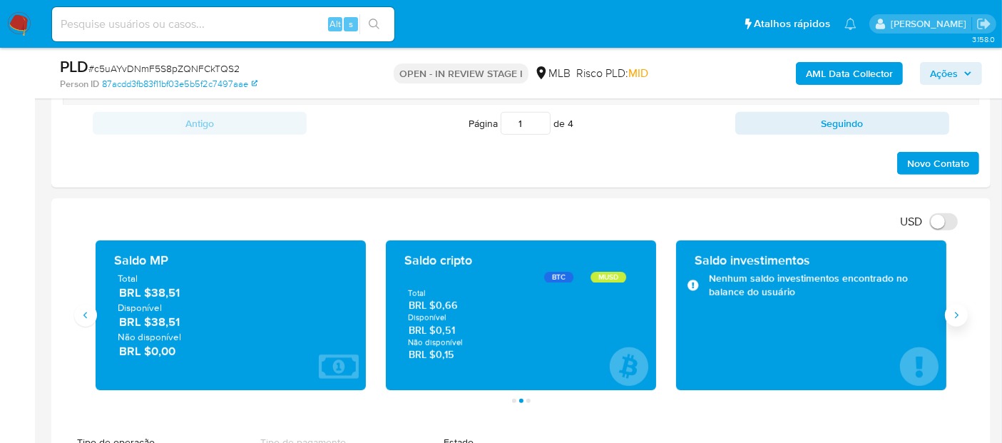
click at [954, 312] on icon "Siguiente" at bounding box center [956, 315] width 11 height 11
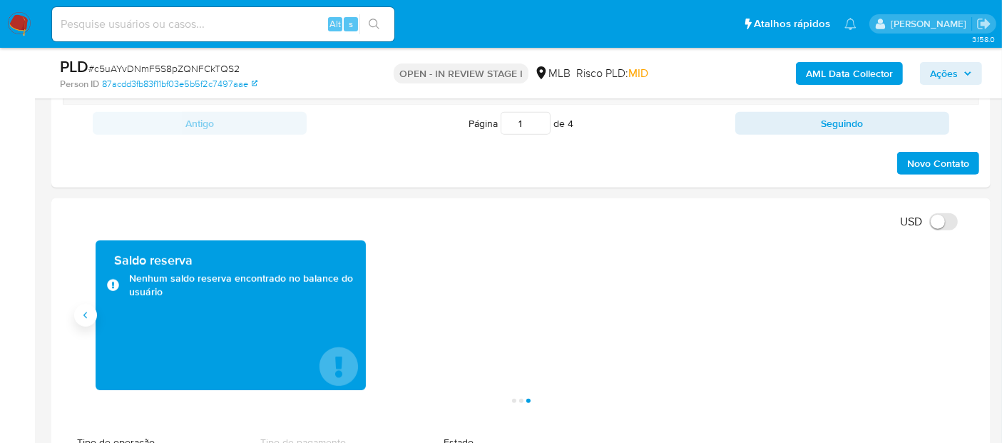
click at [90, 320] on button "Anterior" at bounding box center [85, 315] width 23 height 23
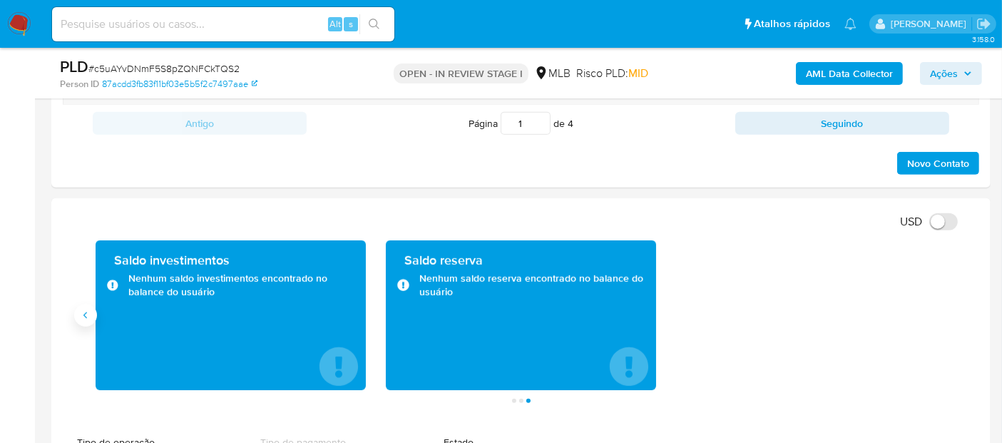
click at [90, 320] on button "Anterior" at bounding box center [85, 315] width 23 height 23
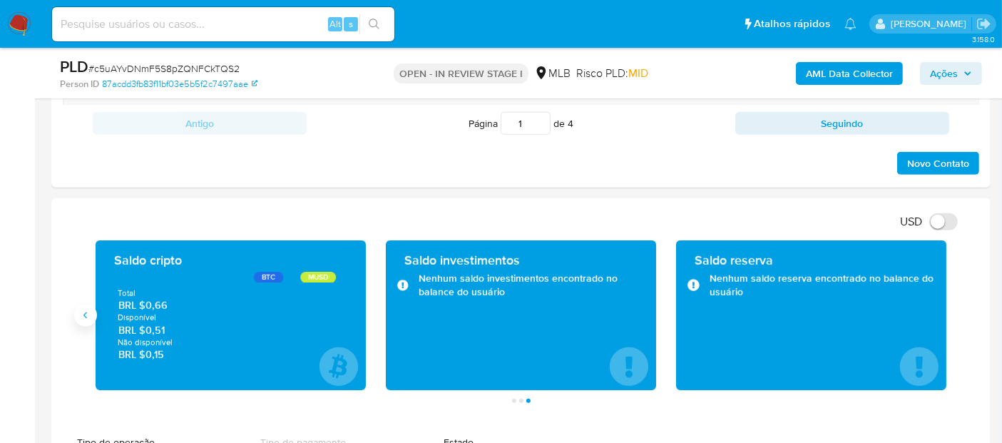
click at [90, 320] on button "Anterior" at bounding box center [85, 315] width 23 height 23
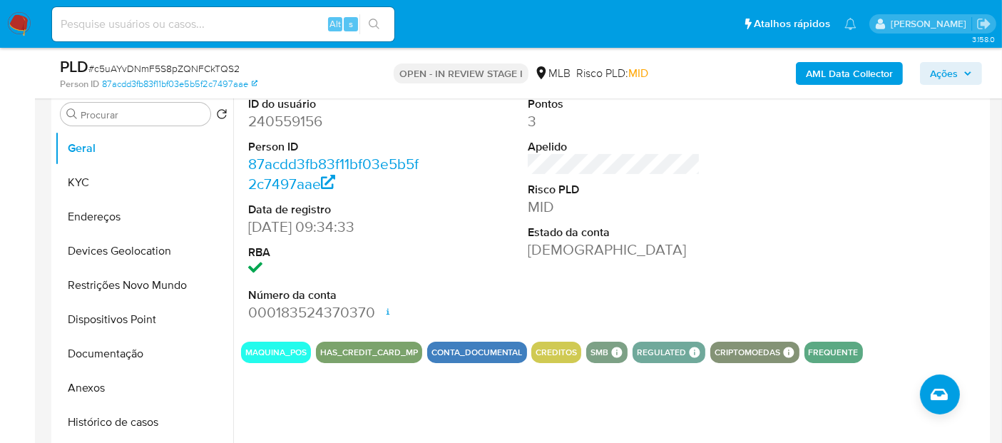
scroll to position [238, 0]
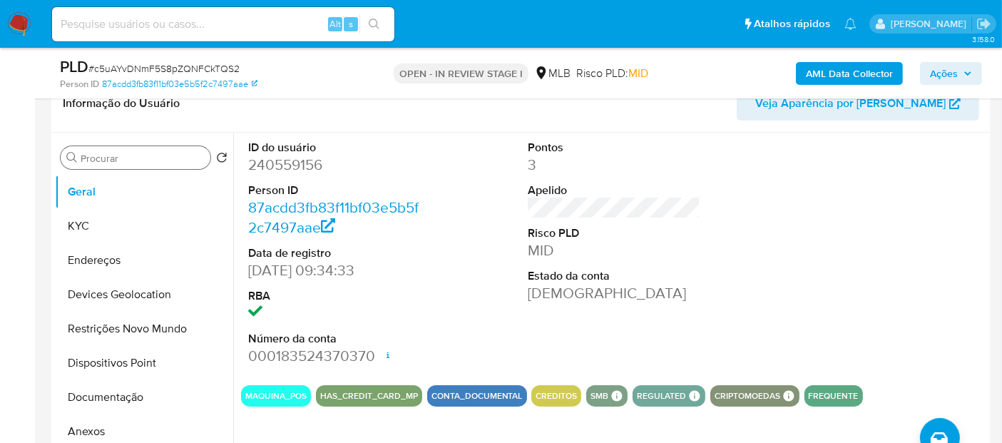
click at [116, 163] on div "Procurar" at bounding box center [136, 157] width 150 height 23
click at [119, 157] on input "Procurar" at bounding box center [143, 158] width 124 height 13
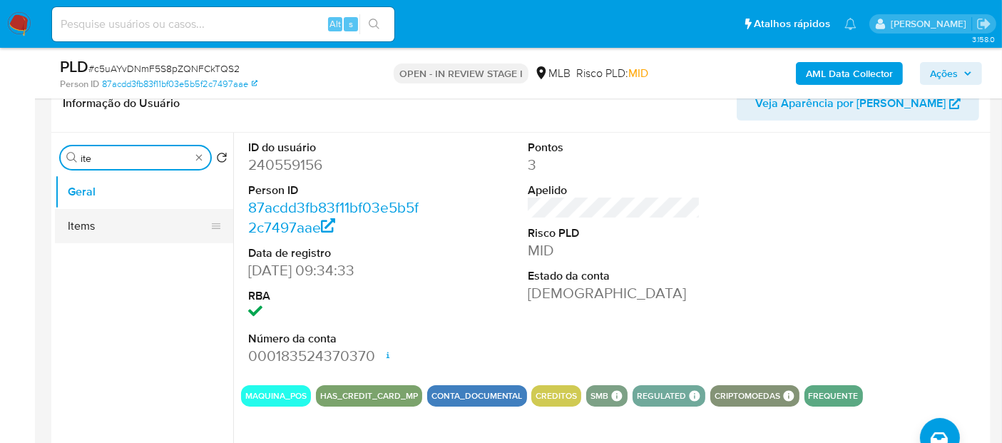
type input "ite"
click at [113, 227] on button "Items" at bounding box center [138, 226] width 167 height 34
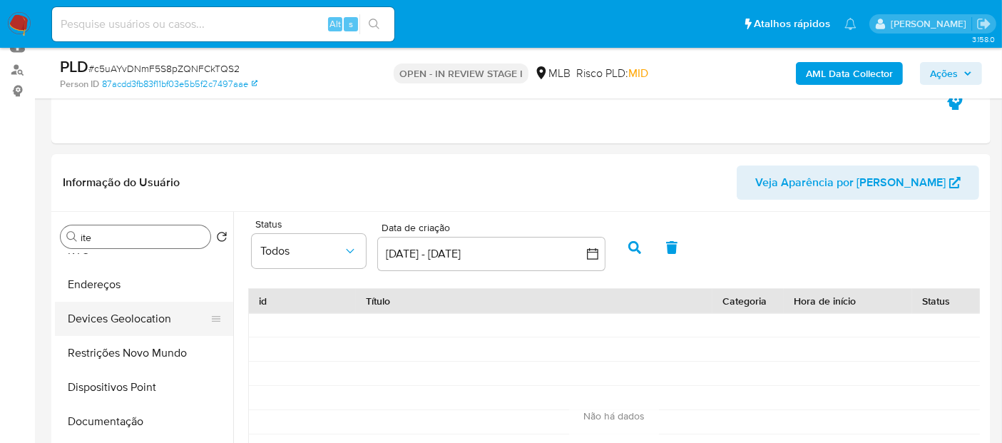
scroll to position [79, 0]
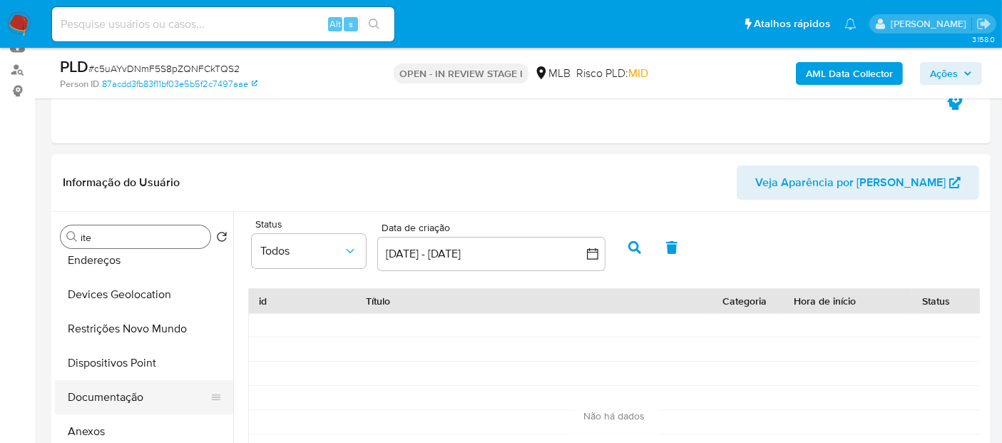
click at [118, 400] on button "Documentação" at bounding box center [138, 397] width 167 height 34
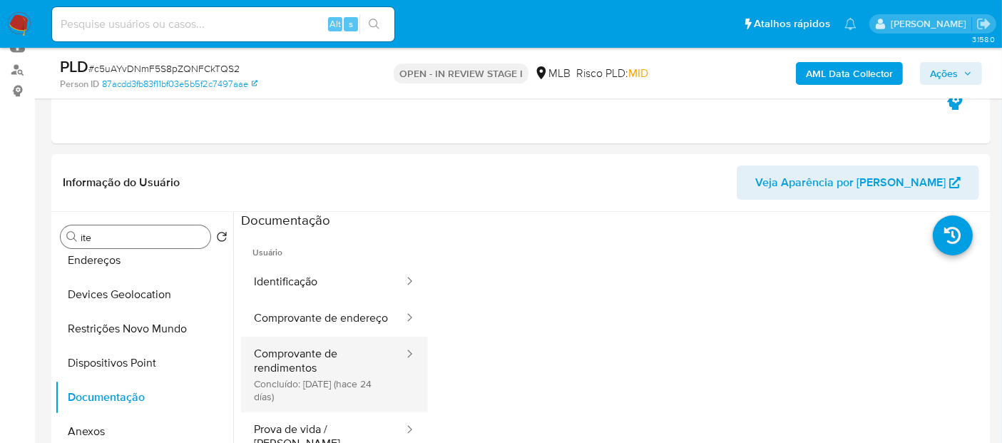
click at [314, 378] on button "Comprovante de rendimentos Concluído: [DATE] (hace 24 días)" at bounding box center [323, 375] width 164 height 76
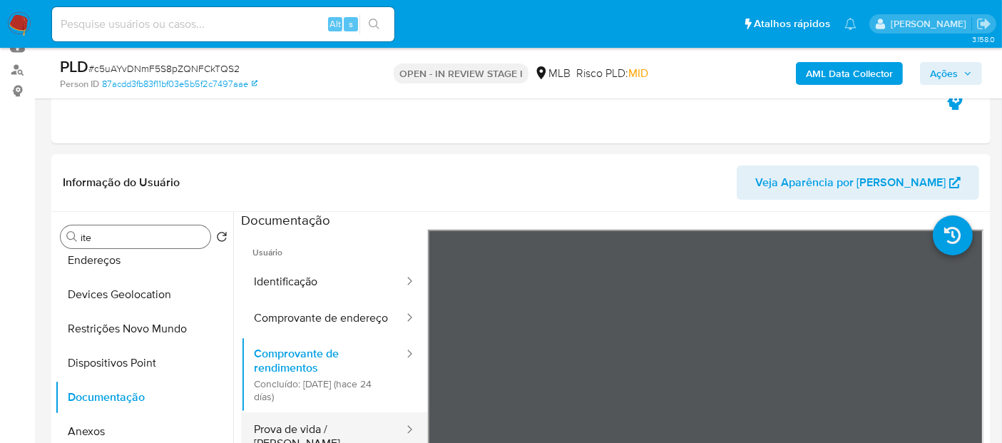
click at [314, 432] on button "Prova de vida / [PERSON_NAME]" at bounding box center [323, 436] width 164 height 48
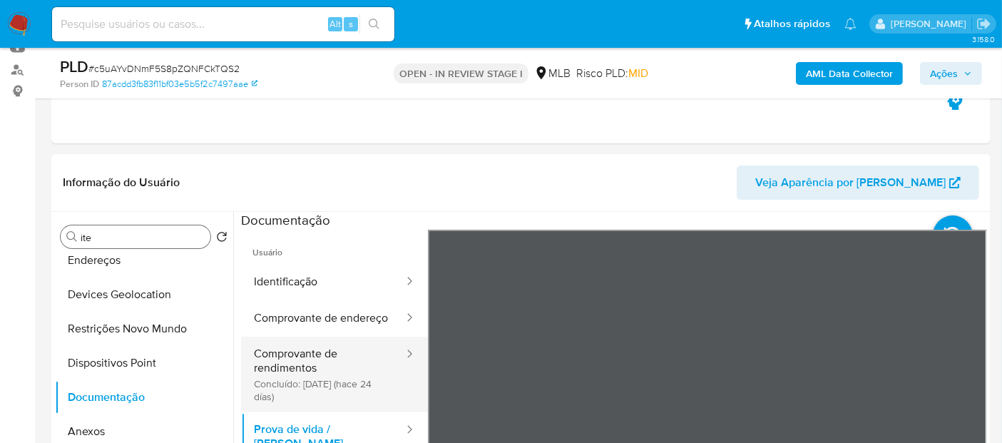
click at [321, 374] on button "Comprovante de rendimentos Concluído: [DATE] (hace 24 días)" at bounding box center [323, 375] width 164 height 76
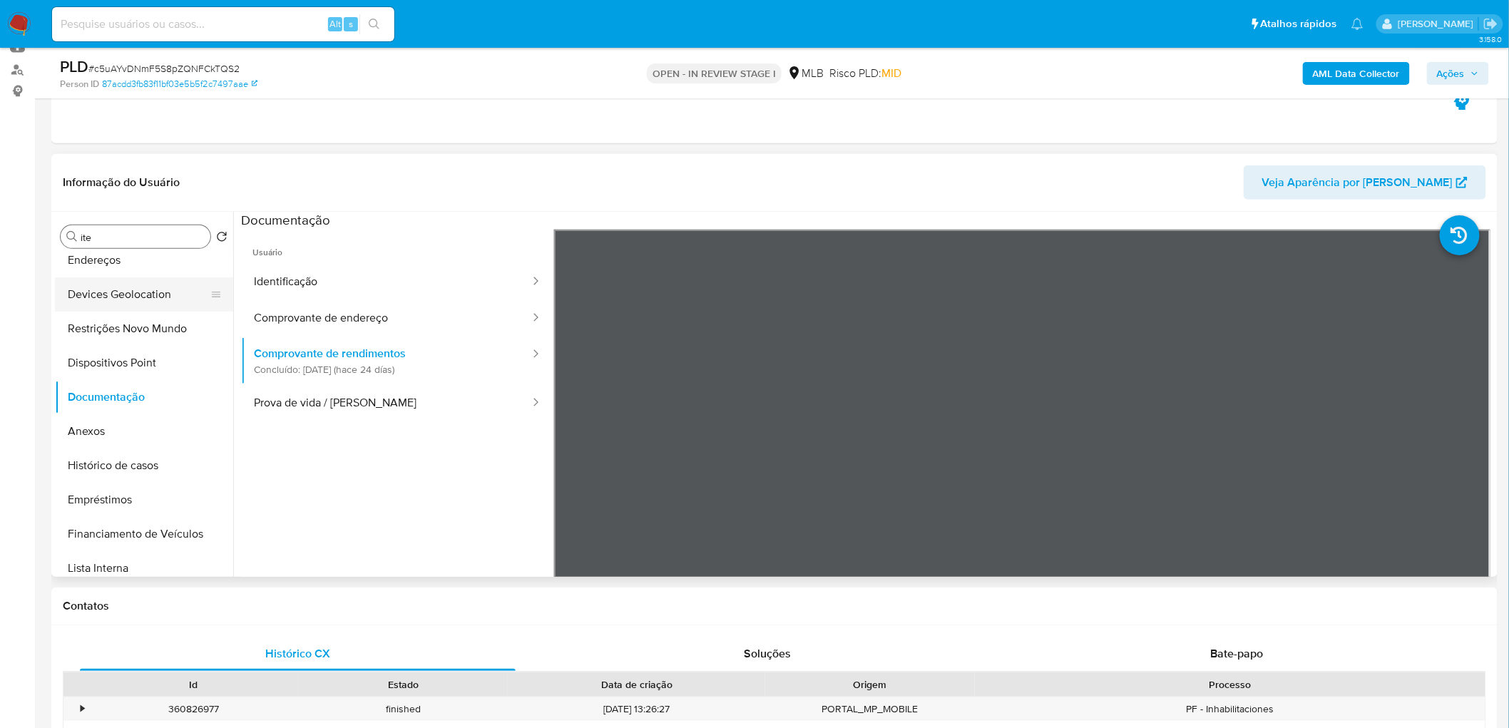
scroll to position [0, 0]
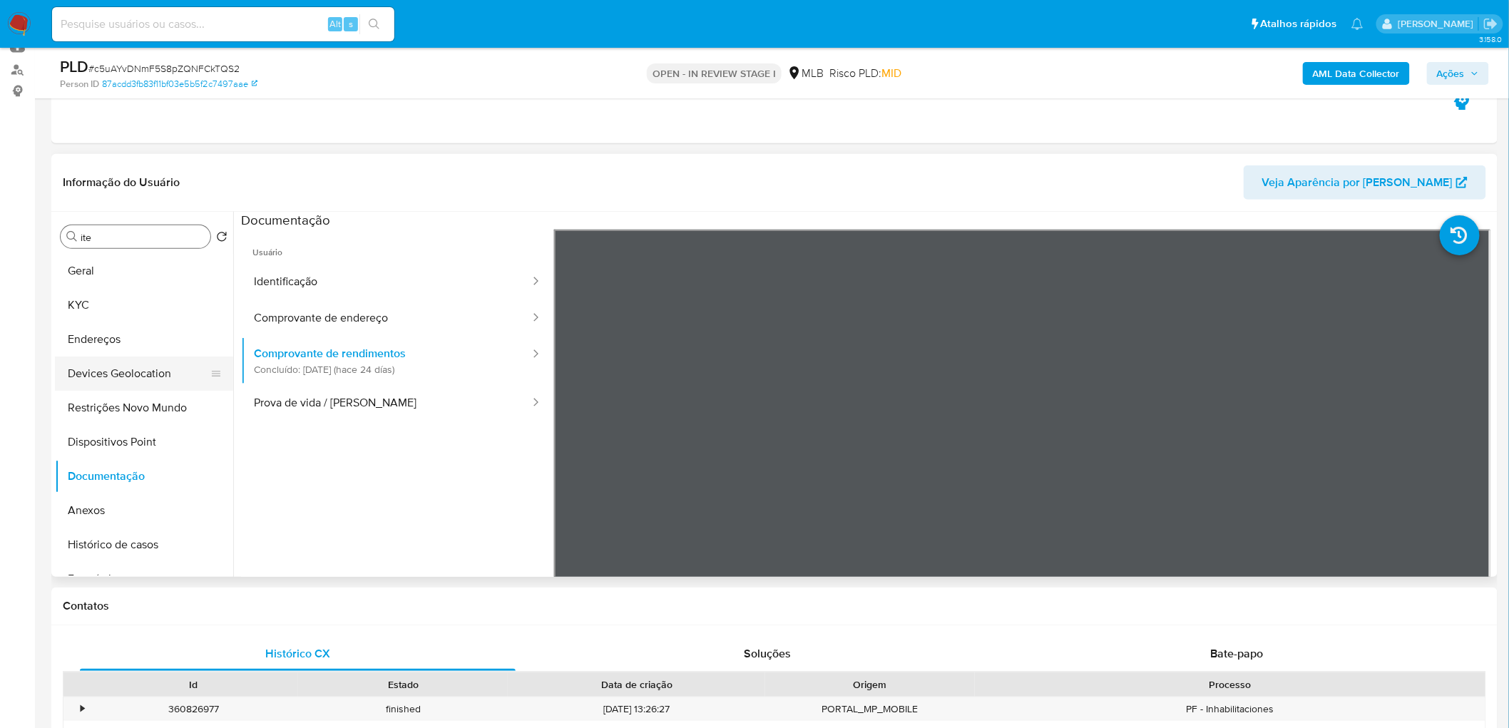
click at [141, 281] on button "Geral" at bounding box center [144, 271] width 178 height 34
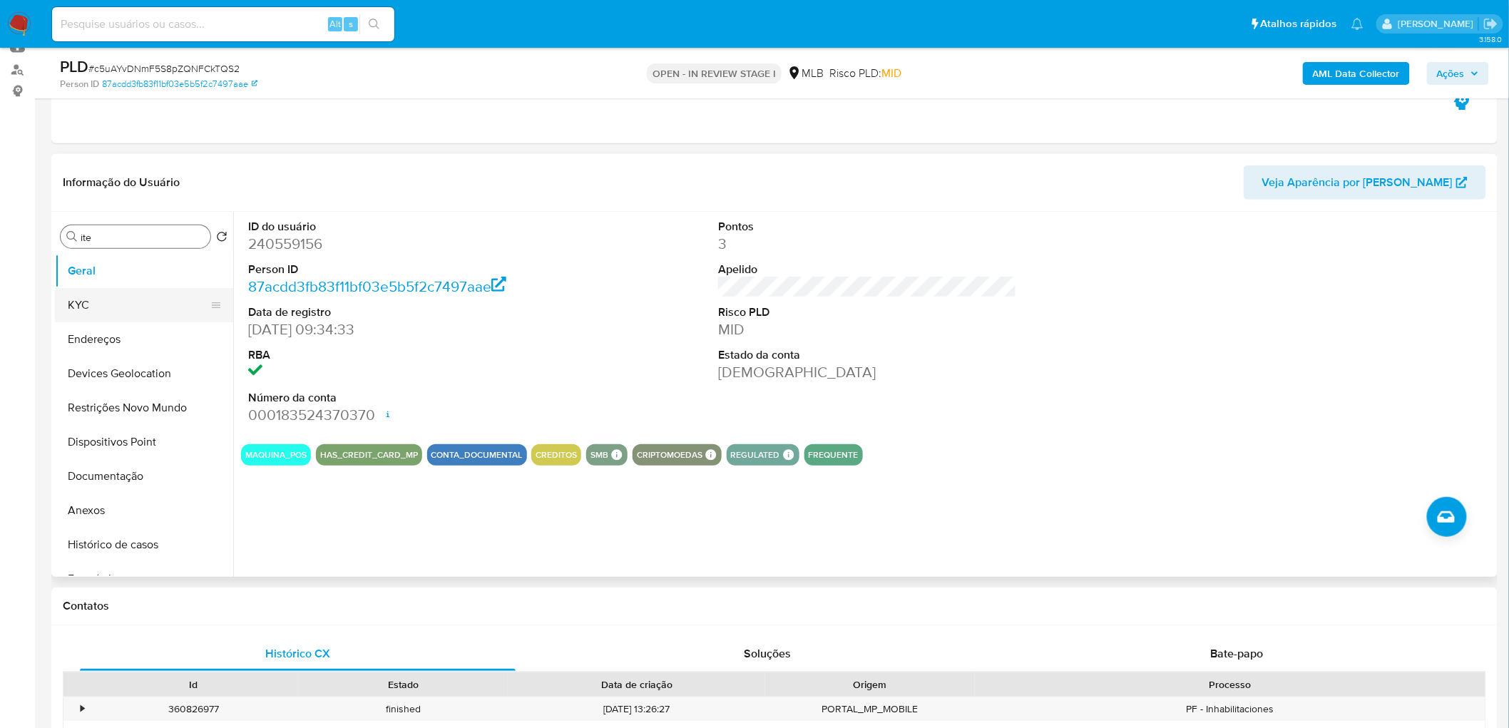
click at [137, 308] on button "KYC" at bounding box center [138, 305] width 167 height 34
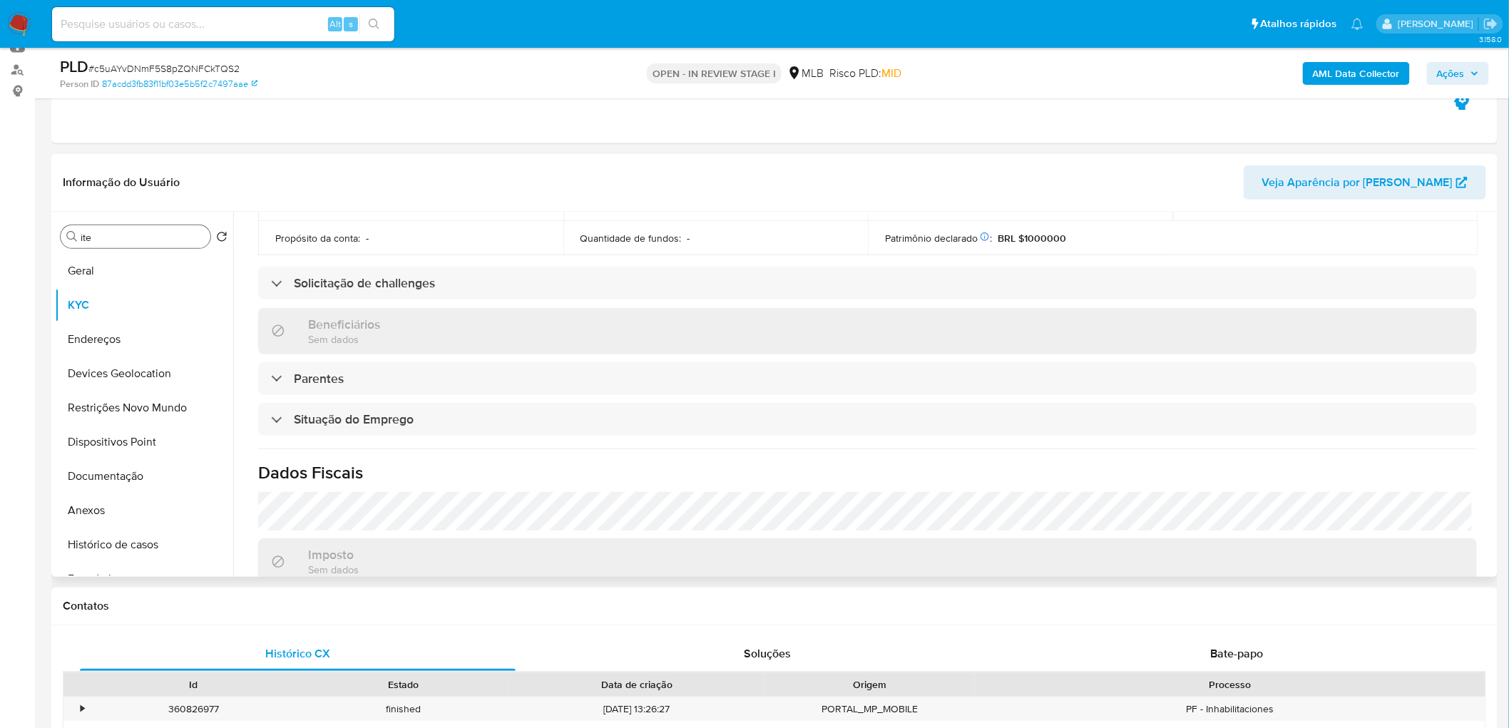
scroll to position [593, 0]
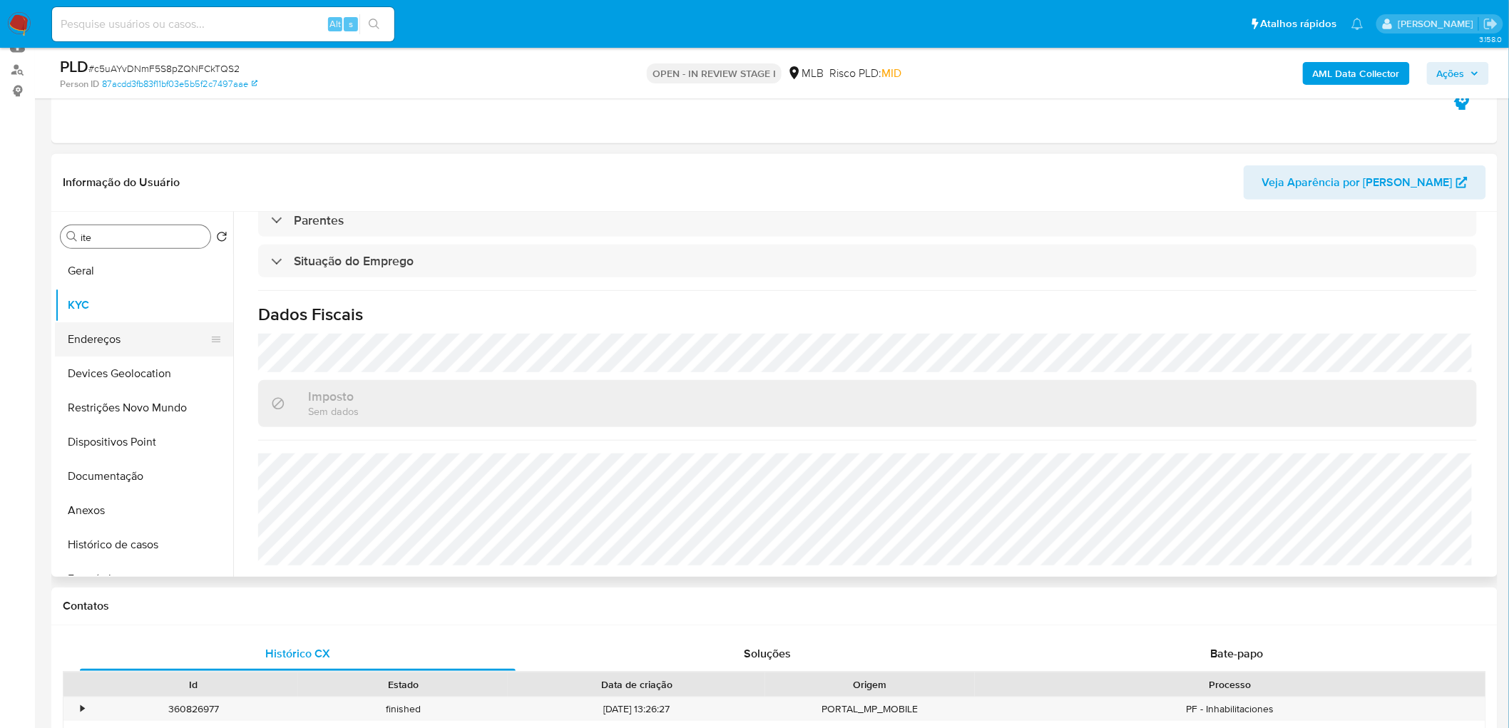
click at [121, 334] on button "Endereços" at bounding box center [138, 339] width 167 height 34
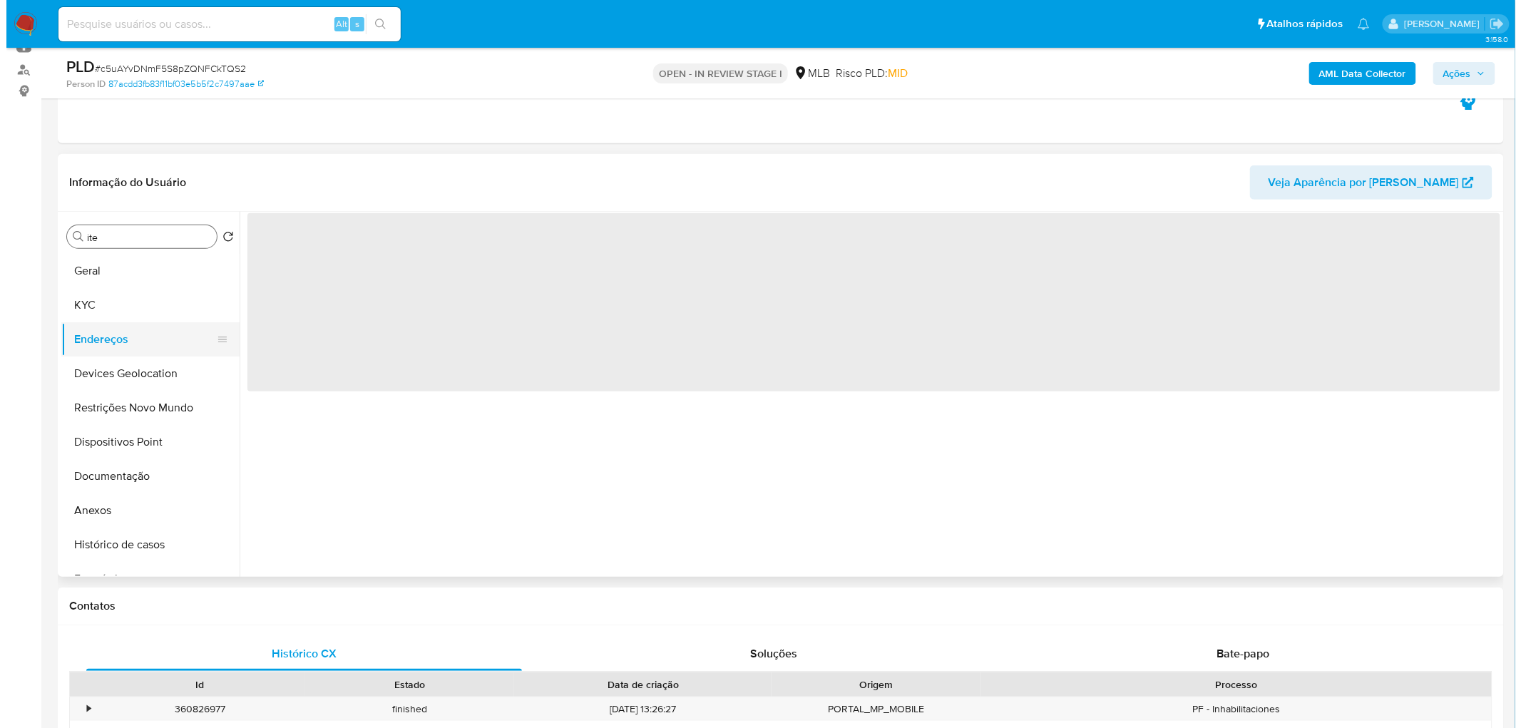
scroll to position [0, 0]
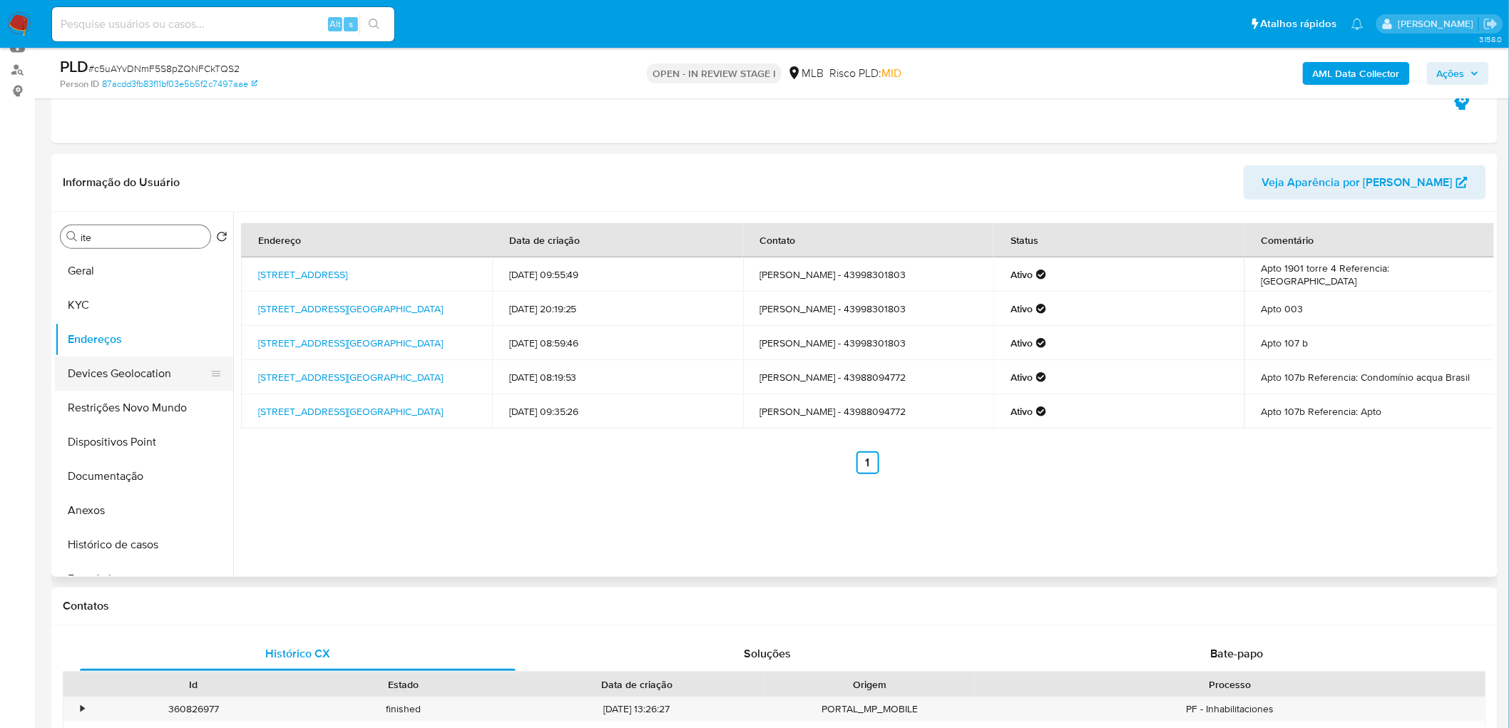
click at [124, 379] on button "Devices Geolocation" at bounding box center [138, 374] width 167 height 34
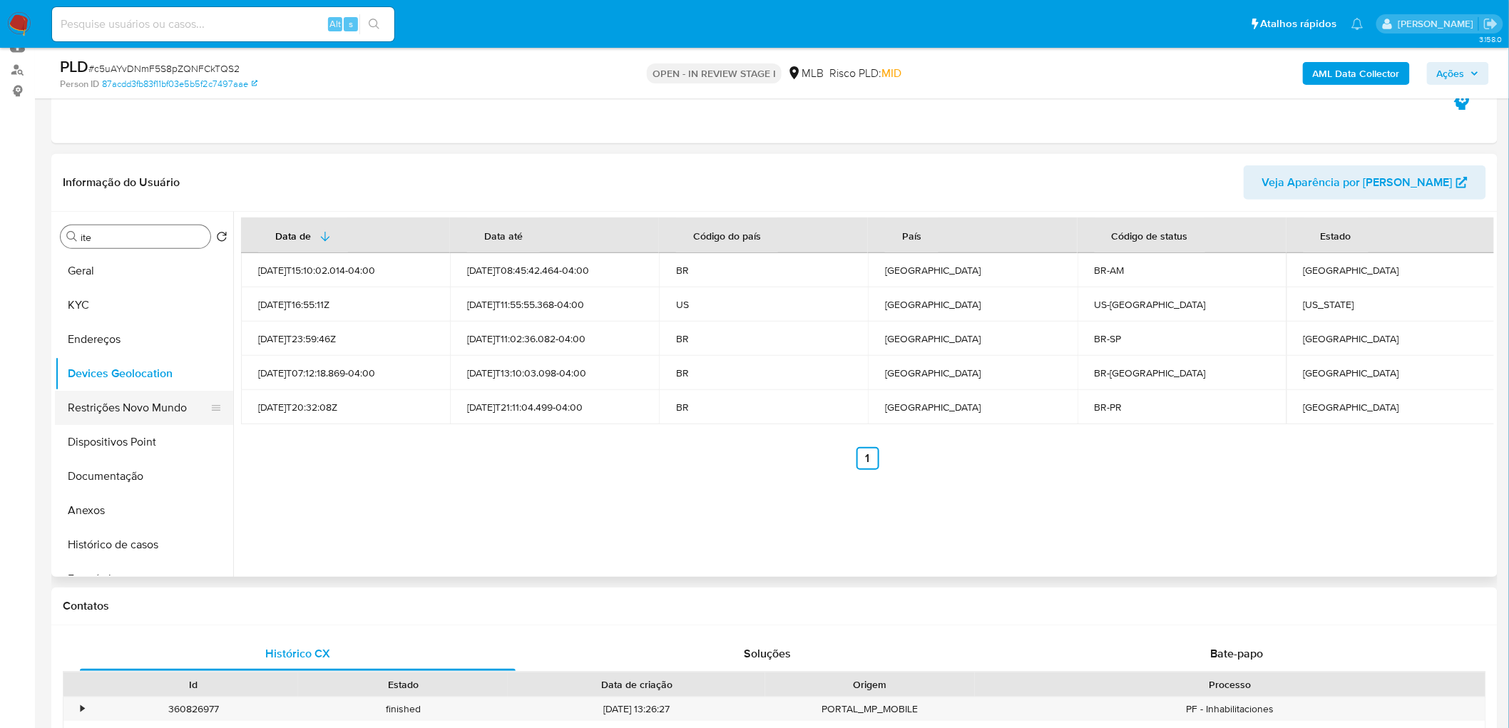
click at [163, 399] on button "Restrições Novo Mundo" at bounding box center [138, 408] width 167 height 34
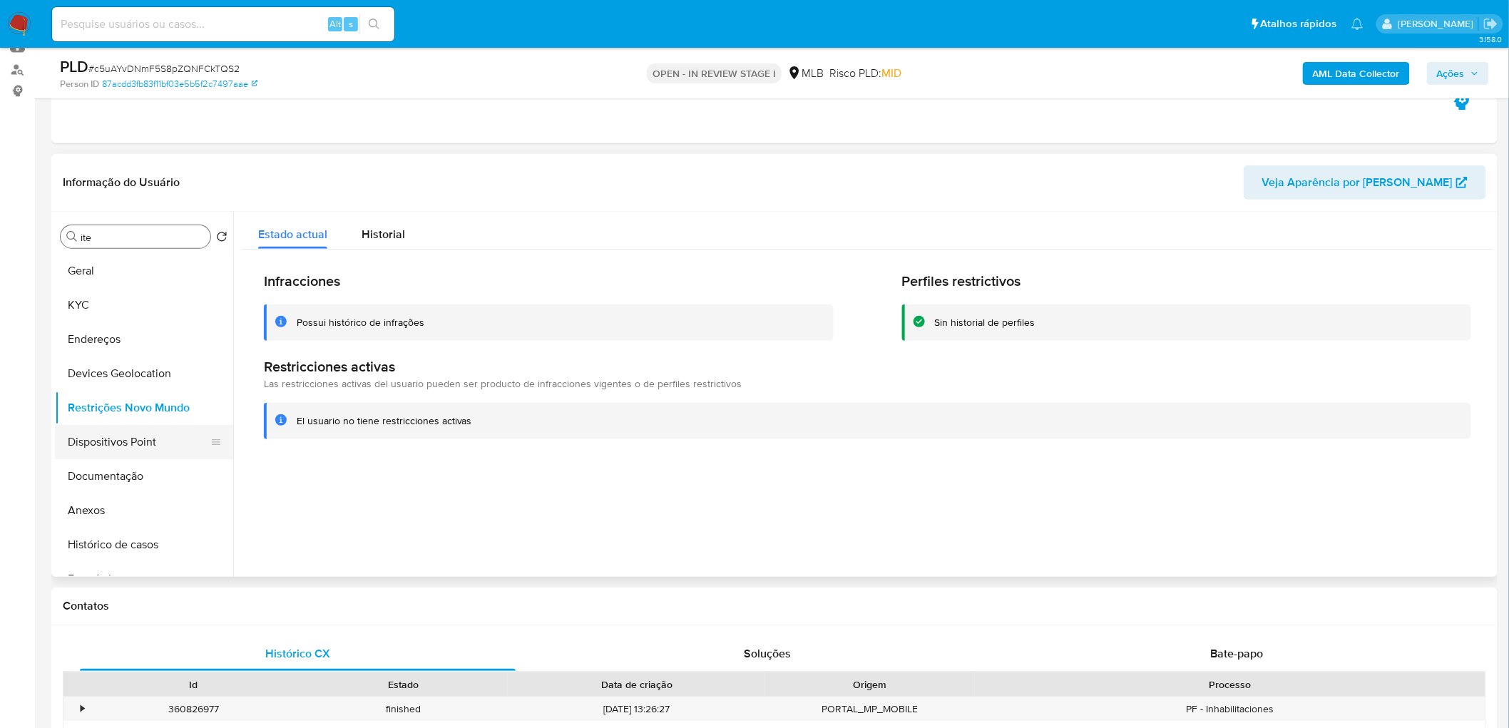
click at [114, 440] on button "Dispositivos Point" at bounding box center [138, 442] width 167 height 34
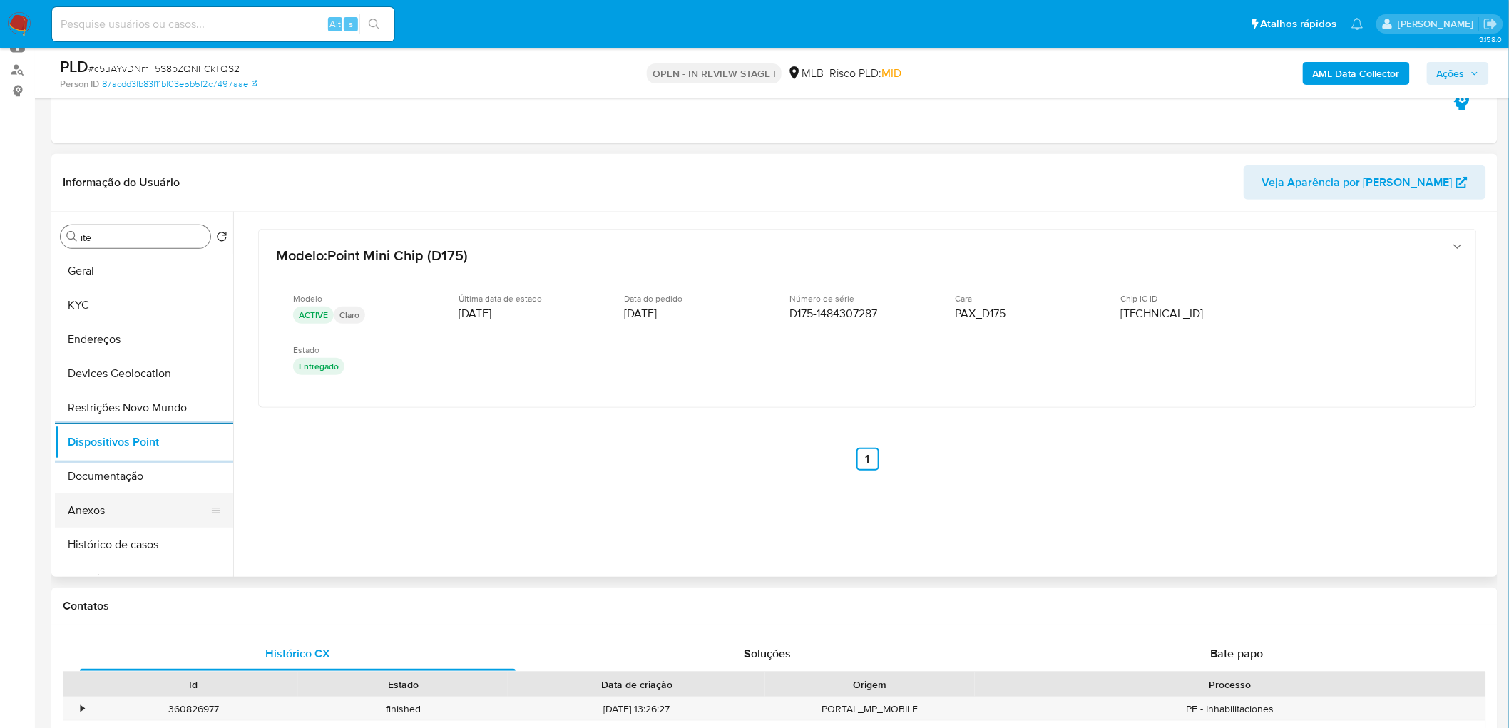
click at [125, 442] on button "Anexos" at bounding box center [138, 511] width 167 height 34
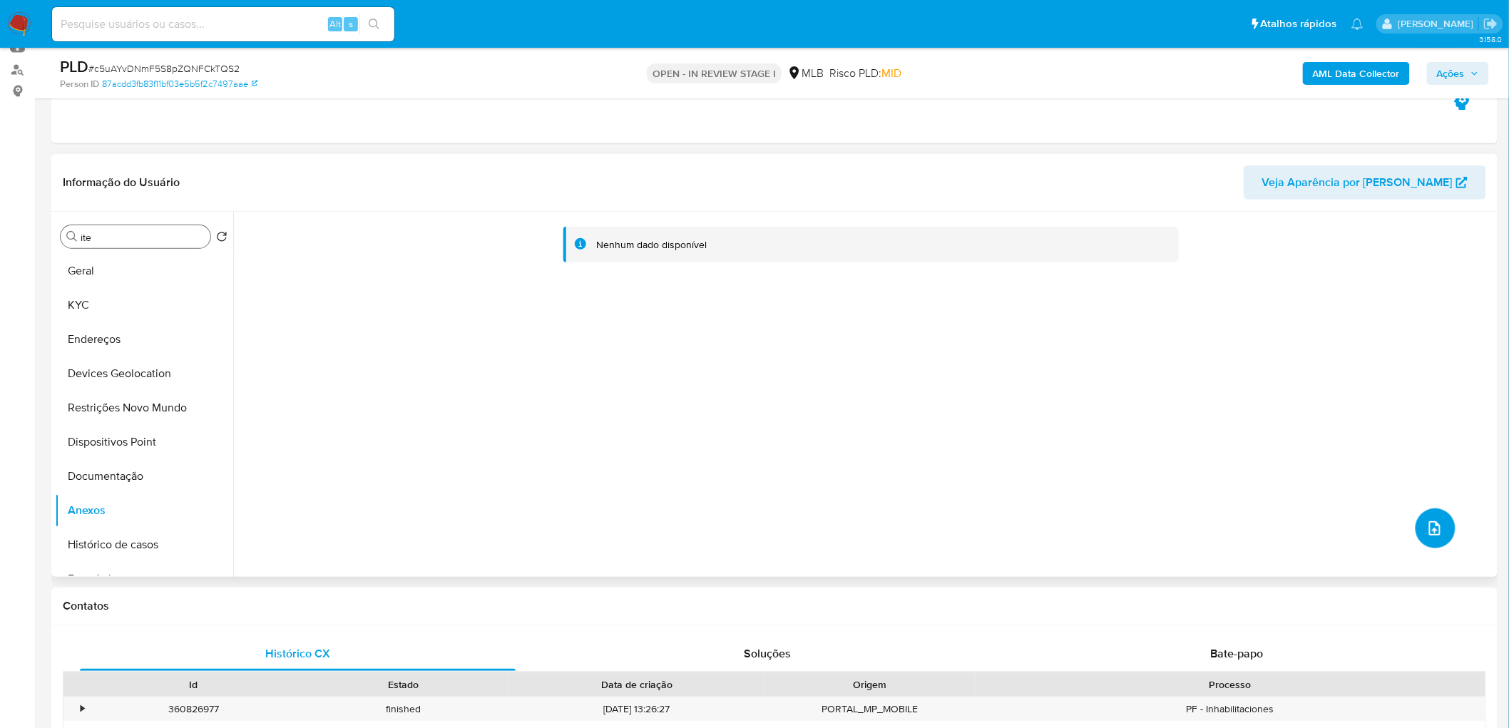
click at [1001, 442] on icon "upload-file" at bounding box center [1434, 528] width 17 height 17
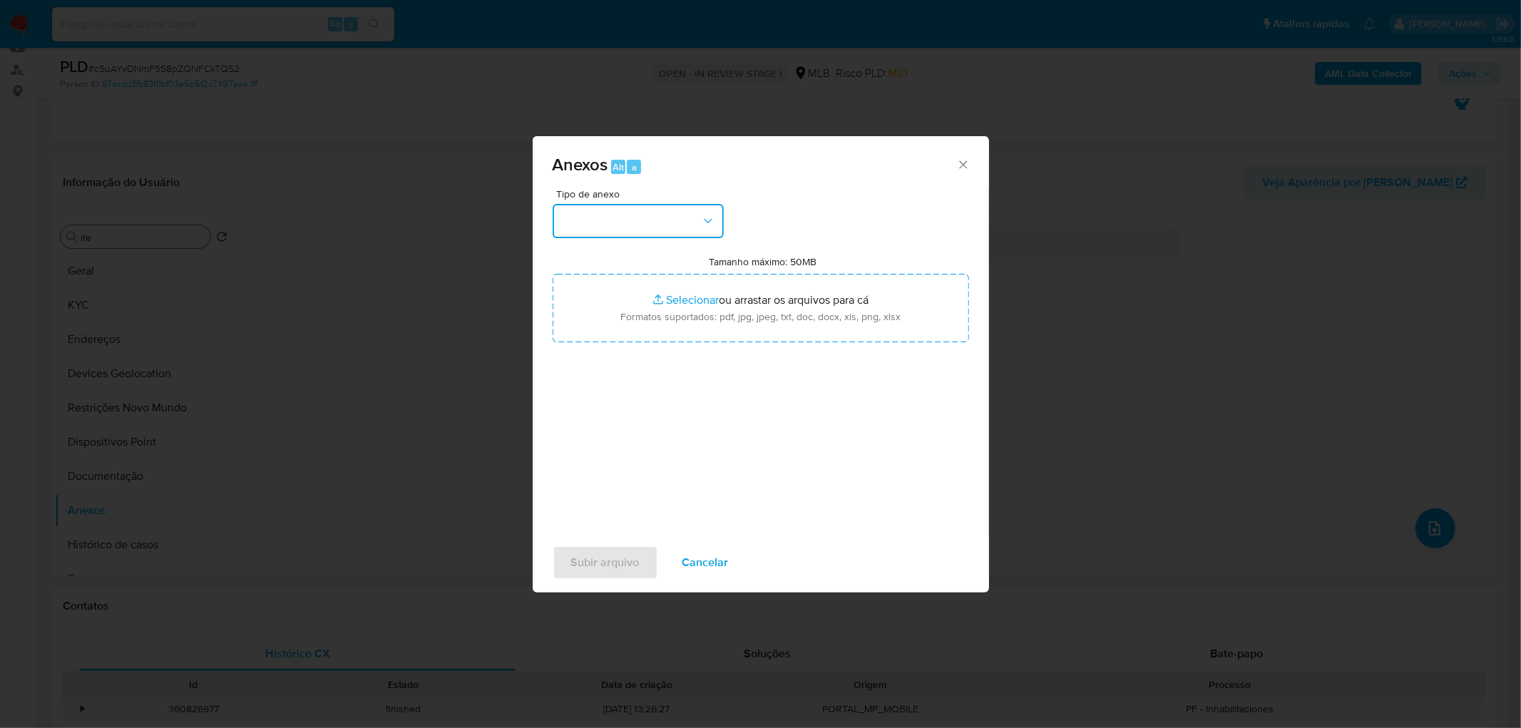
click at [695, 224] on button "button" at bounding box center [638, 221] width 171 height 34
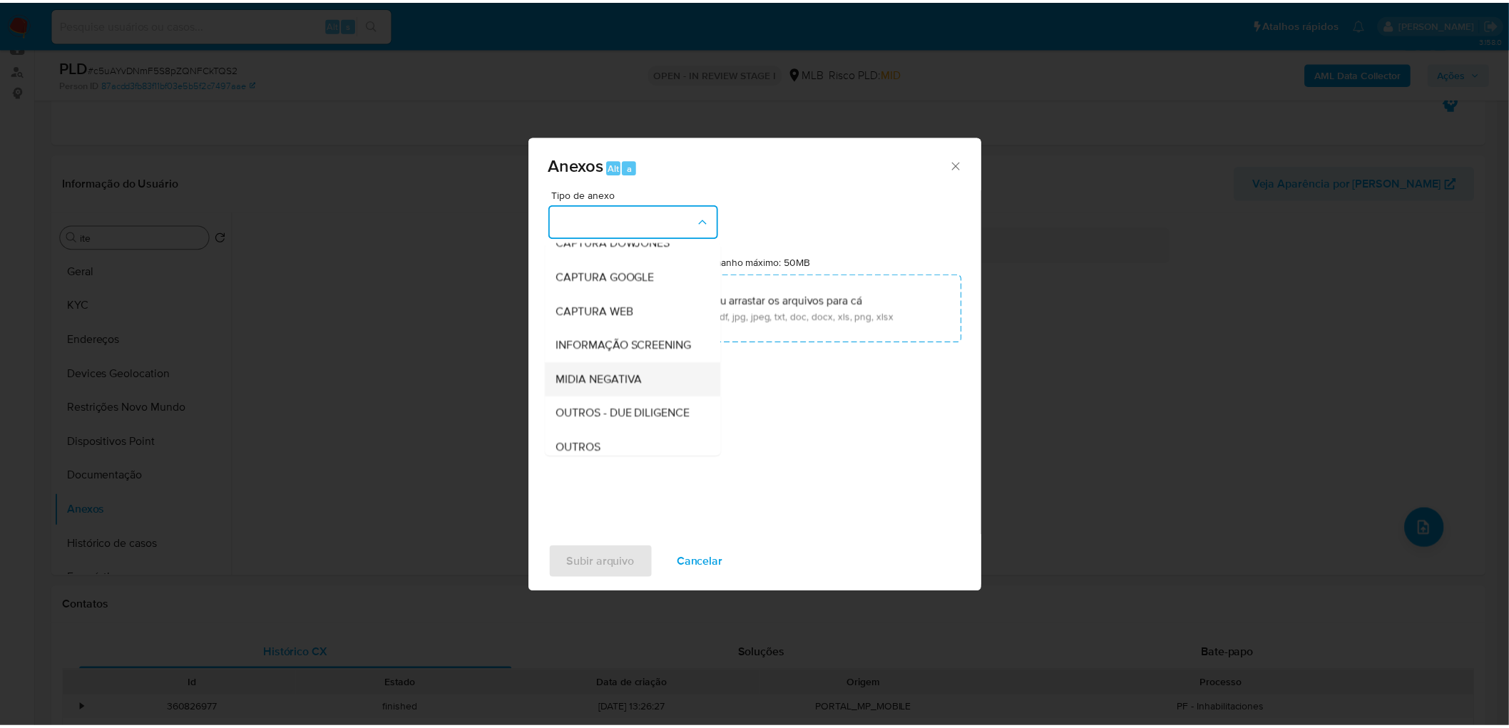
scroll to position [79, 0]
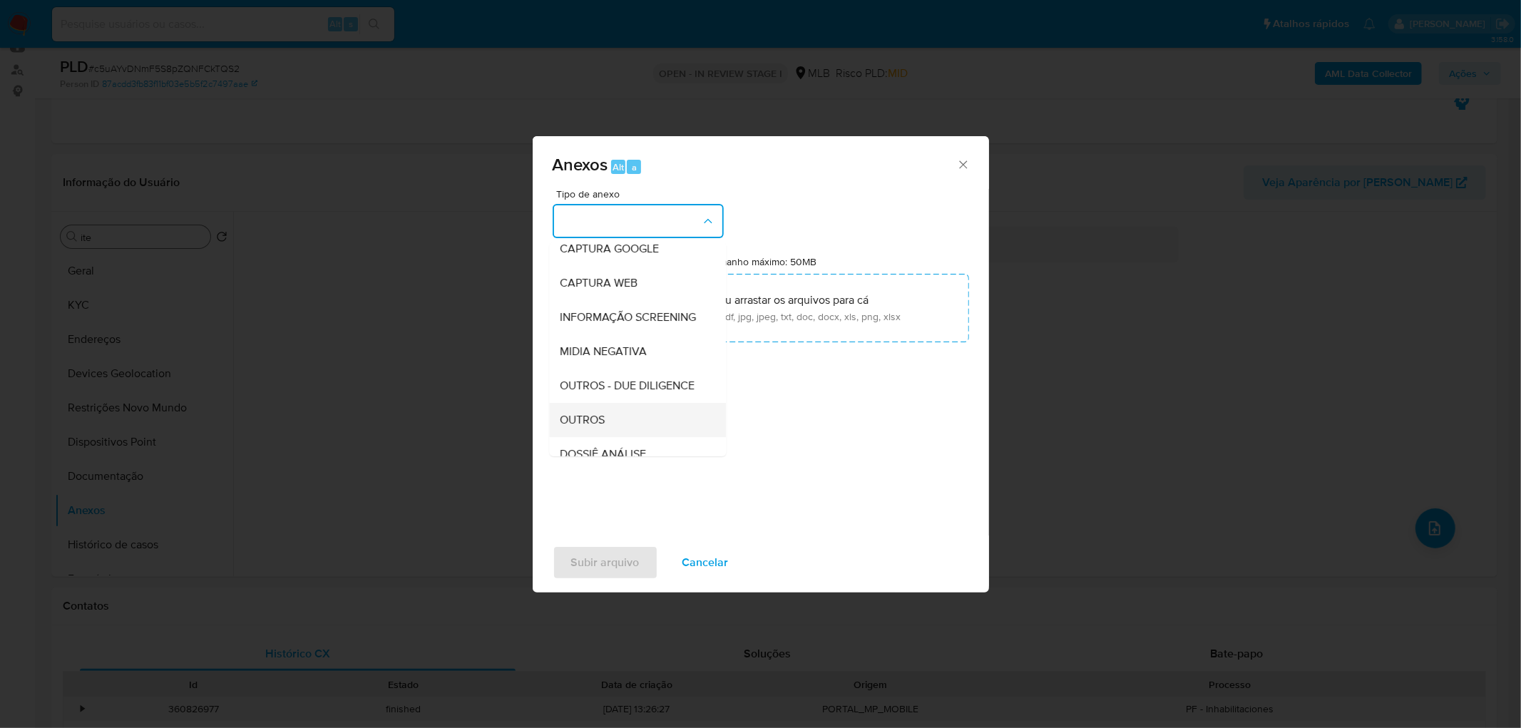
click at [603, 427] on span "OUTROS" at bounding box center [583, 420] width 45 height 14
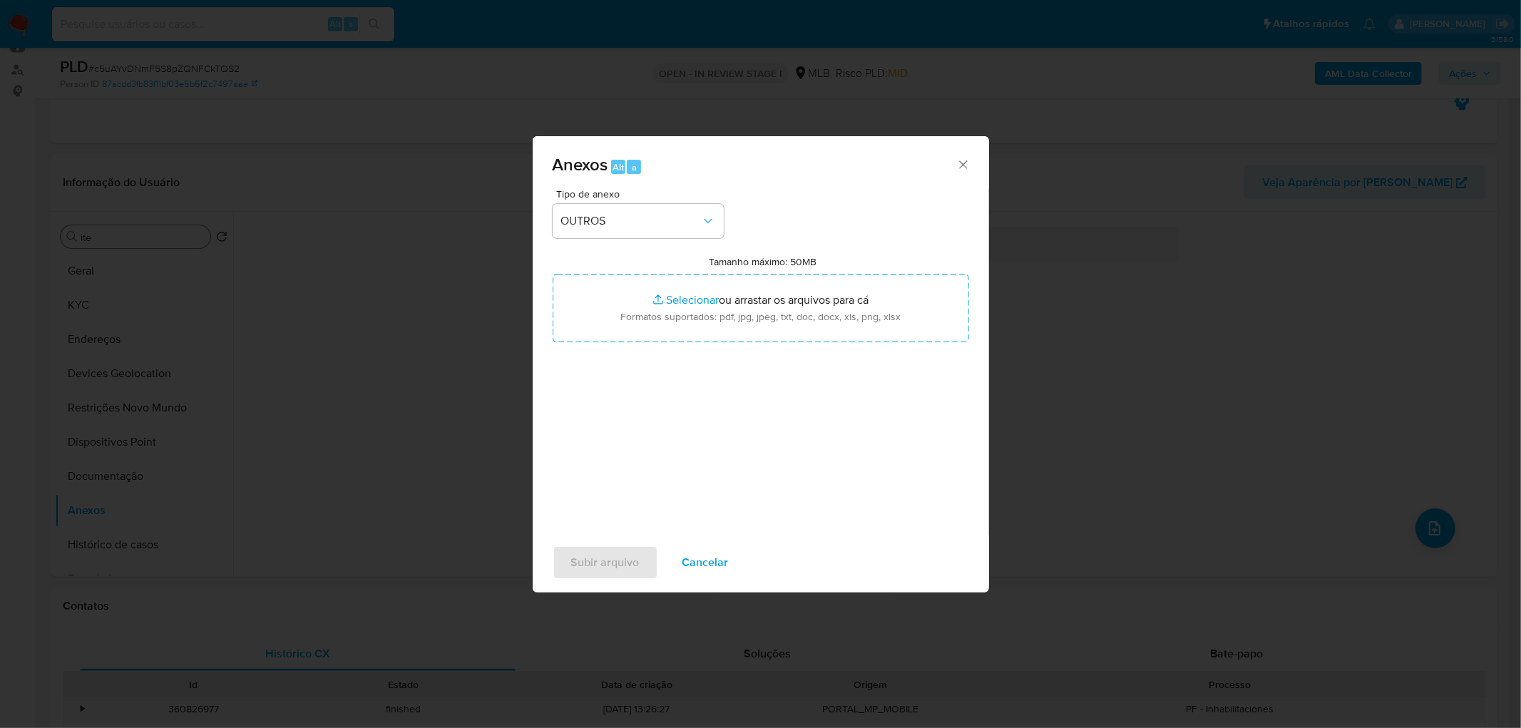
click at [739, 258] on label "Tamanho máximo: 50MB Selecionar arquivos" at bounding box center [763, 261] width 108 height 13
click at [739, 274] on input "Tamanho máximo: 50MB Selecionar arquivos" at bounding box center [761, 308] width 417 height 68
type input "C:\fakepath\Mulan 240559156_2025_09_12_14_26_54.xlsx"
click at [619, 442] on span "Subir arquivo" at bounding box center [605, 562] width 68 height 31
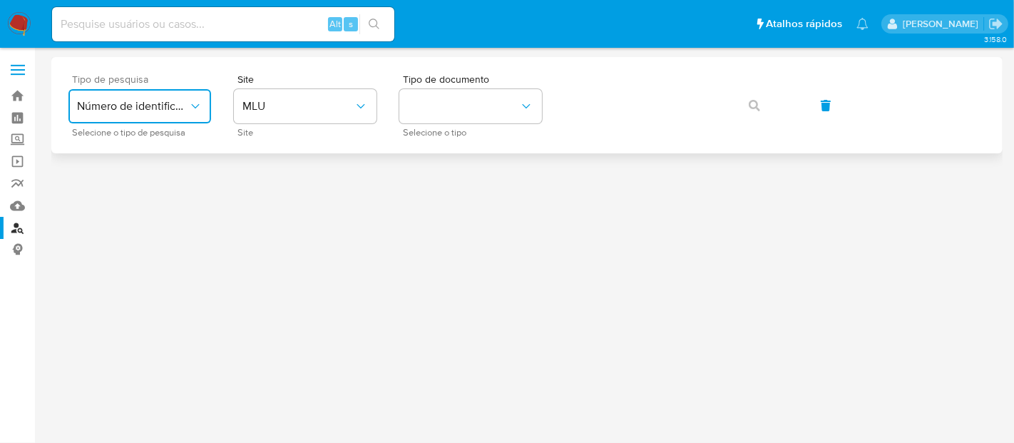
click at [199, 113] on icon "typeSearch" at bounding box center [195, 106] width 14 height 14
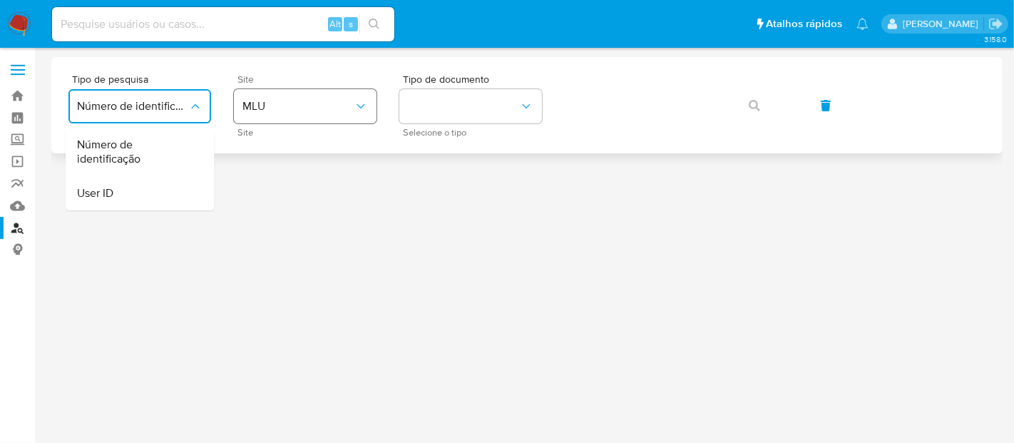
click at [295, 91] on button "MLU" at bounding box center [305, 106] width 143 height 34
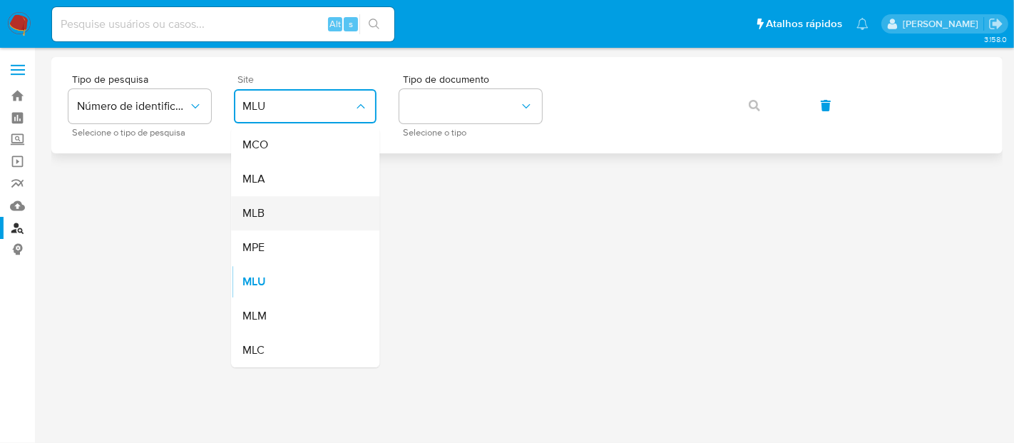
click at [277, 214] on div "MLB" at bounding box center [300, 213] width 117 height 34
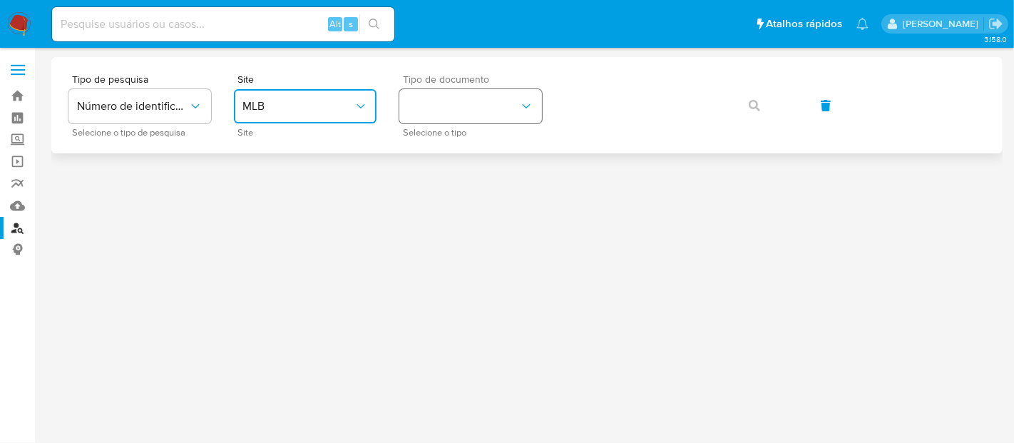
click at [471, 110] on button "identificationType" at bounding box center [470, 106] width 143 height 34
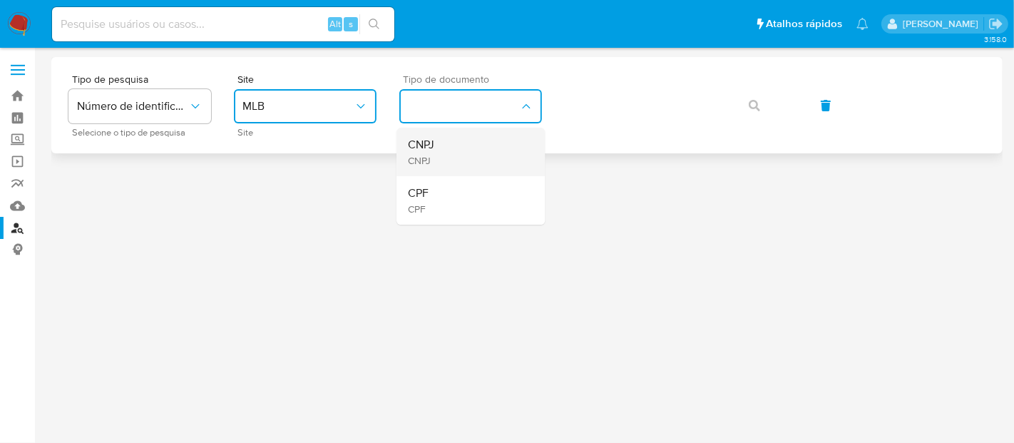
click at [481, 161] on div "CNPJ CNPJ" at bounding box center [466, 152] width 117 height 48
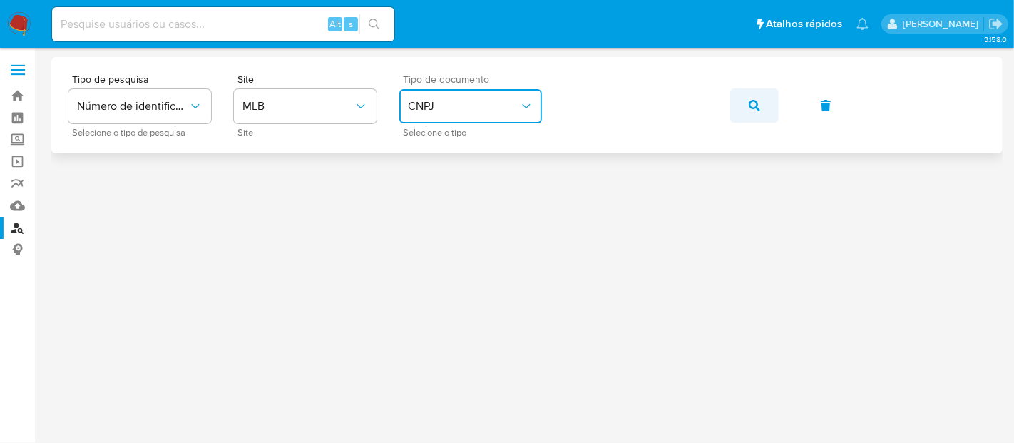
click at [749, 101] on icon "button" at bounding box center [754, 105] width 11 height 11
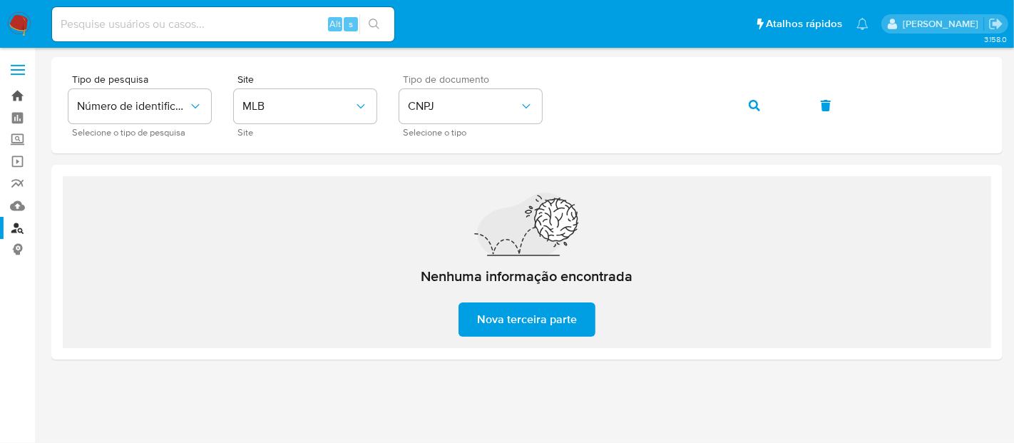
click at [16, 91] on link "Bandeja" at bounding box center [85, 96] width 170 height 22
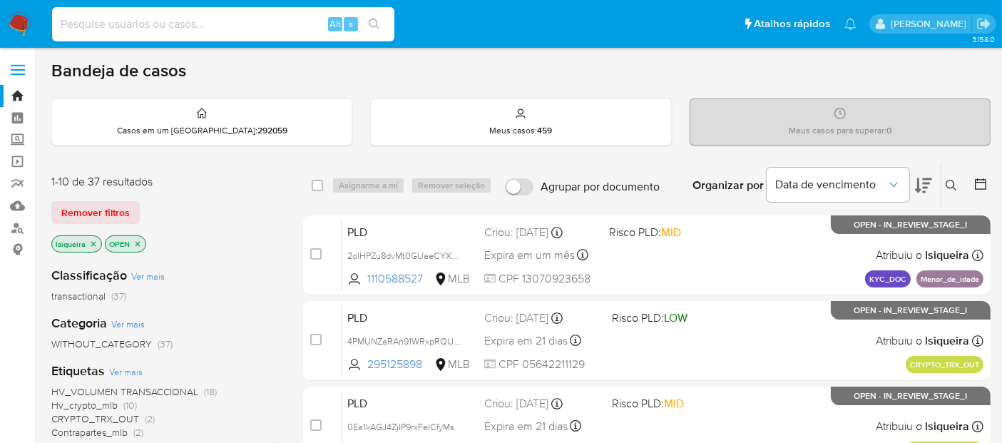
click at [134, 25] on input at bounding box center [223, 24] width 342 height 19
paste input "244416228"
type input "244416228"
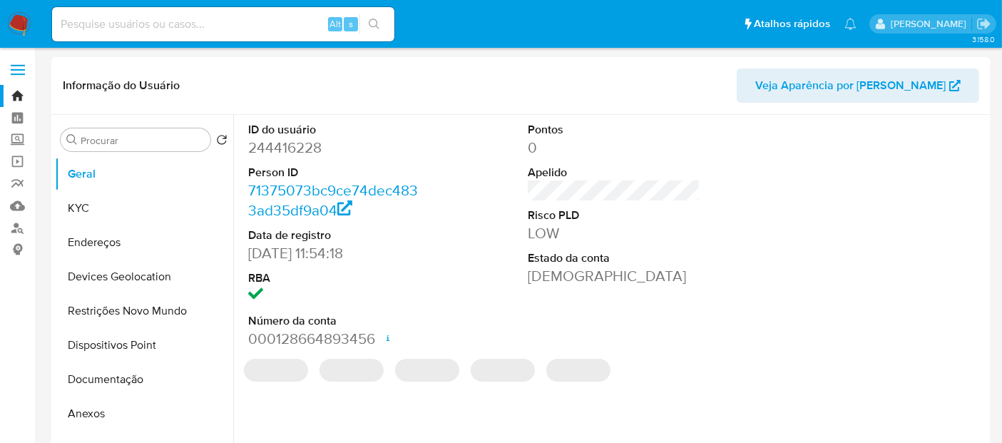
select select "10"
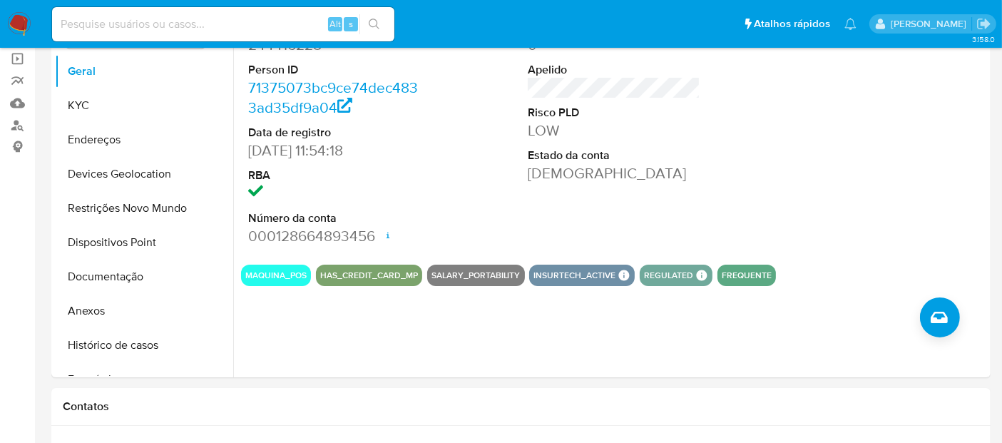
scroll to position [79, 0]
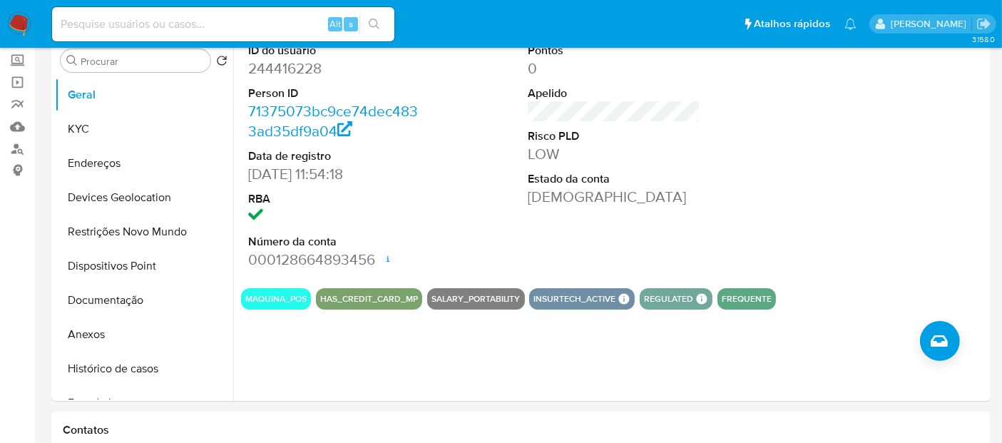
click at [16, 25] on img at bounding box center [19, 24] width 24 height 24
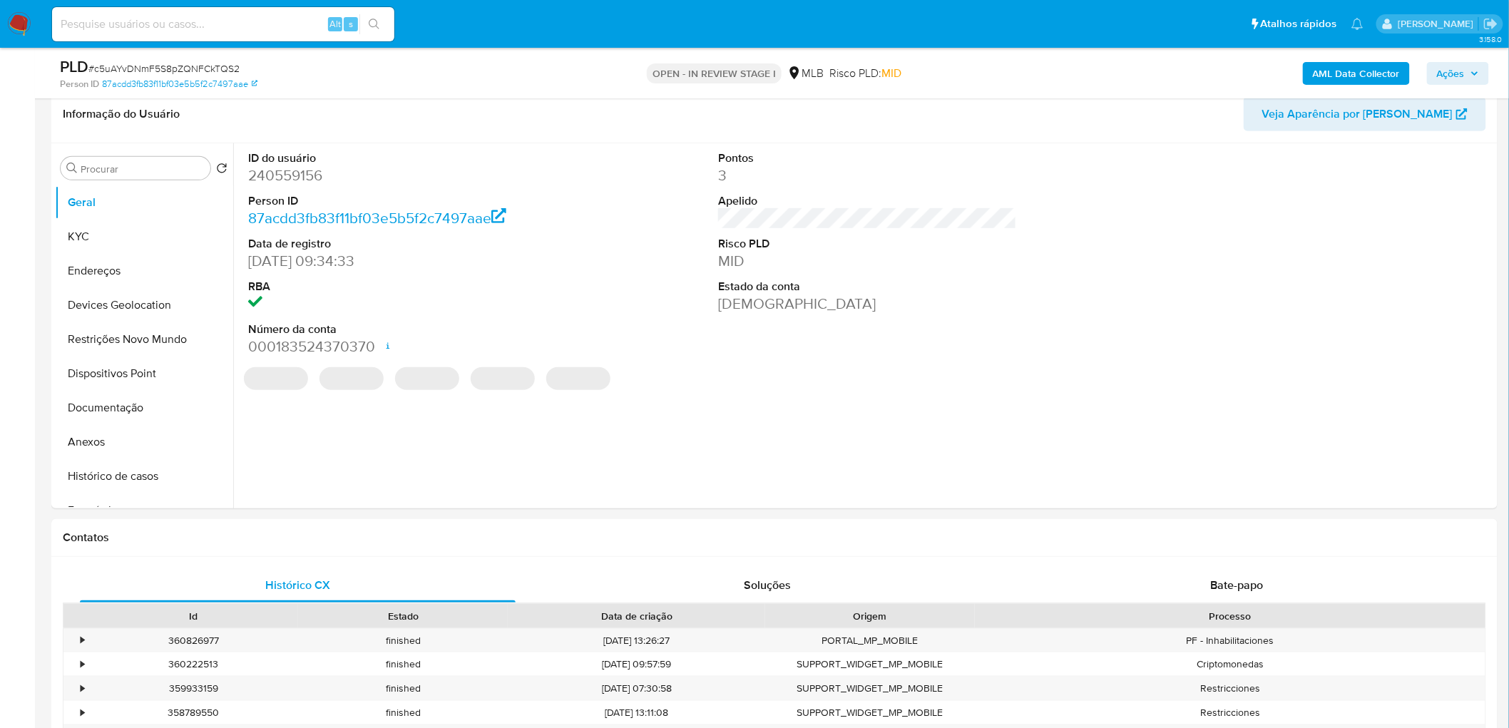
select select "10"
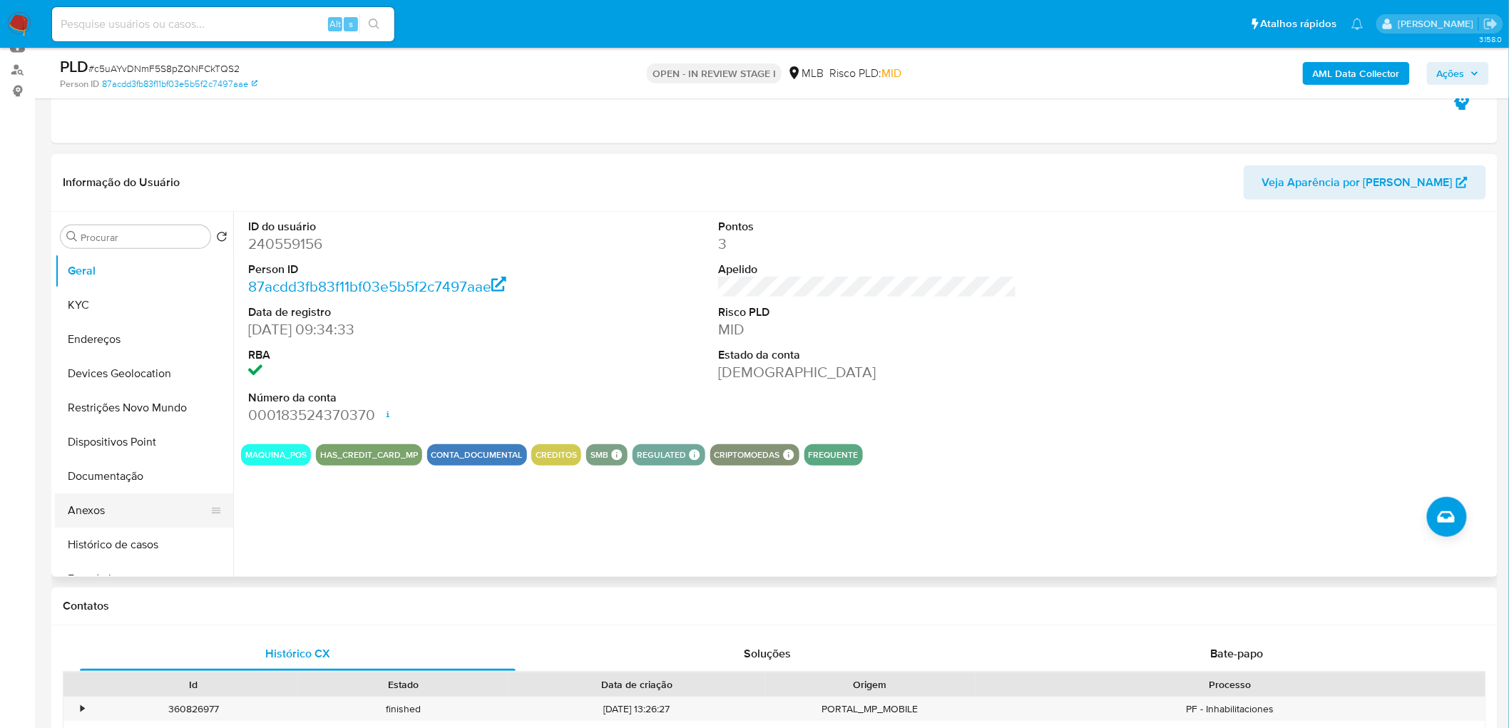
click at [131, 508] on button "Anexos" at bounding box center [138, 511] width 167 height 34
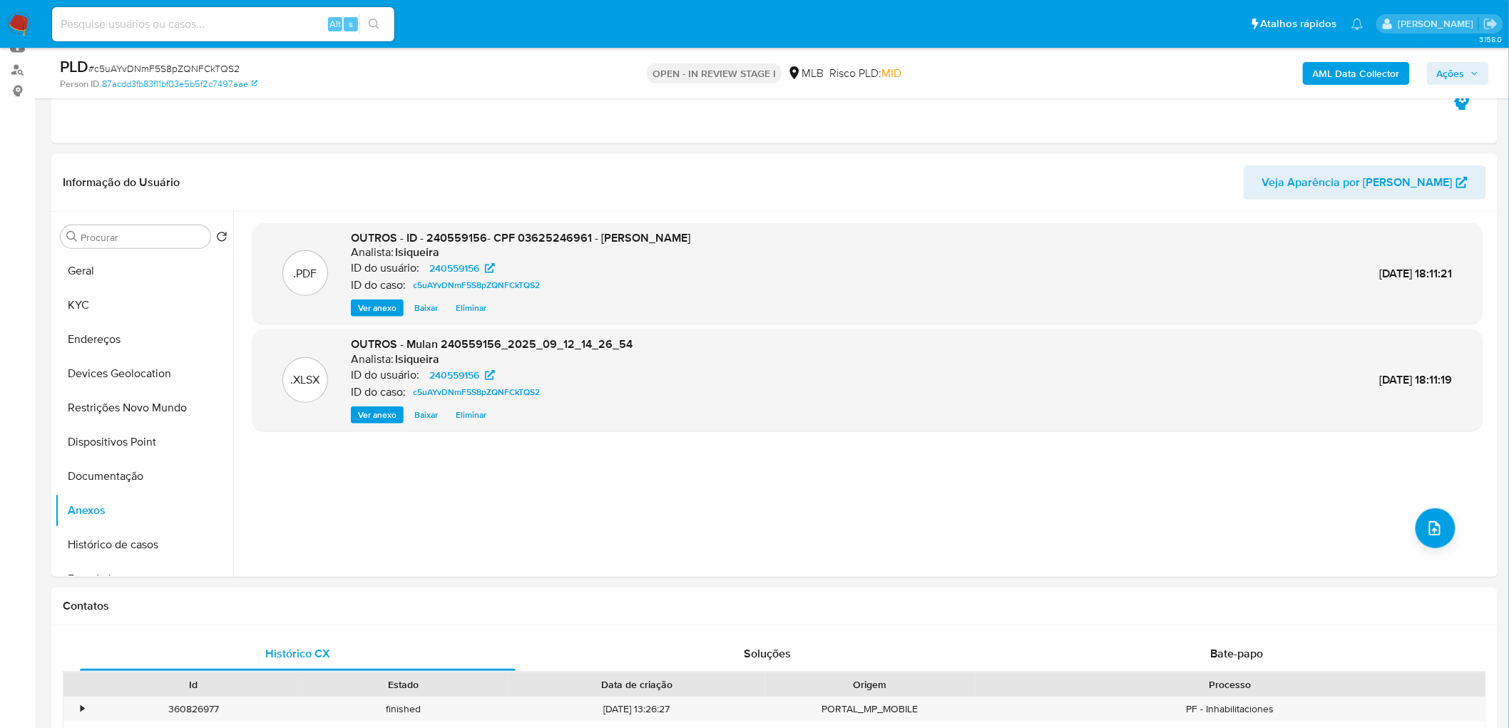
click at [1330, 76] on b "AML Data Collector" at bounding box center [1356, 73] width 87 height 23
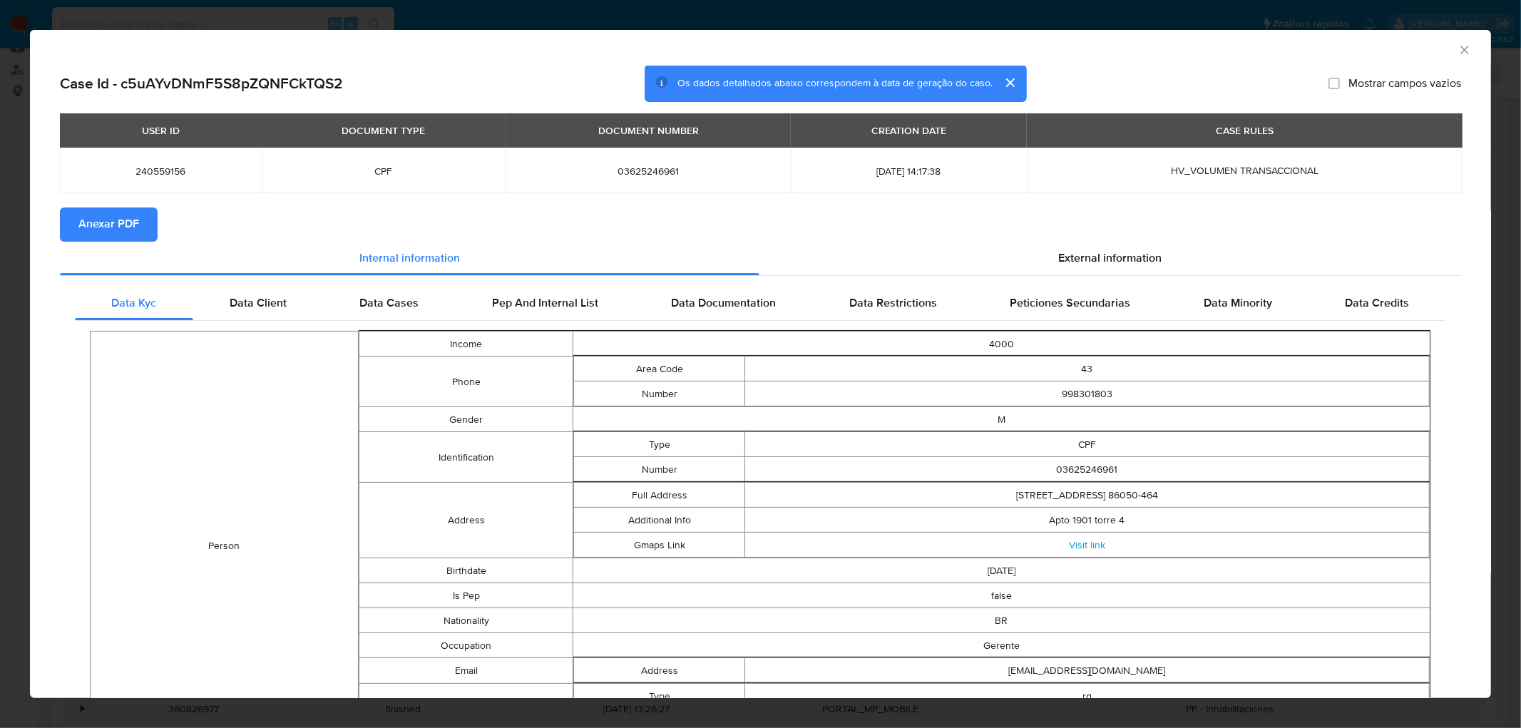
click at [1458, 48] on icon "Fechar a janela" at bounding box center [1465, 50] width 14 height 14
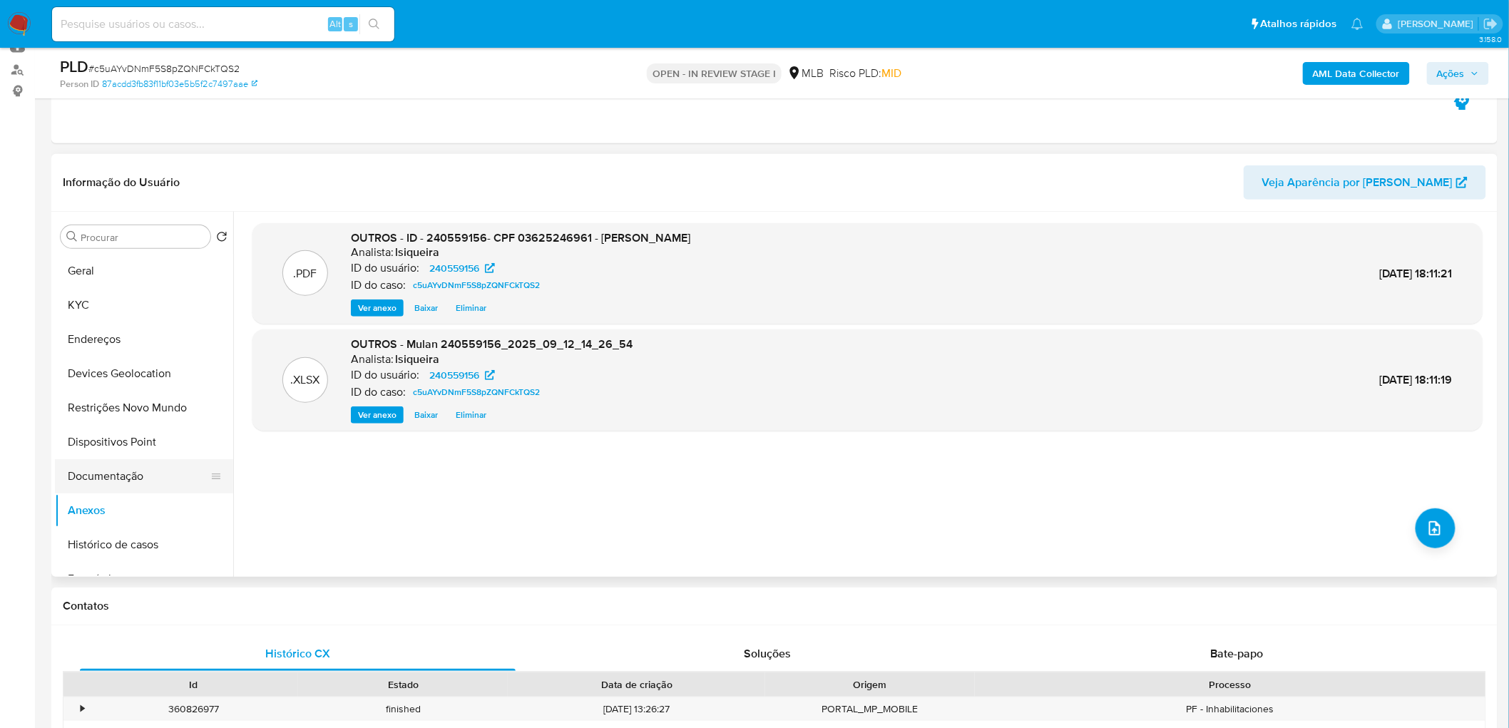
click at [116, 481] on button "Documentação" at bounding box center [138, 476] width 167 height 34
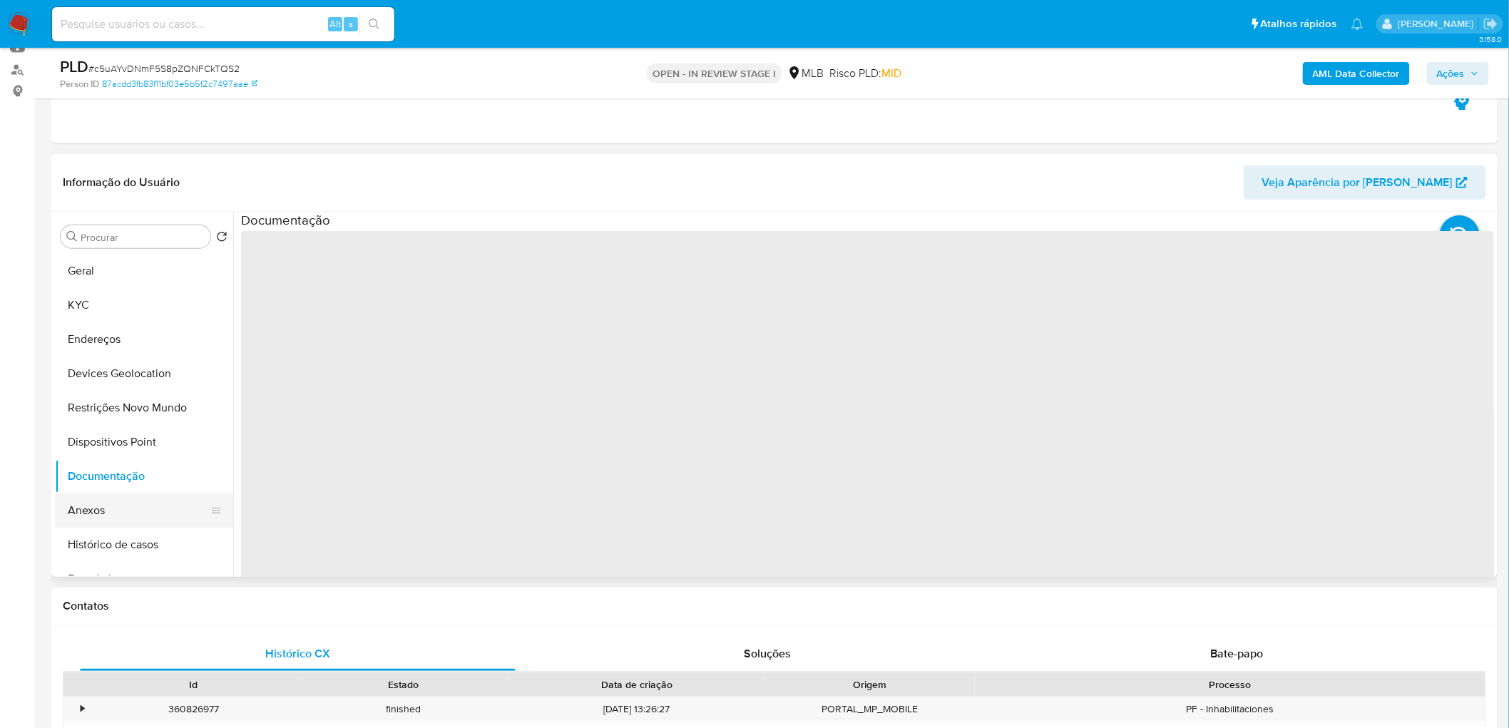
click at [98, 516] on button "Anexos" at bounding box center [138, 511] width 167 height 34
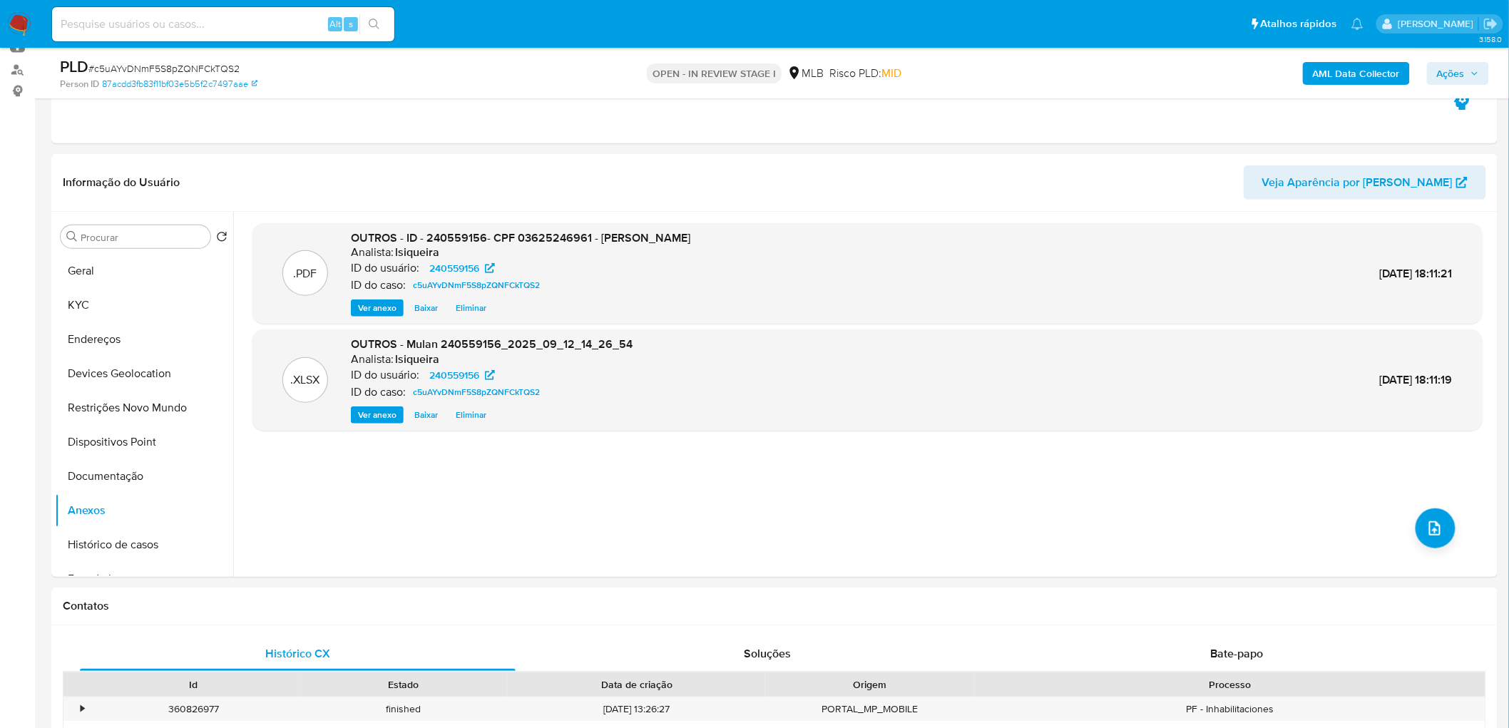
click at [1456, 62] on span "Ações" at bounding box center [1451, 73] width 28 height 23
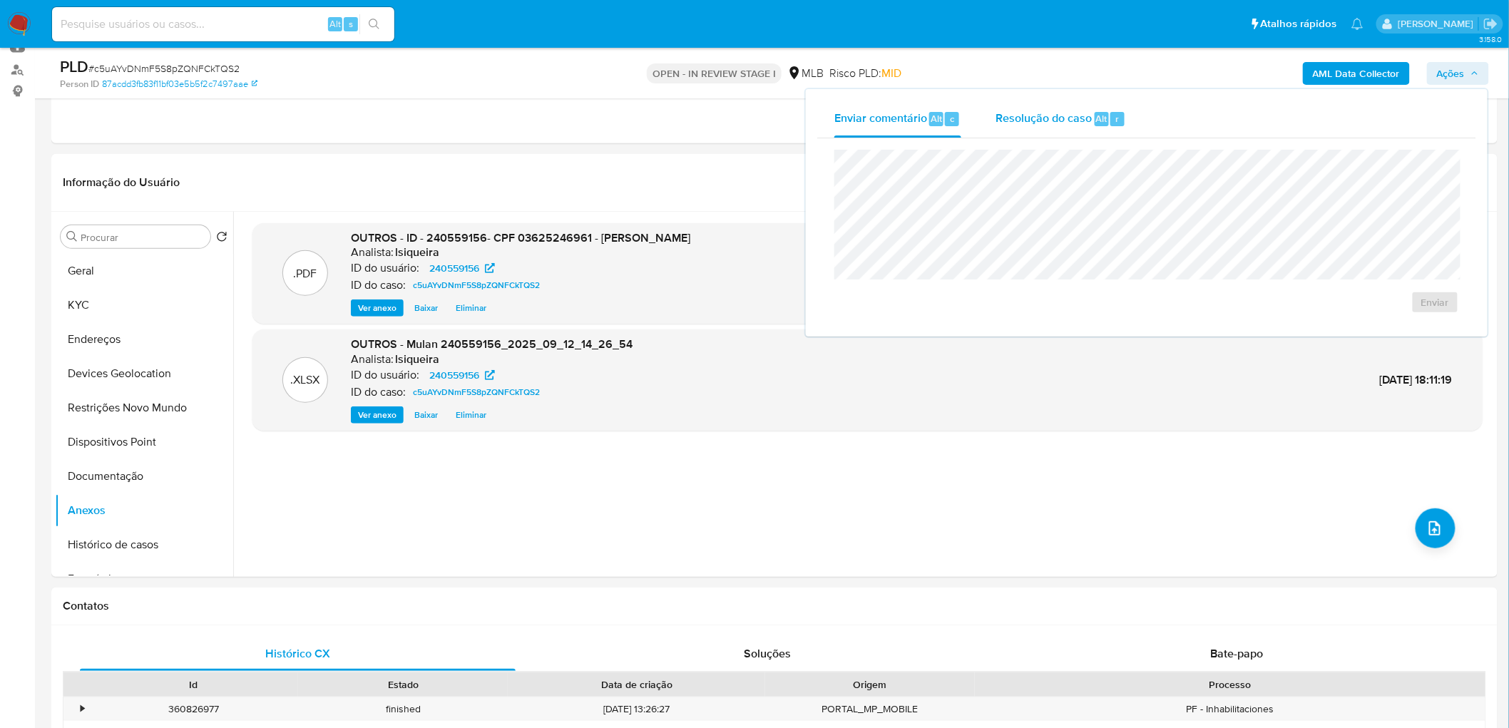
click at [1042, 118] on span "Resolução do caso" at bounding box center [1044, 118] width 96 height 16
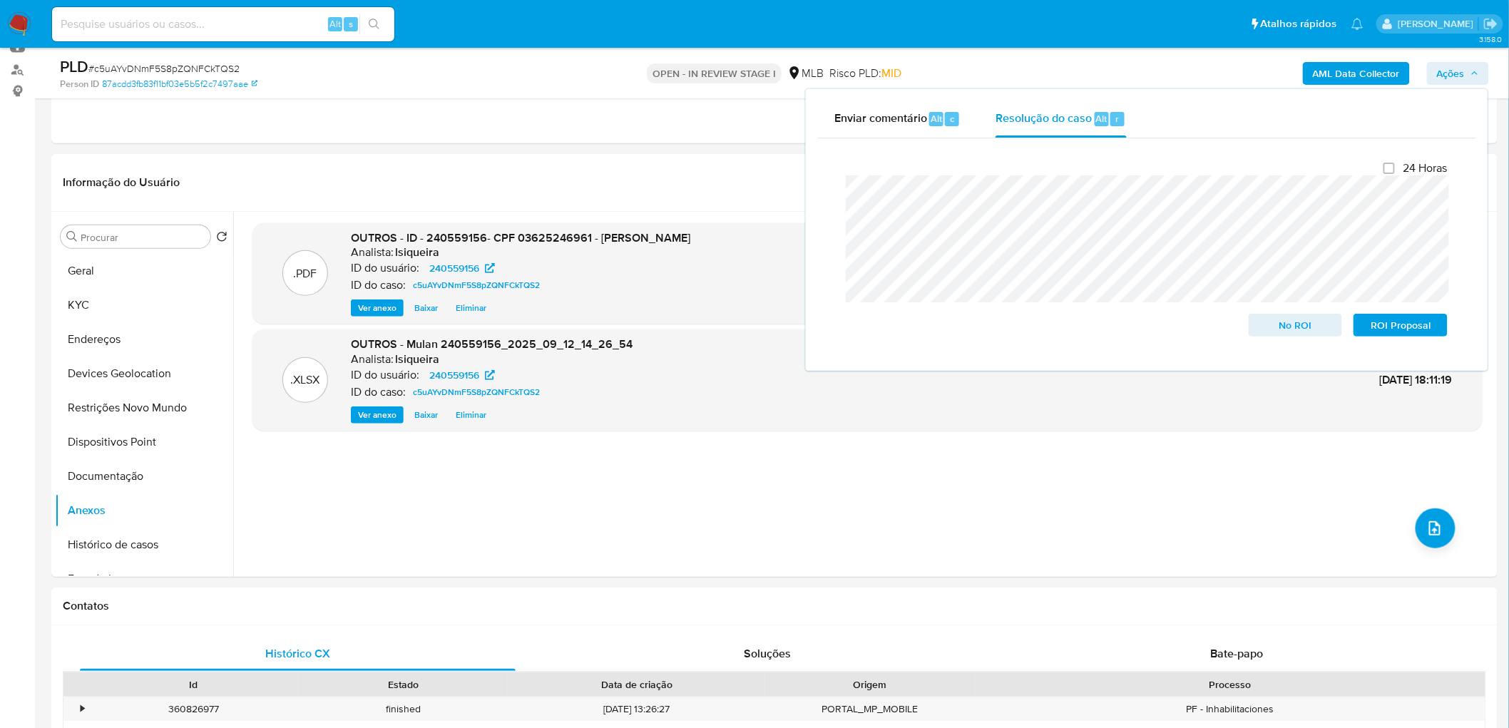
click at [1362, 66] on b "AML Data Collector" at bounding box center [1356, 73] width 87 height 23
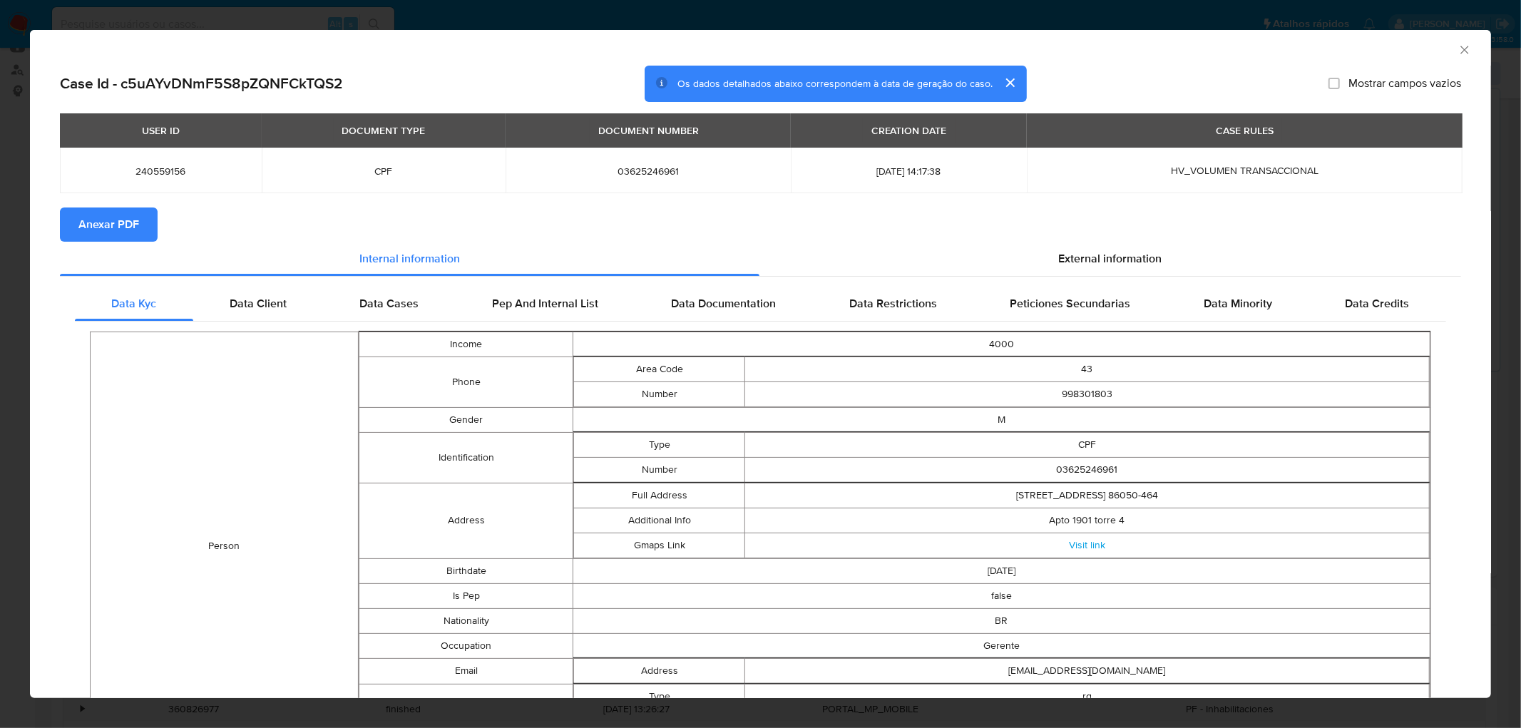
click at [133, 223] on span "Anexar PDF" at bounding box center [108, 224] width 61 height 31
click at [1458, 48] on icon "Fechar a janela" at bounding box center [1465, 50] width 14 height 14
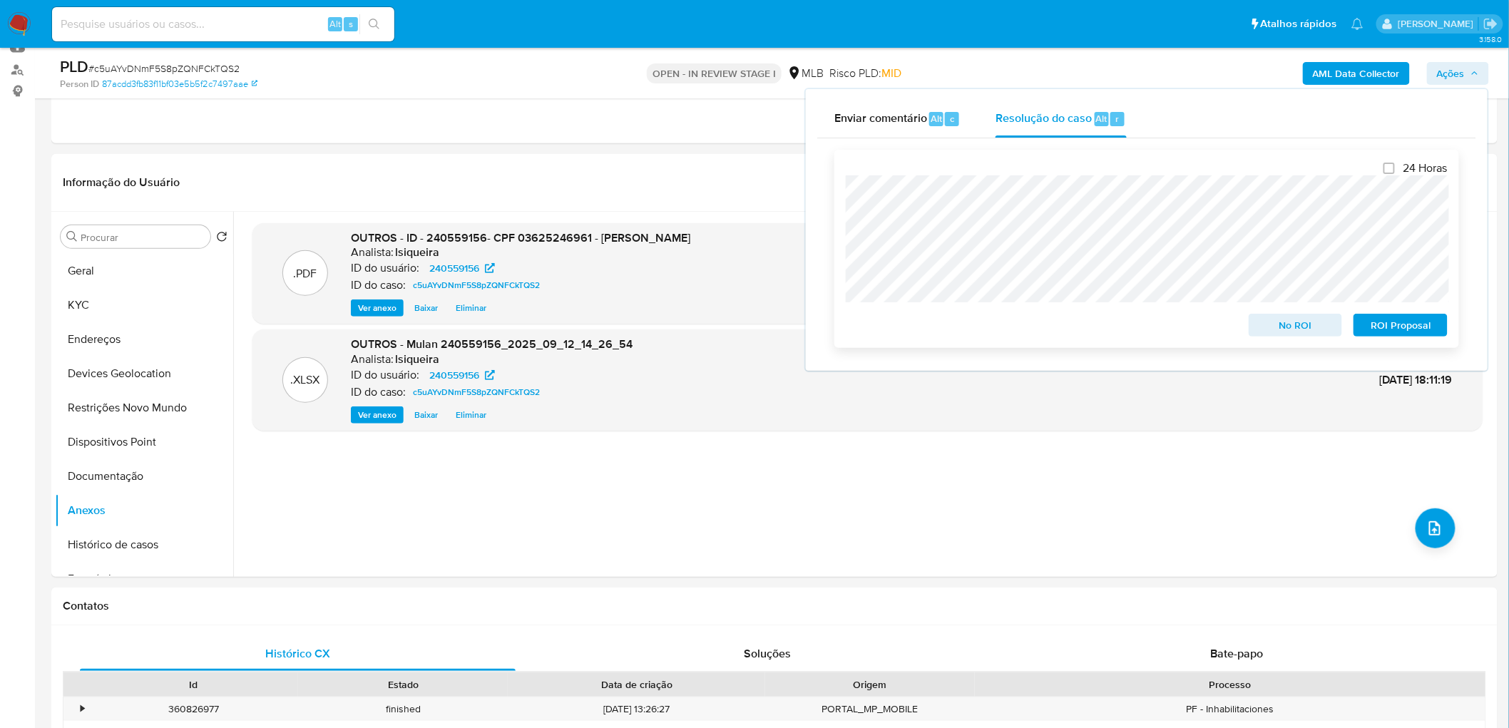
click at [1313, 328] on span "No ROI" at bounding box center [1296, 325] width 74 height 20
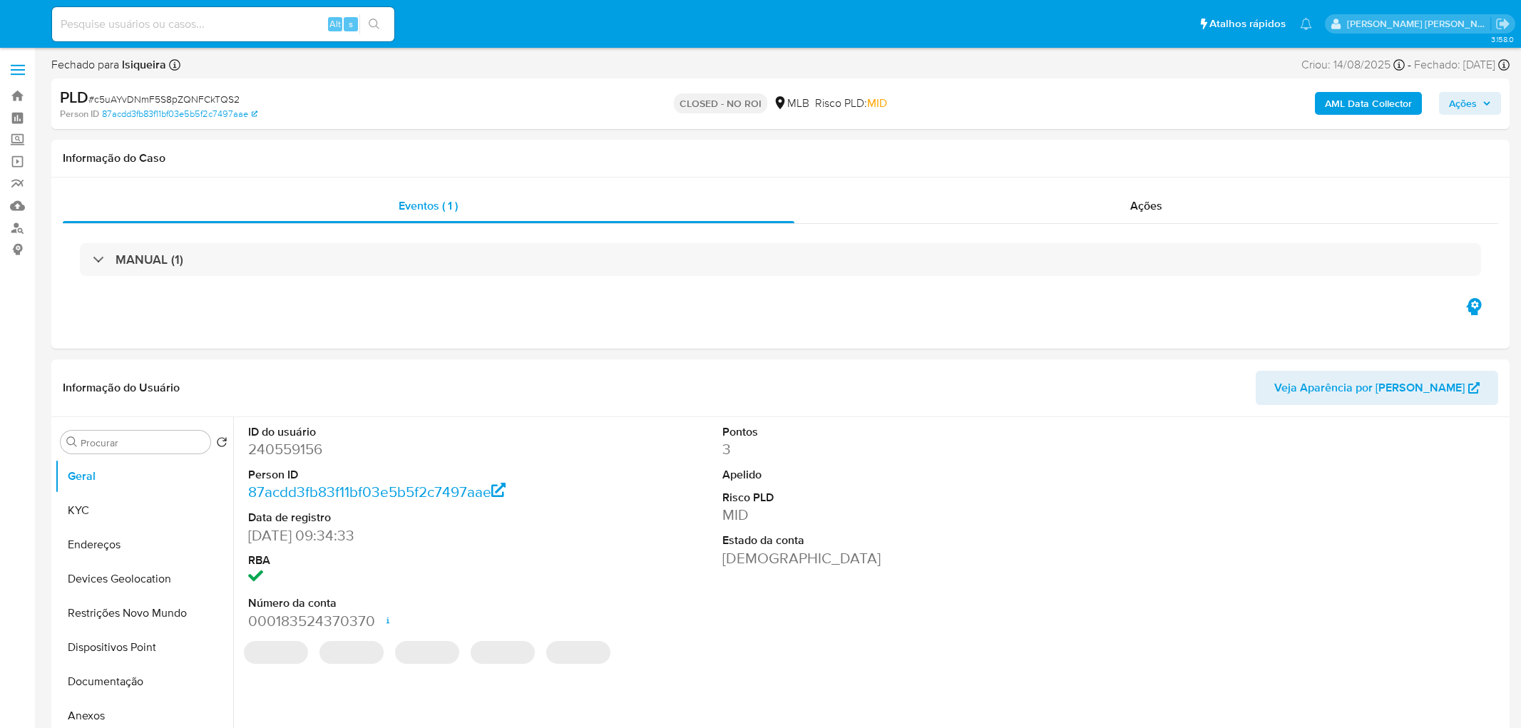
select select "10"
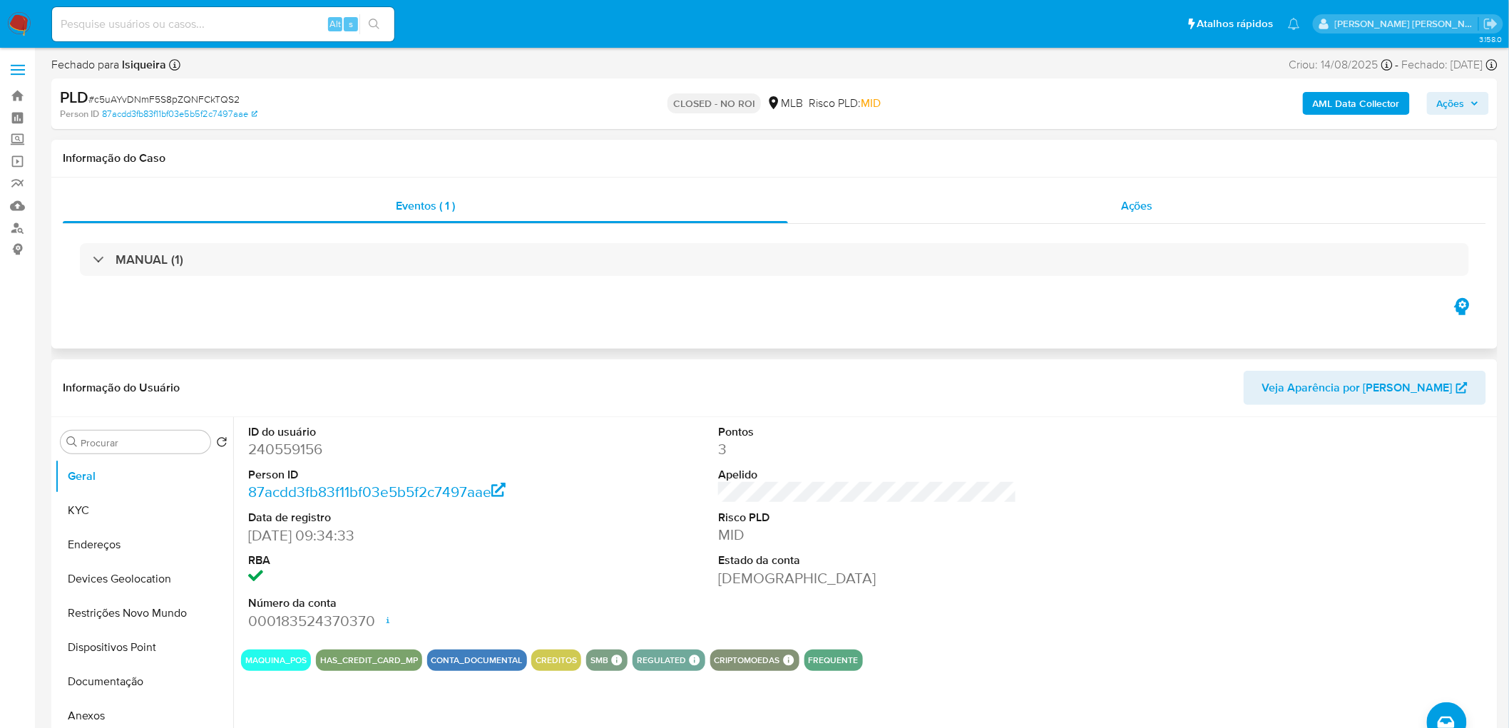
click at [1018, 210] on div "Ações" at bounding box center [1137, 206] width 698 height 34
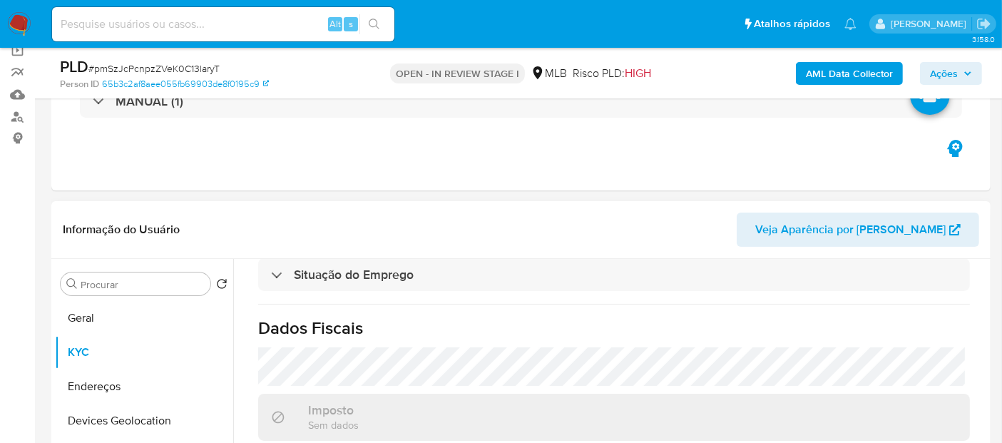
scroll to position [678, 0]
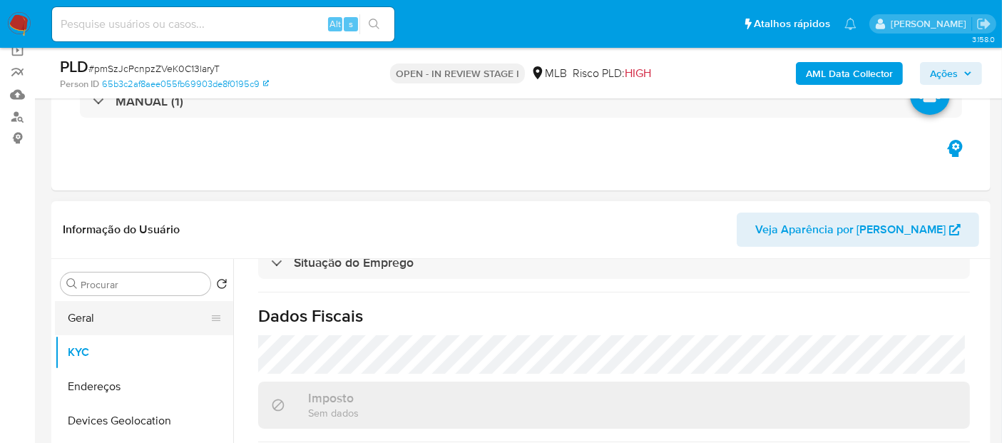
click at [158, 322] on button "Geral" at bounding box center [138, 318] width 167 height 34
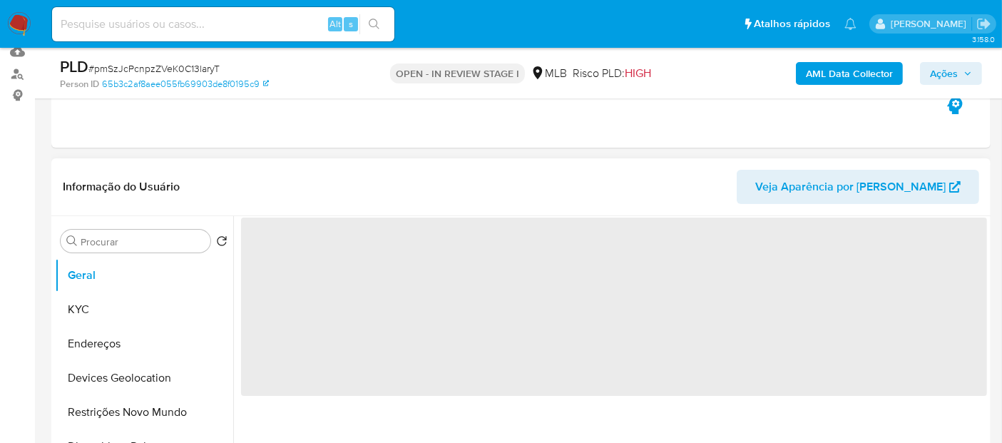
scroll to position [190, 0]
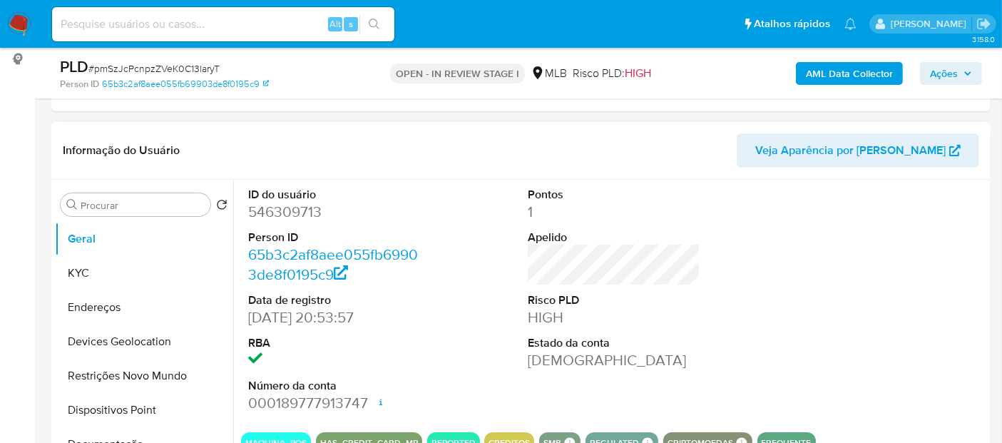
click at [429, 246] on div "ID do usuário 546309713 Person ID 65b3c2af8aee055fb69903de8f0195c9 Data de regi…" at bounding box center [614, 300] width 746 height 241
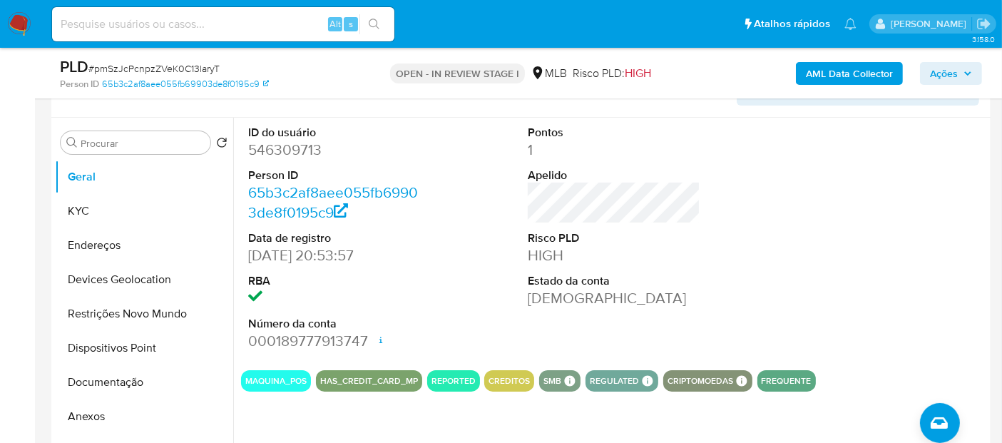
scroll to position [349, 0]
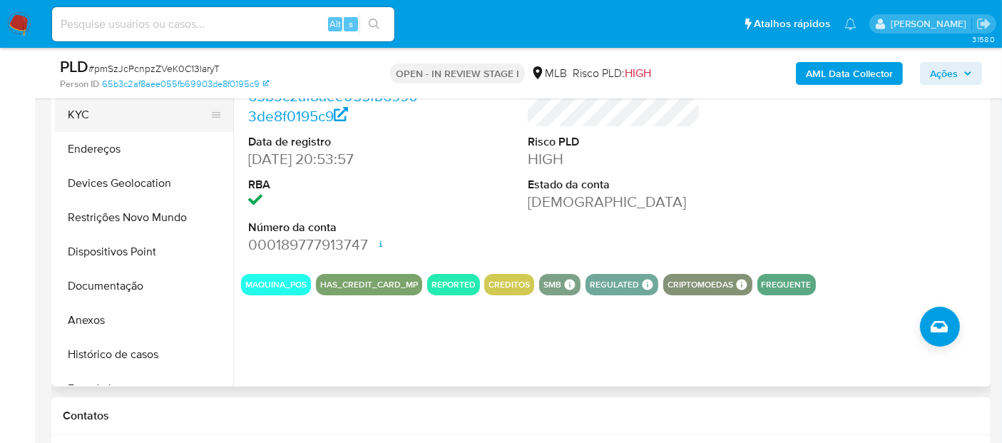
click at [106, 116] on button "KYC" at bounding box center [138, 115] width 167 height 34
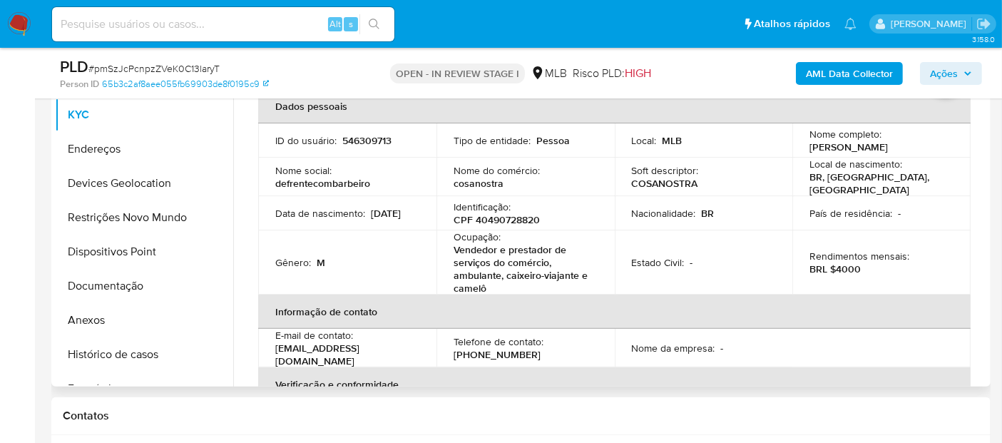
scroll to position [270, 0]
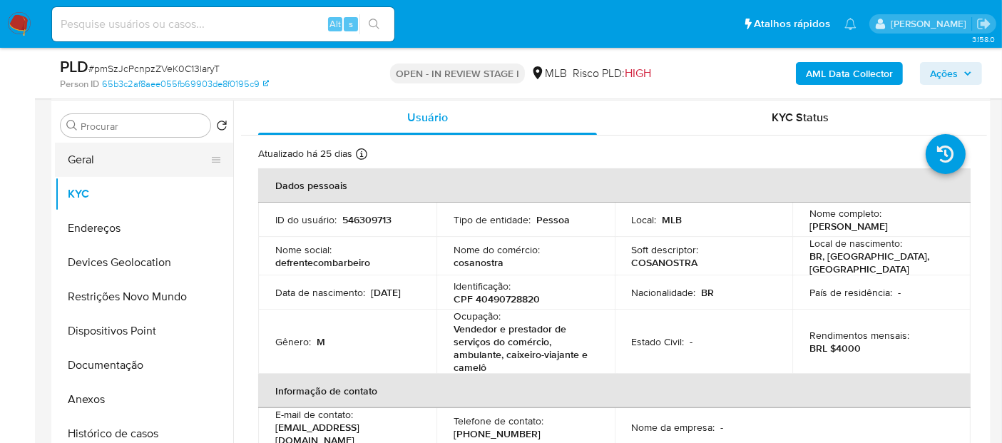
click at [129, 147] on button "Geral" at bounding box center [138, 160] width 167 height 34
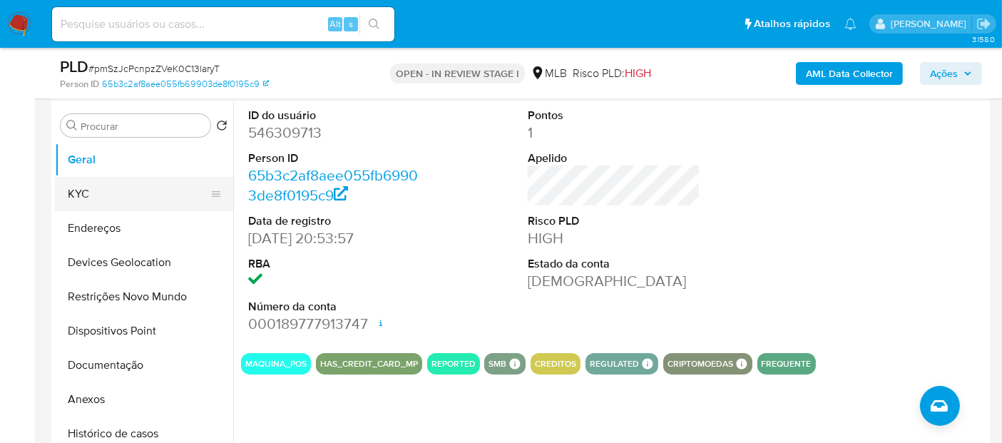
click at [91, 194] on button "KYC" at bounding box center [138, 194] width 167 height 34
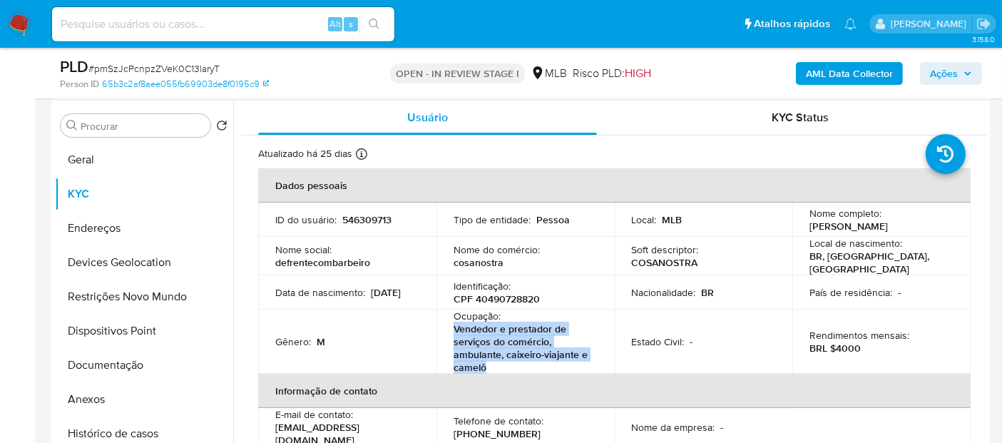
drag, startPoint x: 493, startPoint y: 363, endPoint x: 452, endPoint y: 322, distance: 57.5
click at [454, 322] on p "Vendedor e prestador de serviços do comércio, ambulante, caixeiro-viajante e ca…" at bounding box center [523, 347] width 138 height 51
copy p "Vendedor e prestador de serviços do comércio, ambulante, caixeiro-viajante e ca…"
click at [129, 369] on button "Documentação" at bounding box center [138, 365] width 167 height 34
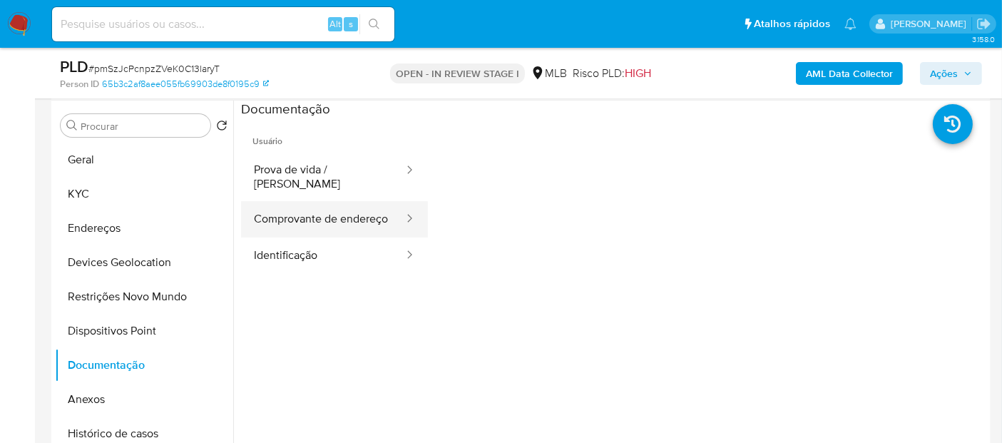
click at [336, 206] on button "Comprovante de endereço" at bounding box center [323, 219] width 164 height 36
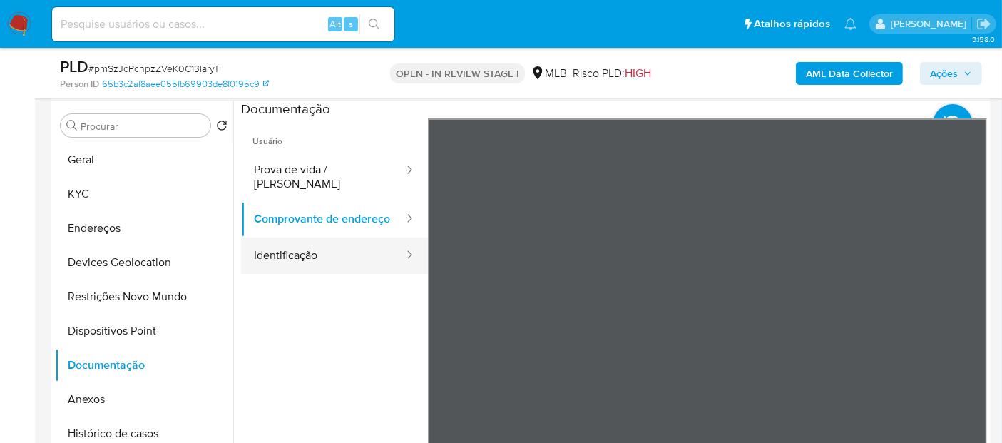
click at [287, 262] on button "Identificação" at bounding box center [323, 256] width 164 height 36
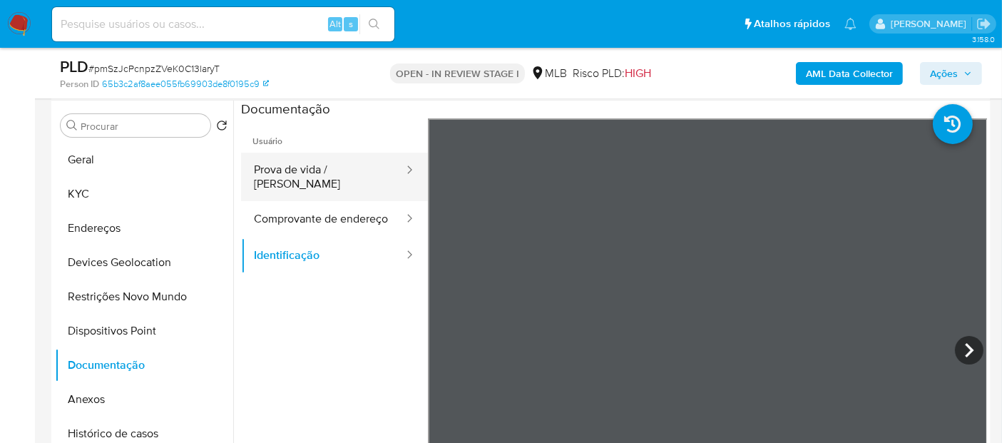
click at [328, 163] on button "Prova de vida / [PERSON_NAME]" at bounding box center [323, 177] width 164 height 48
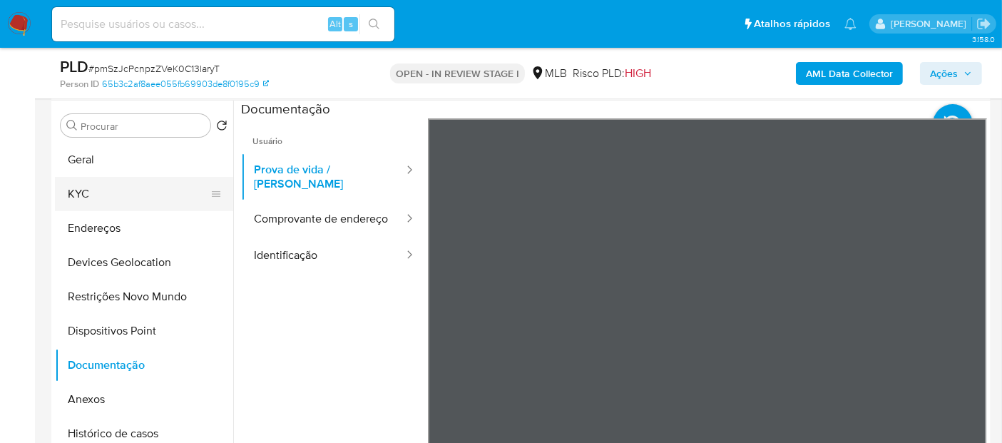
click at [128, 195] on button "KYC" at bounding box center [138, 194] width 167 height 34
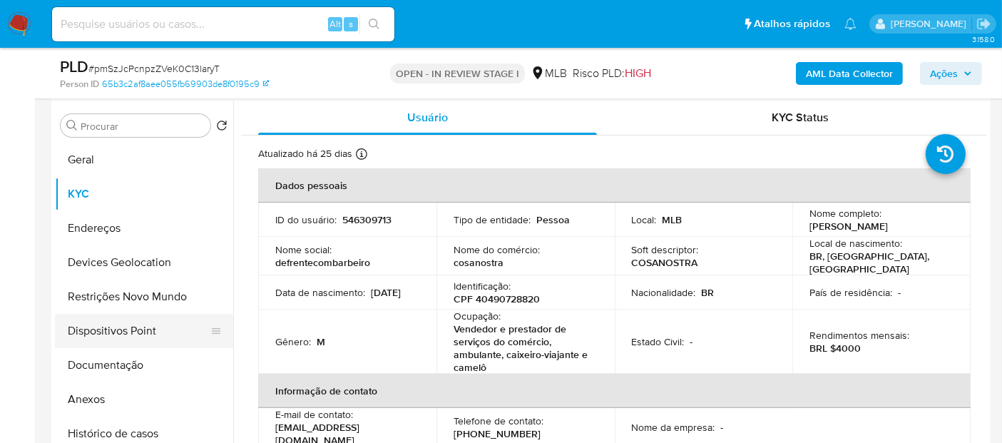
drag, startPoint x: 136, startPoint y: 434, endPoint x: 91, endPoint y: 329, distance: 114.4
click at [134, 434] on button "Histórico de casos" at bounding box center [144, 434] width 178 height 34
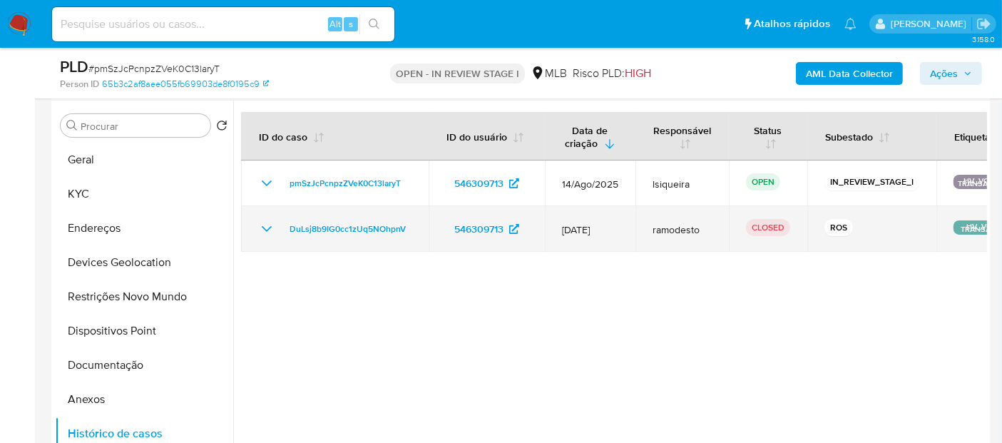
click at [264, 228] on icon "Mostrar/Ocultar" at bounding box center [267, 229] width 10 height 6
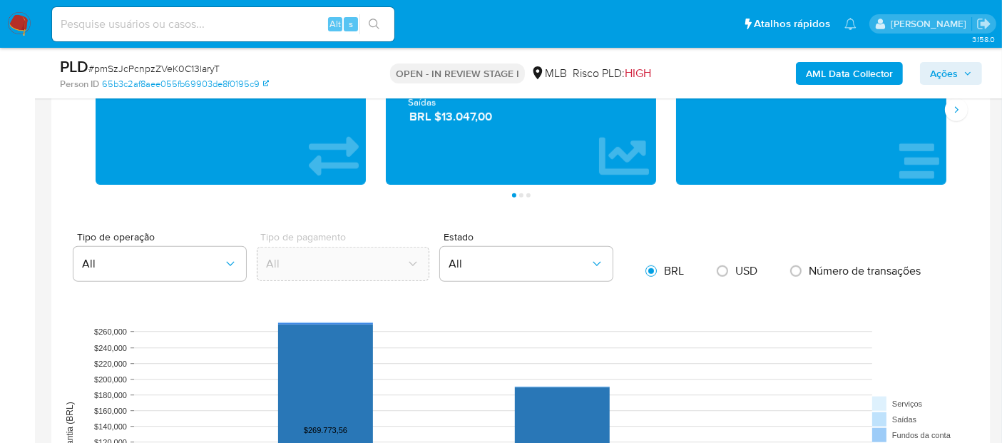
scroll to position [907, 0]
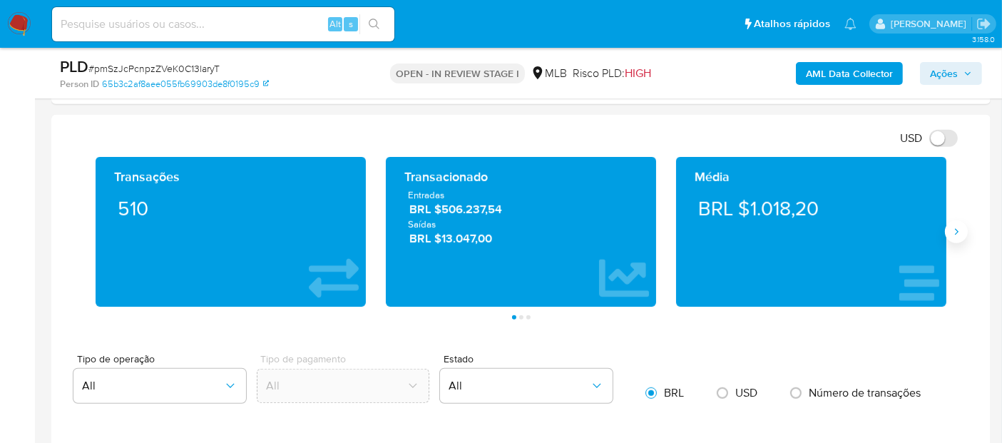
click at [964, 233] on button "Siguiente" at bounding box center [956, 231] width 23 height 23
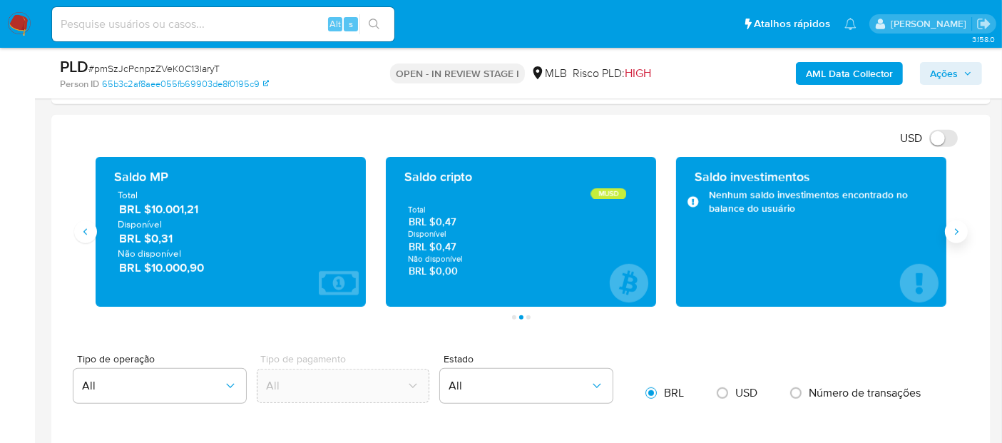
click at [964, 233] on button "Siguiente" at bounding box center [956, 231] width 23 height 23
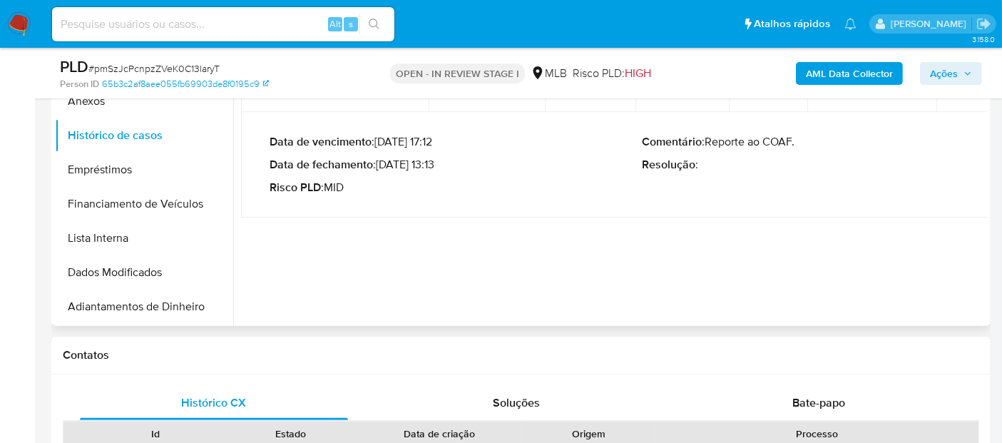
scroll to position [330, 0]
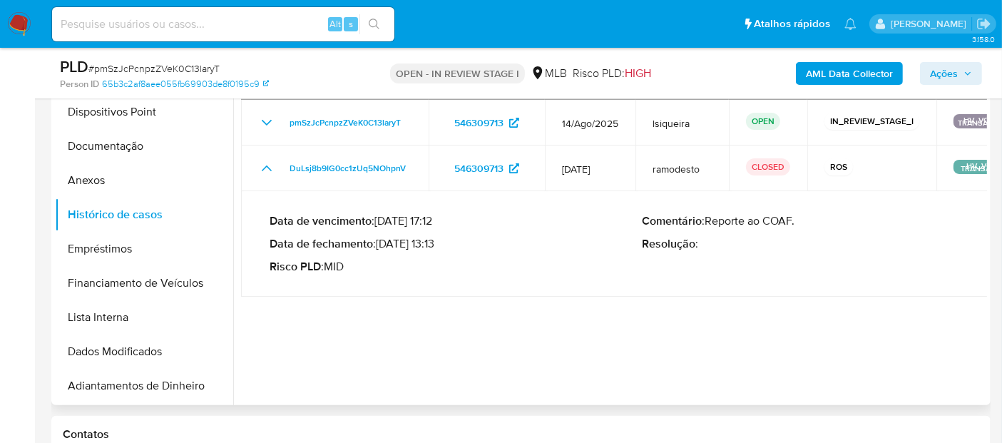
drag, startPoint x: 438, startPoint y: 242, endPoint x: 381, endPoint y: 245, distance: 57.1
click at [381, 245] on p "Data de fechamento : [DATE] 13:13" at bounding box center [456, 244] width 373 height 14
click at [138, 145] on button "Documentação" at bounding box center [138, 146] width 167 height 34
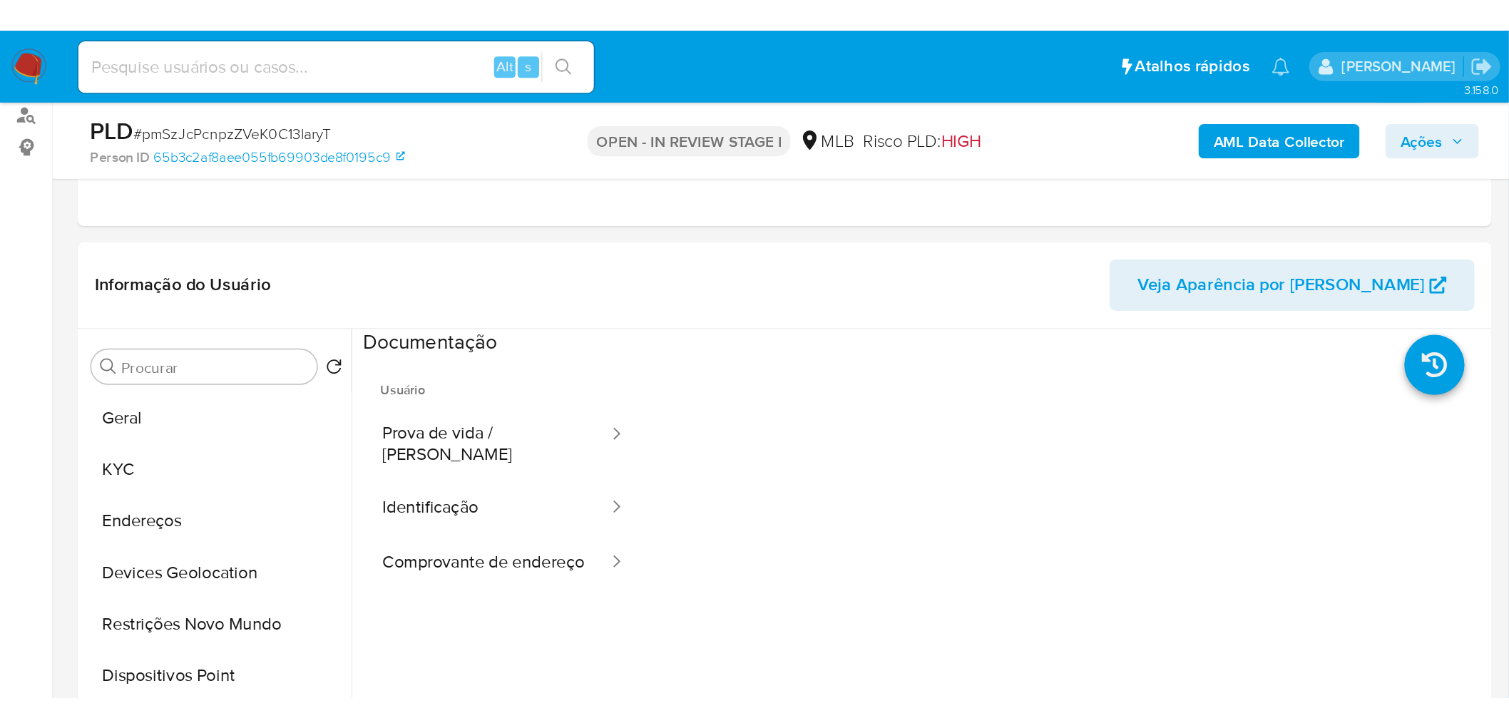
scroll to position [172, 0]
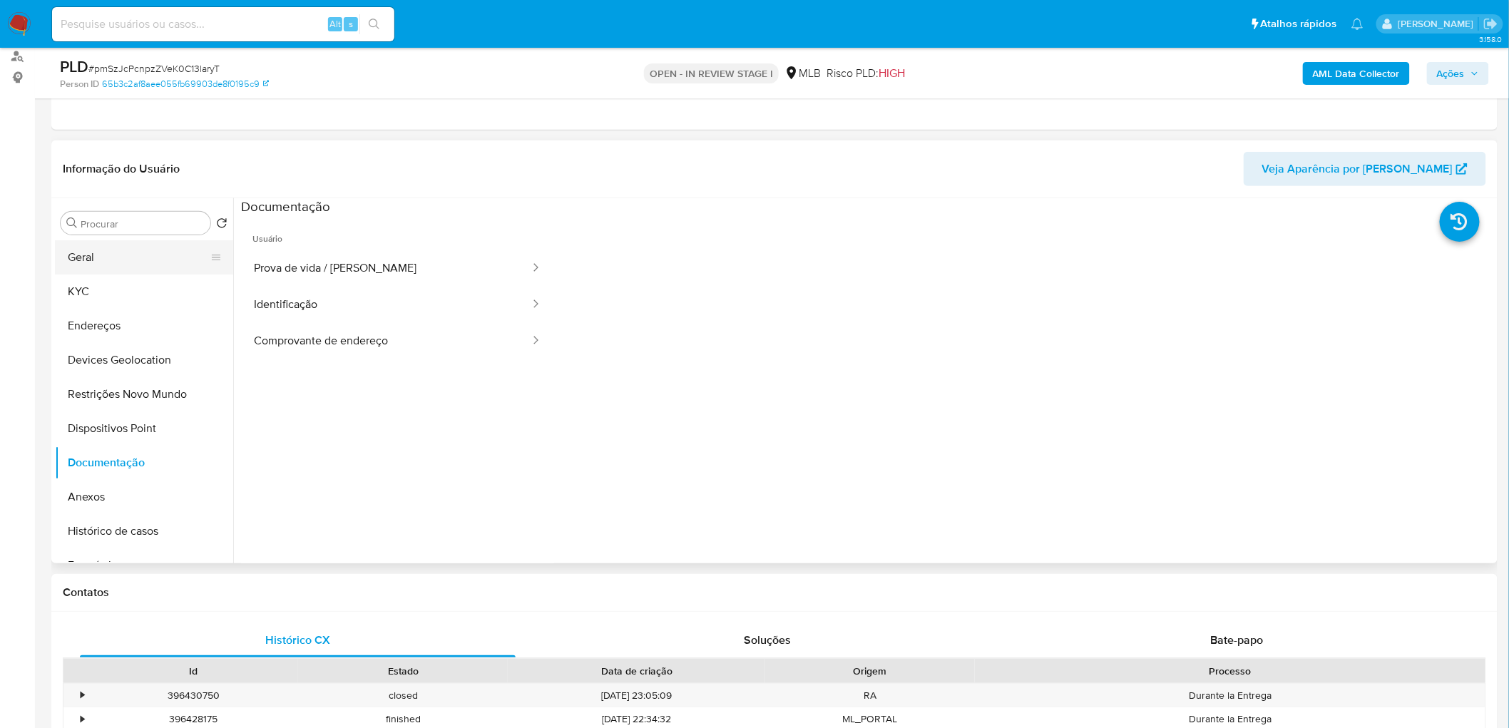
click at [103, 265] on button "Geral" at bounding box center [138, 257] width 167 height 34
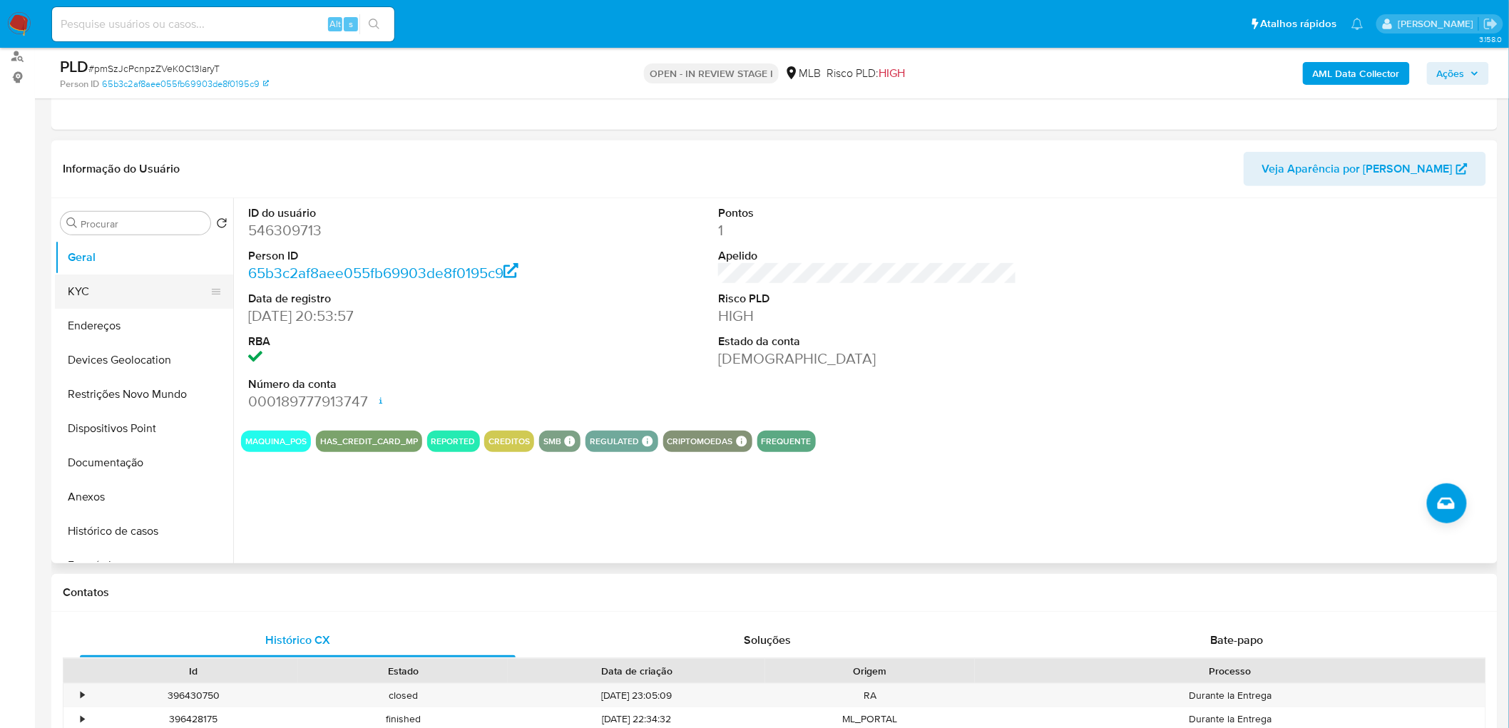
click at [131, 287] on button "KYC" at bounding box center [138, 292] width 167 height 34
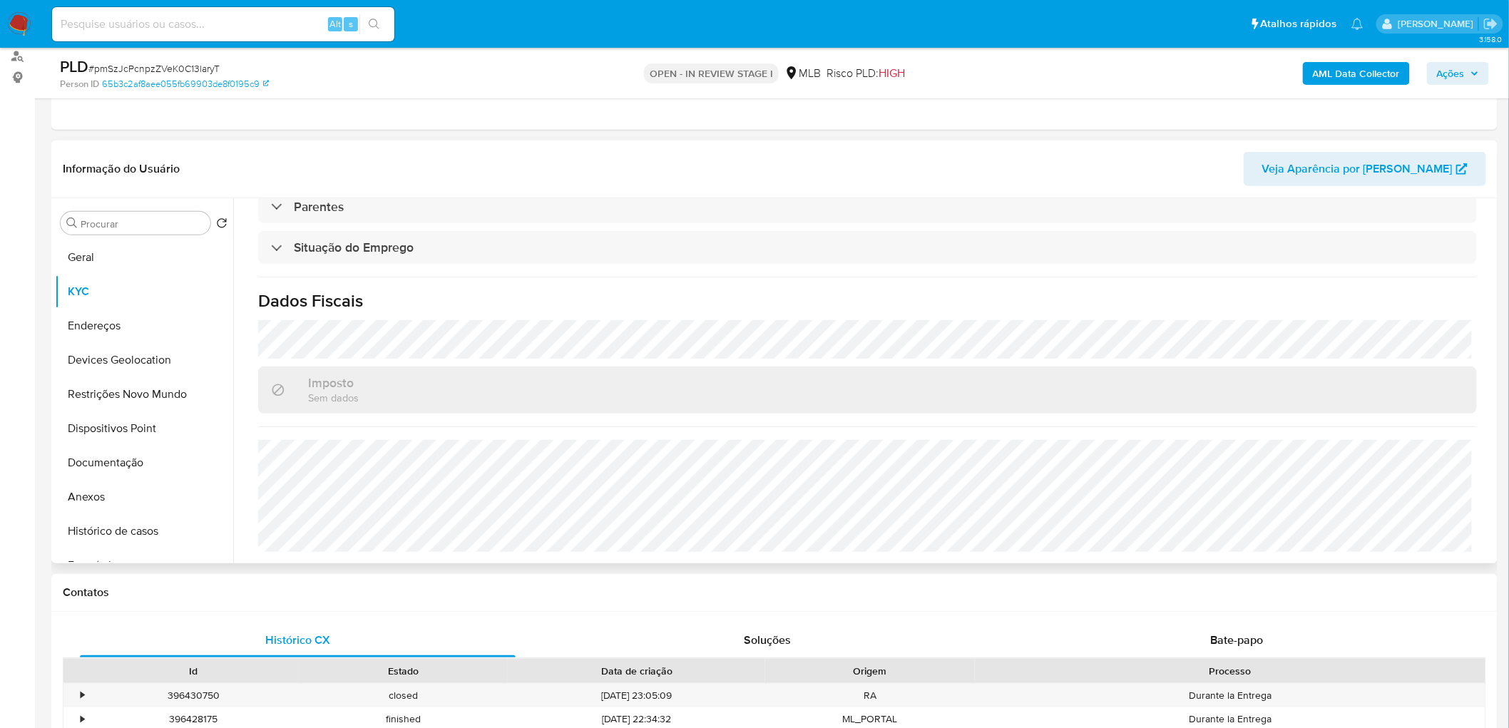
scroll to position [330, 0]
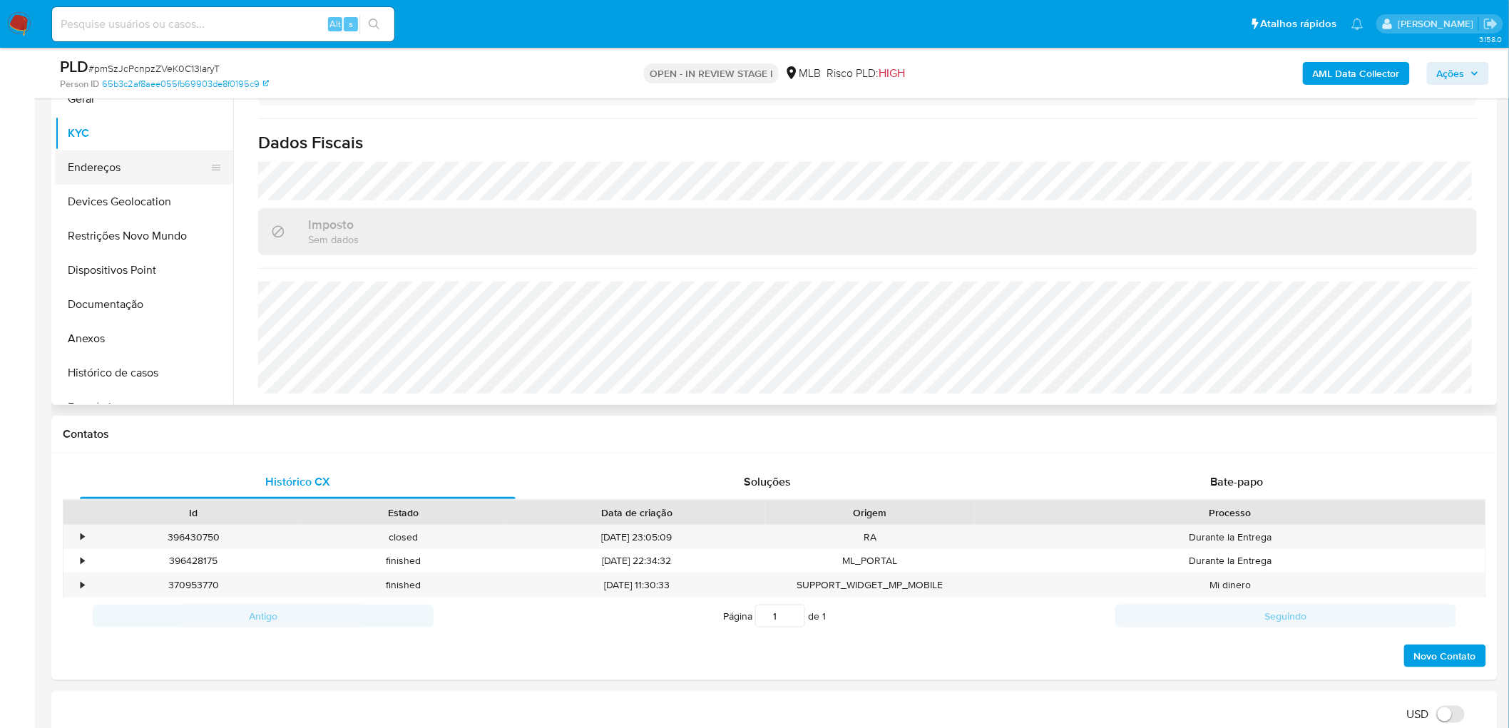
click at [133, 167] on button "Endereços" at bounding box center [138, 167] width 167 height 34
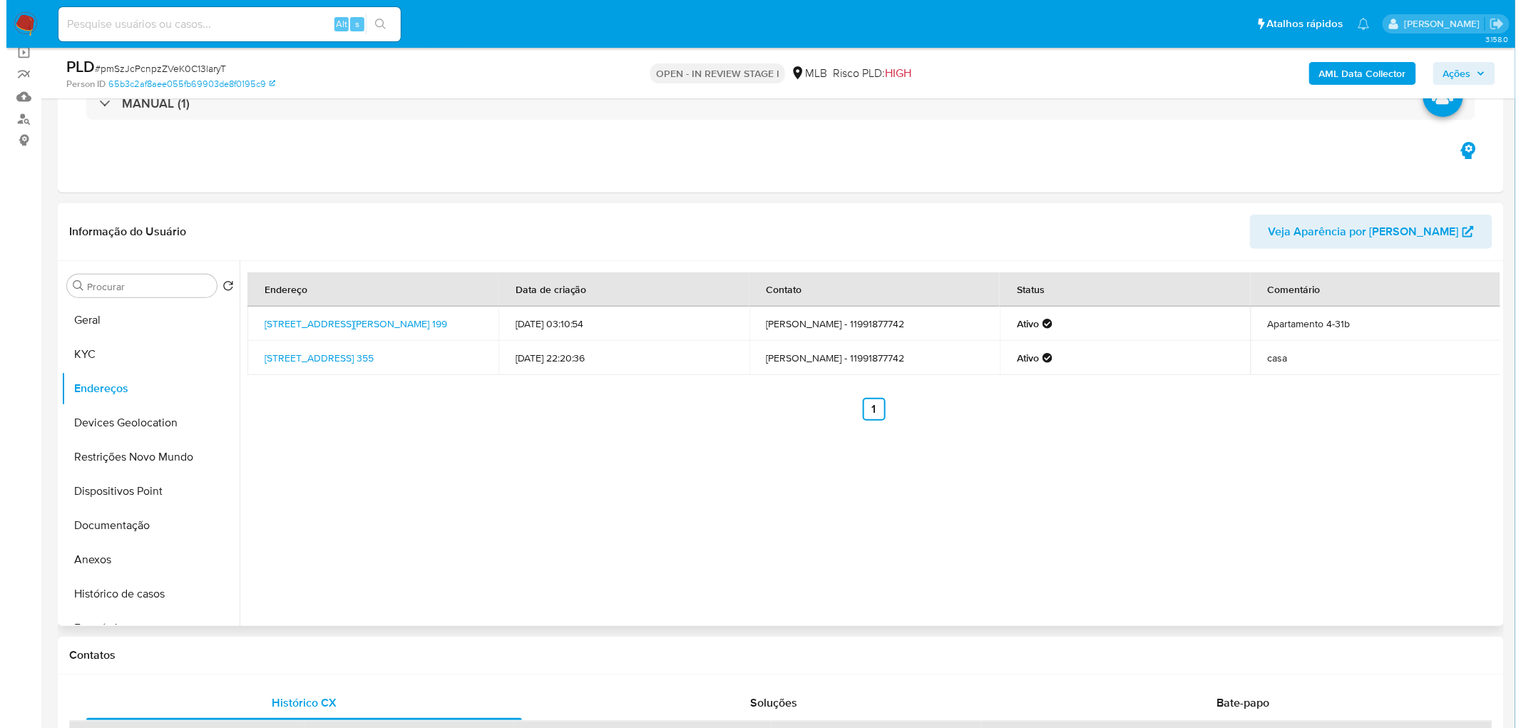
scroll to position [93, 0]
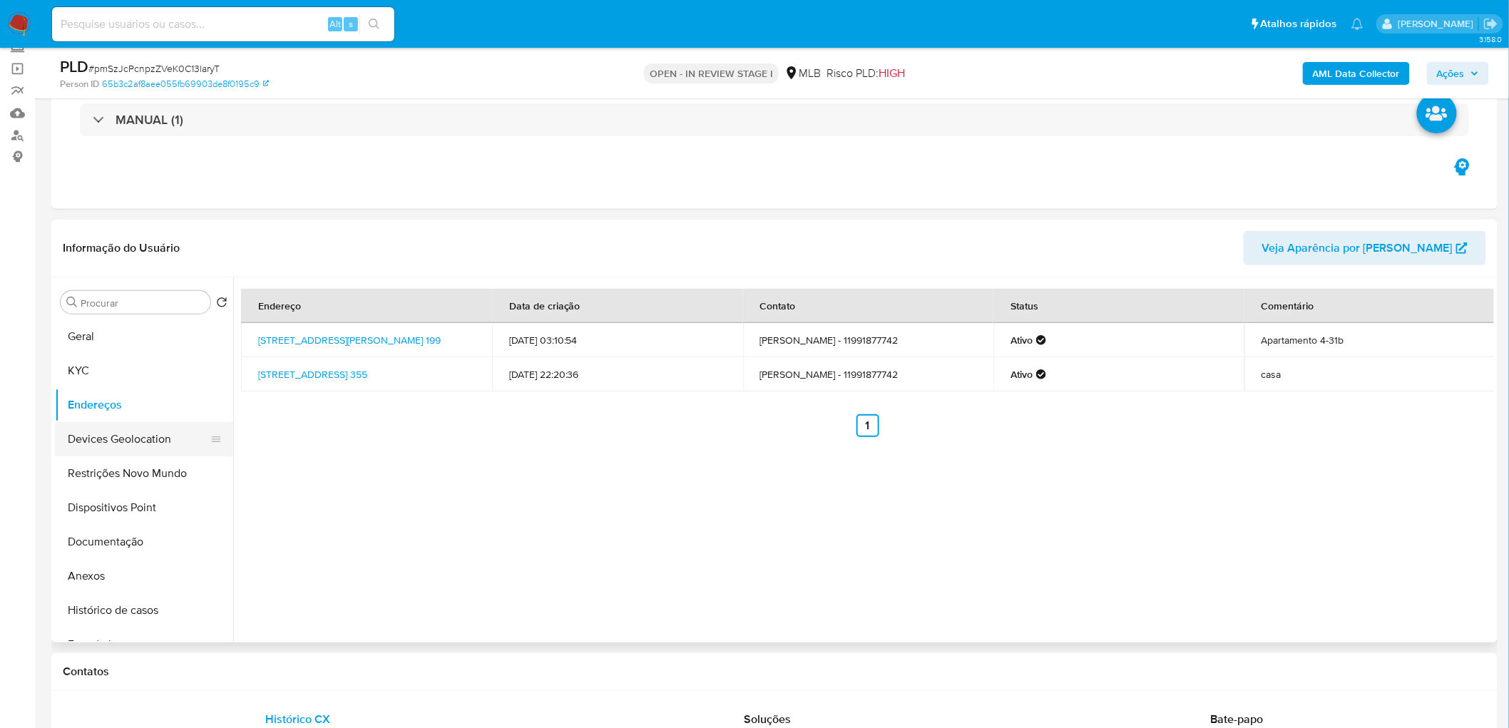
click at [118, 442] on button "Devices Geolocation" at bounding box center [138, 439] width 167 height 34
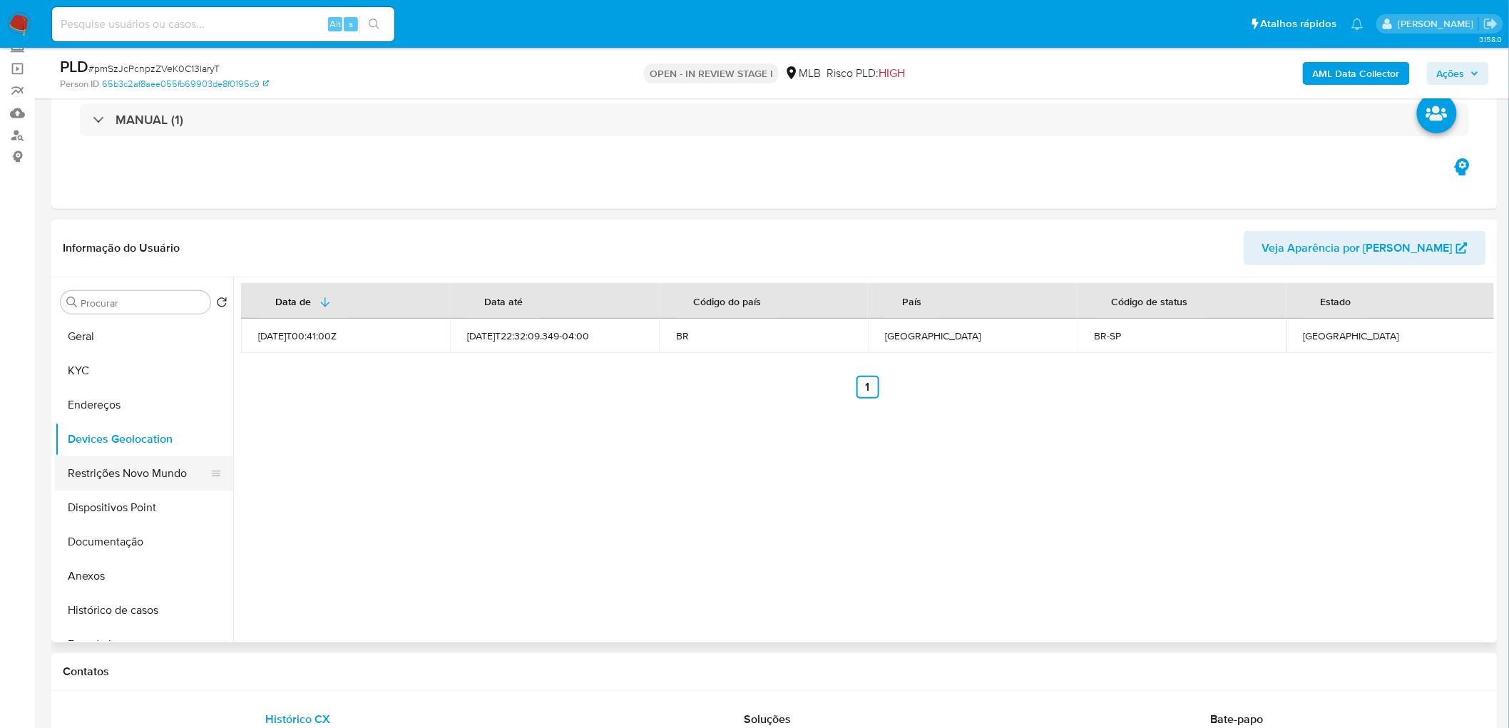
click at [119, 442] on button "Restrições Novo Mundo" at bounding box center [138, 473] width 167 height 34
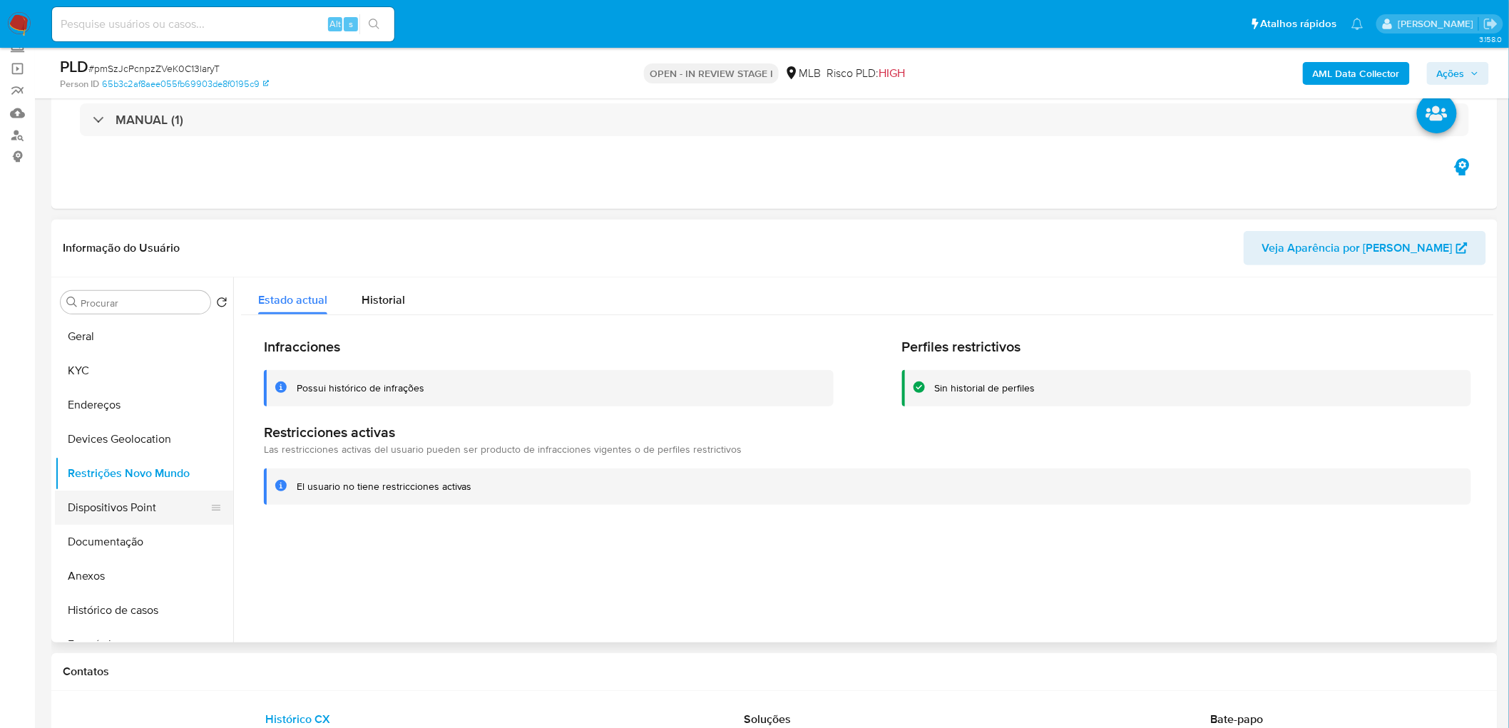
click at [141, 442] on button "Dispositivos Point" at bounding box center [138, 508] width 167 height 34
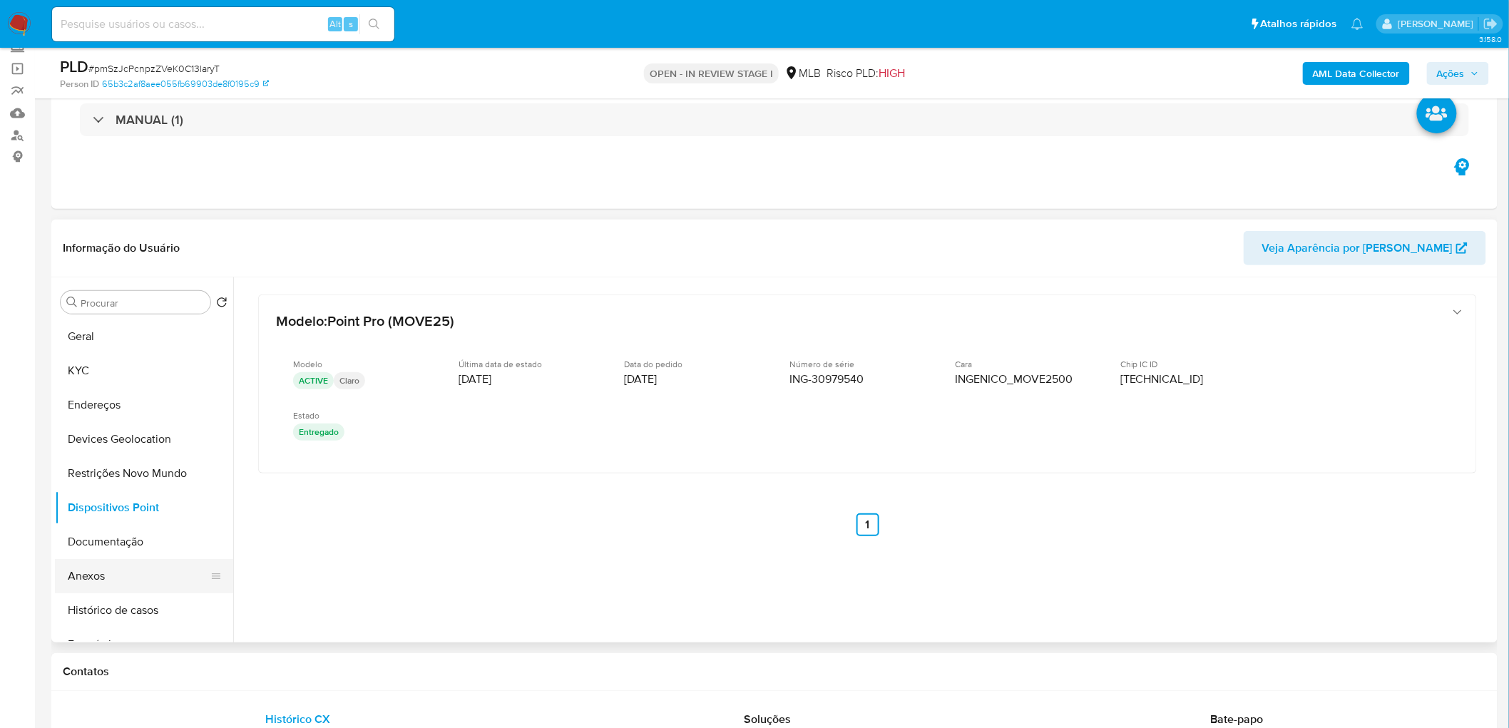
click at [147, 442] on button "Anexos" at bounding box center [138, 576] width 167 height 34
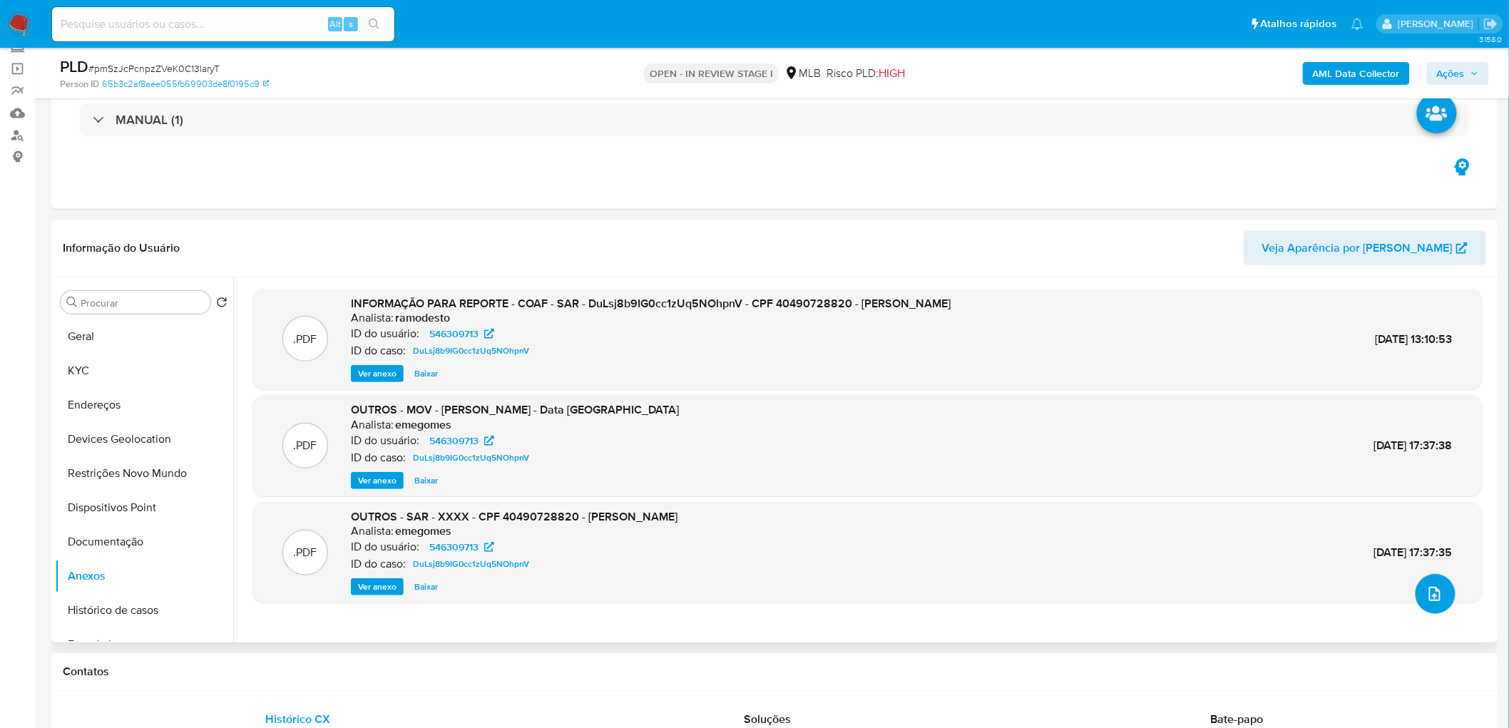
click at [1001, 442] on icon "upload-file" at bounding box center [1434, 594] width 17 height 17
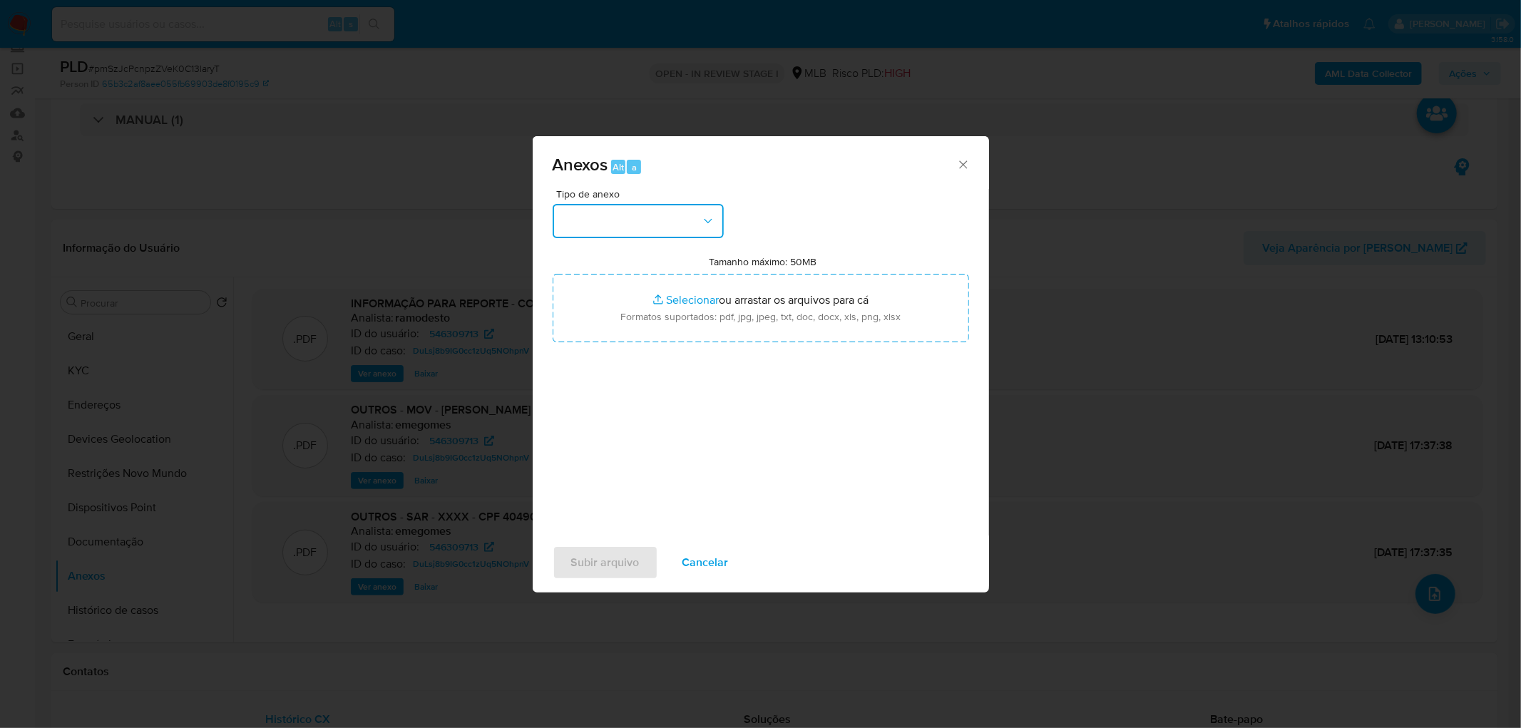
click at [682, 223] on button "button" at bounding box center [638, 221] width 171 height 34
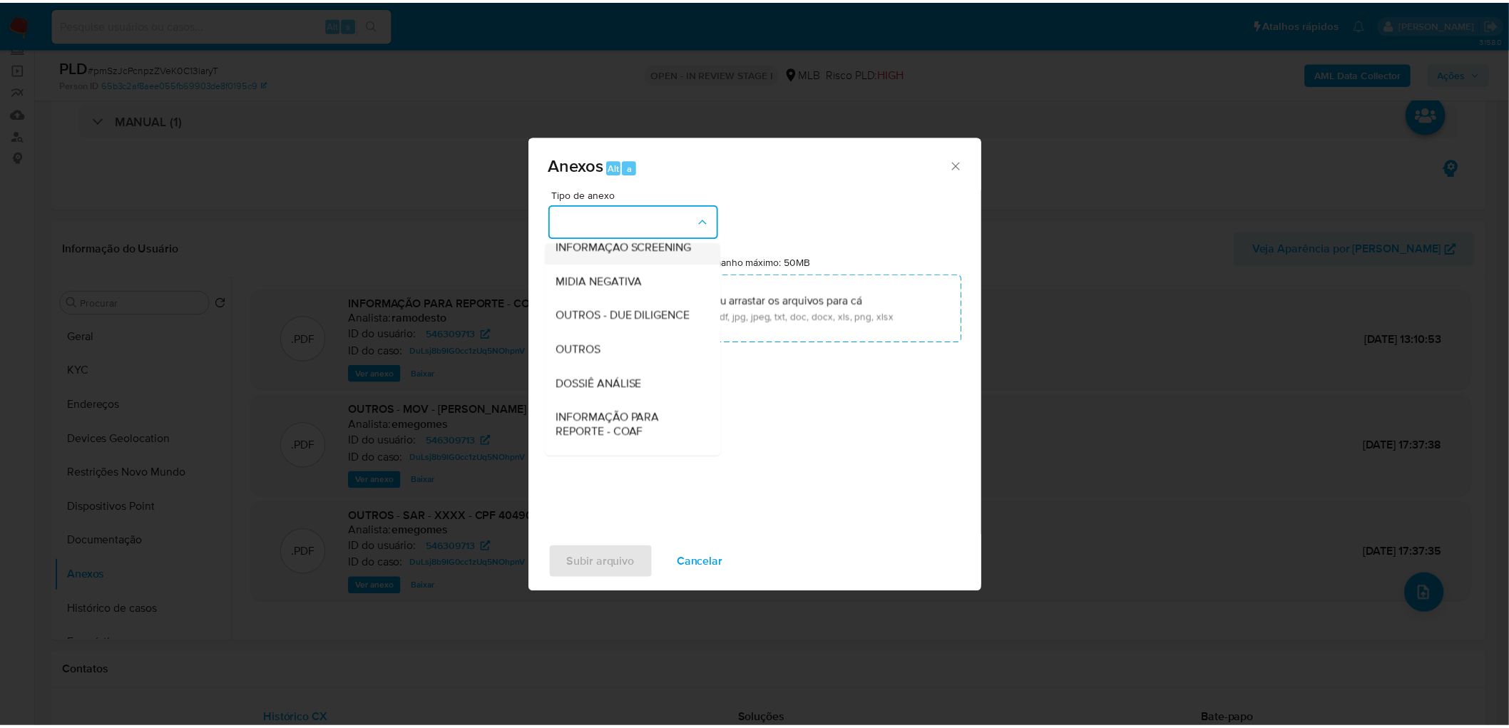
scroll to position [158, 0]
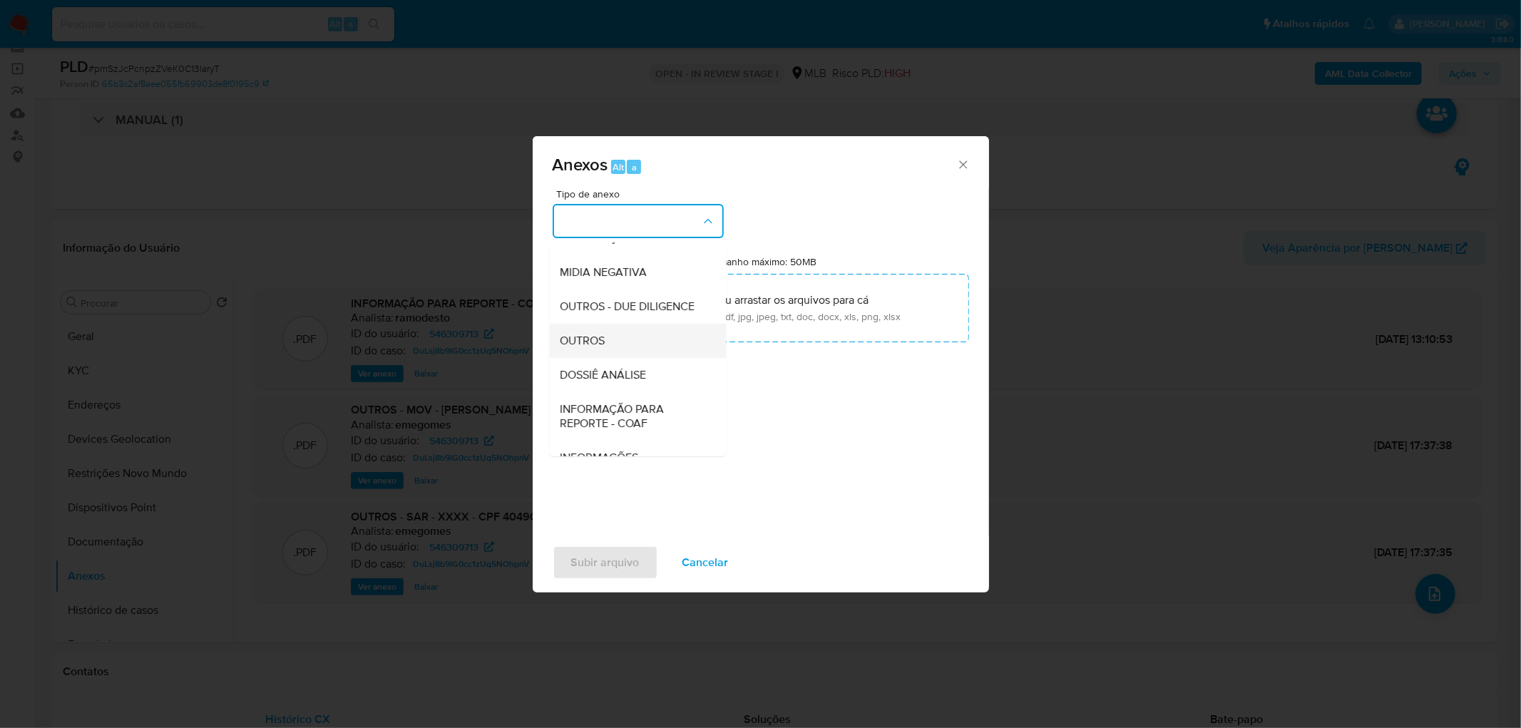
click at [635, 358] on div "OUTROS" at bounding box center [633, 341] width 145 height 34
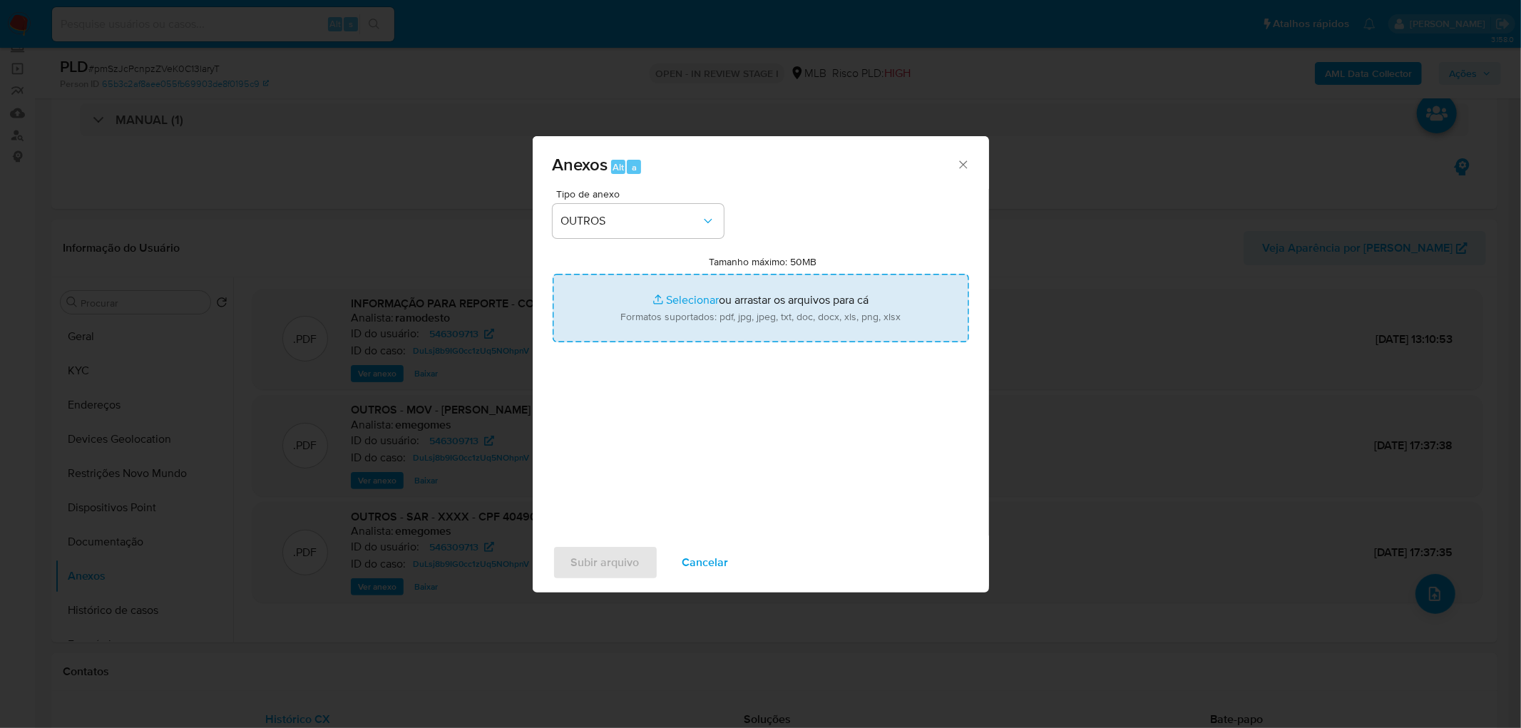
click at [756, 317] on input "Tamanho máximo: 50MB Selecionar arquivos" at bounding box center [761, 308] width 417 height 68
type input "C:\fakepath\Mulan 546309713_2025_09_12_14_27_32.xlsx"
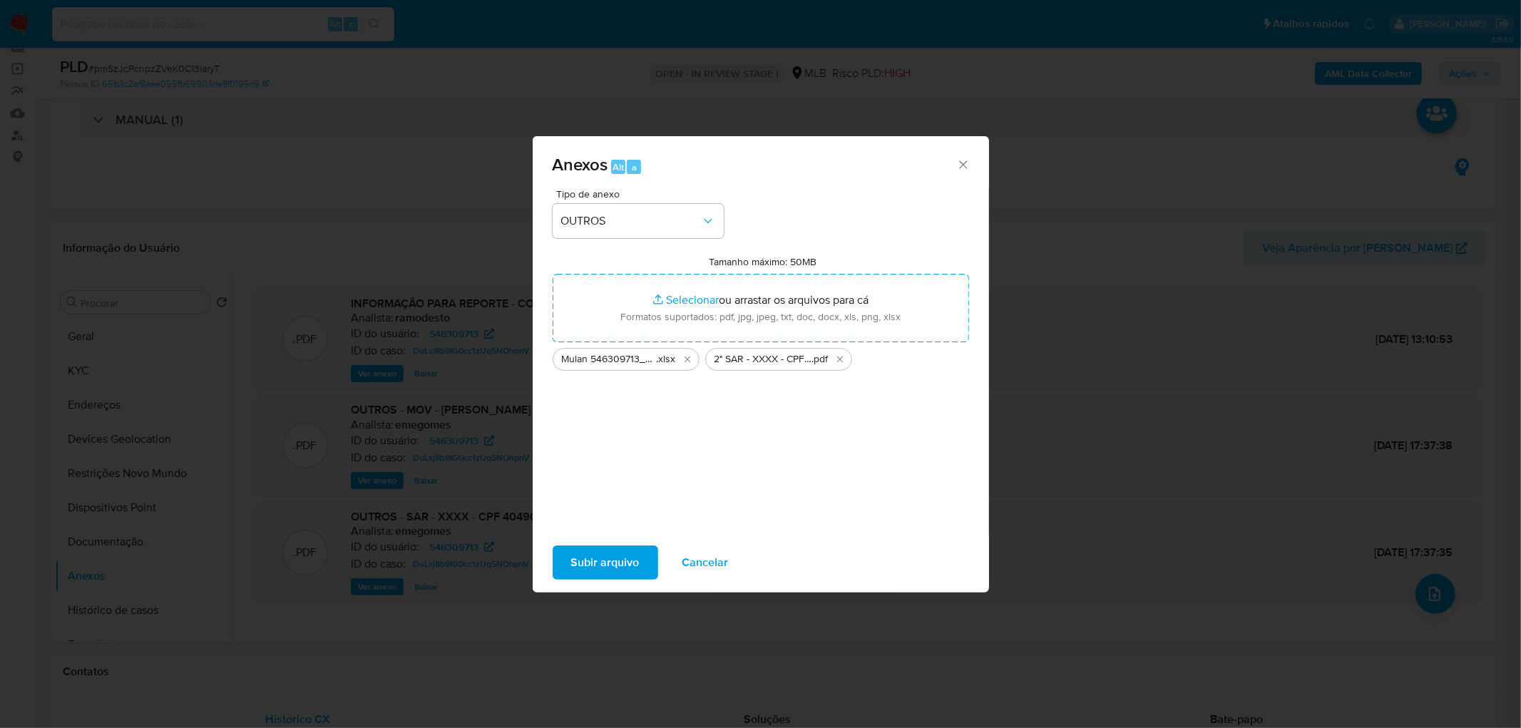
click at [630, 442] on span "Subir arquivo" at bounding box center [605, 562] width 68 height 31
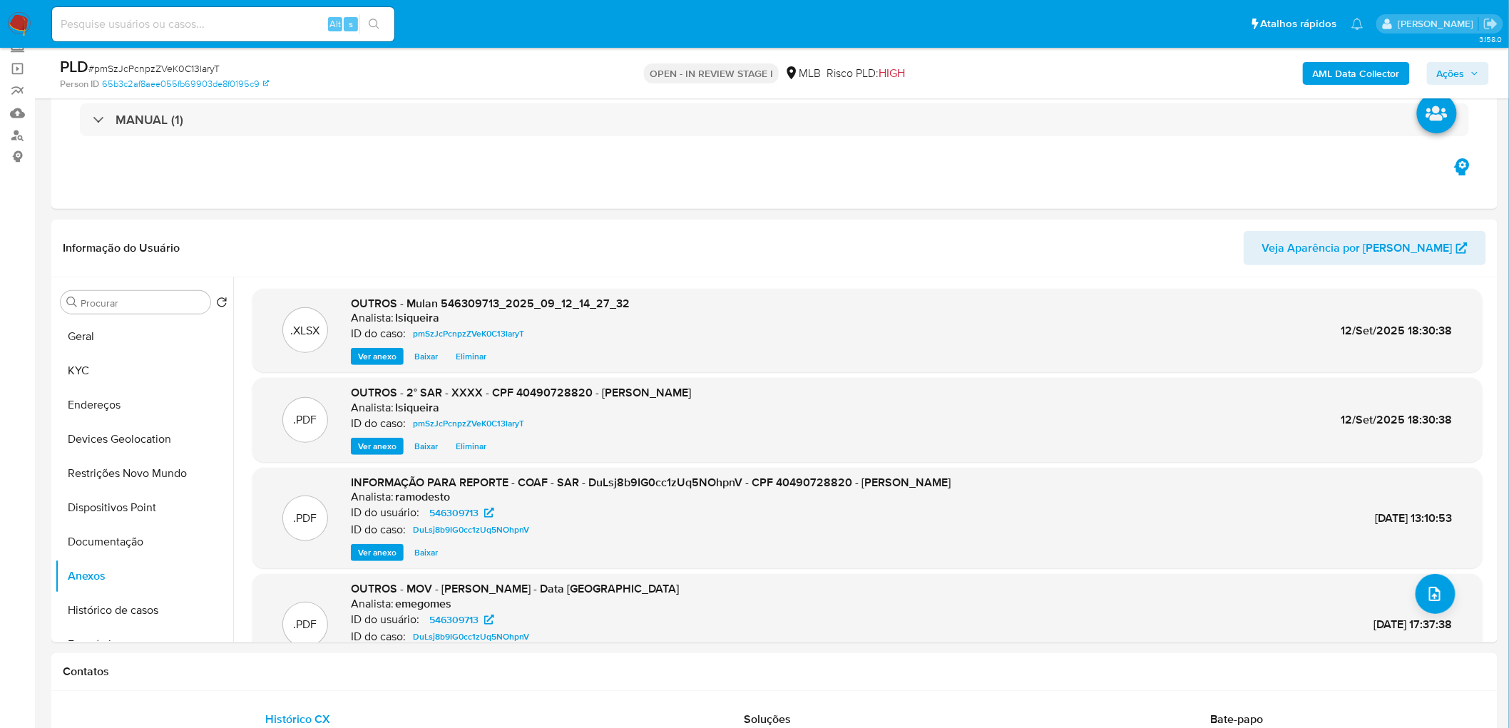
click at [1001, 74] on span "Ações" at bounding box center [1451, 73] width 28 height 23
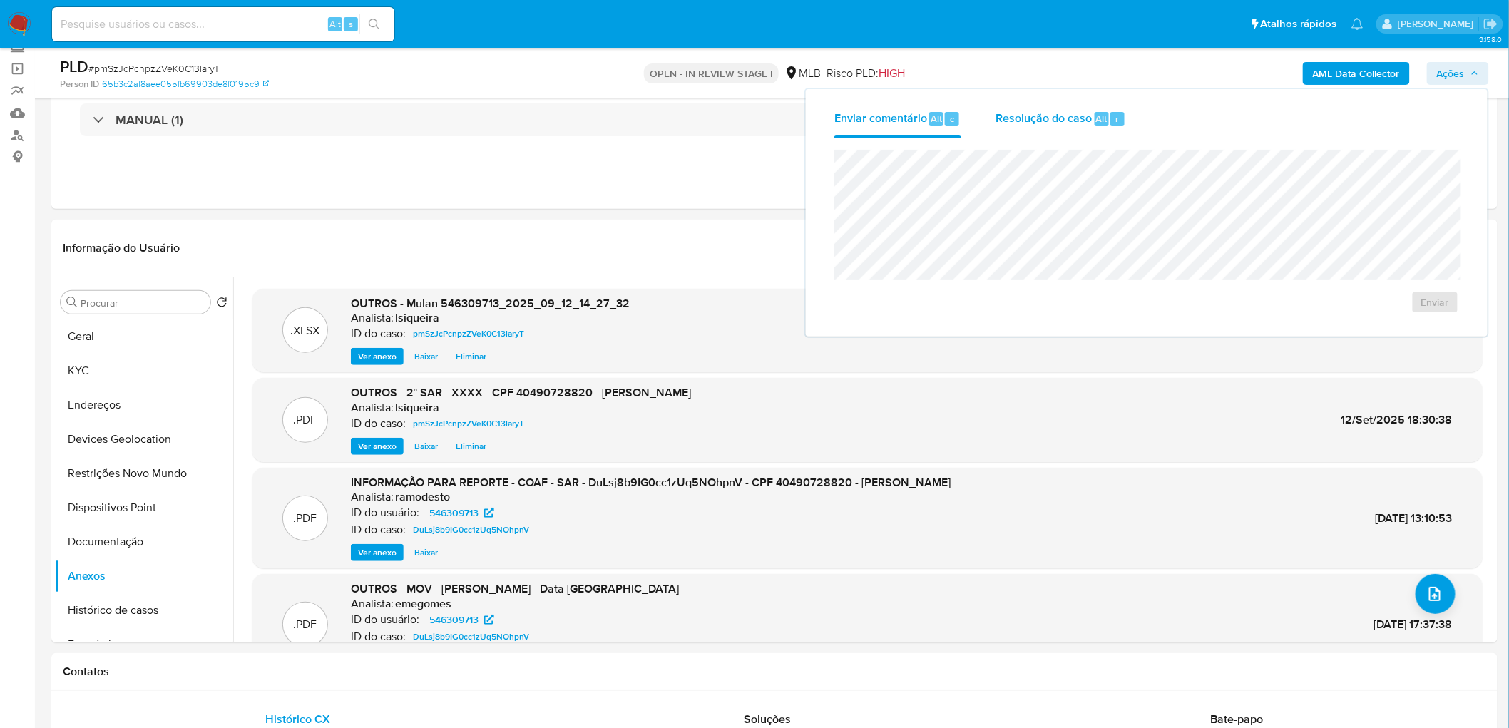
click at [1001, 123] on span "Alt" at bounding box center [1101, 119] width 11 height 14
click at [1001, 327] on span "ROI Proposal" at bounding box center [1401, 325] width 74 height 20
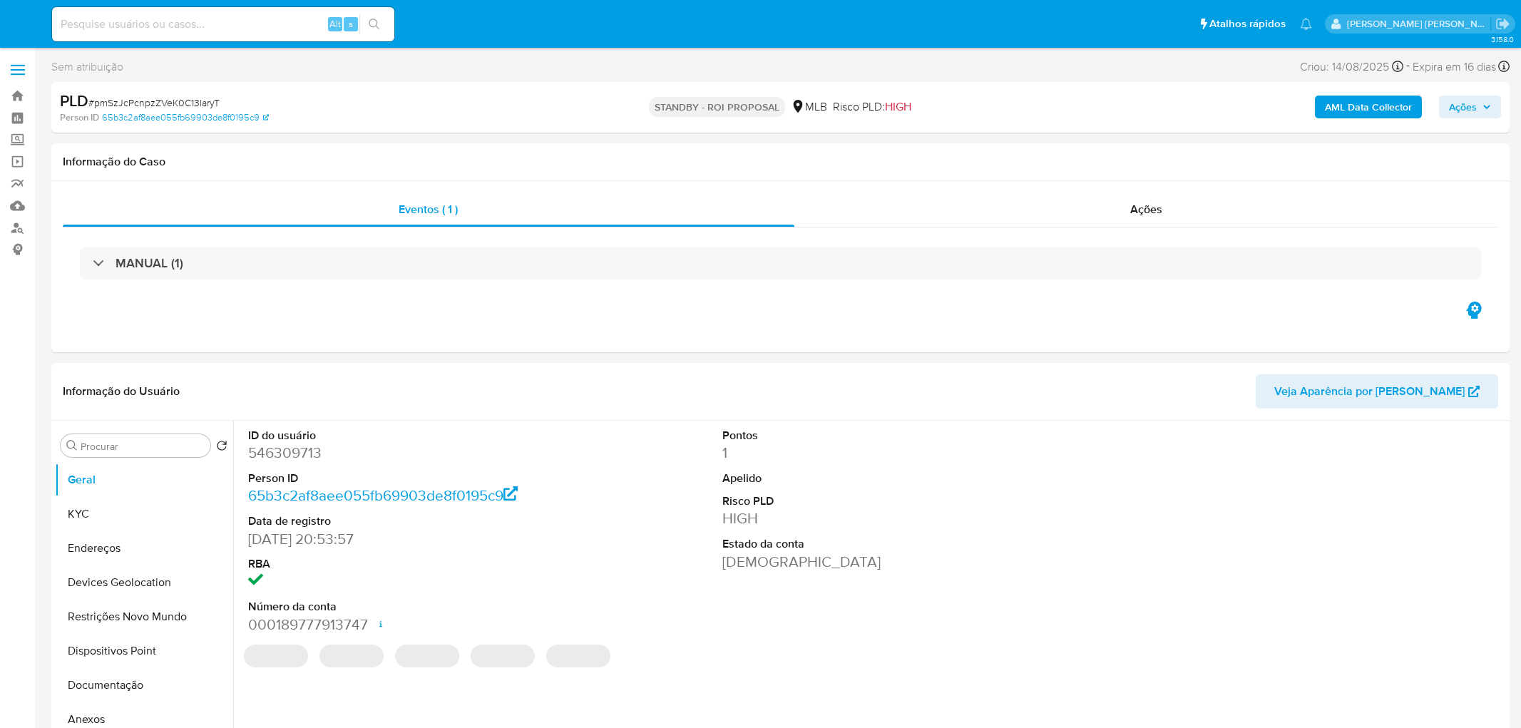
select select "10"
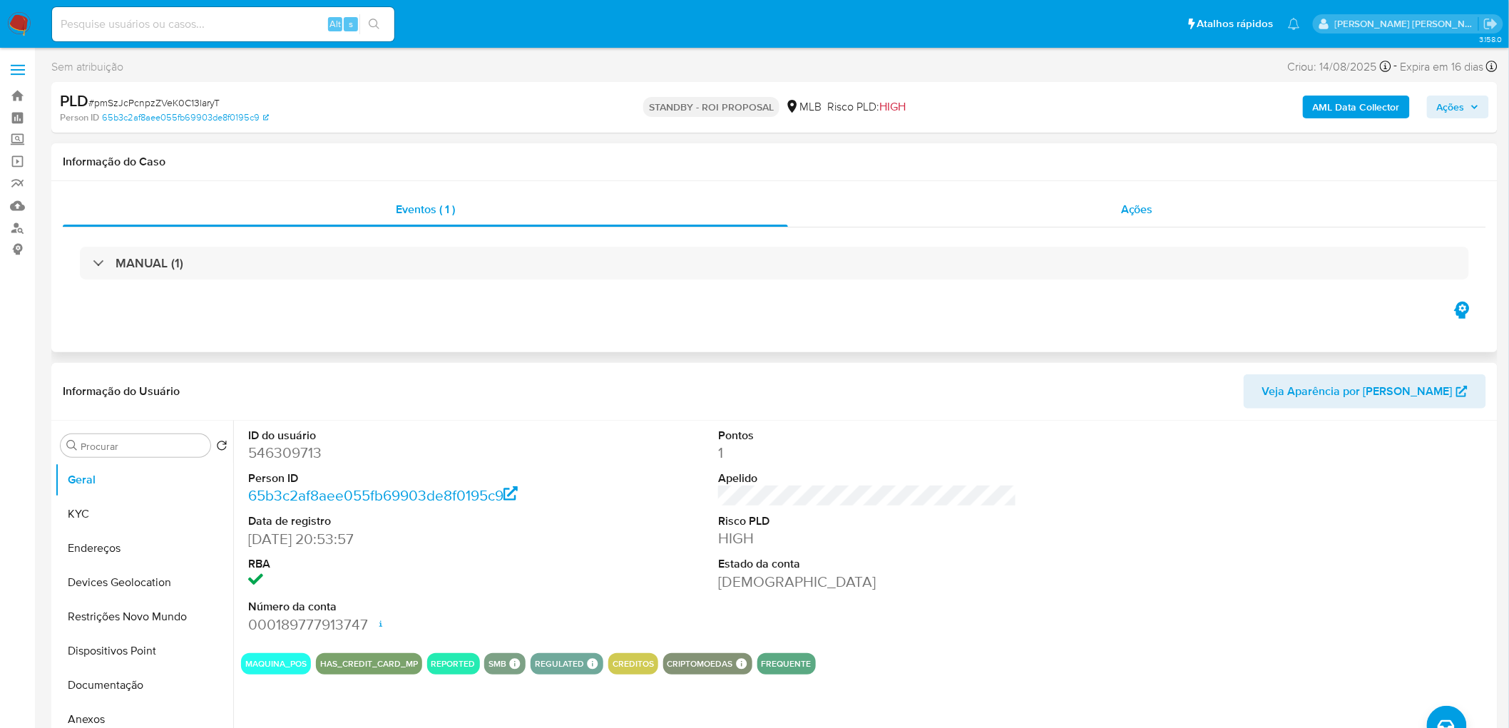
click at [1129, 215] on span "Ações" at bounding box center [1137, 209] width 32 height 16
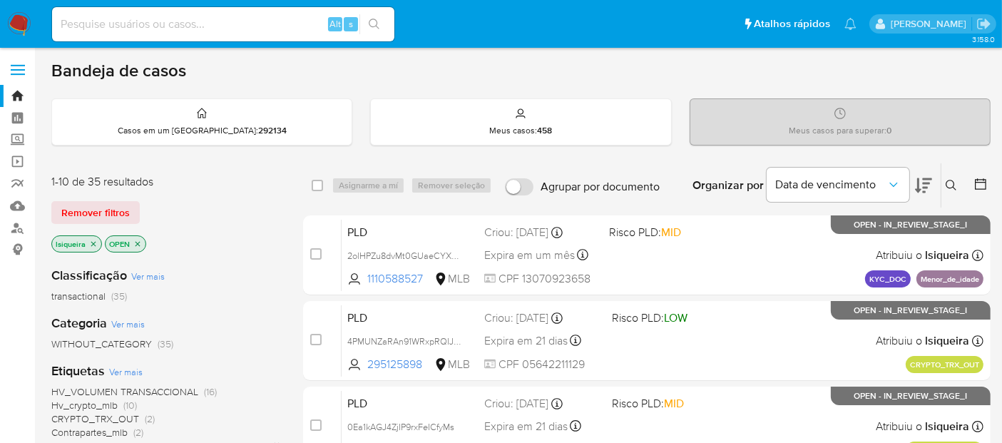
click at [94, 241] on icon "close-filter" at bounding box center [93, 244] width 9 height 9
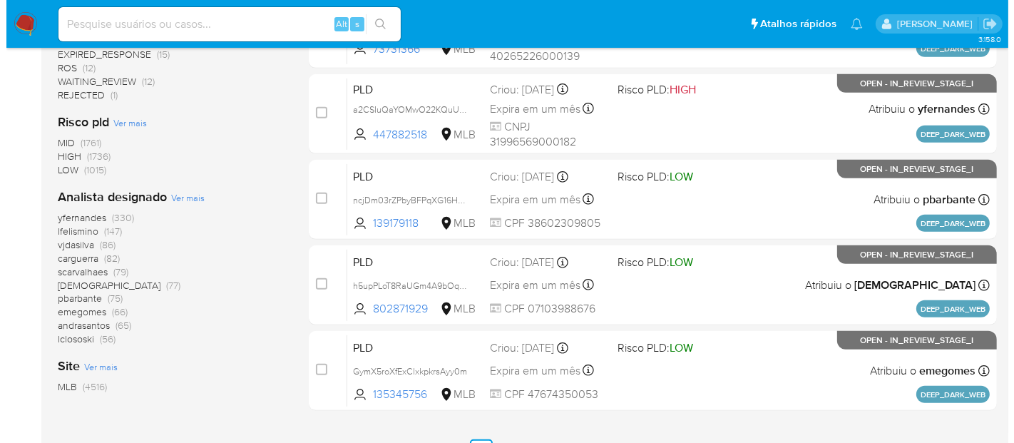
scroll to position [633, 0]
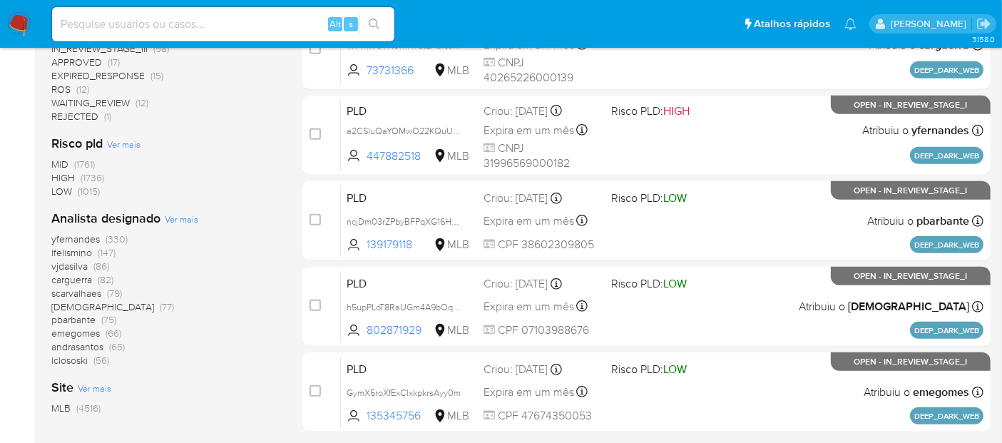
click at [173, 217] on span "Ver mais" at bounding box center [182, 219] width 34 height 13
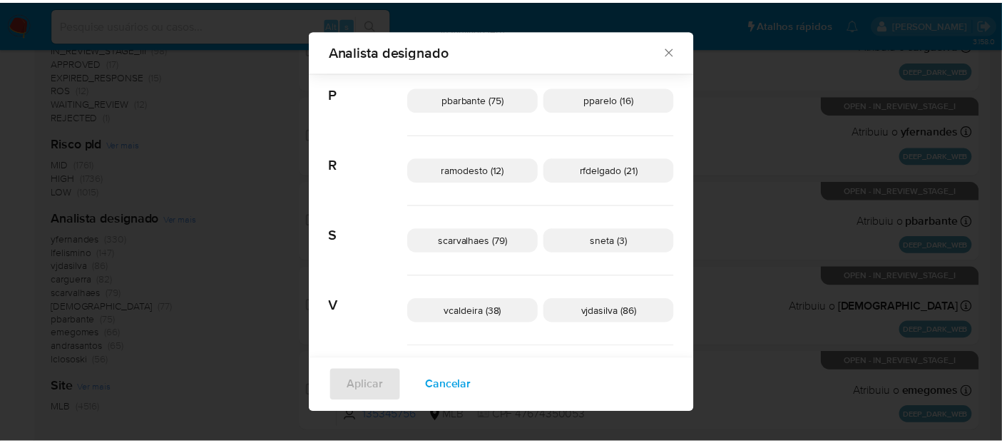
scroll to position [774, 0]
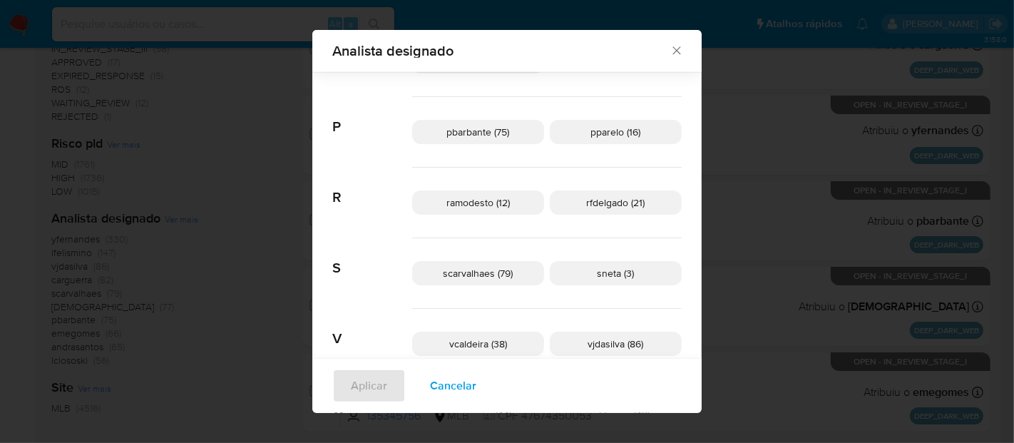
click at [656, 53] on span "Analista designado" at bounding box center [500, 51] width 337 height 14
click at [670, 51] on icon "Fechar" at bounding box center [677, 51] width 14 height 14
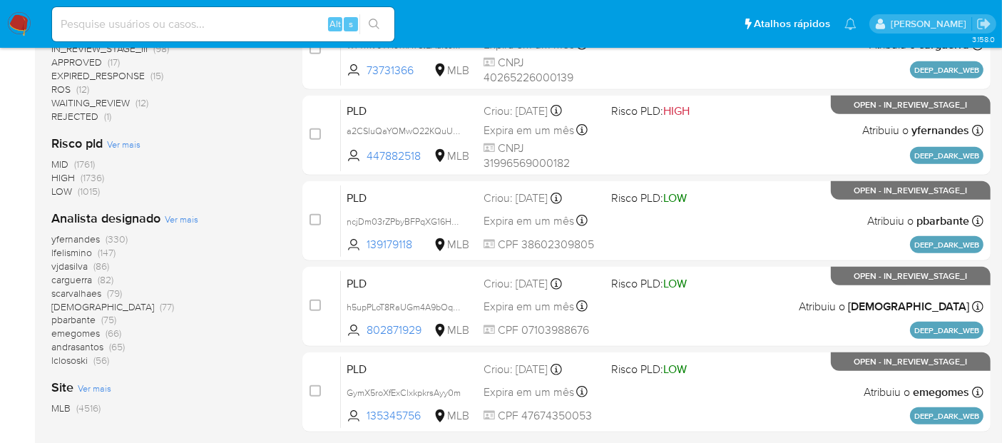
click at [1, 36] on nav "Pausado Ver notificaciones Alt s Atalhos rápidos Presiona las siguientes teclas…" at bounding box center [501, 24] width 1002 height 48
click at [31, 18] on nav "Pausado Ver notificaciones Alt s Atalhos rápidos Presiona las siguientes teclas…" at bounding box center [501, 24] width 1002 height 48
click at [26, 17] on img at bounding box center [19, 24] width 24 height 24
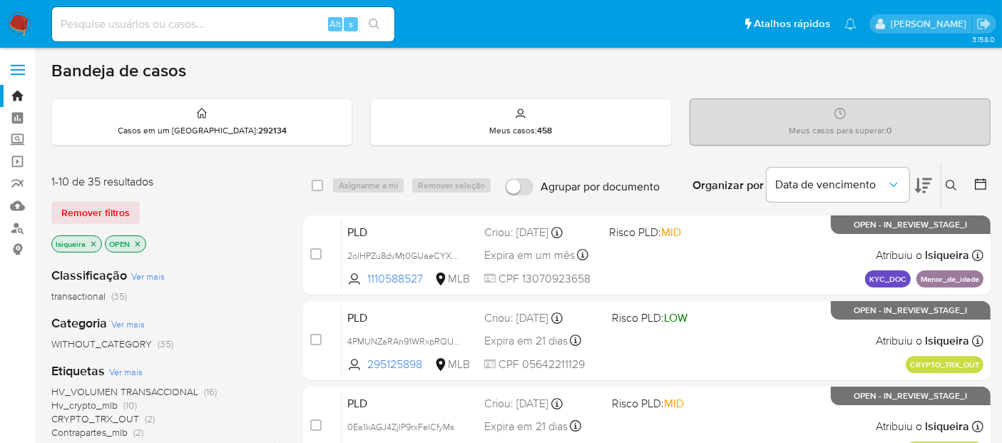
click at [924, 188] on icon at bounding box center [923, 185] width 17 height 17
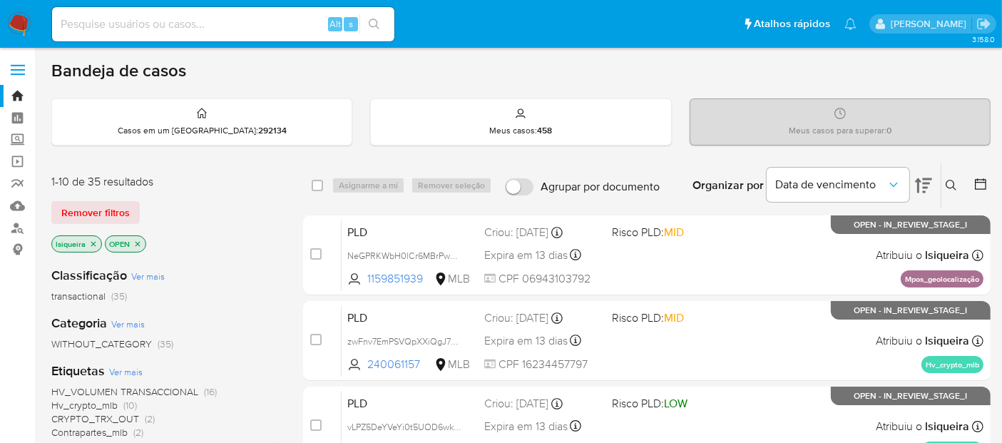
click at [924, 188] on icon at bounding box center [923, 185] width 17 height 17
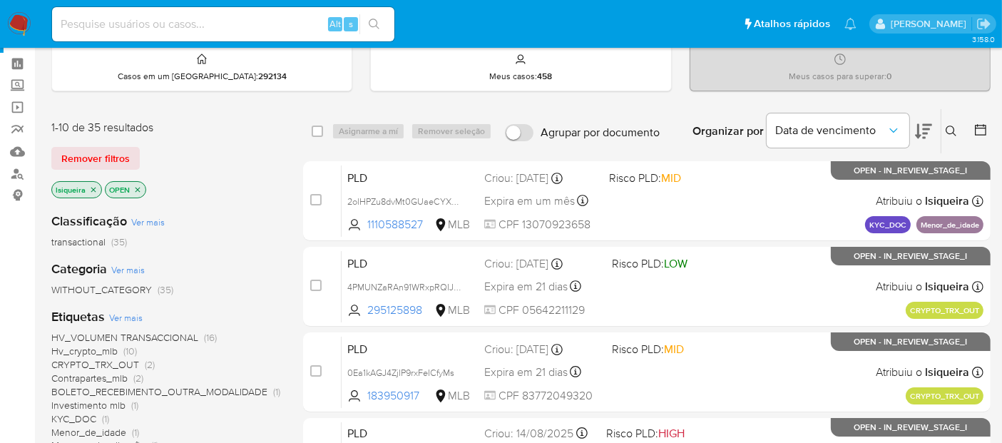
scroll to position [79, 0]
